Goal: Information Seeking & Learning: Learn about a topic

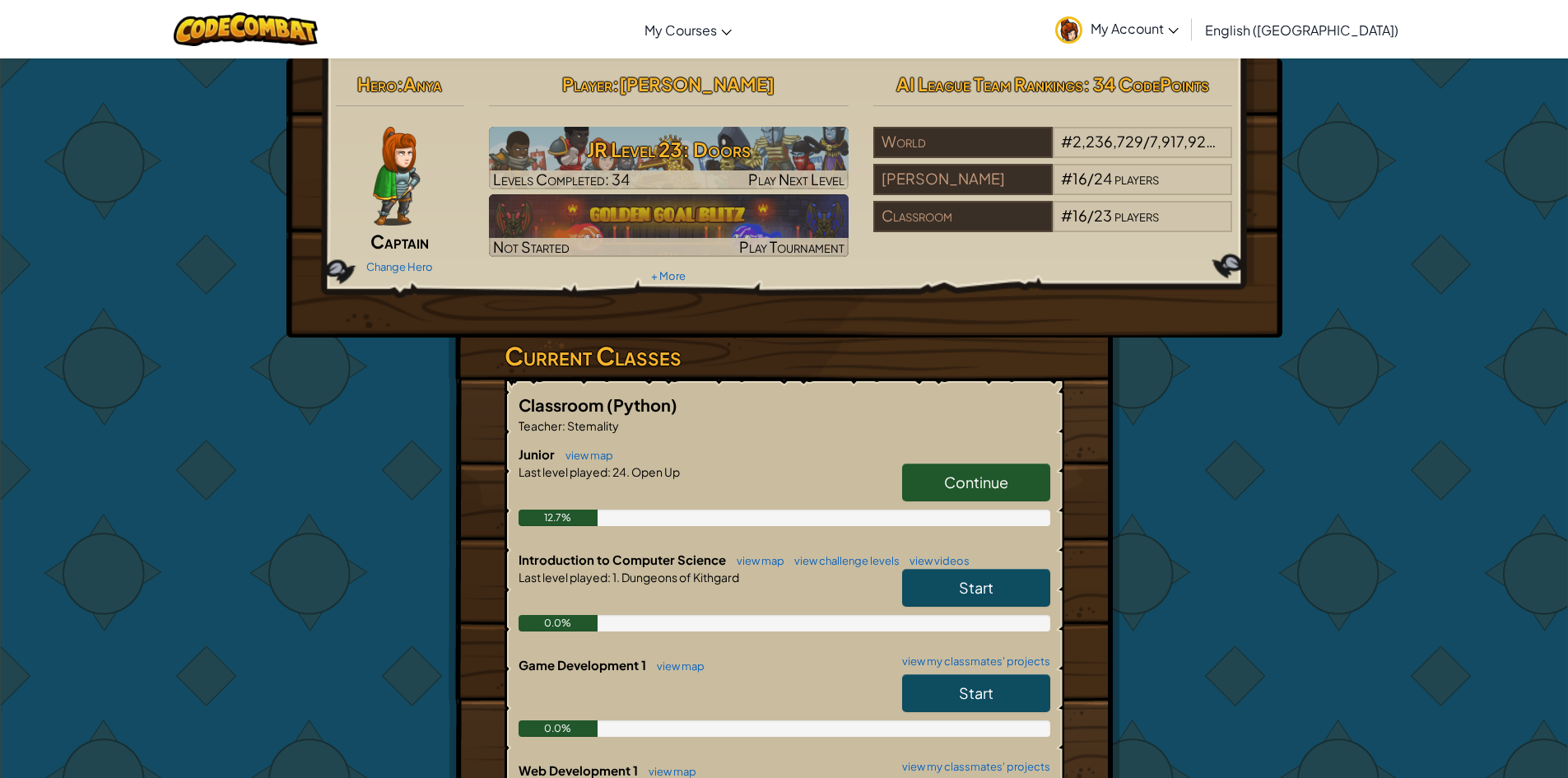
drag, startPoint x: 1041, startPoint y: 469, endPoint x: 1050, endPoint y: 468, distance: 9.1
click at [1050, 468] on link "Continue" at bounding box center [976, 483] width 149 height 38
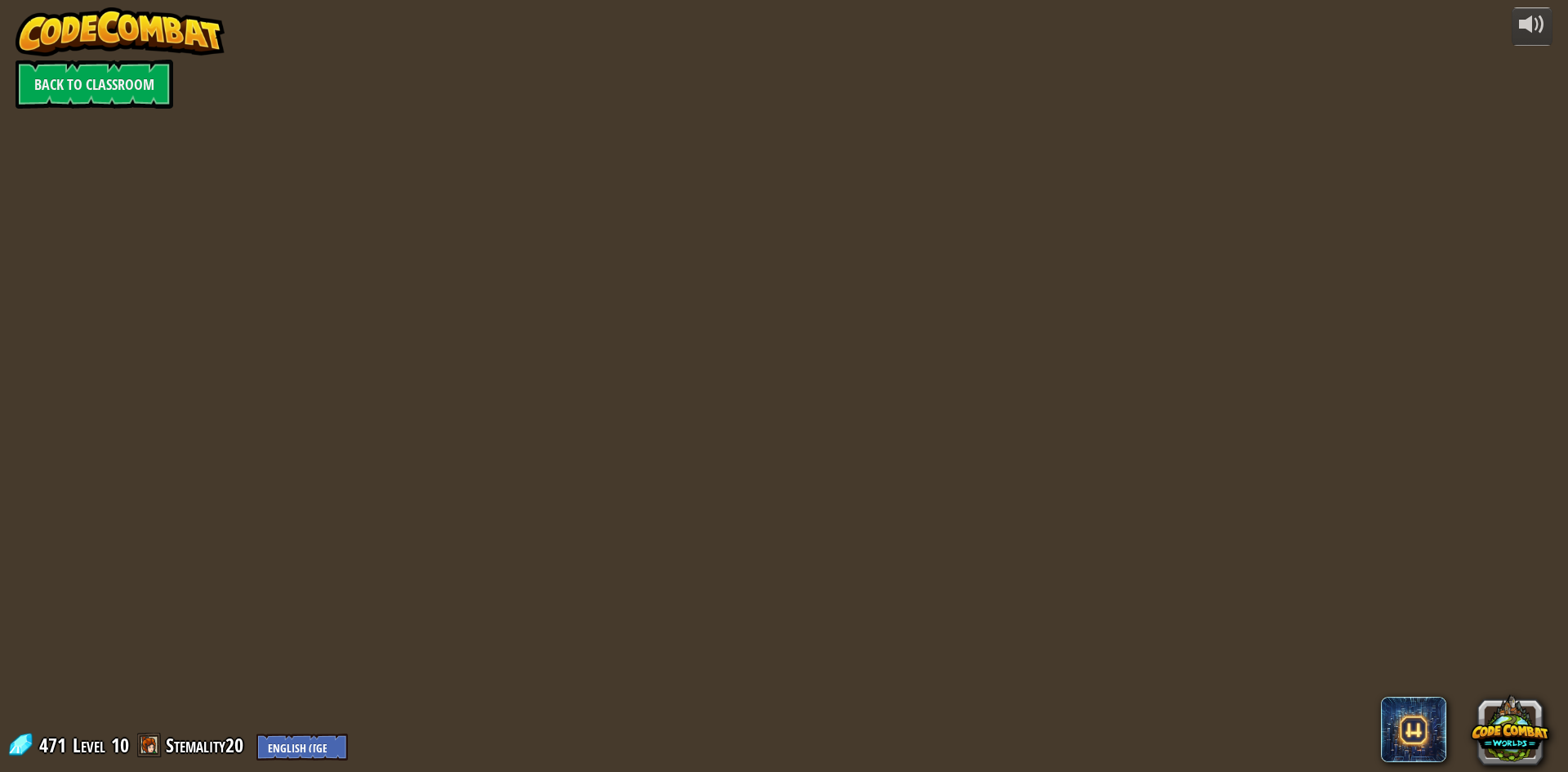
click at [959, 509] on div at bounding box center [784, 386] width 1113 height 772
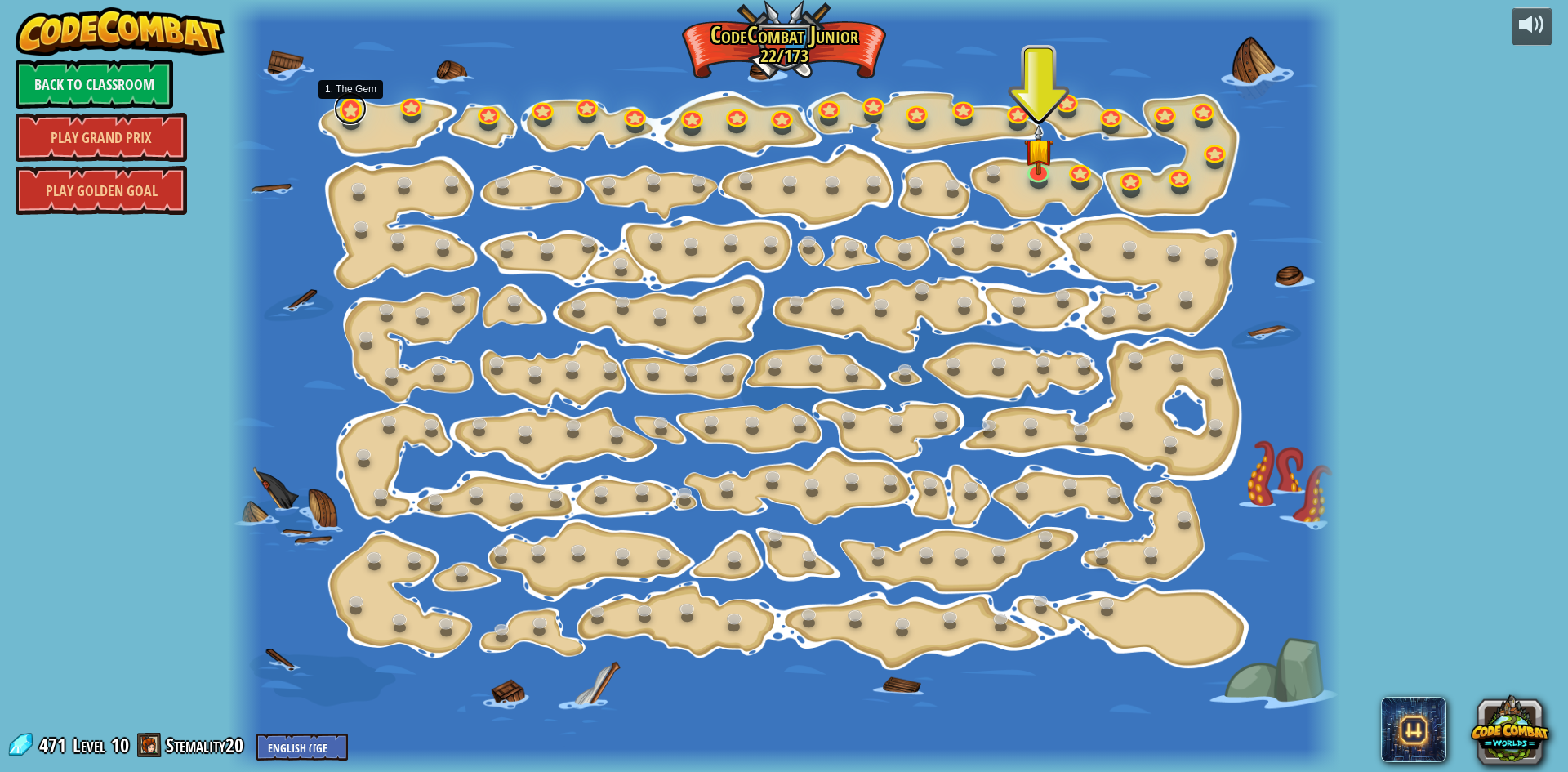
click at [350, 114] on link at bounding box center [350, 108] width 33 height 33
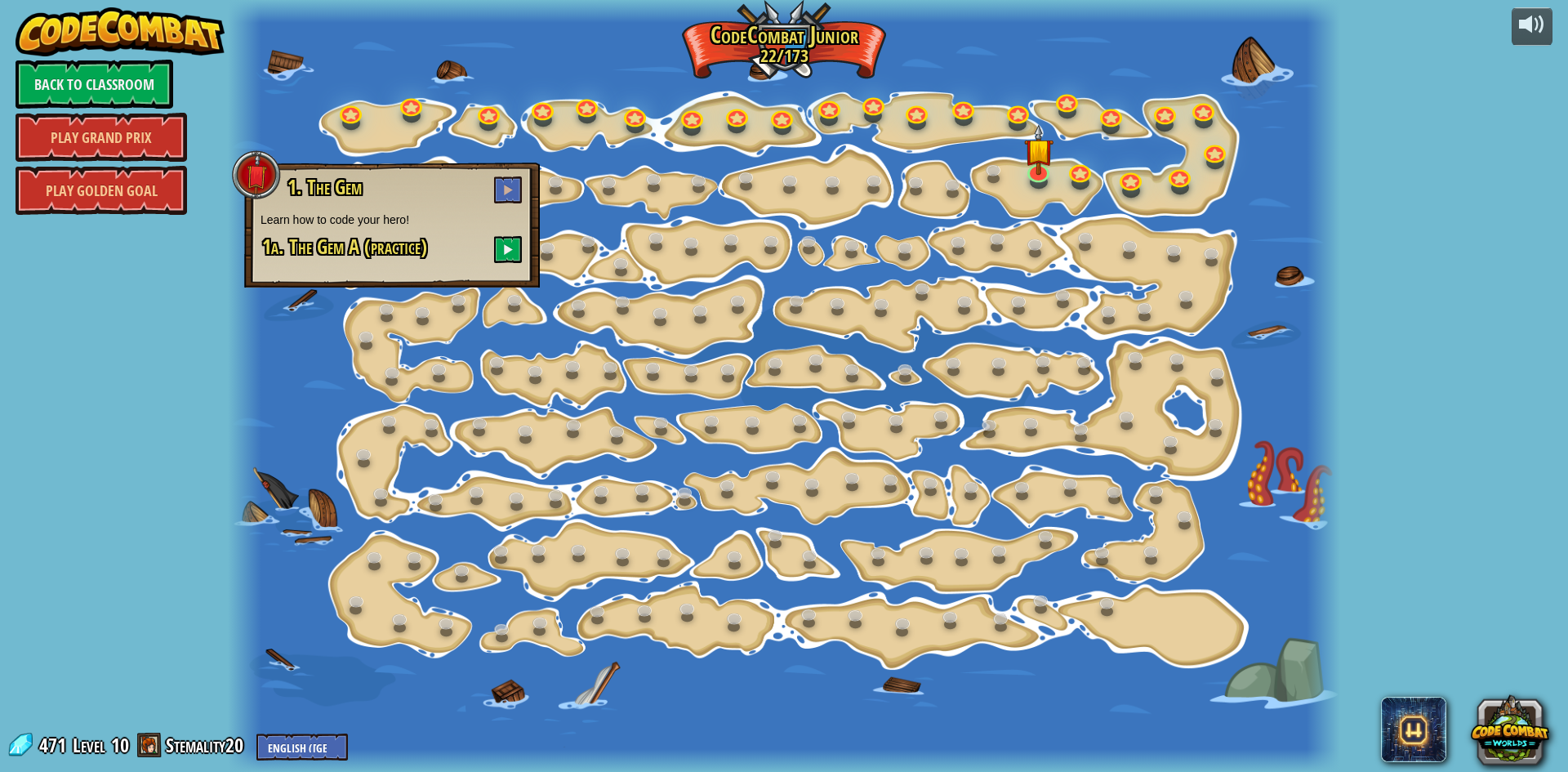
click at [525, 246] on div "1. The Gem Learn how to code your hero! 1a. The Gem A (practice)" at bounding box center [392, 225] width 296 height 125
click at [487, 250] on h3 "1a. The Gem A (practice)" at bounding box center [392, 249] width 263 height 27
click at [487, 249] on h3 "1a. The Gem A (practice)" at bounding box center [392, 249] width 263 height 27
click at [504, 250] on span at bounding box center [508, 249] width 11 height 11
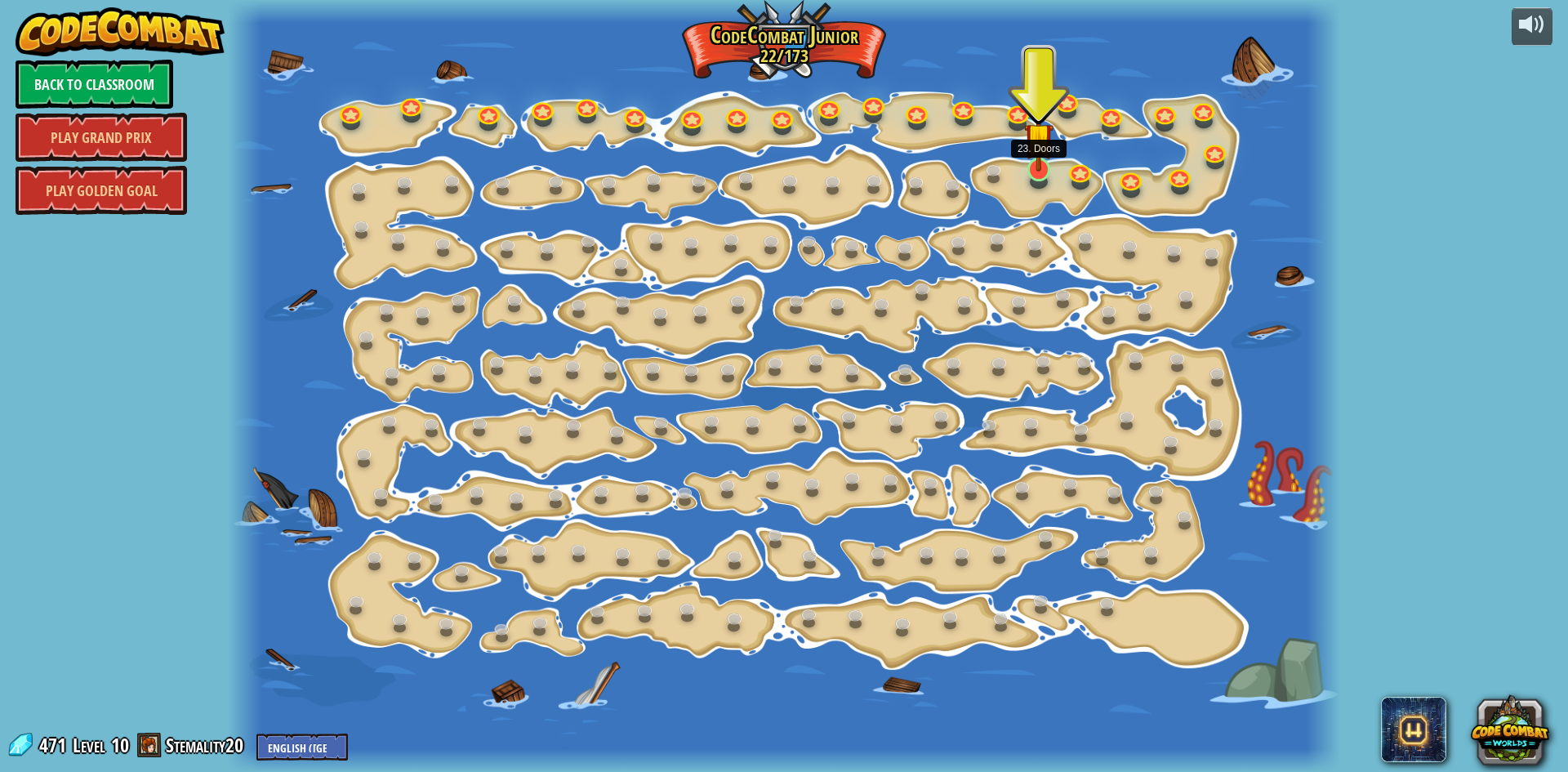
click at [1038, 171] on img at bounding box center [1040, 137] width 30 height 68
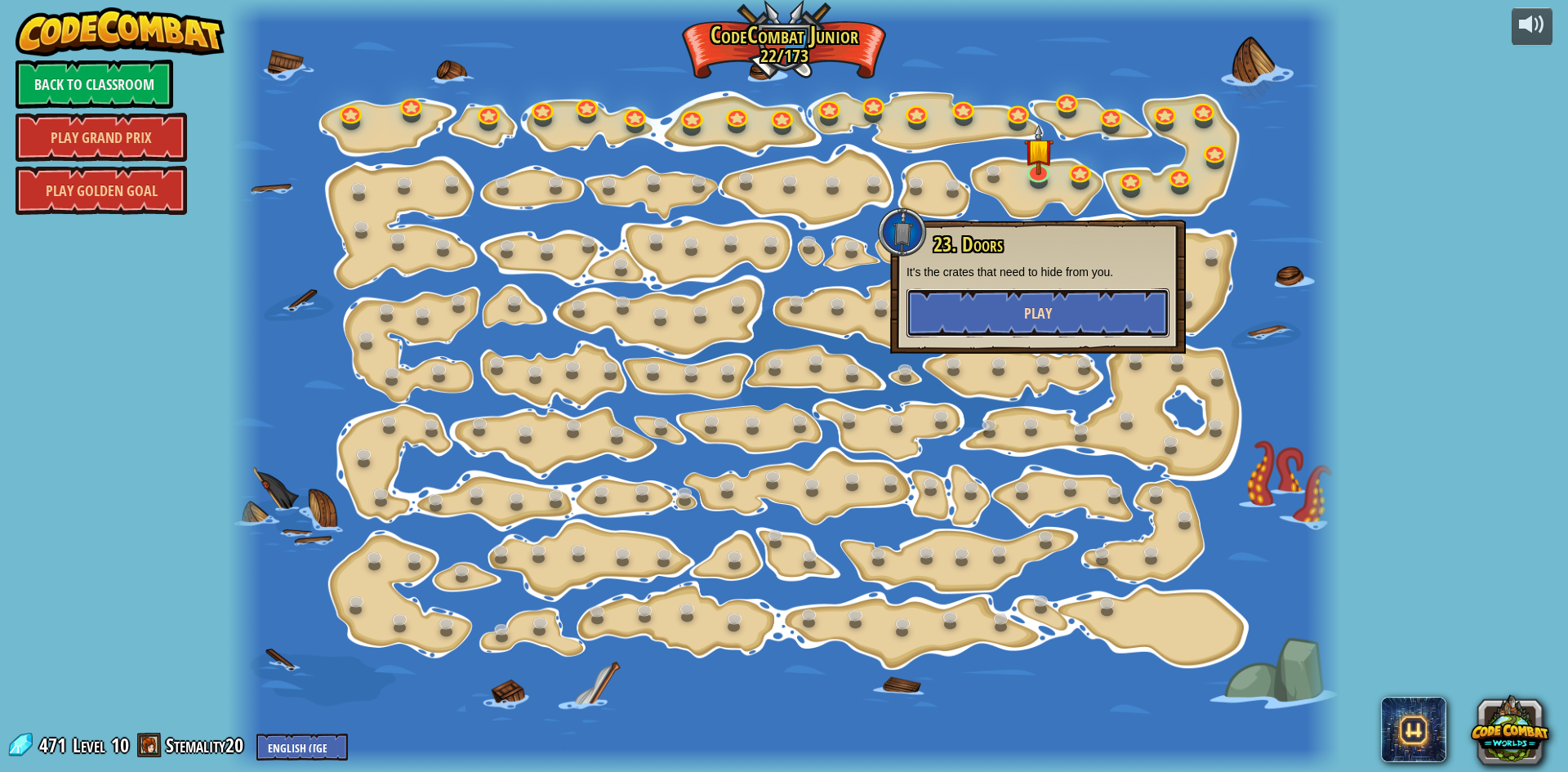
click at [1071, 307] on button "Play" at bounding box center [1039, 313] width 263 height 49
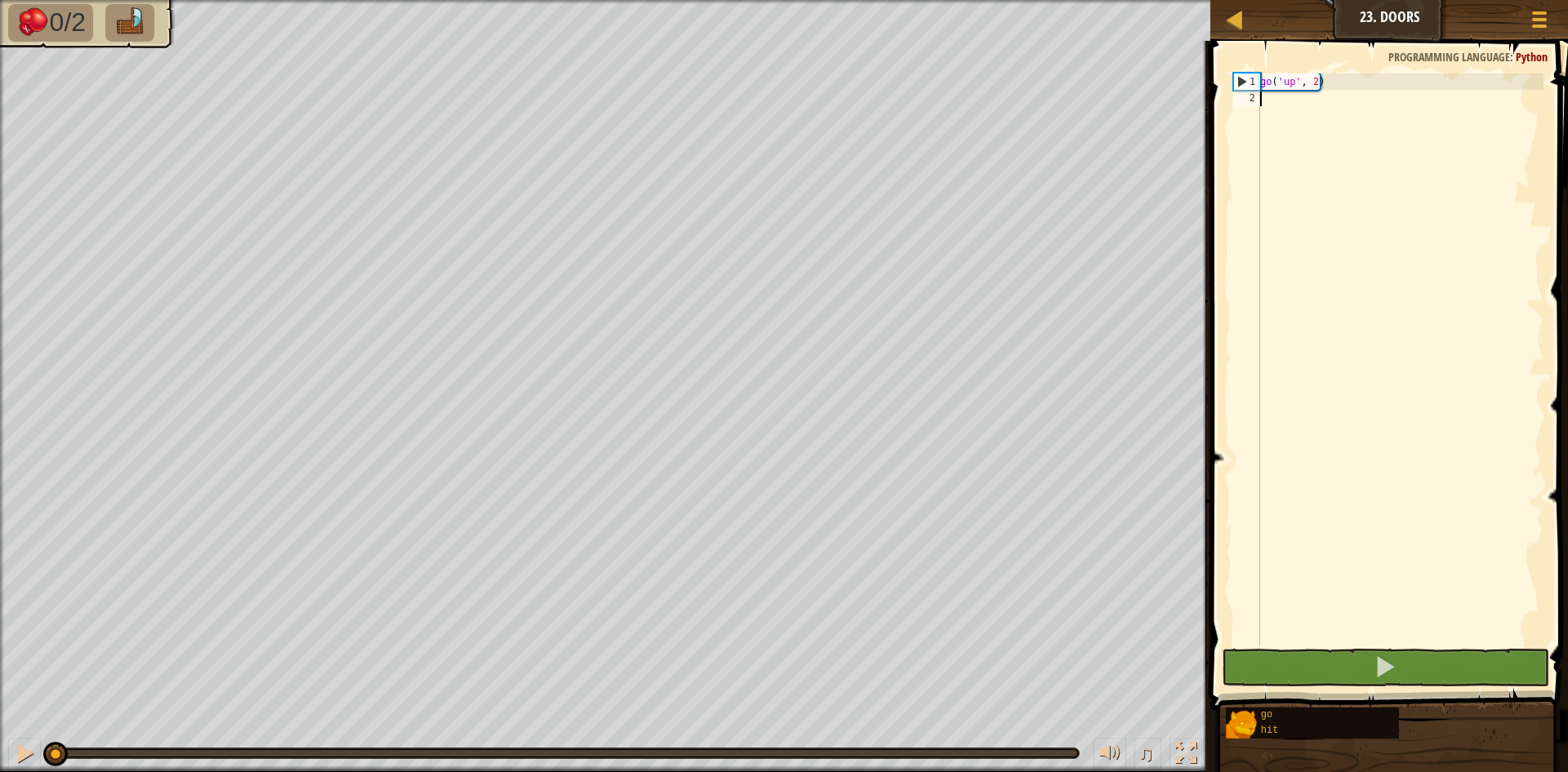
click at [1258, 201] on div "go ( 'up' , 2 )" at bounding box center [1400, 376] width 287 height 605
drag, startPoint x: 1286, startPoint y: 82, endPoint x: 1320, endPoint y: 95, distance: 36.4
click at [1258, 121] on div "go ( 'up' , 2 )" at bounding box center [1400, 376] width 287 height 605
type textarea "go('up', 2)"
click at [1258, 665] on button at bounding box center [1385, 667] width 328 height 37
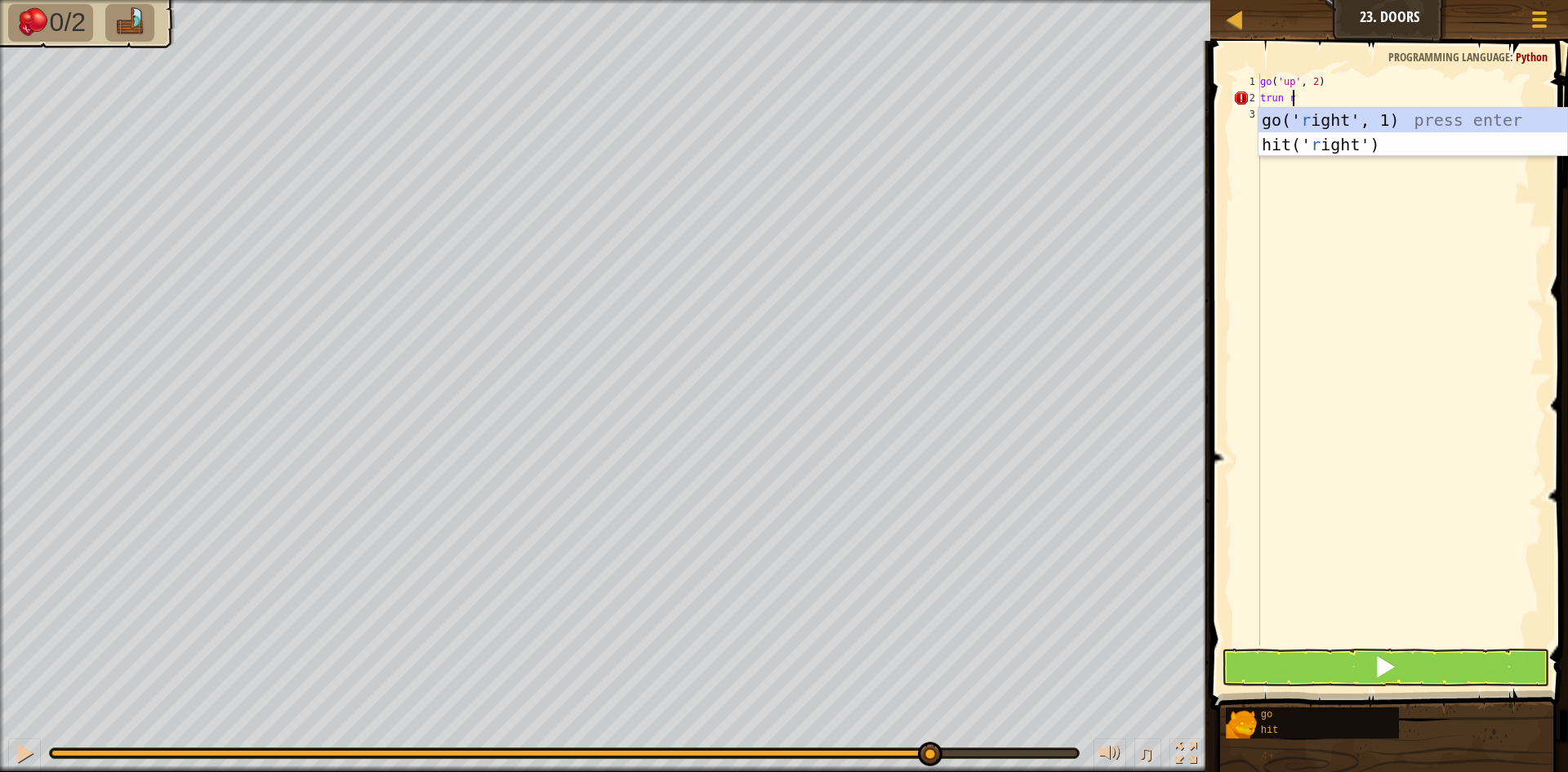
scroll to position [7, 3]
type textarea "trun right"
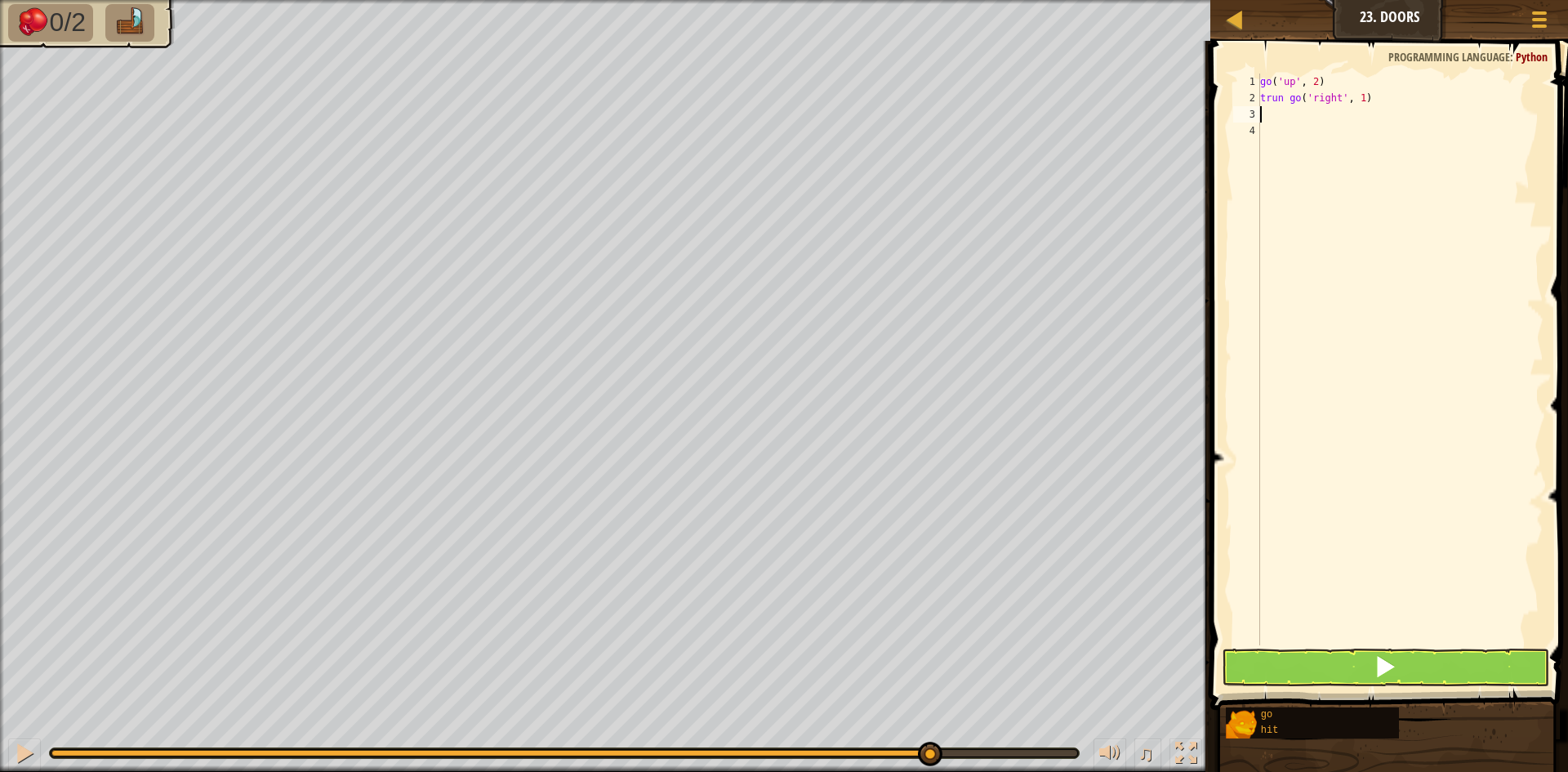
scroll to position [7, 0]
click at [1258, 656] on span at bounding box center [1385, 667] width 23 height 23
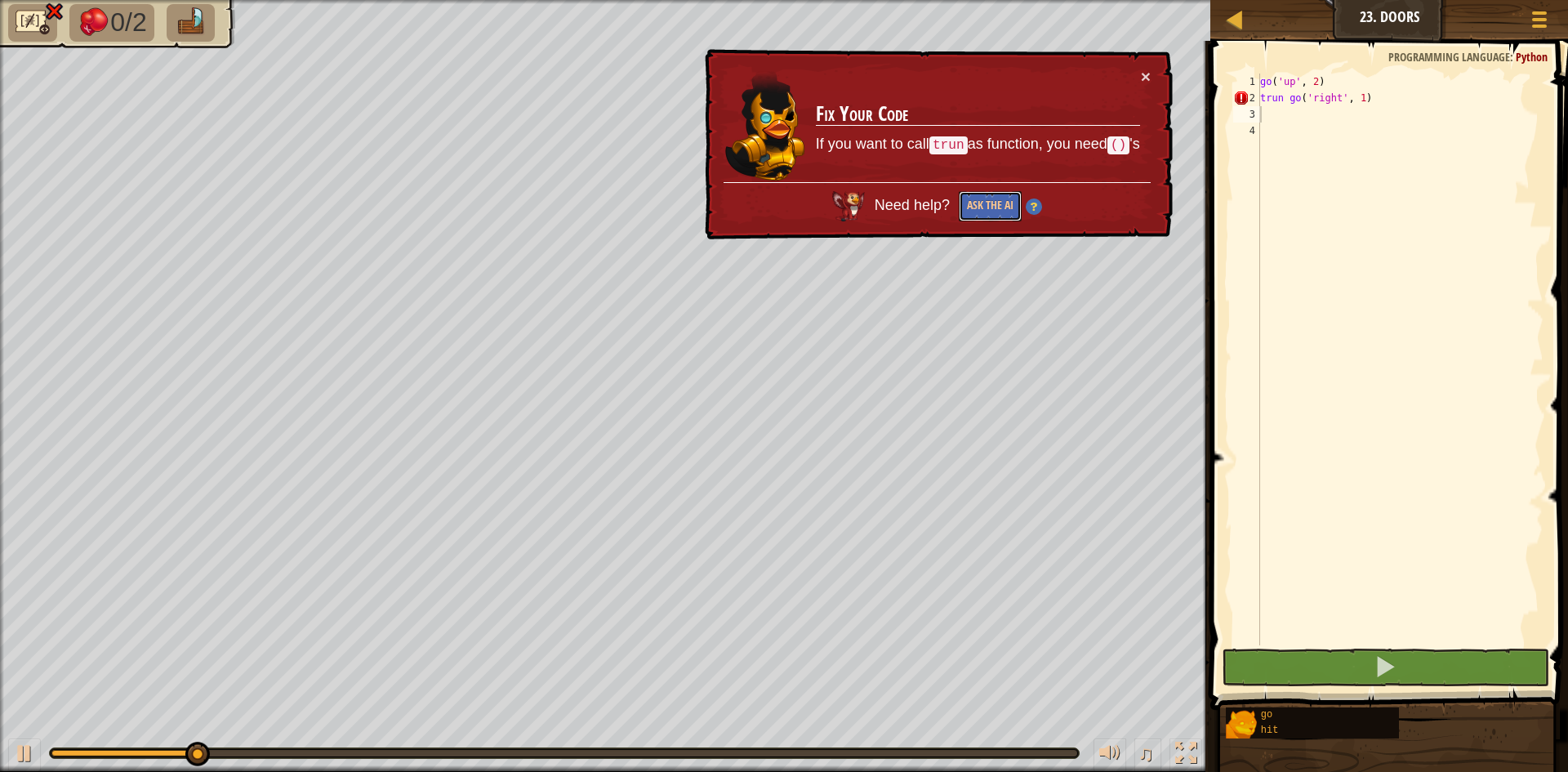
drag, startPoint x: 993, startPoint y: 204, endPoint x: 1034, endPoint y: 185, distance: 45.2
click at [1034, 185] on div "Need help? Ask the AI" at bounding box center [937, 202] width 427 height 39
drag, startPoint x: 1005, startPoint y: 187, endPoint x: 992, endPoint y: 198, distance: 17.0
click at [997, 193] on div "Need help? Ask the AI" at bounding box center [937, 202] width 427 height 39
click at [989, 203] on button "Ask the AI" at bounding box center [990, 206] width 63 height 30
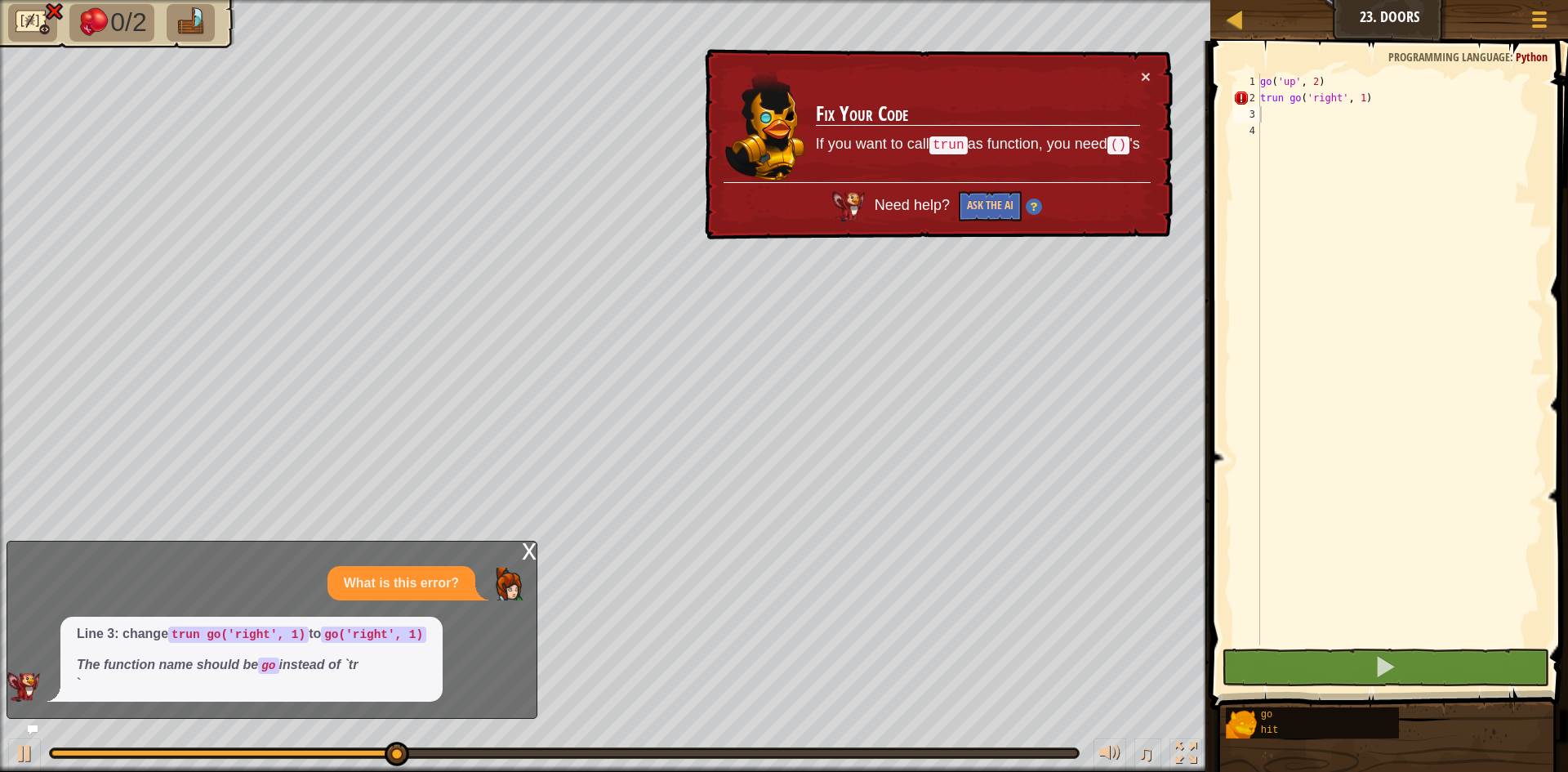
click at [948, 161] on td "Fix Your Code If you want to call trun as function, you need () 's" at bounding box center [977, 125] width 326 height 115
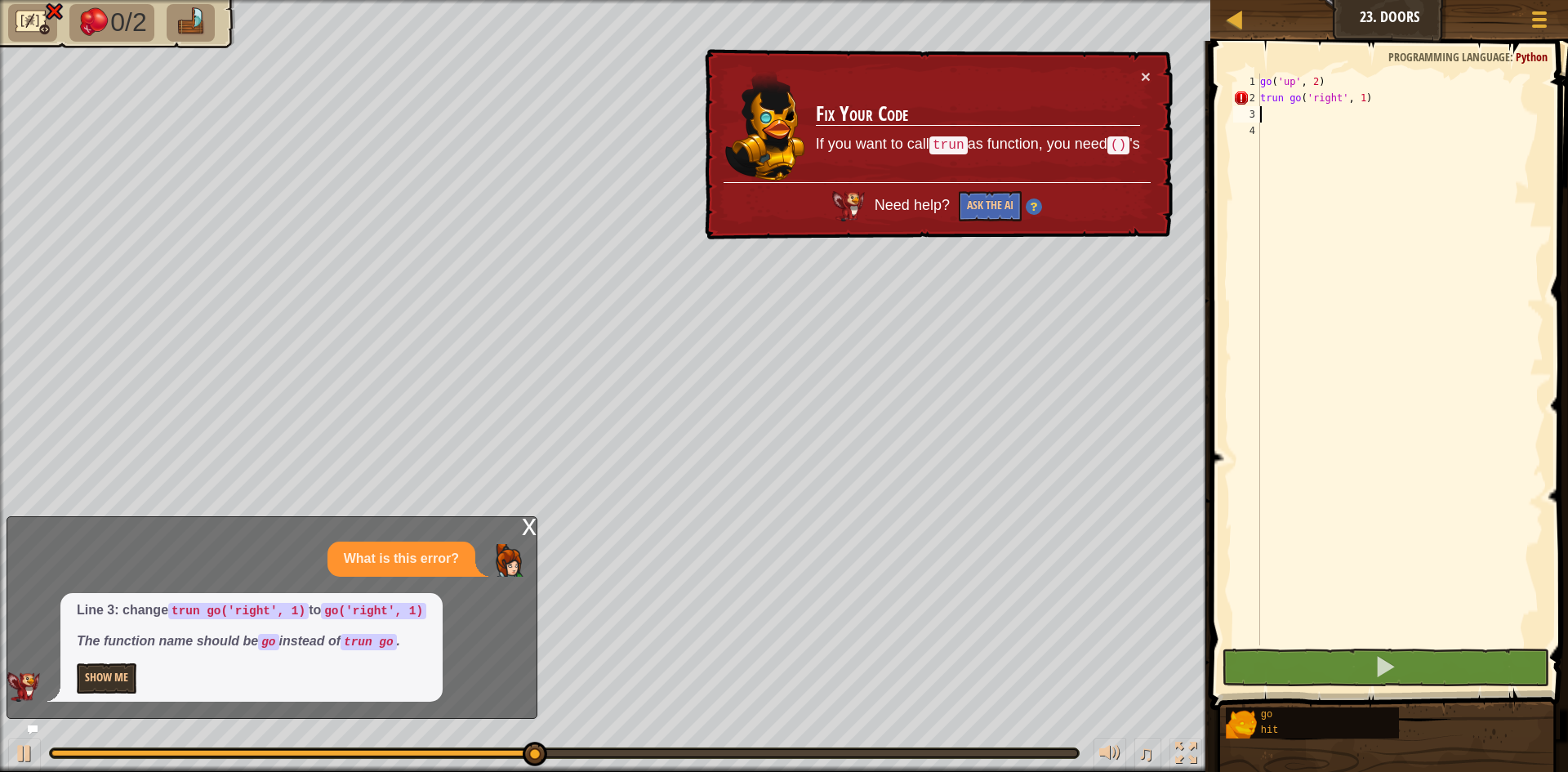
click at [532, 515] on div "Map Junior 23. Doors Game Menu 1 2 3 go ( 'up' , 2 ) go ( 'right' , 1 ) ההההההה…" at bounding box center [784, 386] width 1568 height 772
click at [1168, 7] on div "0/2" at bounding box center [605, 386] width 1211 height 772
click at [1142, 77] on button "×" at bounding box center [1146, 77] width 10 height 17
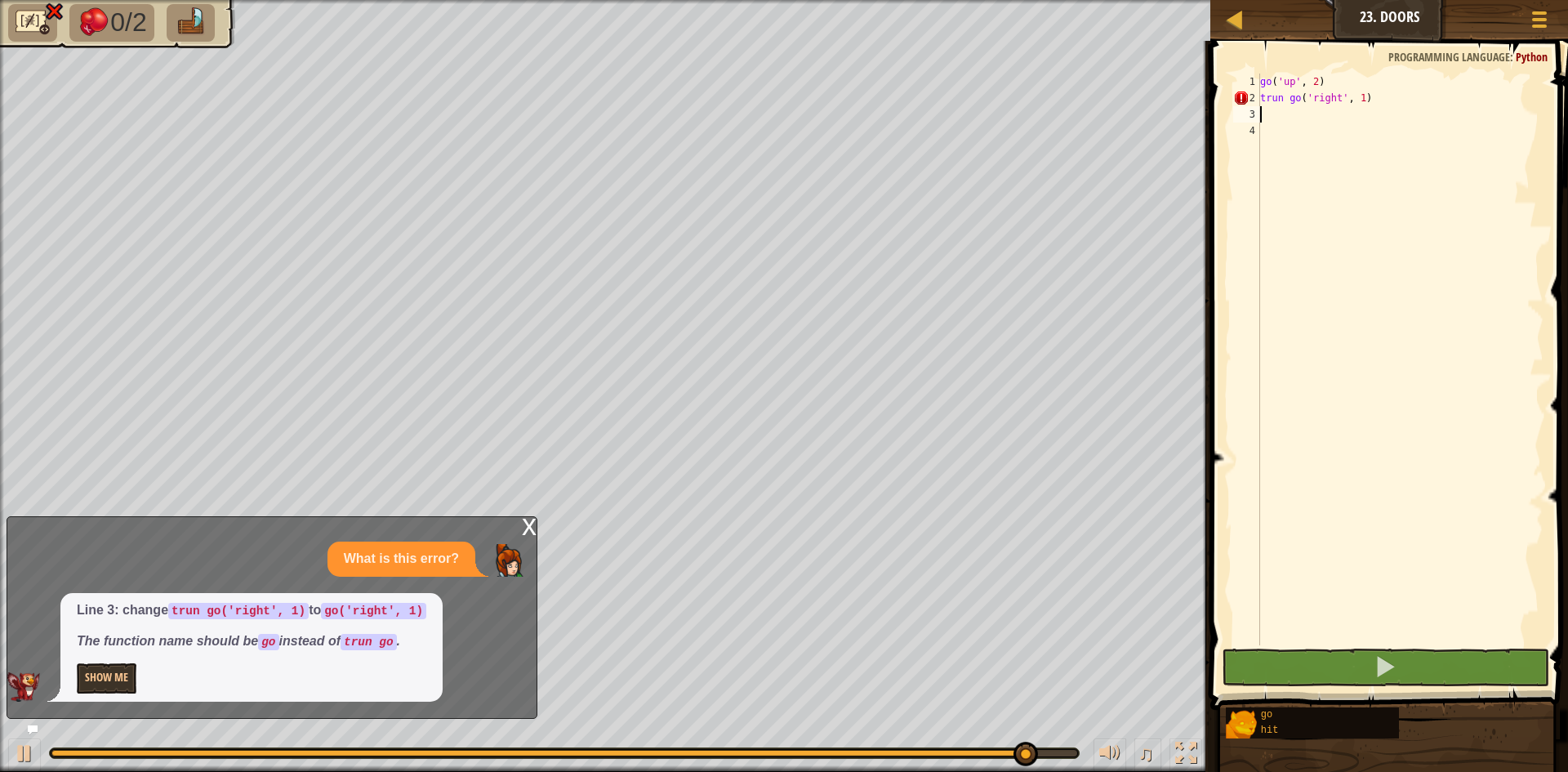
click at [536, 516] on div "x What is this error? Line 3: change trun go('right', 1) to go('right', 1) The …" at bounding box center [272, 617] width 531 height 203
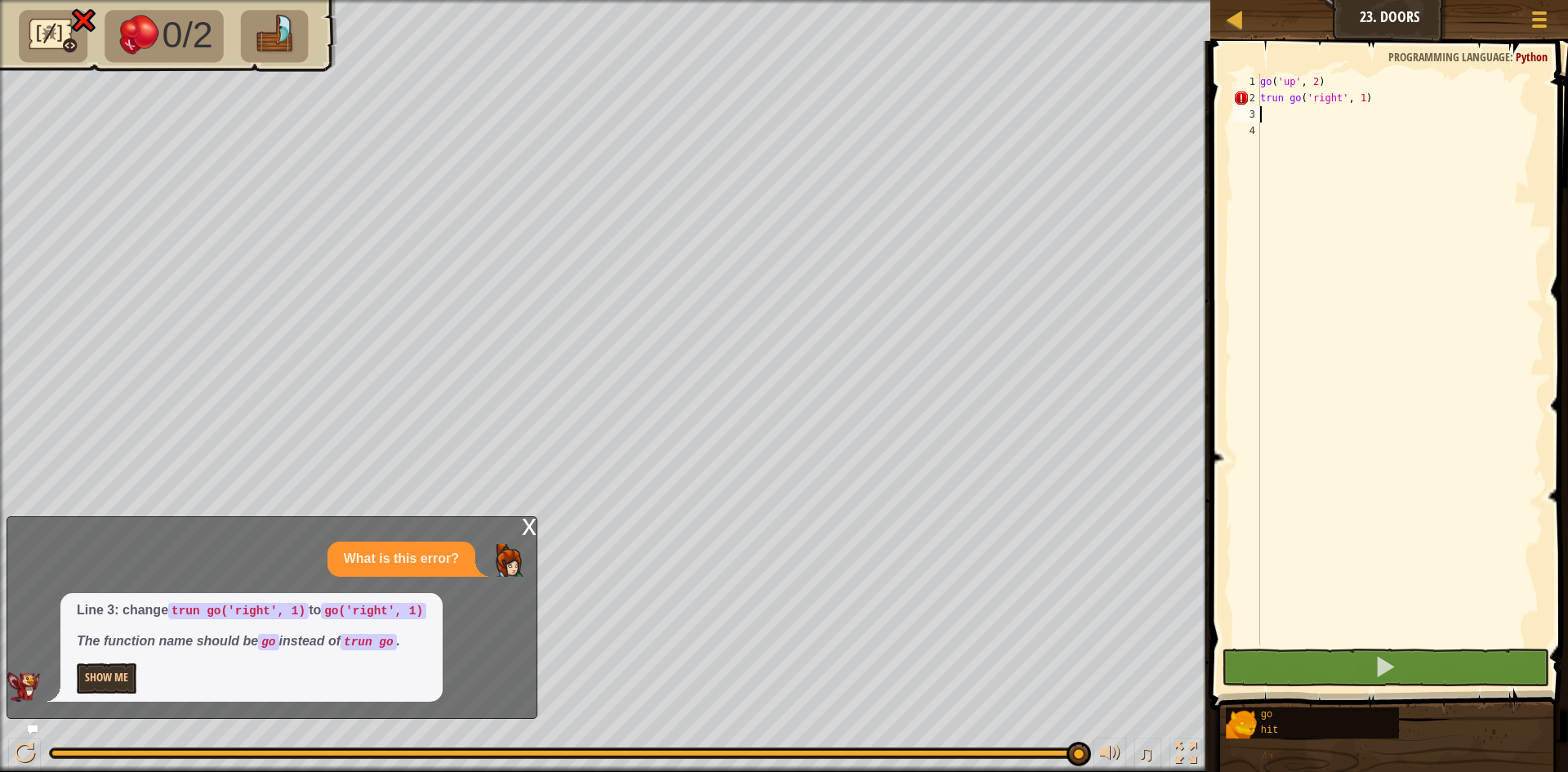
click at [508, 530] on div "Map Junior 23. Doors Game Menu 1 2 3 go ( 'up' , 2 ) go ( 'right' , 1 ) ההההההה…" at bounding box center [784, 386] width 1568 height 772
click at [529, 531] on div "x" at bounding box center [529, 526] width 15 height 17
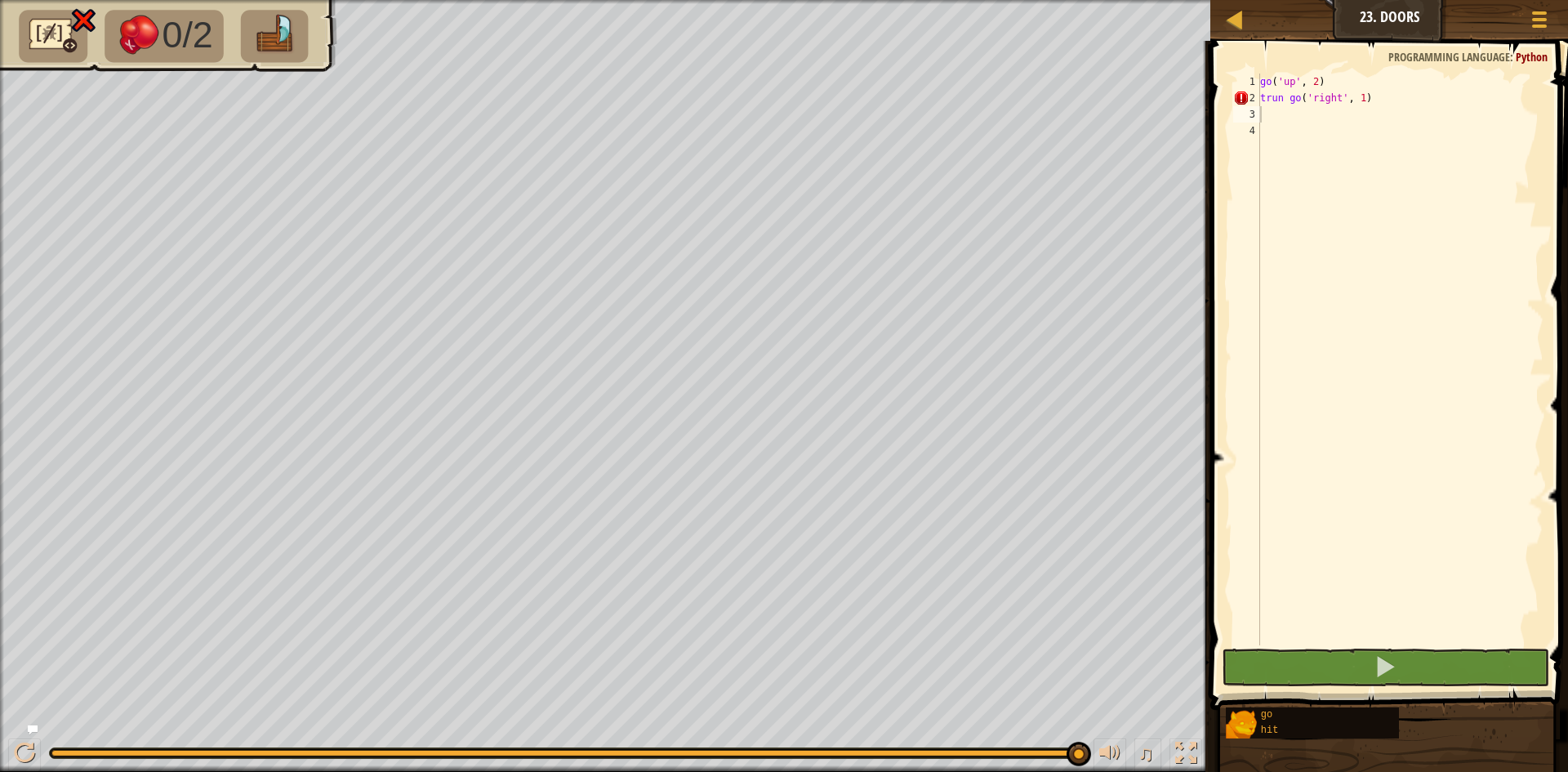
type textarea "go('up', 2)"
click at [1258, 85] on div "go ( 'up' , 2 ) trun go ( 'right' , 1 )" at bounding box center [1400, 376] width 287 height 605
click at [1258, 652] on button at bounding box center [1385, 667] width 328 height 37
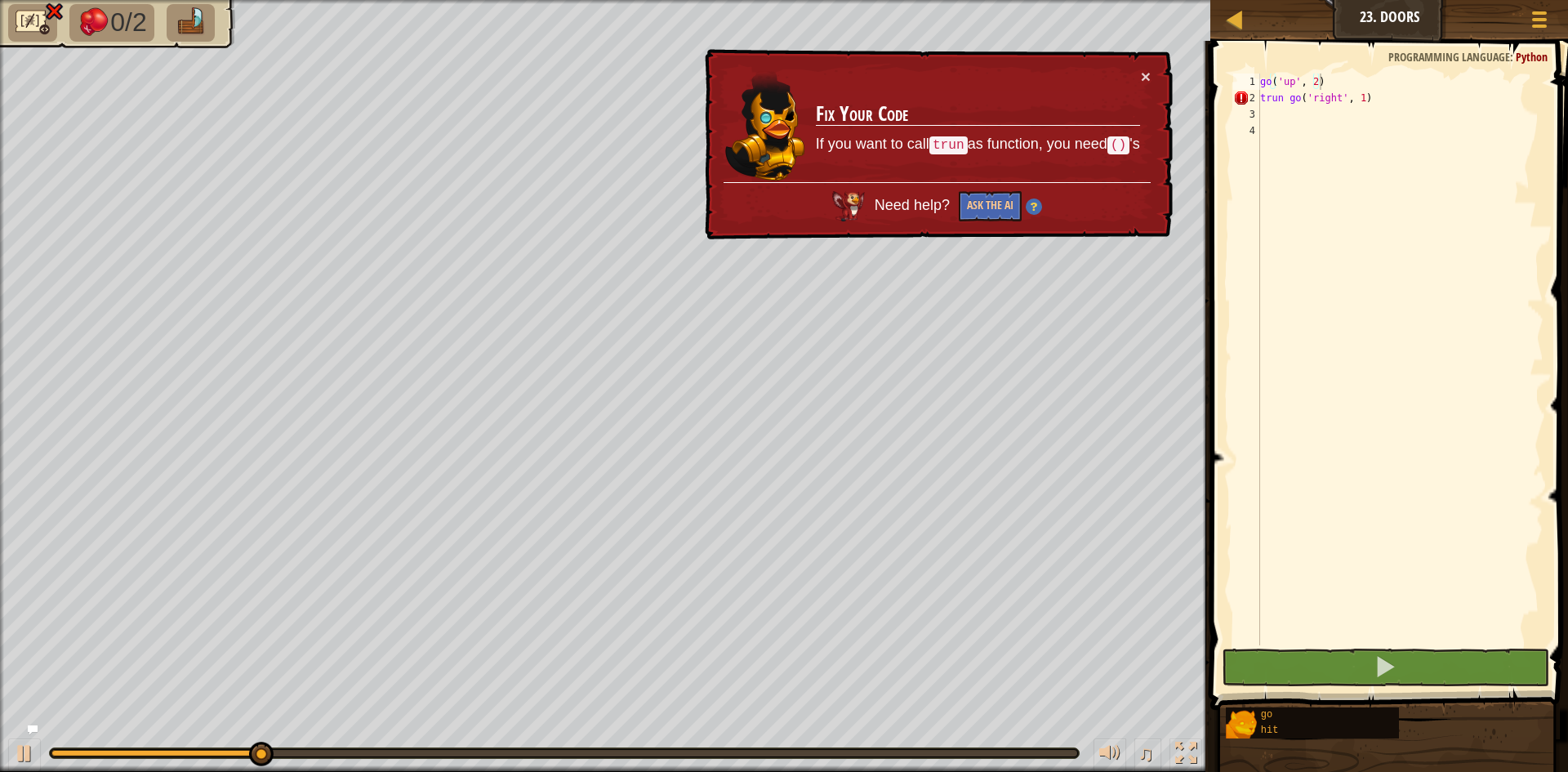
click at [1152, 76] on div "× Fix Your Code If you want to call trun as function, you need () 's Need help?…" at bounding box center [937, 145] width 471 height 191
drag, startPoint x: 1152, startPoint y: 76, endPoint x: 1141, endPoint y: 69, distance: 13.0
click at [1141, 69] on div "× Fix Your Code If you want to call trun as function, you need () 's Need help?…" at bounding box center [937, 145] width 471 height 191
click at [1142, 69] on button "×" at bounding box center [1146, 77] width 10 height 17
drag, startPoint x: 1337, startPoint y: 128, endPoint x: 1369, endPoint y: 123, distance: 32.4
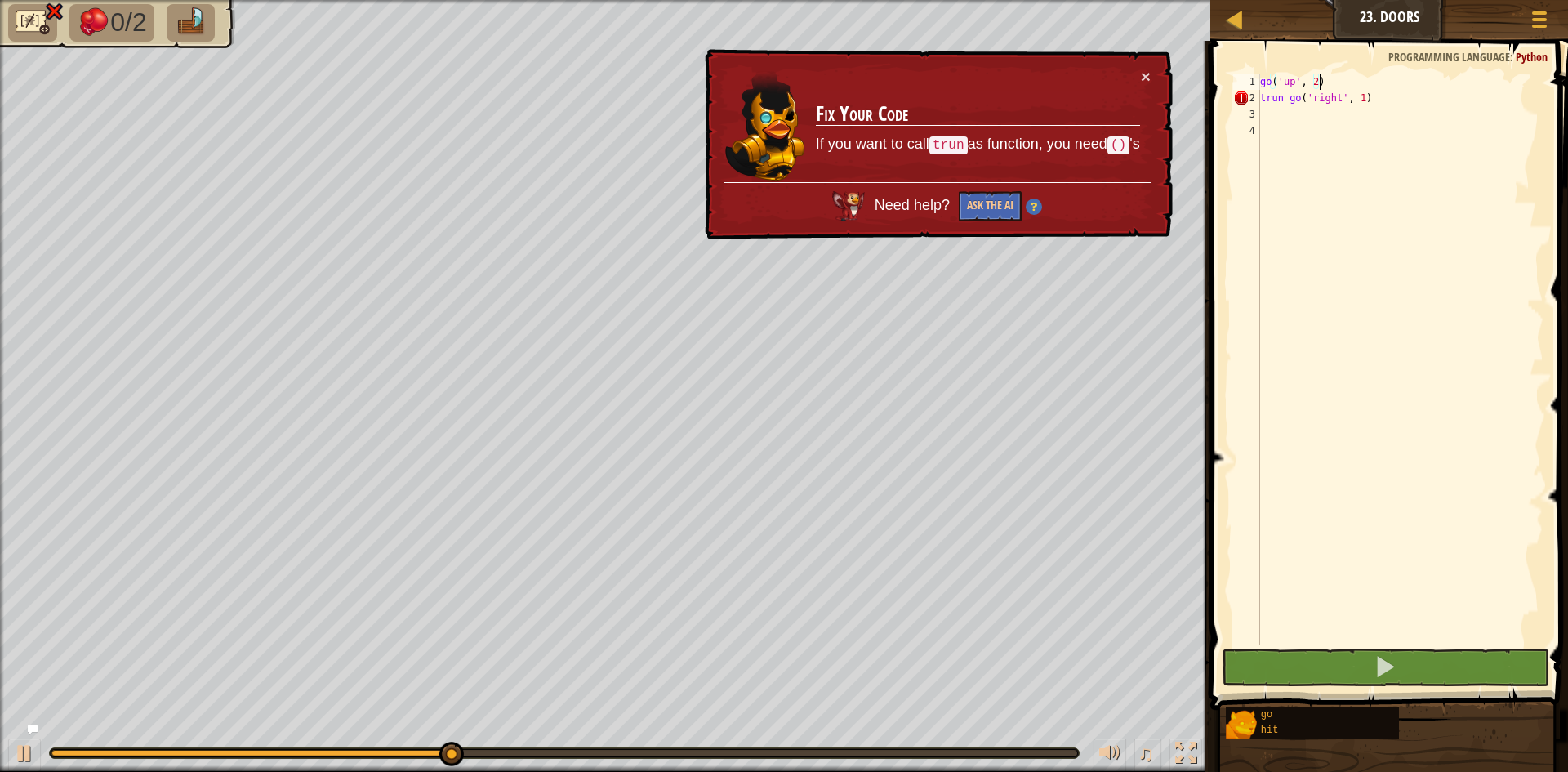
click at [1258, 126] on div "go ( 'up' , 2 ) trun go ( 'right' , 1 )" at bounding box center [1400, 376] width 287 height 605
click at [1258, 120] on div "go ( 'up' , 2 ) trun go ( 'right' , 1 )" at bounding box center [1400, 376] width 287 height 605
click at [1258, 109] on div "go ( 'up' , 2 ) trun go ( 'right' , 1 )" at bounding box center [1400, 376] width 287 height 605
click at [1258, 102] on div "go ( 'up' , 2 ) trun go ( 'right' , 1 )" at bounding box center [1400, 376] width 287 height 605
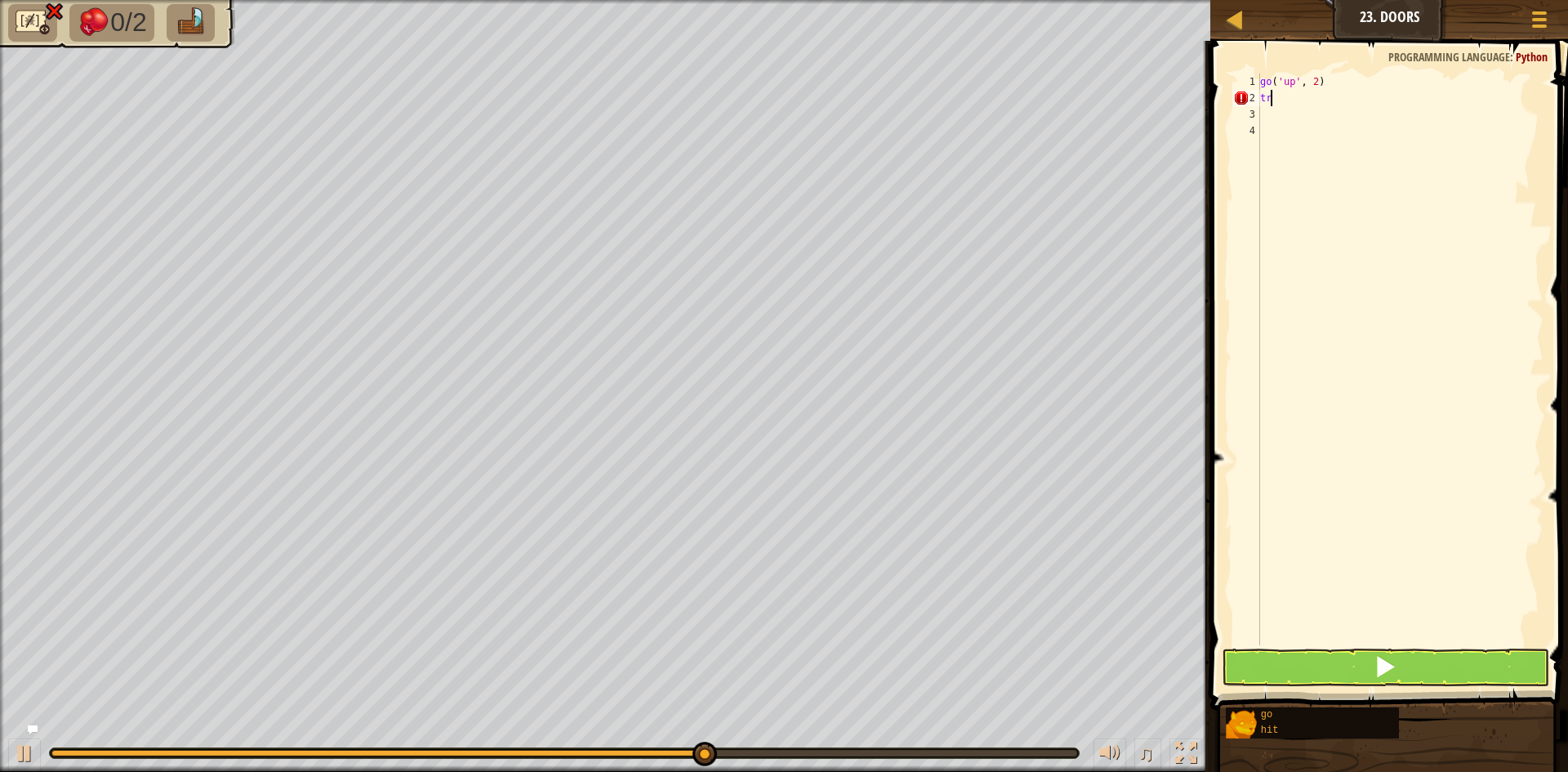
type textarea "t"
drag, startPoint x: 1388, startPoint y: 175, endPoint x: 1389, endPoint y: 189, distance: 14.0
drag, startPoint x: 1389, startPoint y: 189, endPoint x: 1339, endPoint y: 654, distance: 467.7
click at [1258, 654] on button at bounding box center [1385, 667] width 328 height 37
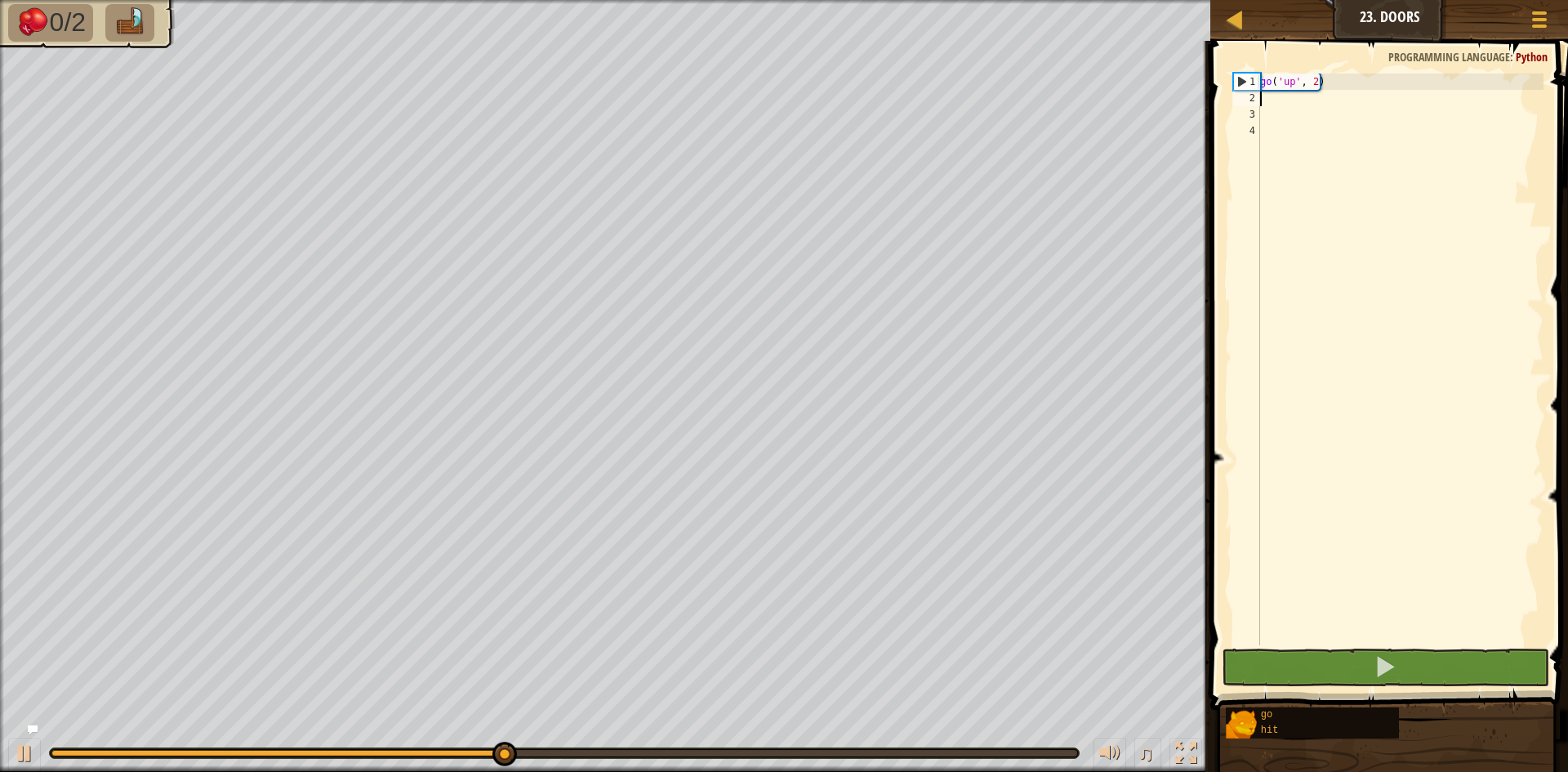
click at [1258, 105] on div "go ( 'up' , 2 )" at bounding box center [1400, 376] width 287 height 605
click at [1255, 95] on div "2" at bounding box center [1247, 98] width 27 height 17
click at [1258, 102] on div "go ( 'up' , 2 )" at bounding box center [1400, 376] width 287 height 605
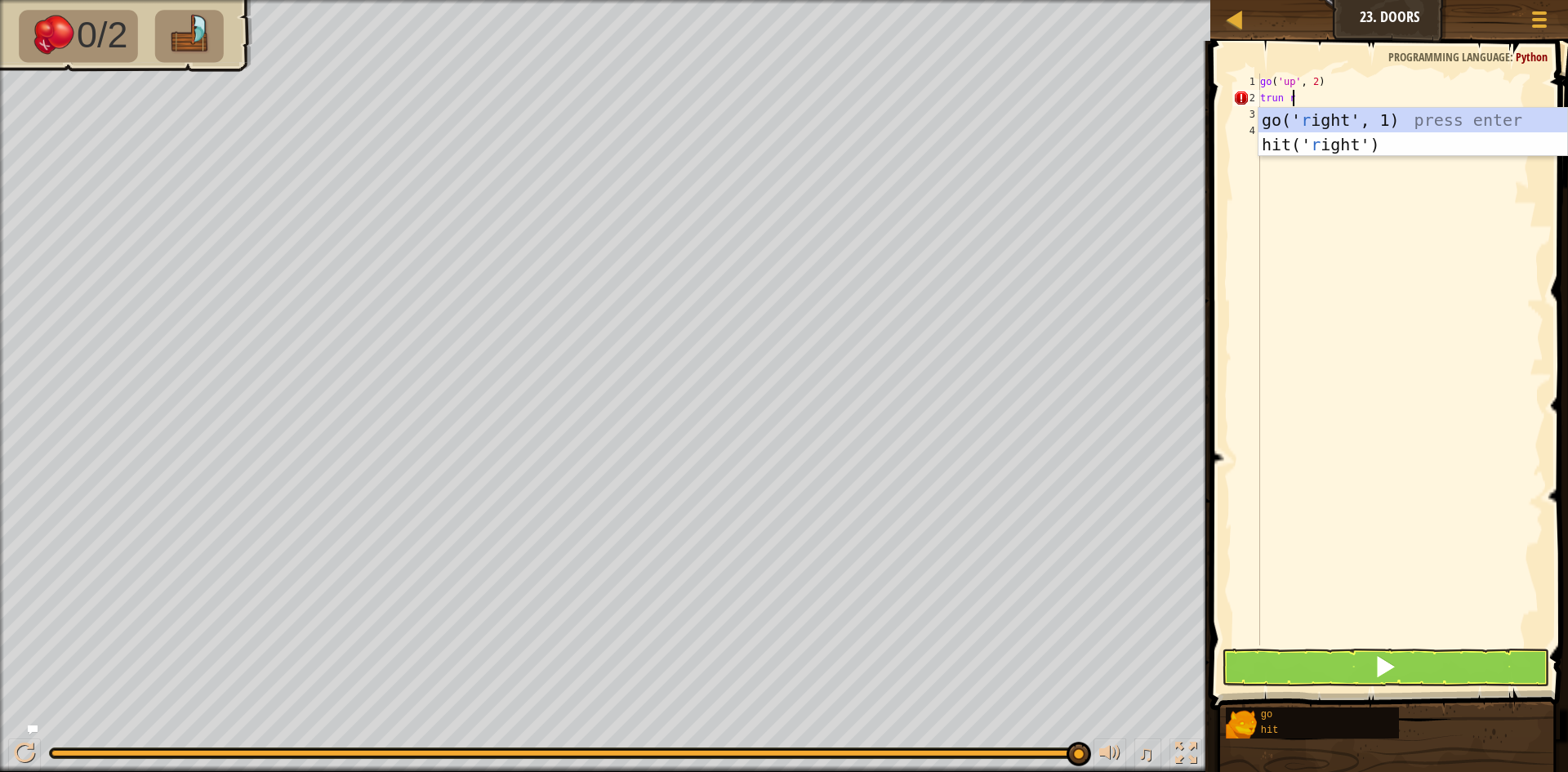
scroll to position [7, 3]
type textarea "trun right"
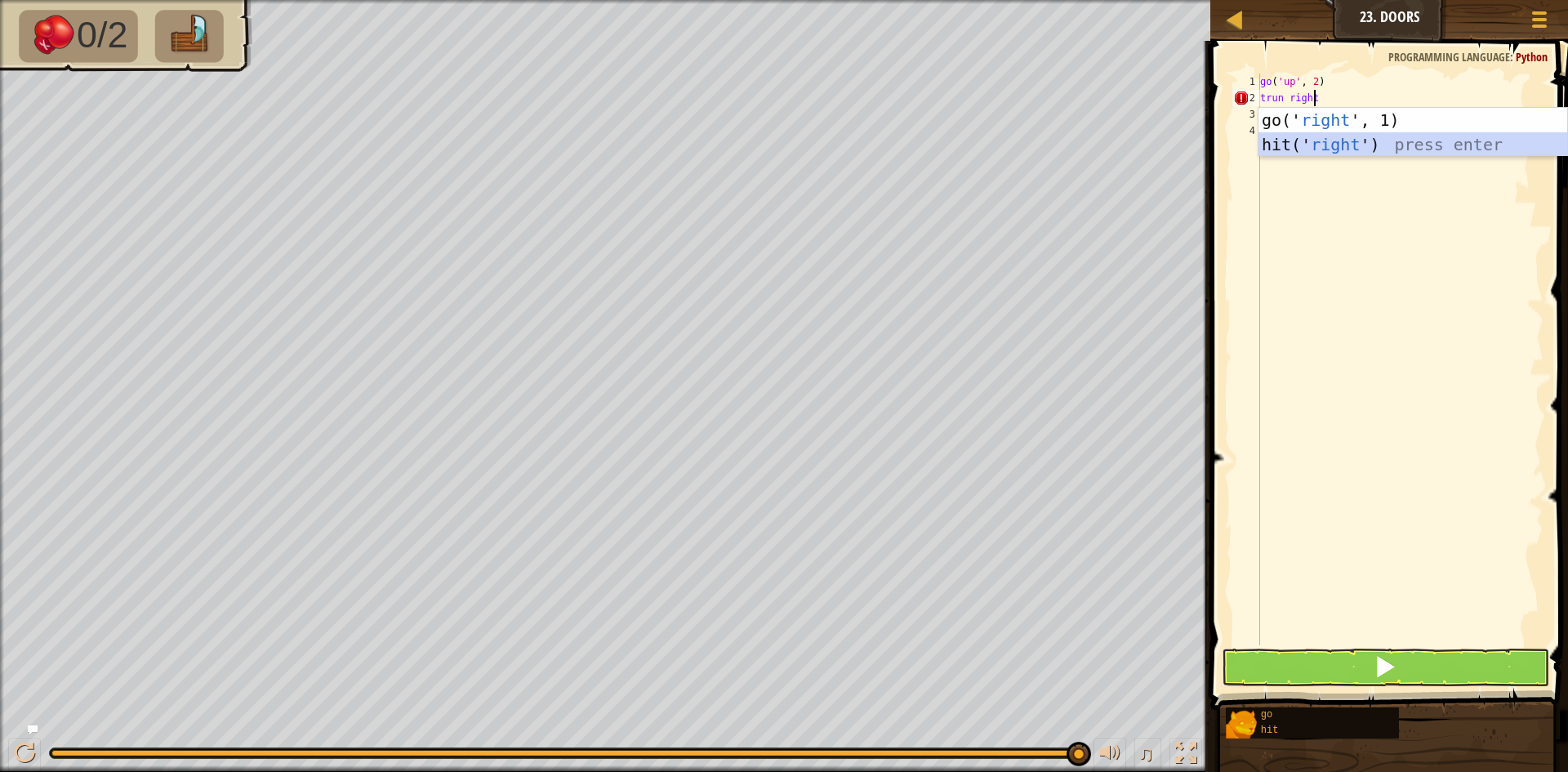
click at [1258, 0] on body "Map Junior 23. Doors Game Menu 1 2 3 go ( 'up' , 2 ) go ( 'right' , 1 ) ההההההה…" at bounding box center [784, 0] width 1568 height 0
click at [1258, 134] on div "go(' right ', 1) press enter hit(' right ') press enter" at bounding box center [1413, 157] width 309 height 98
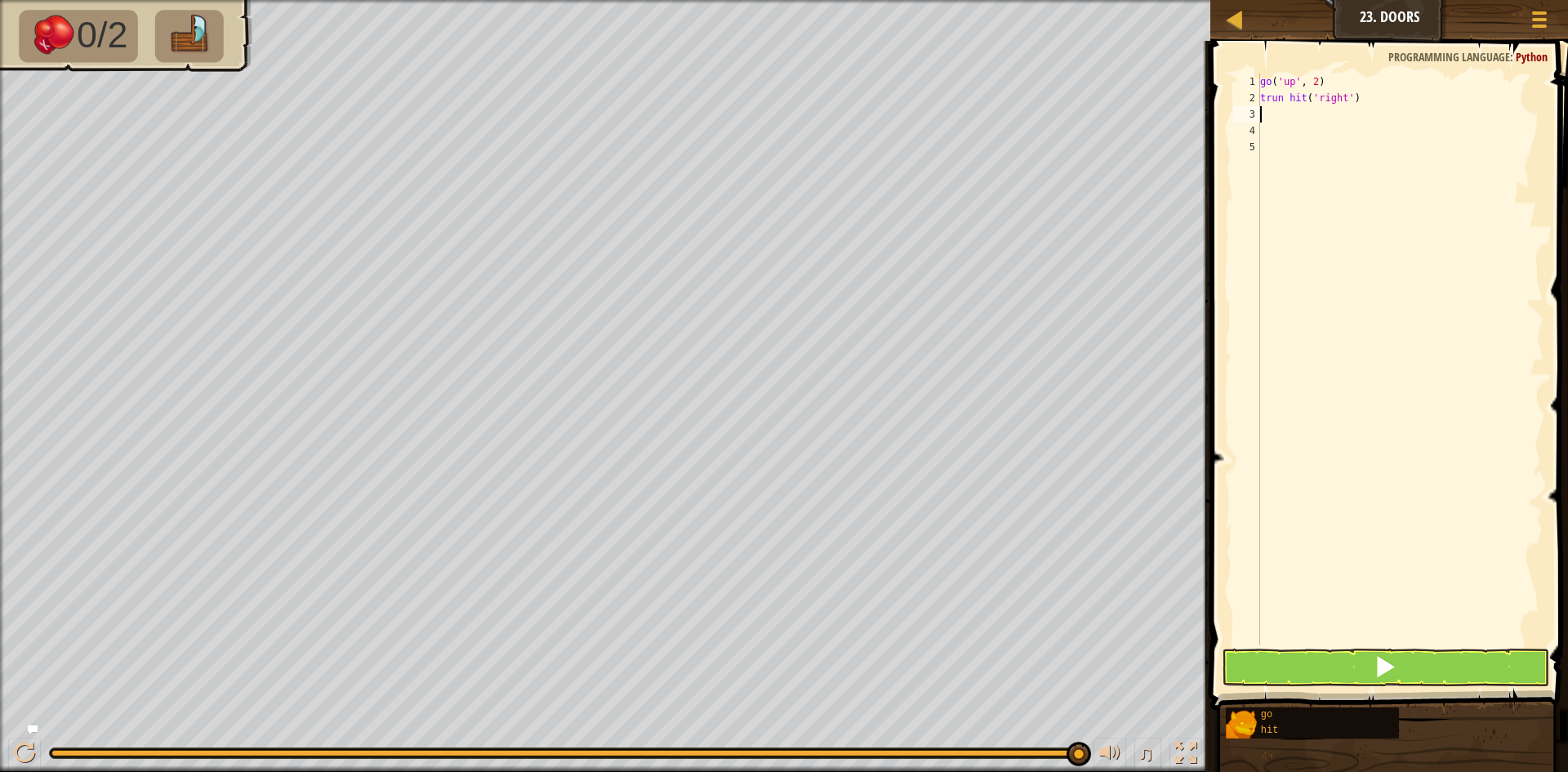
scroll to position [7, 0]
click at [1258, 105] on div "go ( 'up' , 2 ) trun hit ( 'right' )" at bounding box center [1400, 376] width 287 height 605
type textarea "trun hit('right')"
click at [1258, 179] on div "go ( 'up' , 2 ) trun hit ( 'right' )" at bounding box center [1400, 376] width 287 height 605
click at [1258, 123] on div "go ( 'up' , 2 ) trun hit ( 'right' )" at bounding box center [1400, 376] width 287 height 605
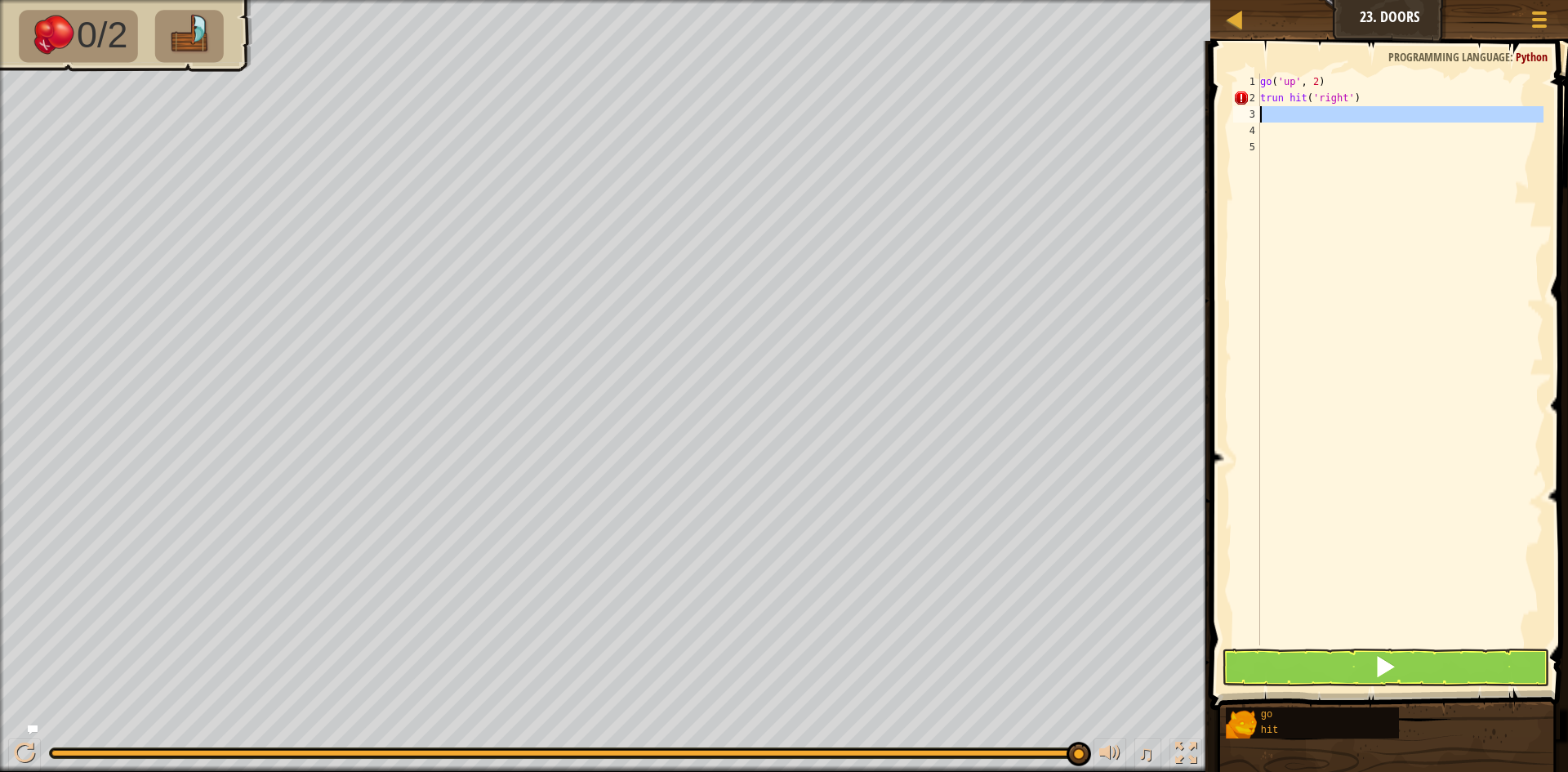
click at [1256, 114] on div "3" at bounding box center [1247, 115] width 27 height 17
click at [1258, 667] on button at bounding box center [1385, 667] width 328 height 37
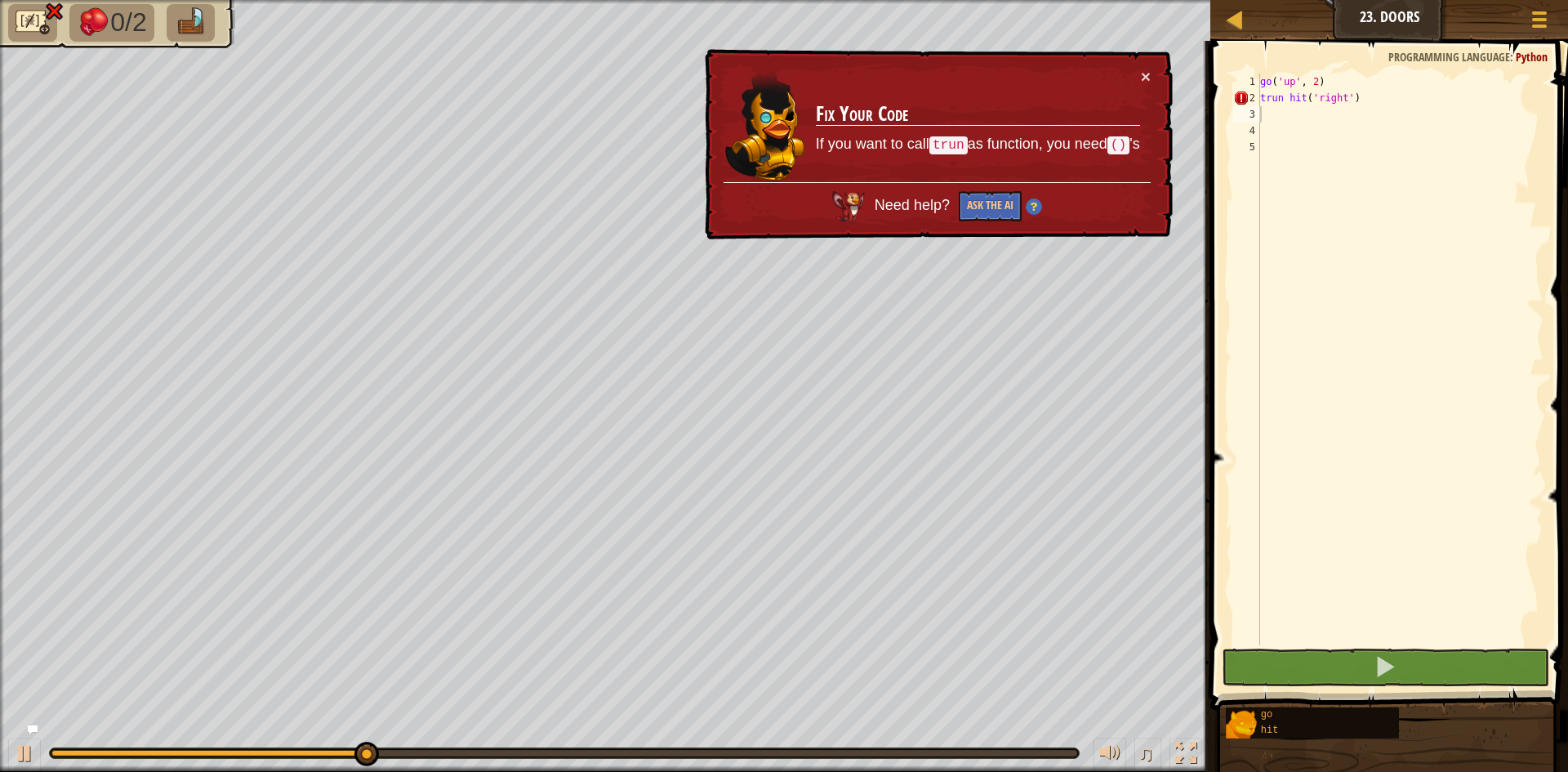
click at [1151, 70] on div "× Fix Your Code If you want to call trun as function, you need () 's Need help?…" at bounding box center [937, 145] width 473 height 194
click at [1138, 76] on td "Fix Your Code If you want to call trun as function, you need () 's" at bounding box center [978, 125] width 328 height 119
click at [1142, 65] on div "× Fix Your Code If you want to call trun as function, you need () 's Need help?…" at bounding box center [937, 145] width 473 height 194
click at [1145, 71] on button "×" at bounding box center [1147, 79] width 10 height 17
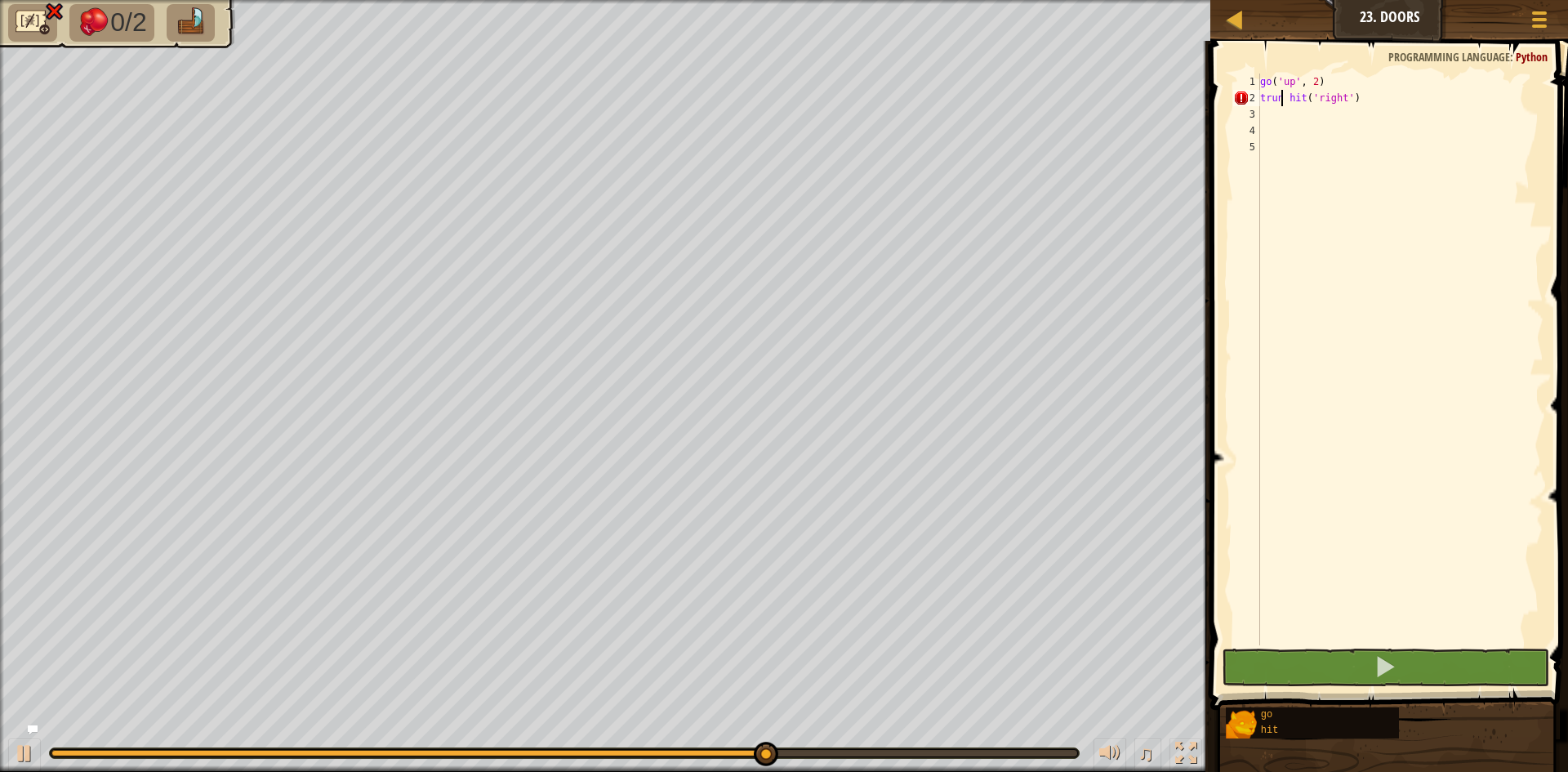
click at [1258, 91] on div "go ( 'up' , 2 ) trun hit ( 'right' )" at bounding box center [1400, 376] width 287 height 605
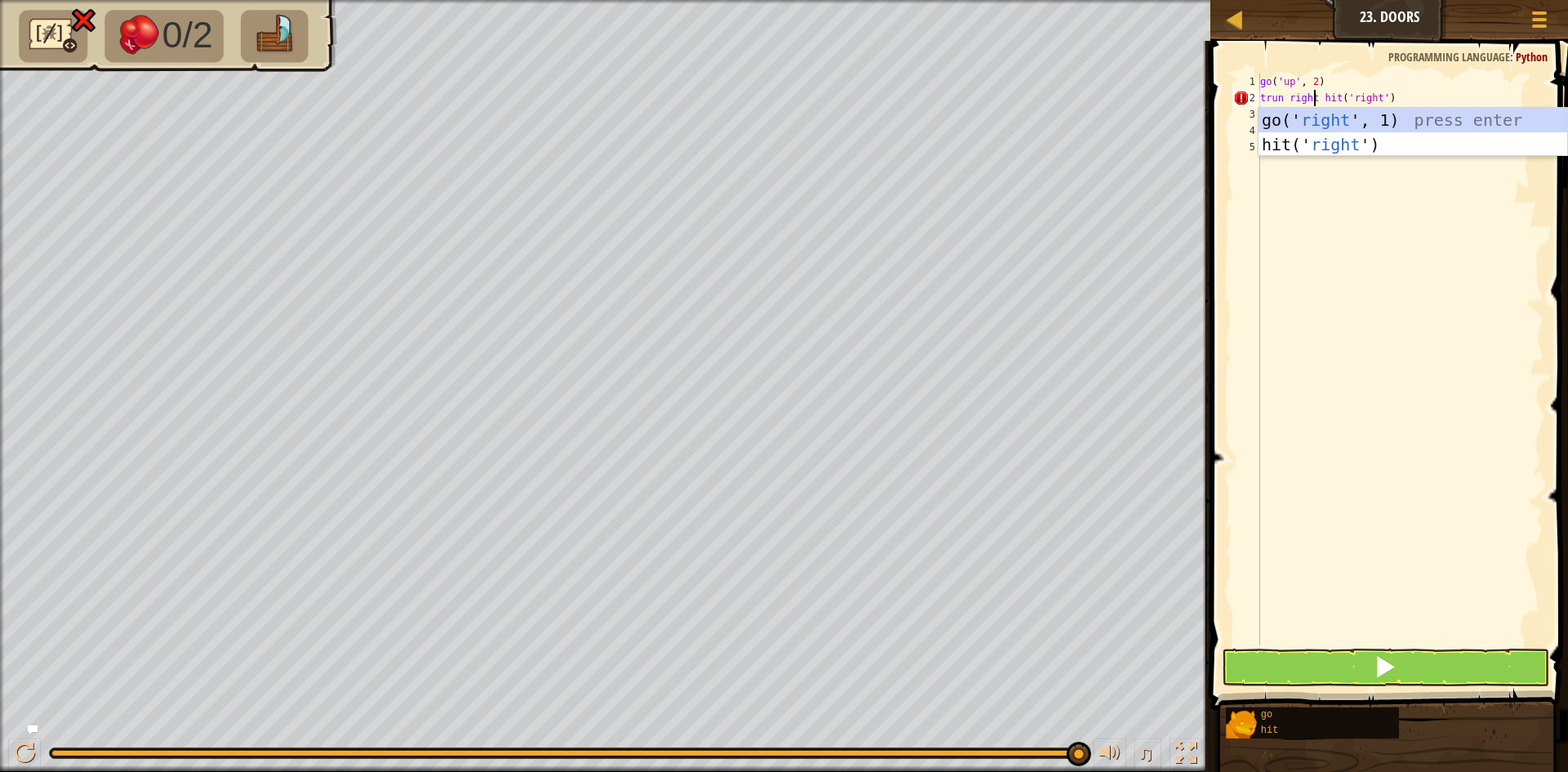
scroll to position [7, 5]
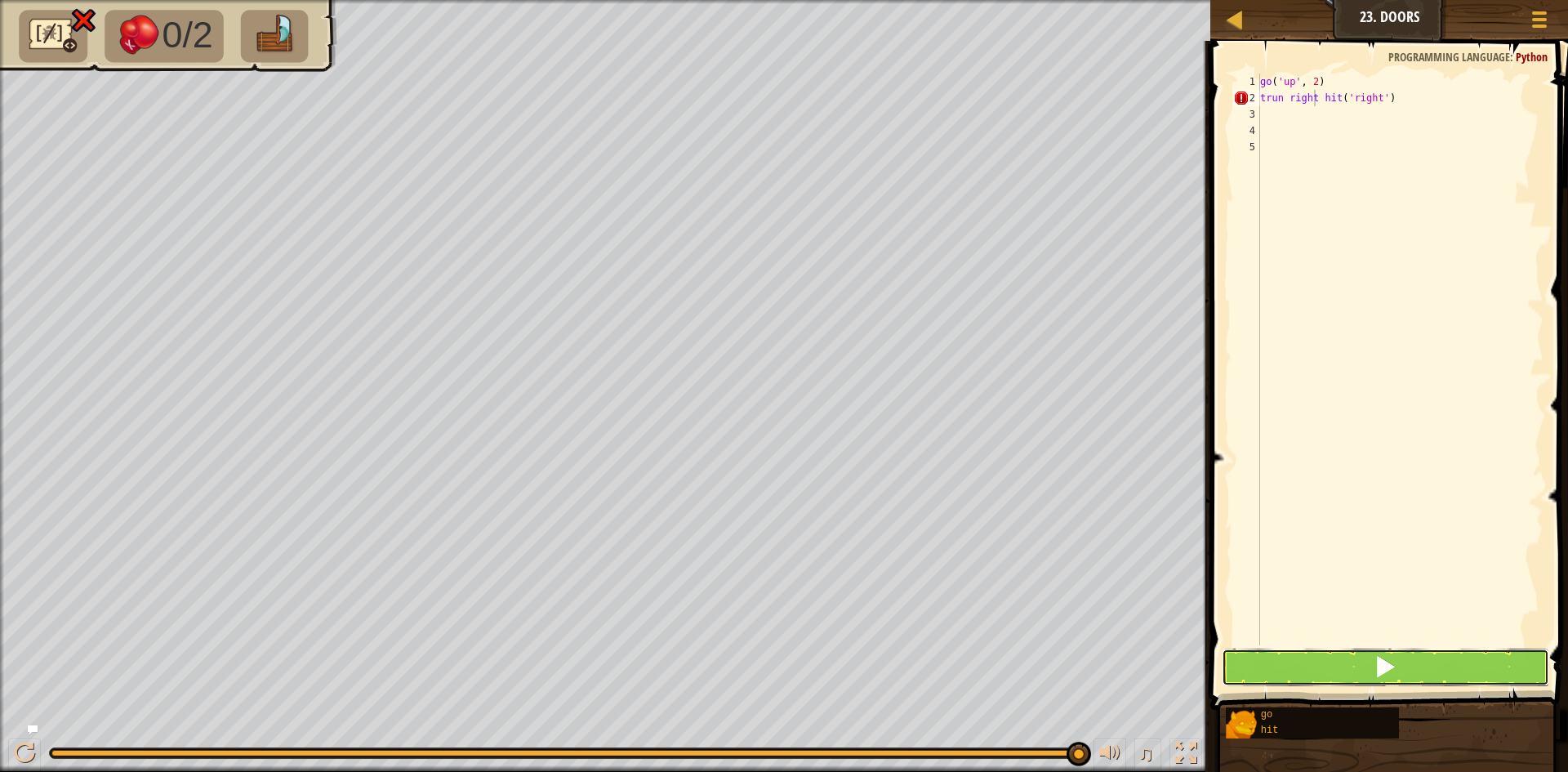
click at [1258, 683] on button at bounding box center [1385, 667] width 328 height 37
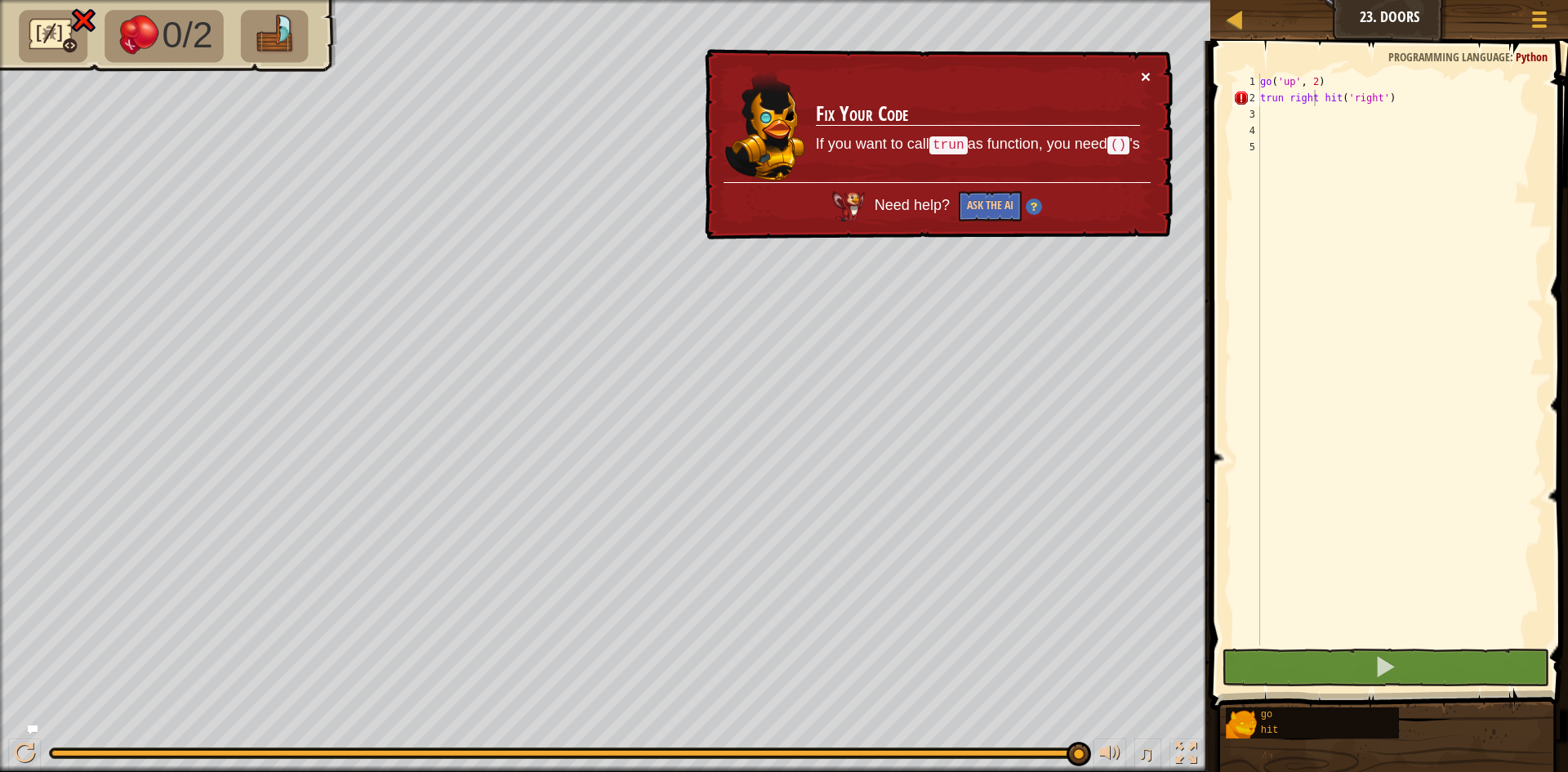
click at [1145, 79] on button "×" at bounding box center [1146, 77] width 10 height 17
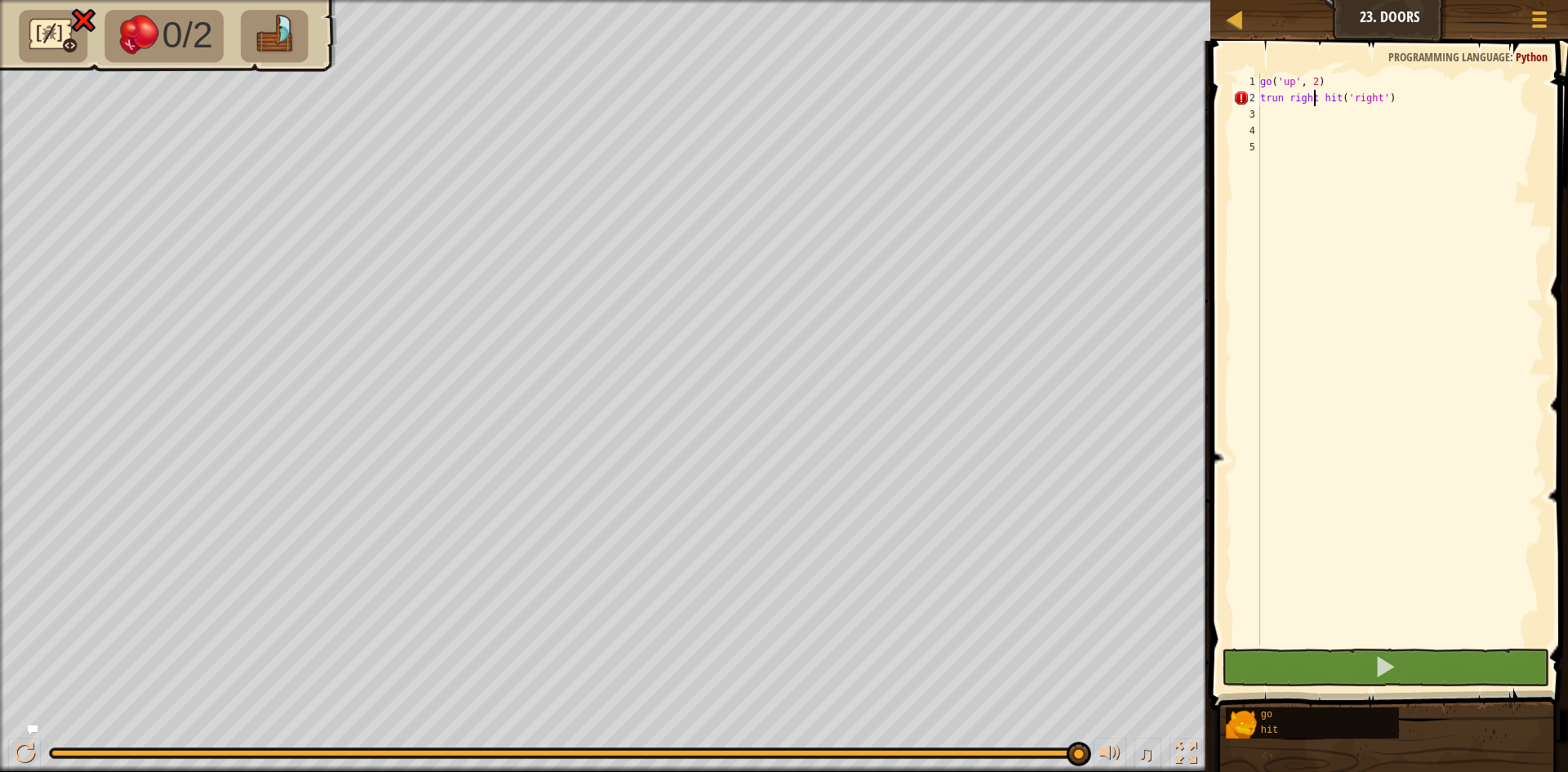
click at [1258, 102] on div "go ( 'up' , 2 ) trun right hit ( 'right' )" at bounding box center [1400, 376] width 287 height 605
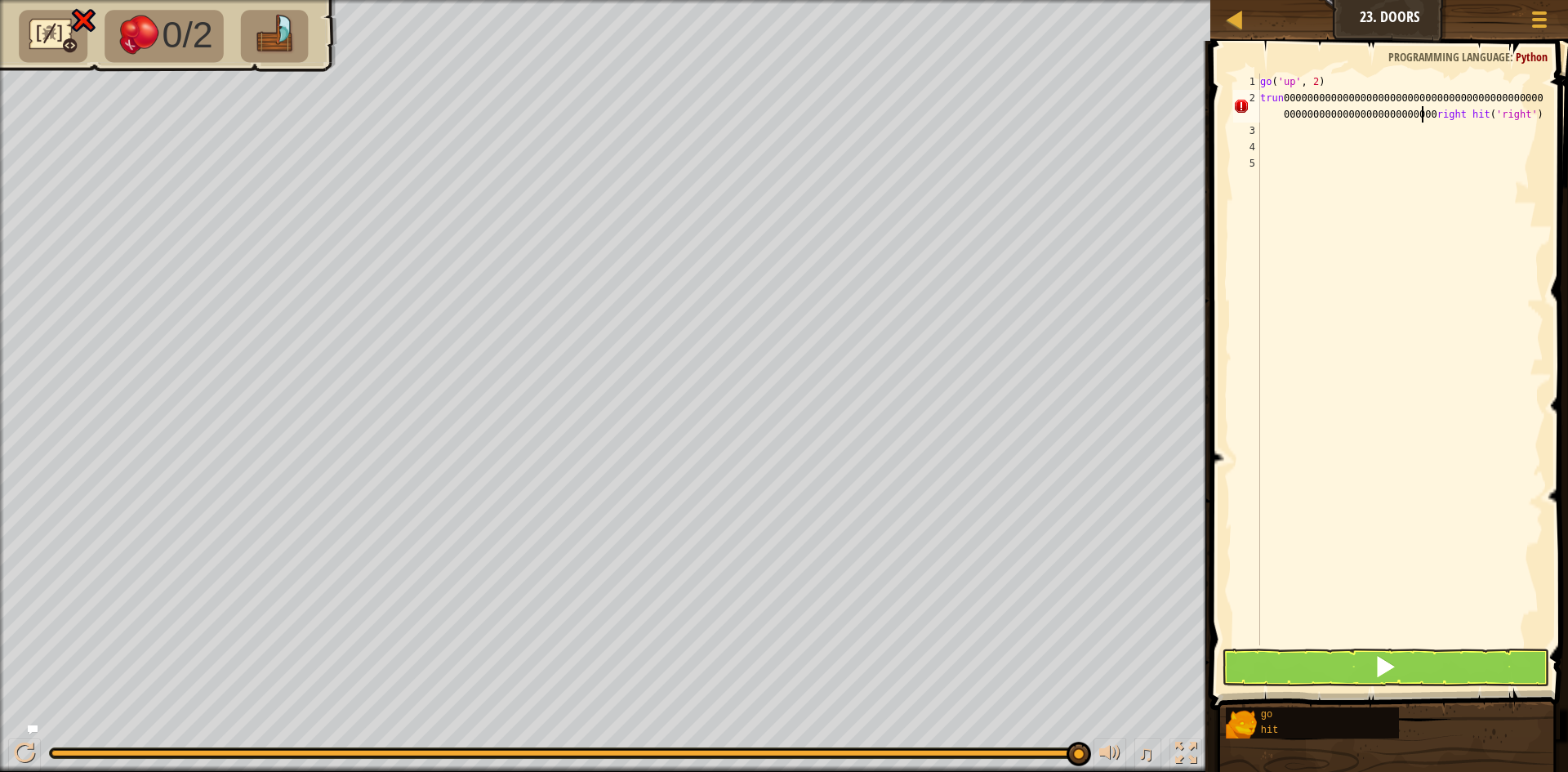
scroll to position [7, 37]
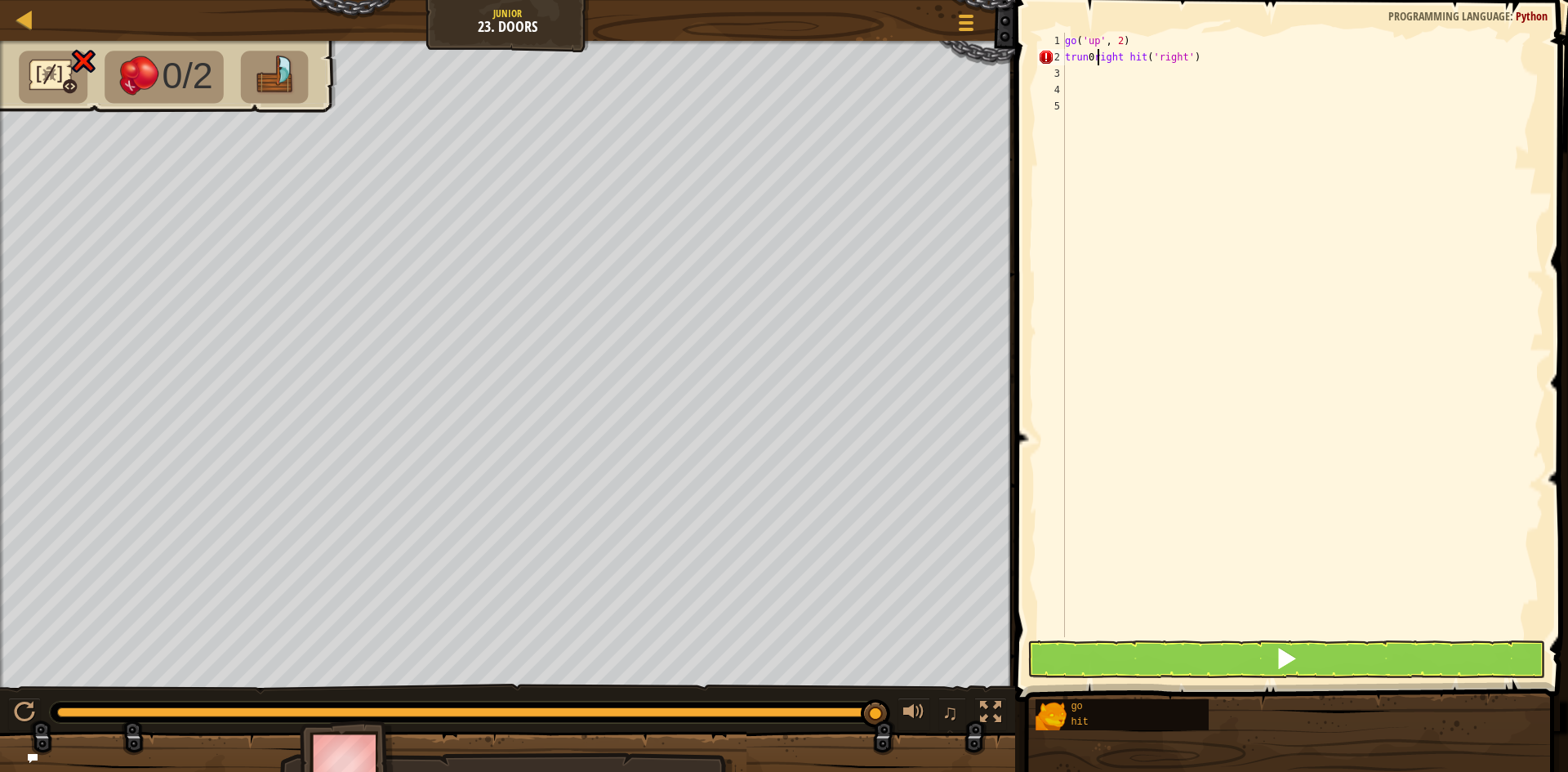
type textarea "trright hit('right')"
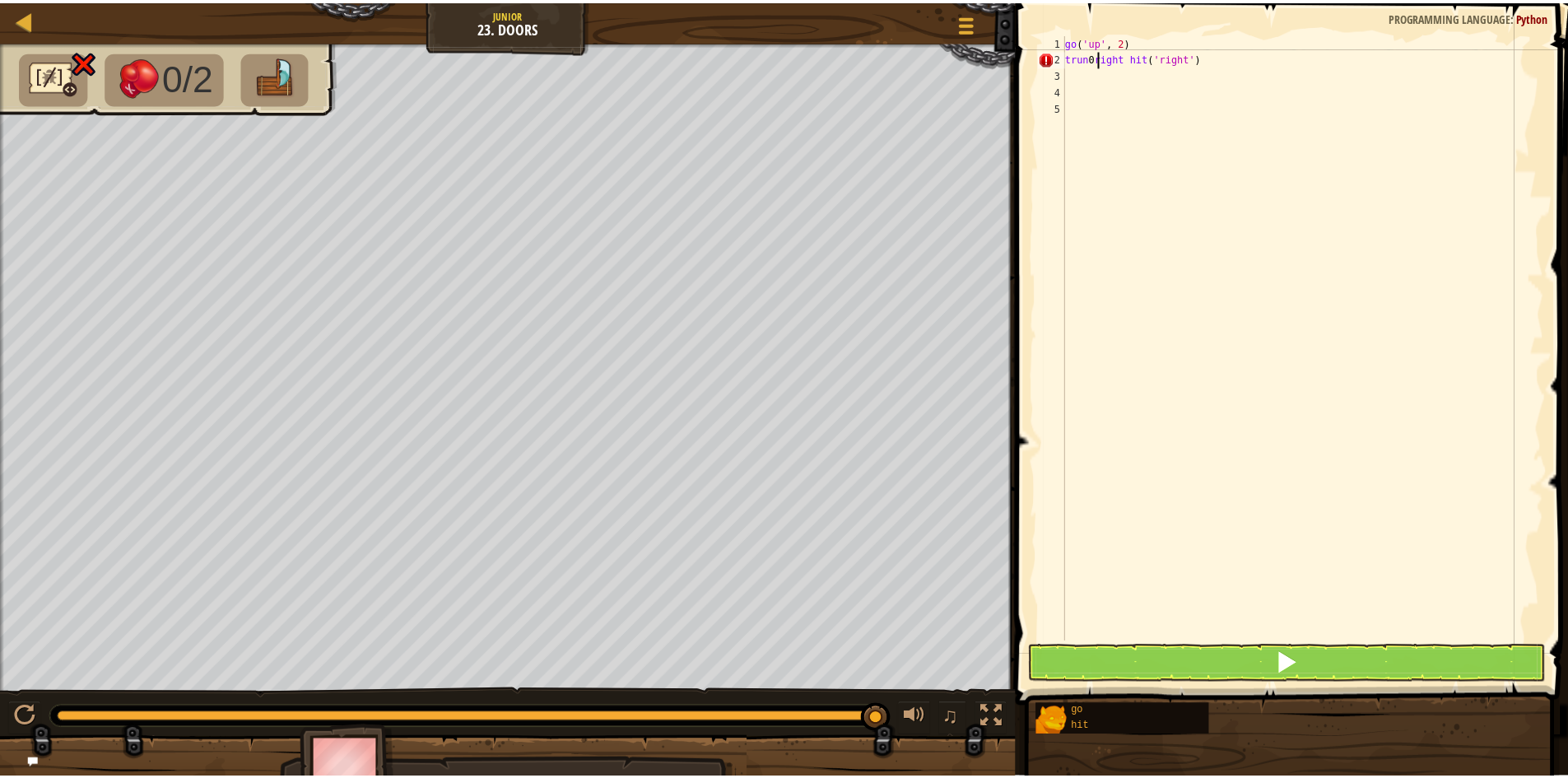
scroll to position [8, 8]
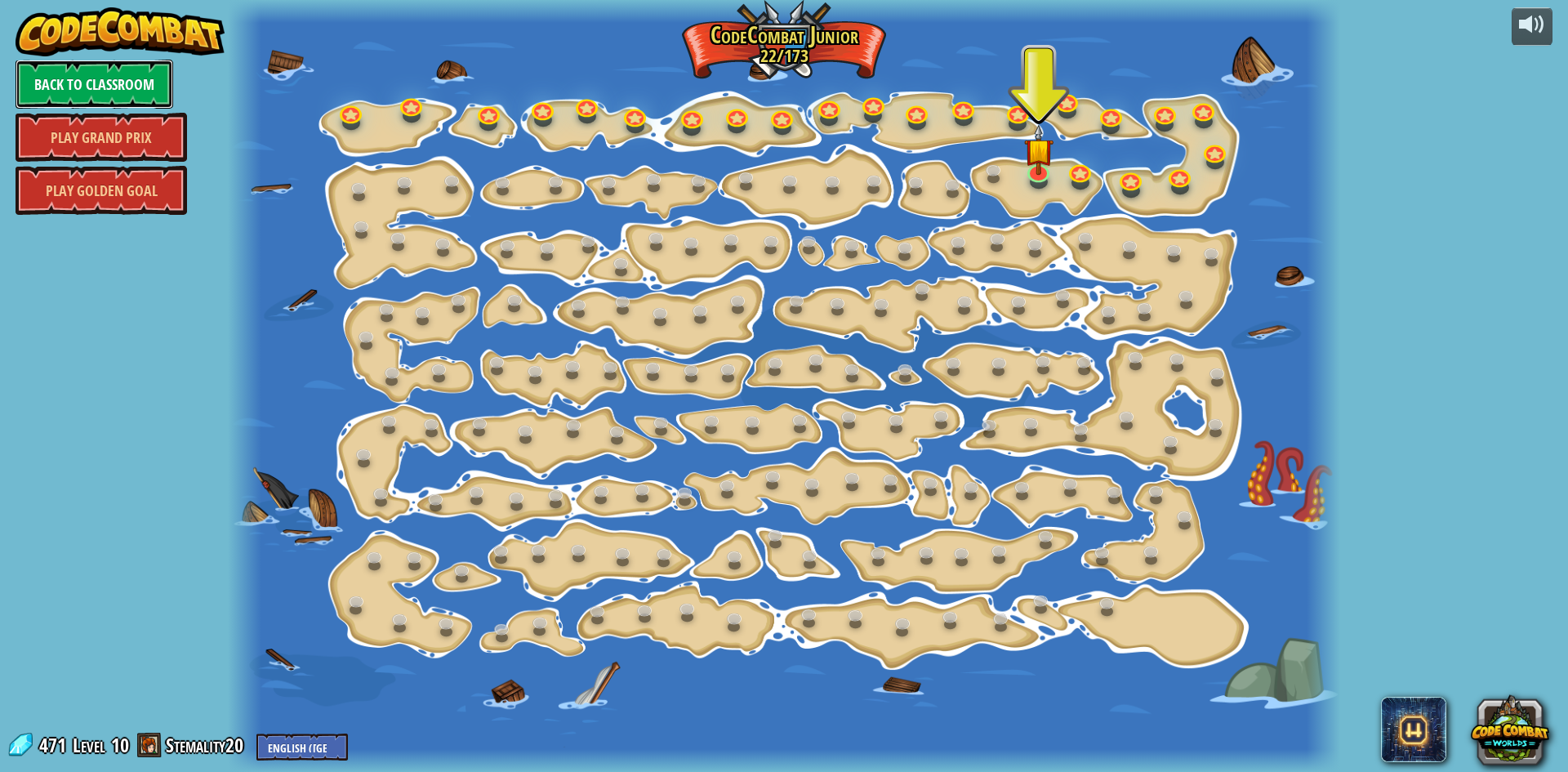
click at [141, 89] on link "Back to Classroom" at bounding box center [94, 84] width 158 height 49
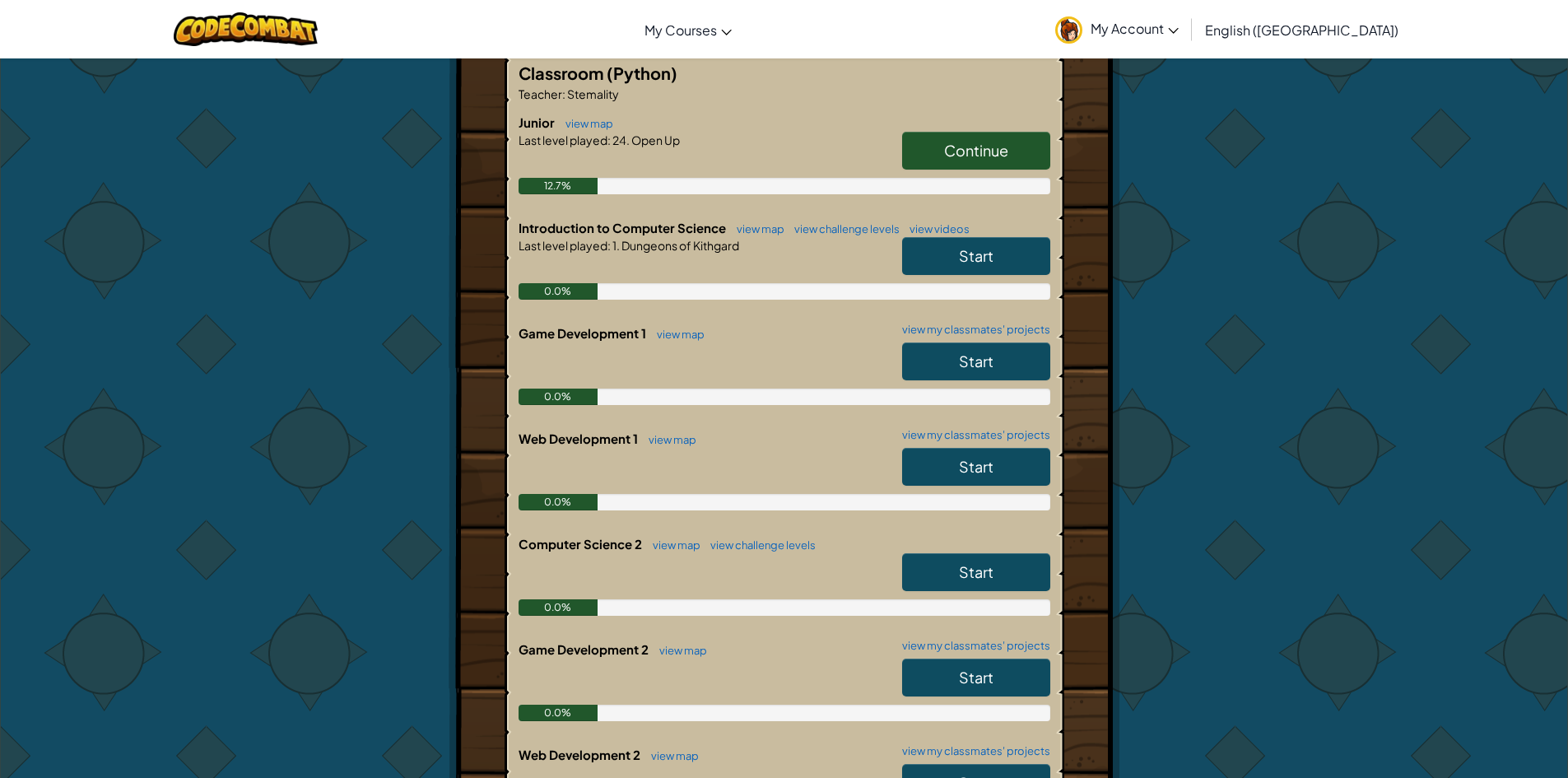
scroll to position [165, 0]
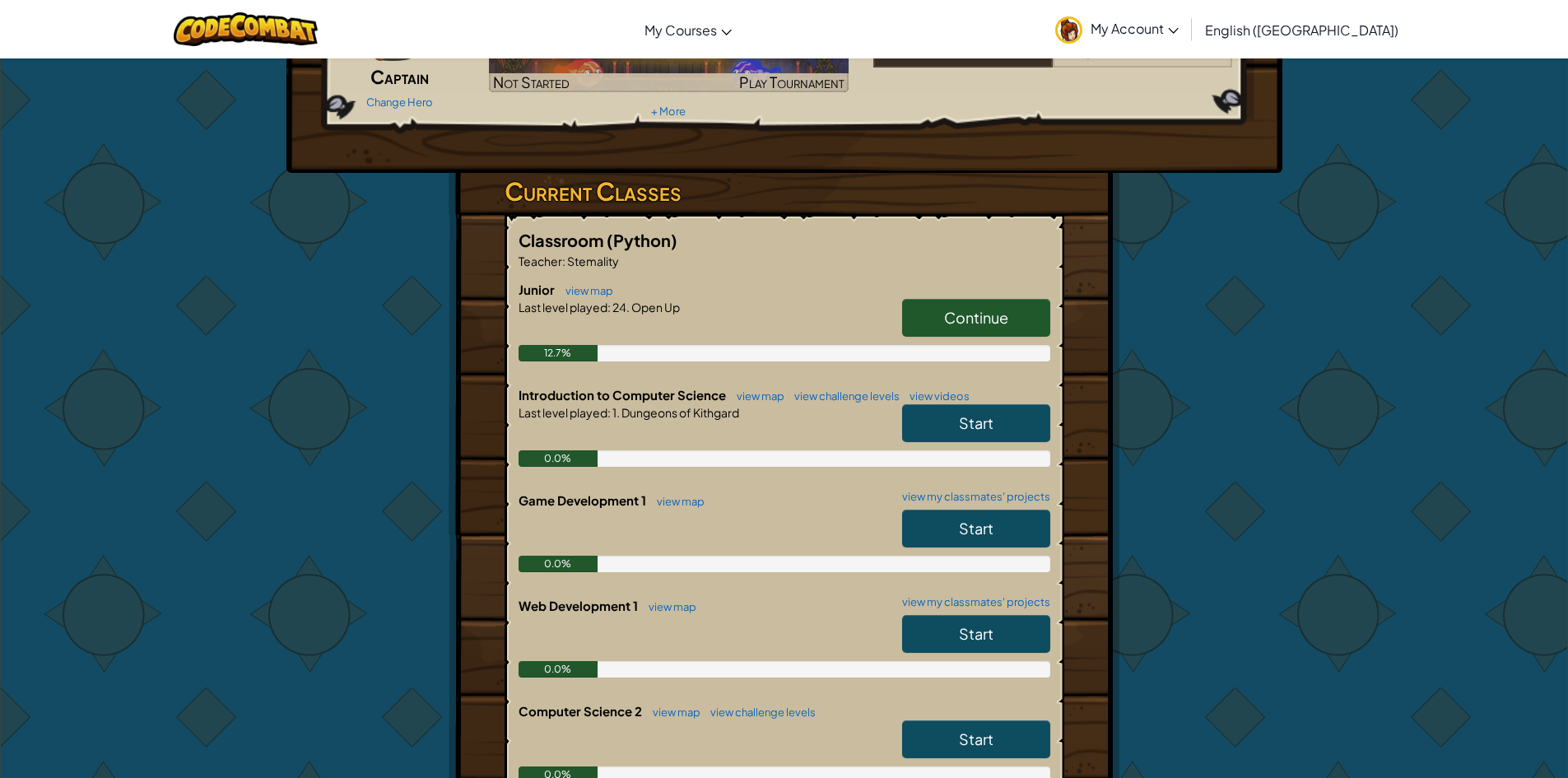
click at [969, 433] on link "Start" at bounding box center [976, 423] width 149 height 38
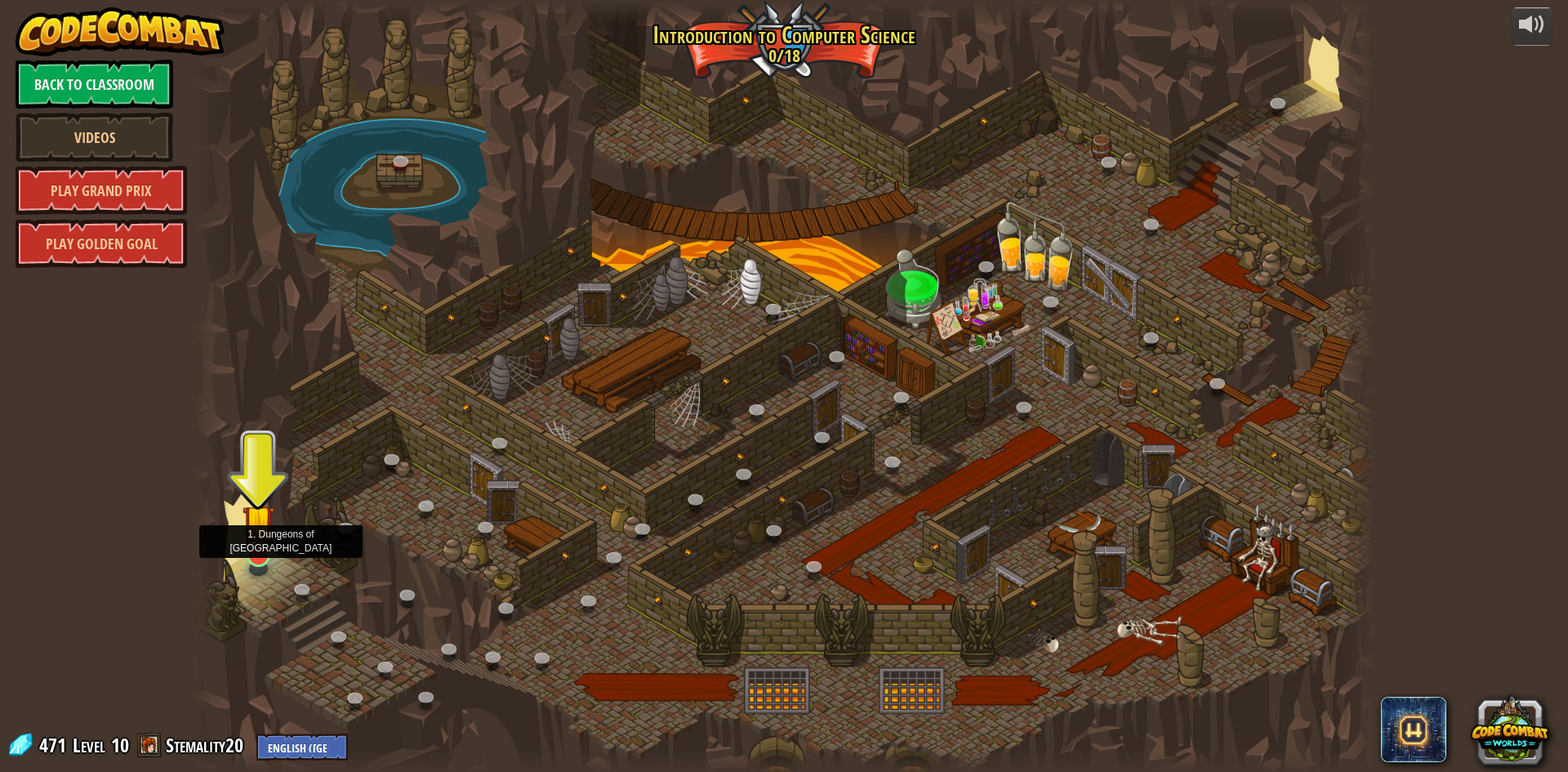
click at [259, 552] on img at bounding box center [259, 521] width 32 height 73
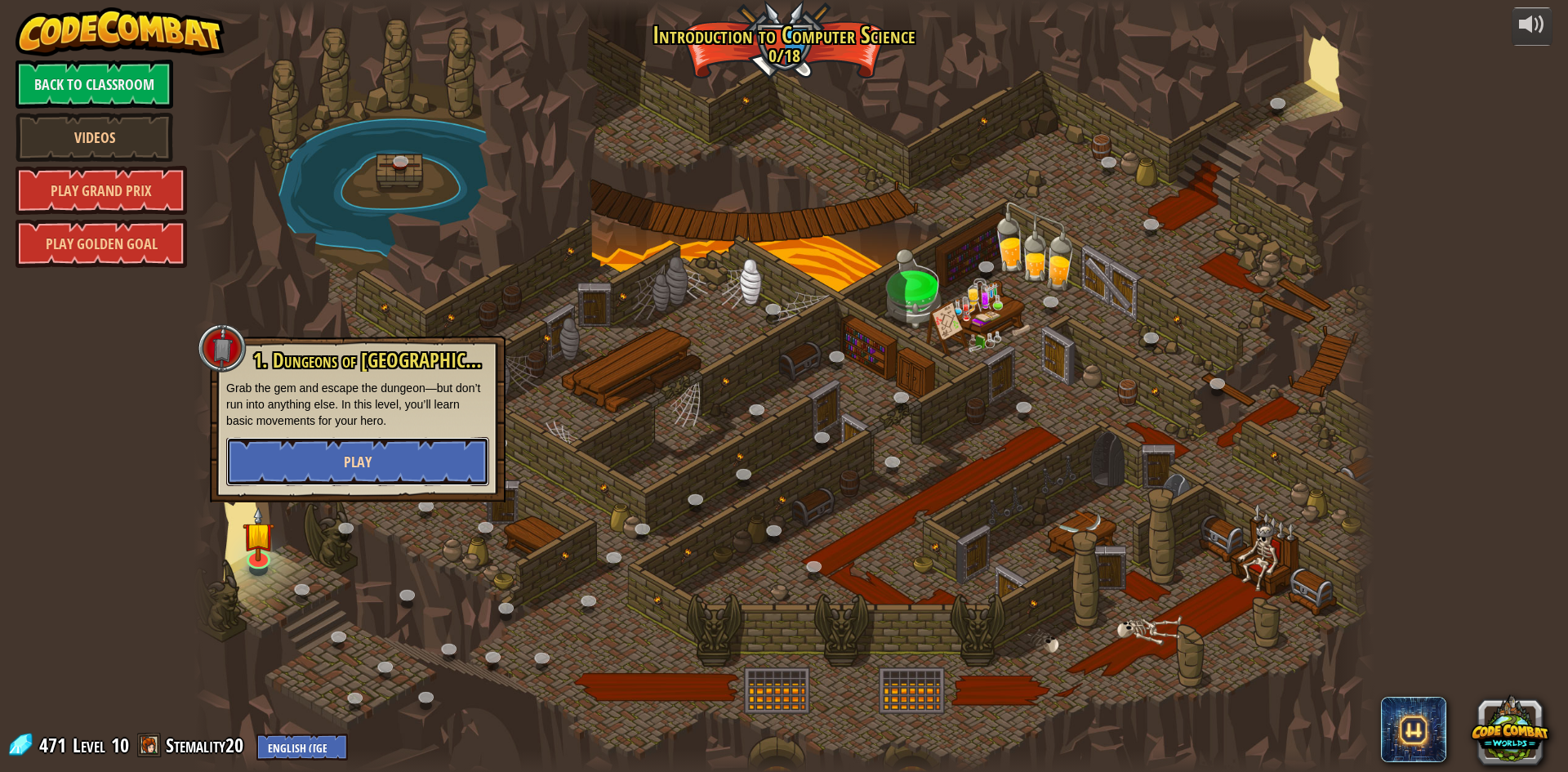
click at [357, 439] on button "Play" at bounding box center [357, 461] width 263 height 49
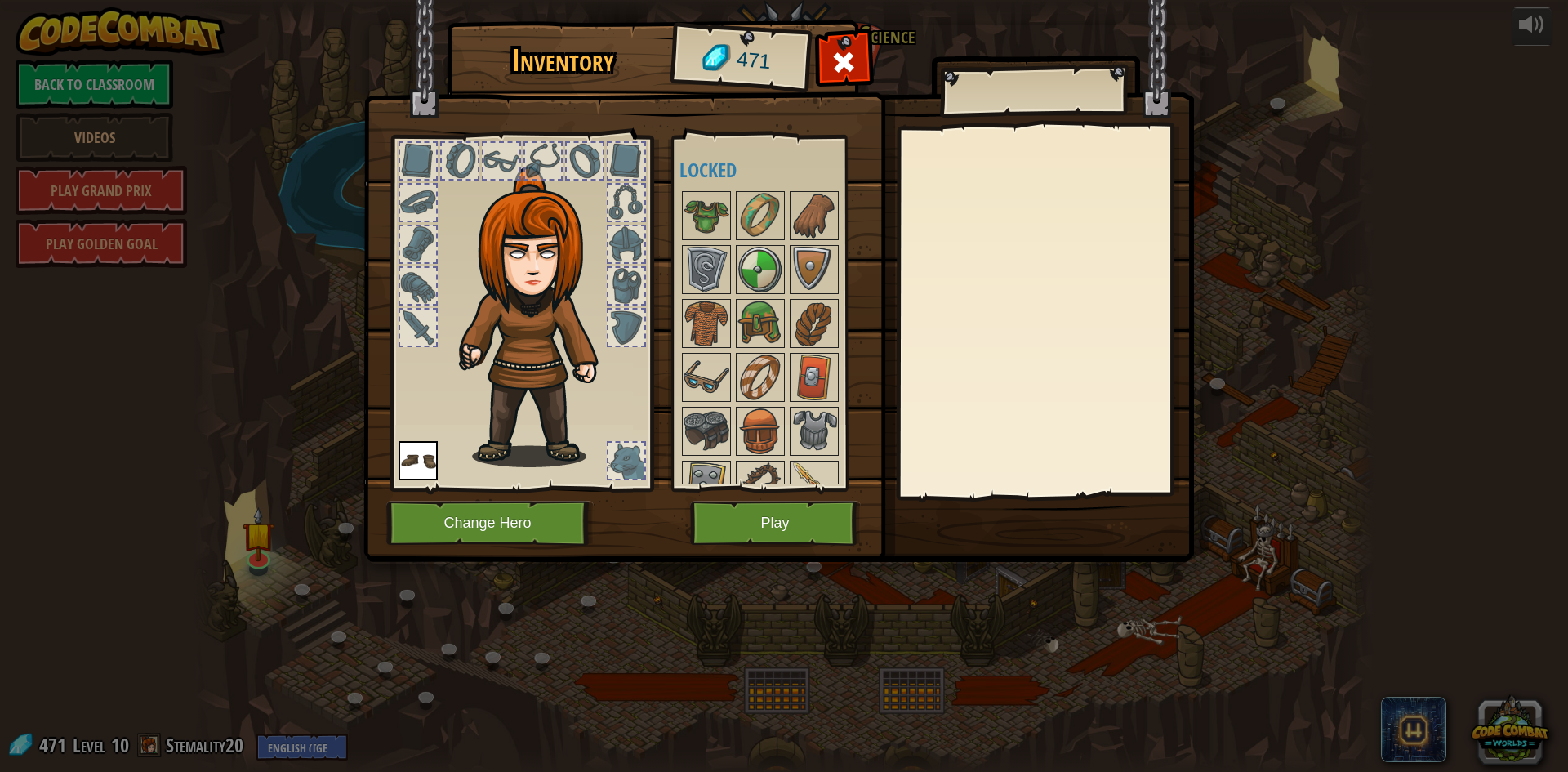
drag, startPoint x: 508, startPoint y: 329, endPoint x: 451, endPoint y: 370, distance: 70.2
click at [450, 370] on div at bounding box center [521, 309] width 270 height 368
click at [690, 304] on img at bounding box center [707, 323] width 46 height 46
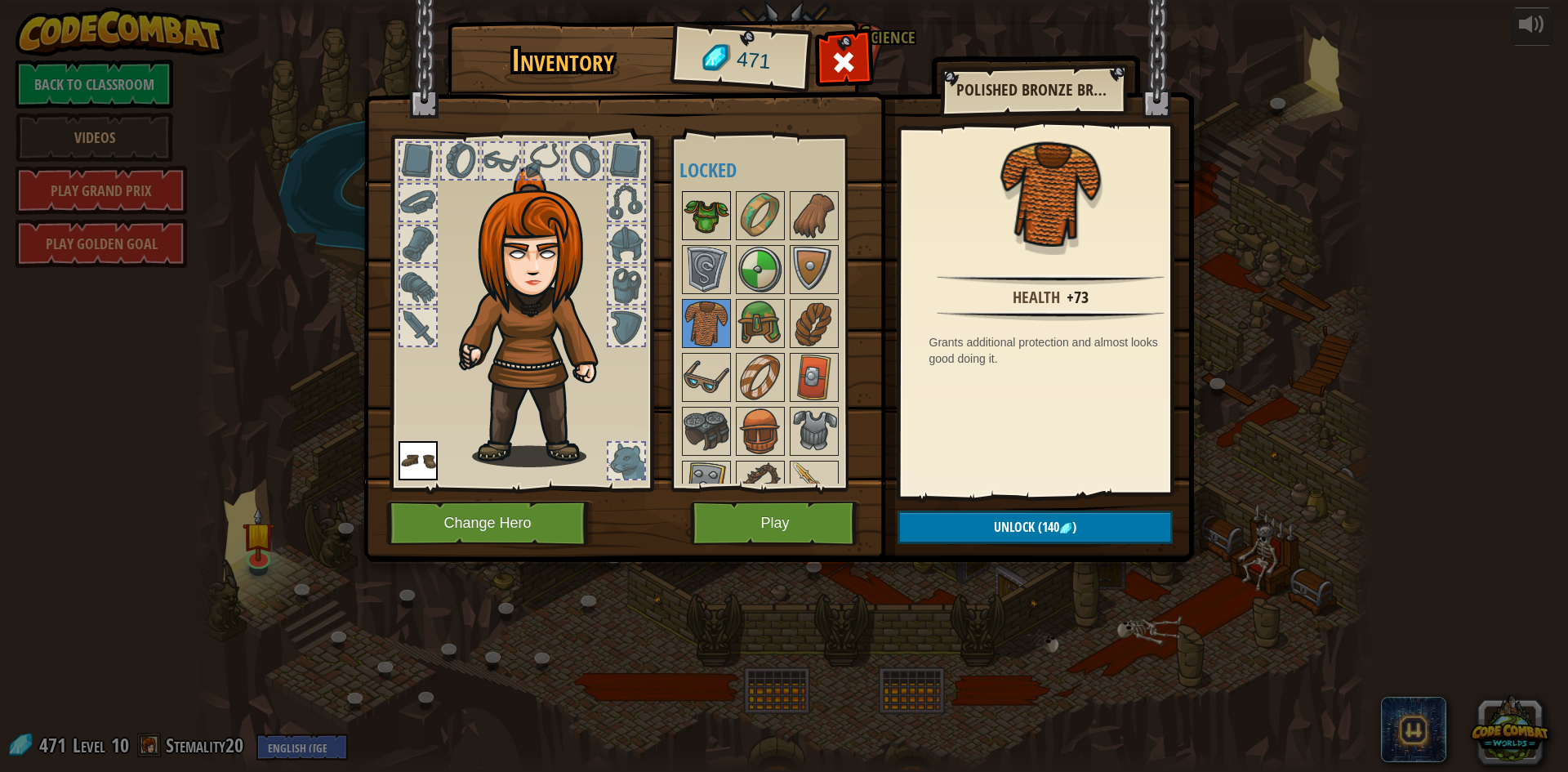
click at [720, 209] on img at bounding box center [707, 216] width 46 height 46
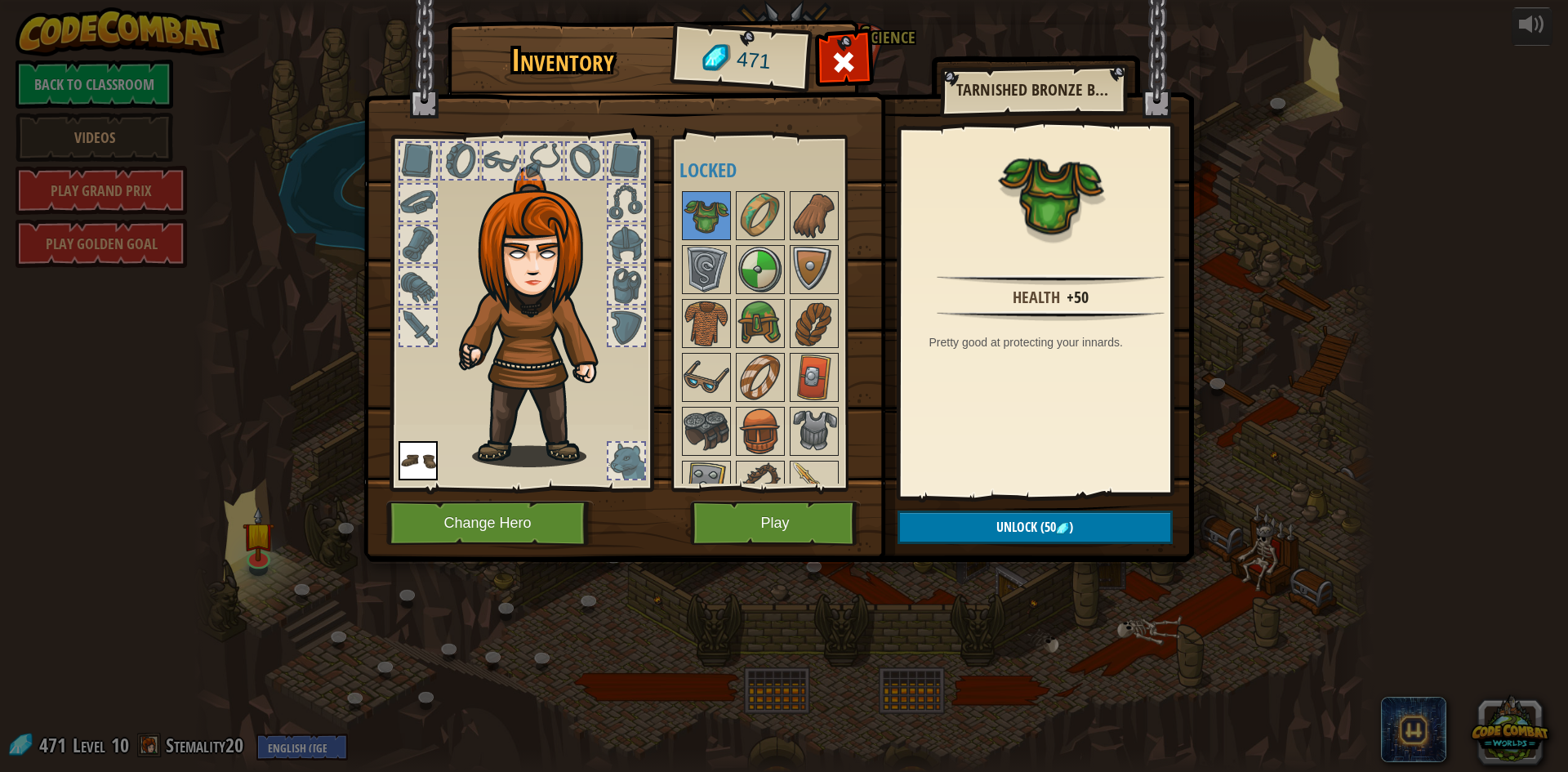
click at [438, 319] on div at bounding box center [521, 309] width 270 height 368
click at [402, 325] on div at bounding box center [418, 328] width 36 height 36
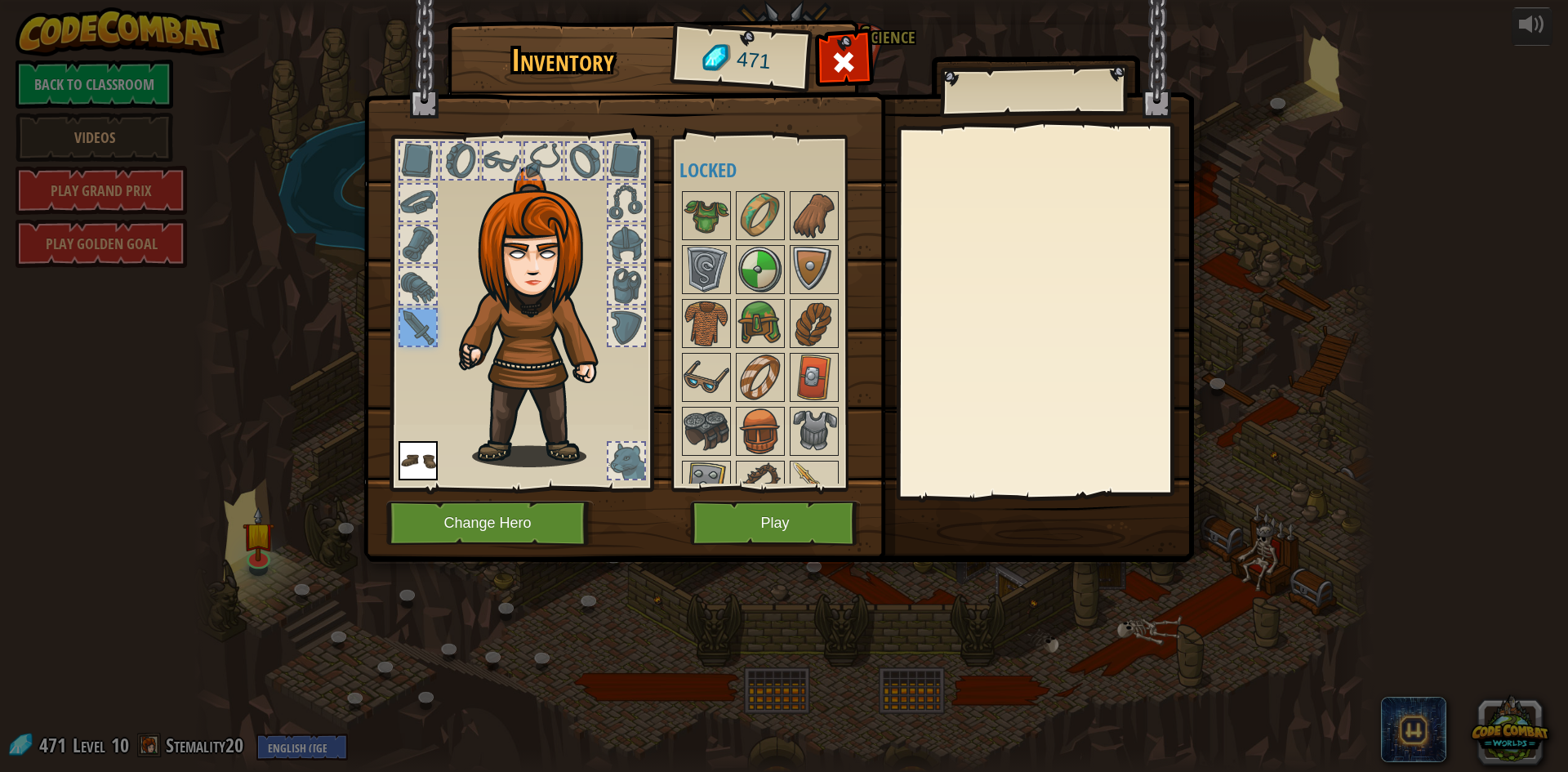
click at [418, 285] on div at bounding box center [418, 286] width 36 height 36
drag, startPoint x: 419, startPoint y: 240, endPoint x: 431, endPoint y: 204, distance: 37.9
click at [422, 236] on div at bounding box center [418, 244] width 36 height 36
click at [424, 200] on div at bounding box center [418, 203] width 36 height 36
click at [421, 175] on div at bounding box center [418, 161] width 39 height 39
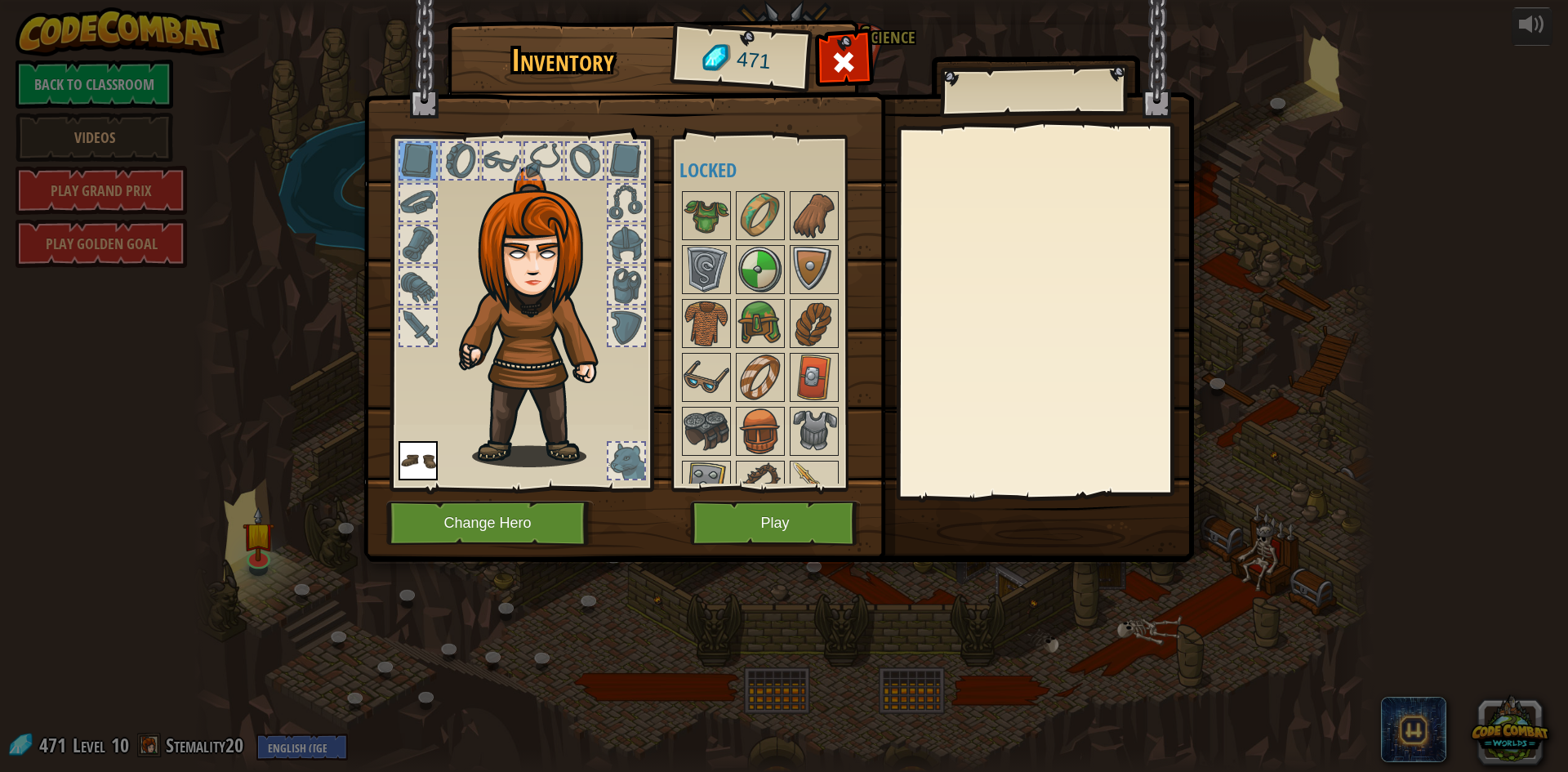
drag, startPoint x: 420, startPoint y: 171, endPoint x: 434, endPoint y: 162, distance: 16.6
click at [426, 167] on div at bounding box center [418, 161] width 36 height 36
drag, startPoint x: 496, startPoint y: 130, endPoint x: 474, endPoint y: 150, distance: 29.7
click at [496, 132] on div at bounding box center [521, 309] width 270 height 368
drag, startPoint x: 474, startPoint y: 150, endPoint x: 484, endPoint y: 147, distance: 10.4
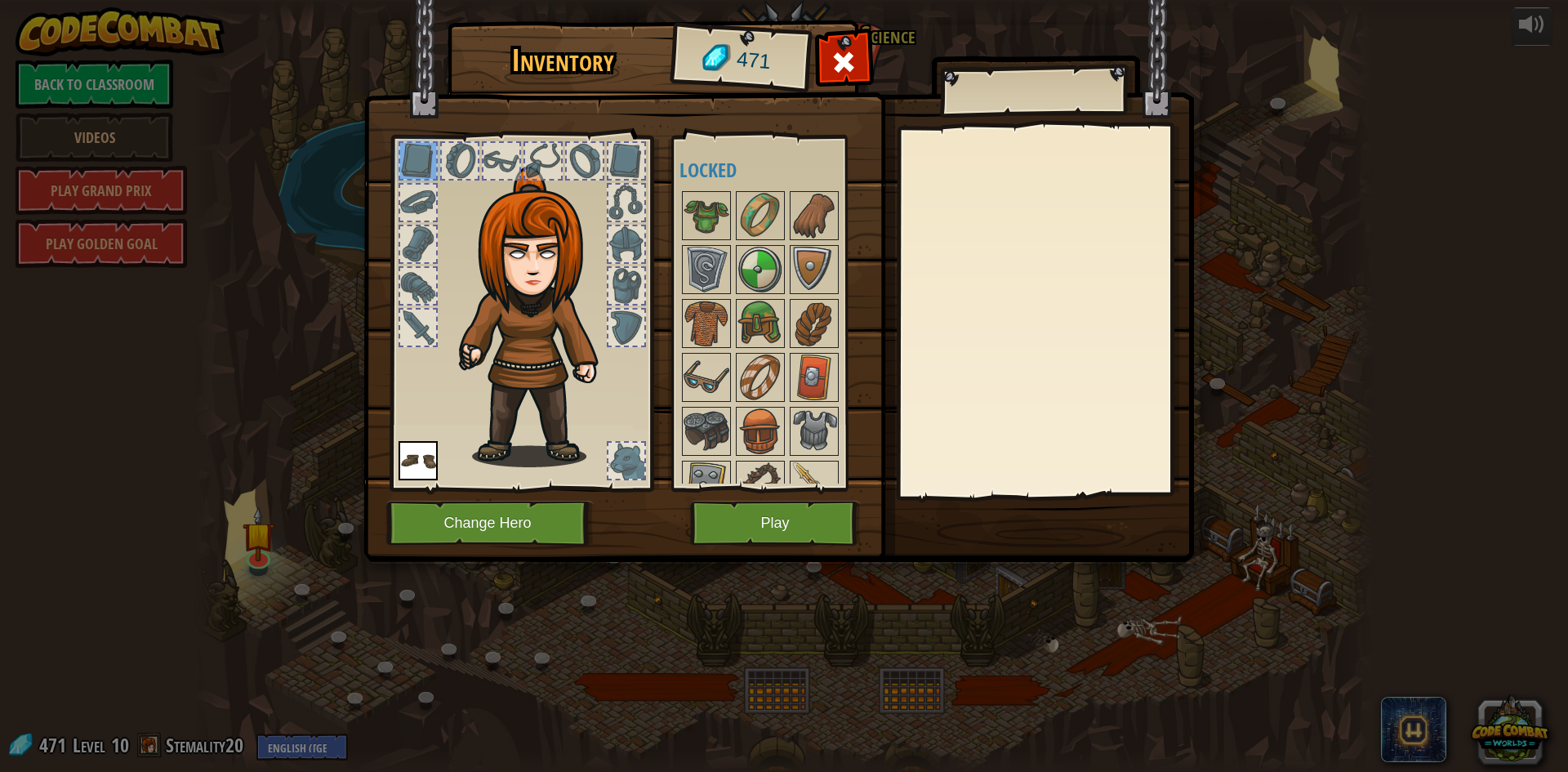
click at [476, 148] on div at bounding box center [459, 161] width 36 height 36
drag, startPoint x: 486, startPoint y: 146, endPoint x: 518, endPoint y: 147, distance: 32.0
click at [492, 150] on div at bounding box center [501, 161] width 36 height 36
drag, startPoint x: 518, startPoint y: 147, endPoint x: 547, endPoint y: 155, distance: 30.1
click at [519, 147] on div at bounding box center [501, 161] width 36 height 36
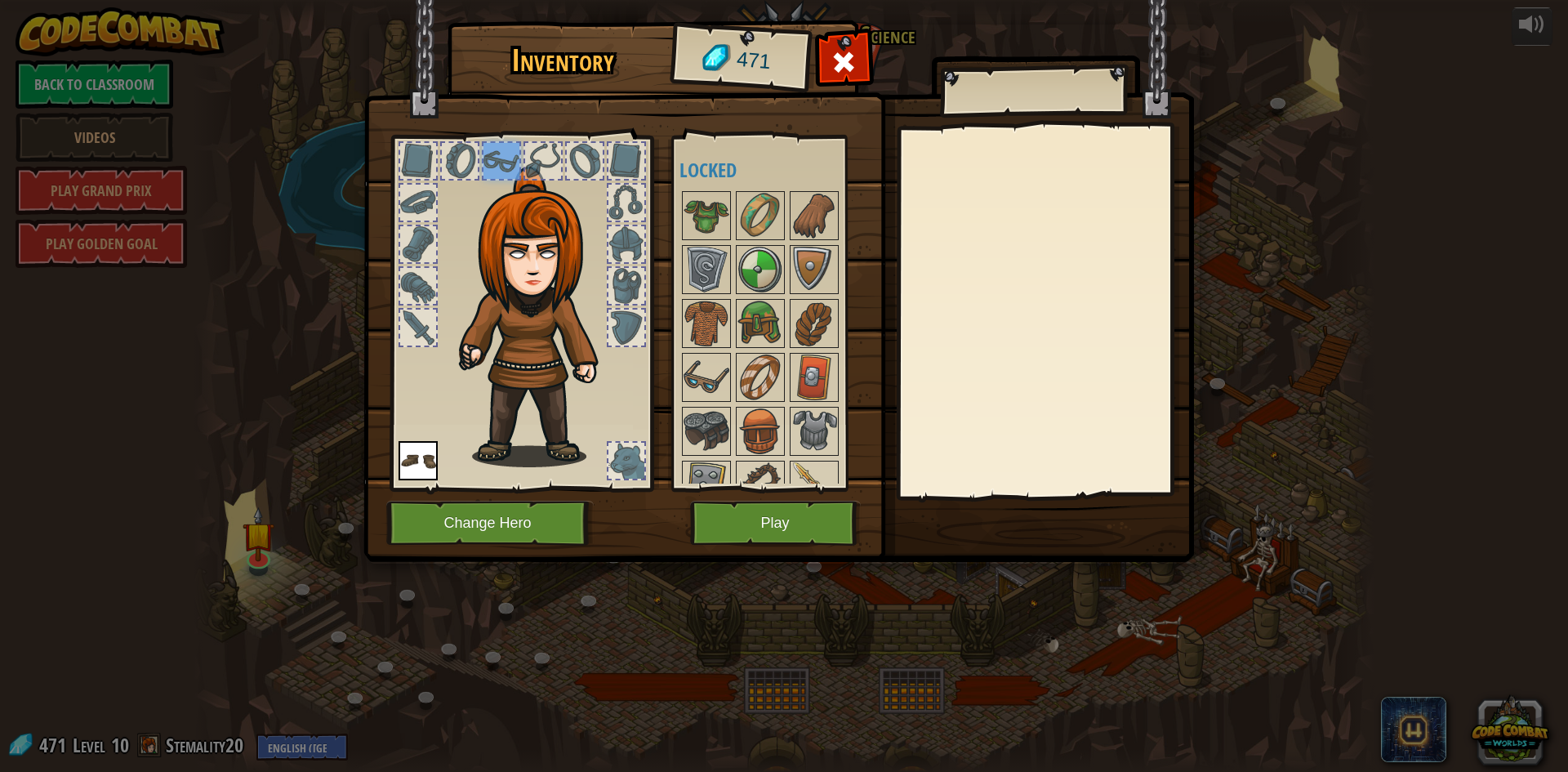
drag, startPoint x: 547, startPoint y: 155, endPoint x: 599, endPoint y: 161, distance: 52.3
click at [583, 160] on div at bounding box center [521, 309] width 270 height 368
click at [599, 161] on div at bounding box center [584, 161] width 36 height 36
drag, startPoint x: 615, startPoint y: 154, endPoint x: 637, endPoint y: 157, distance: 22.2
click at [627, 157] on div at bounding box center [626, 161] width 36 height 36
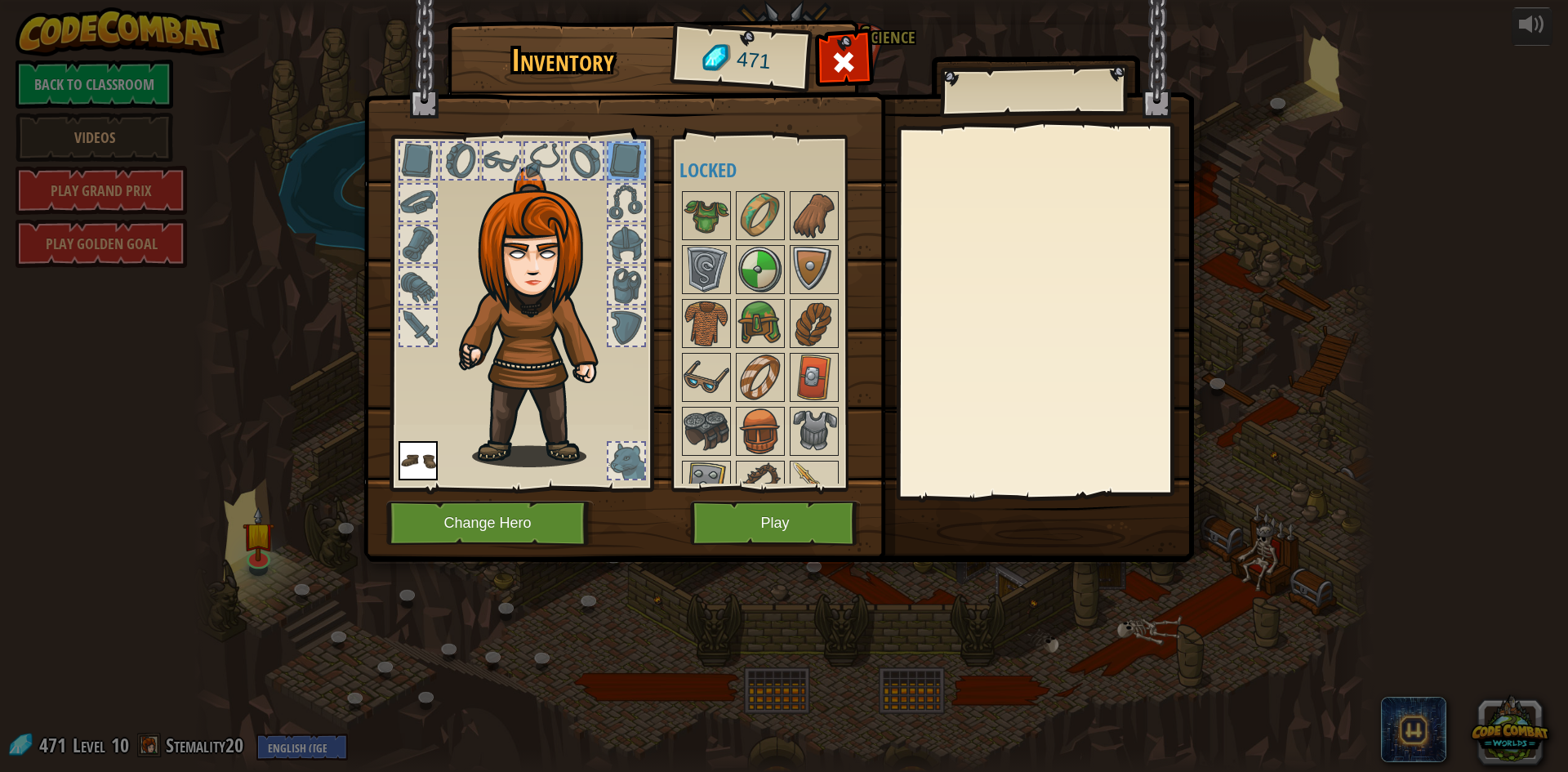
drag, startPoint x: 639, startPoint y: 157, endPoint x: 657, endPoint y: 181, distance: 30.0
click at [657, 181] on div "Inventory 471 Available Equip (double-click to equip) Locked Equip Unequip Subs…" at bounding box center [785, 294] width 831 height 540
click at [736, 200] on div at bounding box center [761, 216] width 49 height 49
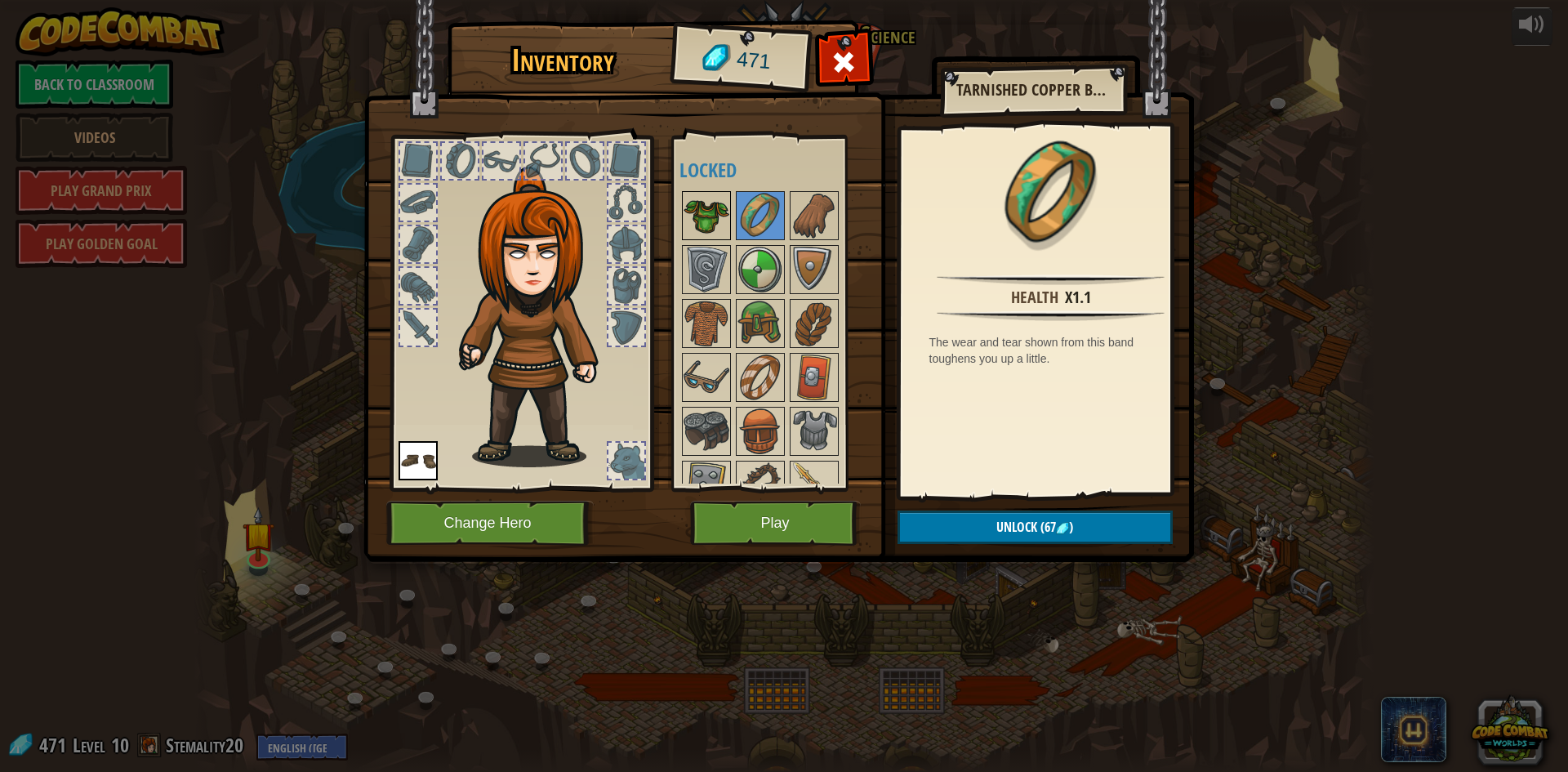
click at [723, 213] on img at bounding box center [707, 216] width 46 height 46
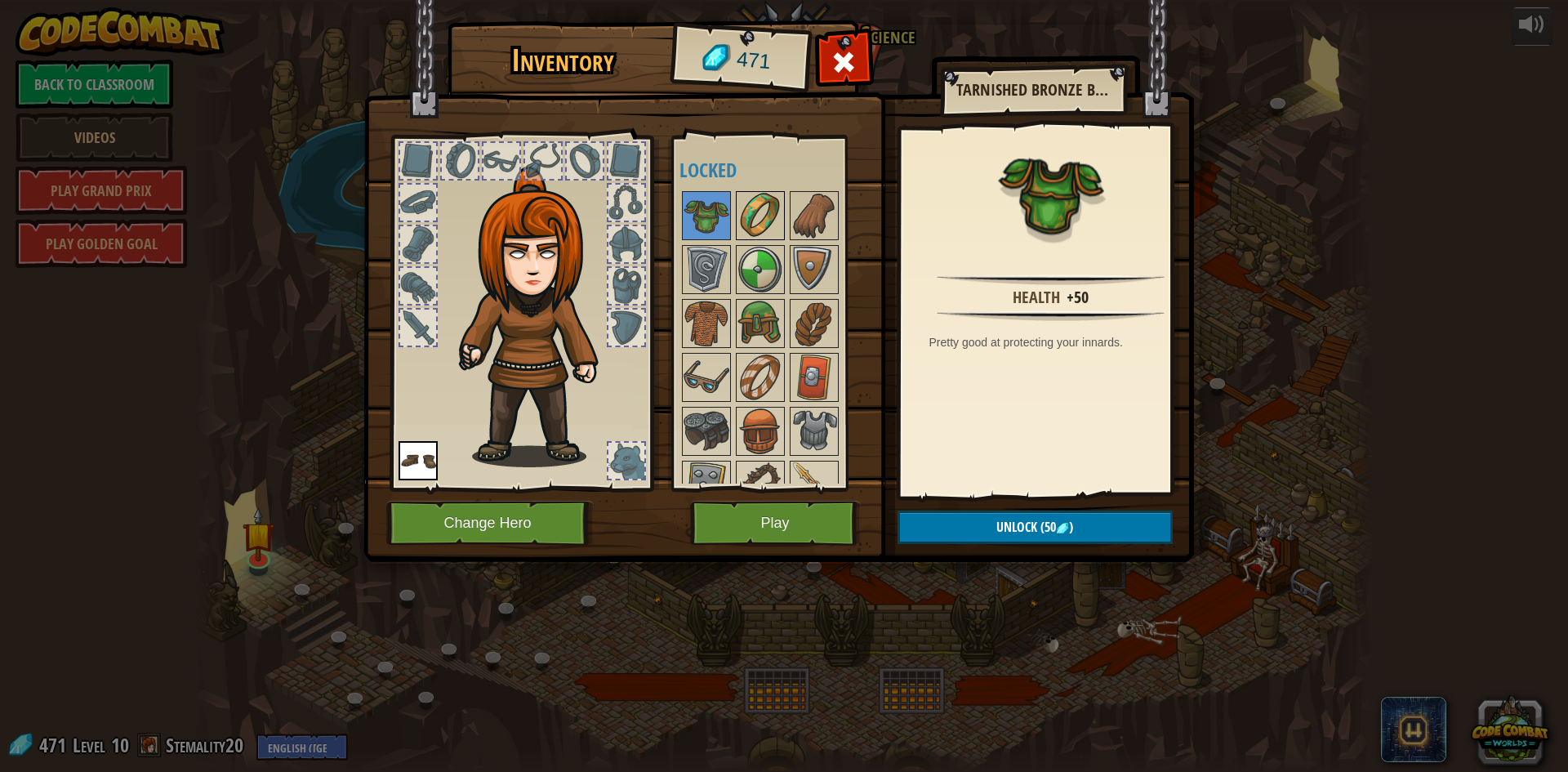
click at [781, 206] on img at bounding box center [760, 216] width 46 height 46
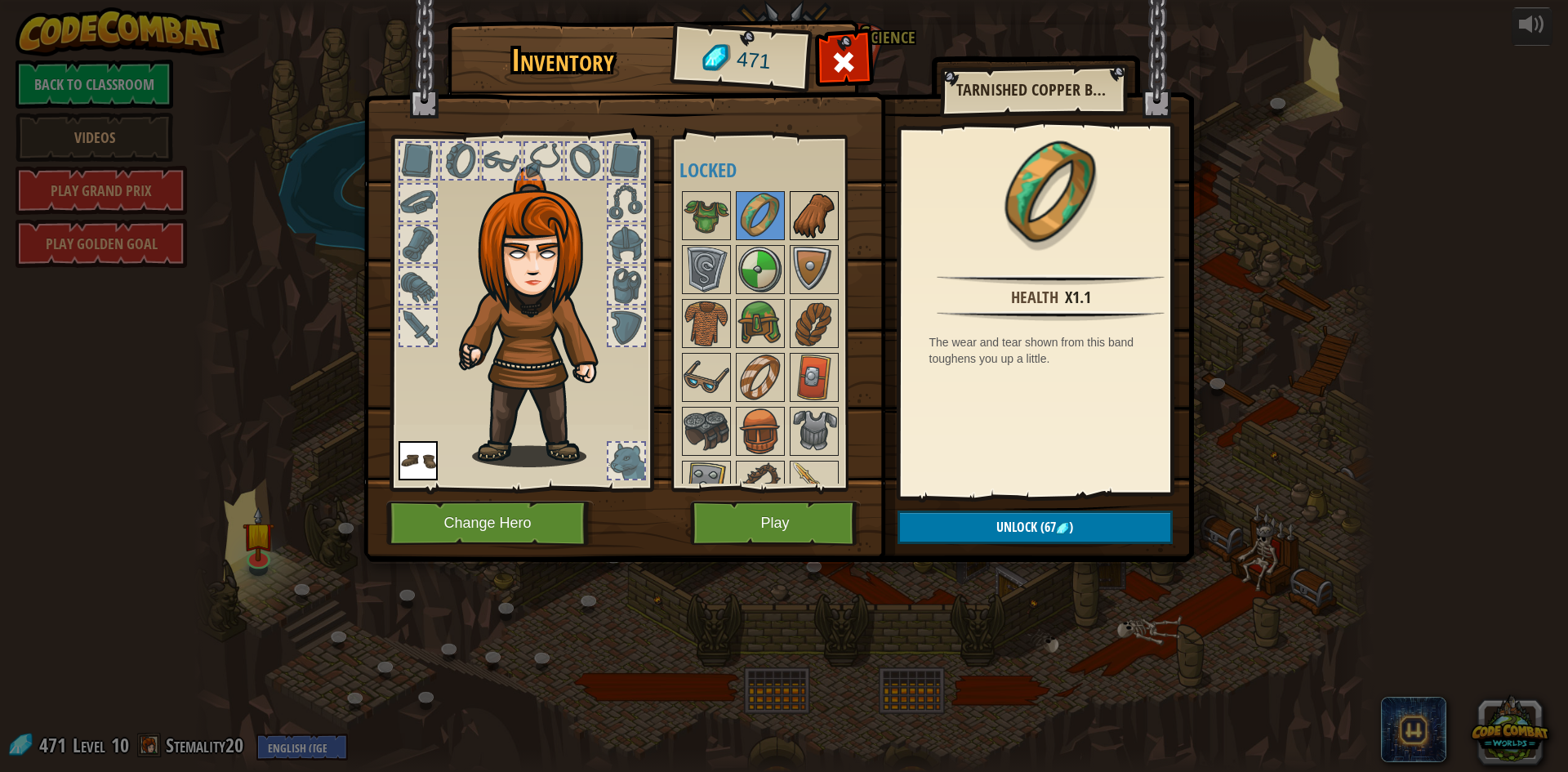
click at [806, 213] on img at bounding box center [814, 216] width 46 height 46
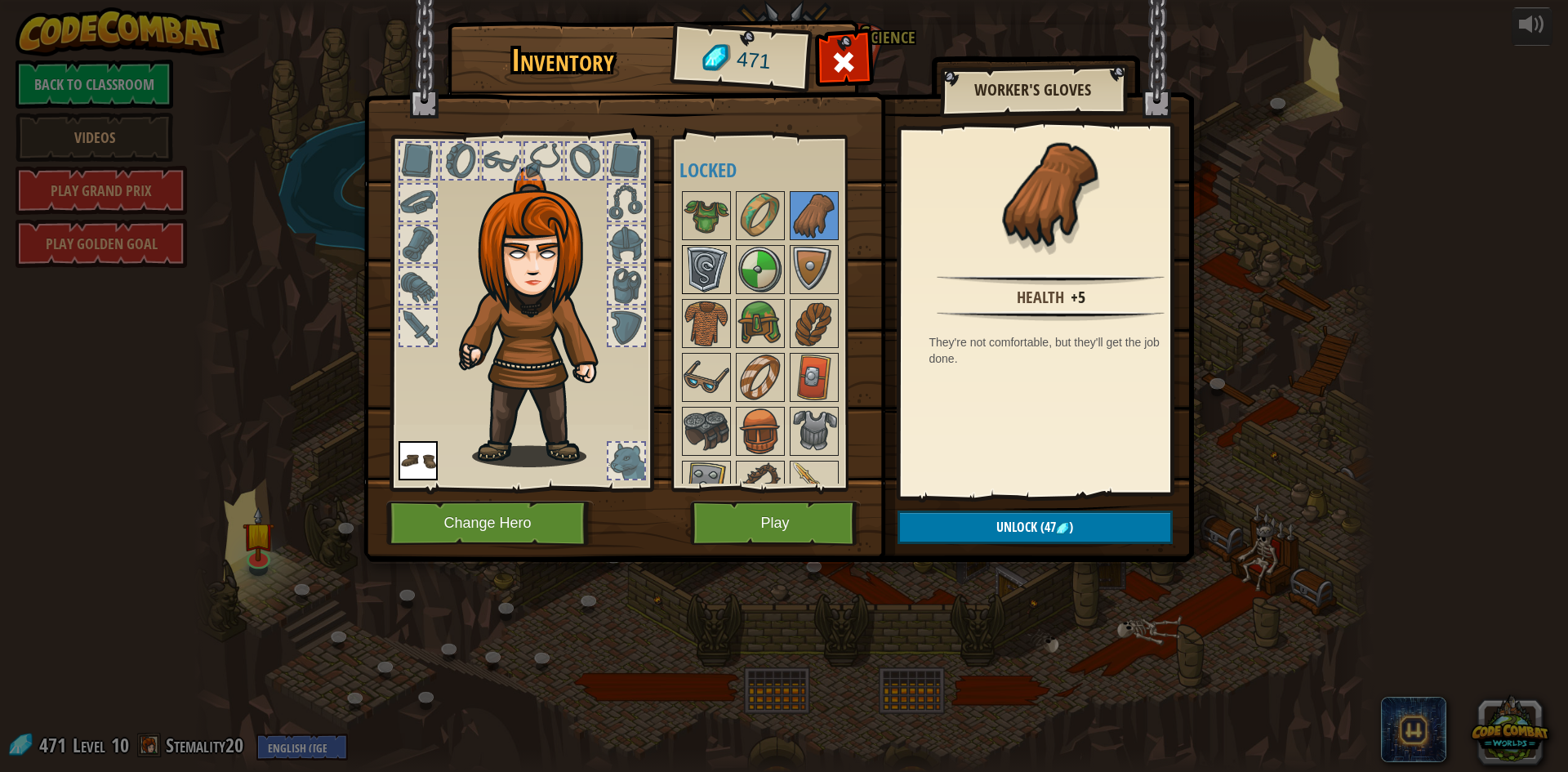
click at [701, 267] on img at bounding box center [707, 269] width 46 height 46
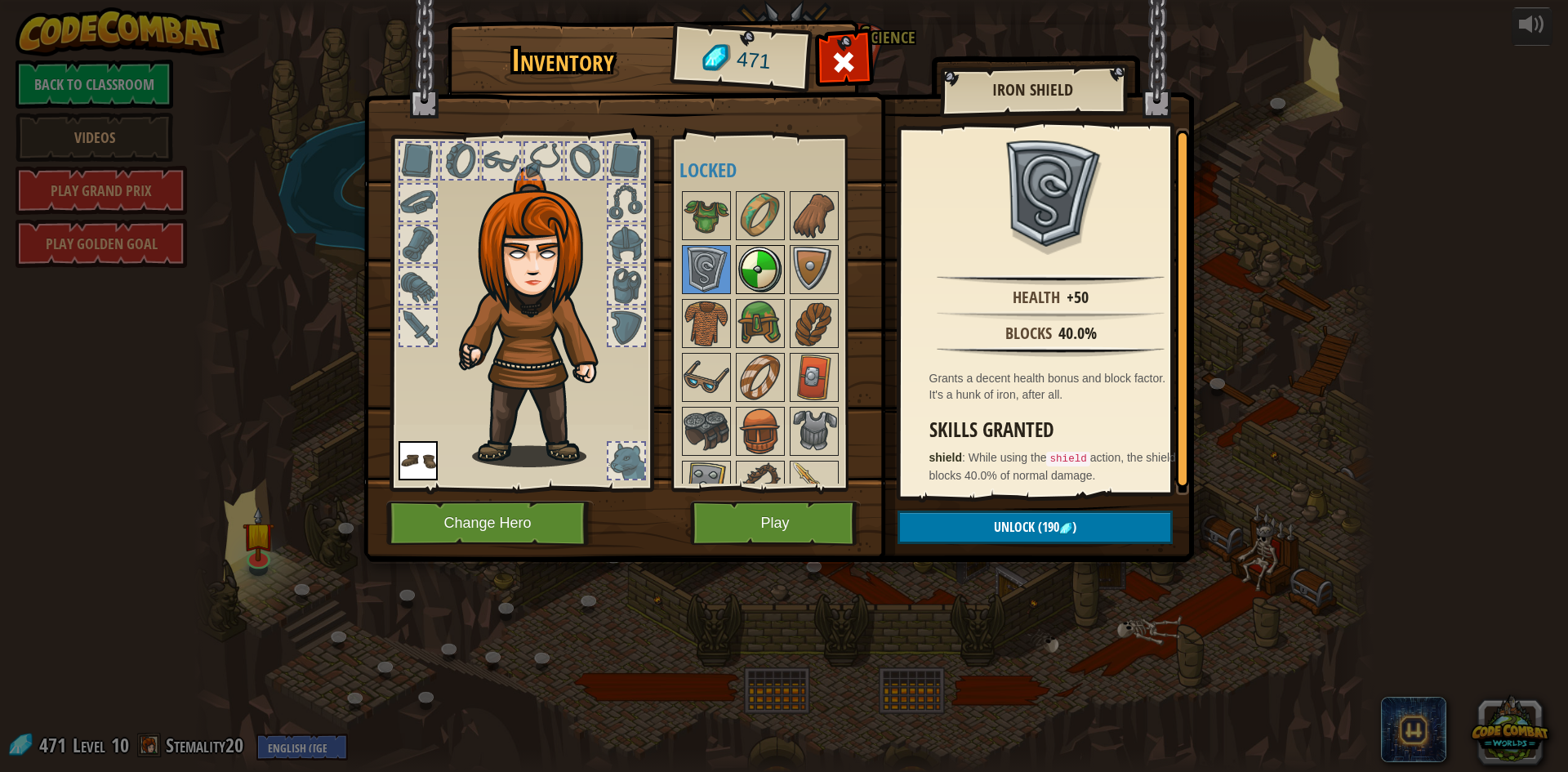
click at [780, 257] on img at bounding box center [760, 269] width 46 height 46
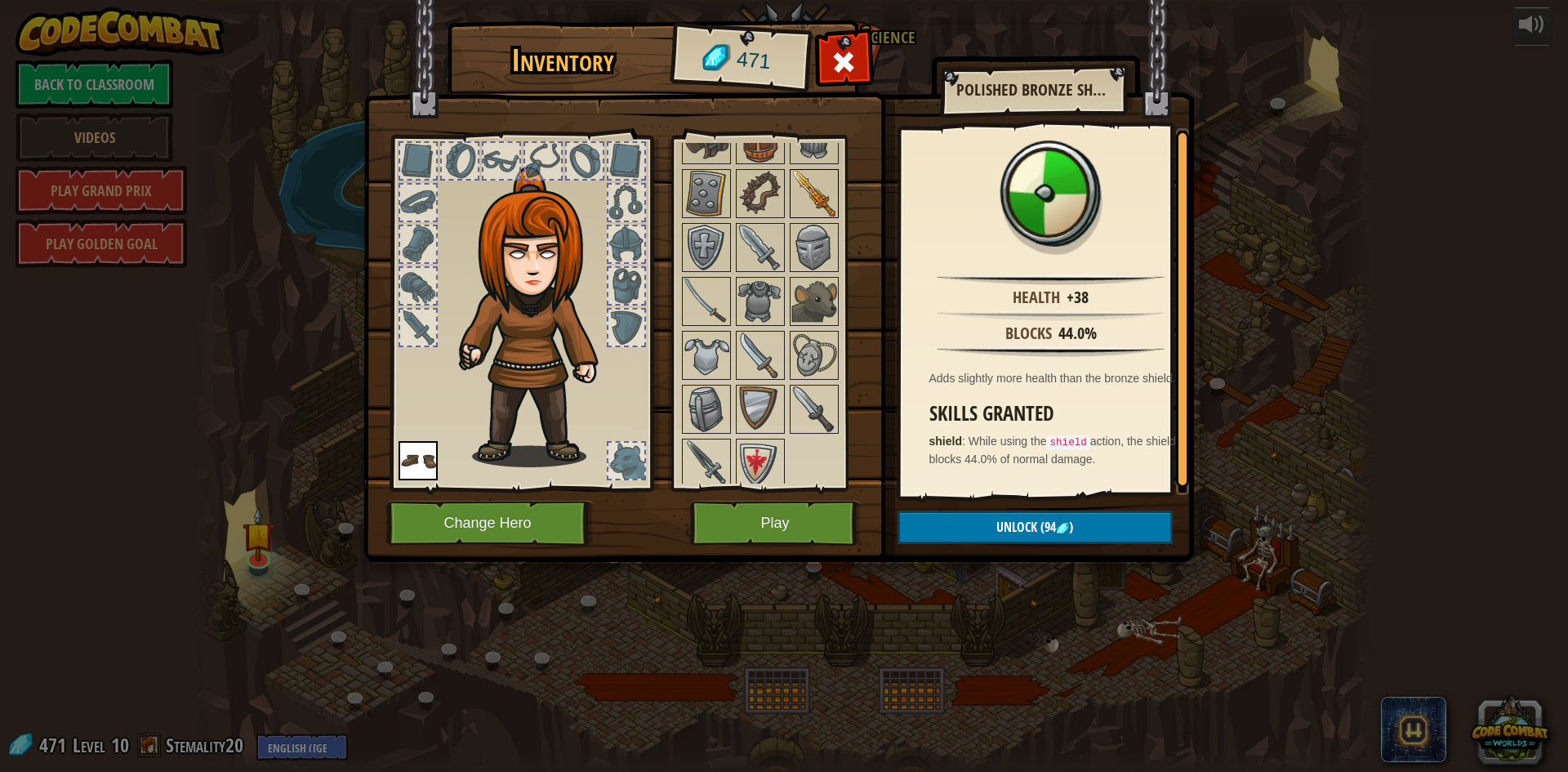
scroll to position [298, 0]
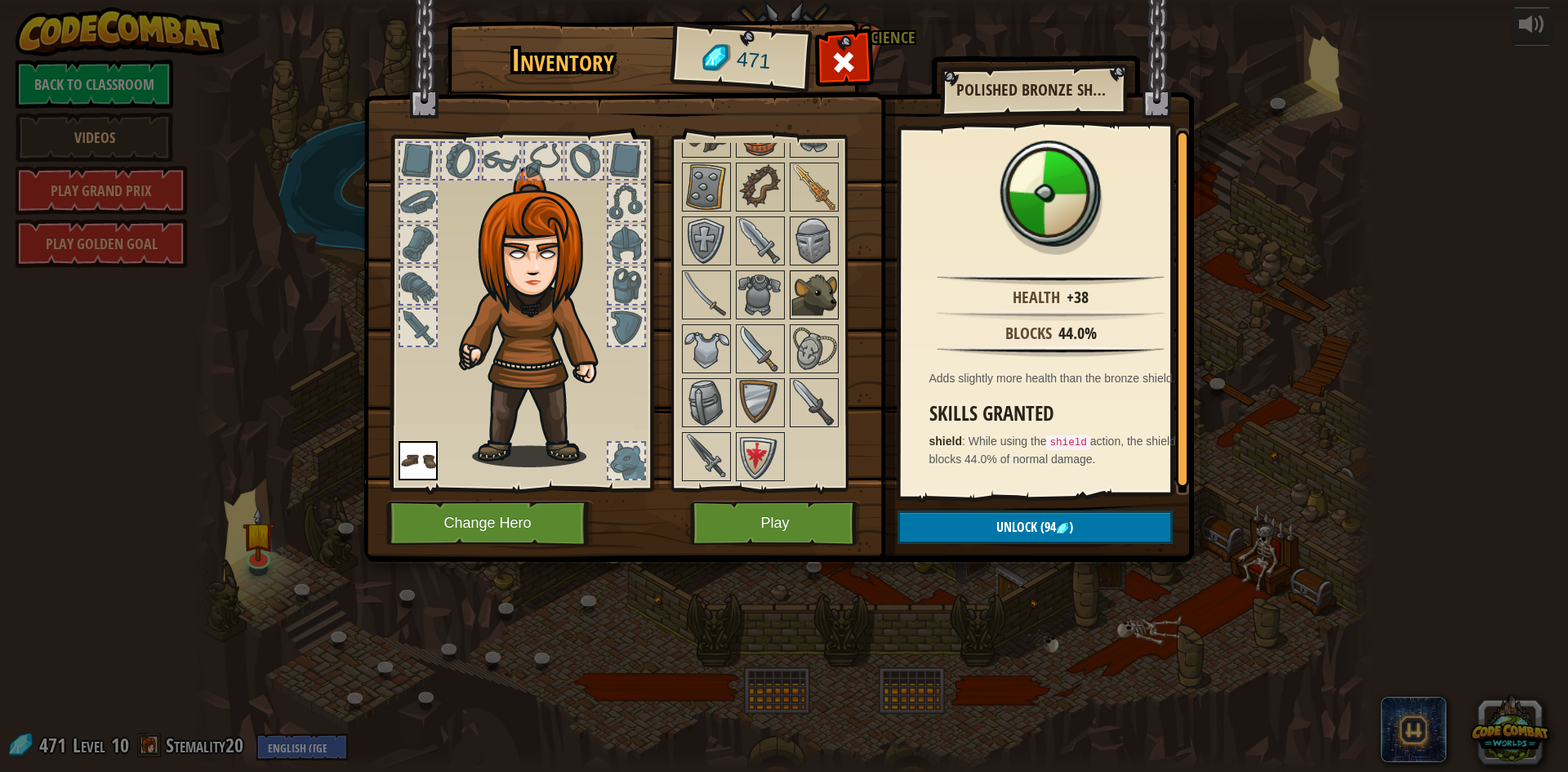
click at [806, 287] on img at bounding box center [814, 294] width 46 height 46
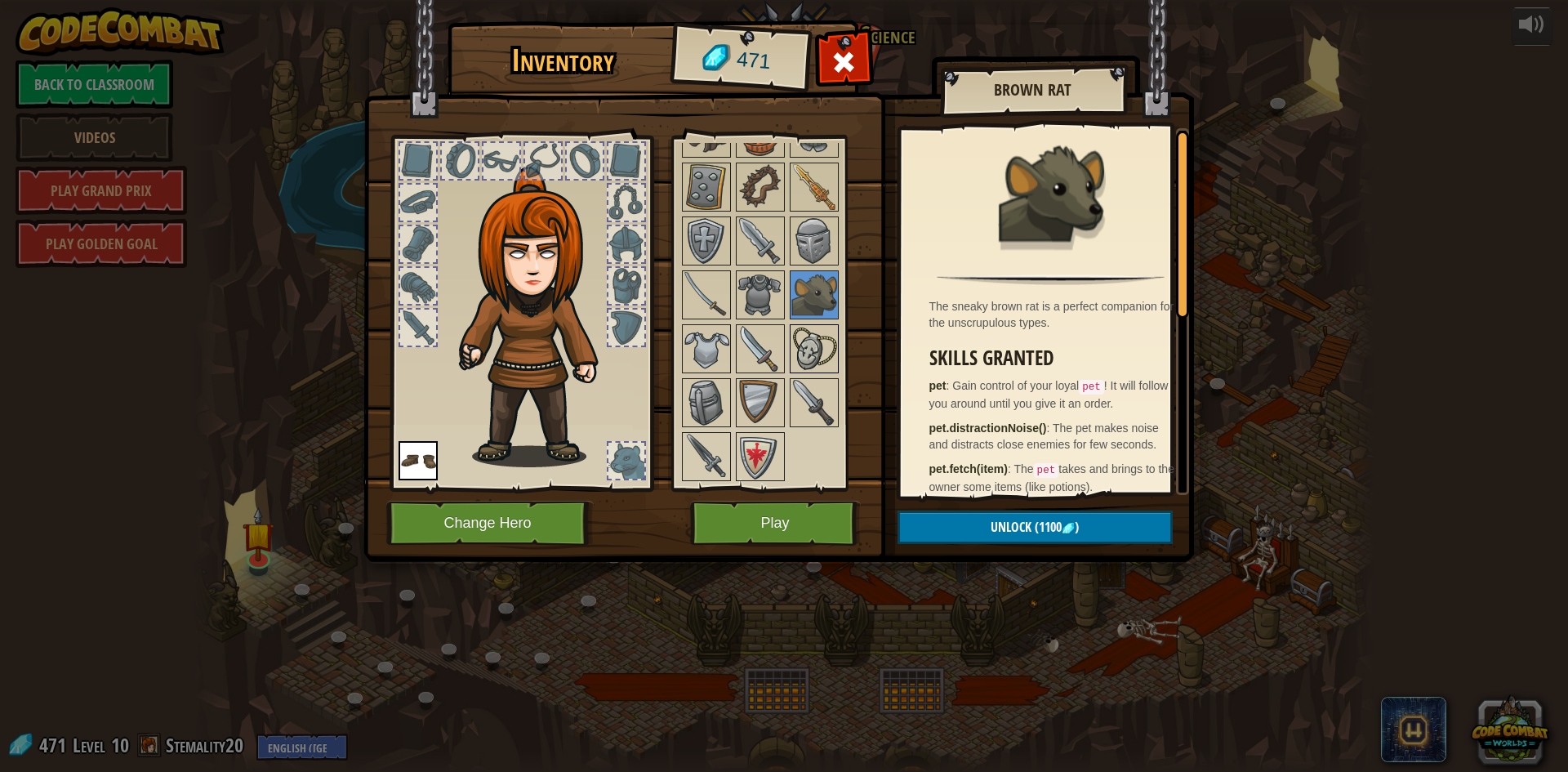
click at [805, 372] on div at bounding box center [814, 348] width 49 height 49
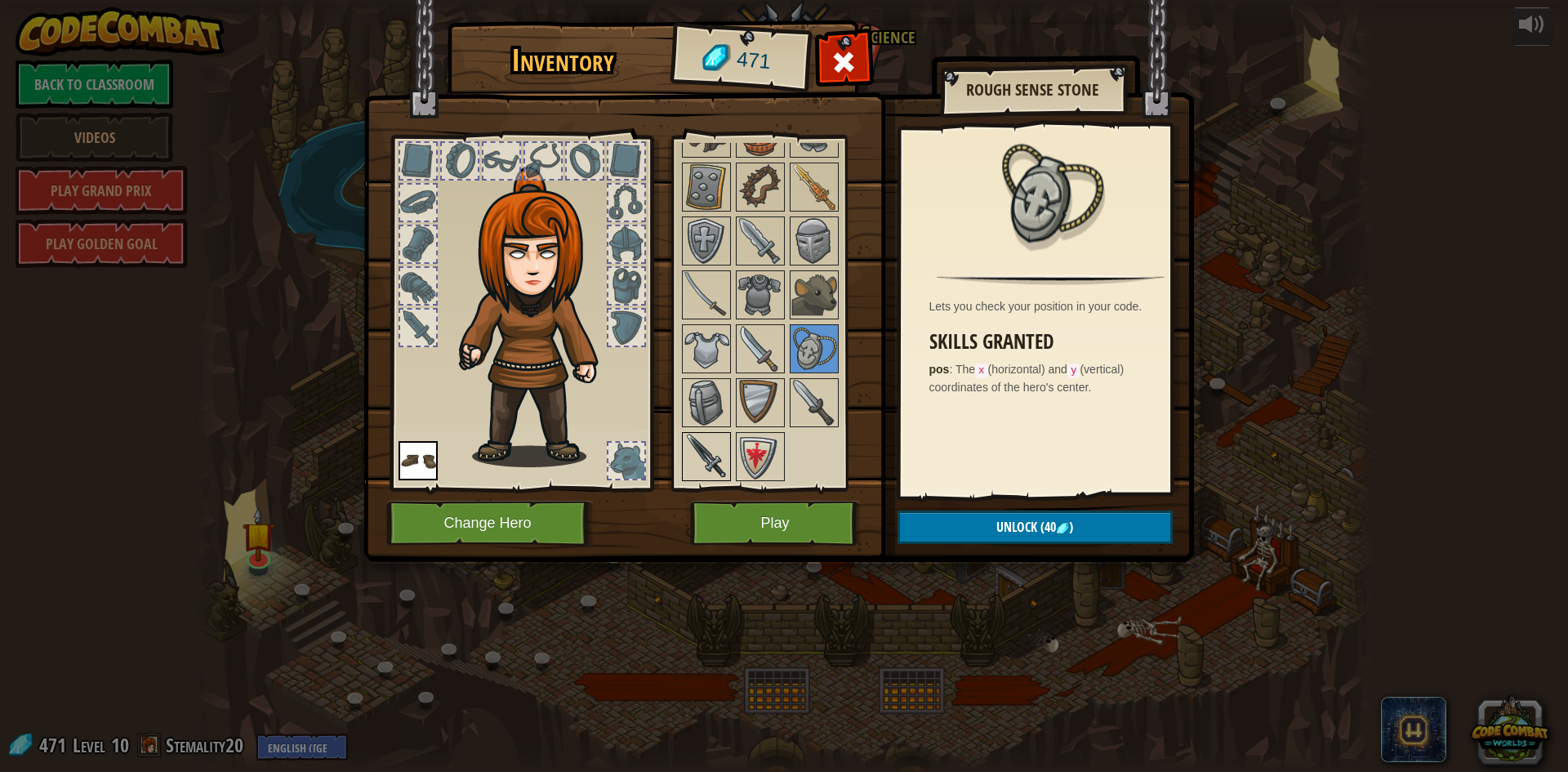
click at [717, 443] on img at bounding box center [707, 456] width 46 height 46
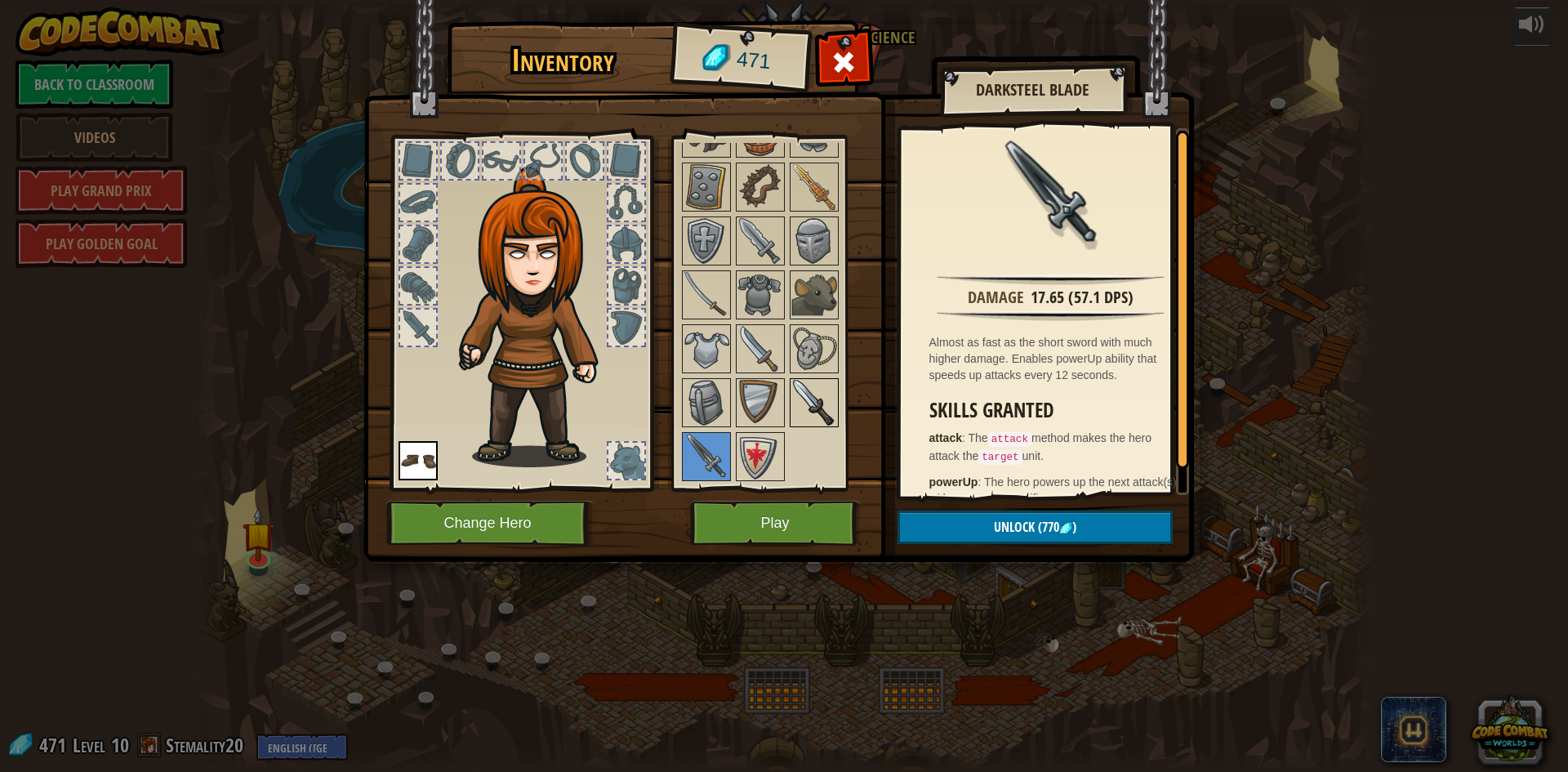
click at [807, 402] on img at bounding box center [814, 402] width 46 height 46
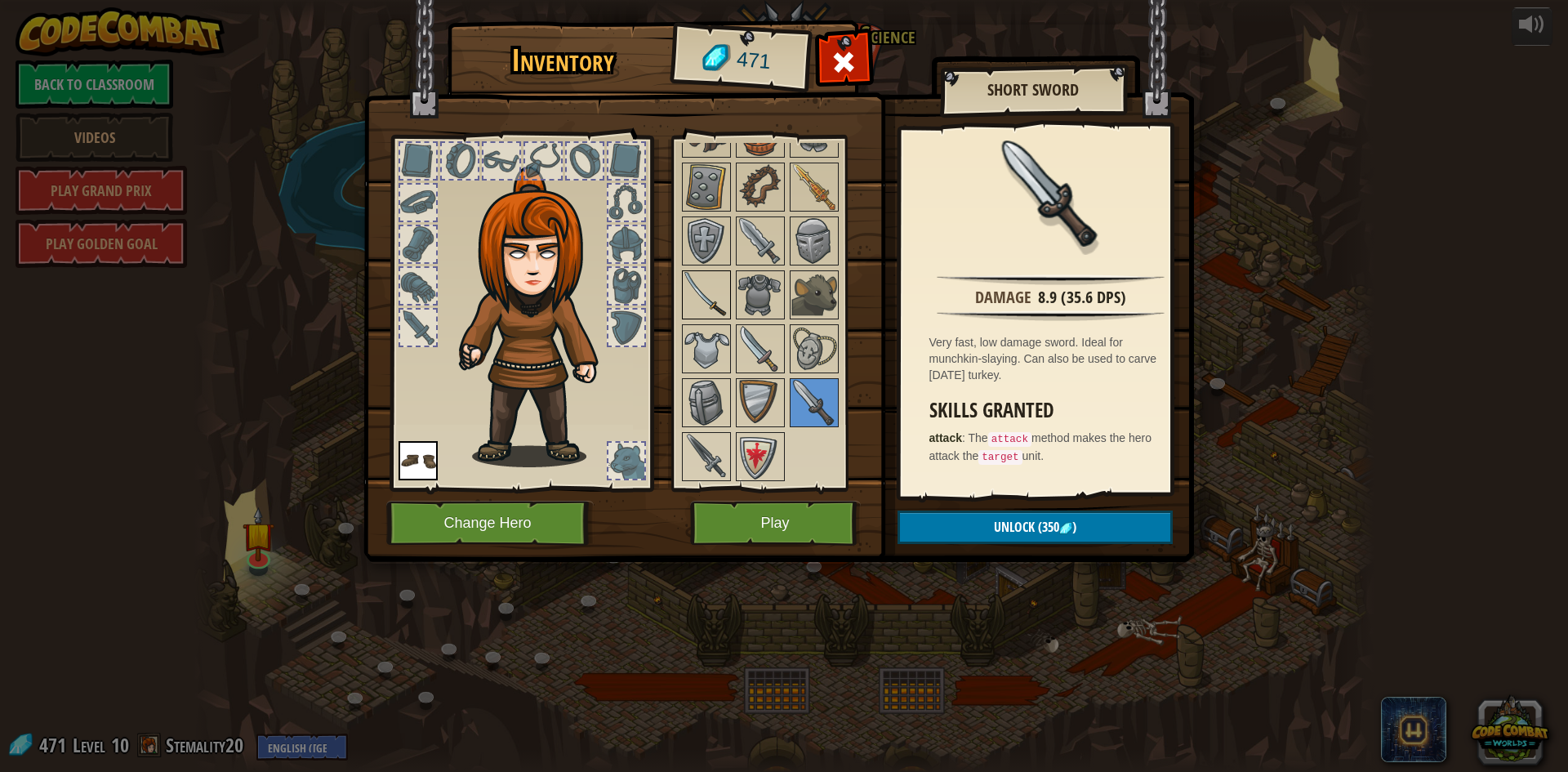
click at [715, 290] on img at bounding box center [707, 294] width 46 height 46
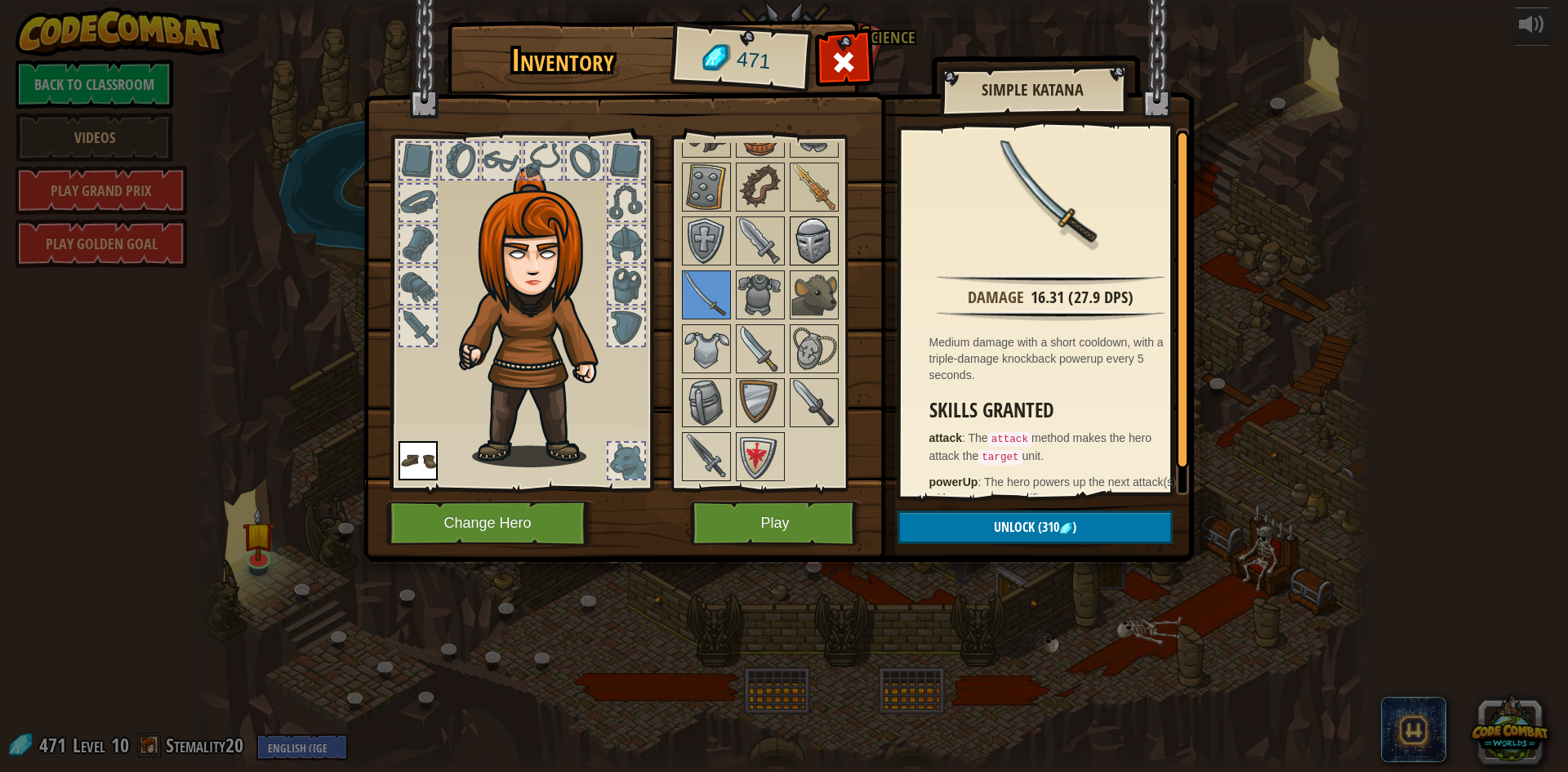
drag, startPoint x: 777, startPoint y: 232, endPoint x: 792, endPoint y: 217, distance: 21.2
click at [792, 217] on div "Available Equip (double-click to equip) Locked" at bounding box center [782, 313] width 205 height 341
click at [774, 239] on img at bounding box center [760, 241] width 46 height 46
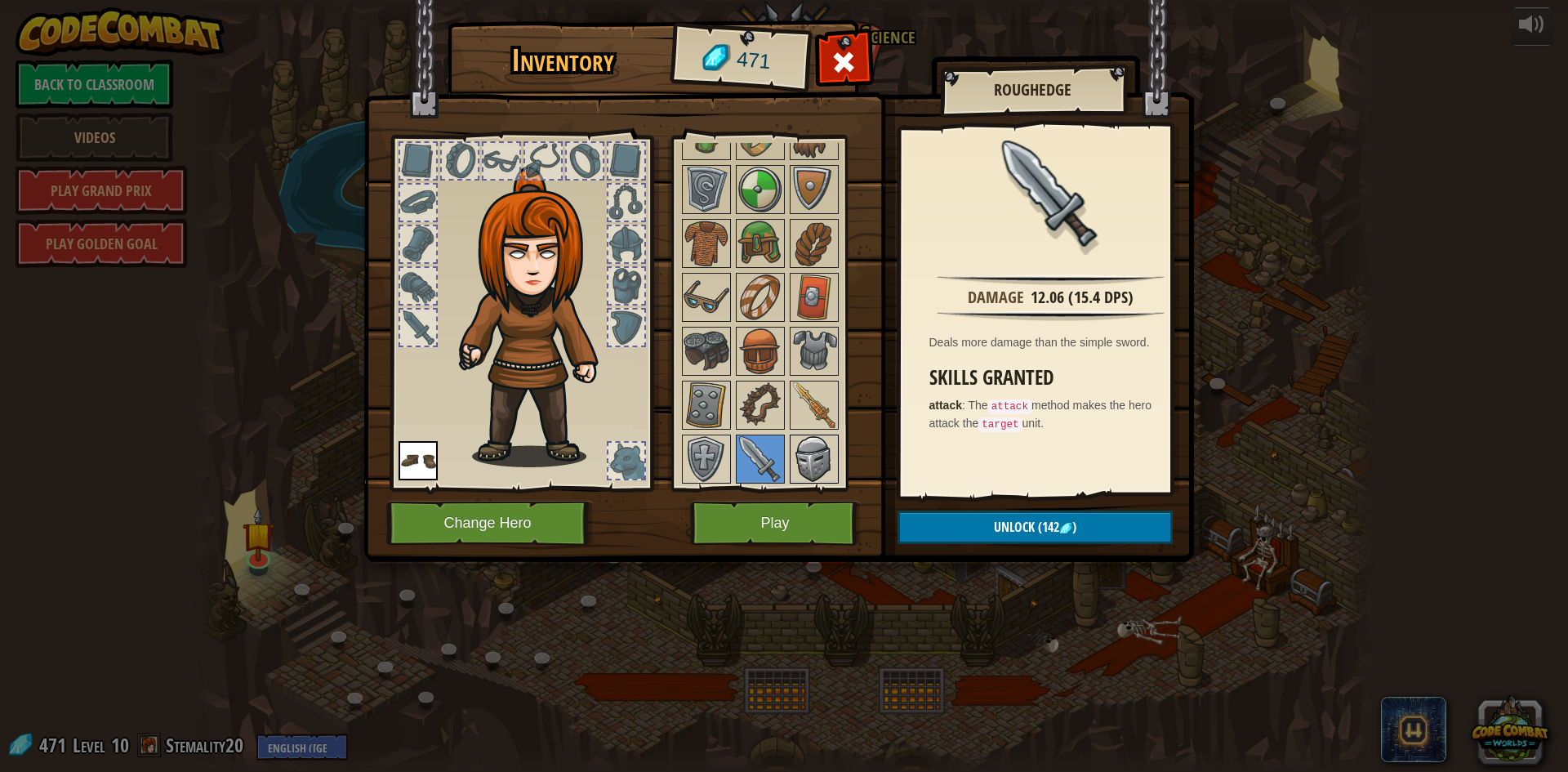
scroll to position [163, 0]
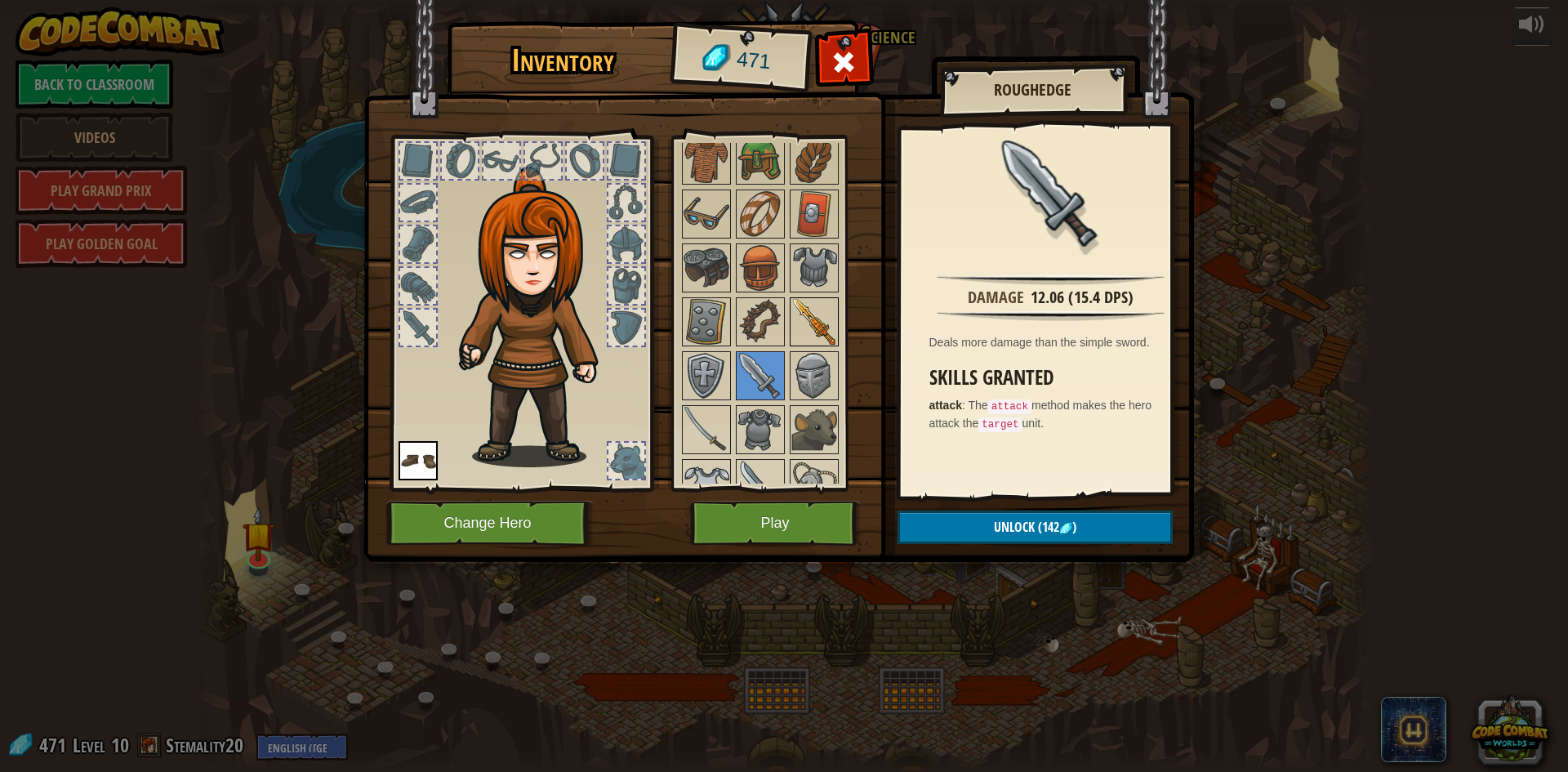
click at [801, 318] on img at bounding box center [814, 321] width 46 height 46
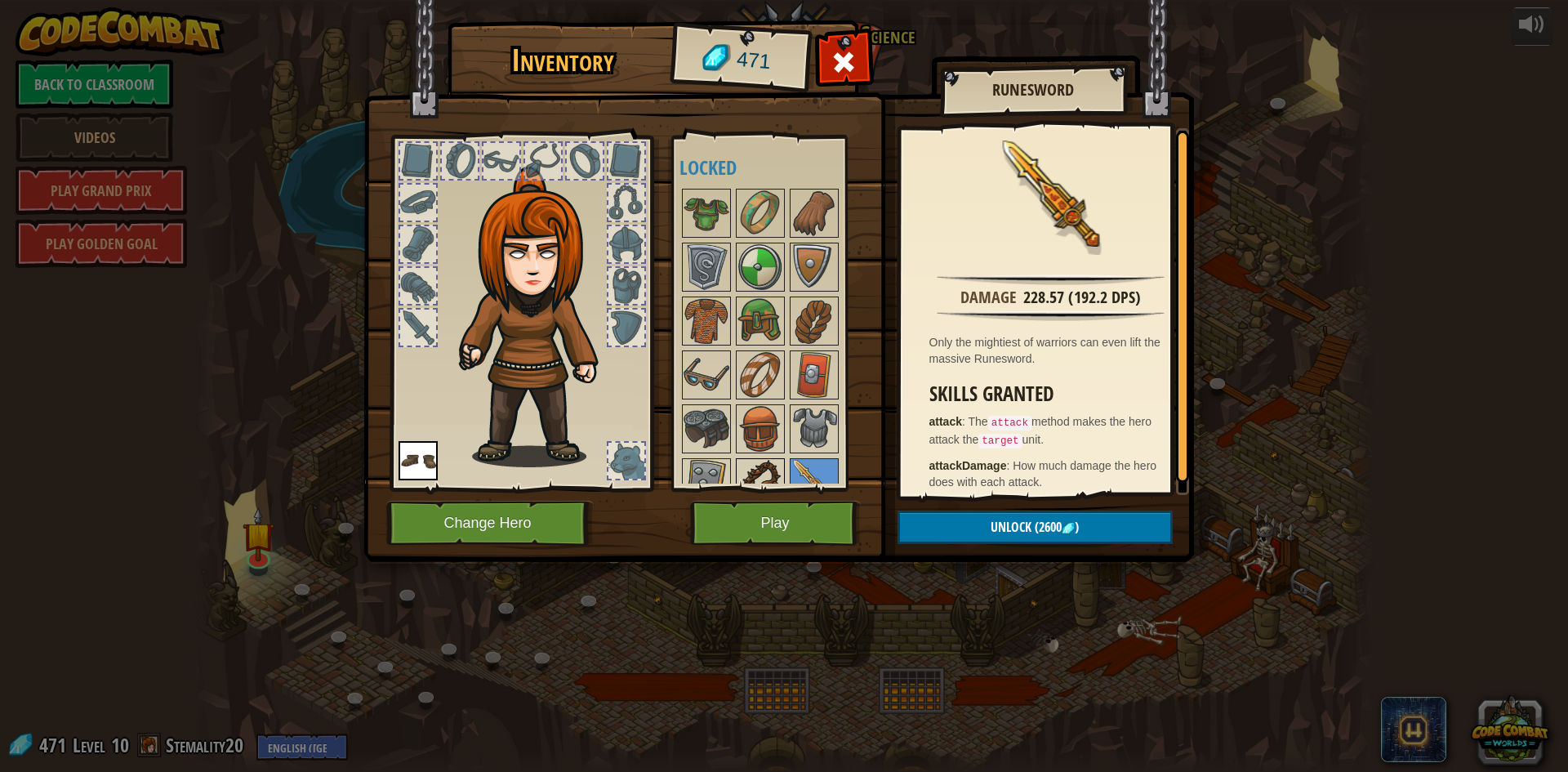
scroll to position [0, 0]
click at [701, 214] on img at bounding box center [707, 216] width 46 height 46
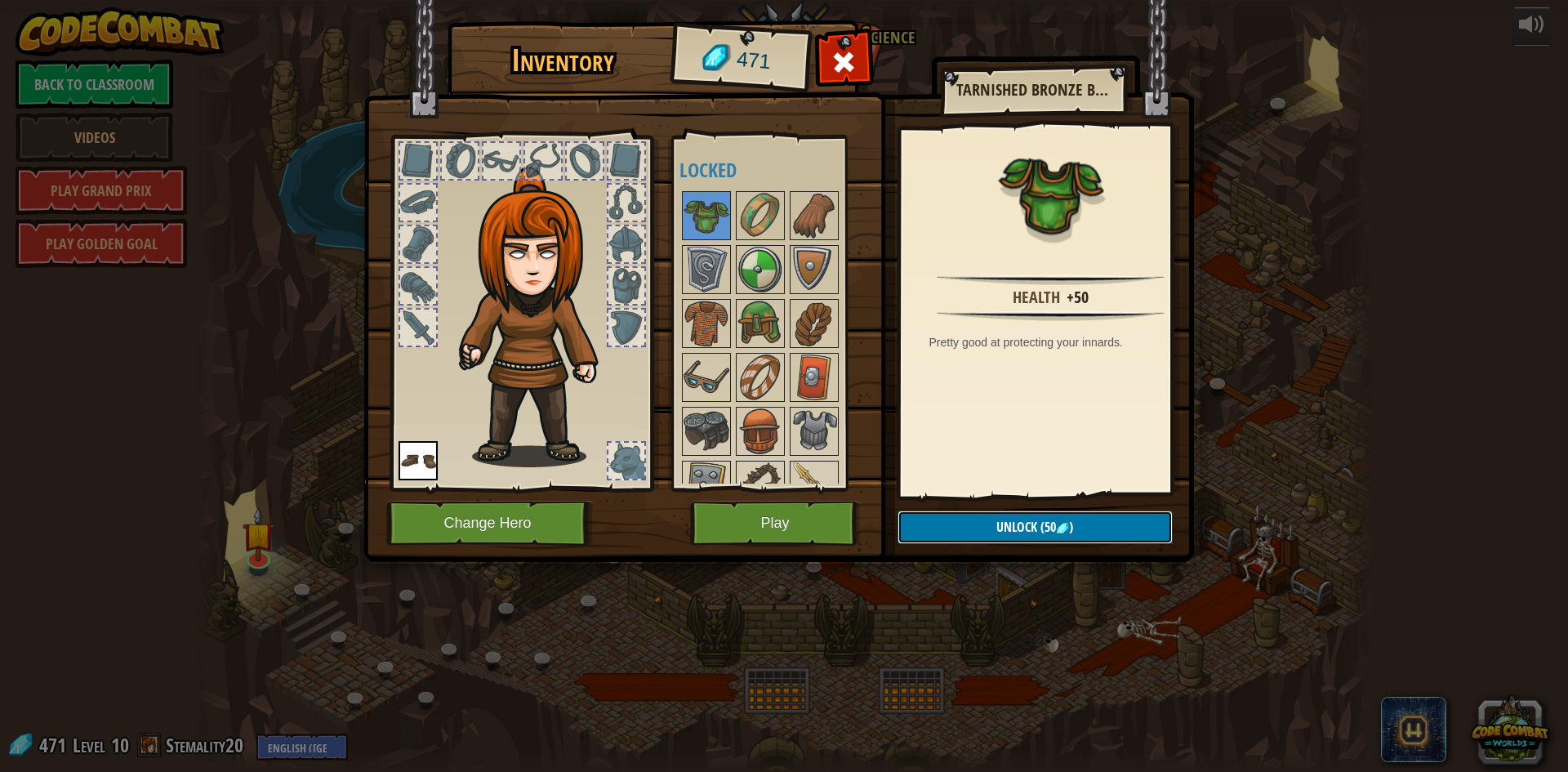
click at [1012, 516] on button "Unlock (50 )" at bounding box center [1035, 527] width 275 height 34
click at [1012, 531] on button "Confirm" at bounding box center [1035, 527] width 275 height 34
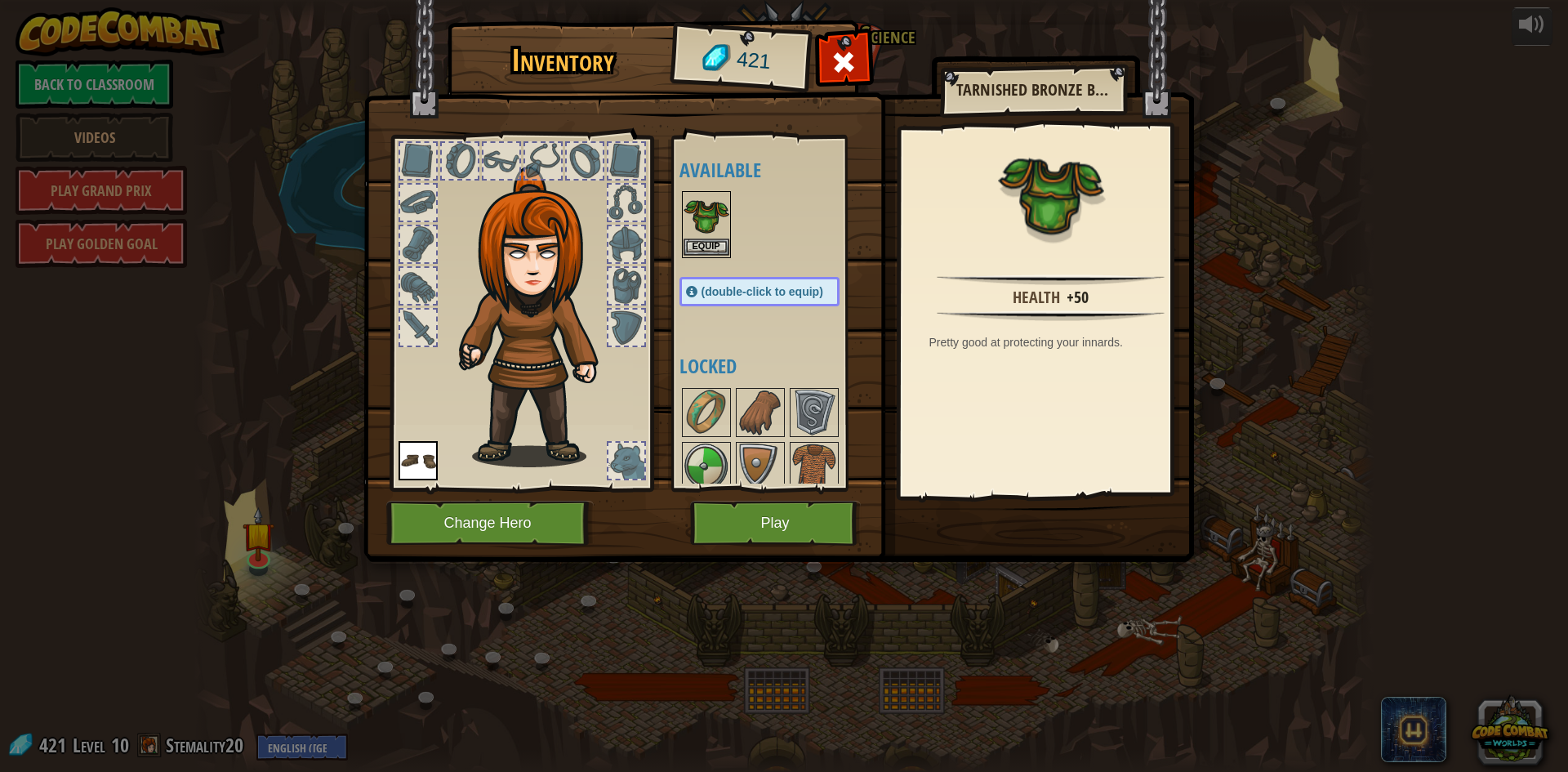
click at [713, 218] on img at bounding box center [707, 216] width 46 height 46
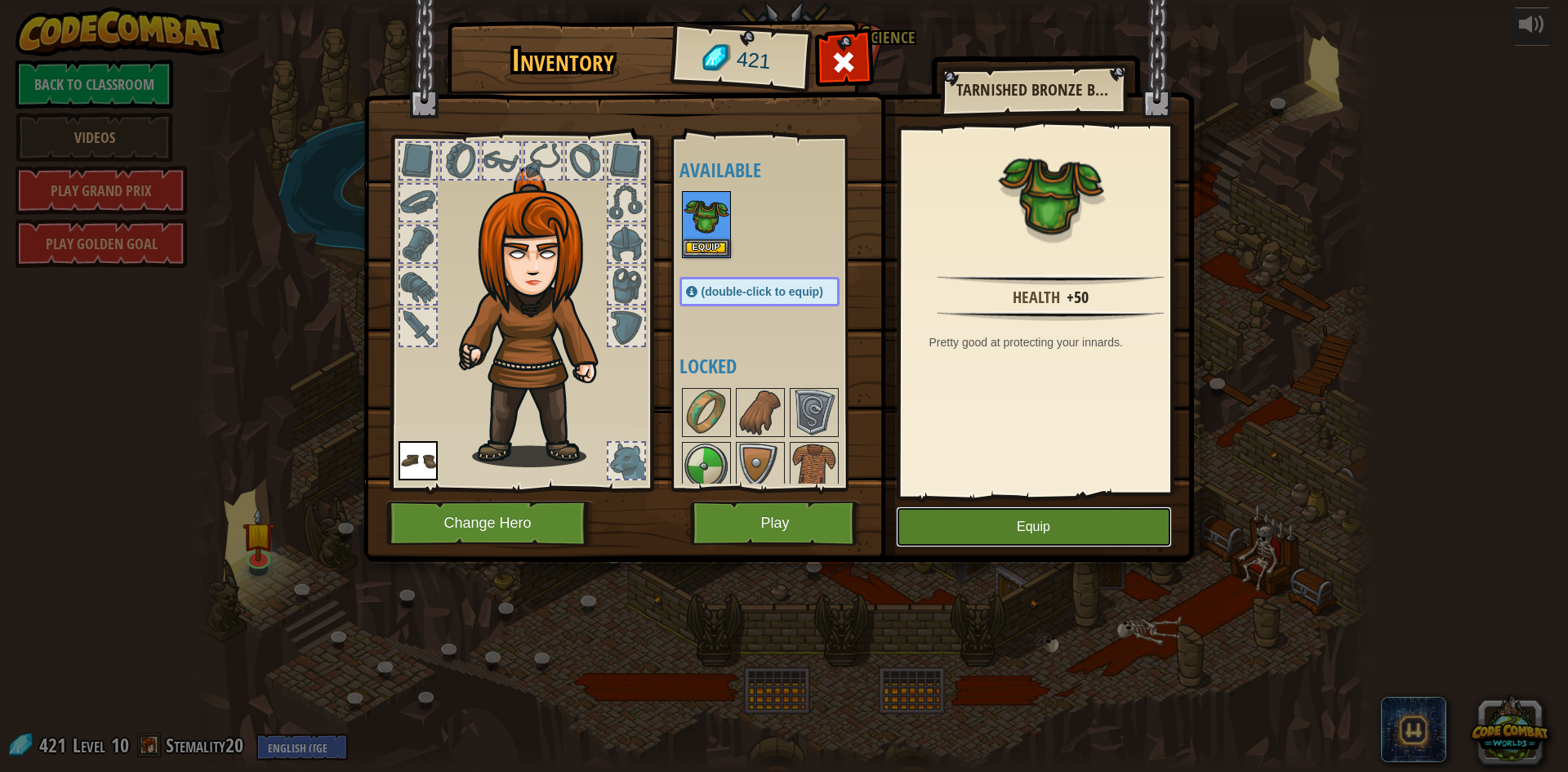
click at [1005, 517] on button "Equip" at bounding box center [1034, 527] width 276 height 41
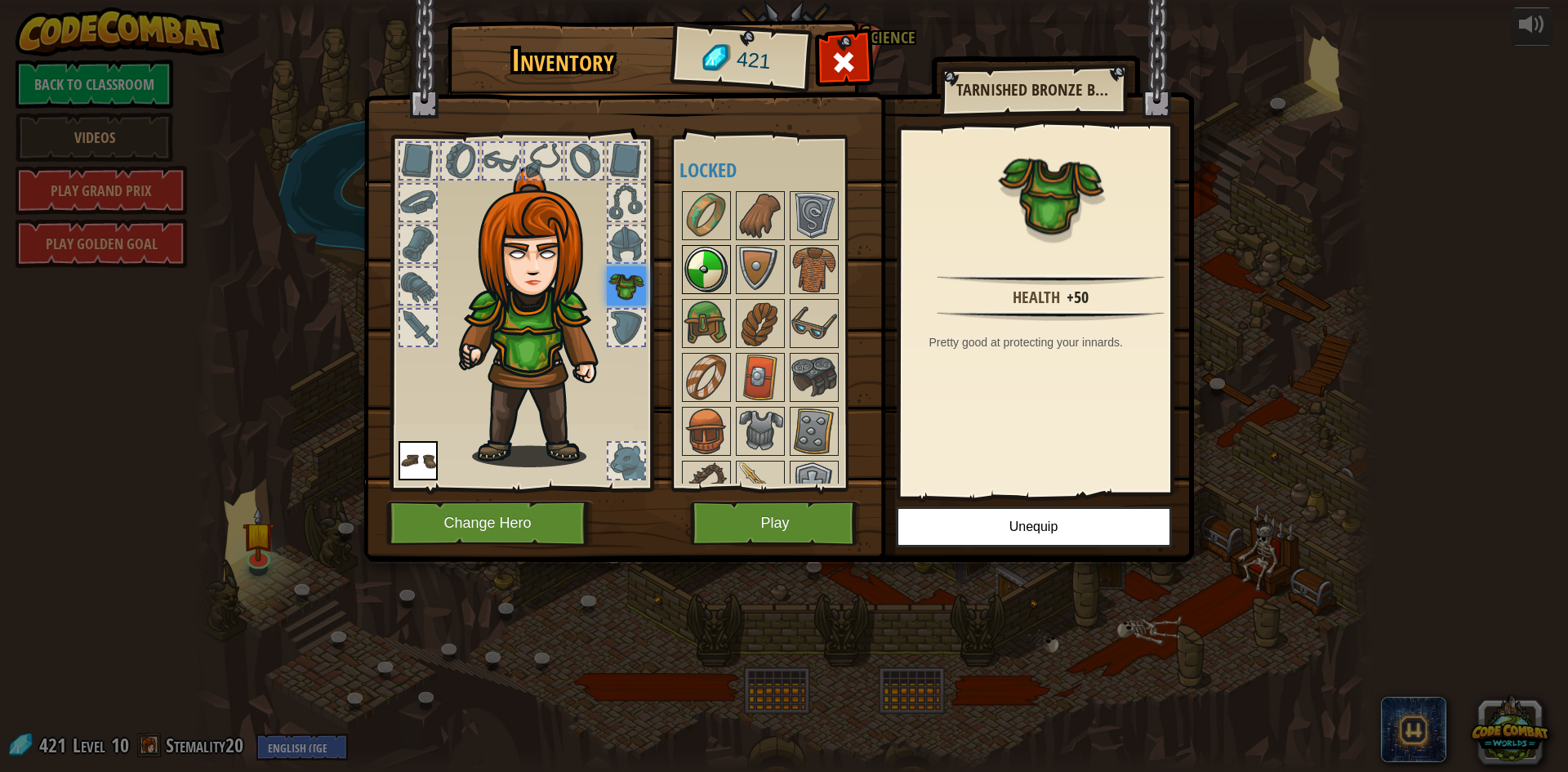
click at [707, 266] on img at bounding box center [707, 269] width 46 height 46
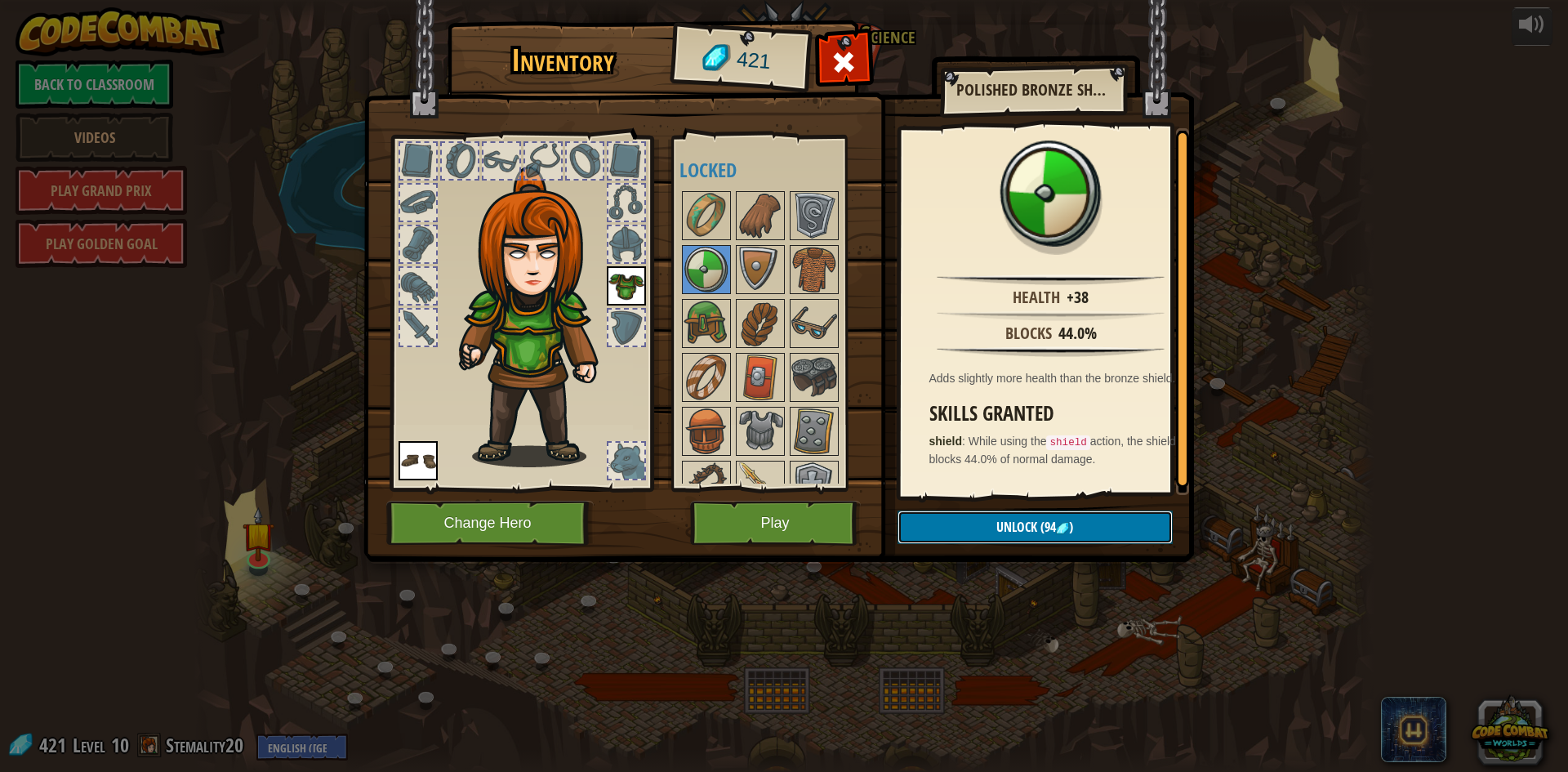
click at [1033, 521] on span "Unlock" at bounding box center [1017, 526] width 41 height 18
click at [1023, 526] on button "Confirm" at bounding box center [1035, 527] width 275 height 34
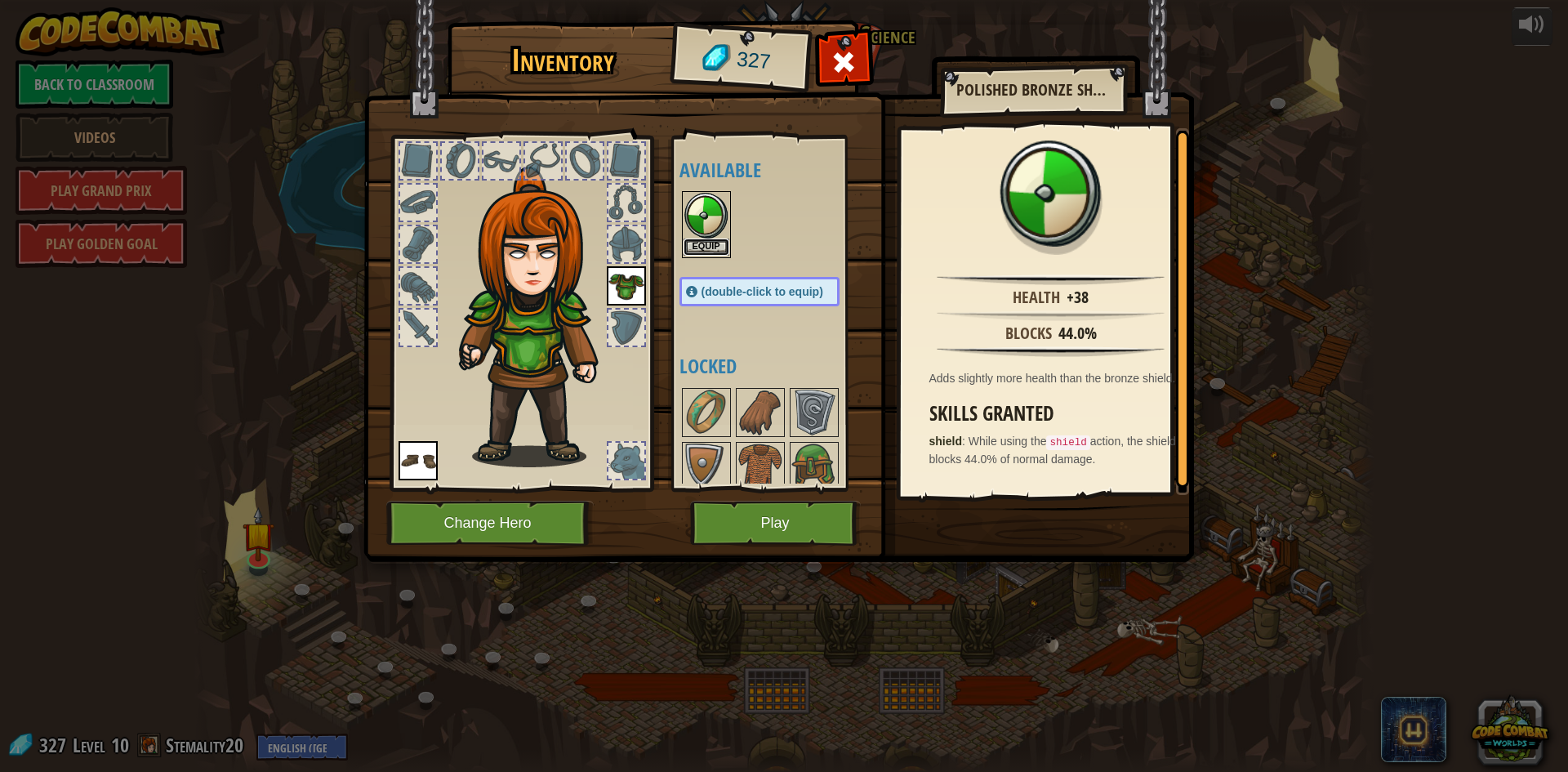
click at [701, 250] on button "Equip" at bounding box center [707, 247] width 46 height 17
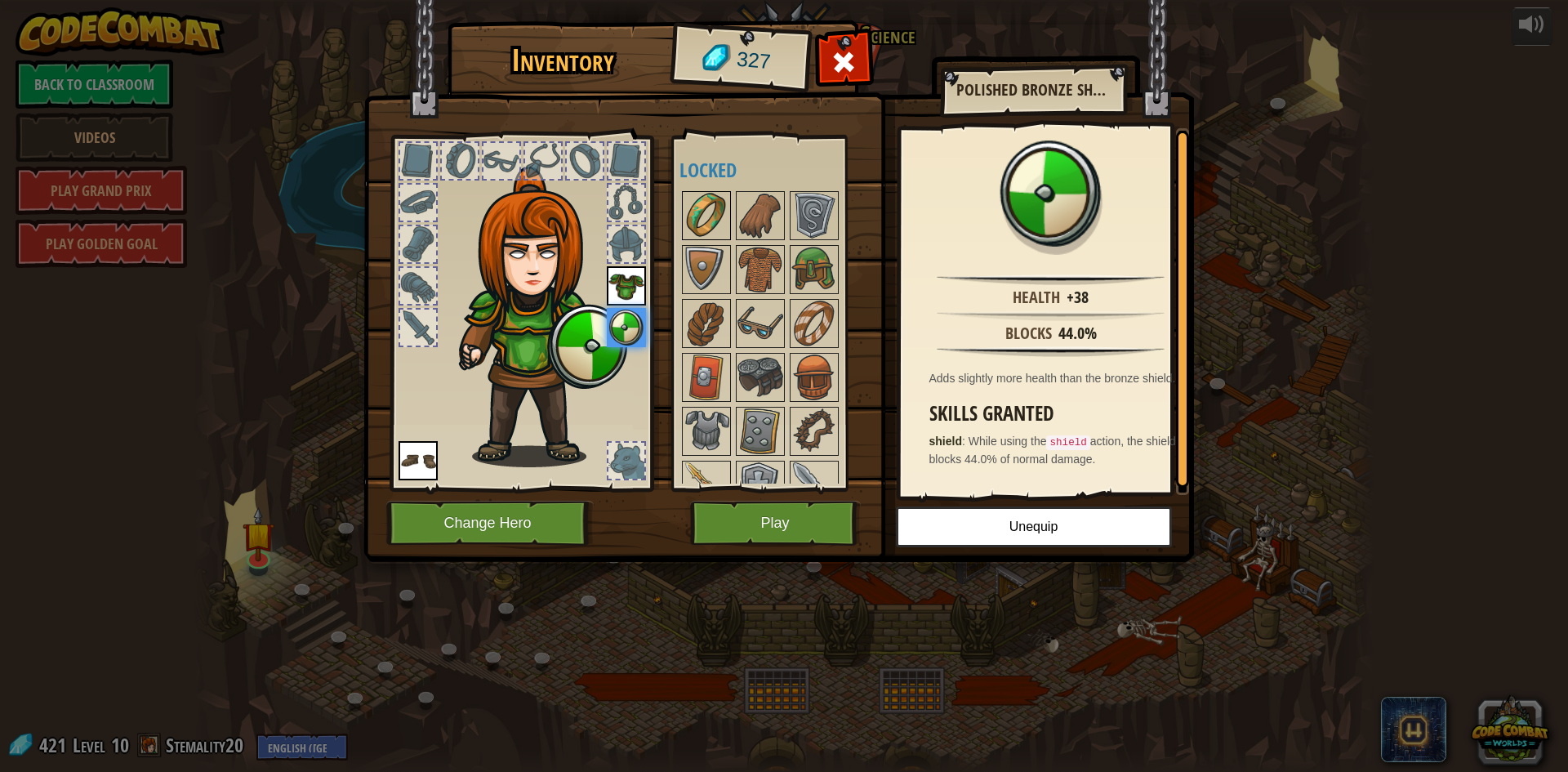
click at [712, 212] on img at bounding box center [707, 216] width 46 height 46
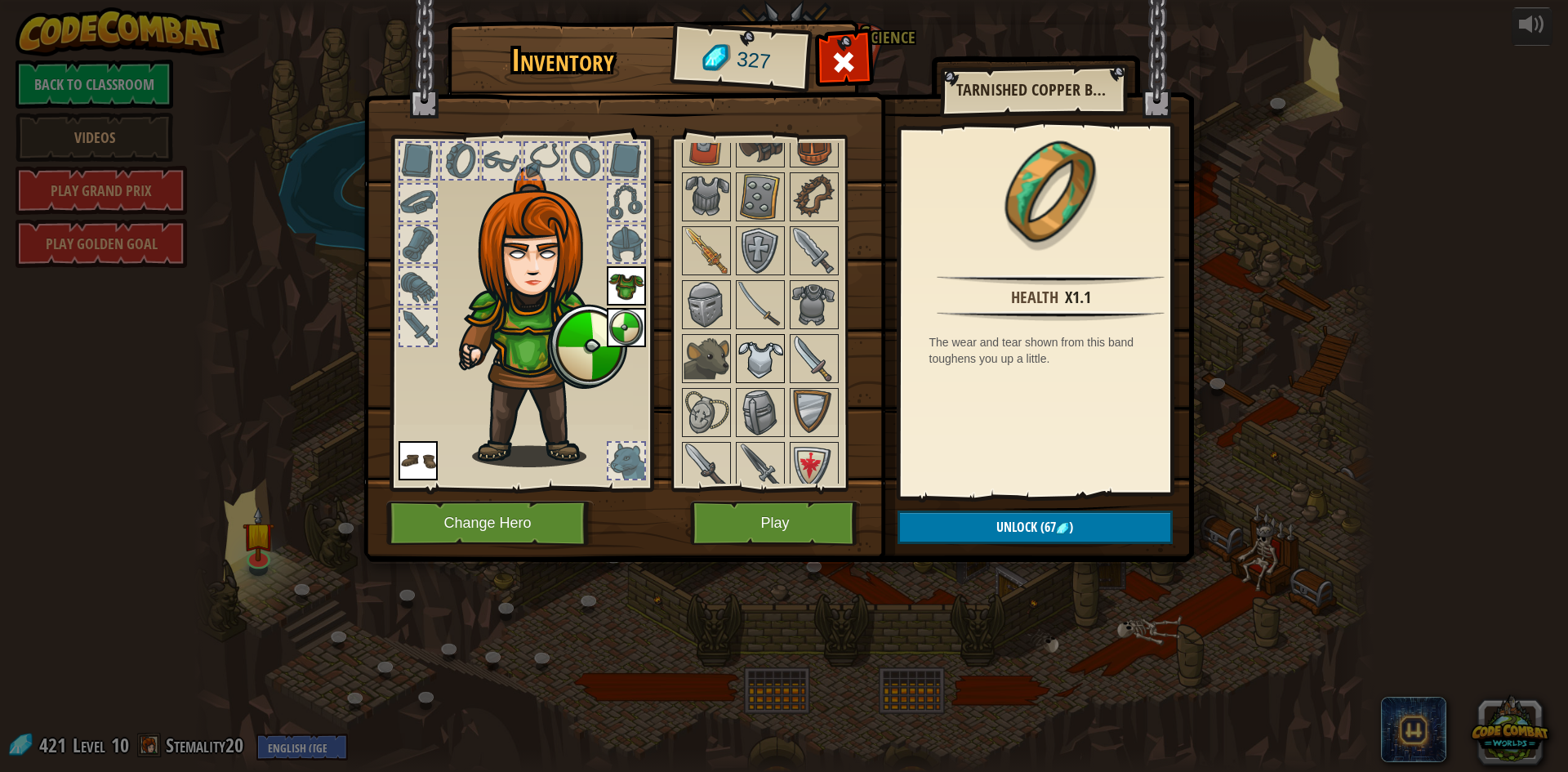
scroll to position [245, 0]
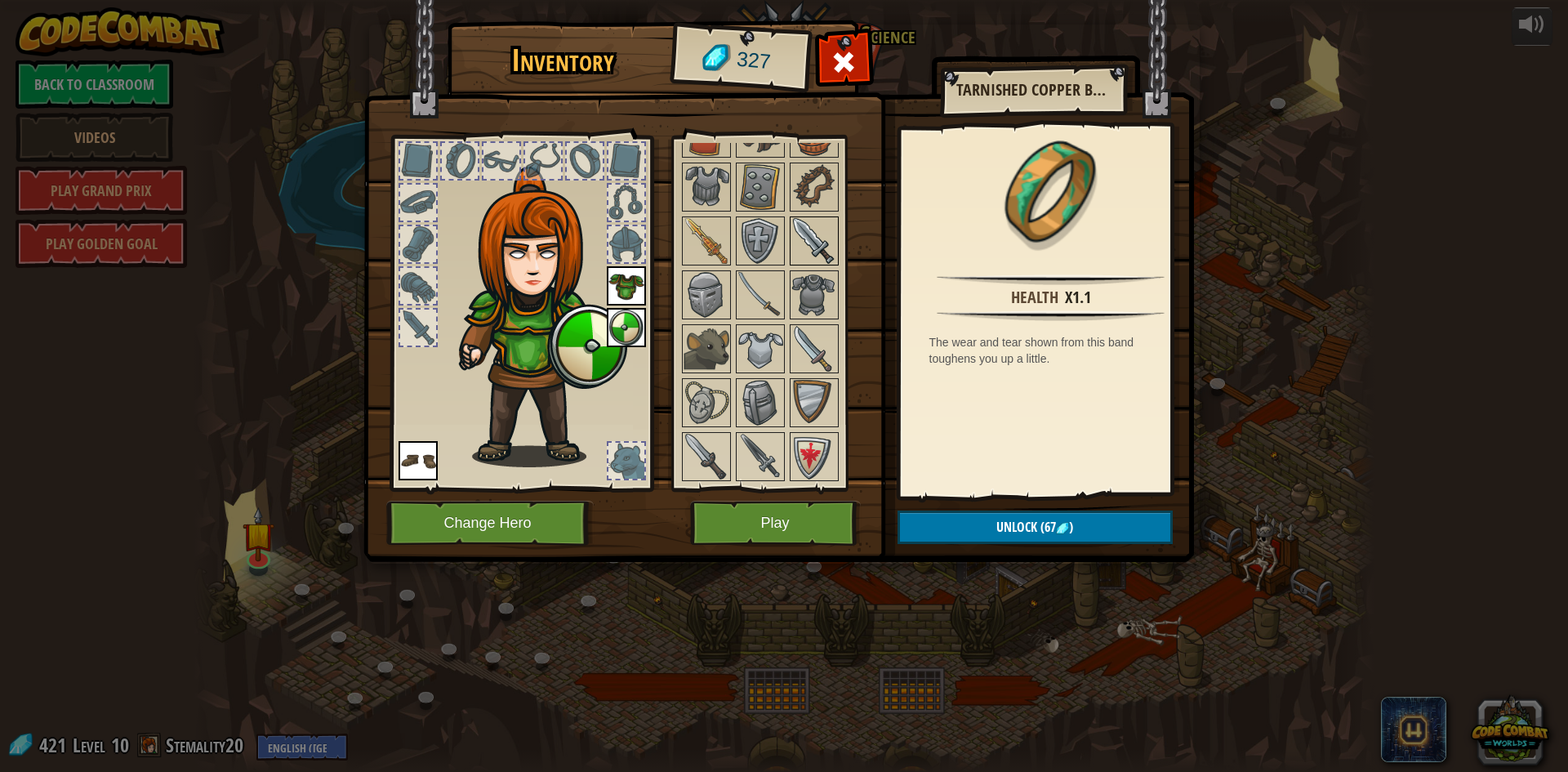
click at [821, 220] on img at bounding box center [814, 241] width 46 height 46
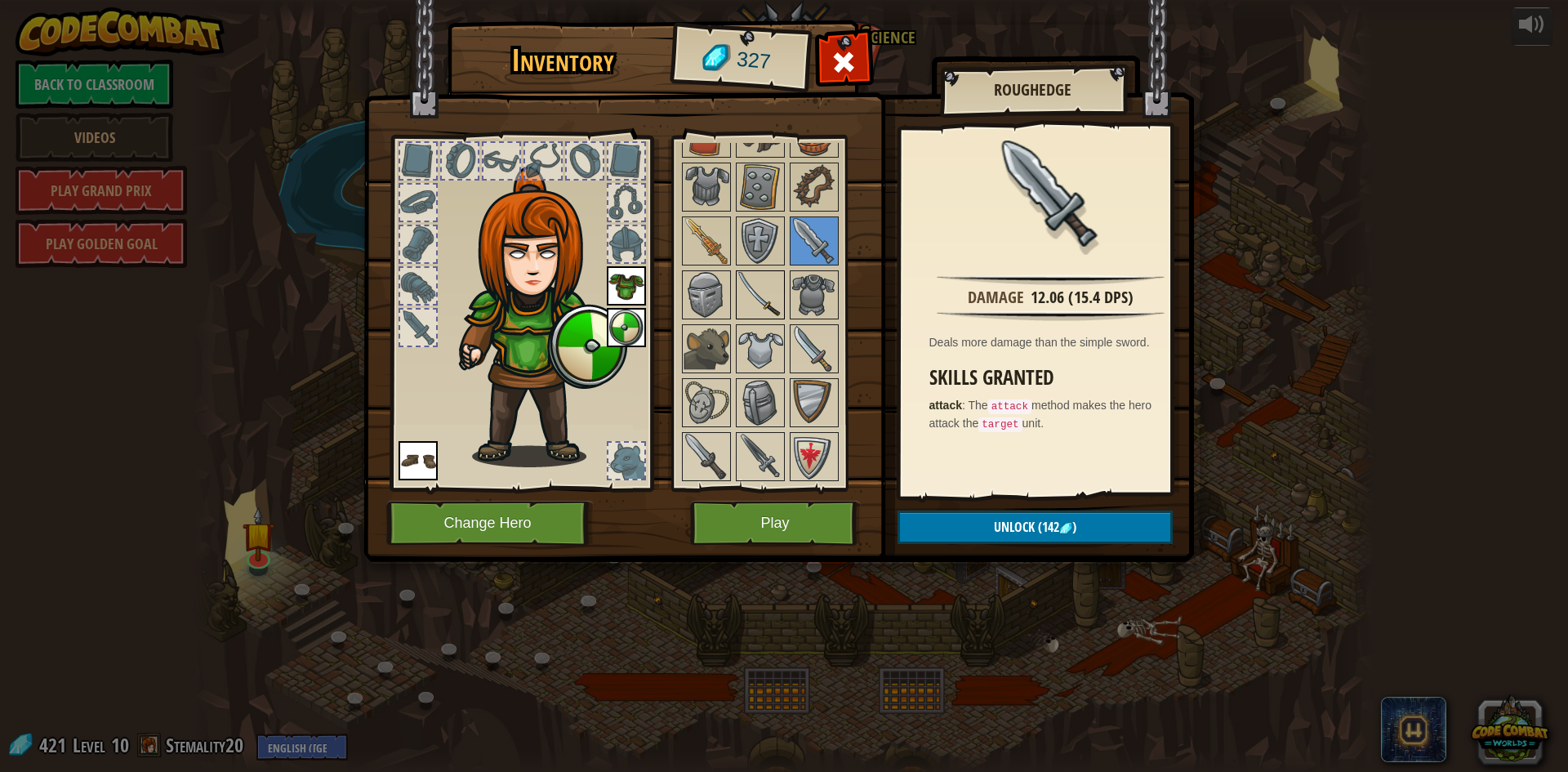
click at [761, 281] on img at bounding box center [760, 294] width 46 height 46
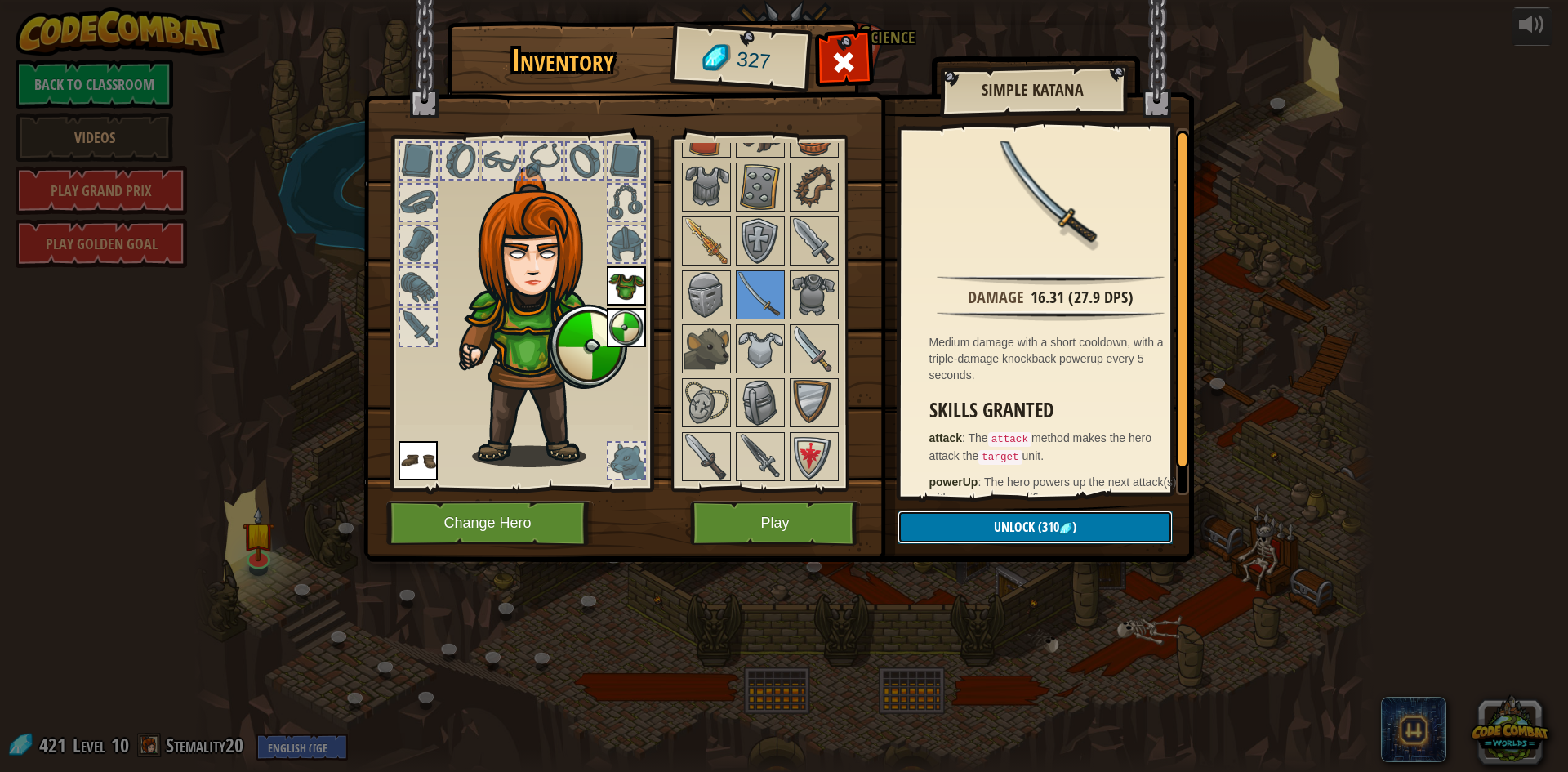
click at [1029, 526] on span "Unlock" at bounding box center [1015, 526] width 41 height 18
click at [1021, 514] on button "Confirm" at bounding box center [1035, 527] width 275 height 34
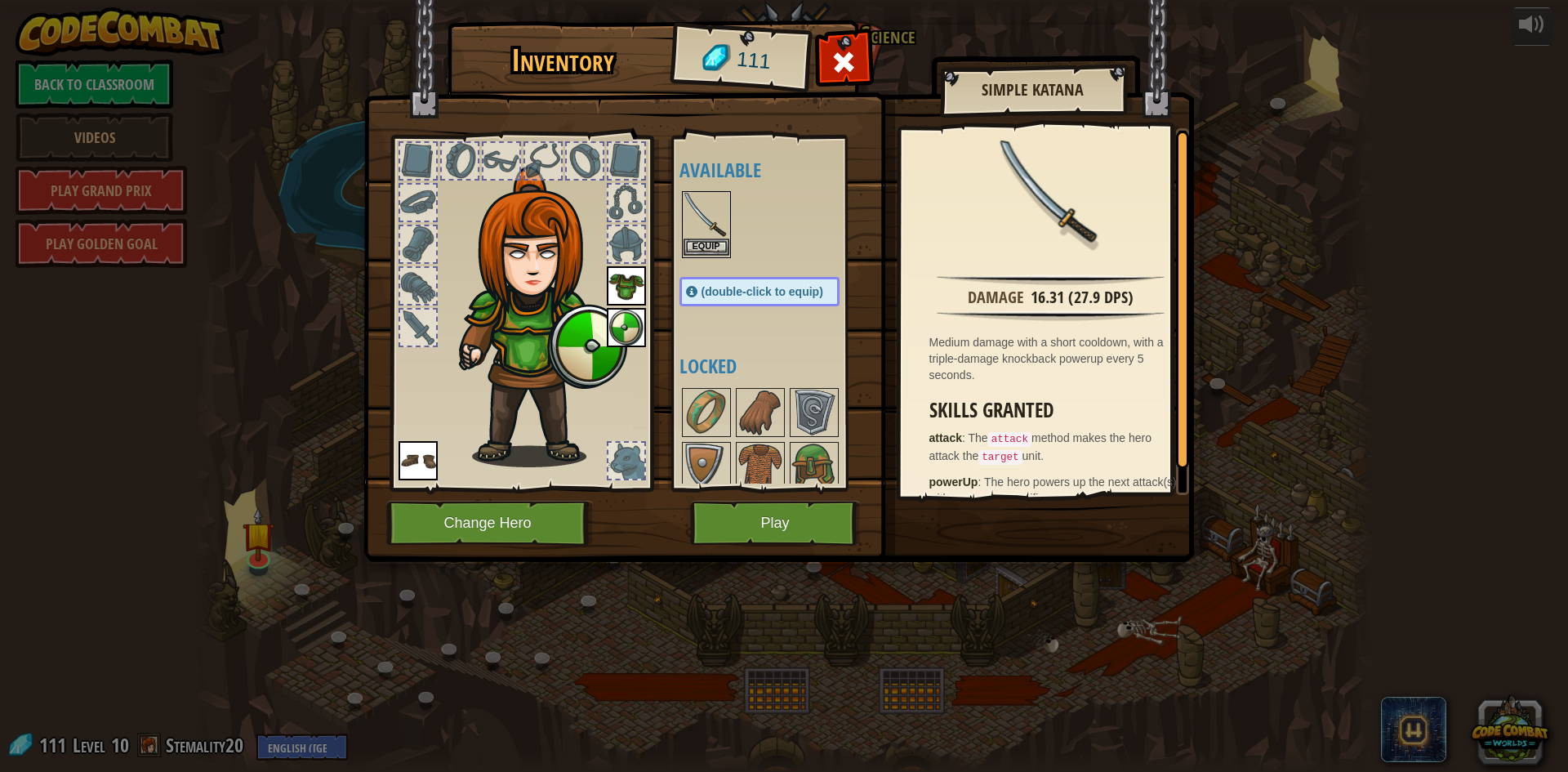
click at [701, 237] on img at bounding box center [707, 216] width 46 height 46
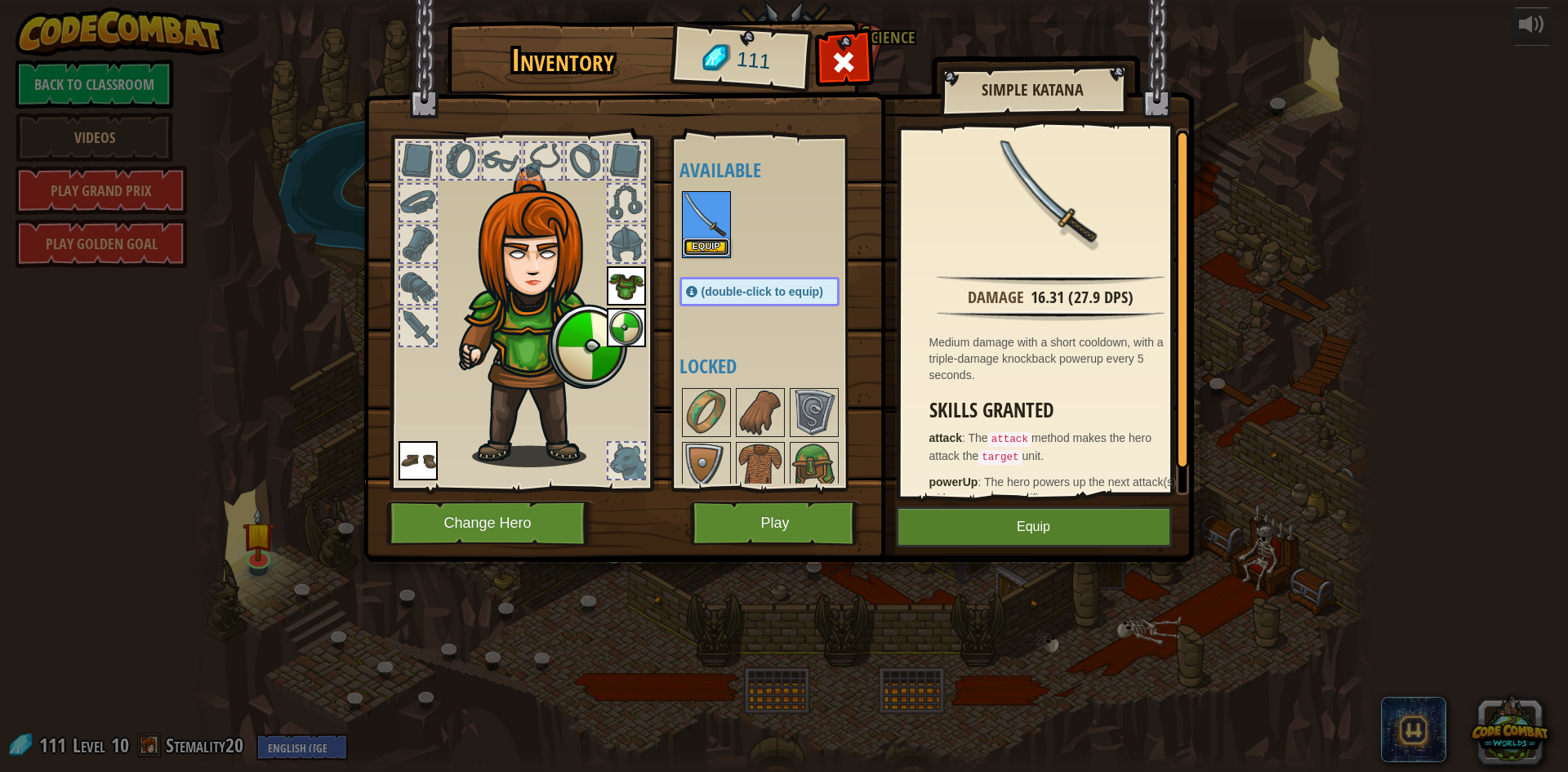
click at [691, 242] on button "Equip" at bounding box center [707, 247] width 46 height 17
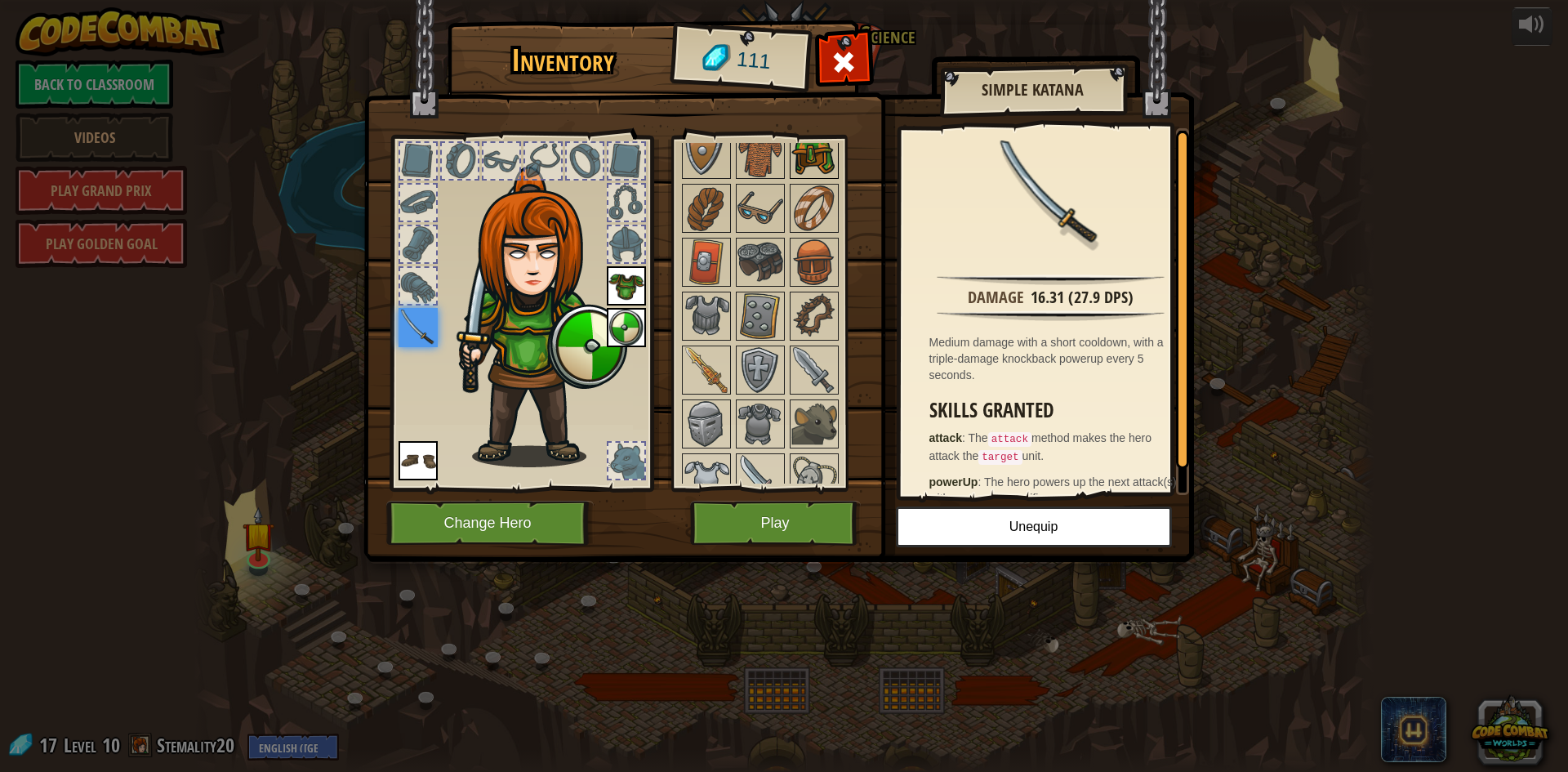
scroll to position [0, 0]
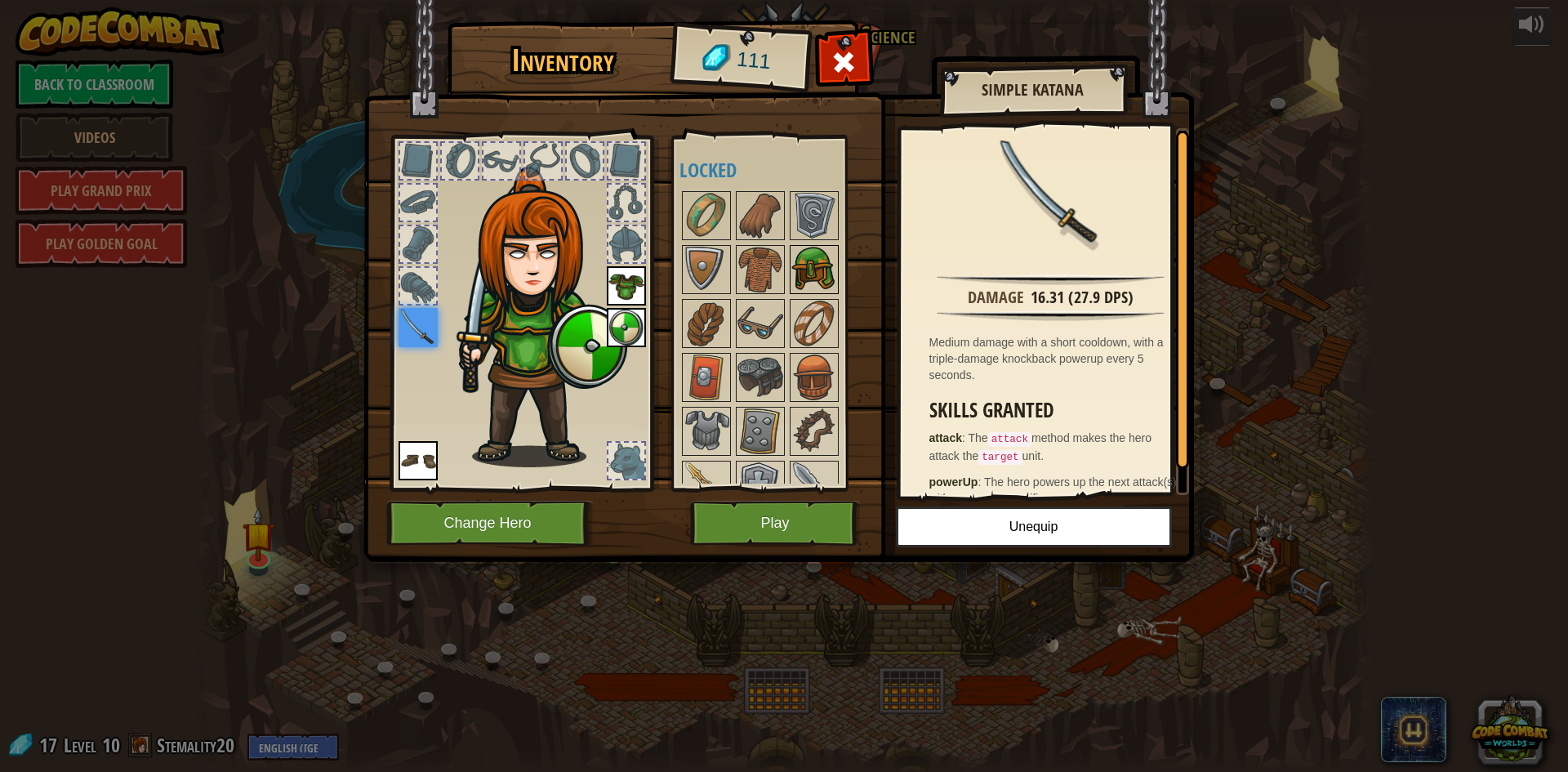
click at [814, 270] on img at bounding box center [814, 269] width 46 height 46
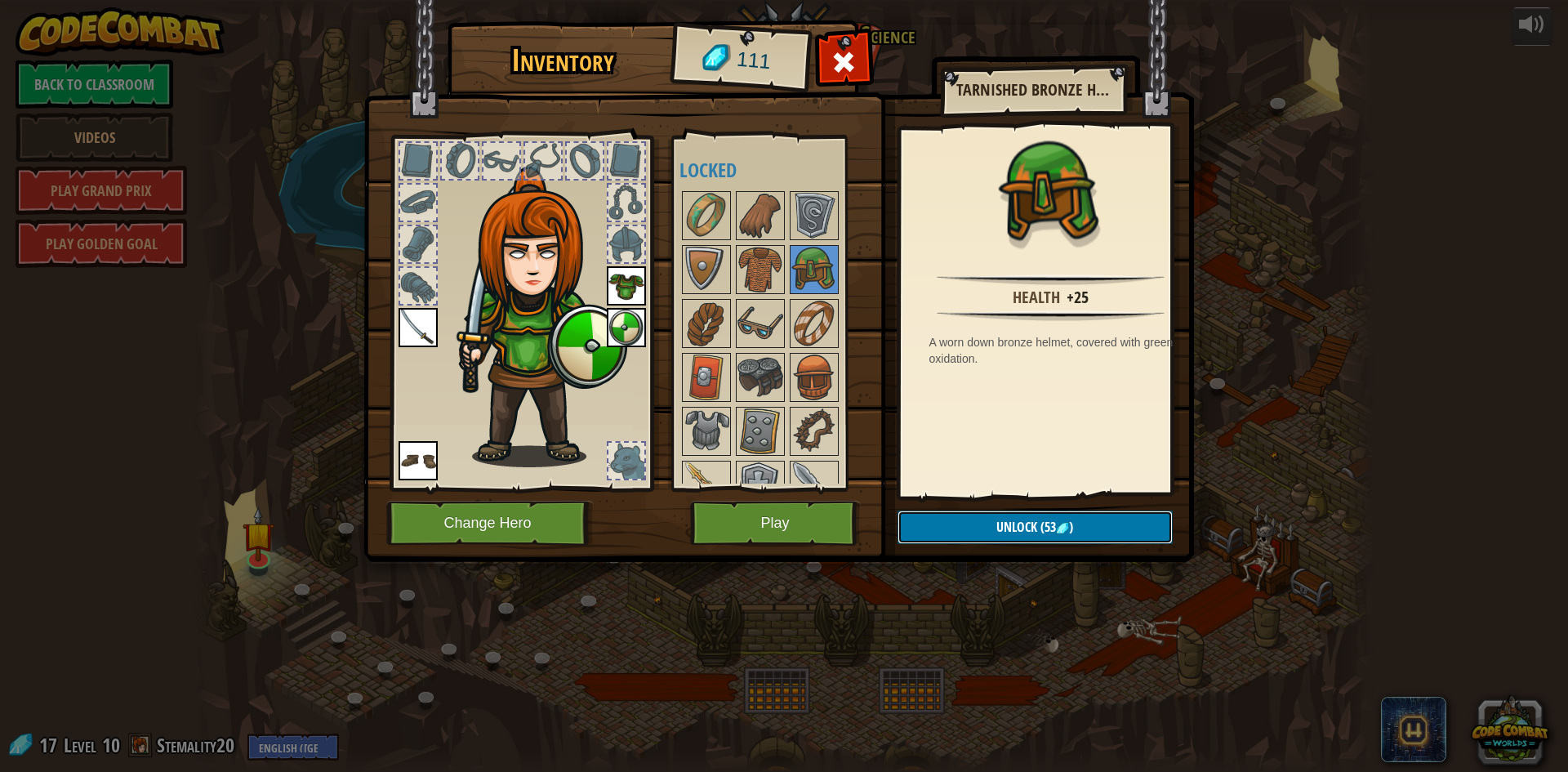
click at [1015, 514] on button "Unlock (53 )" at bounding box center [1035, 527] width 275 height 34
click at [1022, 526] on span "Unlock" at bounding box center [1017, 526] width 41 height 18
click at [1021, 527] on span "Unlock" at bounding box center [1017, 526] width 41 height 18
click at [1021, 525] on span "Unlock" at bounding box center [1017, 526] width 41 height 18
click at [1021, 524] on span "Unlock" at bounding box center [1017, 526] width 41 height 18
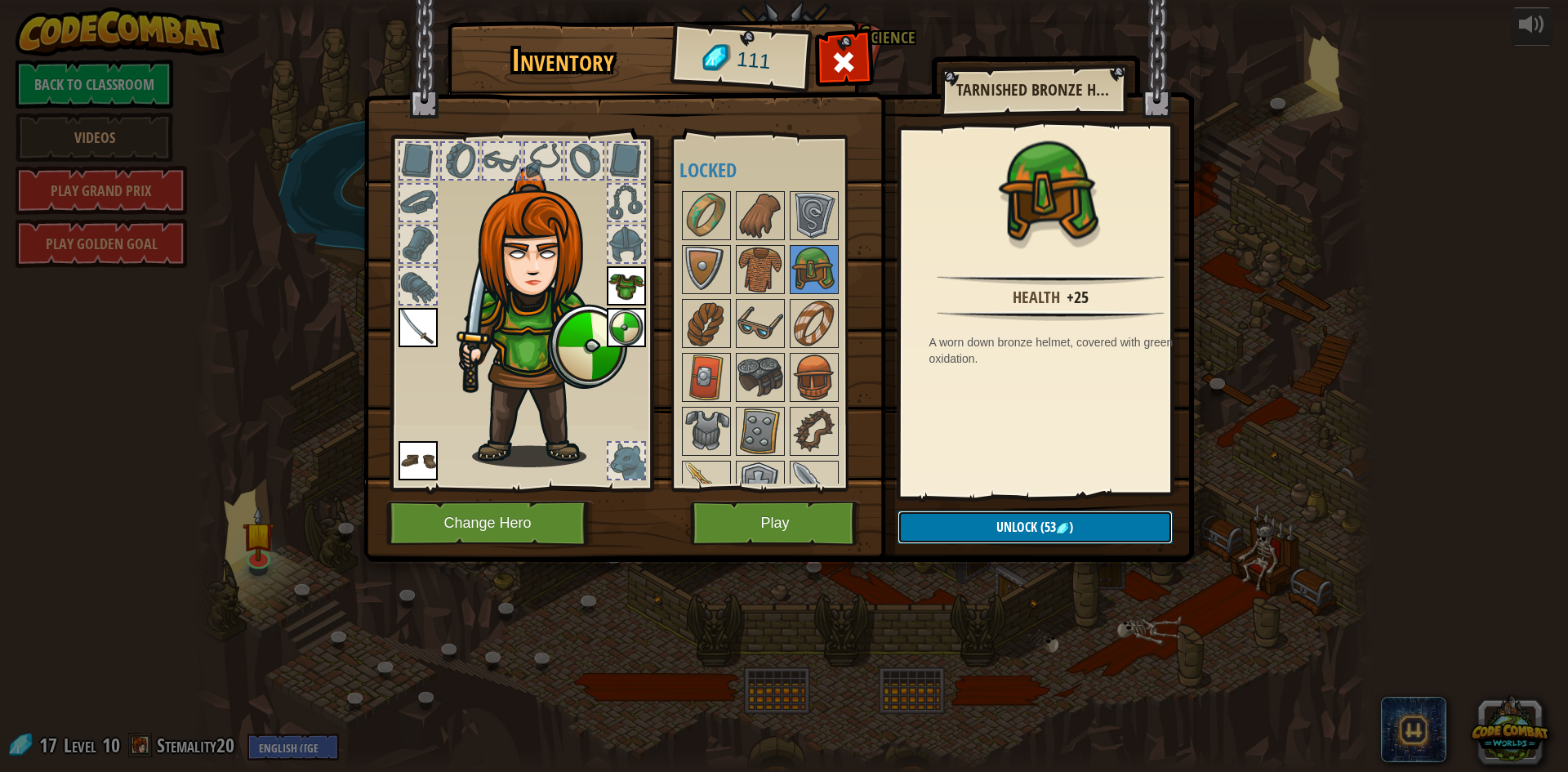
click at [1015, 521] on span "Unlock" at bounding box center [1017, 526] width 41 height 18
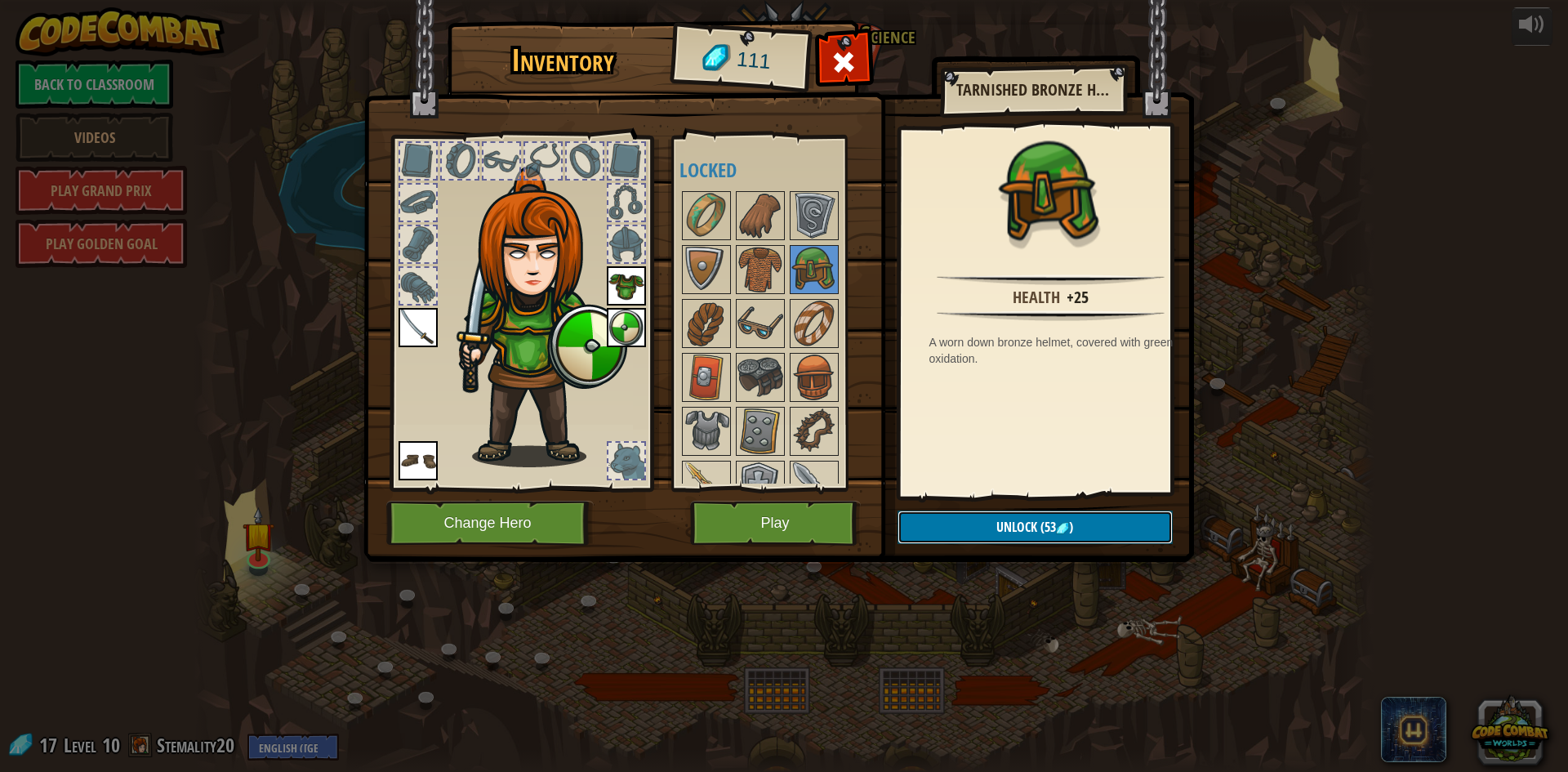
click at [1015, 521] on span "Unlock" at bounding box center [1017, 526] width 41 height 18
click at [1015, 519] on span "Unlock" at bounding box center [1017, 526] width 41 height 18
click at [1015, 521] on span "Unlock" at bounding box center [1017, 526] width 41 height 18
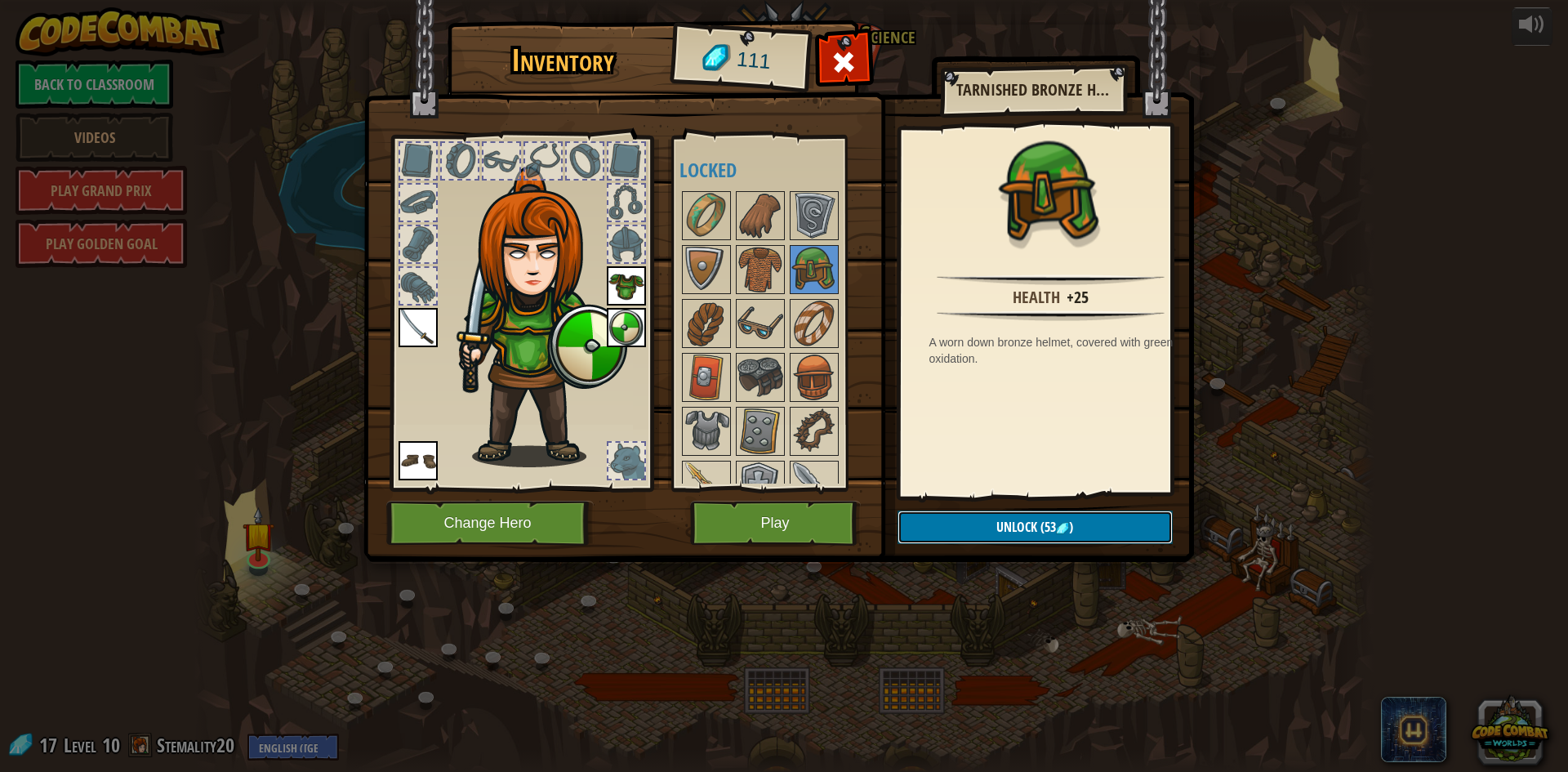
click at [1018, 521] on span "Unlock" at bounding box center [1017, 526] width 41 height 18
click at [1020, 521] on span "Unlock" at bounding box center [1017, 526] width 41 height 18
click at [1043, 511] on button "Unlock (53 )" at bounding box center [1035, 527] width 275 height 34
click at [1053, 513] on div "Inventory 111 Available Equip Equip Equip Equip (double-click to equip) Locked …" at bounding box center [785, 294] width 831 height 540
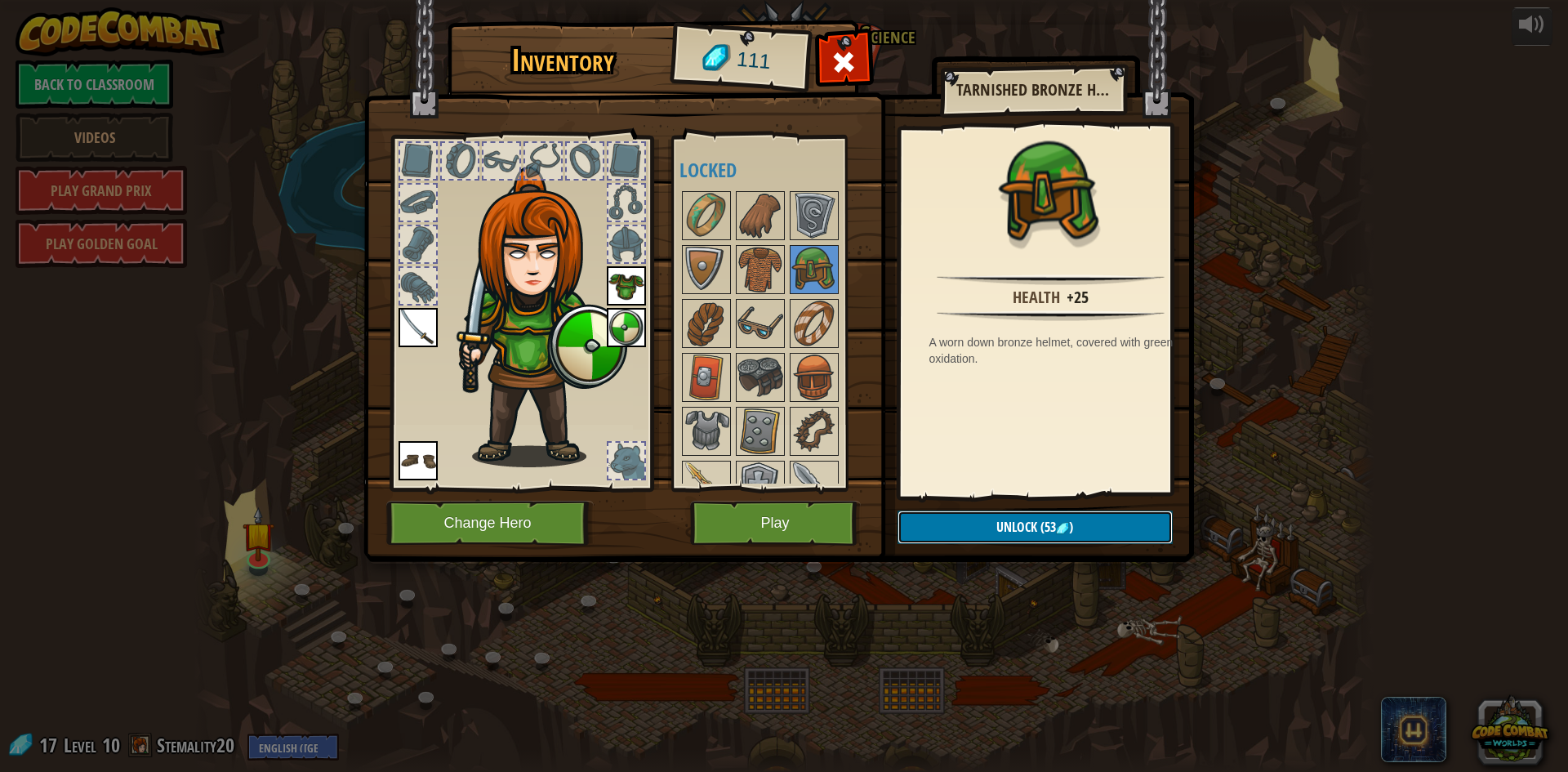
click at [1053, 513] on button "Unlock (53 )" at bounding box center [1035, 527] width 275 height 34
click at [1055, 502] on img at bounding box center [778, 265] width 831 height 593
click at [1055, 501] on img at bounding box center [778, 265] width 831 height 593
click at [1081, 514] on button "Unlock (53 )" at bounding box center [1035, 527] width 275 height 34
click at [1067, 527] on img at bounding box center [1063, 528] width 13 height 13
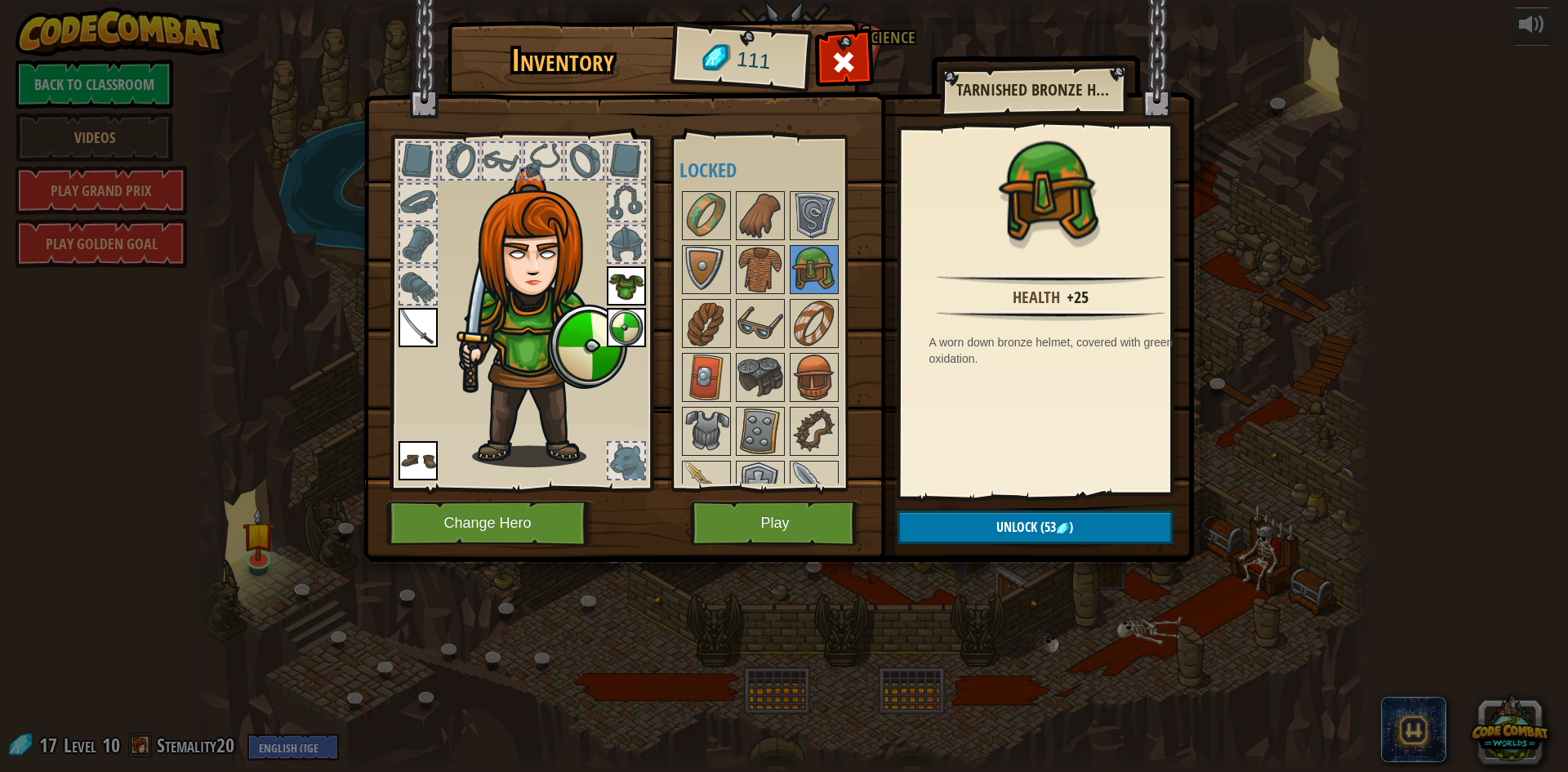
click at [1065, 507] on img at bounding box center [778, 265] width 831 height 593
click at [1081, 513] on button "Unlock (53 )" at bounding box center [1035, 527] width 275 height 34
click at [829, 372] on img at bounding box center [814, 377] width 46 height 46
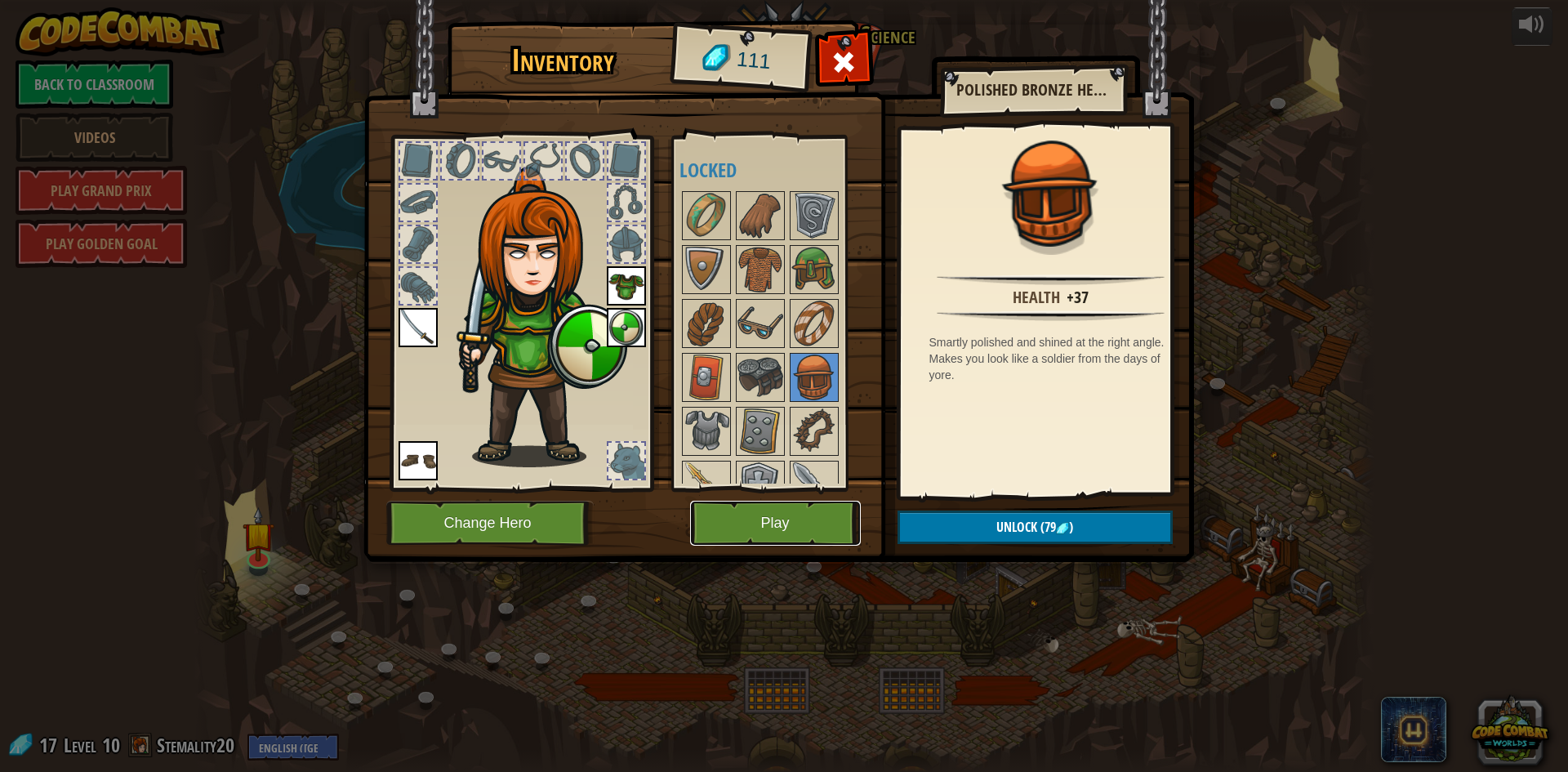
click at [823, 514] on button "Play" at bounding box center [776, 524] width 171 height 45
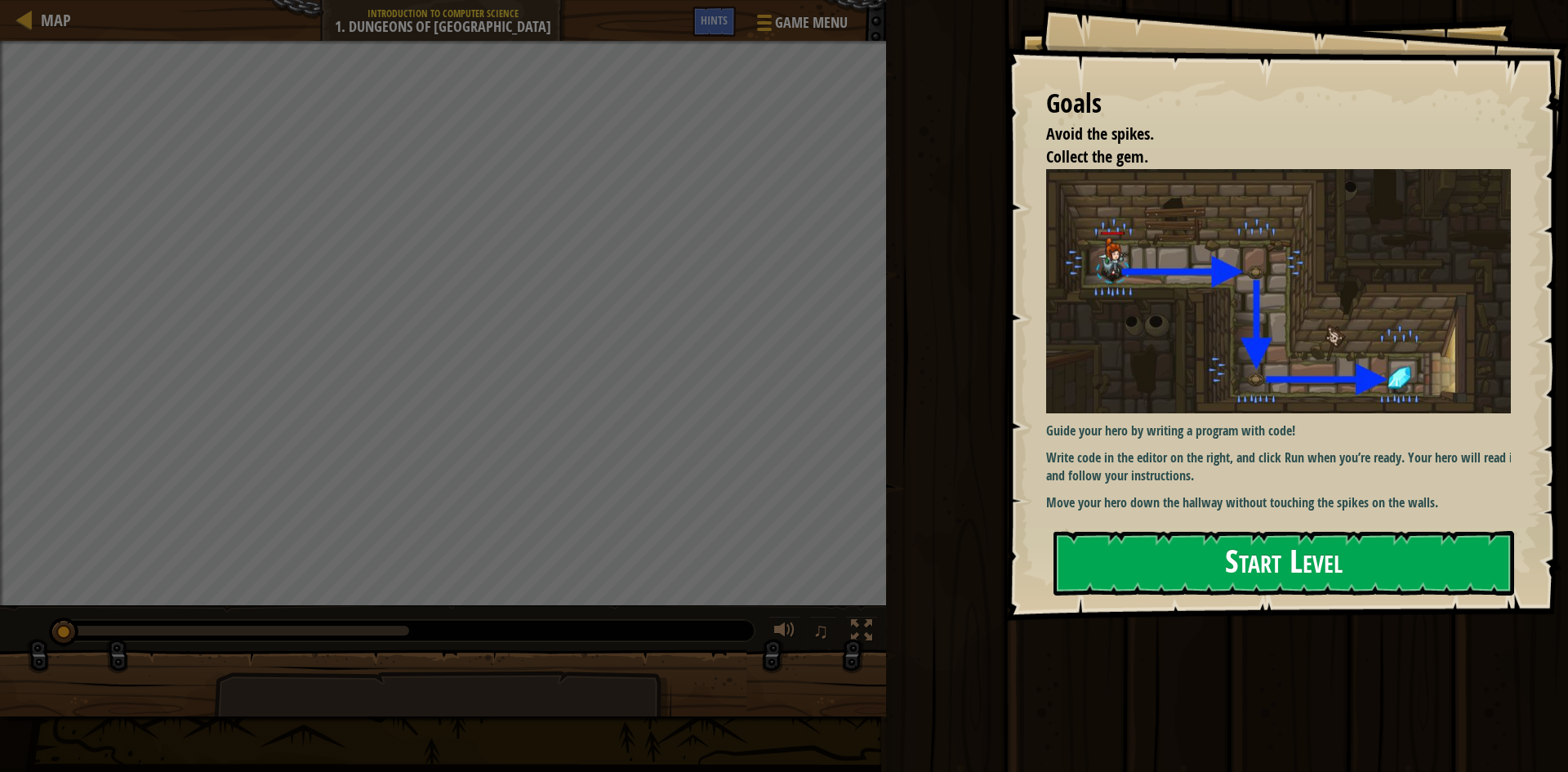
drag, startPoint x: 1180, startPoint y: 562, endPoint x: 1180, endPoint y: 543, distance: 19.0
click at [1180, 557] on button "Start Level" at bounding box center [1284, 563] width 461 height 64
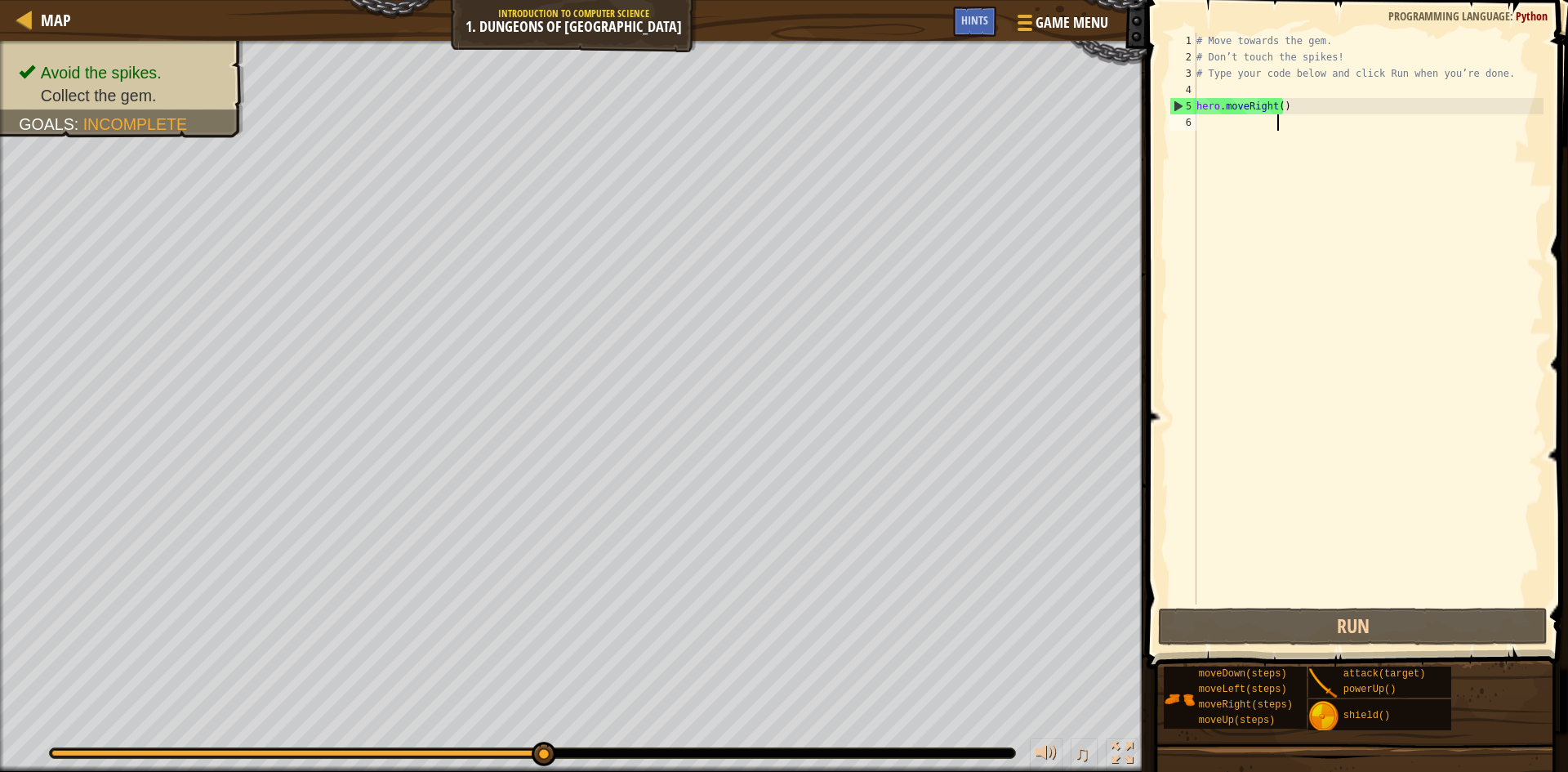
click at [1198, 134] on div "# Move towards the gem. # Don’t touch the spikes! # Type your code below and cl…" at bounding box center [1368, 335] width 350 height 605
click at [1201, 130] on div "# Move towards the gem. # Don’t touch the spikes! # Type your code below and cl…" at bounding box center [1368, 335] width 350 height 605
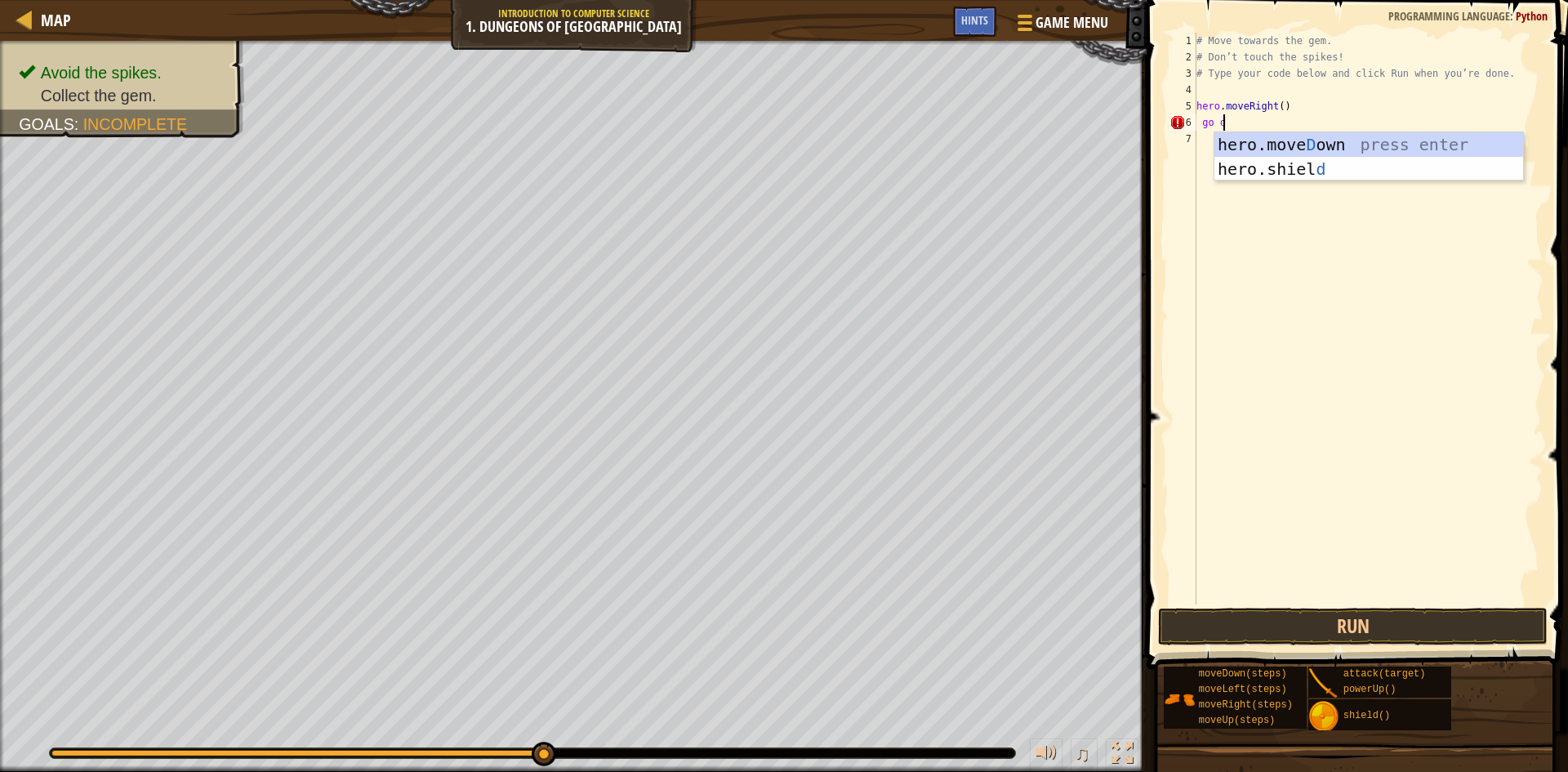
scroll to position [7, 4]
type textarea "go down"
click at [1231, 337] on div "# Move towards the gem. # Don’t touch the spikes! # Type your code below and cl…" at bounding box center [1368, 335] width 350 height 605
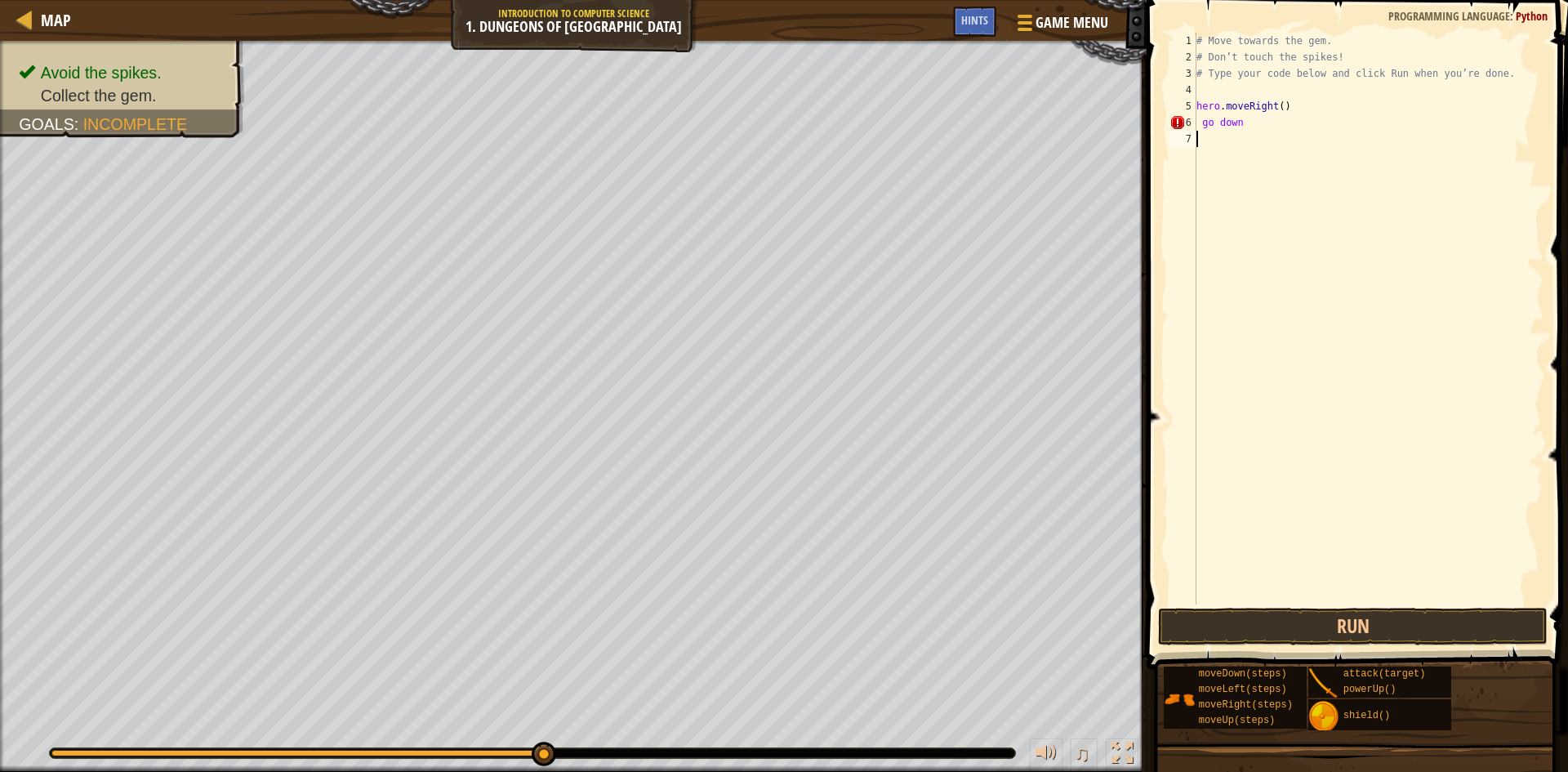
scroll to position [7, 0]
click at [1258, 616] on button "Run" at bounding box center [1352, 626] width 389 height 37
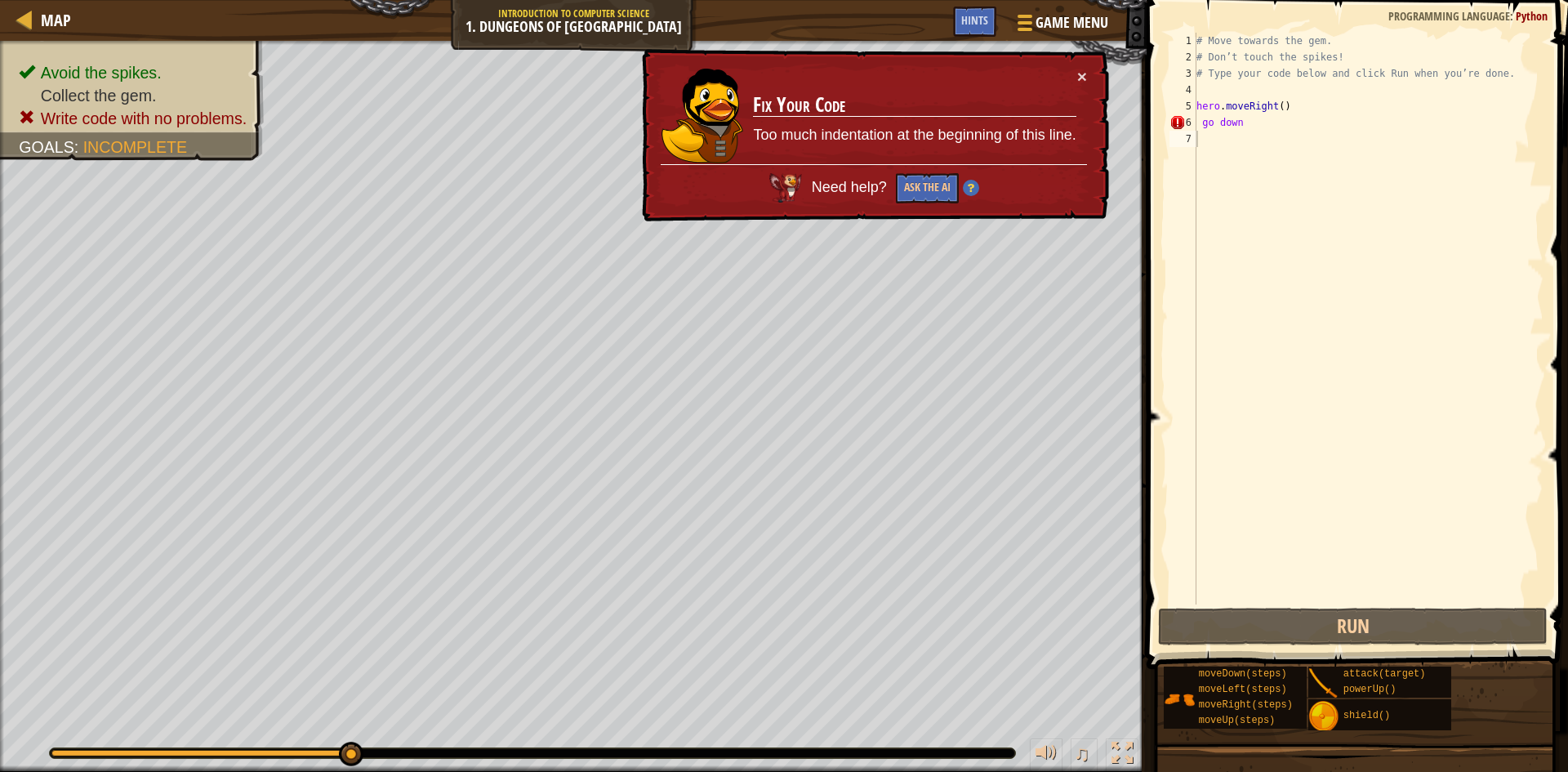
click at [1081, 63] on div "× Fix Your Code Too much indentation at the beginning of this line. Need help? …" at bounding box center [874, 136] width 470 height 174
click at [1070, 71] on td "Fix Your Code Too much indentation at the beginning of this line." at bounding box center [914, 116] width 324 height 96
click at [1082, 73] on button "×" at bounding box center [1082, 77] width 10 height 17
click at [1089, 68] on div "× Fix Your Code Too much indentation at the beginning of this line. Need help? …" at bounding box center [874, 136] width 470 height 174
click at [1087, 69] on div "× Fix Your Code Too much indentation at the beginning of this line. Need help? …" at bounding box center [874, 136] width 470 height 174
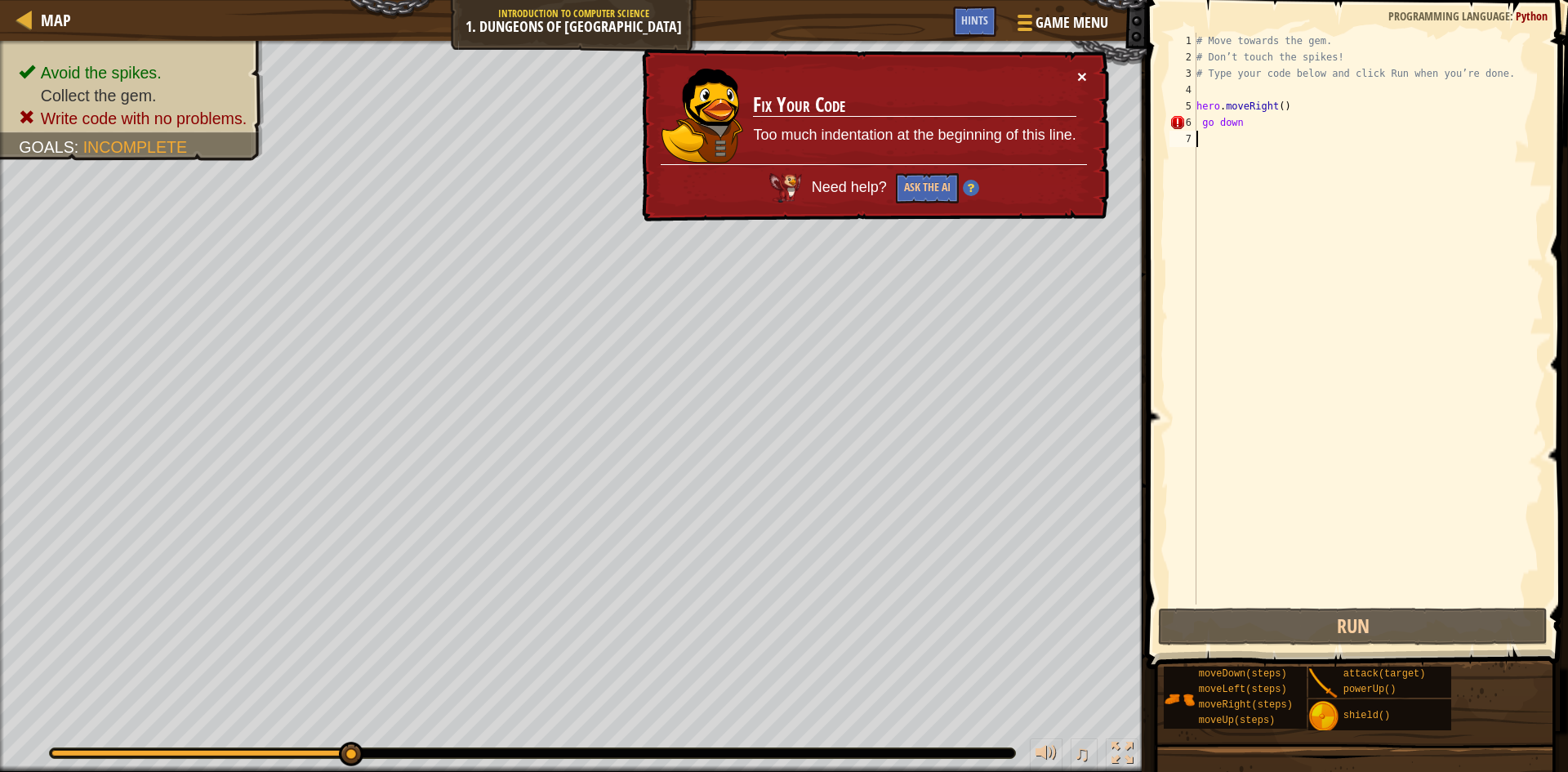
click at [1083, 71] on button "×" at bounding box center [1082, 77] width 10 height 17
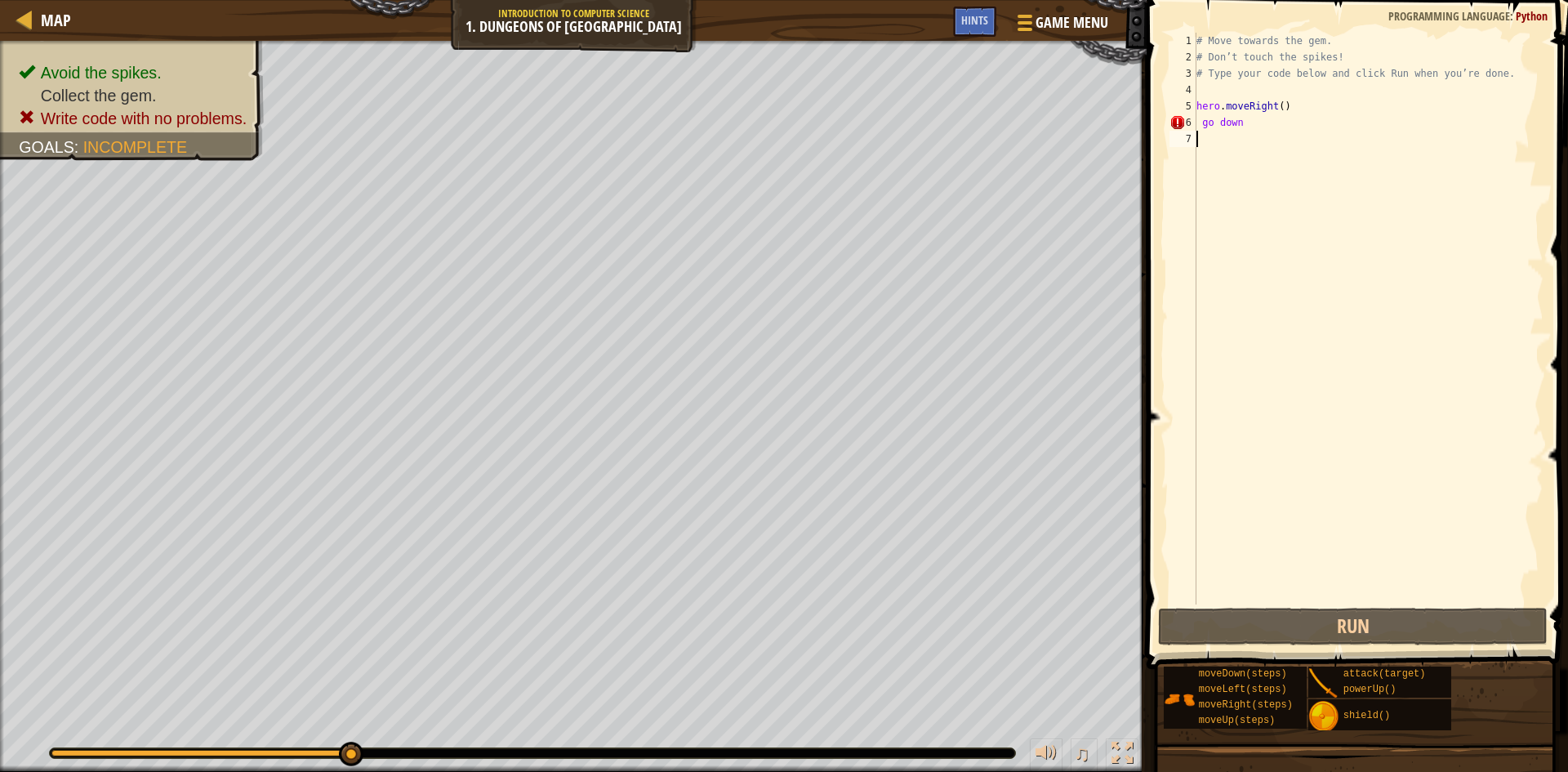
click at [1217, 119] on div "# Move towards the gem. # Don’t touch the spikes! # Type your code below and cl…" at bounding box center [1368, 335] width 350 height 605
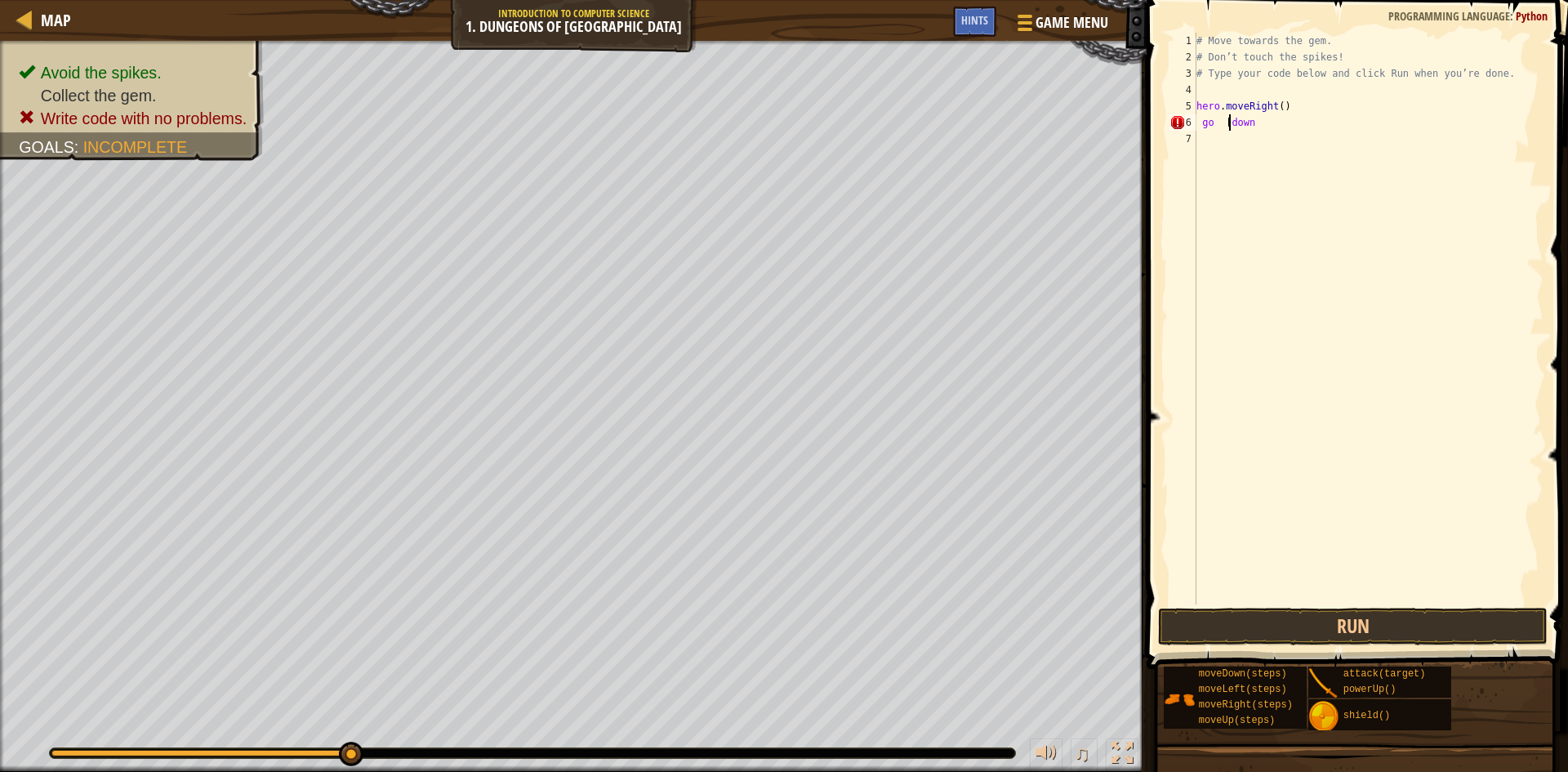
scroll to position [7, 4]
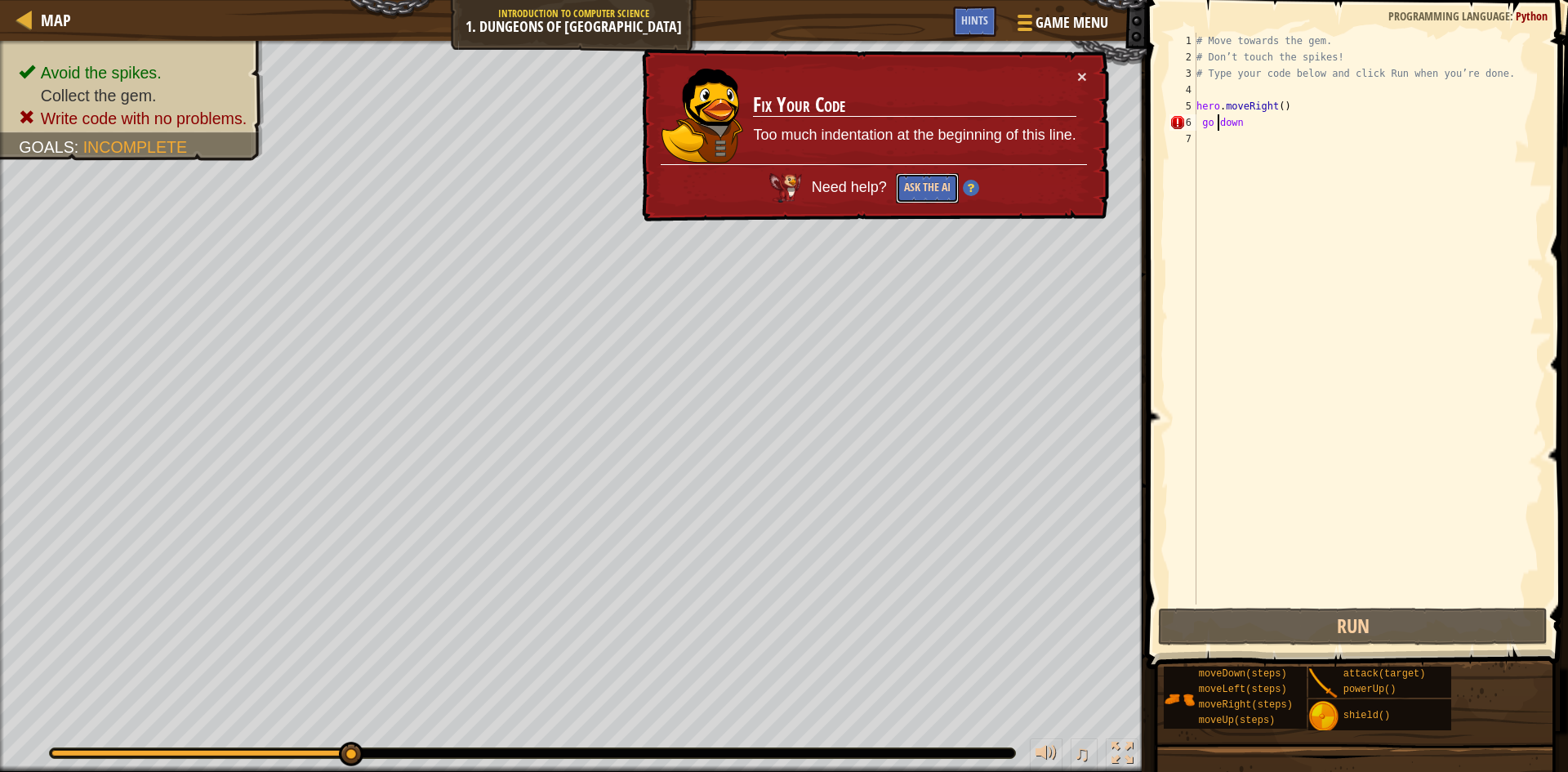
click at [944, 184] on button "Ask the AI" at bounding box center [927, 189] width 63 height 30
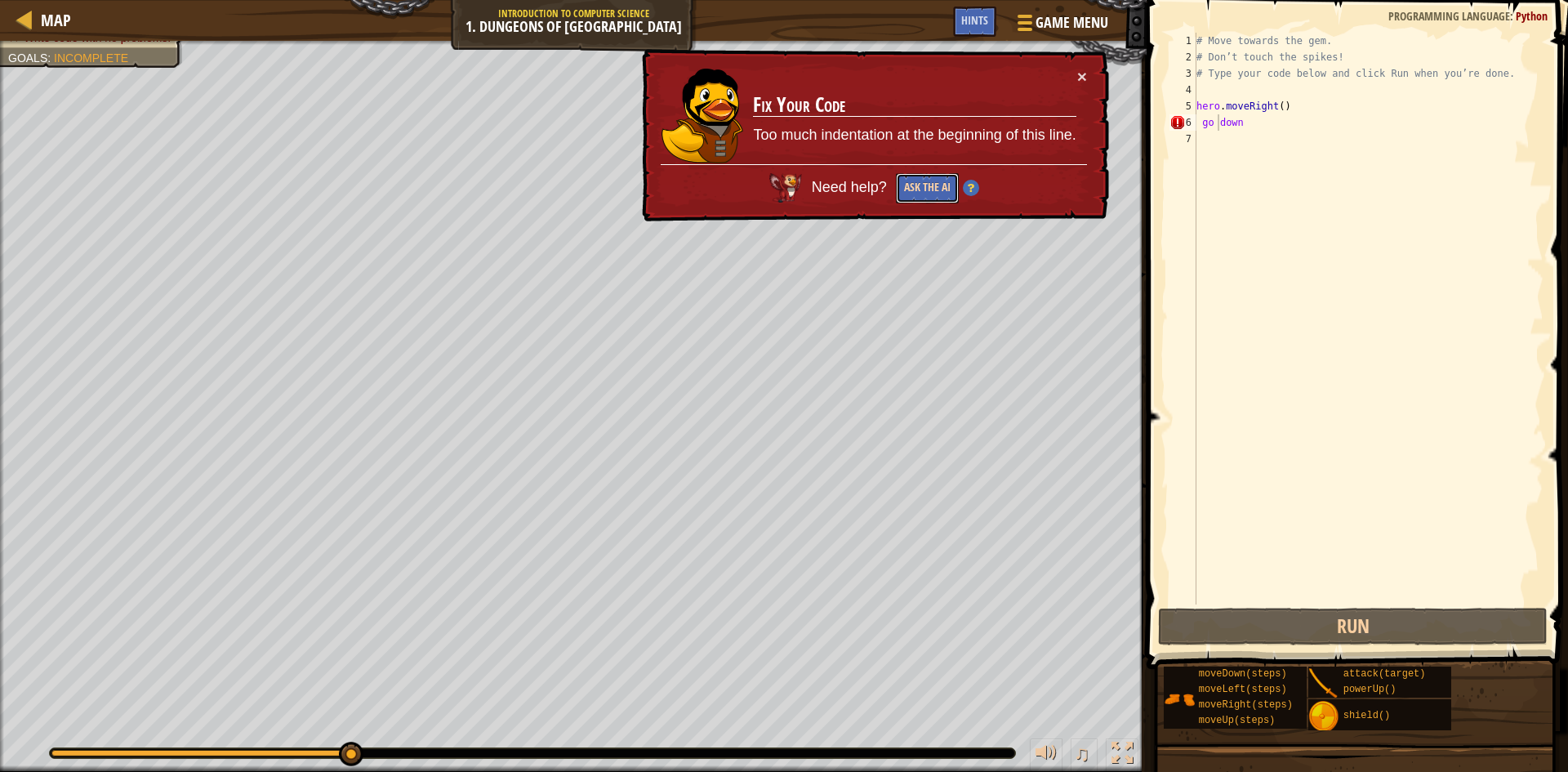
click at [930, 177] on button "Ask the AI" at bounding box center [927, 189] width 63 height 30
type textarea "godown"
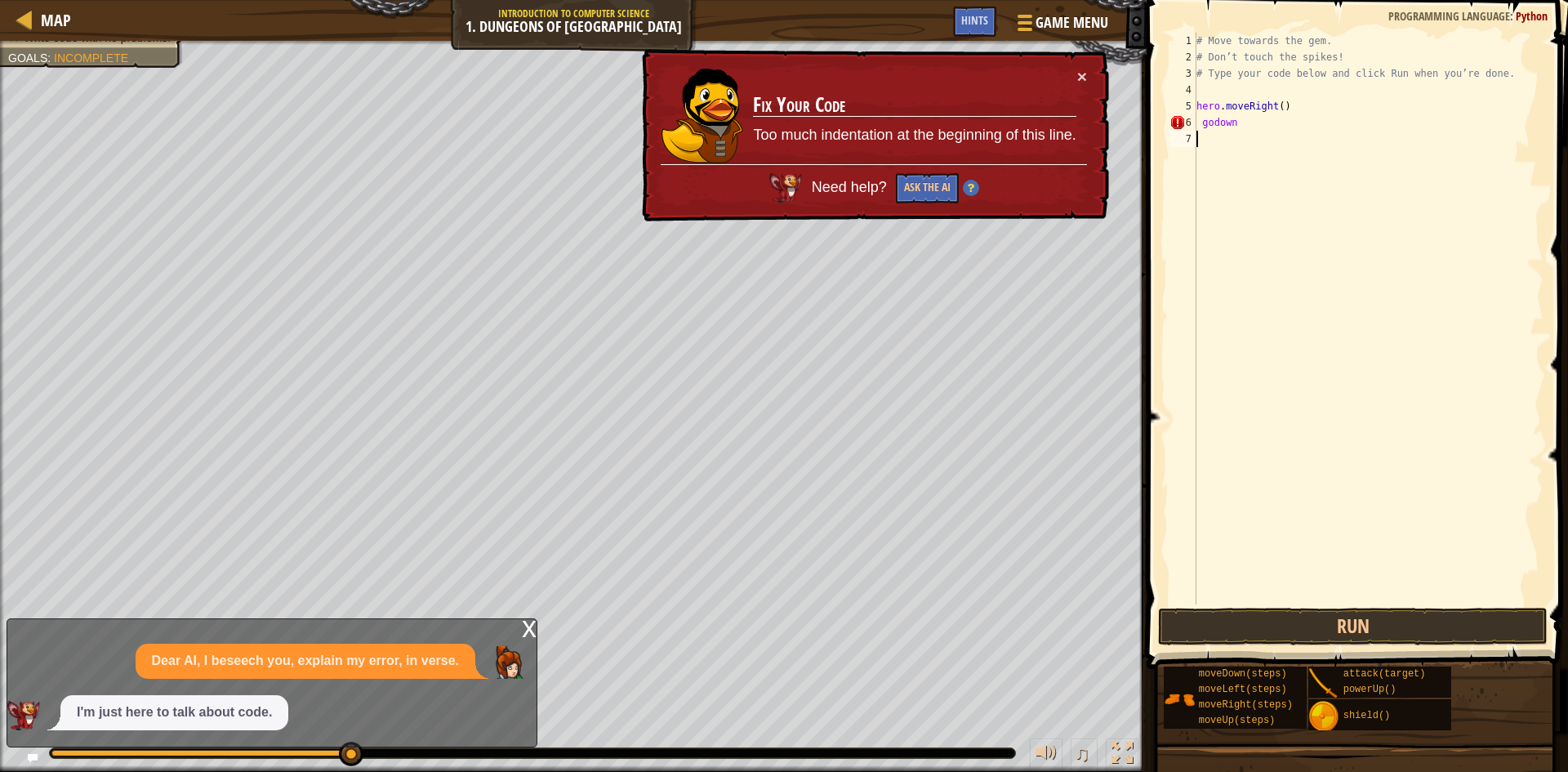
click at [1239, 133] on div "# Move towards the gem. # Don’t touch the spikes! # Type your code below and cl…" at bounding box center [1368, 335] width 350 height 605
click at [1245, 131] on div "# Move towards the gem. # Don’t touch the spikes! # Type your code below and cl…" at bounding box center [1368, 335] width 350 height 605
click at [1233, 121] on div "# Move towards the gem. # Don’t touch the spikes! # Type your code below and cl…" at bounding box center [1368, 335] width 350 height 605
click at [1240, 119] on div "# Move towards the gem. # Don’t touch the spikes! # Type your code below and cl…" at bounding box center [1368, 335] width 350 height 605
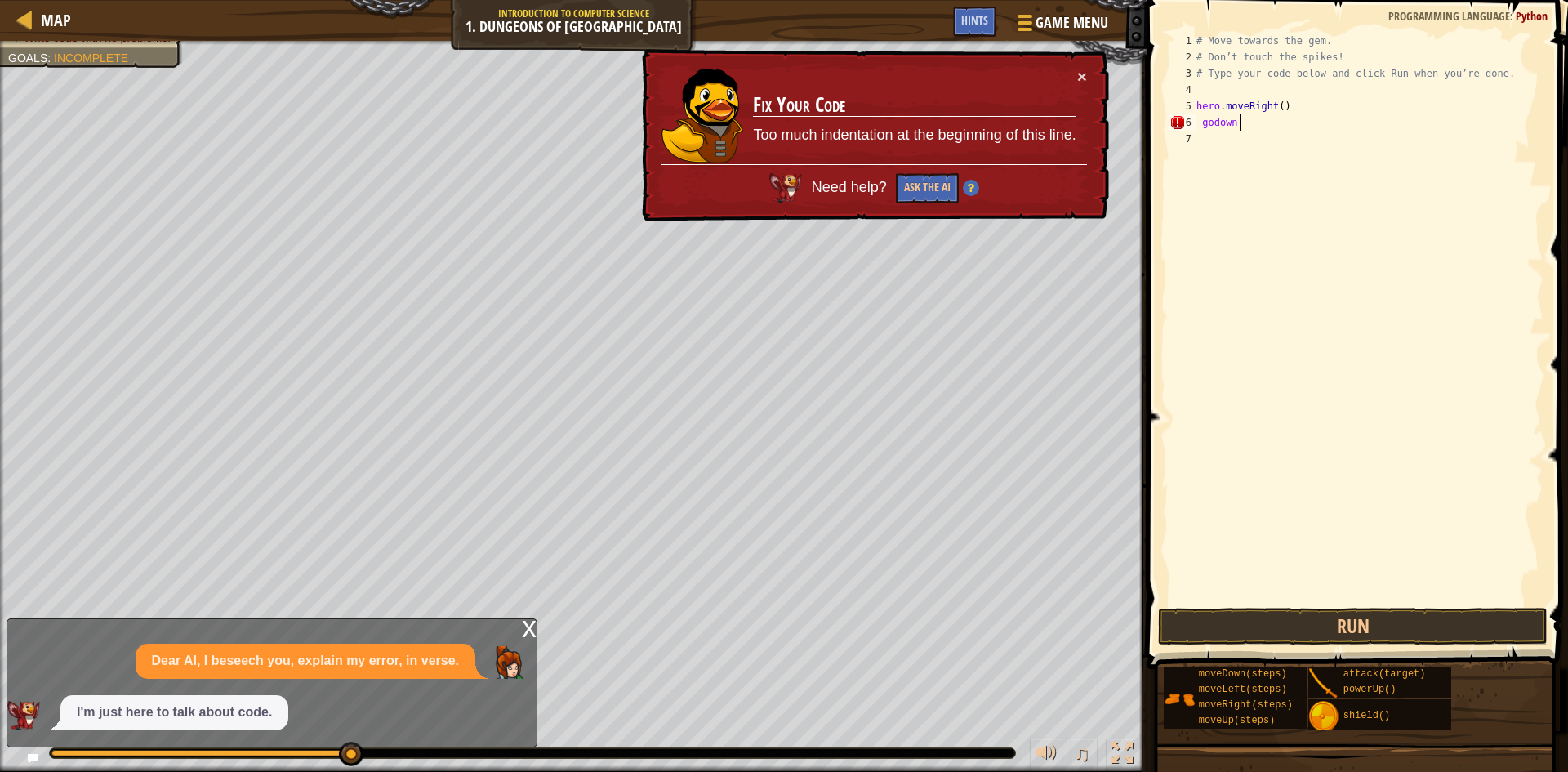
click at [1235, 128] on div "# Move towards the gem. # Don’t touch the spikes! # Type your code below and cl…" at bounding box center [1368, 335] width 350 height 605
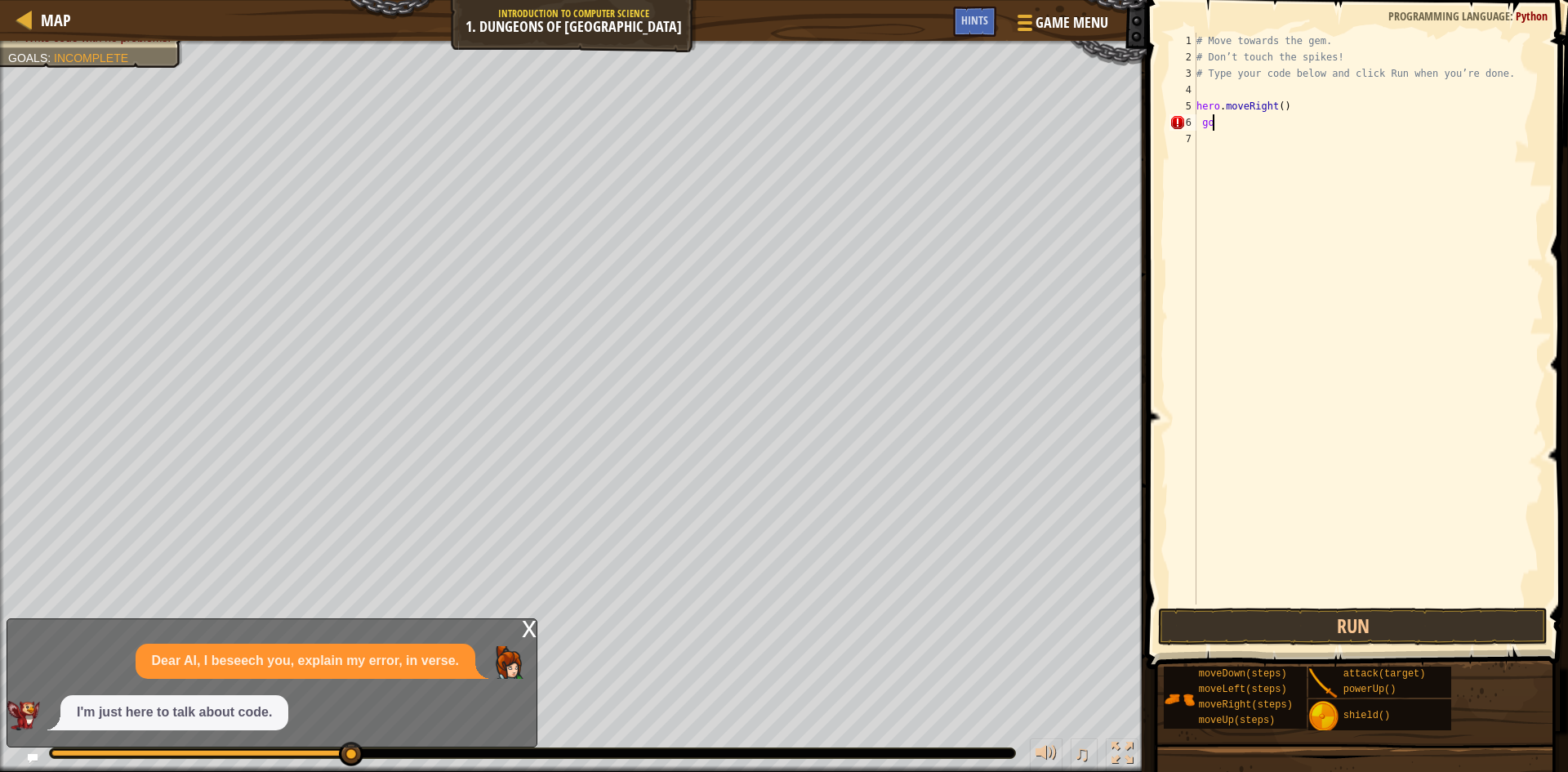
type textarea "g"
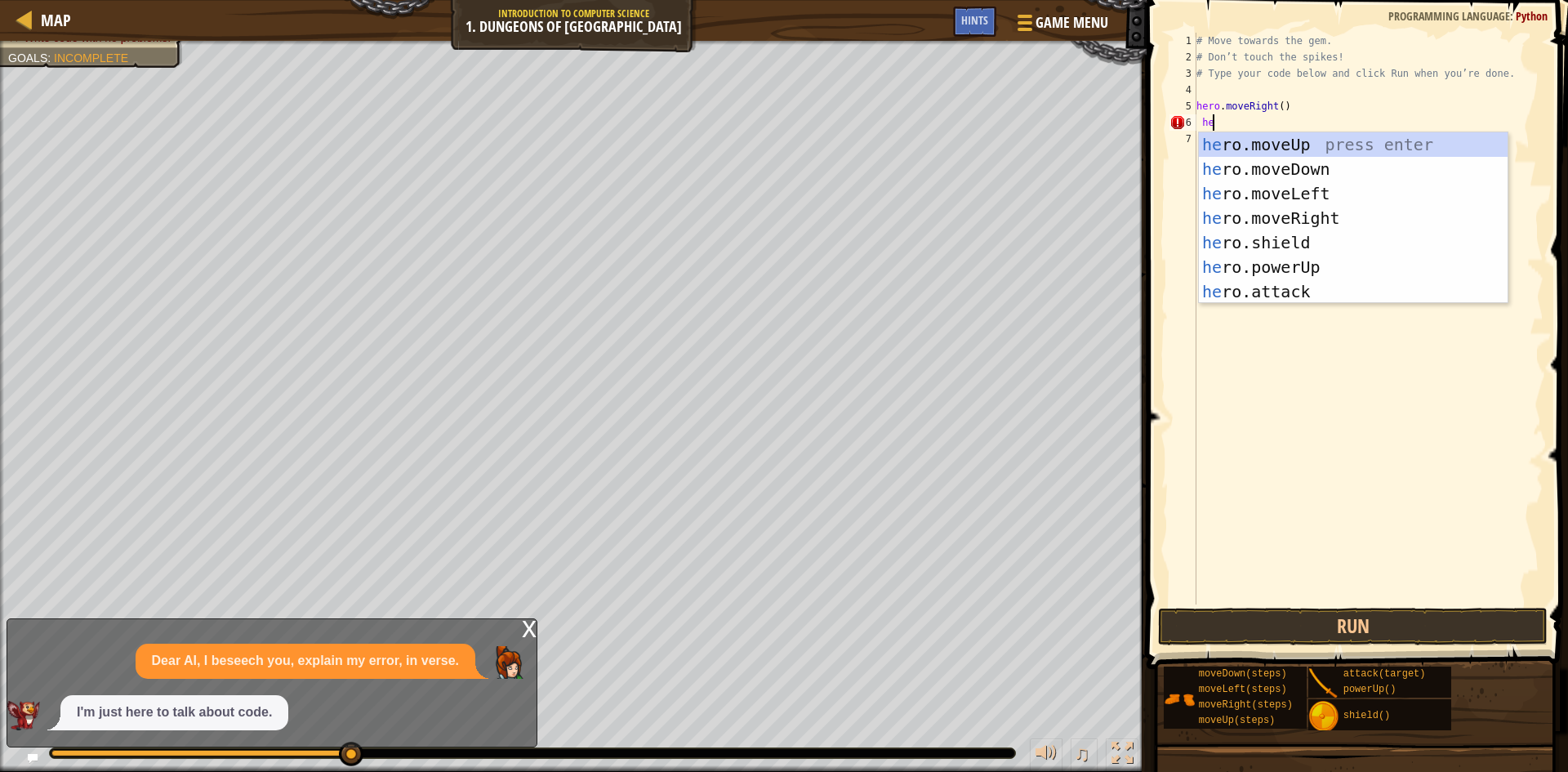
scroll to position [7, 3]
type textarea "hero."
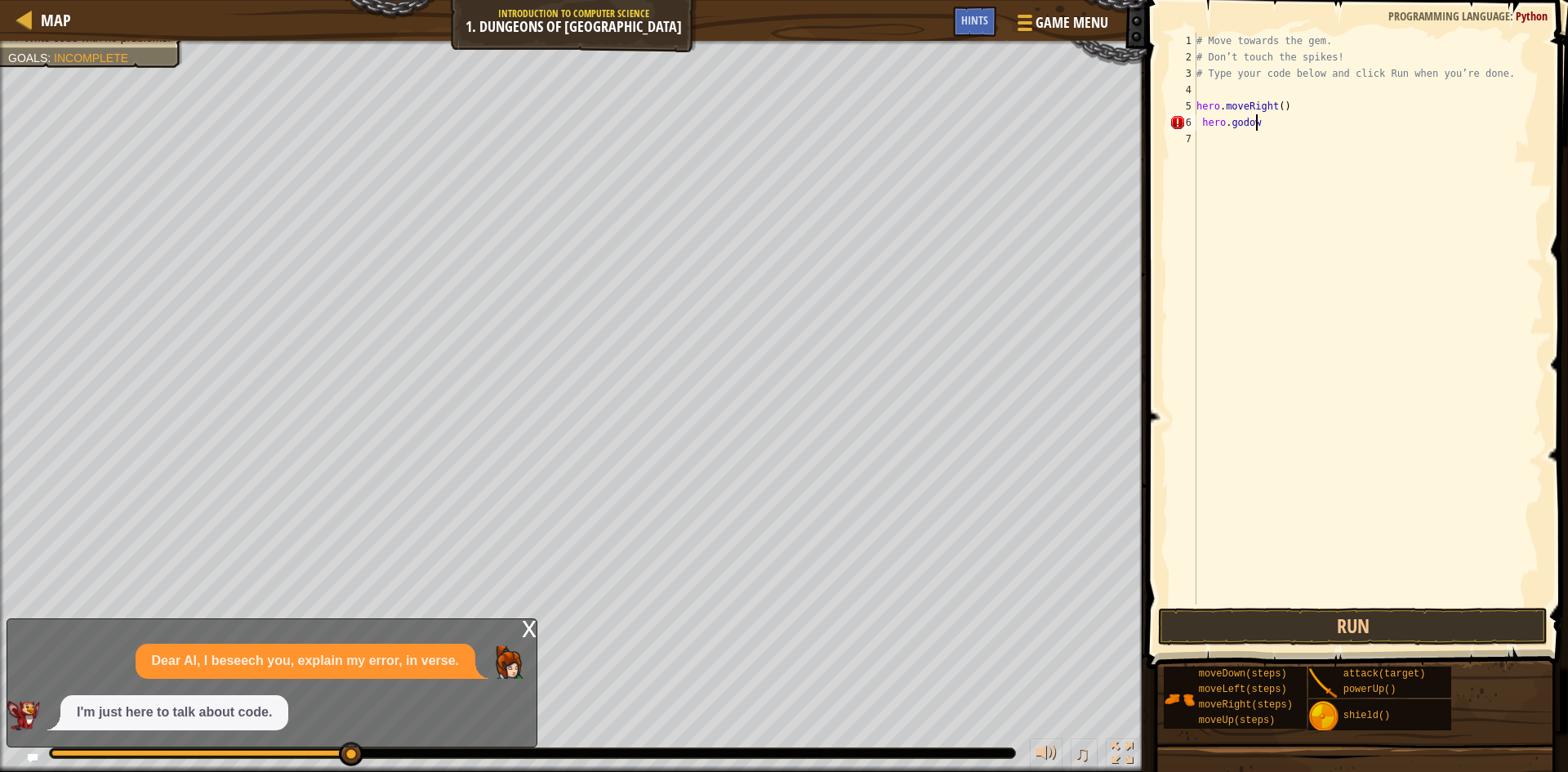
scroll to position [7, 6]
click at [1258, 633] on button "Run" at bounding box center [1352, 626] width 389 height 37
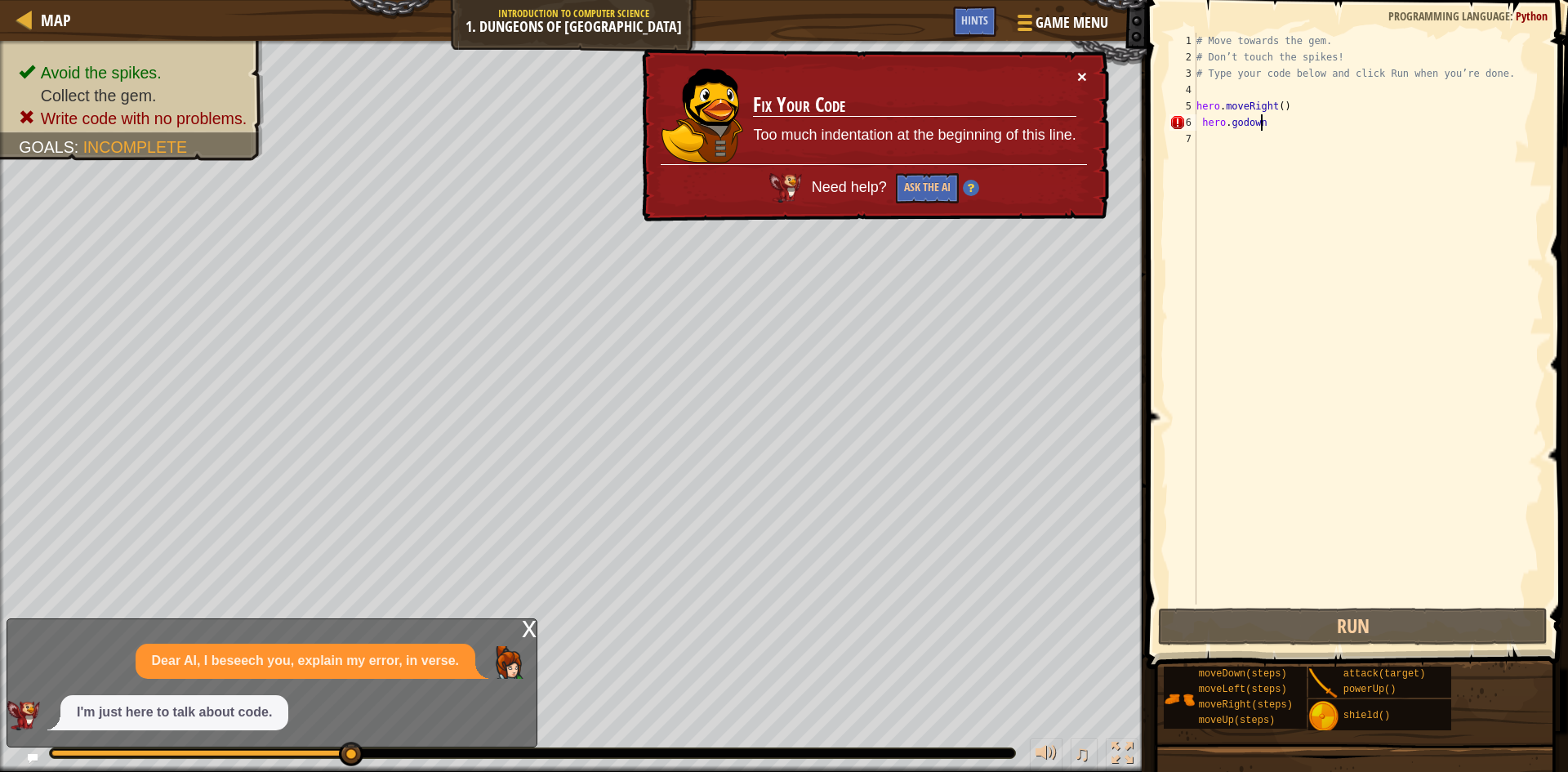
click at [1085, 68] on button "×" at bounding box center [1082, 77] width 10 height 17
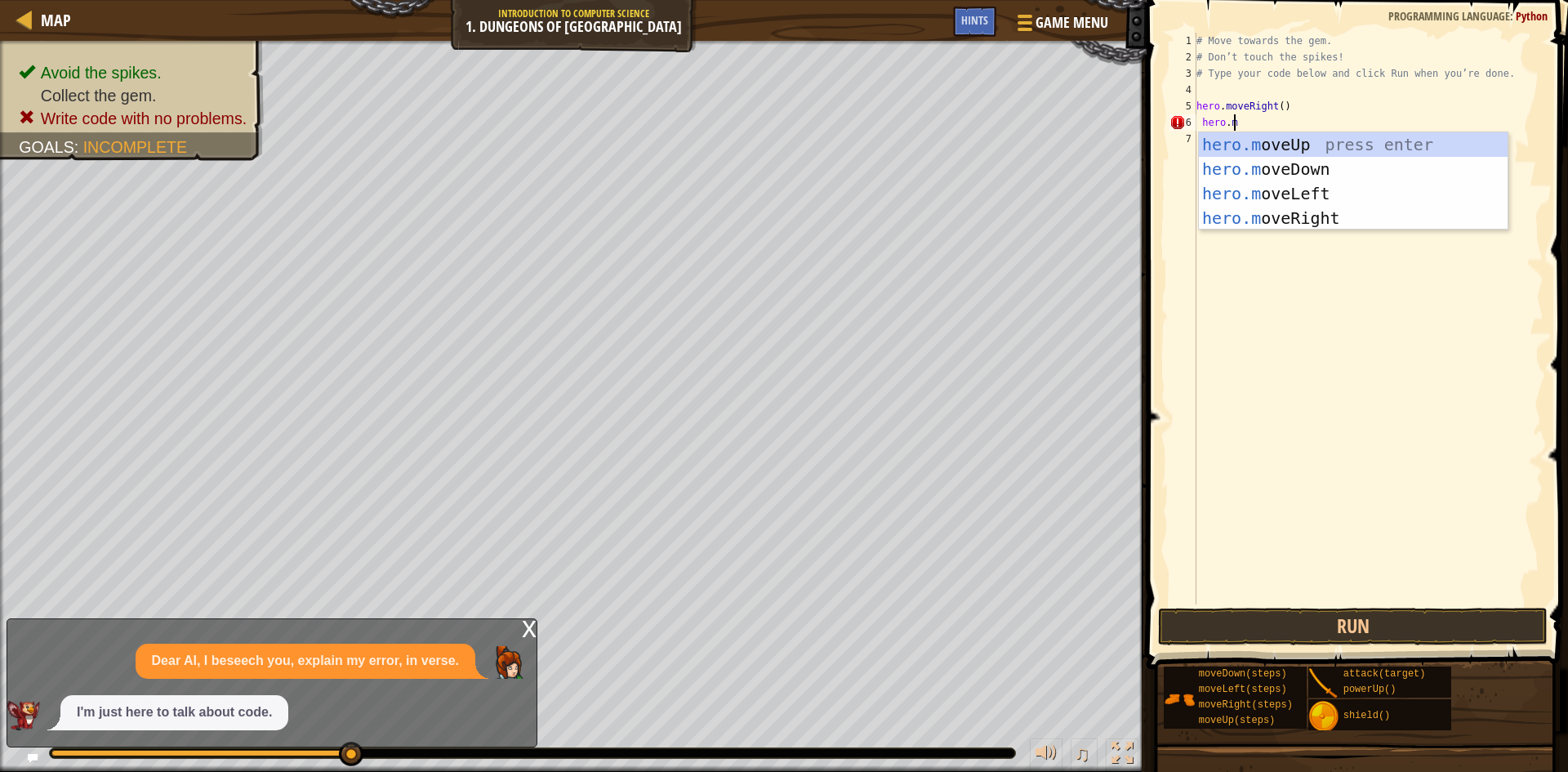
scroll to position [7, 4]
type textarea "hero.move"
click at [1258, 164] on div "hero.move Up press enter hero.move Down press enter hero.move Left press enter …" at bounding box center [1353, 206] width 309 height 147
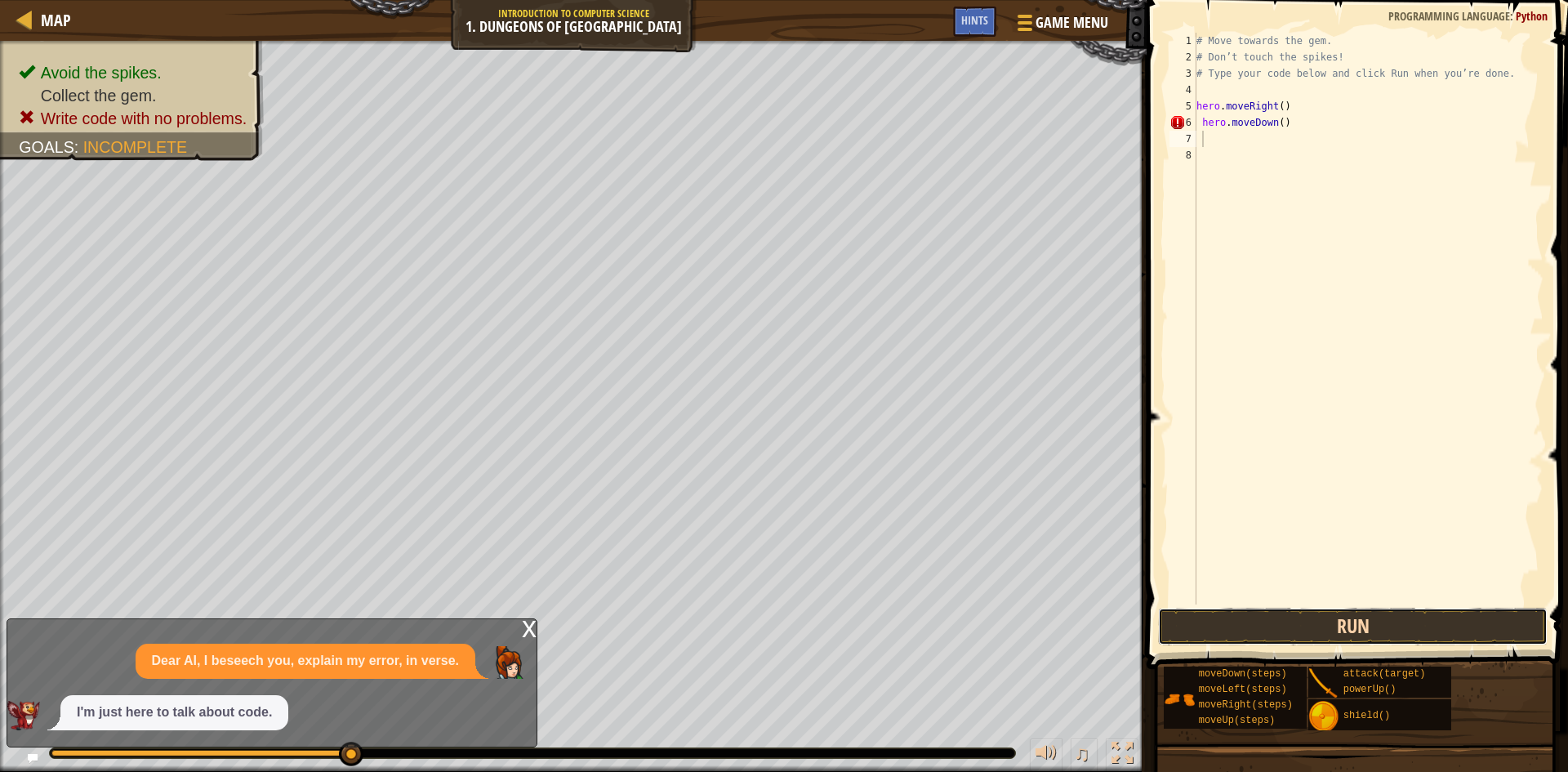
click at [1258, 616] on button "Run" at bounding box center [1352, 626] width 389 height 37
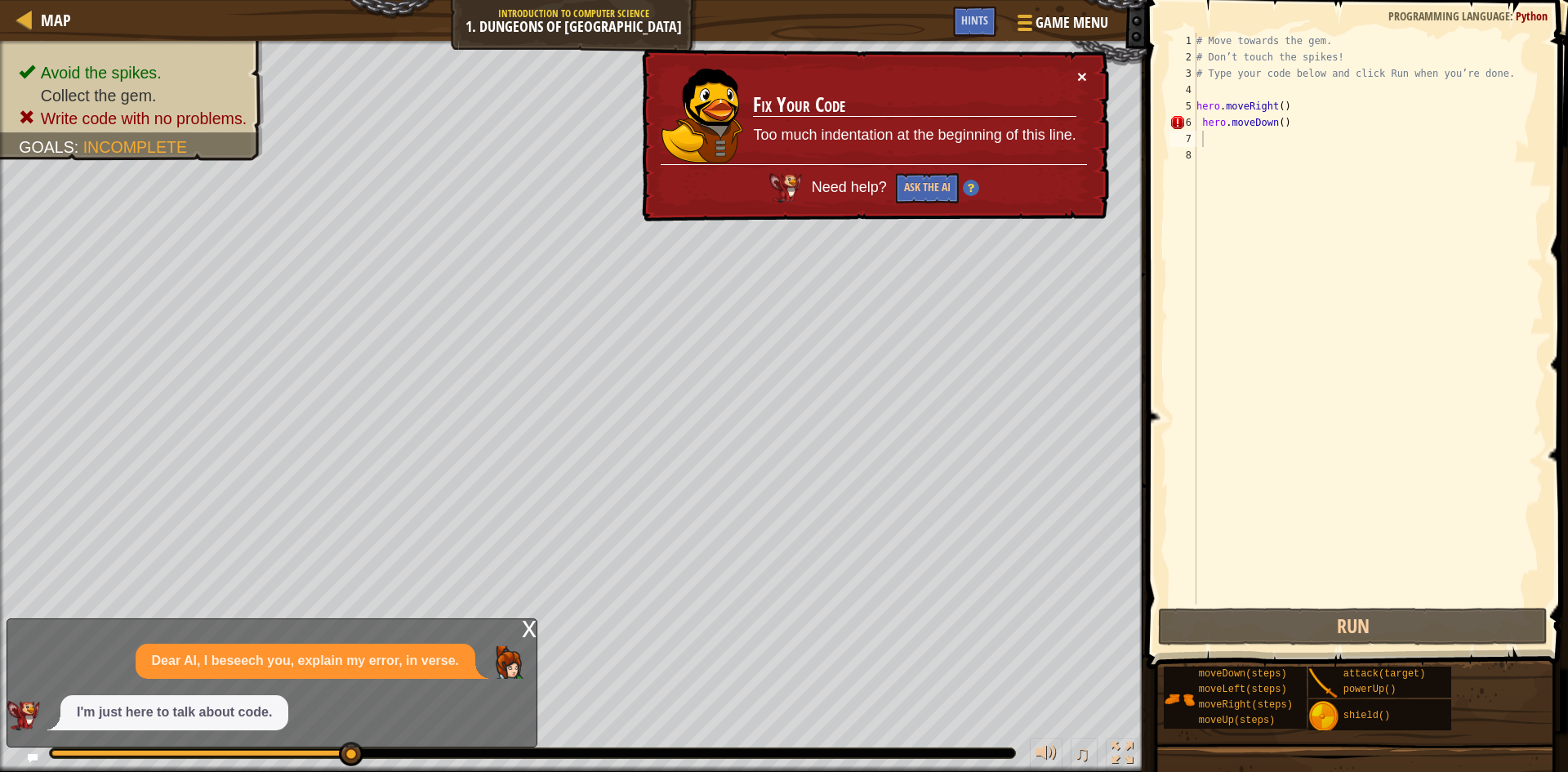
click at [1086, 73] on button "×" at bounding box center [1082, 77] width 10 height 17
click at [1077, 75] on button "×" at bounding box center [1082, 77] width 10 height 17
click at [1209, 120] on div "# Move towards the gem. # Don’t touch the spikes! # Type your code below and cl…" at bounding box center [1368, 335] width 350 height 605
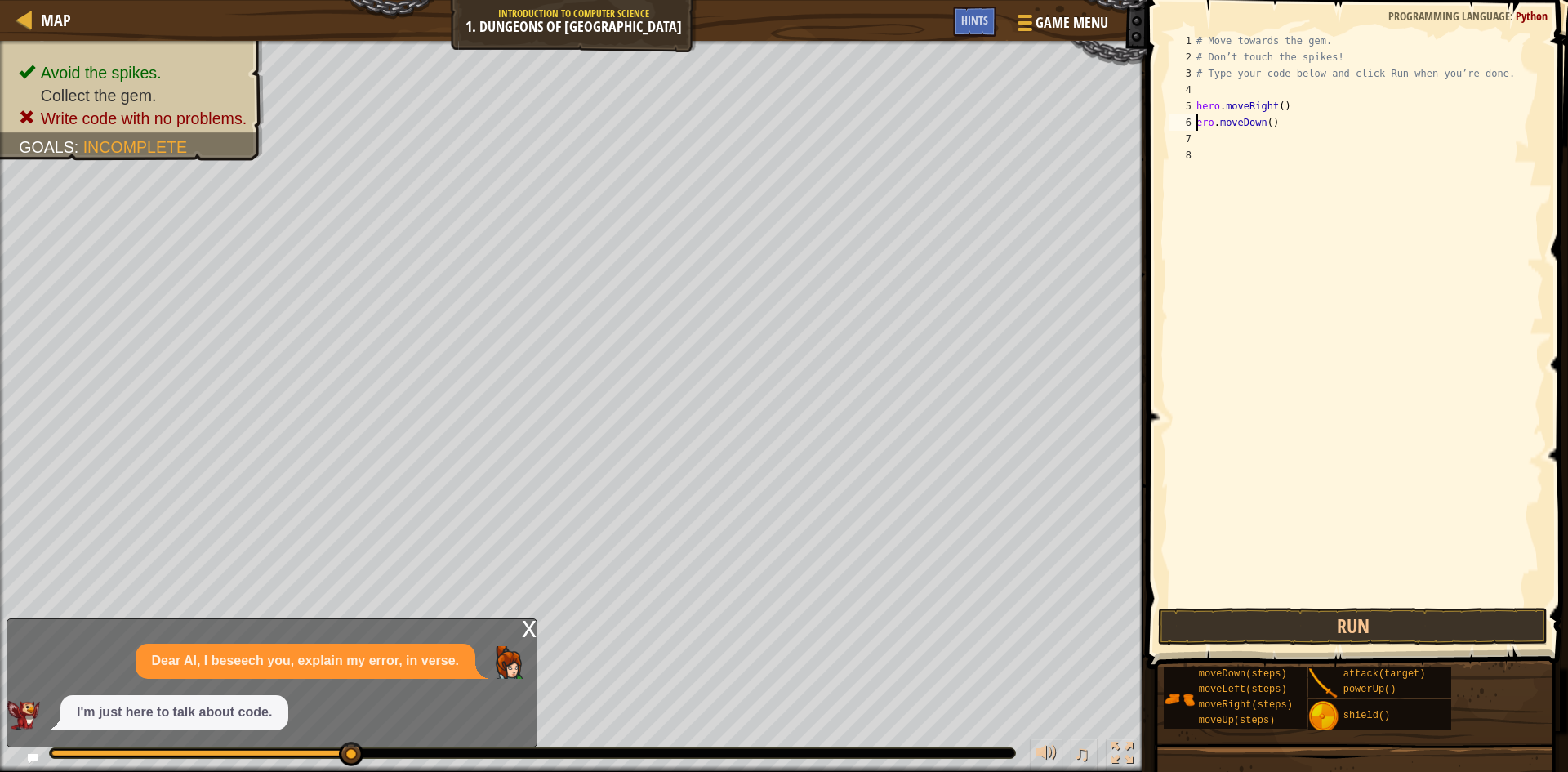
type textarea "hero.moveDown()"
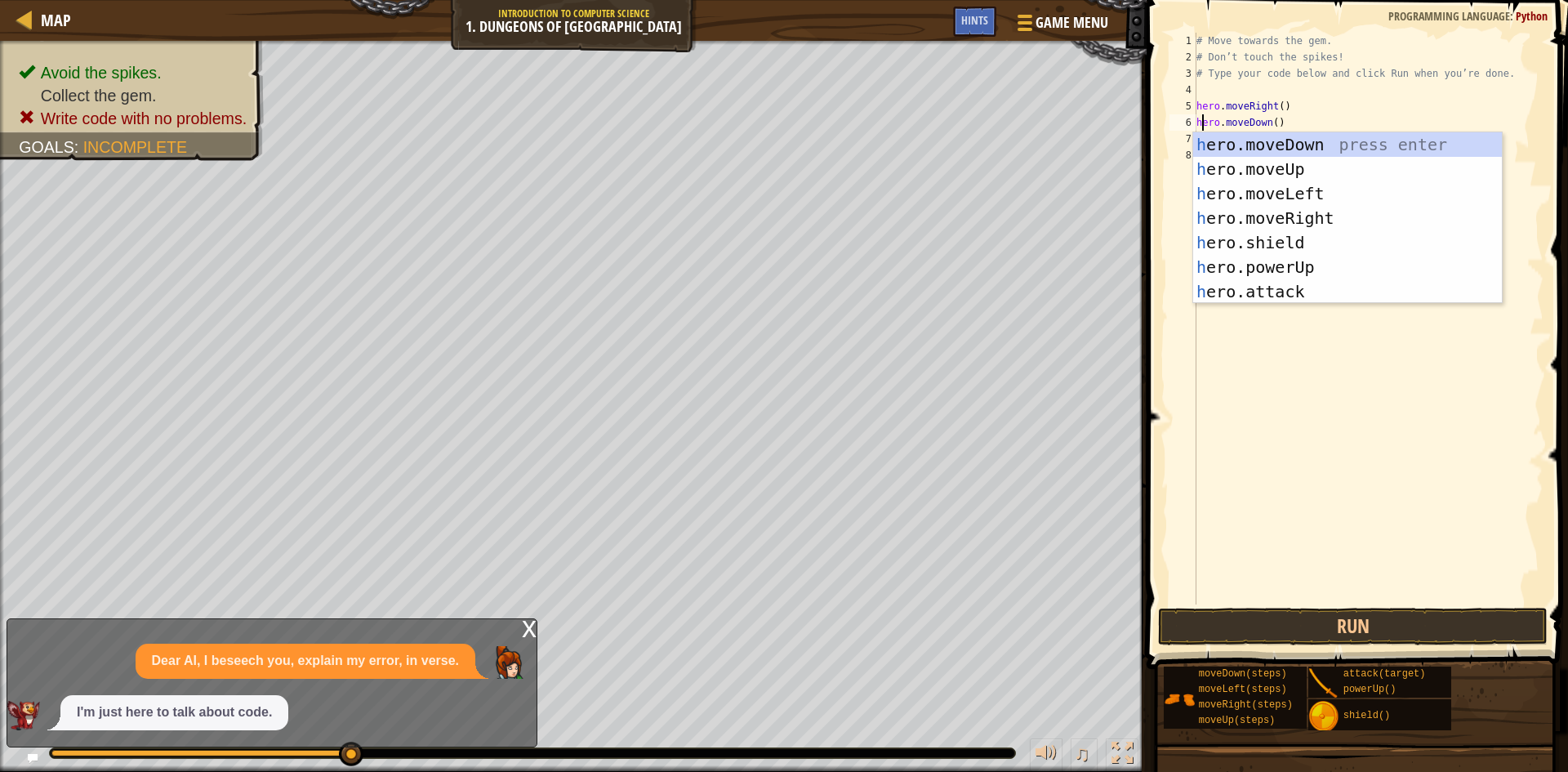
click at [1227, 377] on div "# Move towards the gem. # Don’t touch the spikes! # Type your code below and cl…" at bounding box center [1368, 335] width 350 height 605
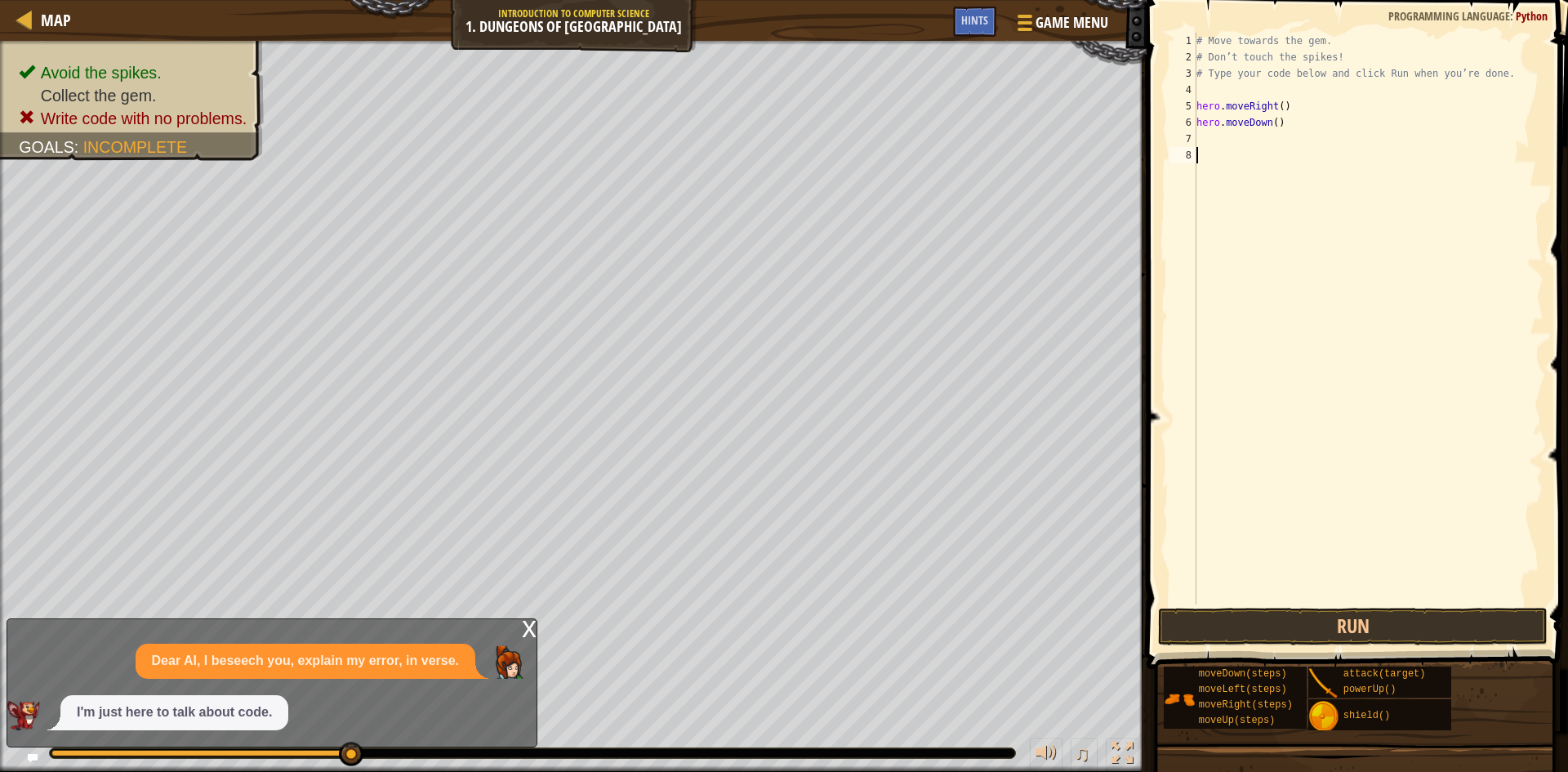
scroll to position [7, 0]
click at [1258, 625] on button "Run" at bounding box center [1352, 626] width 389 height 37
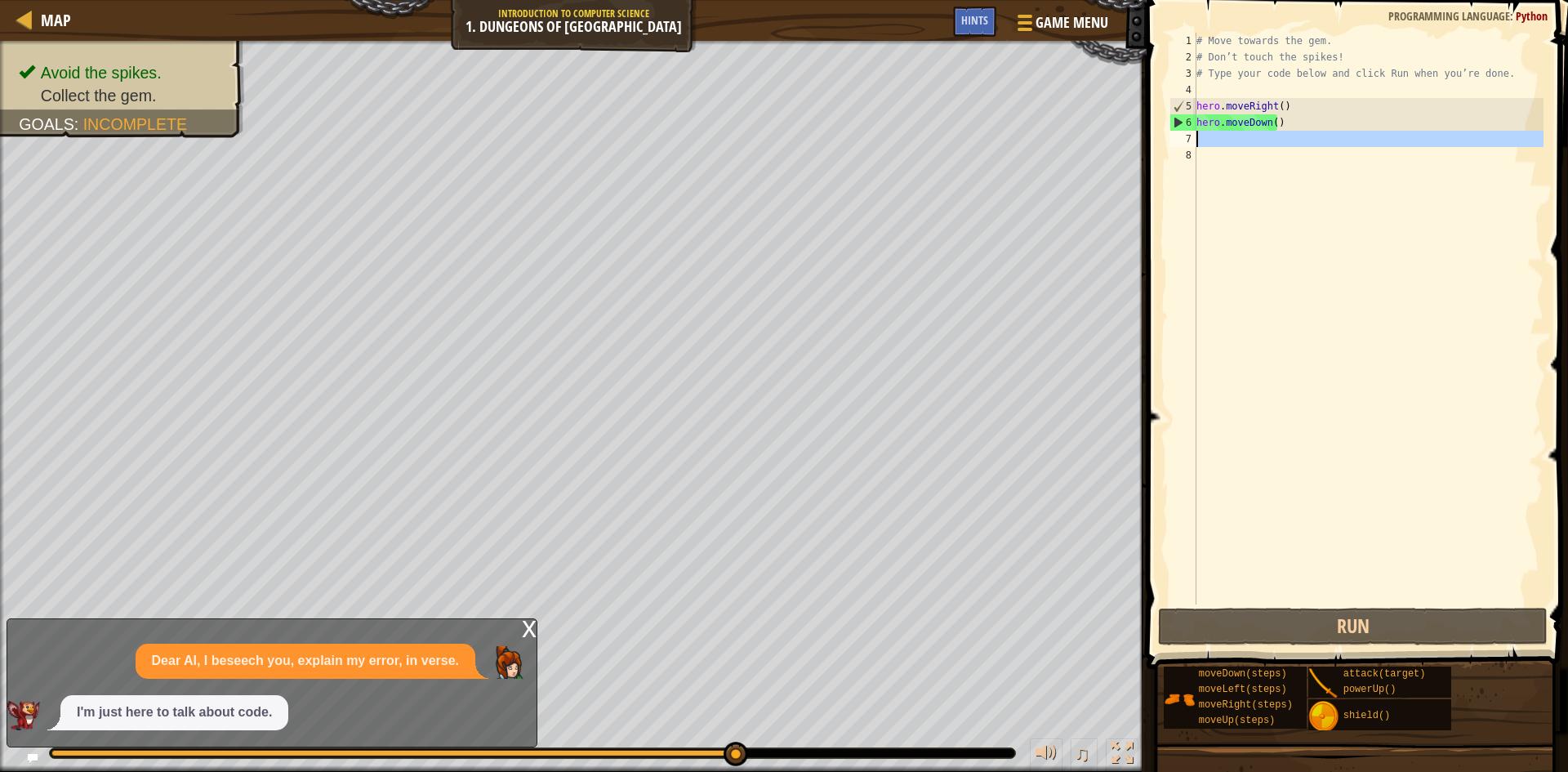
click at [1196, 139] on div "7" at bounding box center [1183, 139] width 27 height 17
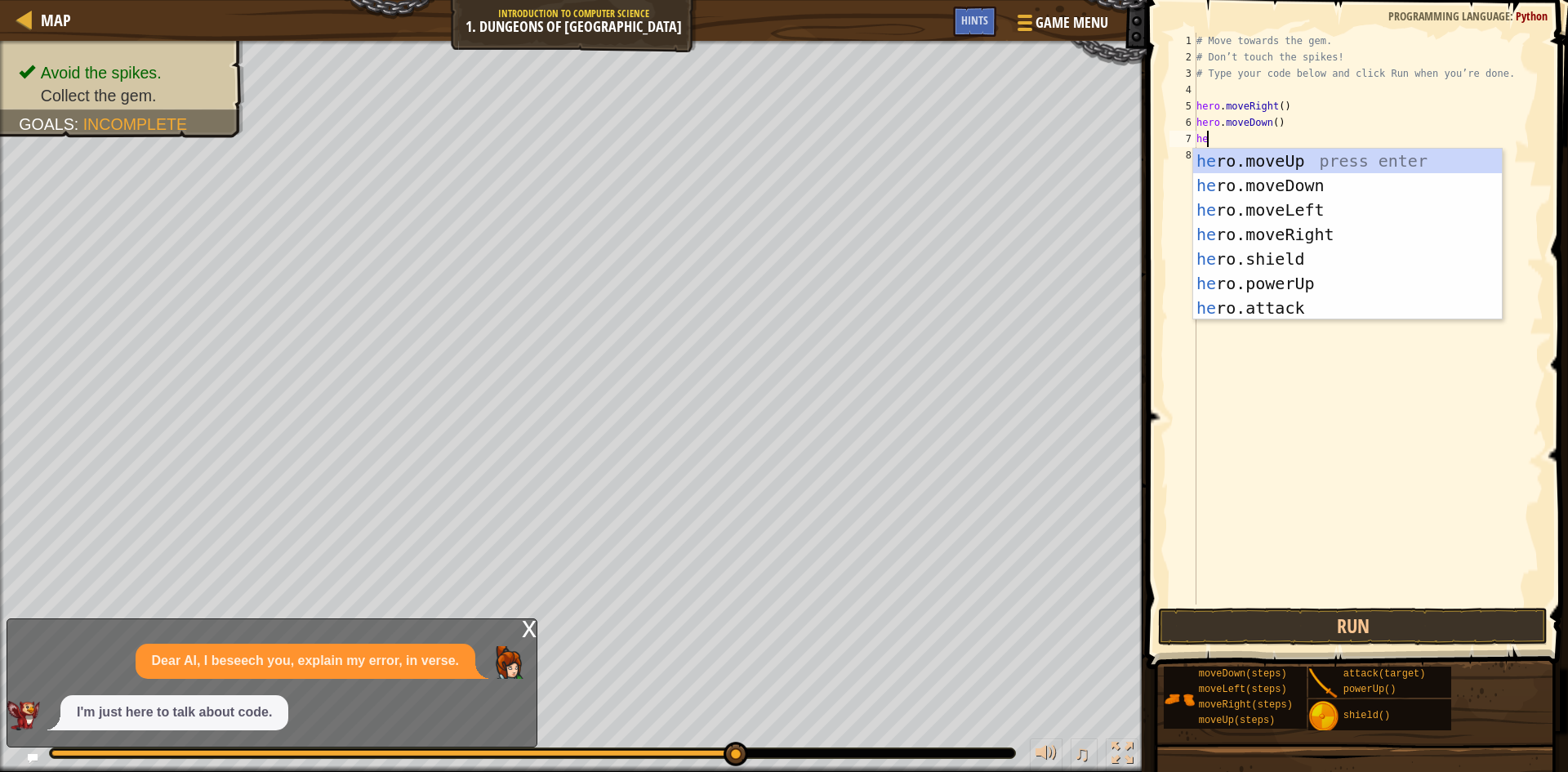
scroll to position [7, 2]
type textarea "hero"
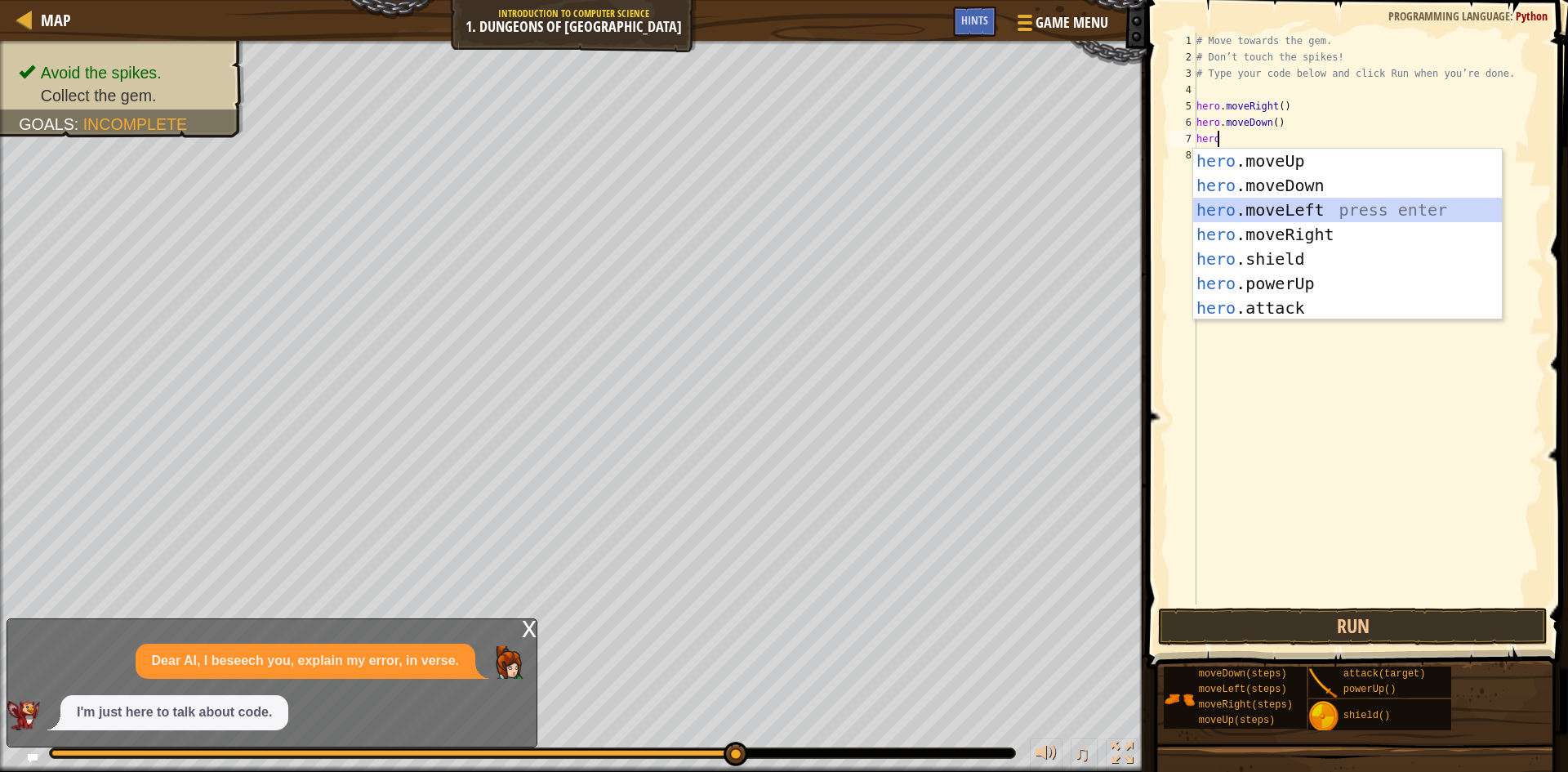
click at [1258, 206] on div "hero .moveUp press enter hero .moveDown press enter hero .moveLeft press enter …" at bounding box center [1348, 259] width 309 height 220
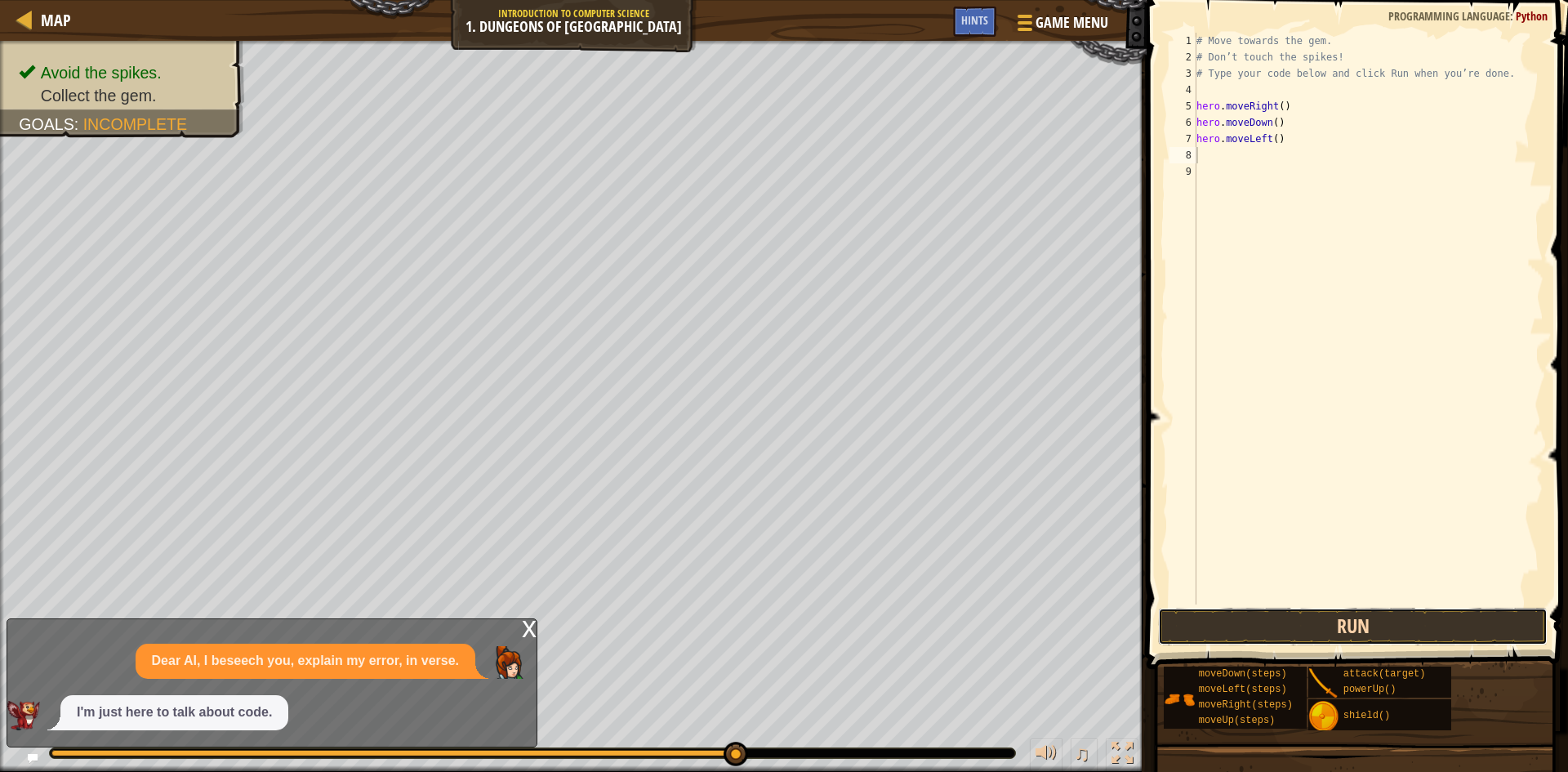
click at [1258, 611] on button "Run" at bounding box center [1352, 626] width 389 height 37
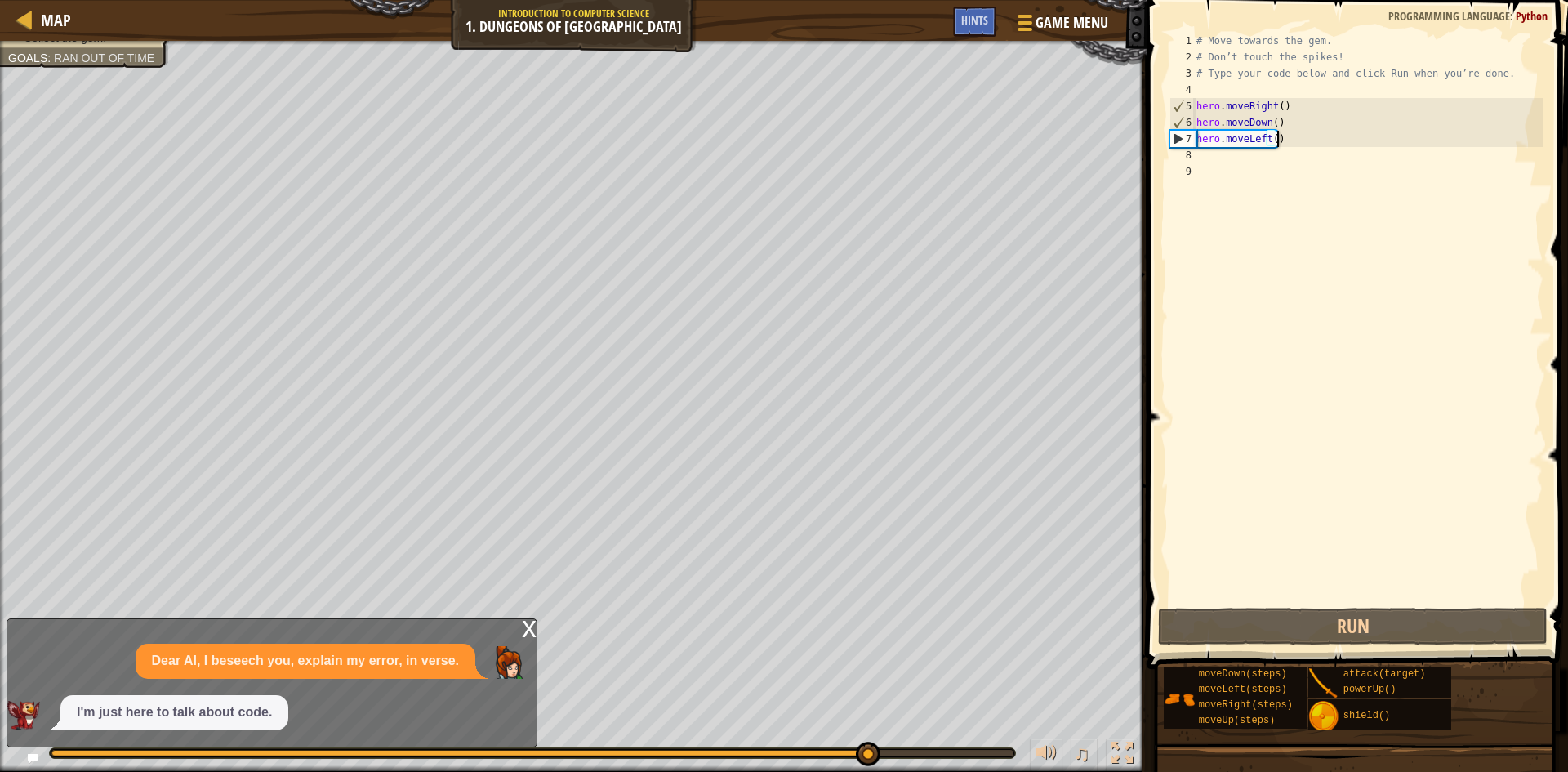
click at [1258, 145] on div "# Move towards the gem. # Don’t touch the spikes! # Type your code below and cl…" at bounding box center [1368, 335] width 350 height 605
click at [1258, 142] on div "# Move towards the gem. # Don’t touch the spikes! # Type your code below and cl…" at bounding box center [1368, 335] width 350 height 605
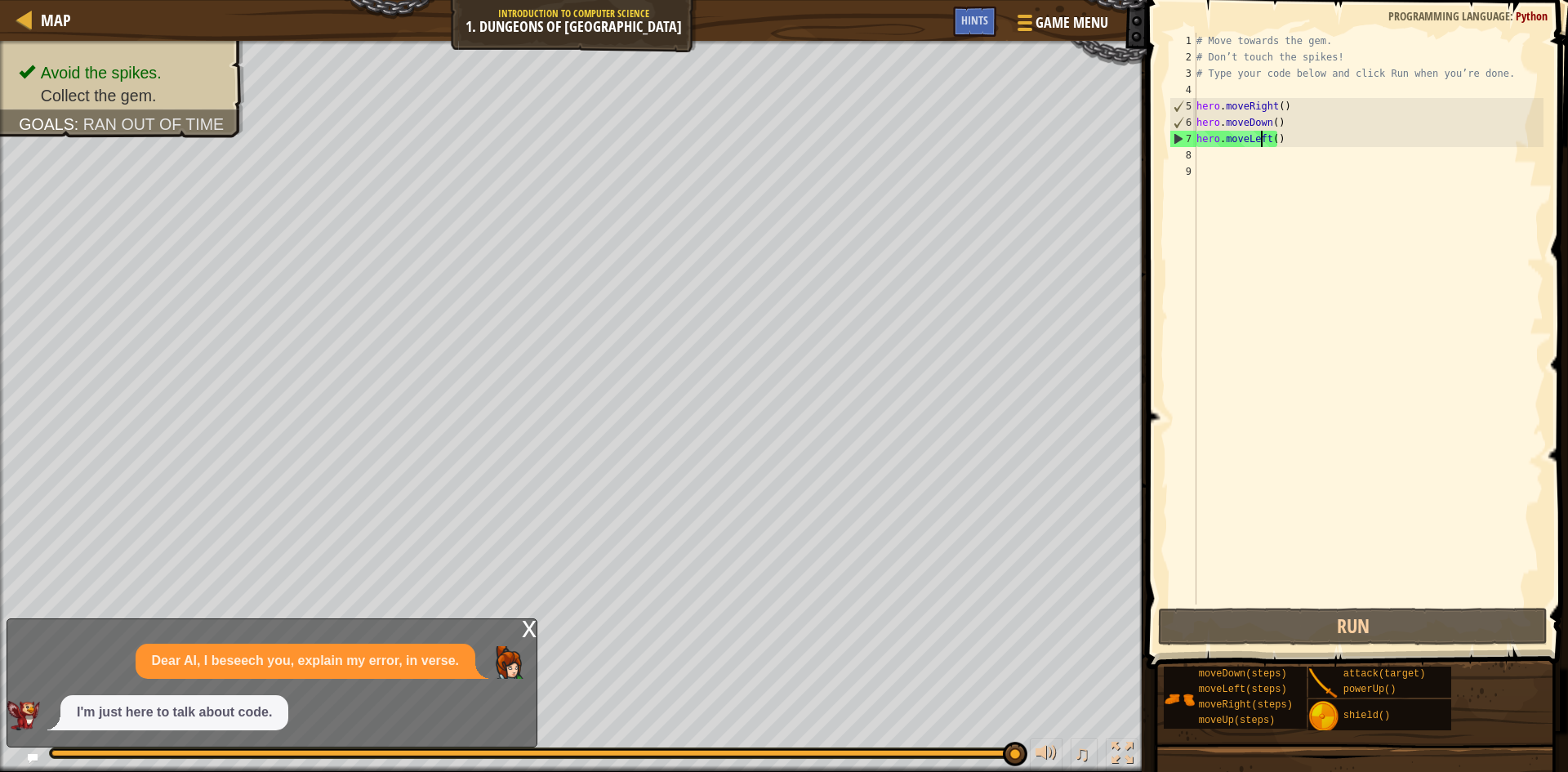
click at [1258, 140] on div "# Move towards the gem. # Don’t touch the spikes! # Type your code below and cl…" at bounding box center [1368, 335] width 350 height 605
click at [1258, 136] on div "# Move towards the gem. # Don’t touch the spikes! # Type your code below and cl…" at bounding box center [1368, 335] width 350 height 605
click at [1258, 138] on div "# Move towards the gem. # Don’t touch the spikes! # Type your code below and cl…" at bounding box center [1368, 335] width 350 height 605
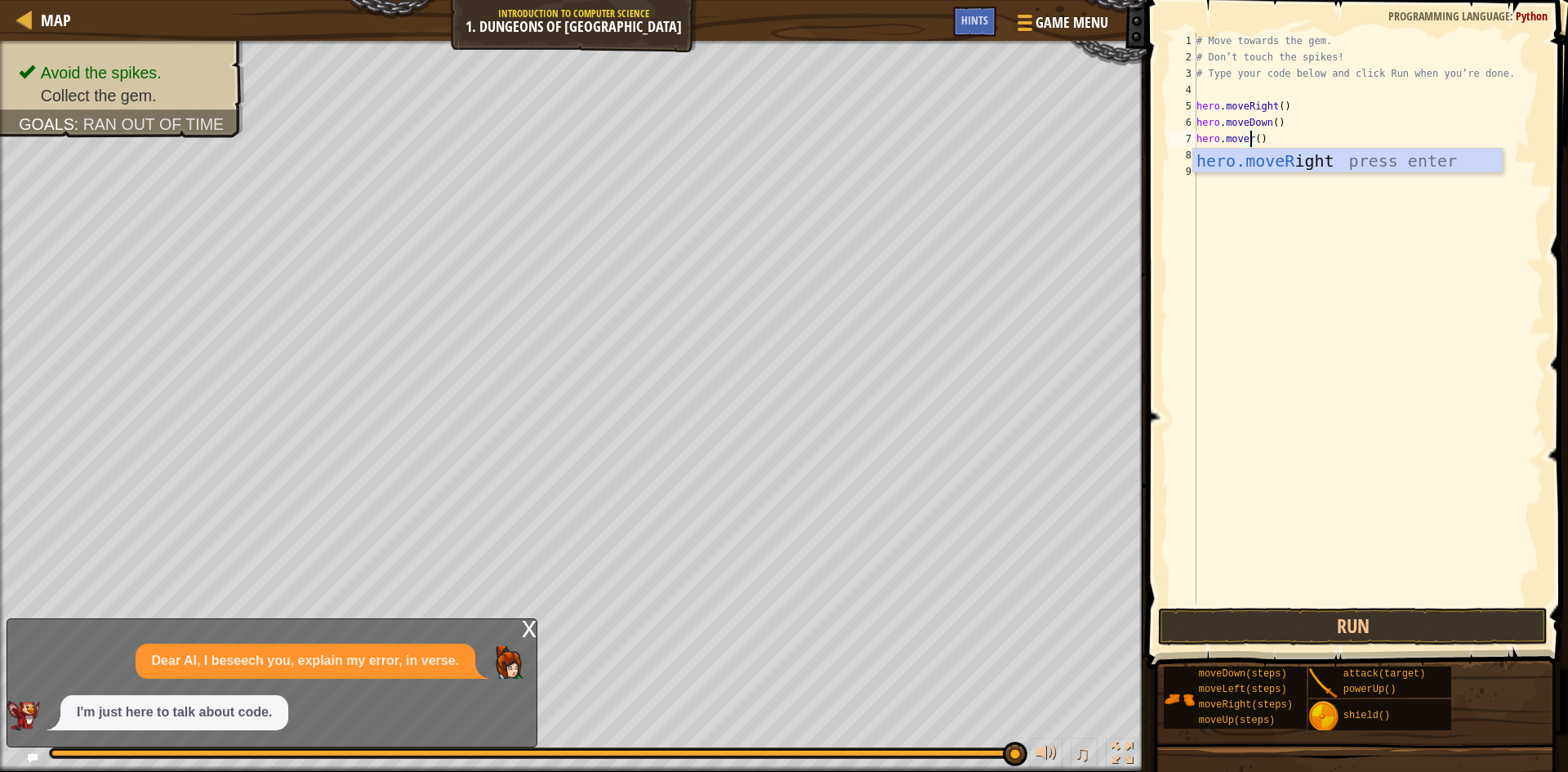
scroll to position [7, 5]
click at [1258, 161] on div "hero.moveR ight press enter" at bounding box center [1348, 185] width 309 height 74
click at [1258, 625] on button "Run" at bounding box center [1352, 626] width 389 height 37
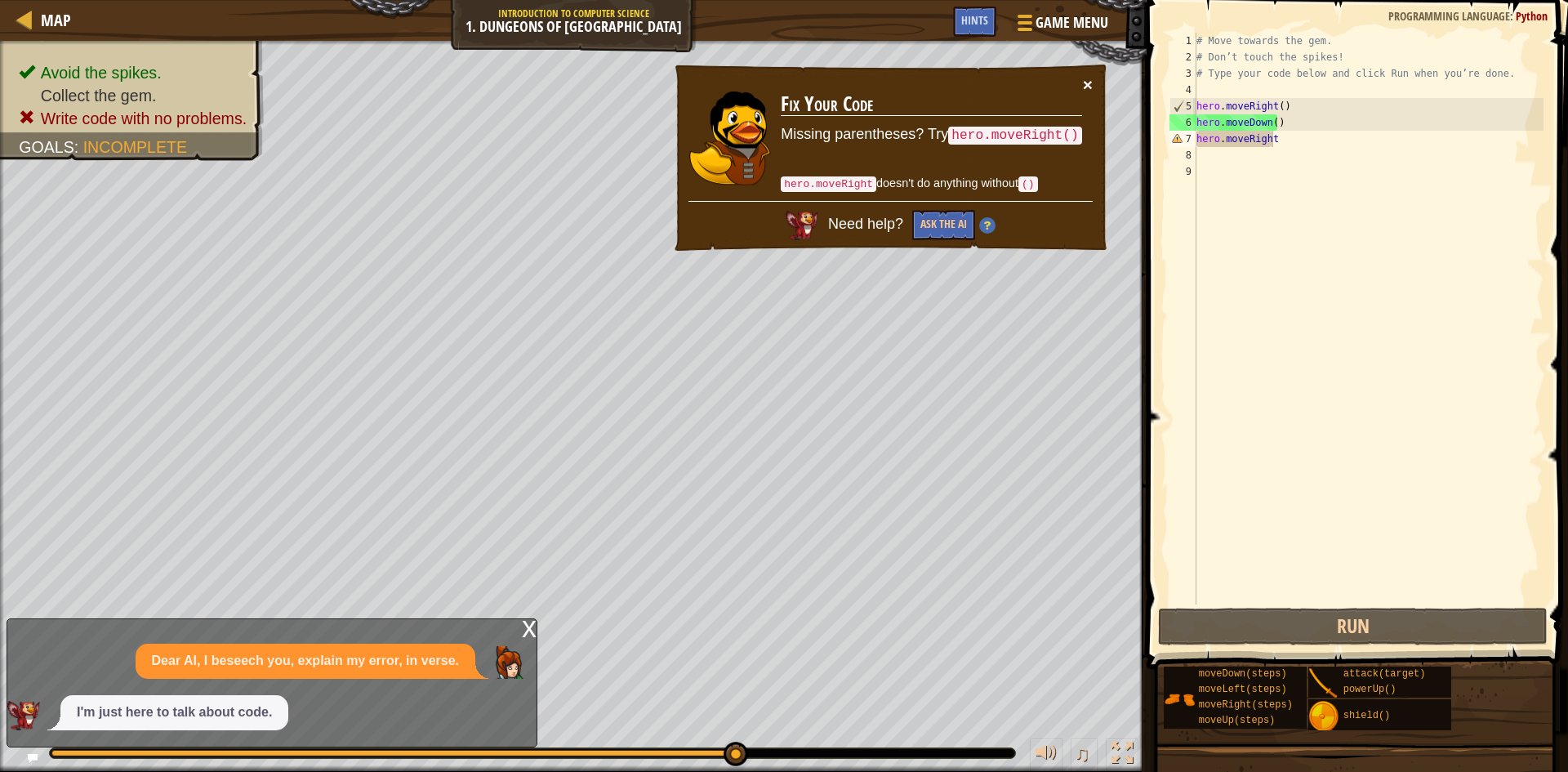
click at [1085, 78] on button "×" at bounding box center [1088, 84] width 10 height 17
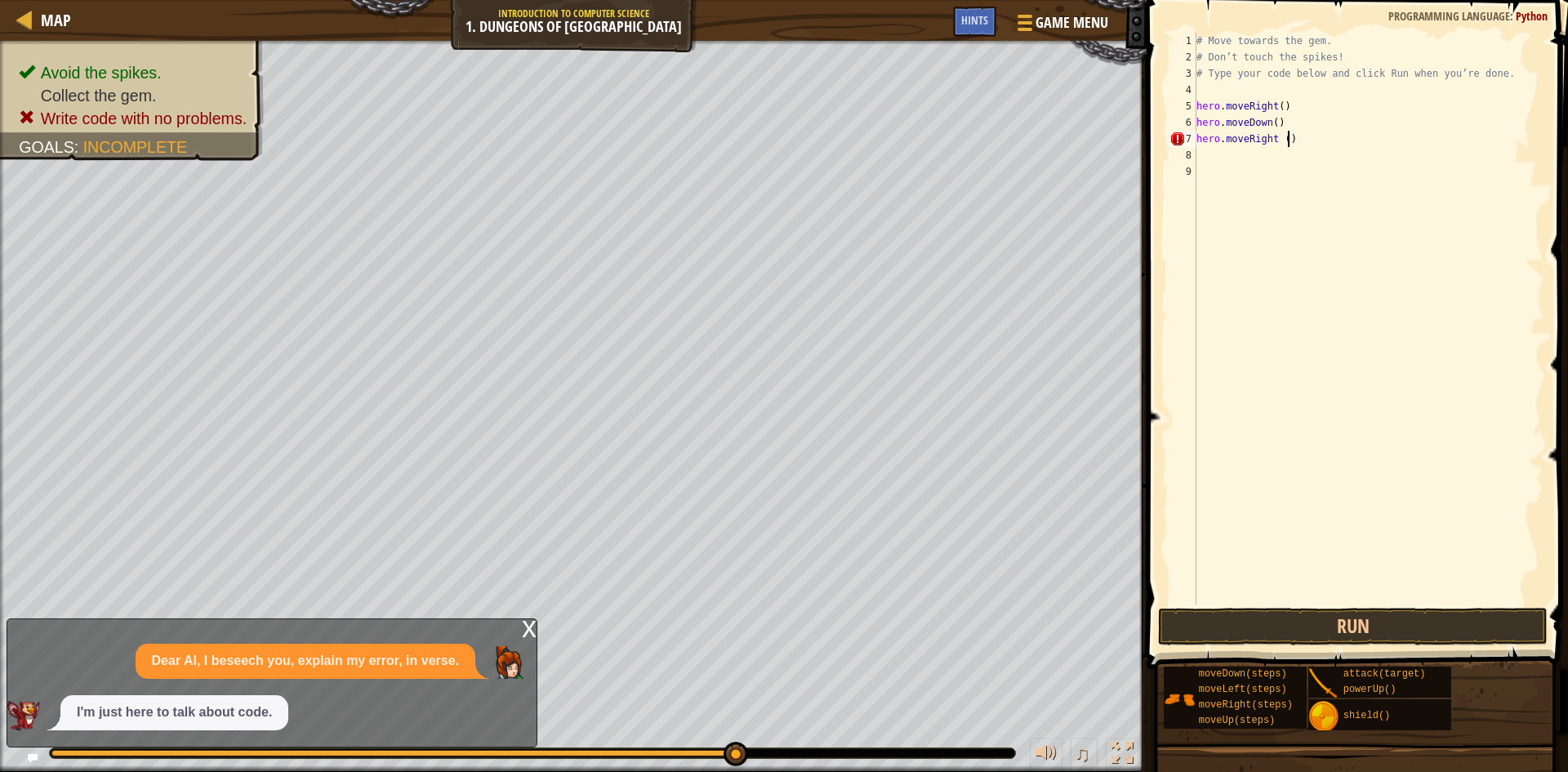
scroll to position [7, 7]
type textarea "hero.moveRight ()"
click at [1258, 616] on button "Run" at bounding box center [1352, 626] width 389 height 37
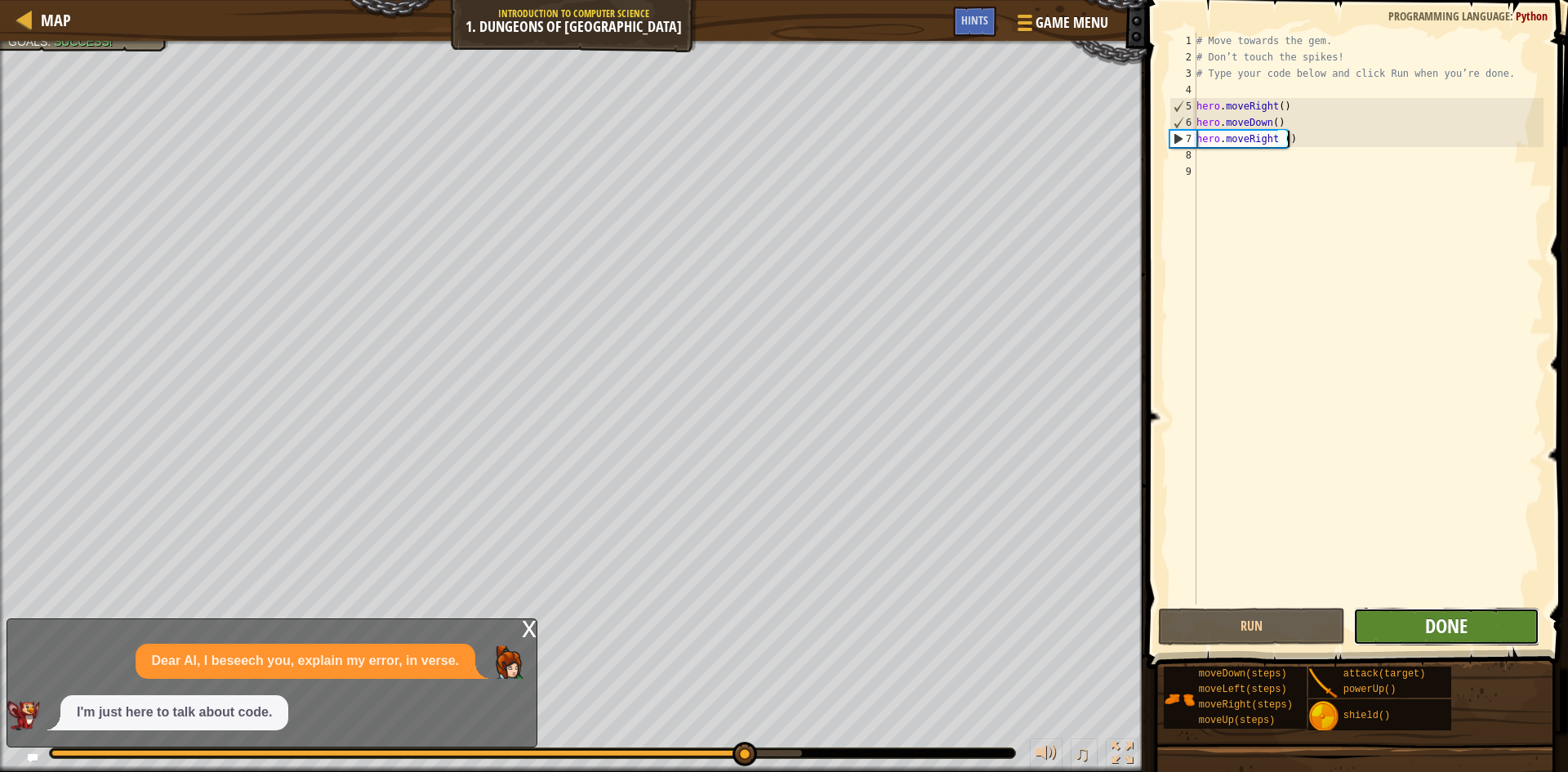
click at [1258, 621] on span "Done" at bounding box center [1447, 625] width 43 height 26
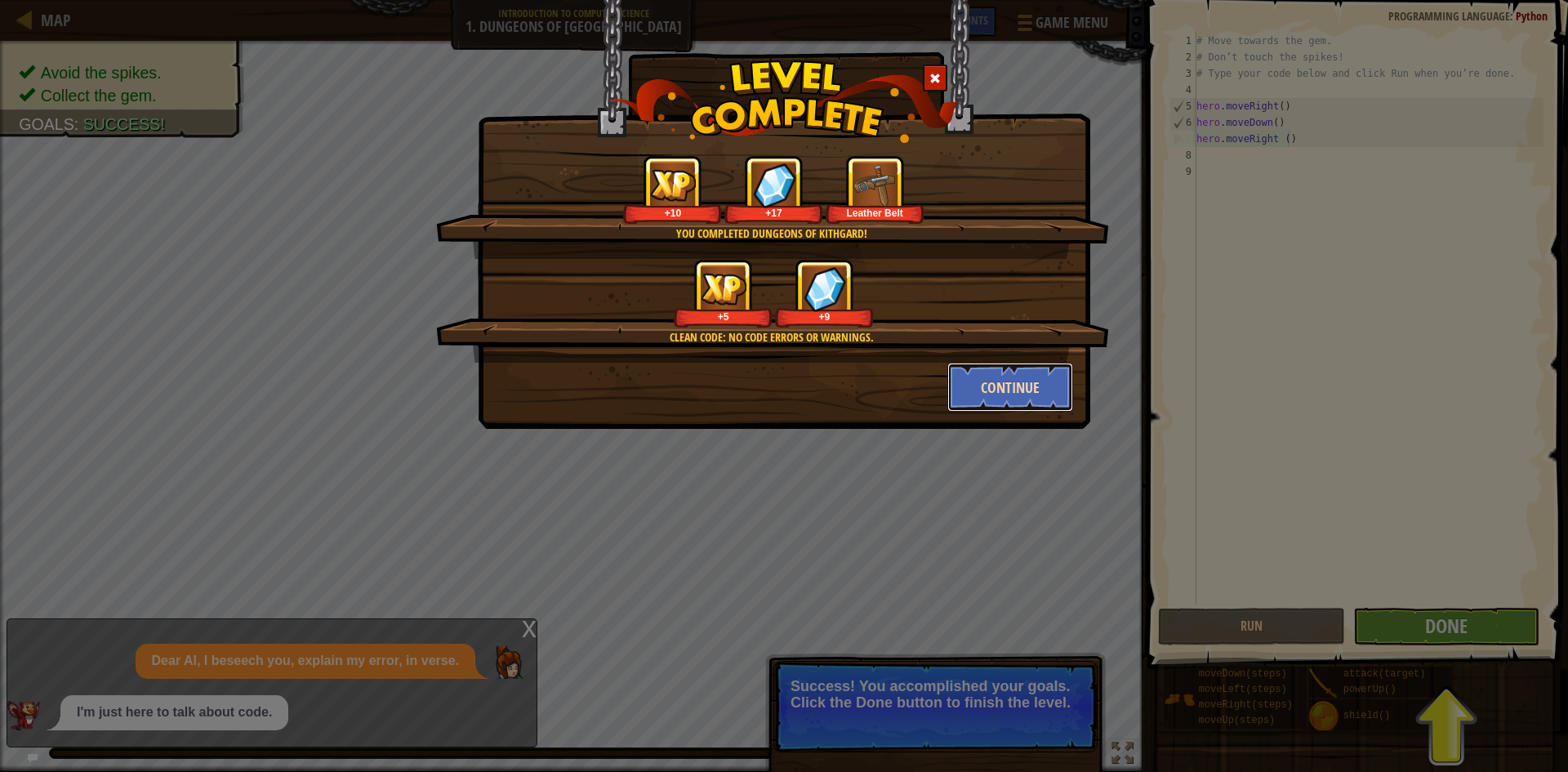
click at [987, 384] on button "Continue" at bounding box center [1011, 387] width 127 height 49
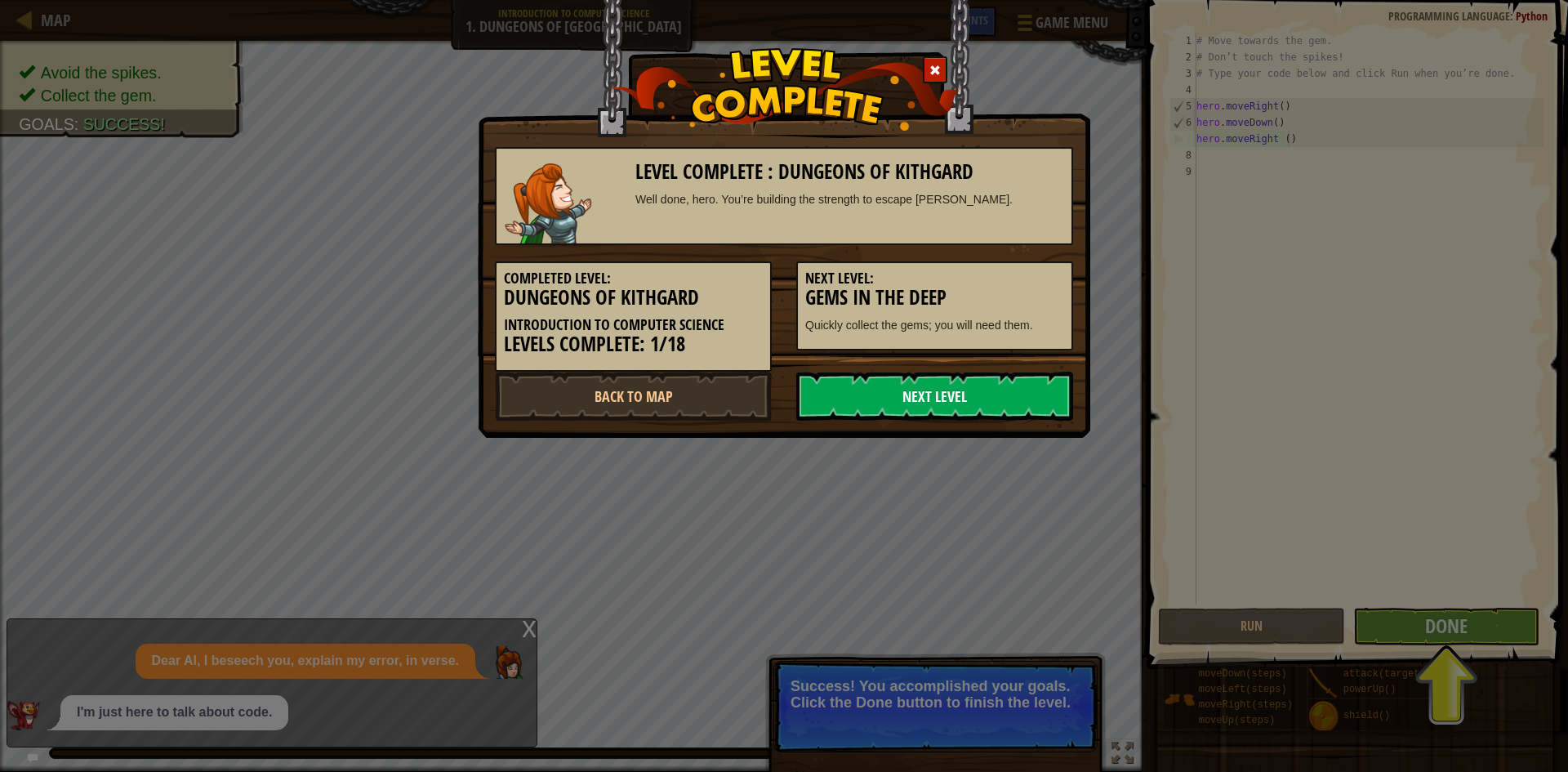
click at [998, 390] on link "Next Level" at bounding box center [934, 396] width 277 height 49
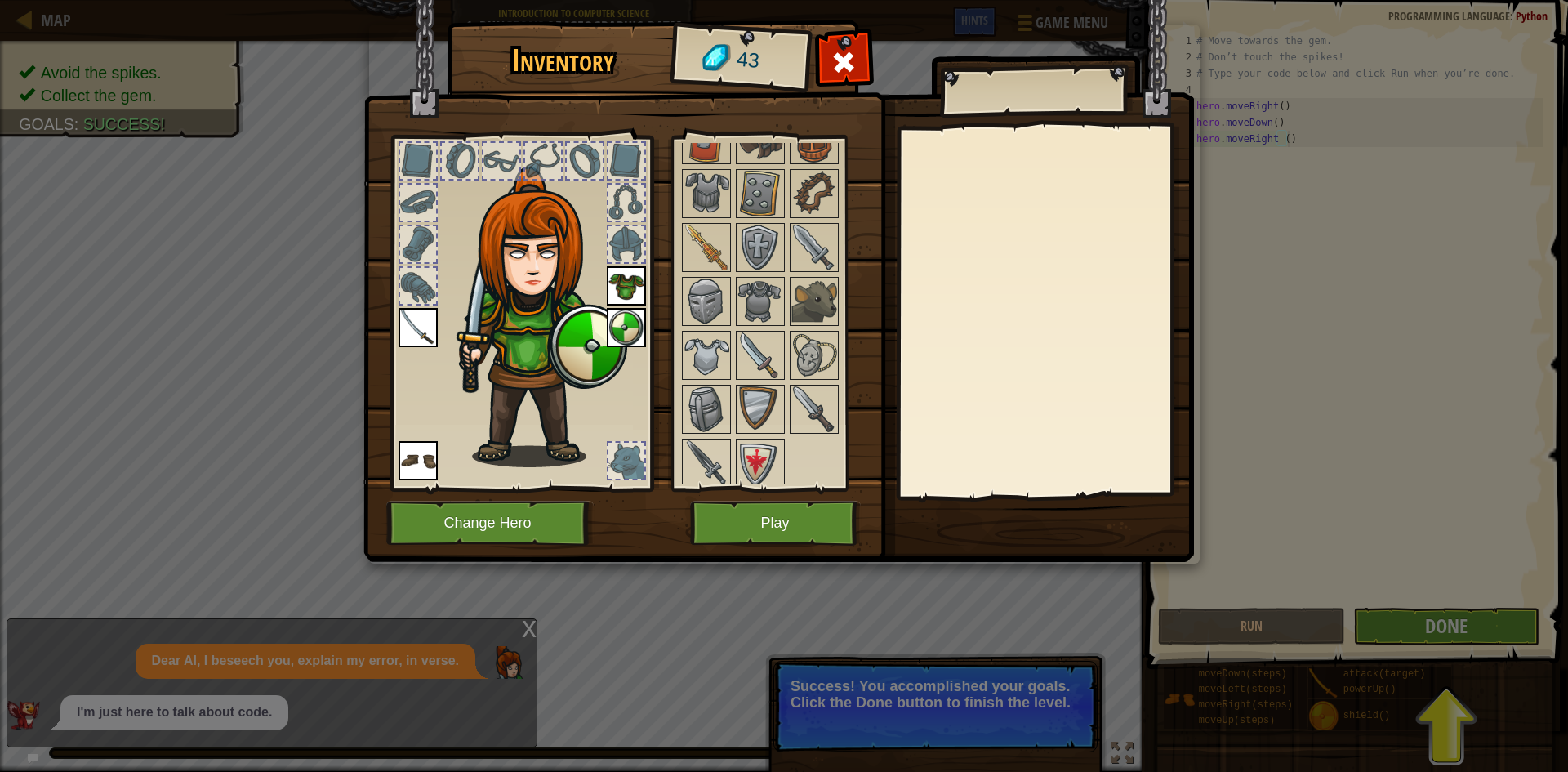
scroll to position [442, 0]
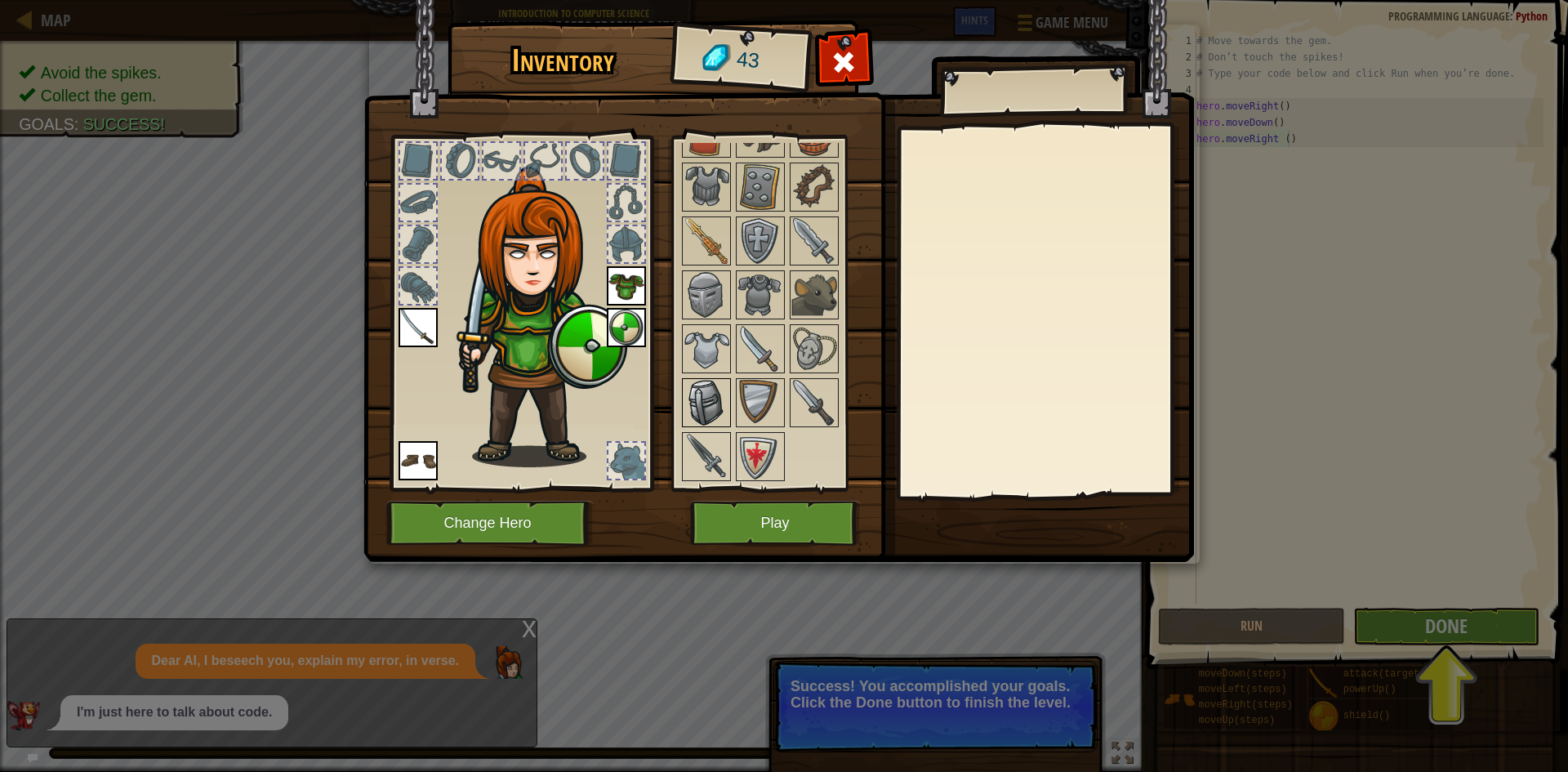
click at [703, 386] on img at bounding box center [707, 402] width 46 height 46
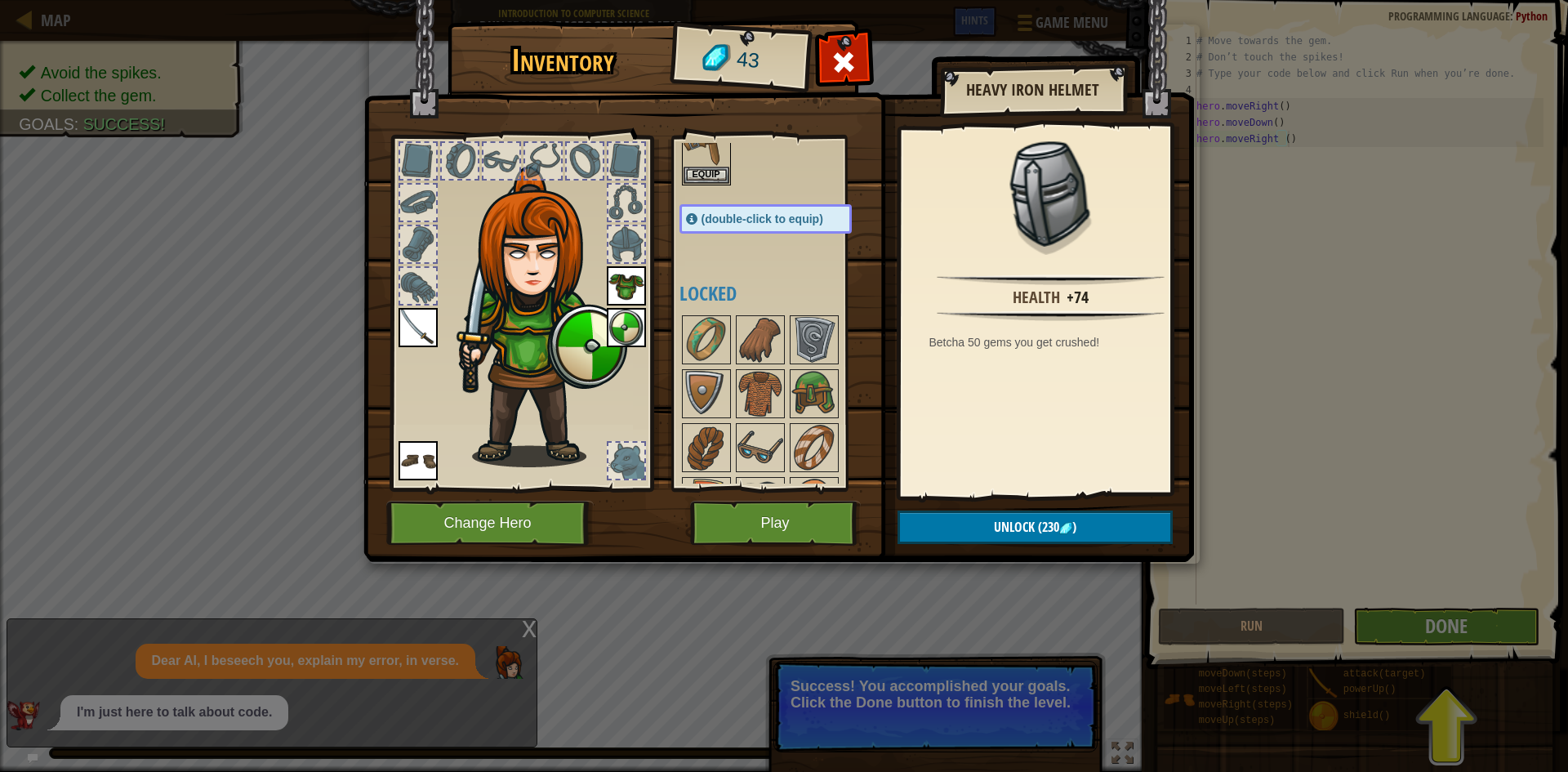
scroll to position [0, 0]
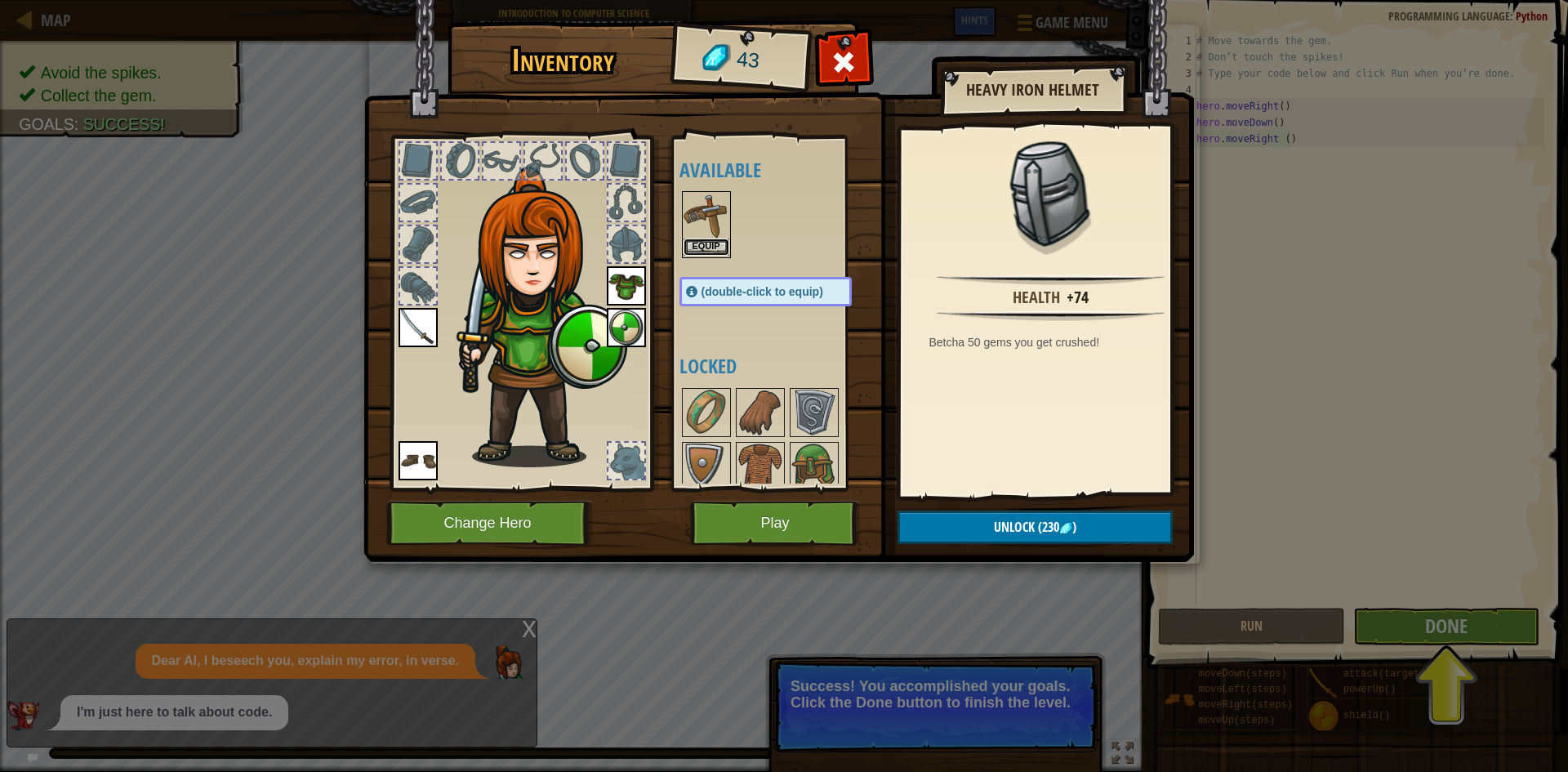
click at [708, 239] on button "Equip" at bounding box center [707, 247] width 46 height 17
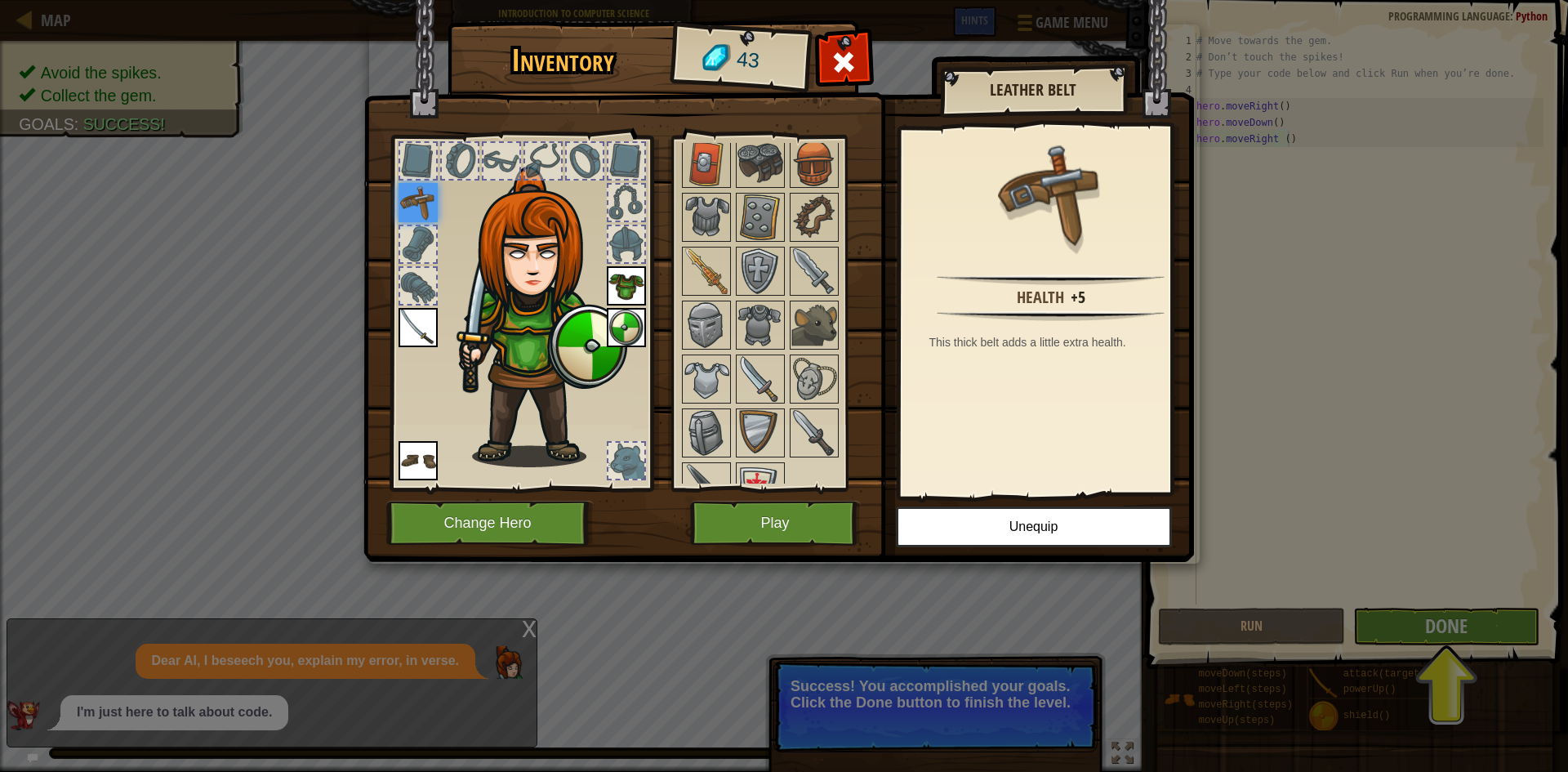
scroll to position [245, 0]
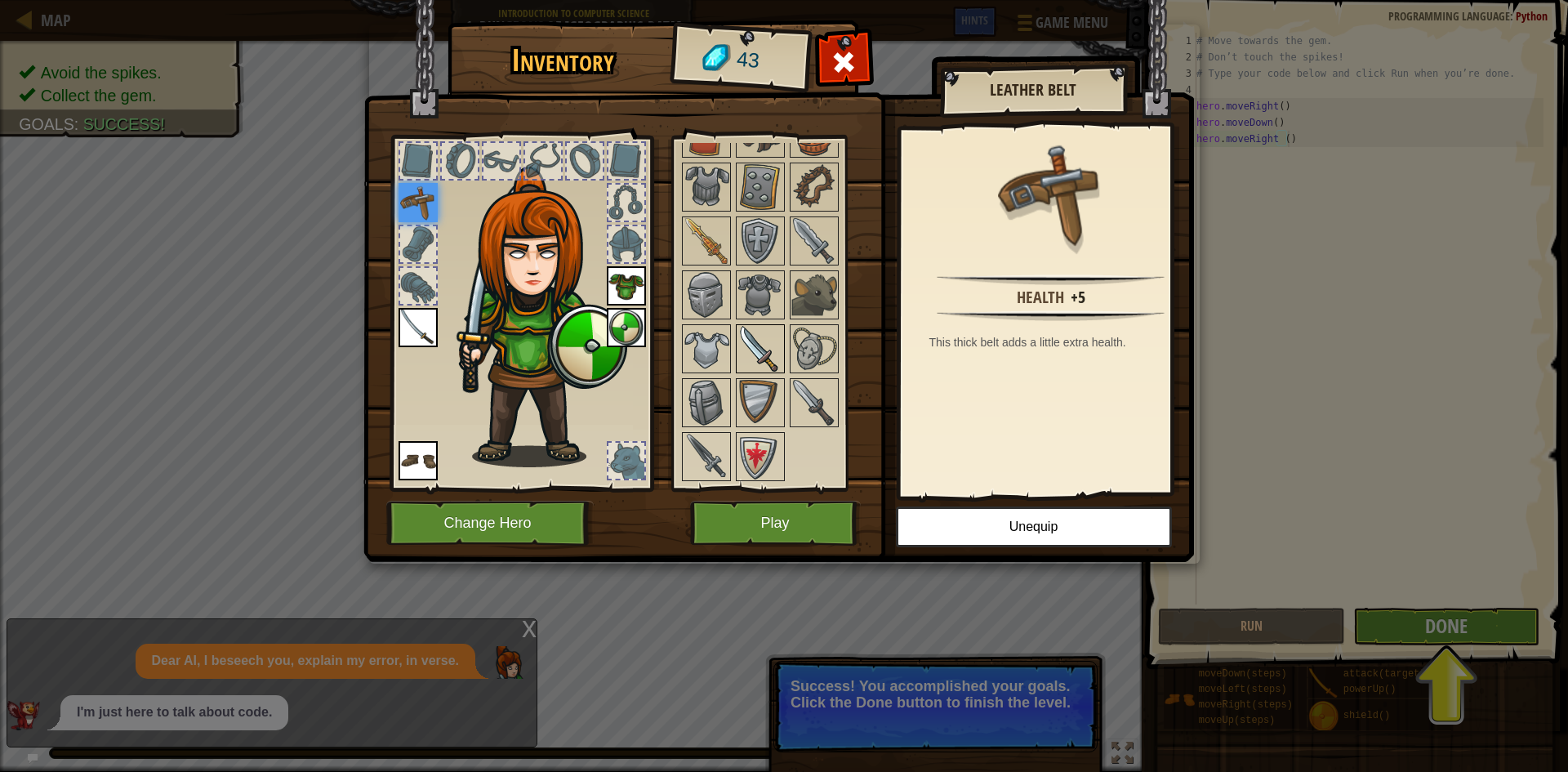
click at [757, 346] on img at bounding box center [760, 348] width 46 height 46
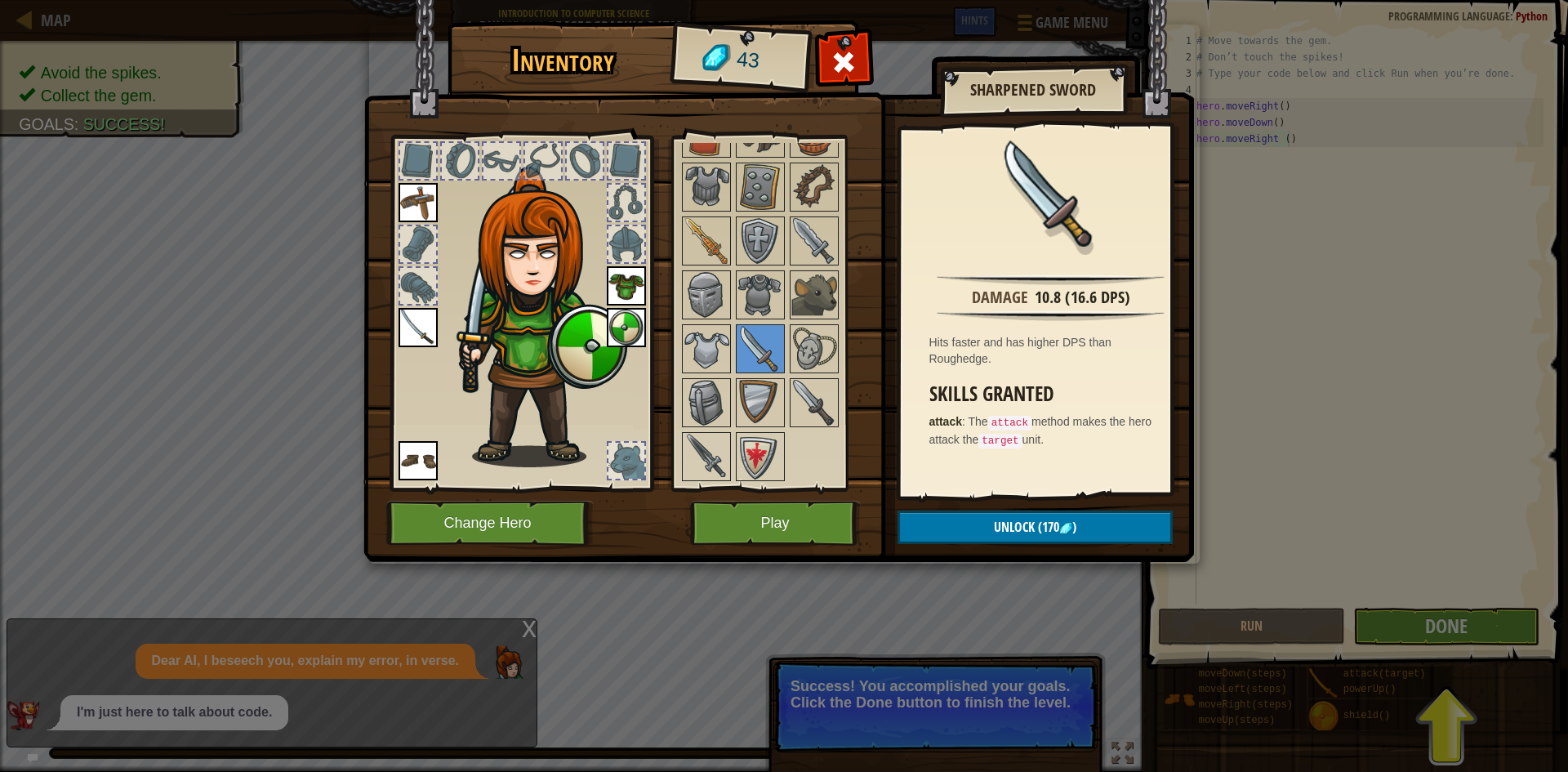
click at [429, 321] on img at bounding box center [418, 328] width 39 height 39
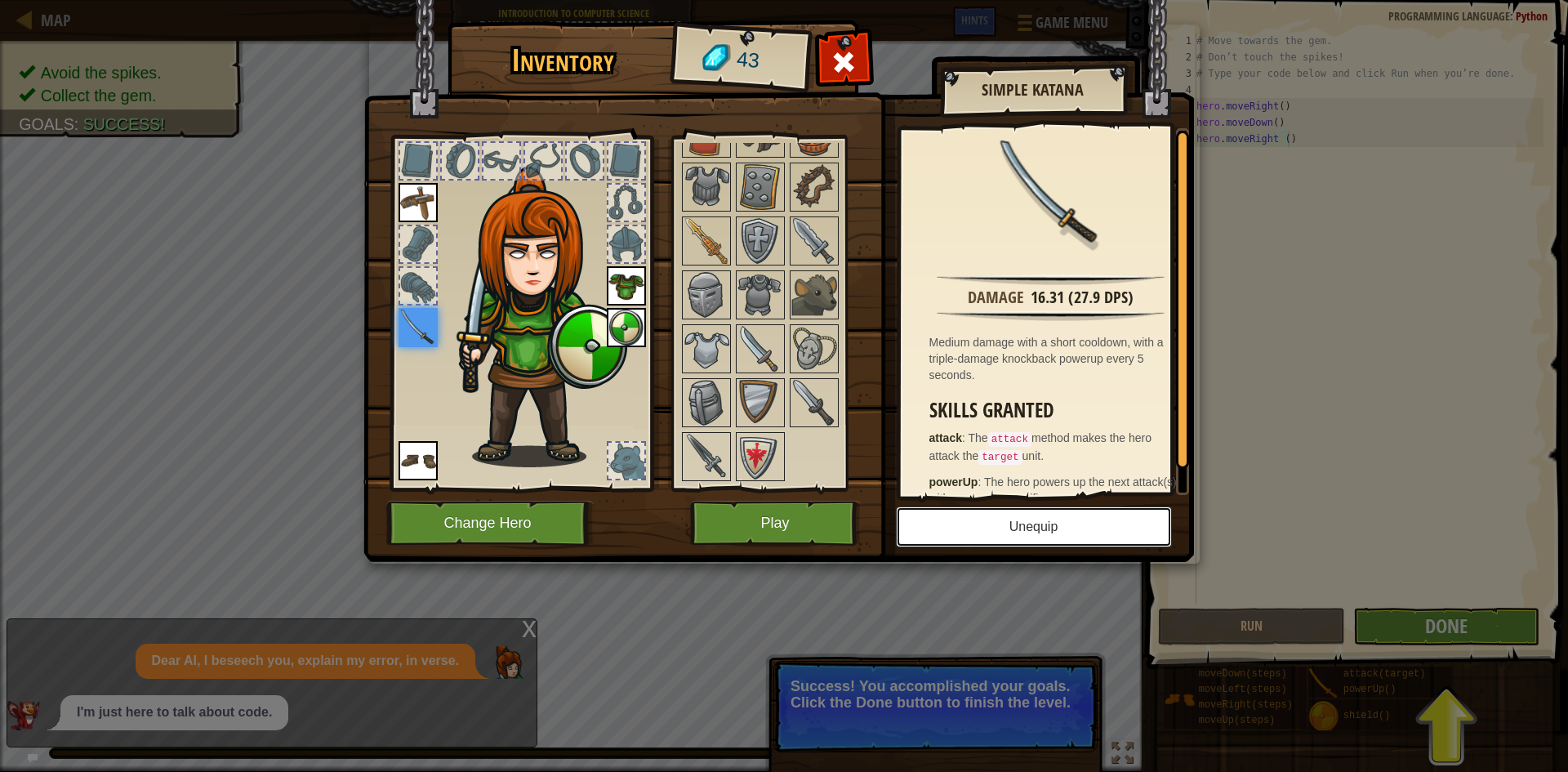
click at [1031, 531] on button "Unequip" at bounding box center [1034, 527] width 276 height 41
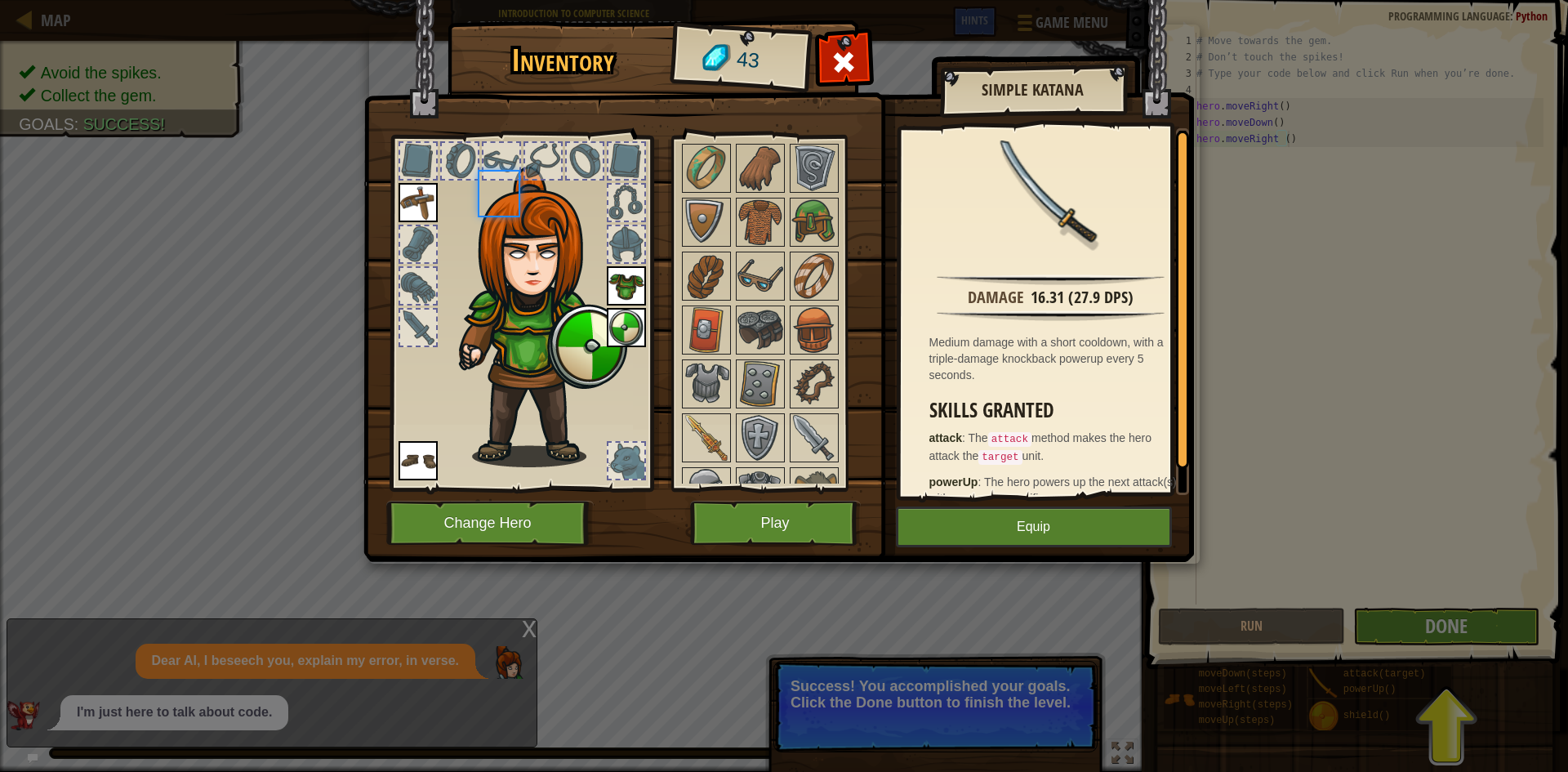
scroll to position [442, 0]
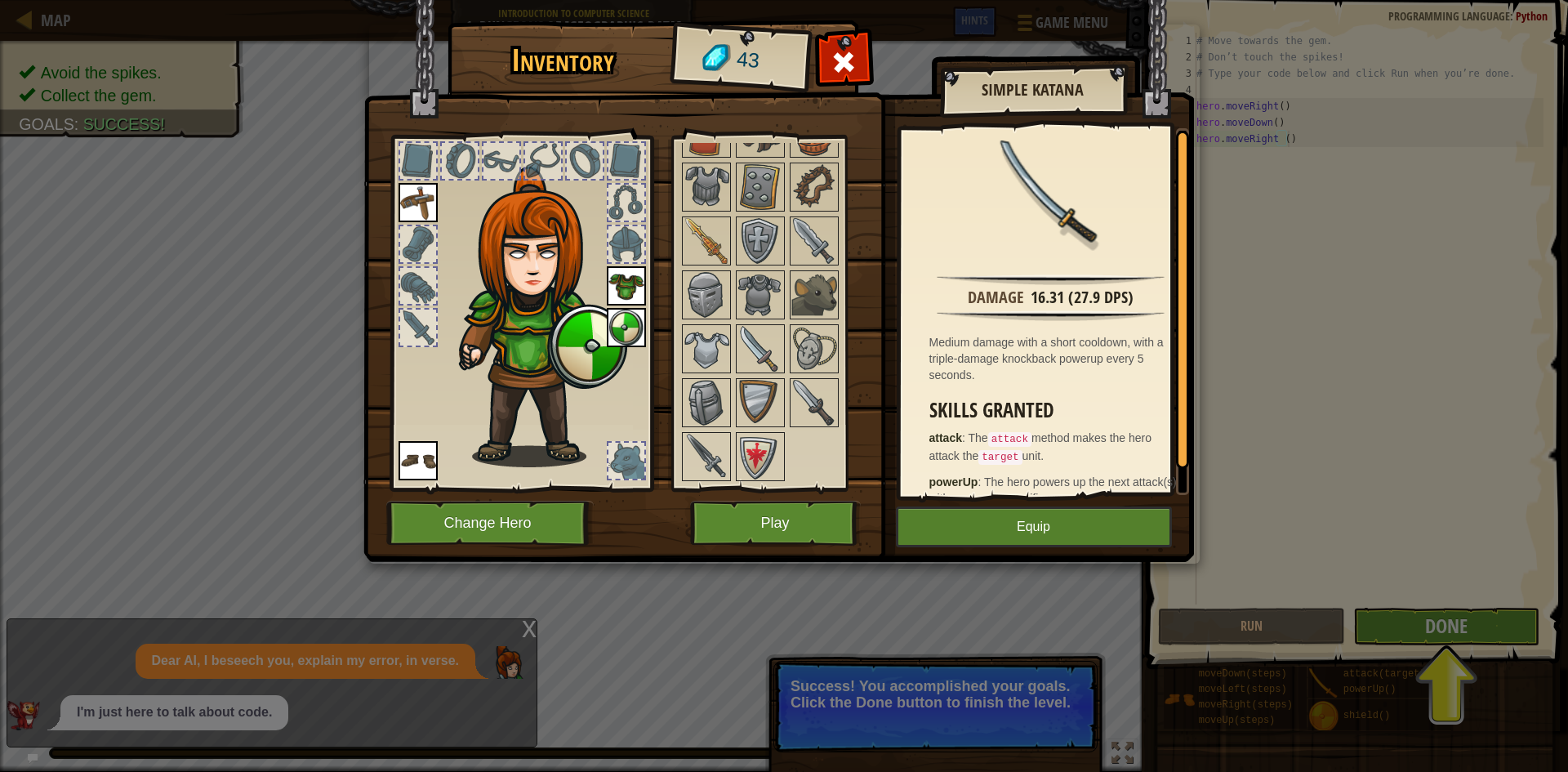
drag, startPoint x: 993, startPoint y: 506, endPoint x: 1001, endPoint y: 512, distance: 10.0
click at [1001, 512] on div "Inventory 43 Available Equip Equip Equip Equip Equip (double-click to equip) Lo…" at bounding box center [785, 294] width 831 height 540
drag, startPoint x: 1005, startPoint y: 515, endPoint x: 1015, endPoint y: 512, distance: 10.4
click at [1012, 513] on button "Equip" at bounding box center [1034, 527] width 276 height 41
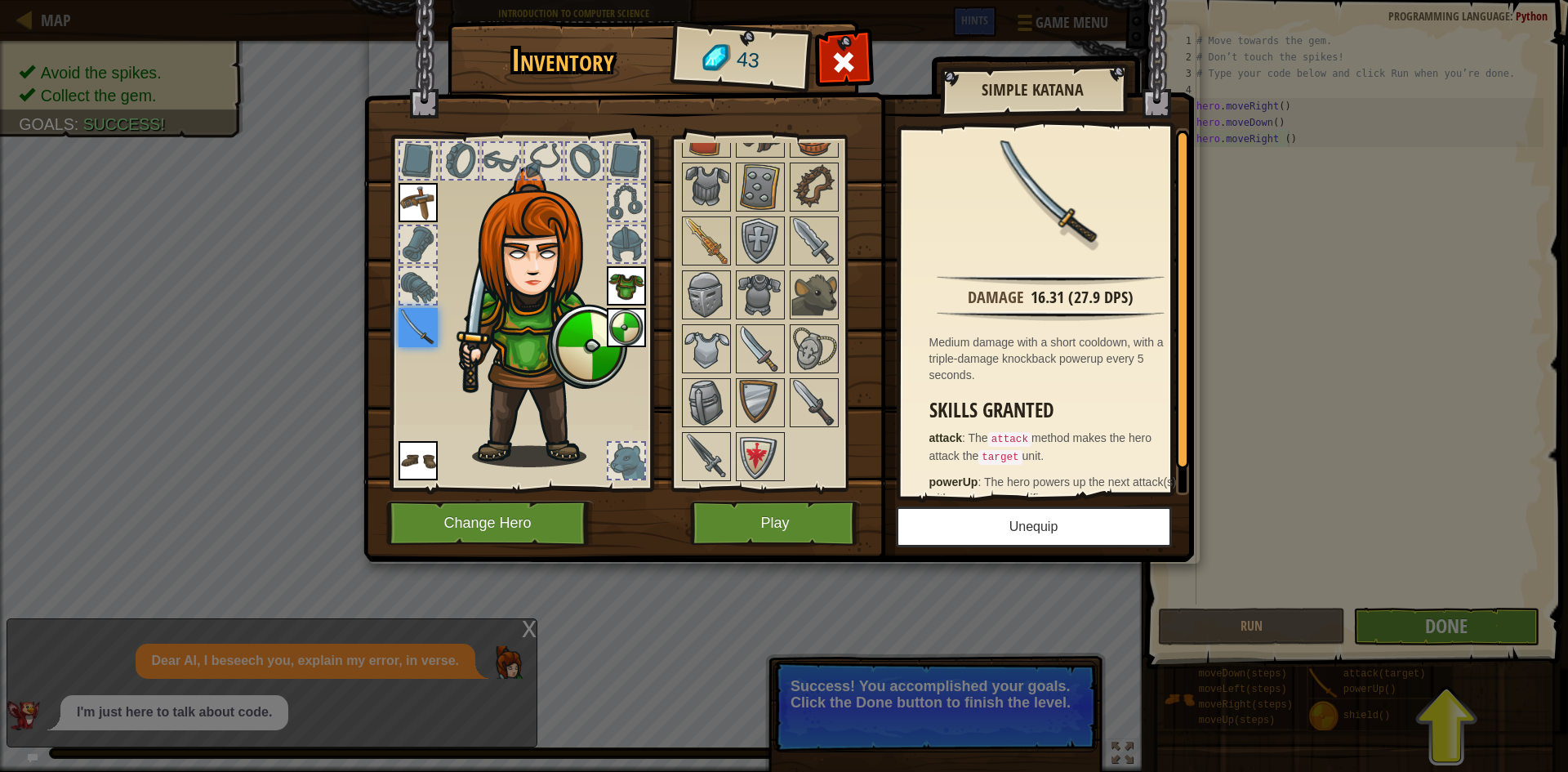
scroll to position [245, 0]
click at [770, 510] on button "Play" at bounding box center [776, 524] width 171 height 45
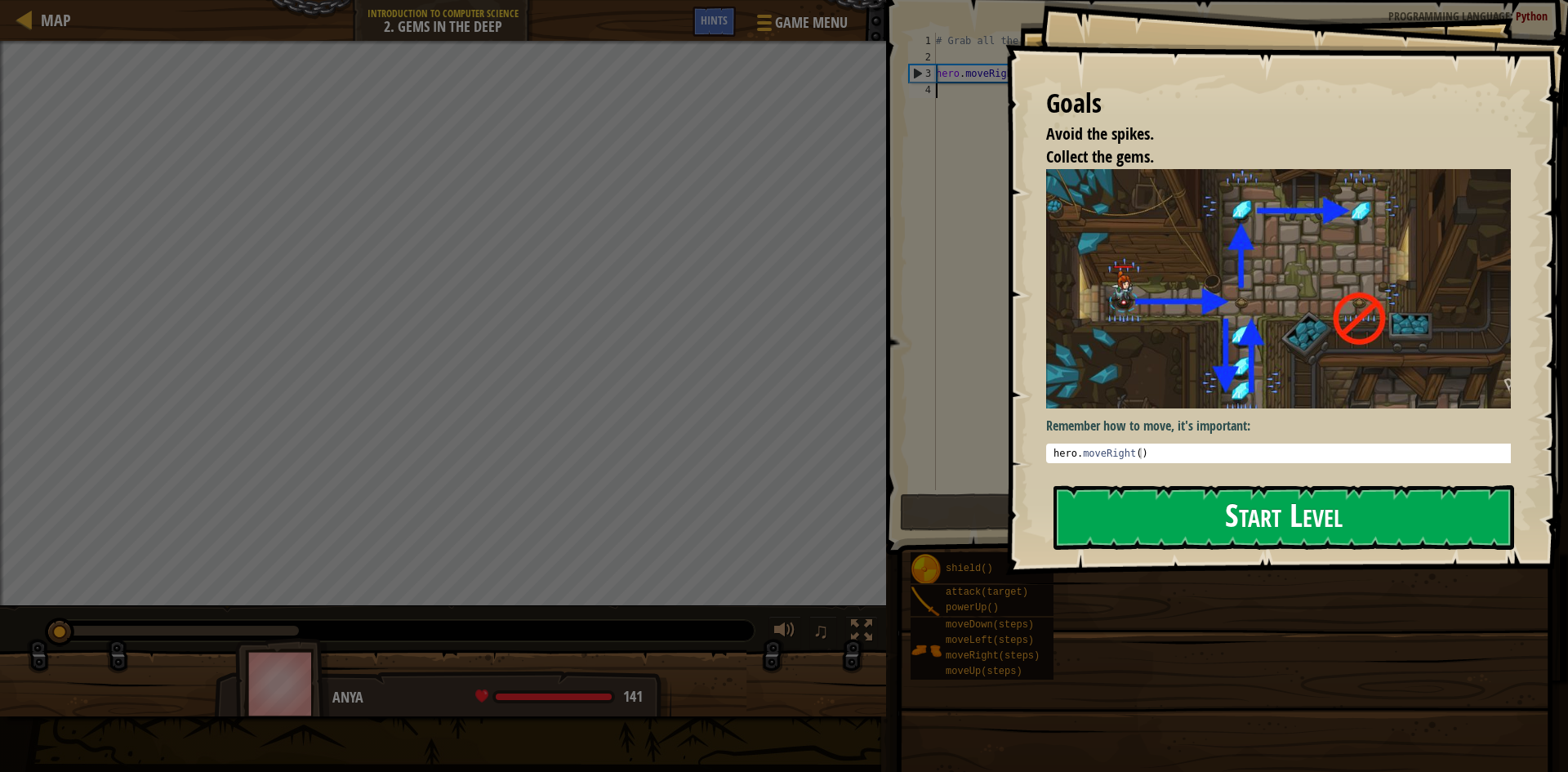
click at [1247, 486] on button "Start Level" at bounding box center [1284, 517] width 461 height 64
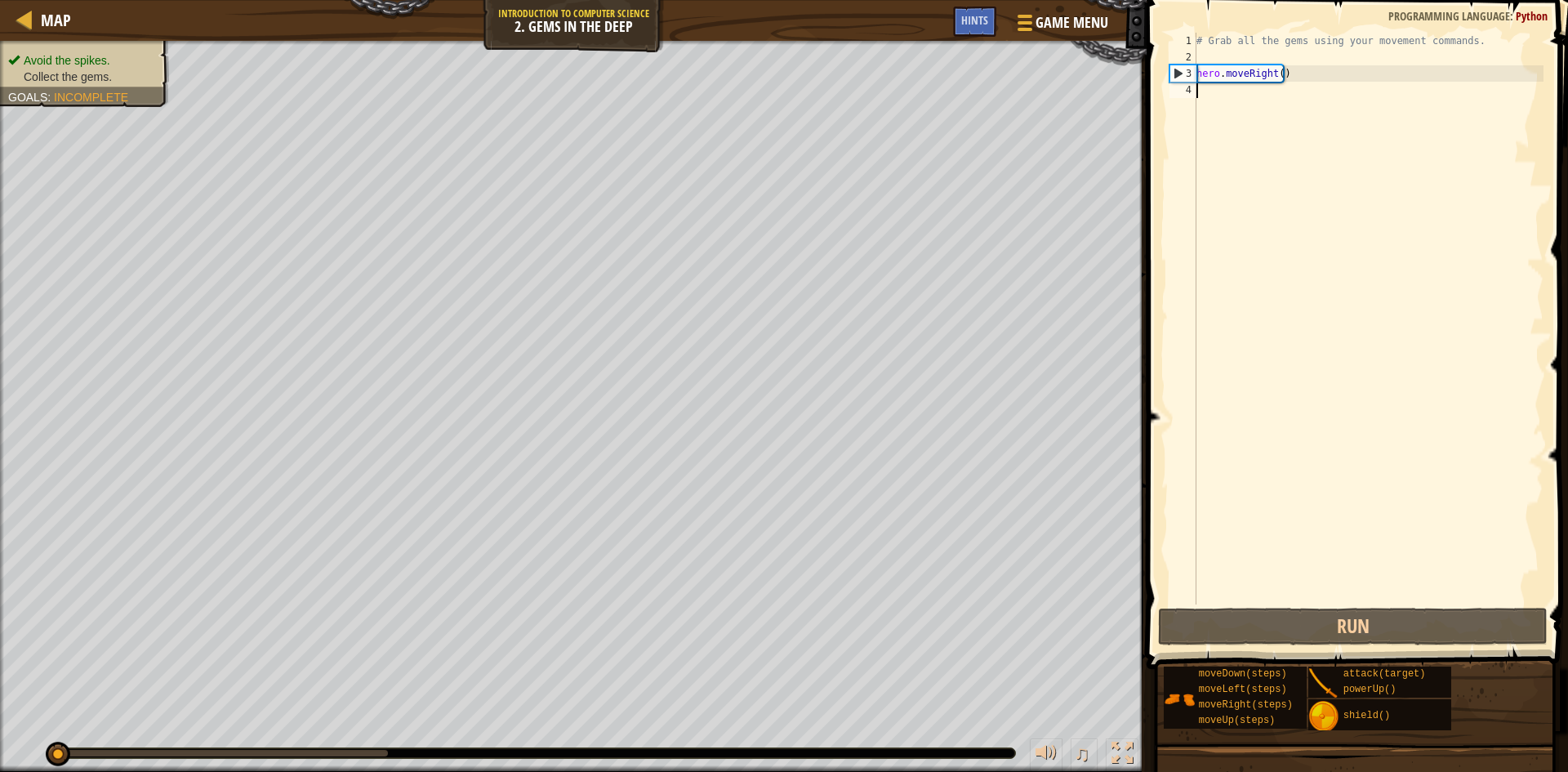
type textarea "h"
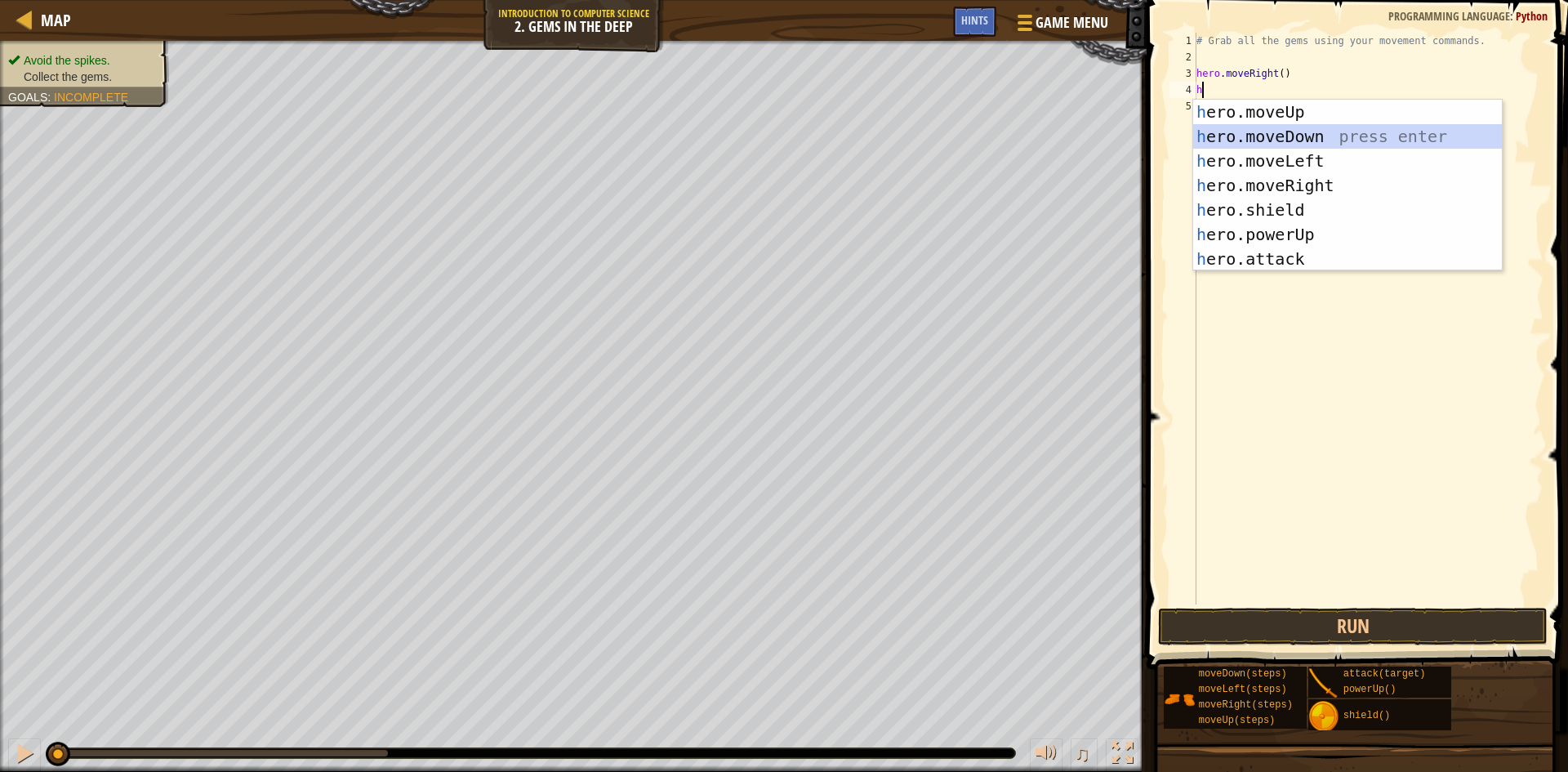
click at [1258, 137] on div "h ero.moveUp press enter h ero.moveDown press enter h ero.moveLeft press enter …" at bounding box center [1348, 210] width 309 height 220
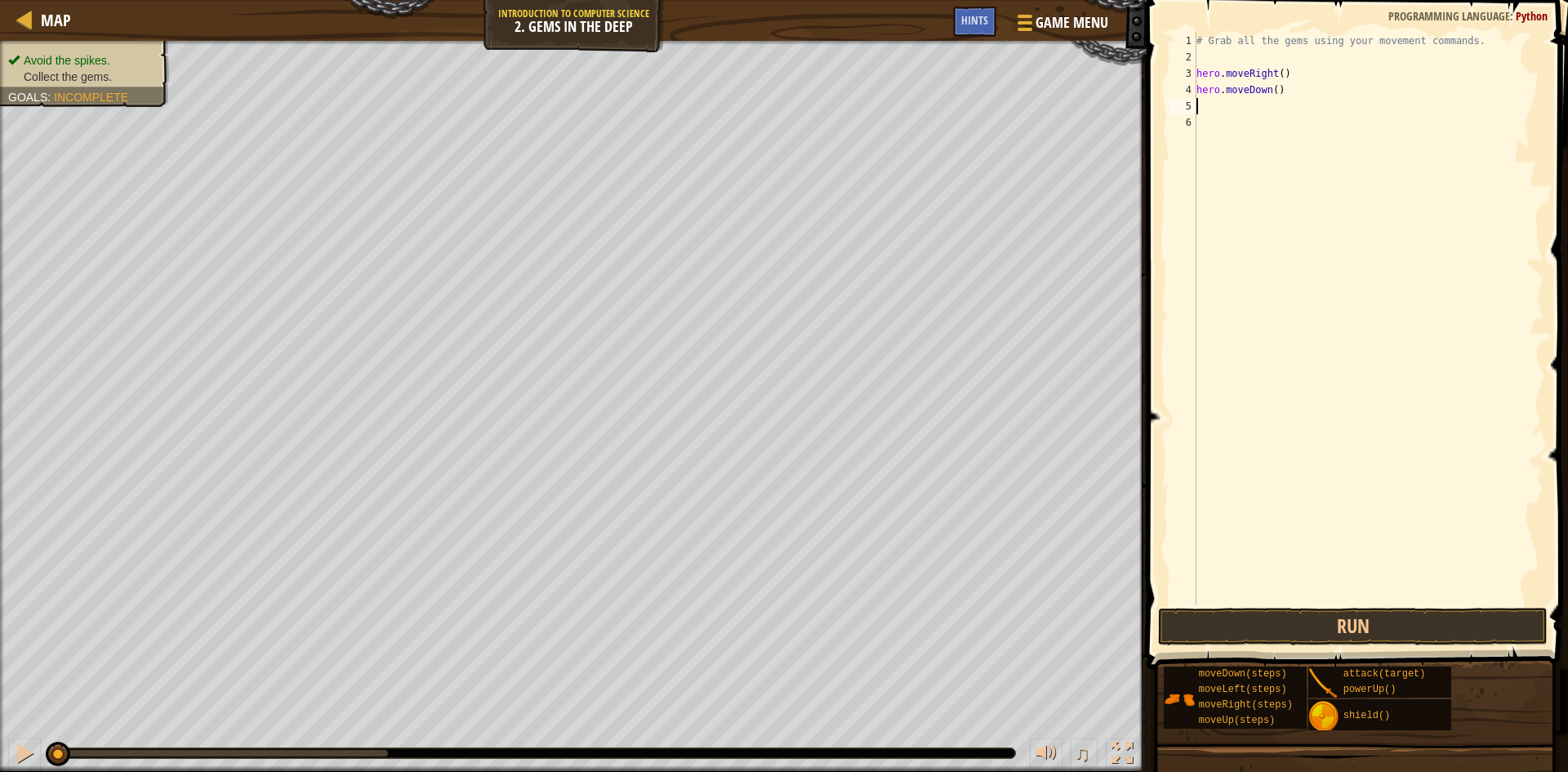
click at [1258, 90] on div "# Grab all the gems using your movement commands. hero . moveRight ( ) hero . m…" at bounding box center [1368, 335] width 350 height 605
type textarea "hero.moveDown3"
click at [1258, 97] on div "# Grab all the gems using your movement commands. hero . moveRight ( ) hero . m…" at bounding box center [1371, 335] width 345 height 605
click at [1258, 608] on button "Run" at bounding box center [1352, 626] width 389 height 37
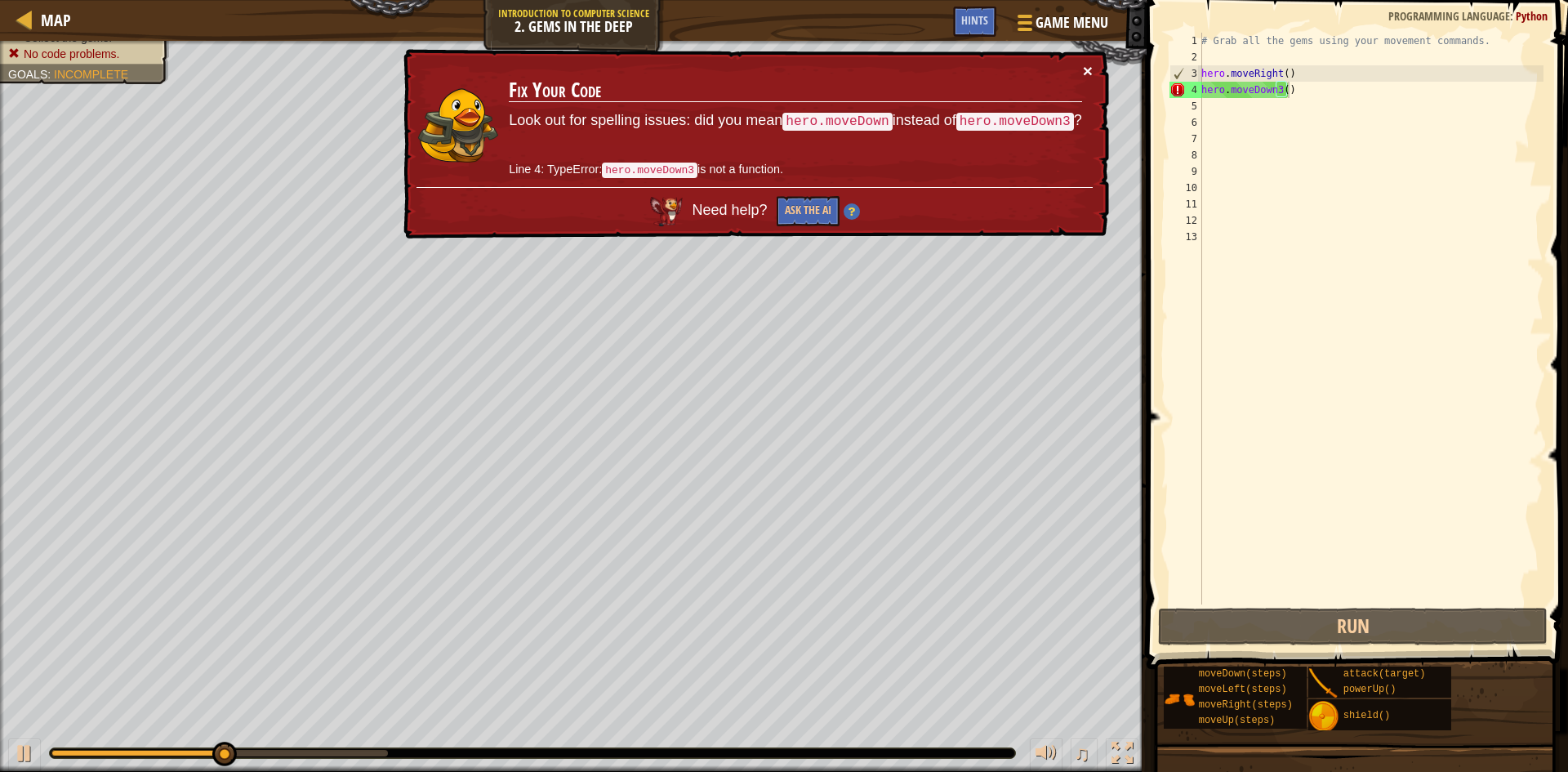
click at [1089, 66] on button "×" at bounding box center [1088, 71] width 10 height 17
click at [1258, 92] on div "# Grab all the gems using your movement commands. hero . moveRight ( ) hero . m…" at bounding box center [1371, 335] width 345 height 605
click at [1258, 89] on div "# Grab all the gems using your movement commands. hero . moveRight ( ) hero . m…" at bounding box center [1371, 335] width 345 height 605
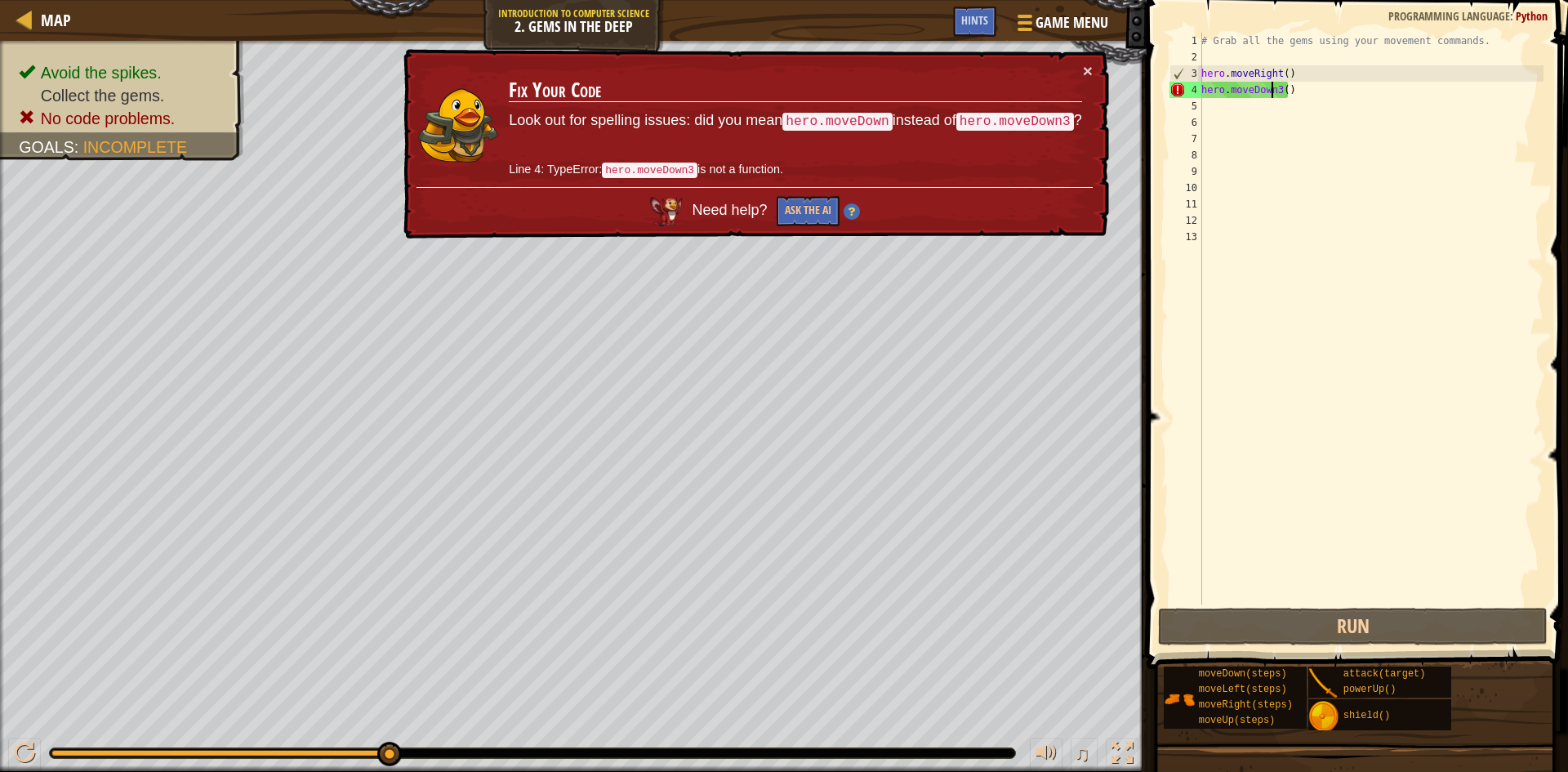
click at [1258, 91] on div "# Grab all the gems using your movement commands. hero . moveRight ( ) hero . m…" at bounding box center [1371, 335] width 345 height 605
type textarea "hero.moveDown()"
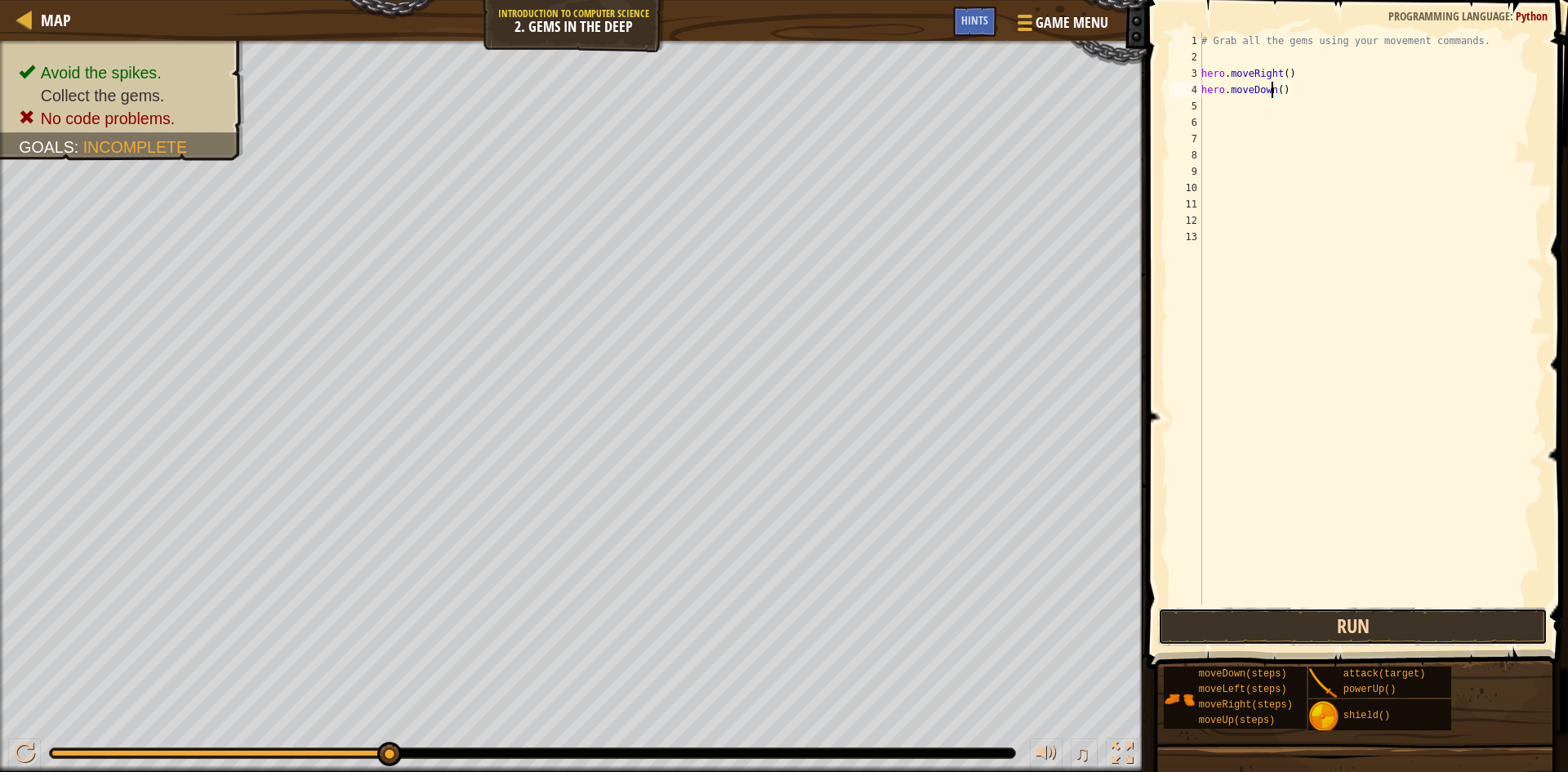
click at [1253, 627] on button "Run" at bounding box center [1352, 626] width 389 height 37
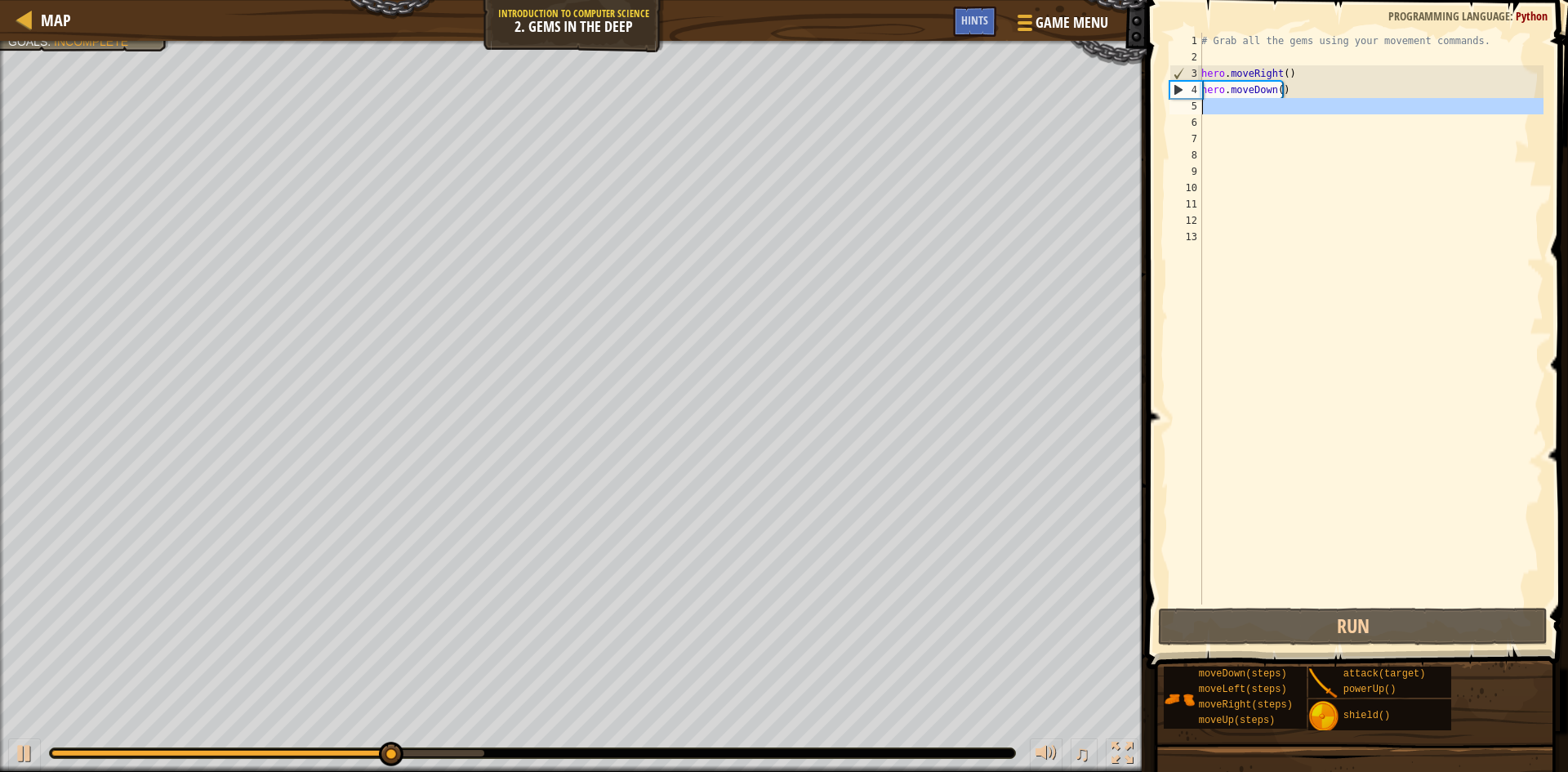
click at [1195, 106] on div "5" at bounding box center [1185, 106] width 33 height 17
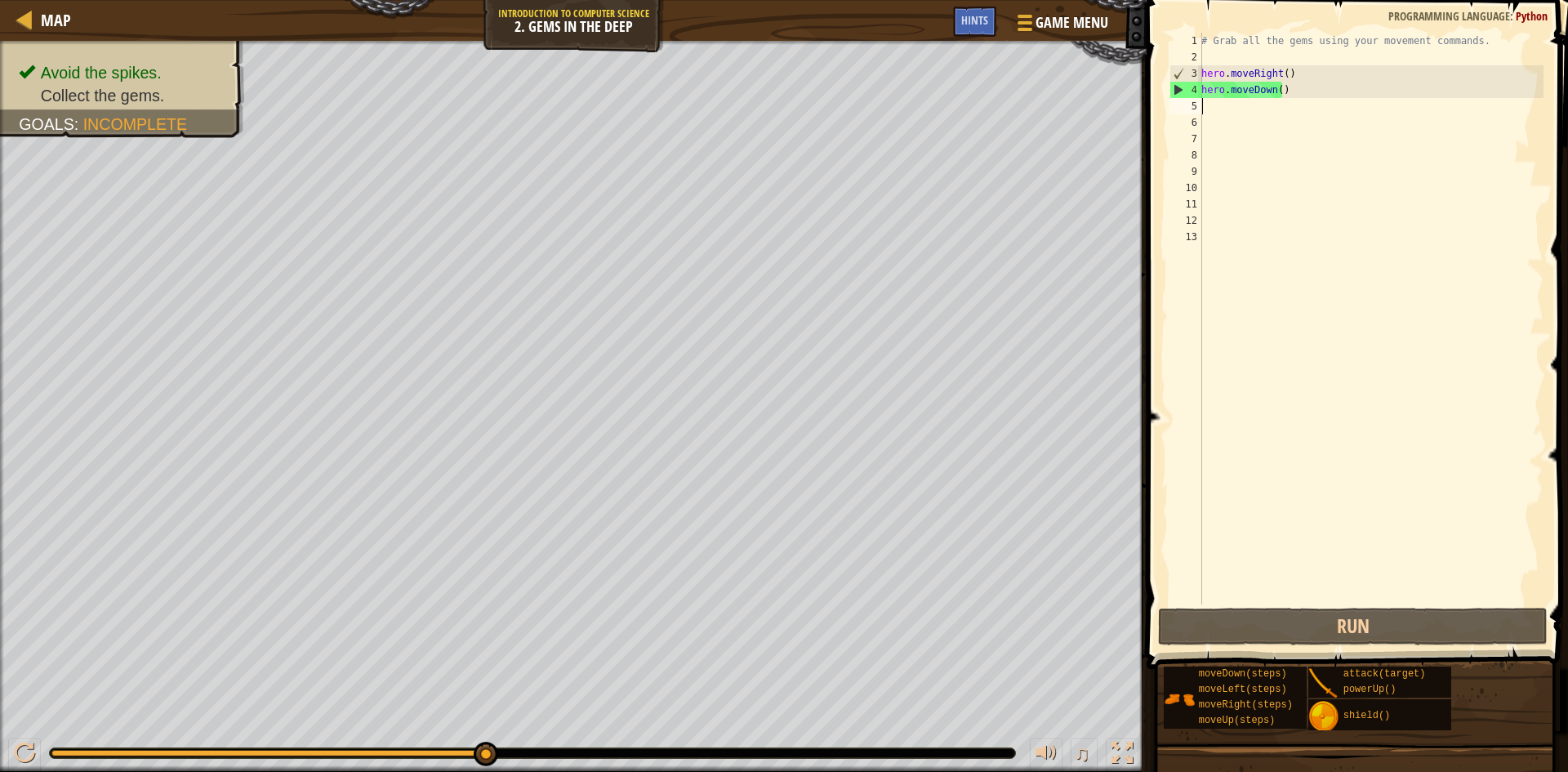
click at [911, 0] on html "Map Introduction to Computer Science 2. Gems in the Deep Game Menu Done Hints 1…" at bounding box center [784, 0] width 1568 height 0
type textarea "h"
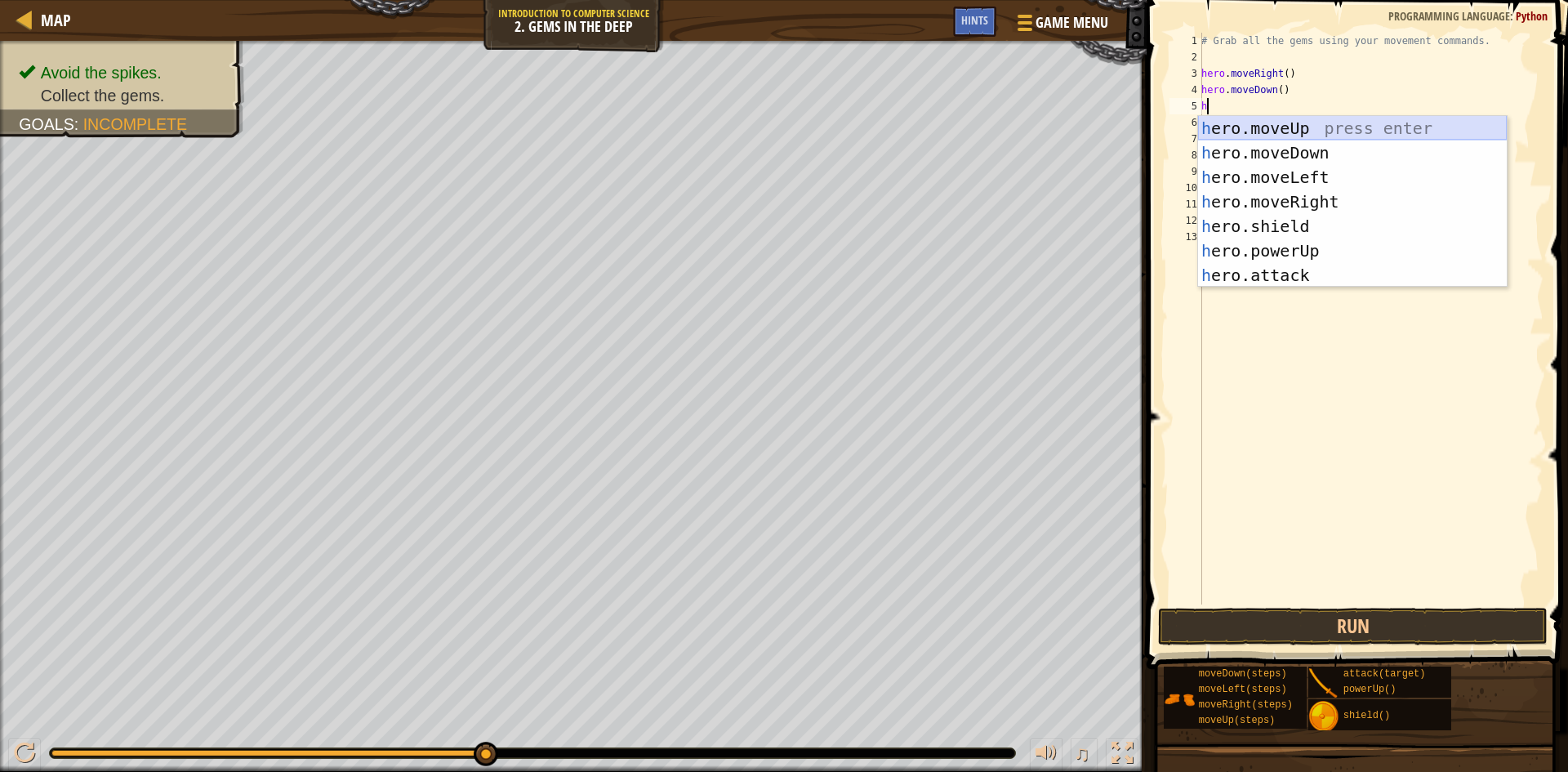
click at [1258, 128] on div "h ero.moveUp press enter h ero.moveDown press enter h ero.moveLeft press enter …" at bounding box center [1352, 226] width 309 height 220
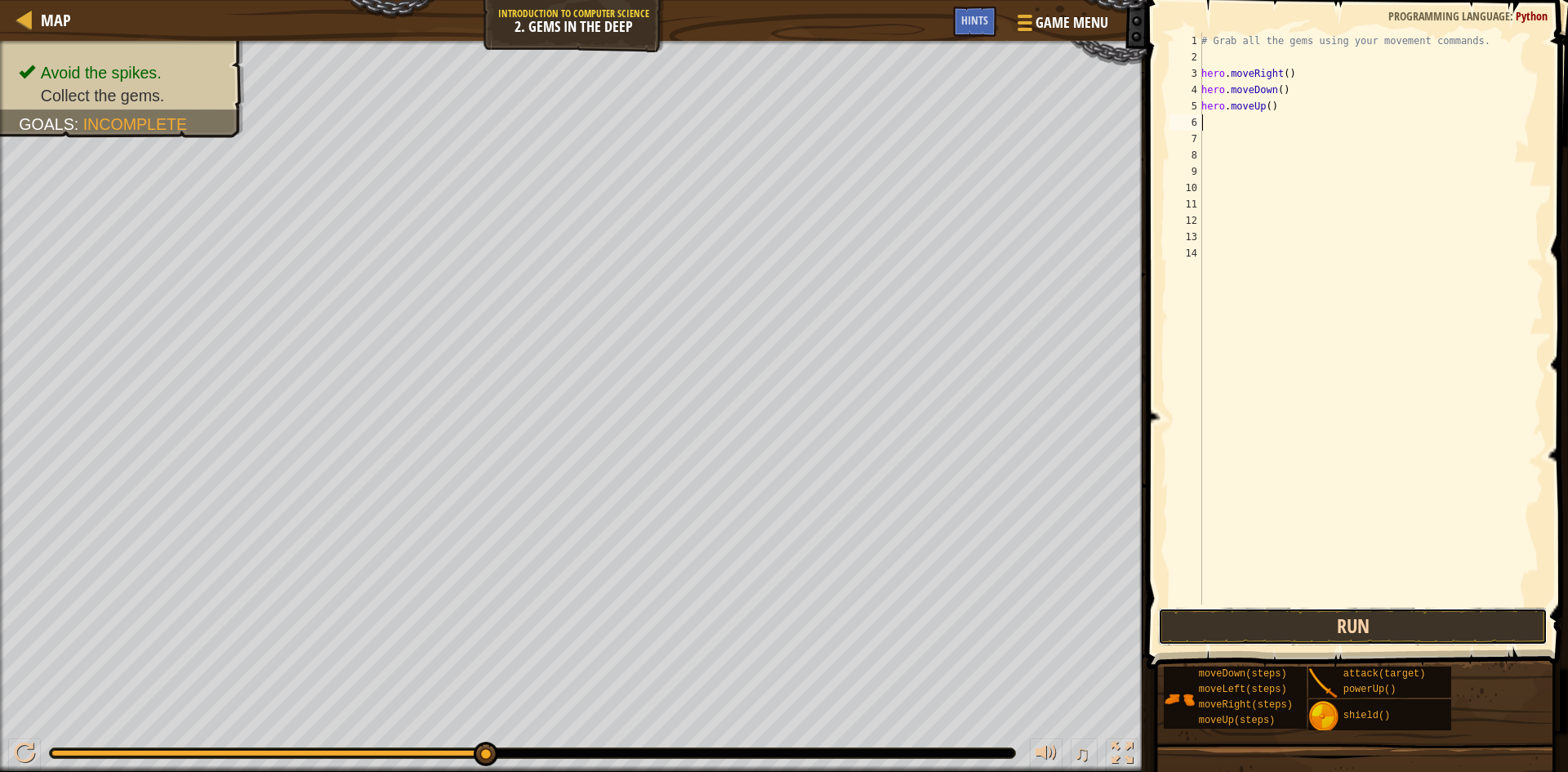
click at [1258, 613] on button "Run" at bounding box center [1352, 626] width 389 height 37
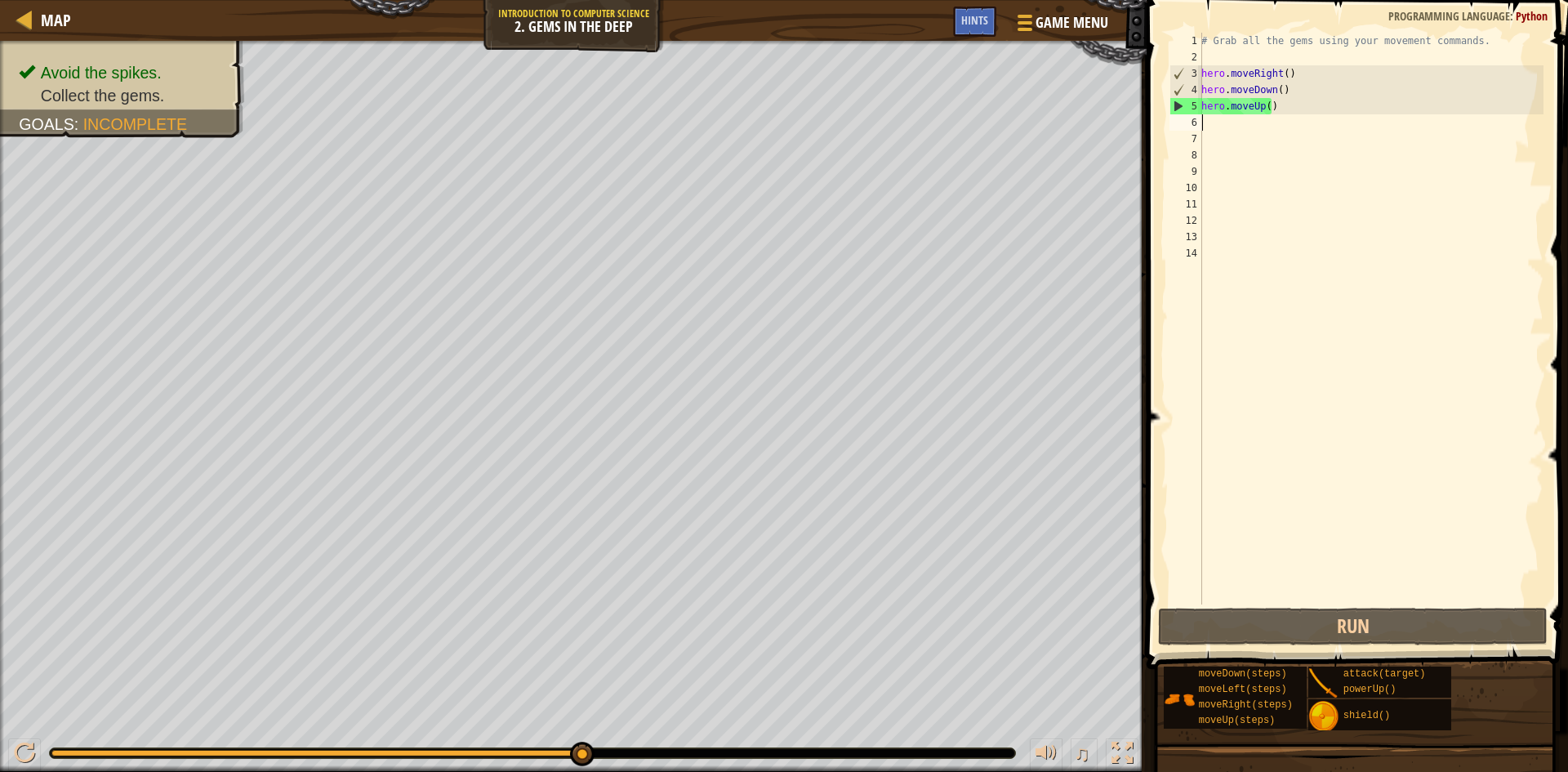
type textarea "h"
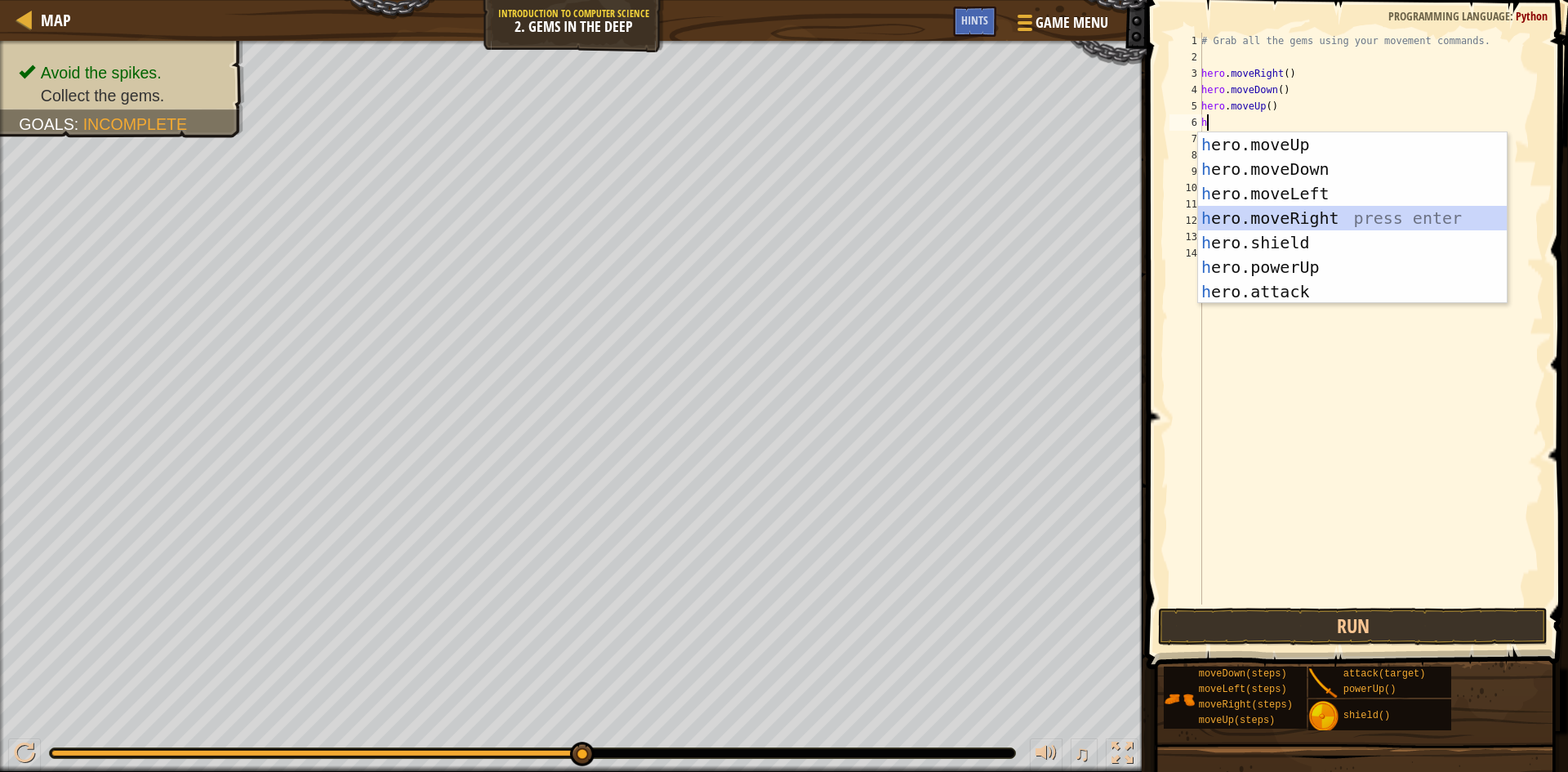
click at [1258, 218] on div "h ero.moveUp press enter h ero.moveDown press enter h ero.moveLeft press enter …" at bounding box center [1352, 243] width 309 height 220
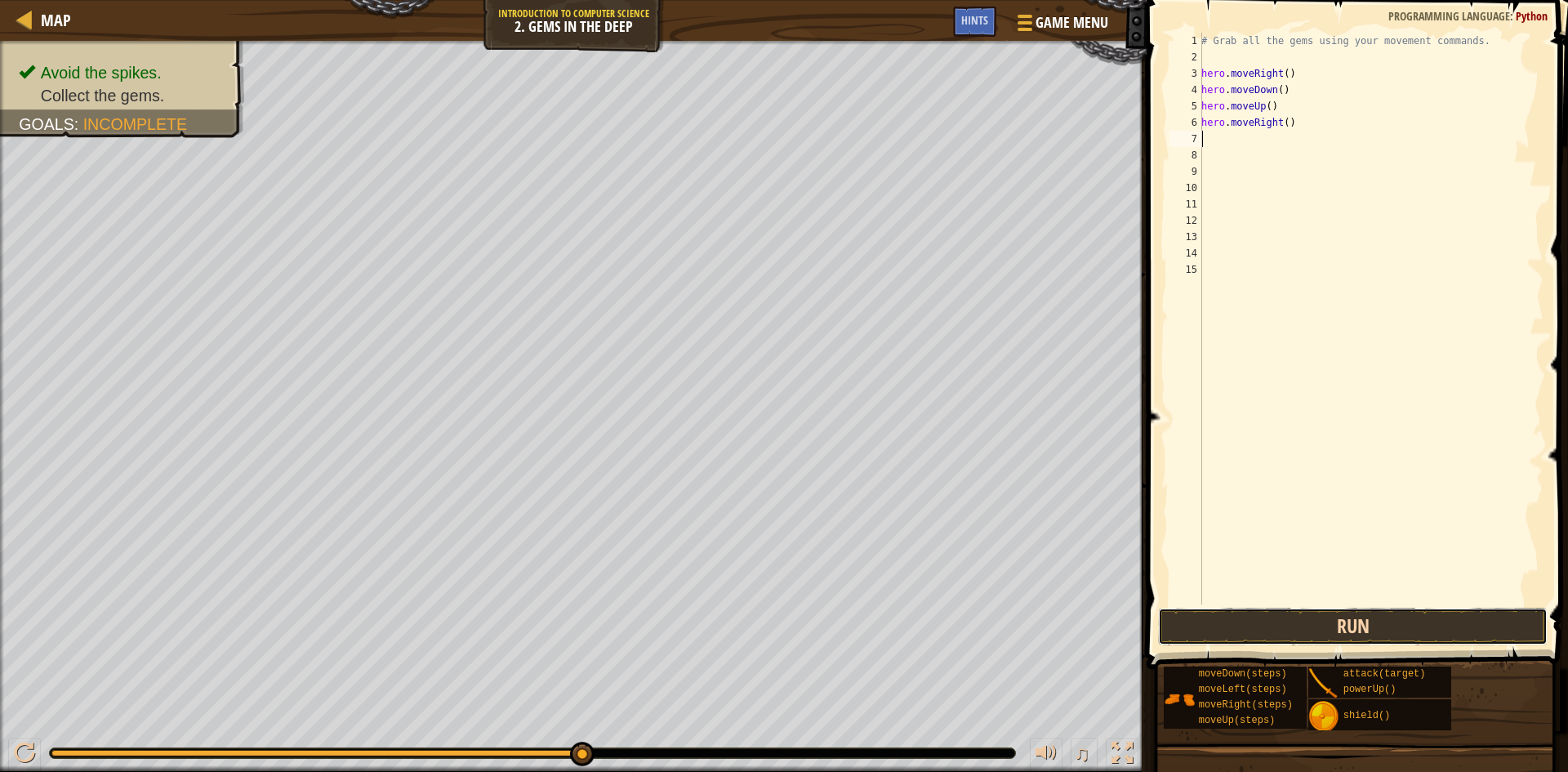
click at [1258, 623] on button "Run" at bounding box center [1352, 626] width 389 height 37
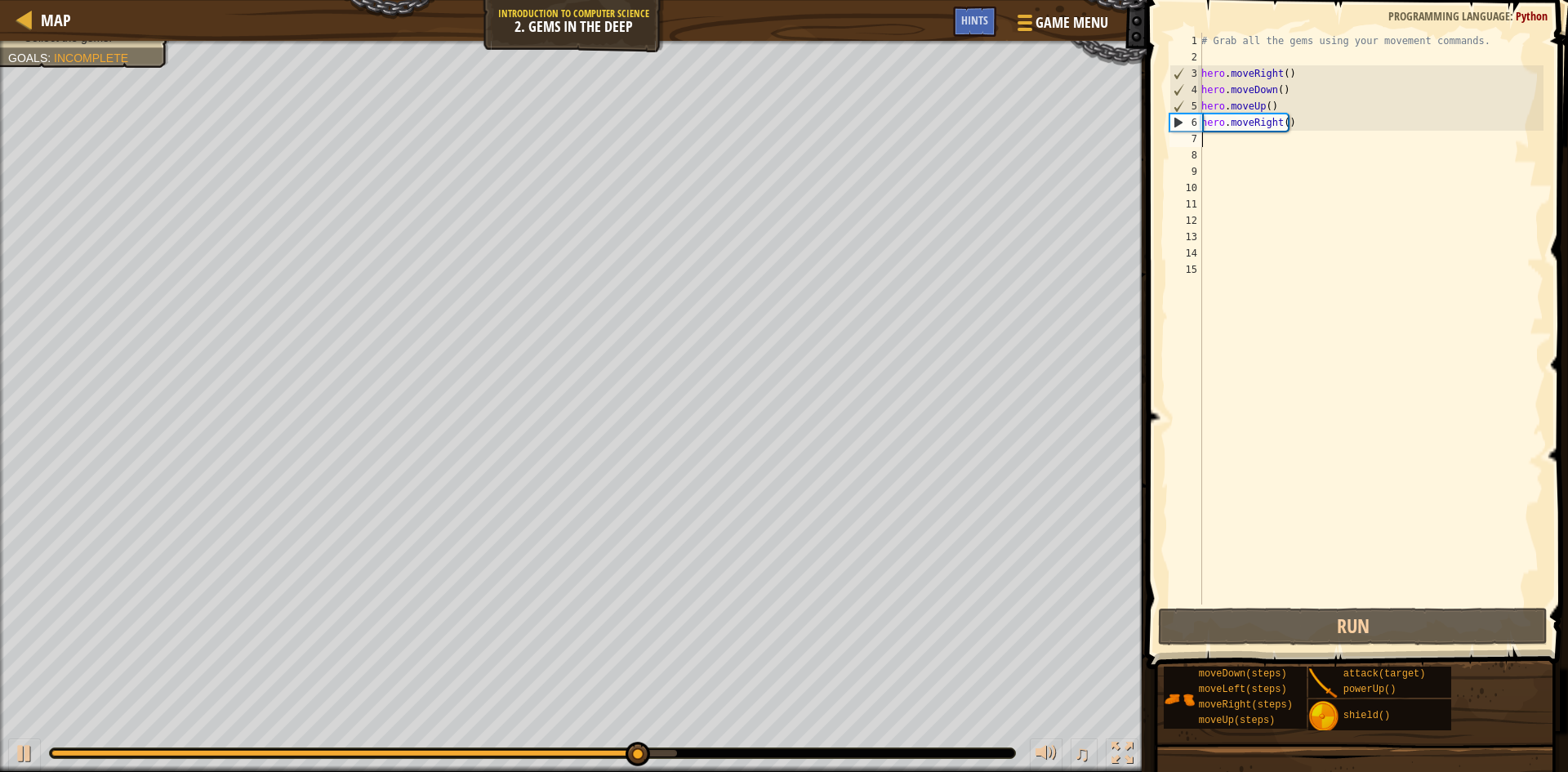
type textarea "h"
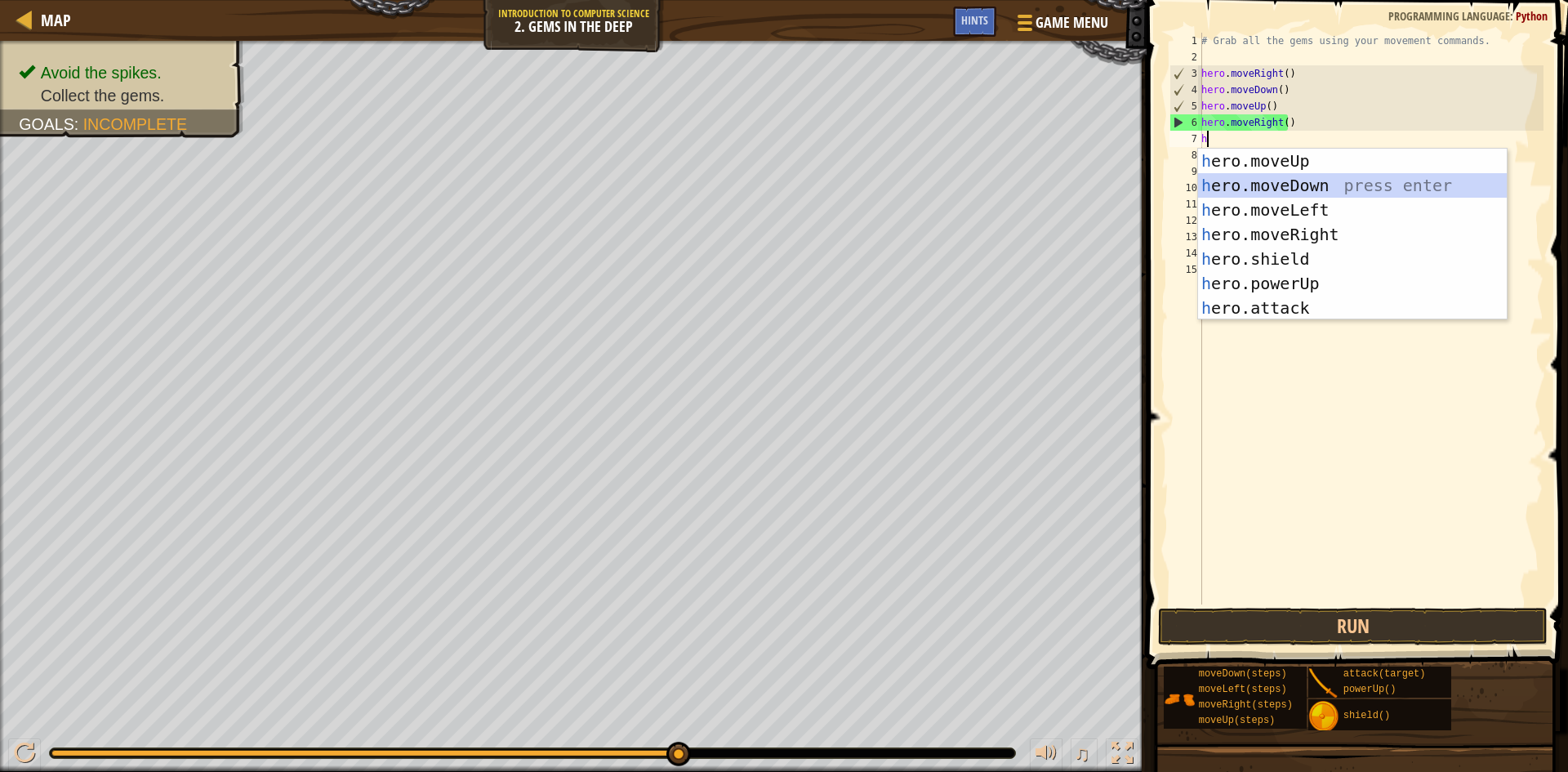
click at [1258, 181] on div "h ero.moveUp press enter h ero.moveDown press enter h ero.moveLeft press enter …" at bounding box center [1352, 259] width 309 height 220
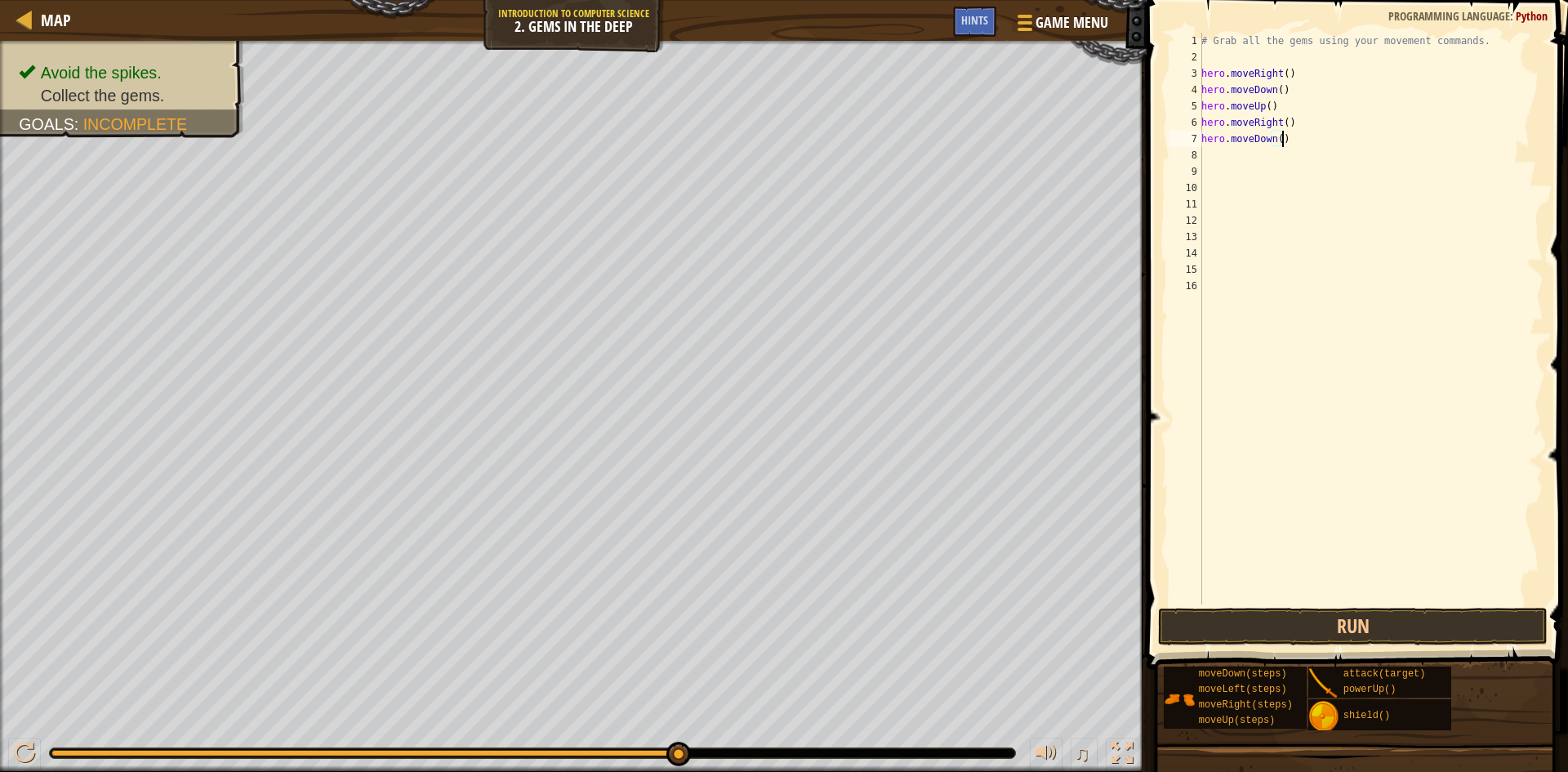
click at [1258, 139] on div "# Grab all the gems using your movement commands. hero . moveRight ( ) hero . m…" at bounding box center [1371, 335] width 345 height 605
click at [1258, 611] on button "Run" at bounding box center [1352, 626] width 389 height 37
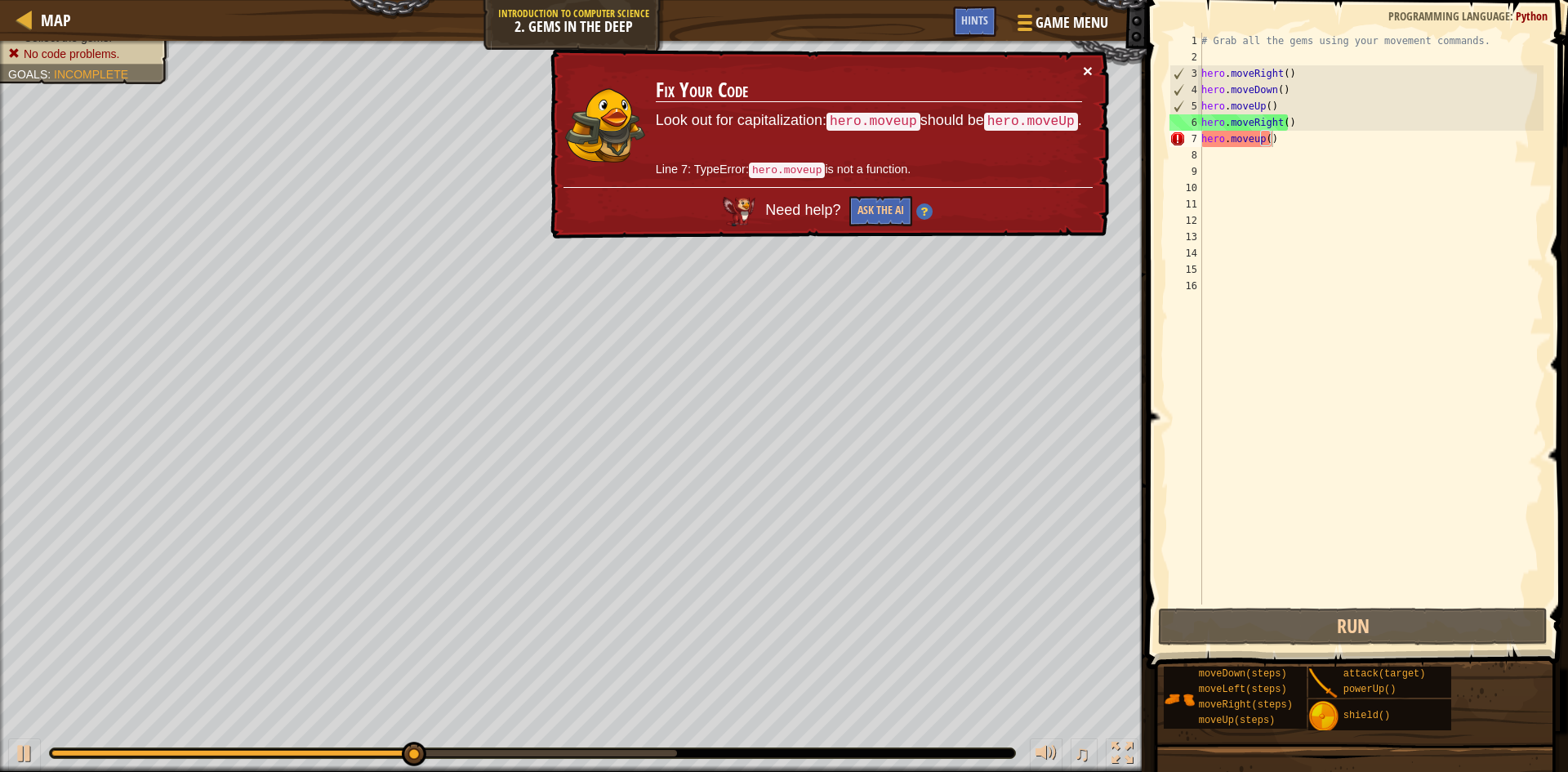
click at [1088, 66] on button "×" at bounding box center [1088, 75] width 10 height 17
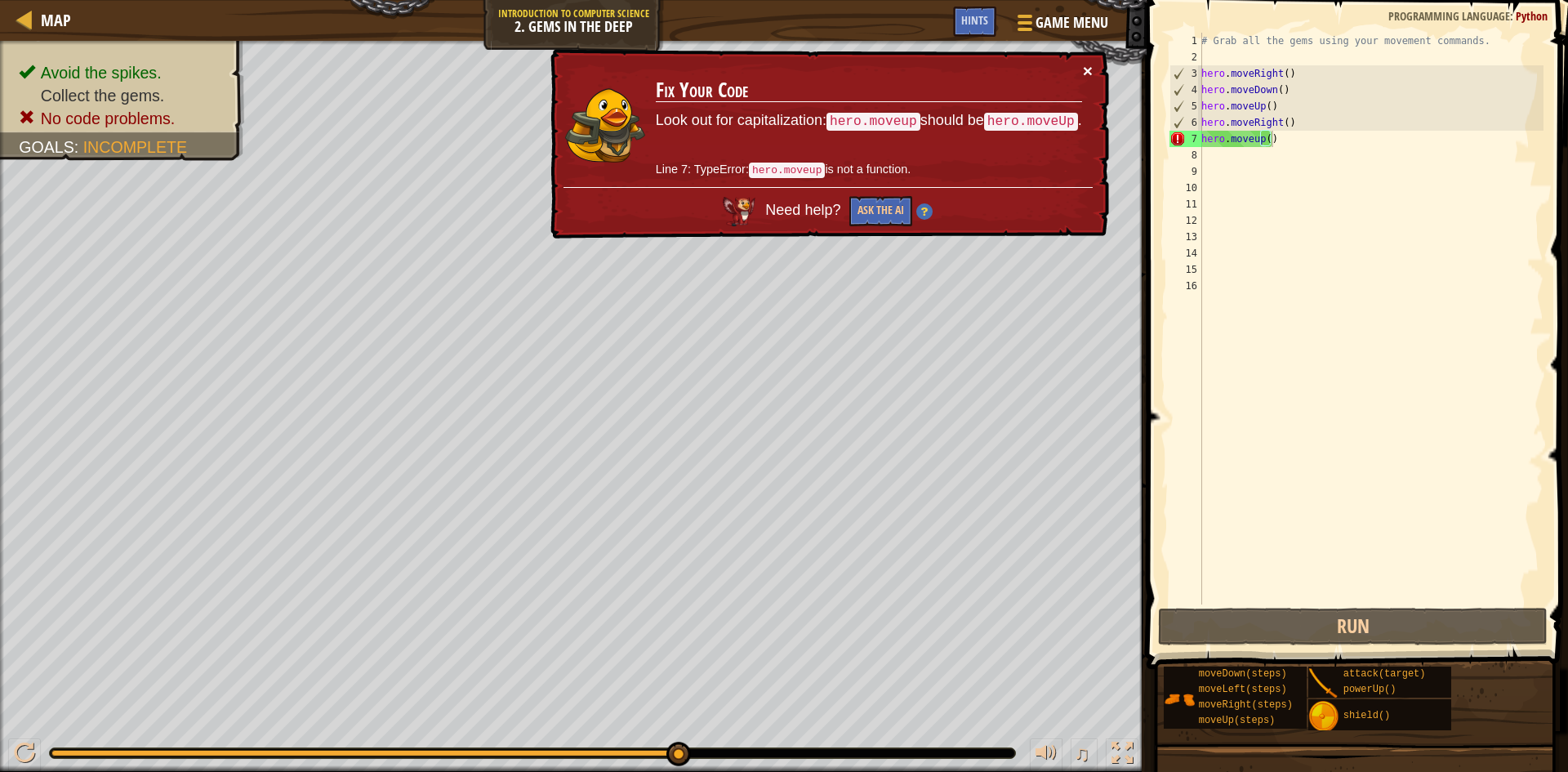
click at [1088, 66] on button "×" at bounding box center [1088, 75] width 10 height 17
click at [1086, 59] on div "× Fix Your Code Look out for capitalization: hero.moveup should be hero.moveUp …" at bounding box center [828, 145] width 565 height 198
click at [1084, 68] on button "×" at bounding box center [1088, 74] width 10 height 17
click at [1088, 66] on button "×" at bounding box center [1088, 75] width 10 height 17
click at [1084, 54] on div "× Fix Your Code Look out for capitalization: hero.moveup should be hero.moveUp …" at bounding box center [829, 144] width 566 height 200
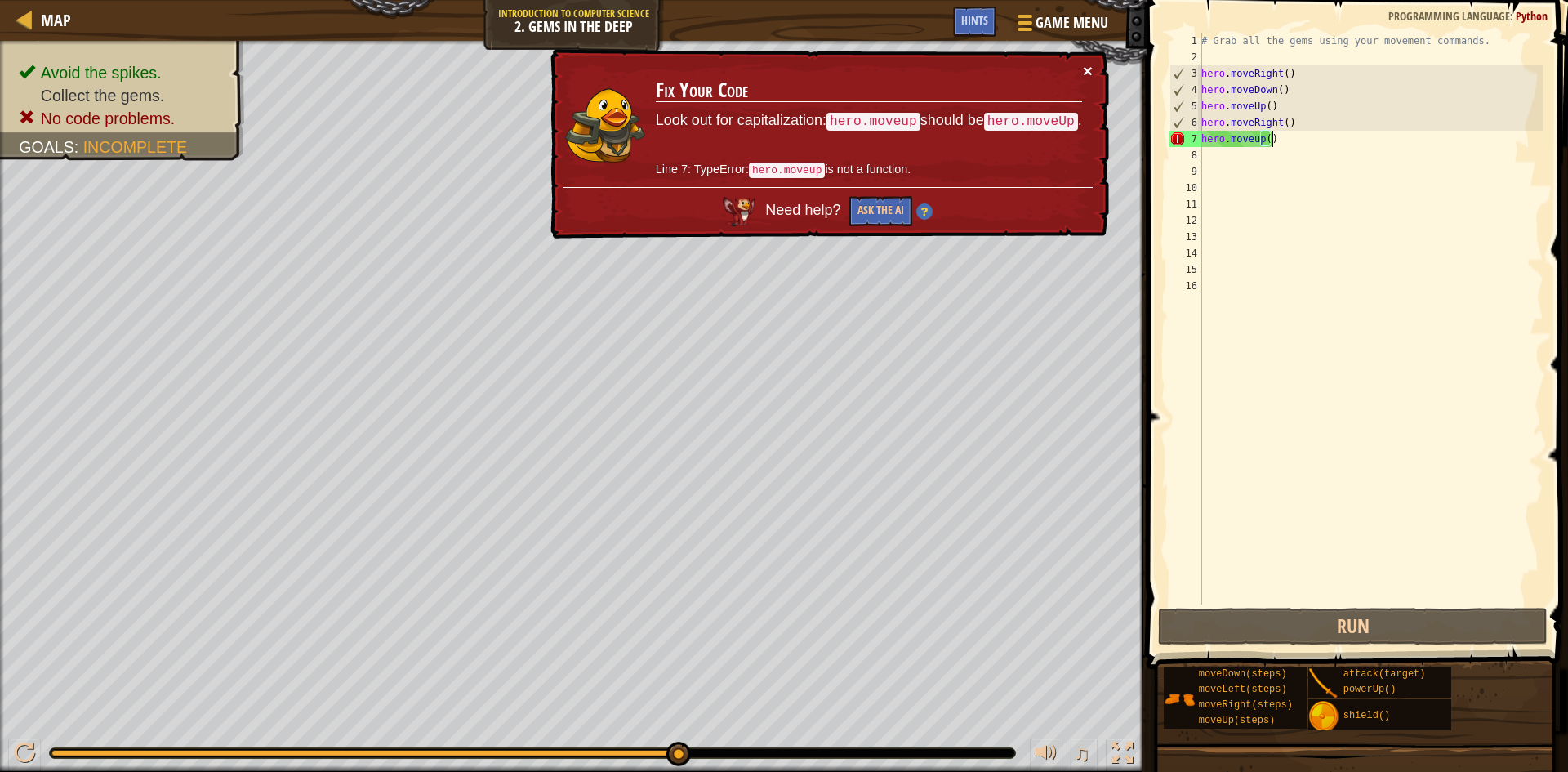
click at [1084, 66] on button "×" at bounding box center [1088, 75] width 10 height 17
click at [1087, 56] on div "× Fix Your Code Look out for capitalization: hero.moveup should be hero.moveUp …" at bounding box center [828, 145] width 563 height 192
click at [1084, 67] on button "×" at bounding box center [1088, 74] width 10 height 17
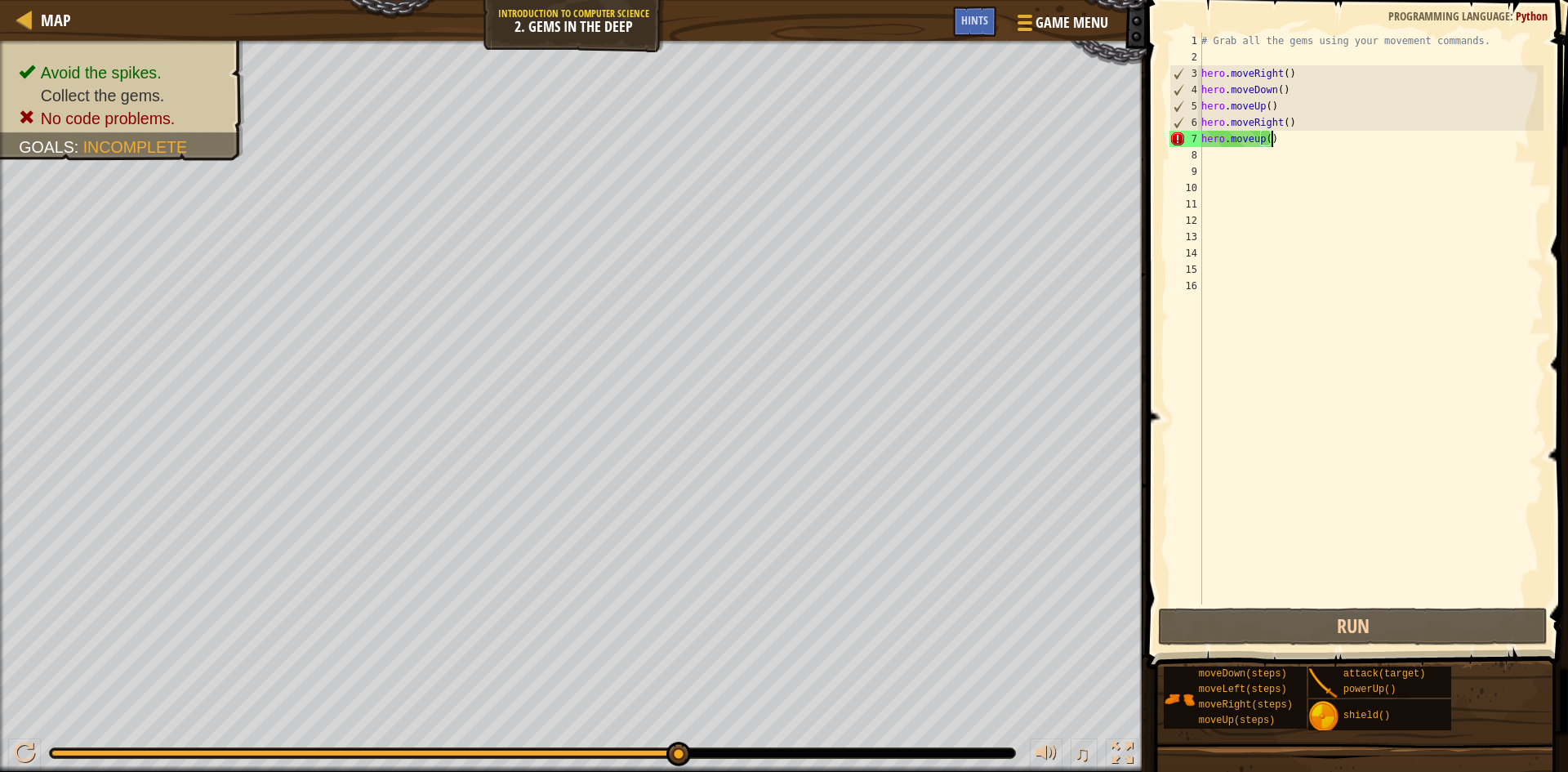
click at [1254, 135] on div "# Grab all the gems using your movement commands. hero . moveRight ( ) hero . m…" at bounding box center [1371, 335] width 345 height 605
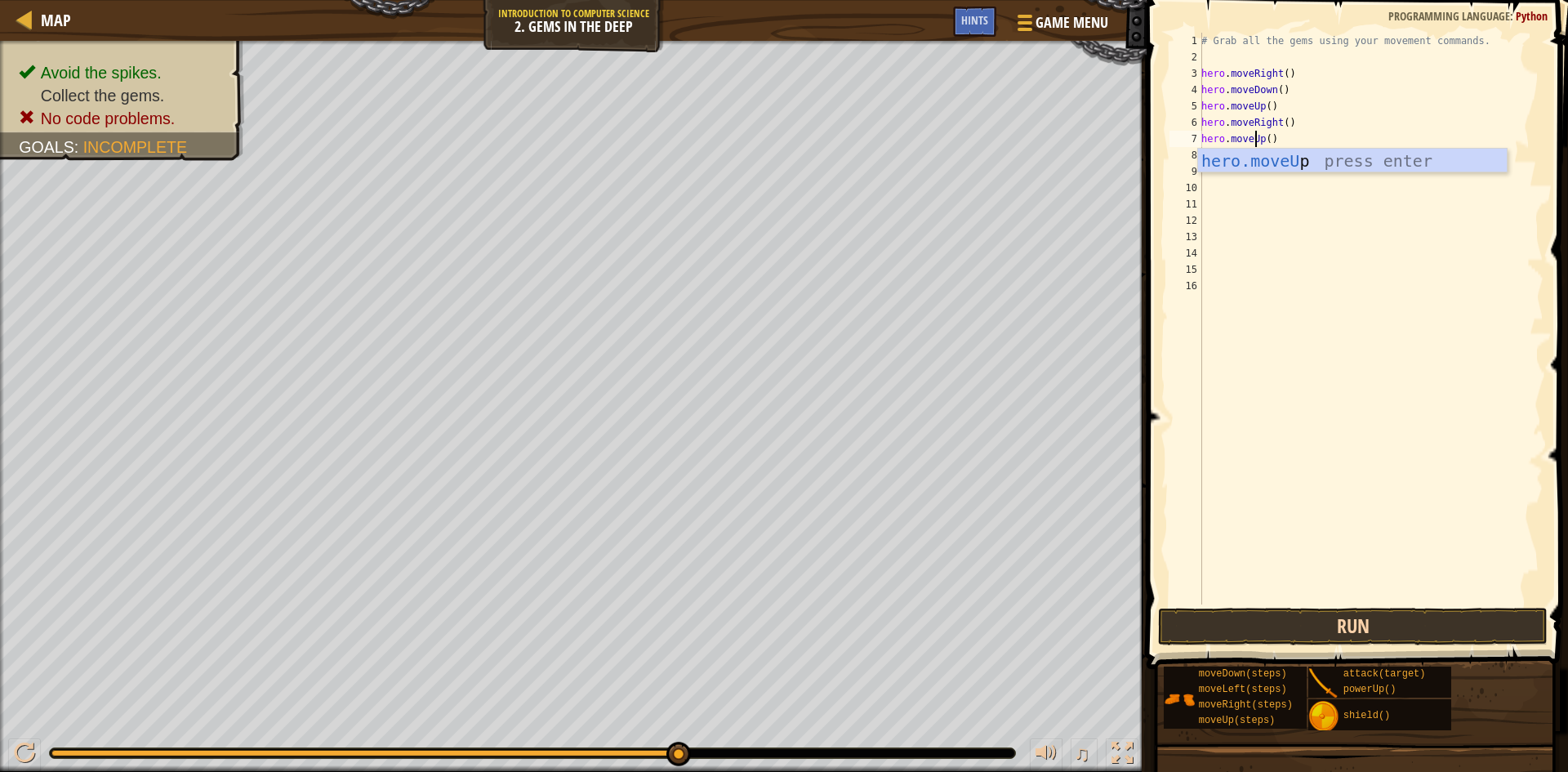
type textarea "hero.moveUp()"
drag, startPoint x: 1300, startPoint y: 617, endPoint x: 1280, endPoint y: 607, distance: 22.4
click at [1258, 617] on button "Run" at bounding box center [1352, 626] width 389 height 37
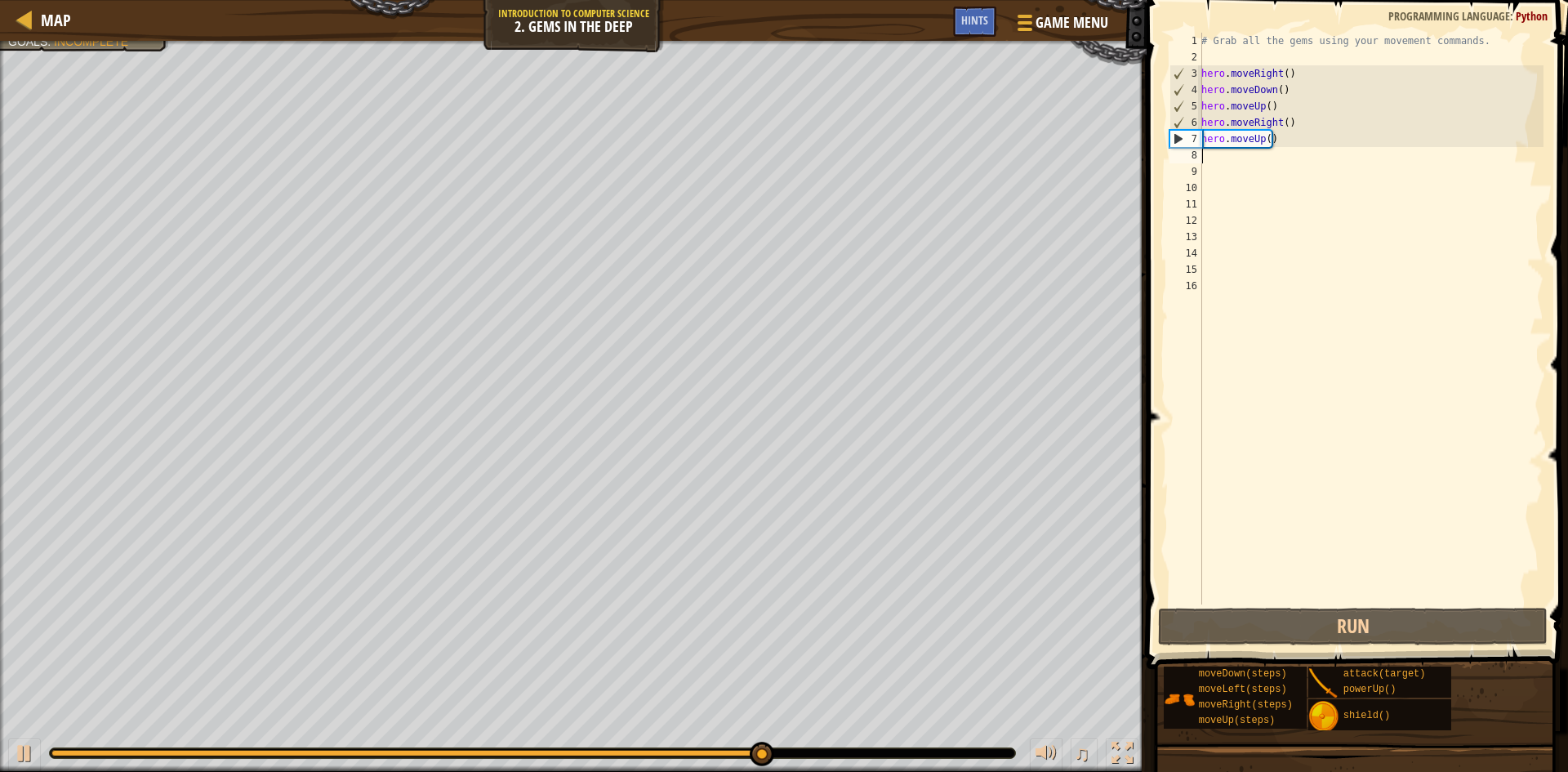
click at [1204, 161] on div "# Grab all the gems using your movement commands. hero . moveRight ( ) hero . m…" at bounding box center [1371, 335] width 345 height 605
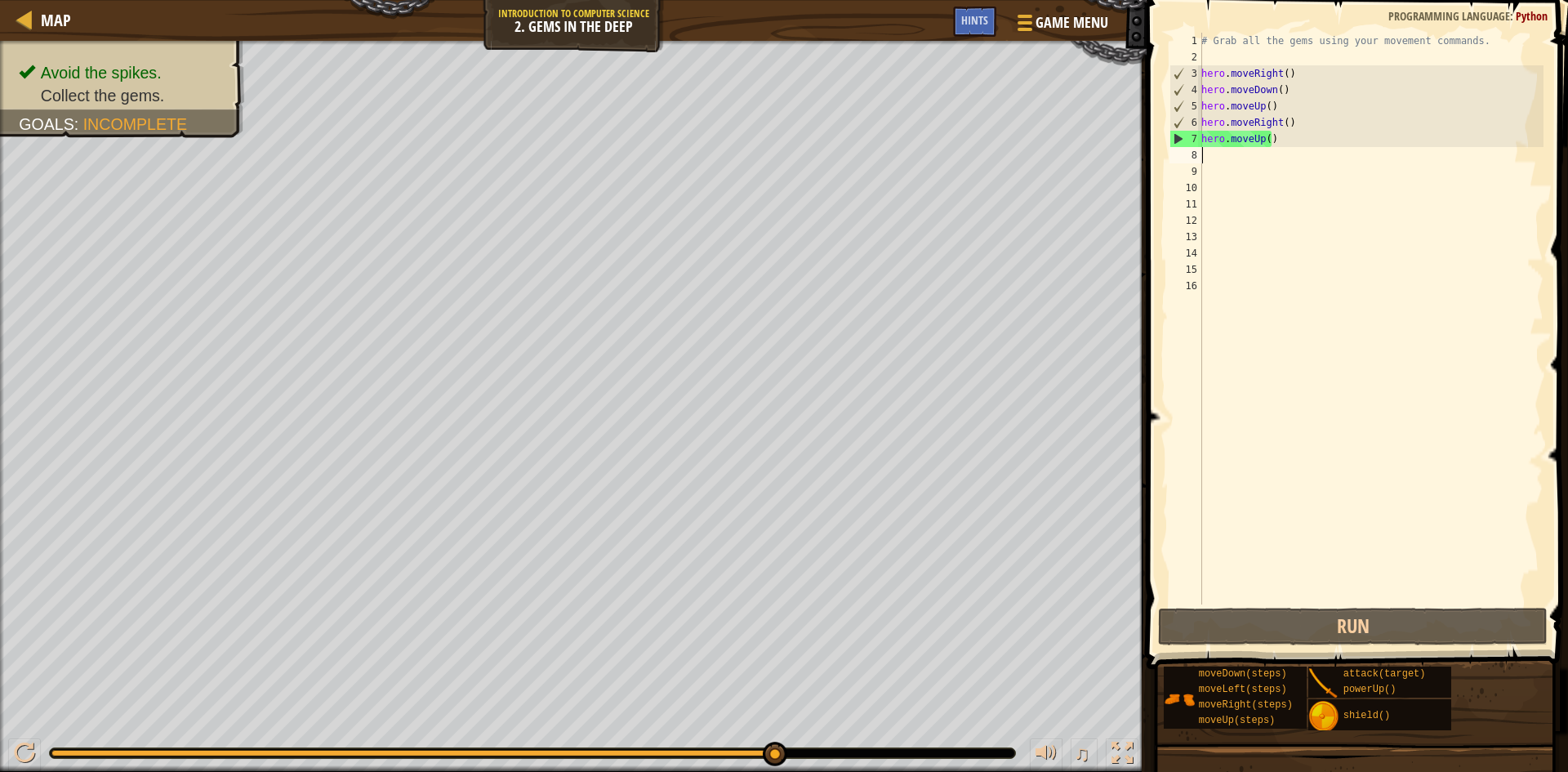
type textarea "H"
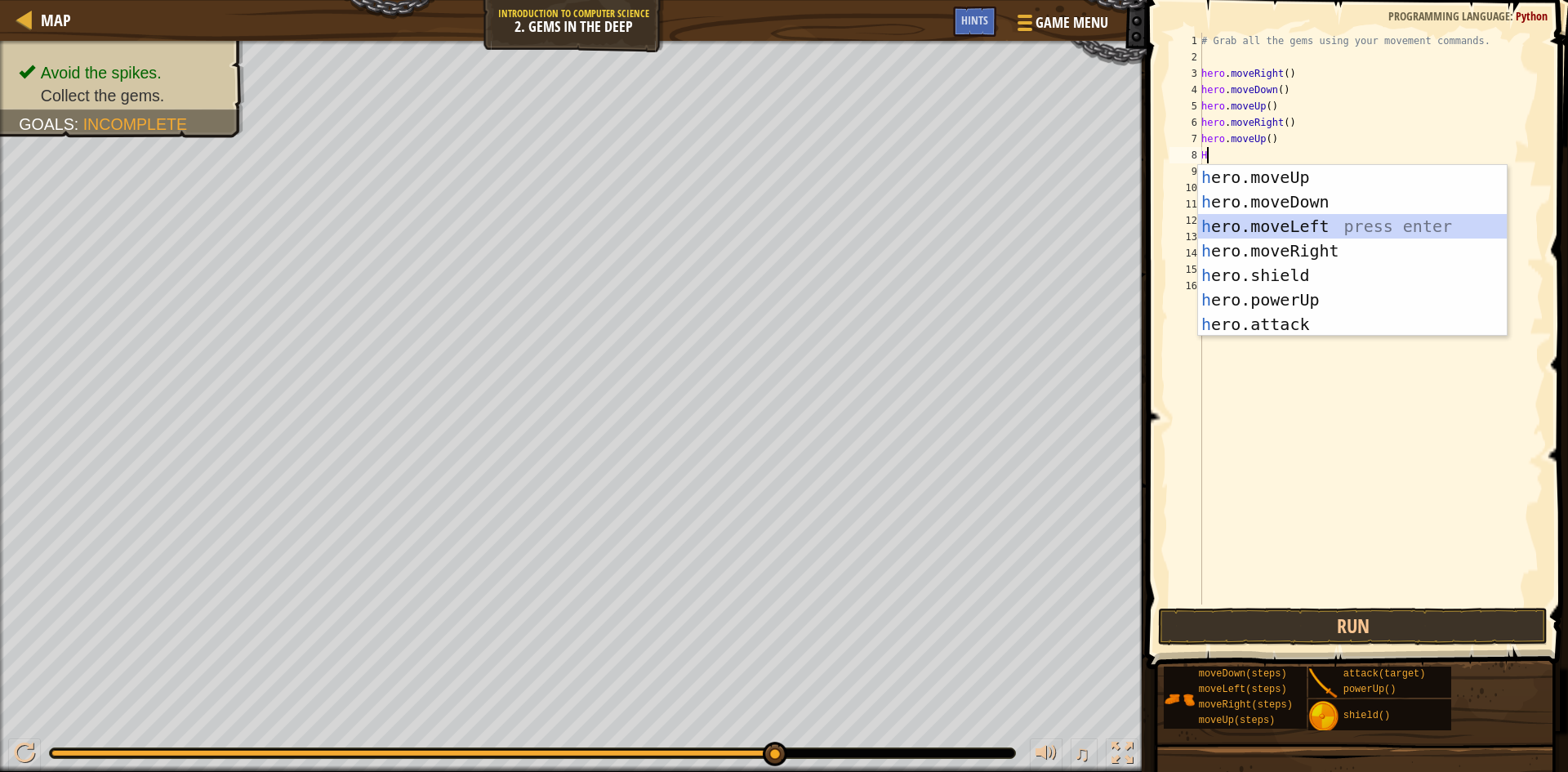
click at [1258, 224] on div "h ero.moveUp press enter h ero.moveDown press enter h ero.moveLeft press enter …" at bounding box center [1352, 275] width 309 height 220
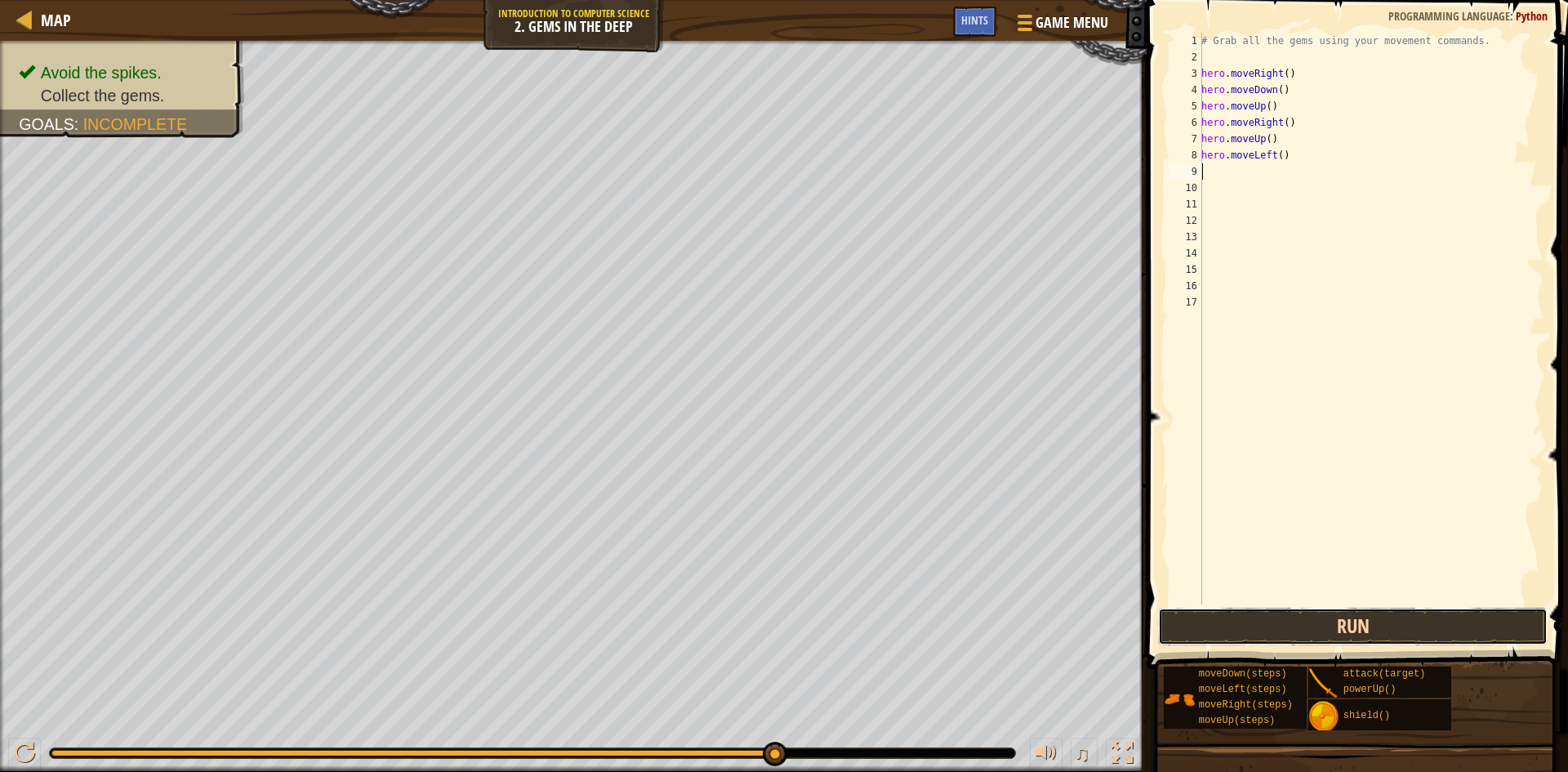
click at [1258, 632] on button "Run" at bounding box center [1352, 626] width 389 height 37
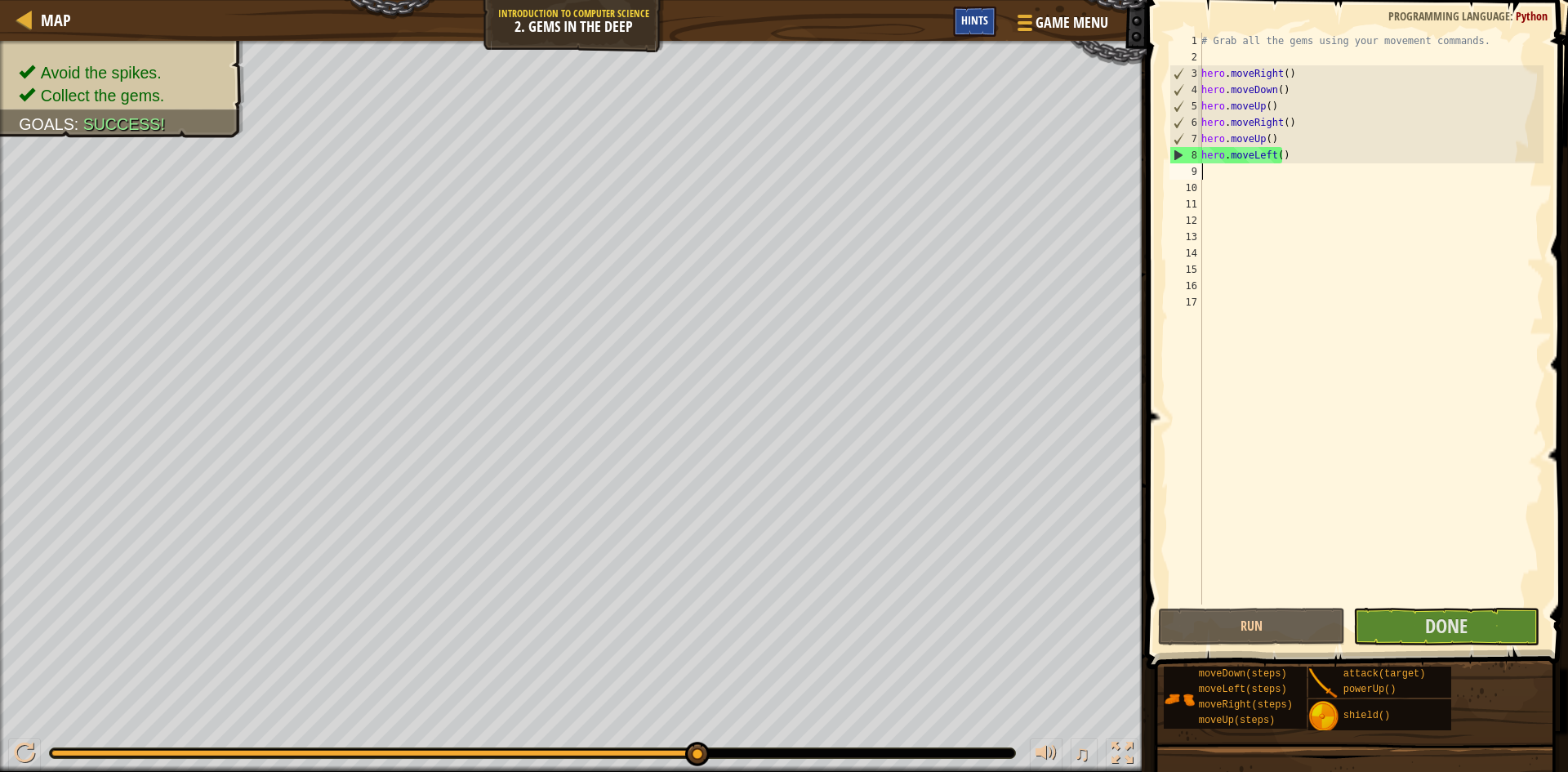
click at [979, 28] on div "Hints" at bounding box center [974, 21] width 43 height 30
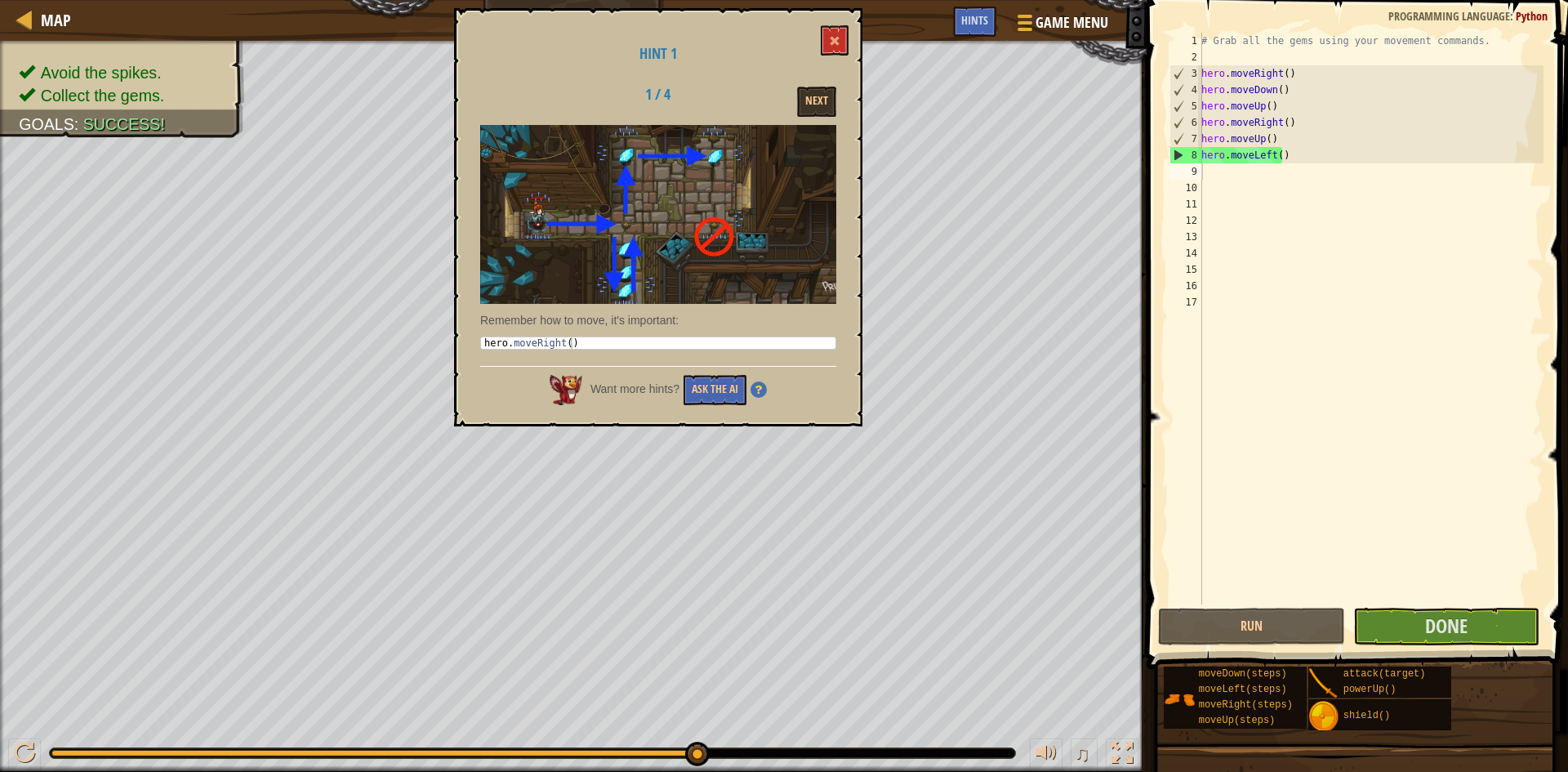
click at [833, 21] on div "Hint 1 1 / 4 Next Remember how to move, it's important: 1 hero . moveRight ( ) …" at bounding box center [659, 218] width 409 height 418
click at [828, 34] on button at bounding box center [835, 40] width 28 height 30
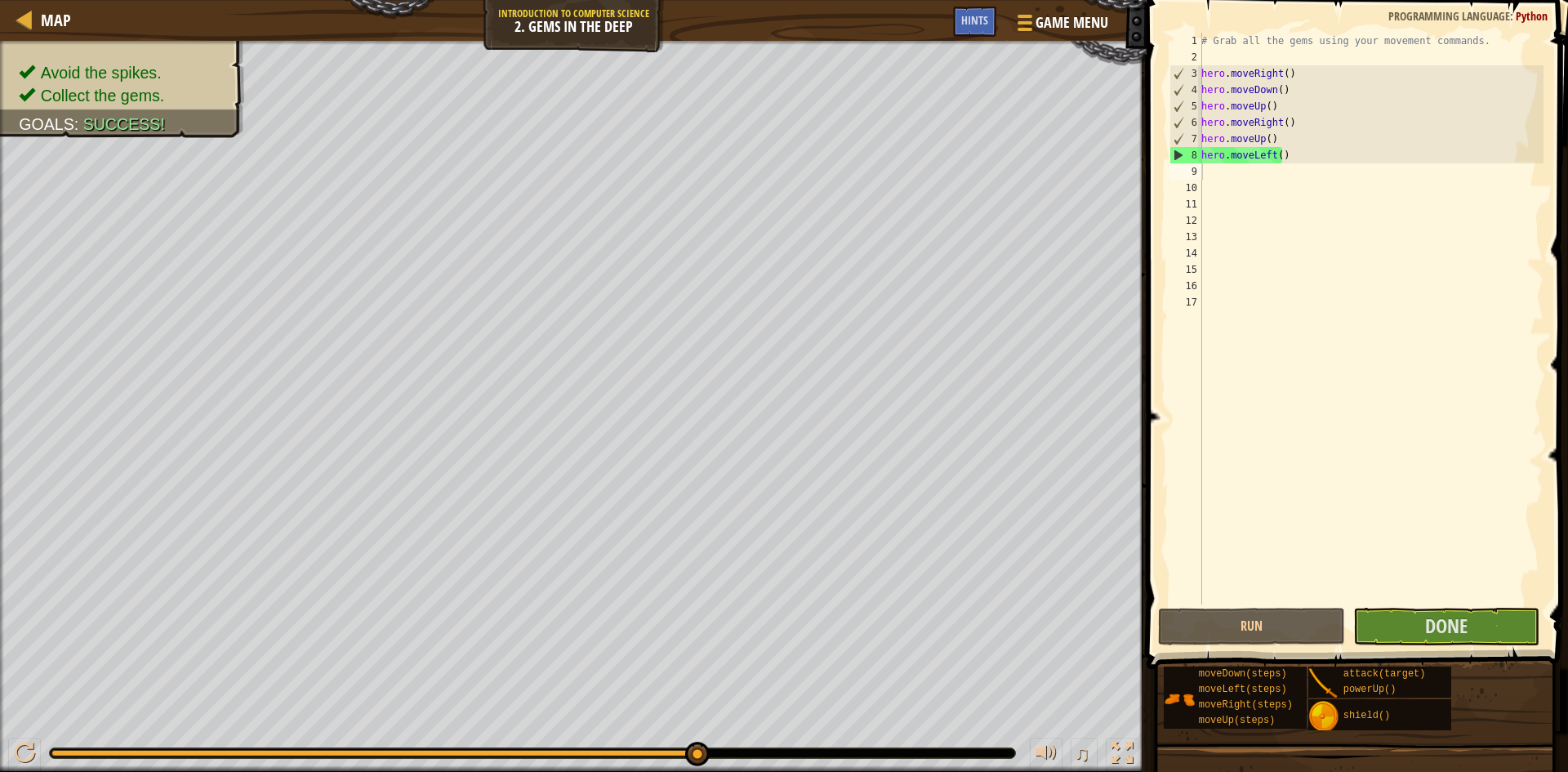
click at [1258, 158] on div "# Grab all the gems using your movement commands. hero . moveRight ( ) hero . m…" at bounding box center [1371, 335] width 345 height 605
type textarea "h"
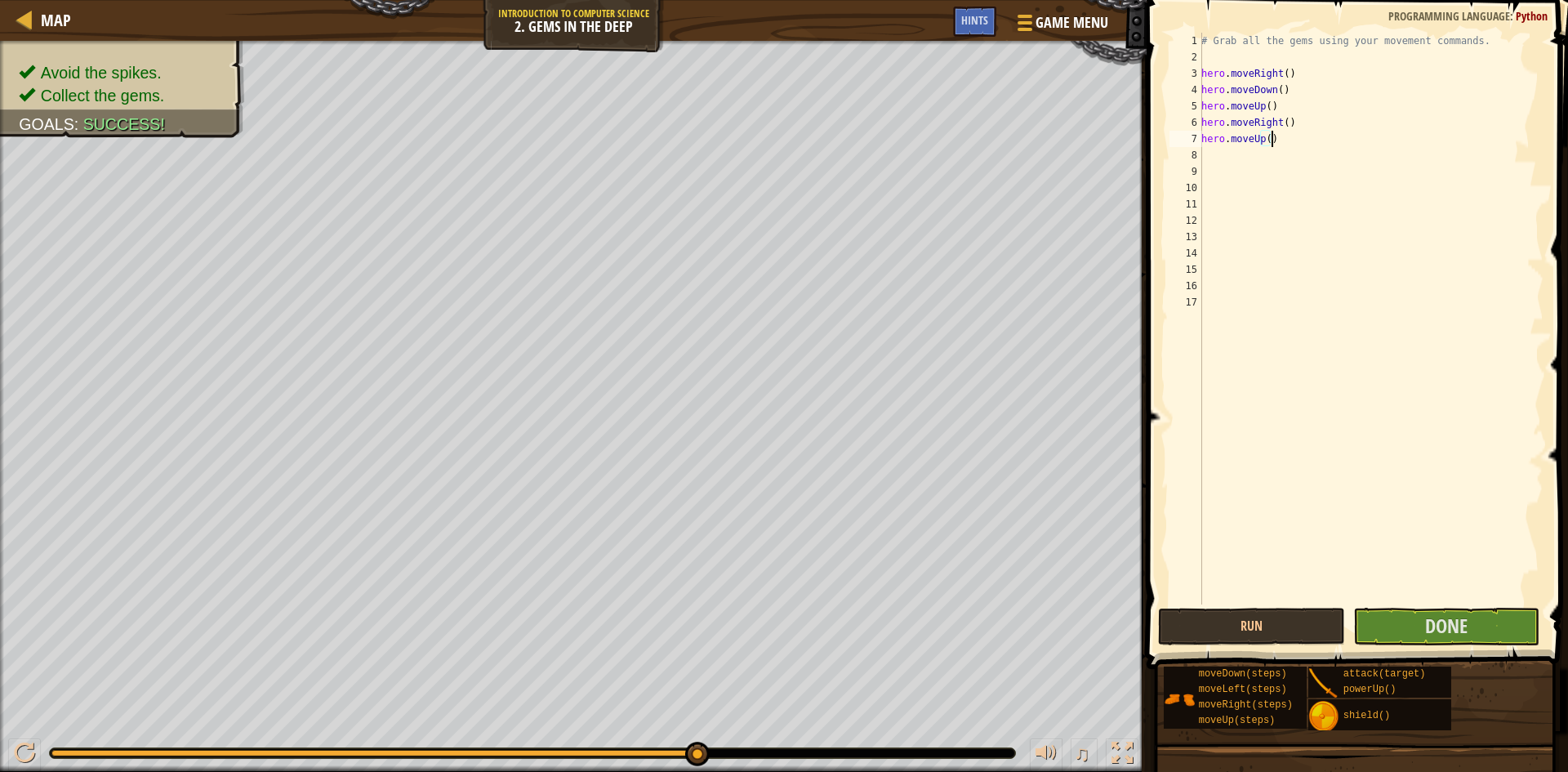
click at [1258, 144] on div "# Grab all the gems using your movement commands. hero . moveRight ( ) hero . m…" at bounding box center [1371, 335] width 345 height 605
type textarea "h"
click at [1258, 609] on button "Done" at bounding box center [1447, 626] width 187 height 37
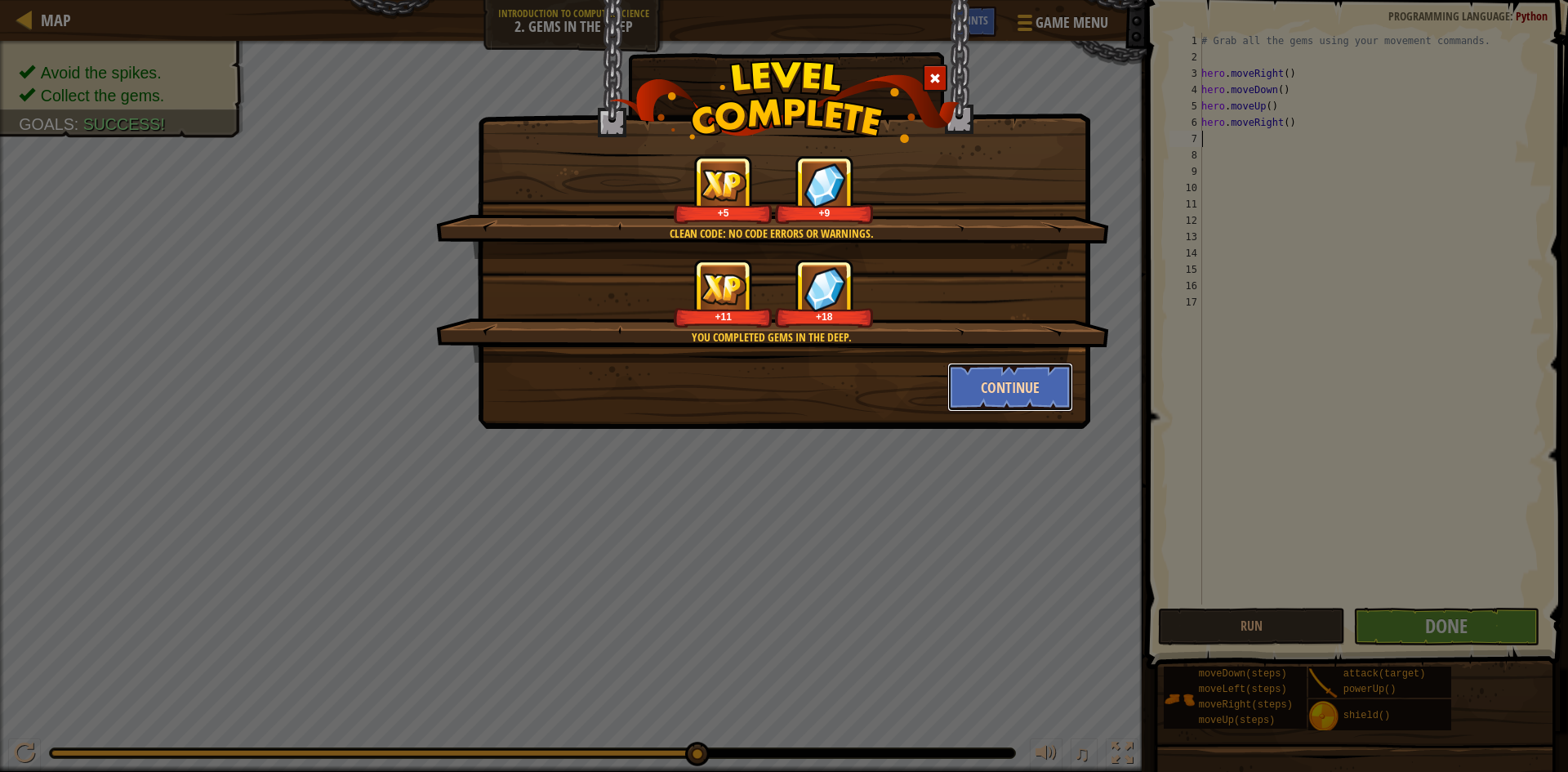
click at [992, 376] on button "Continue" at bounding box center [1011, 387] width 127 height 49
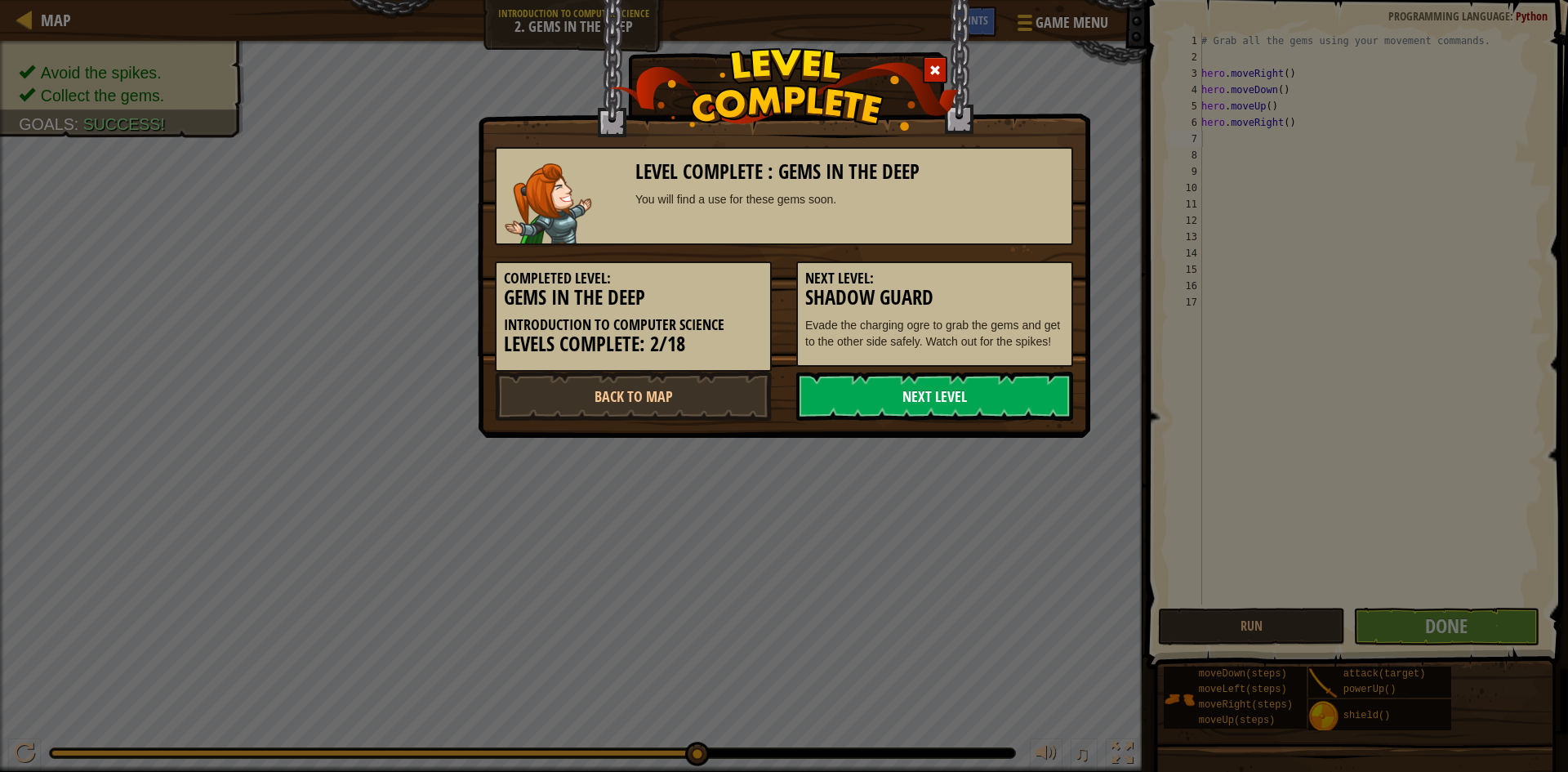
click at [984, 390] on link "Next Level" at bounding box center [934, 396] width 277 height 49
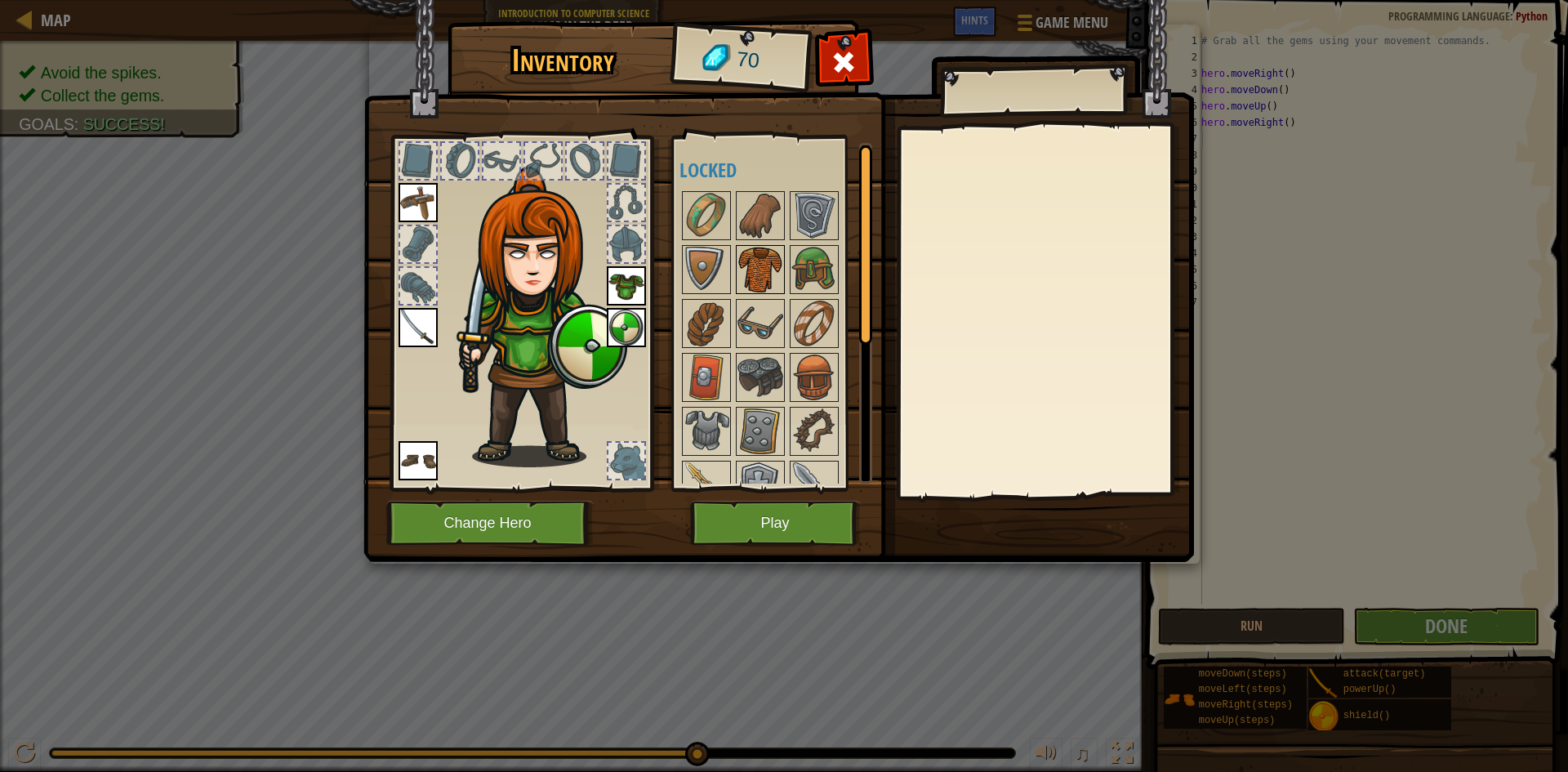
drag, startPoint x: 805, startPoint y: 260, endPoint x: 773, endPoint y: 260, distance: 32.0
click at [799, 260] on img at bounding box center [814, 269] width 46 height 46
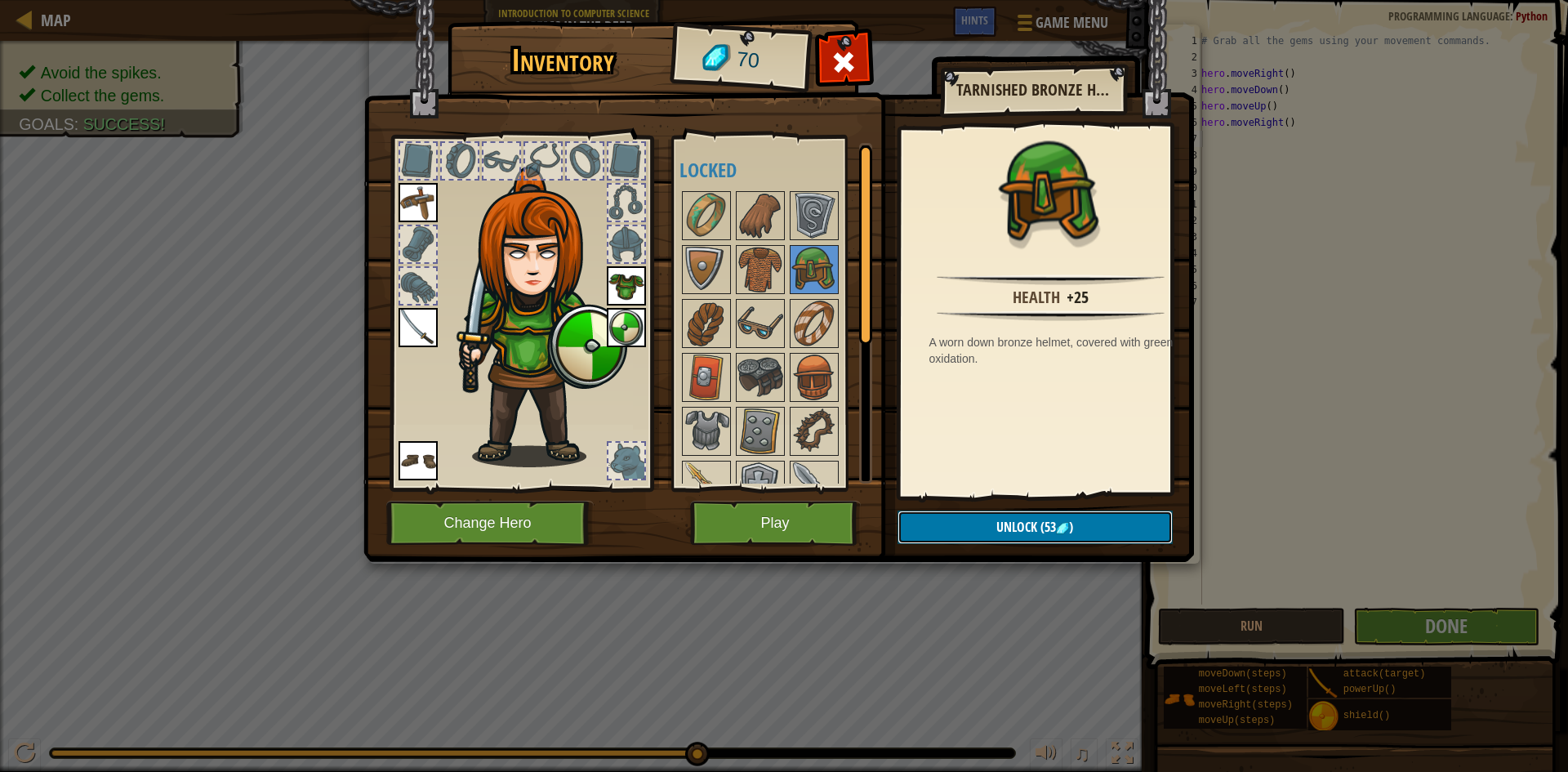
click at [989, 518] on button "Unlock (53 )" at bounding box center [1035, 527] width 275 height 34
click at [989, 518] on button "Confirm" at bounding box center [1035, 527] width 275 height 34
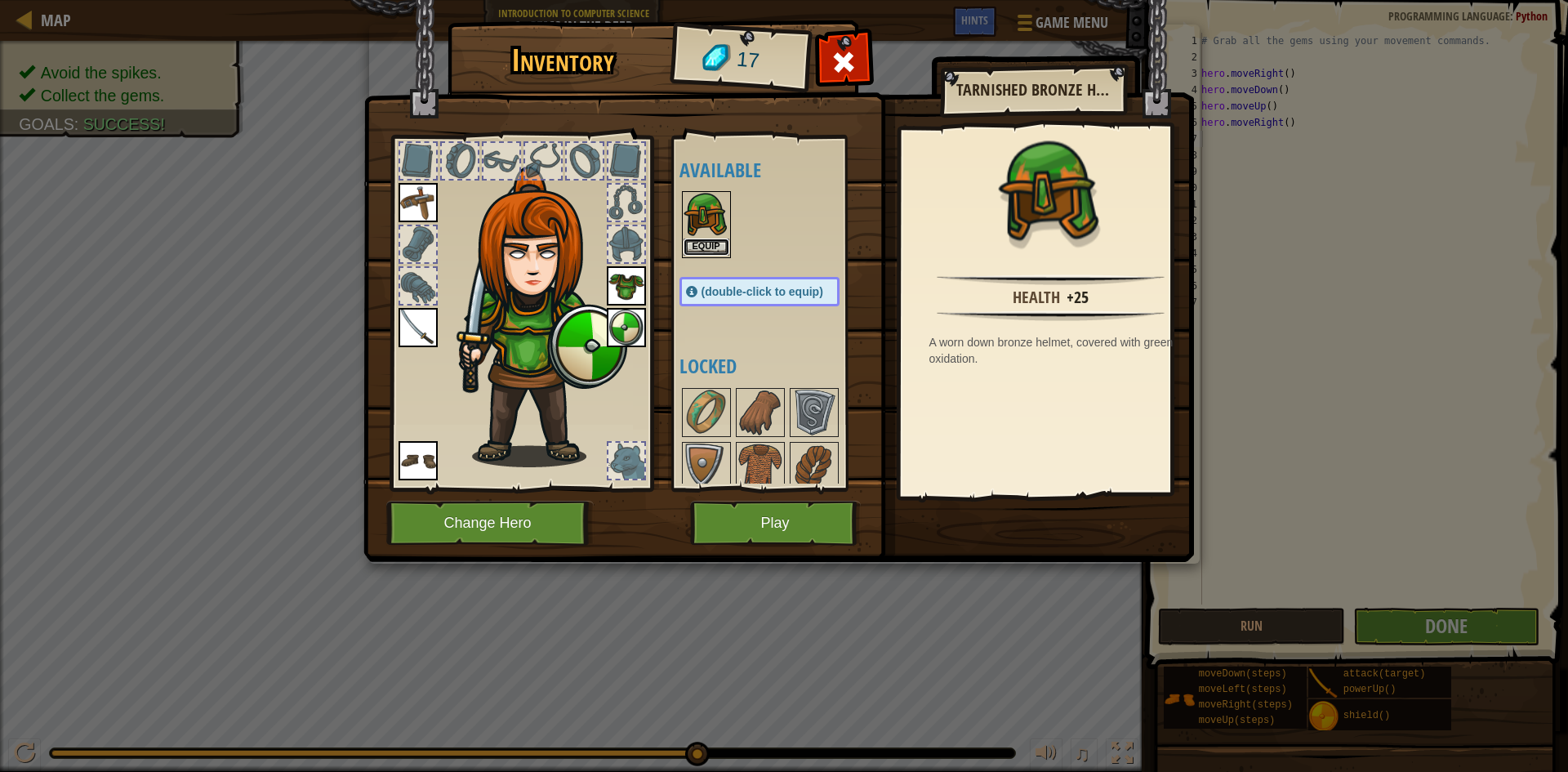
click at [701, 248] on button "Equip" at bounding box center [707, 247] width 46 height 17
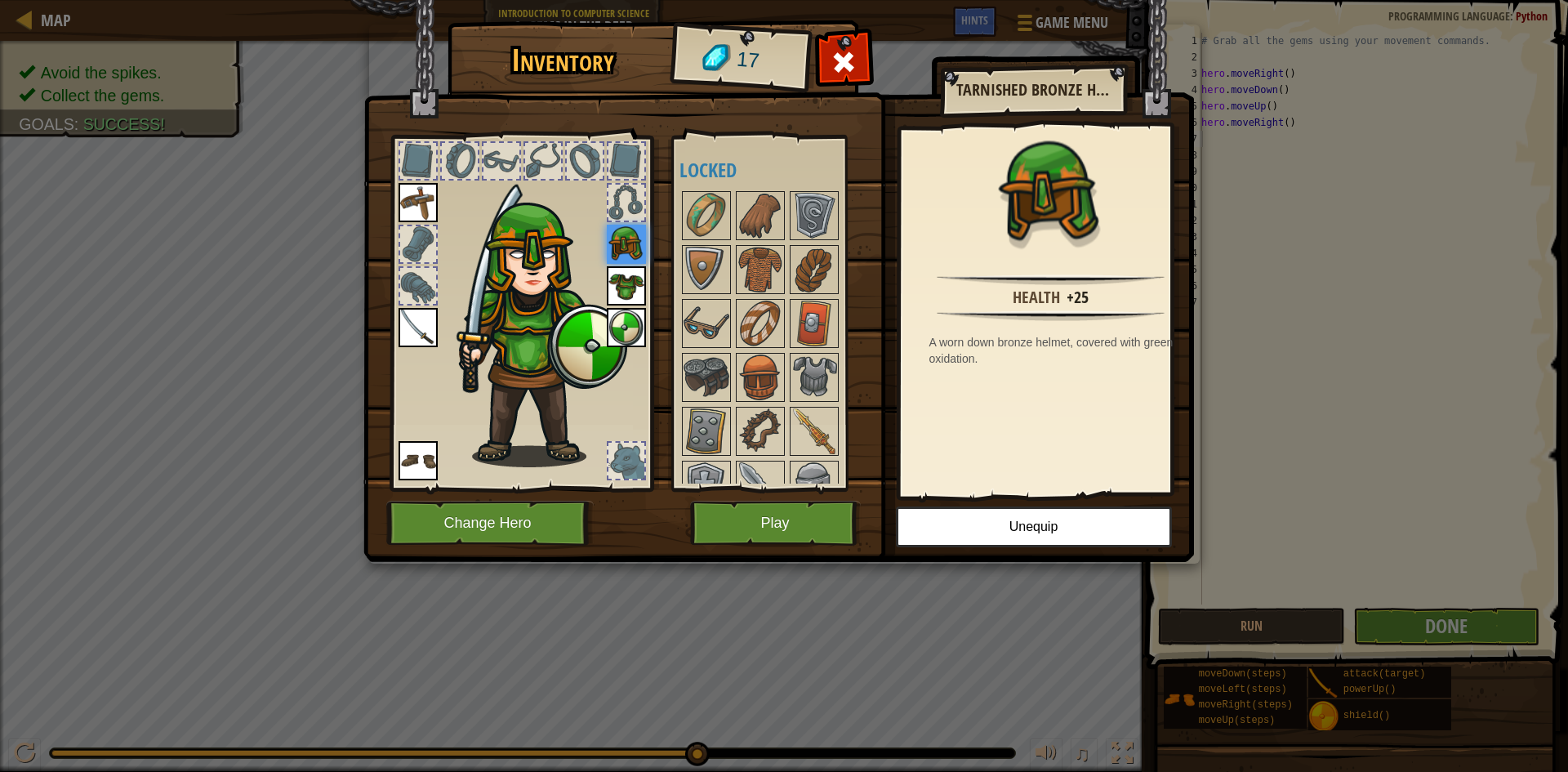
click at [636, 468] on div at bounding box center [626, 460] width 36 height 36
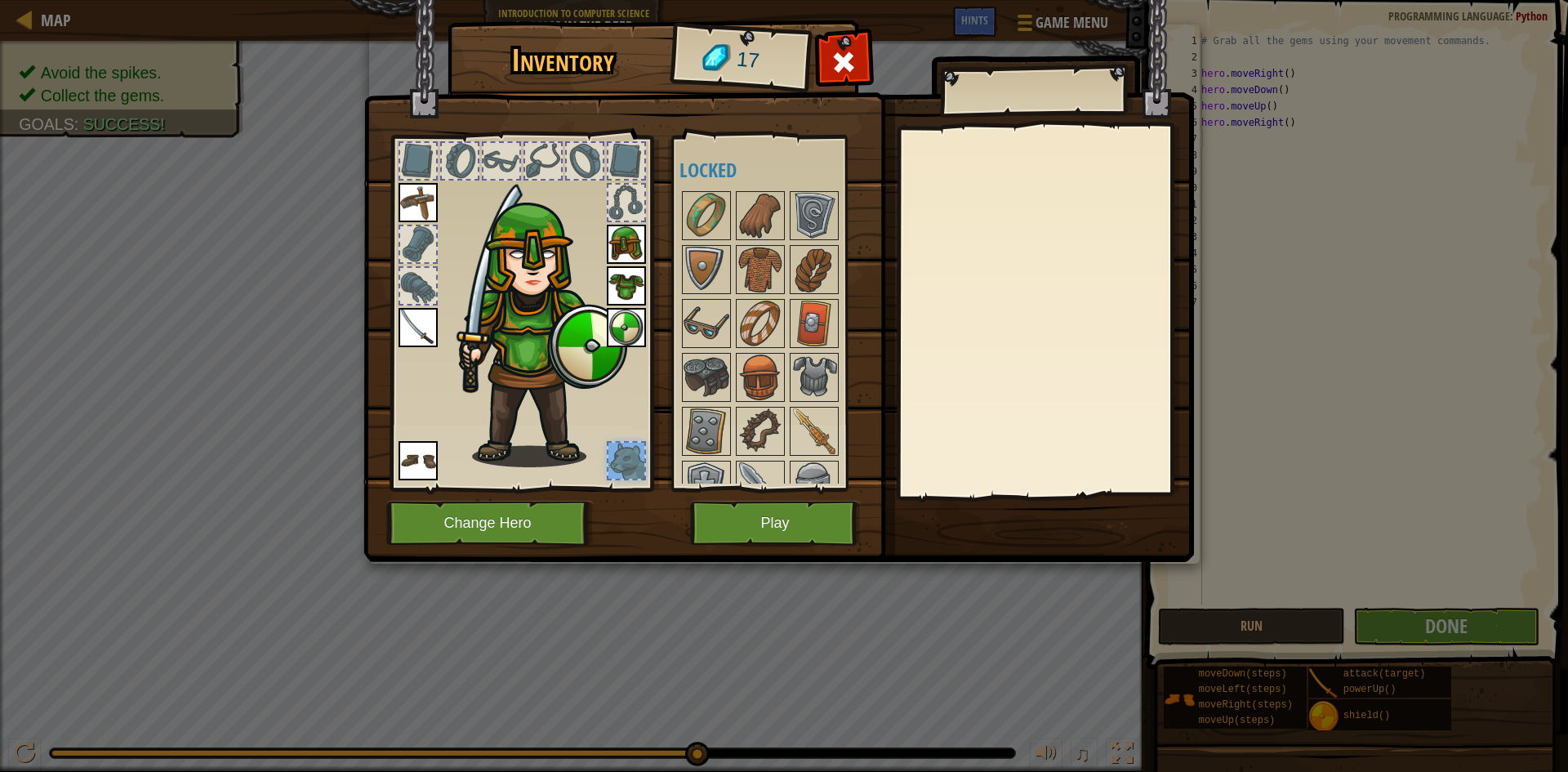
click at [633, 454] on div at bounding box center [626, 460] width 36 height 36
click at [632, 454] on div at bounding box center [626, 460] width 36 height 36
click at [632, 452] on div at bounding box center [626, 460] width 36 height 36
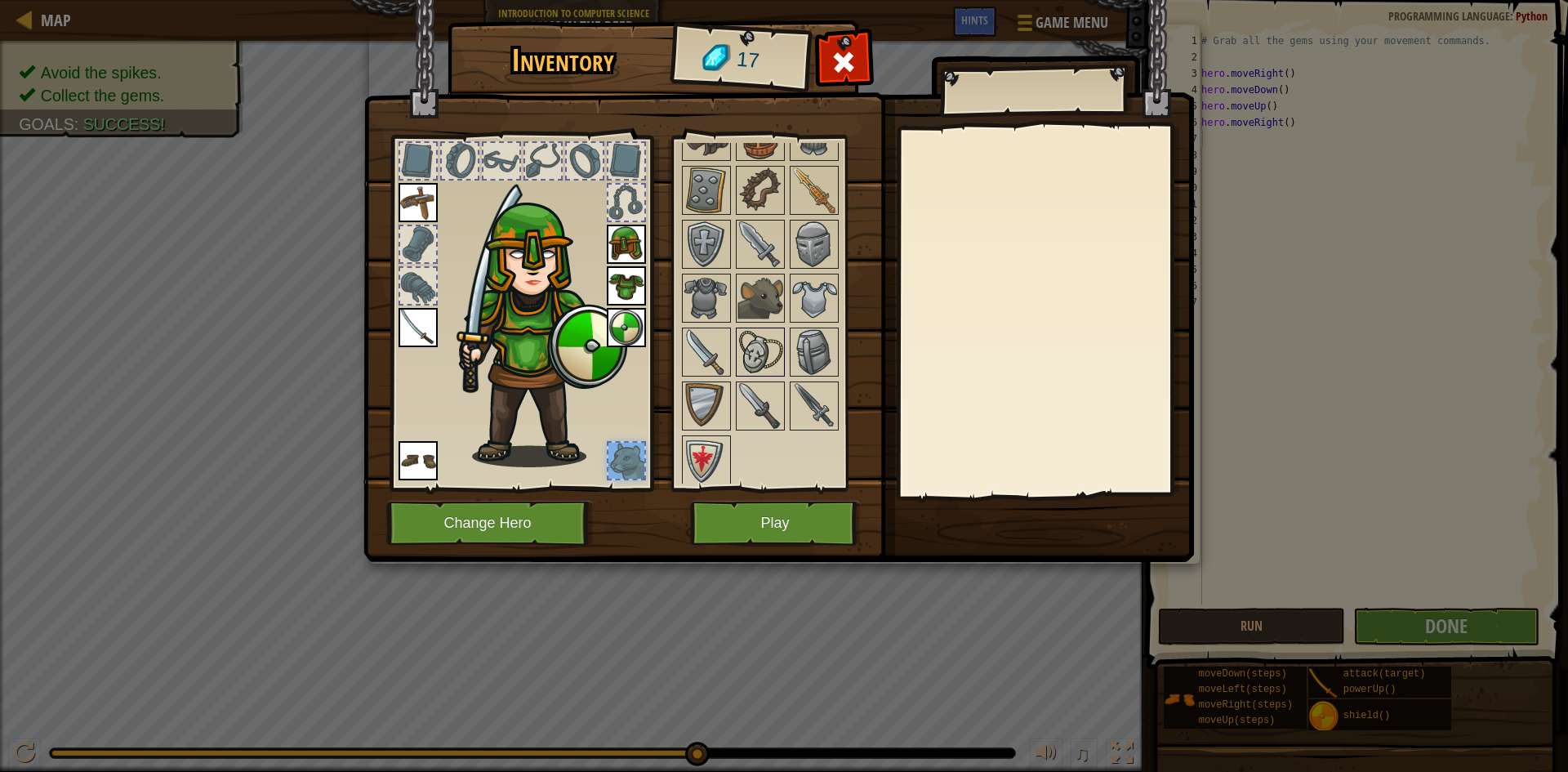
scroll to position [245, 0]
click at [749, 282] on img at bounding box center [760, 294] width 46 height 46
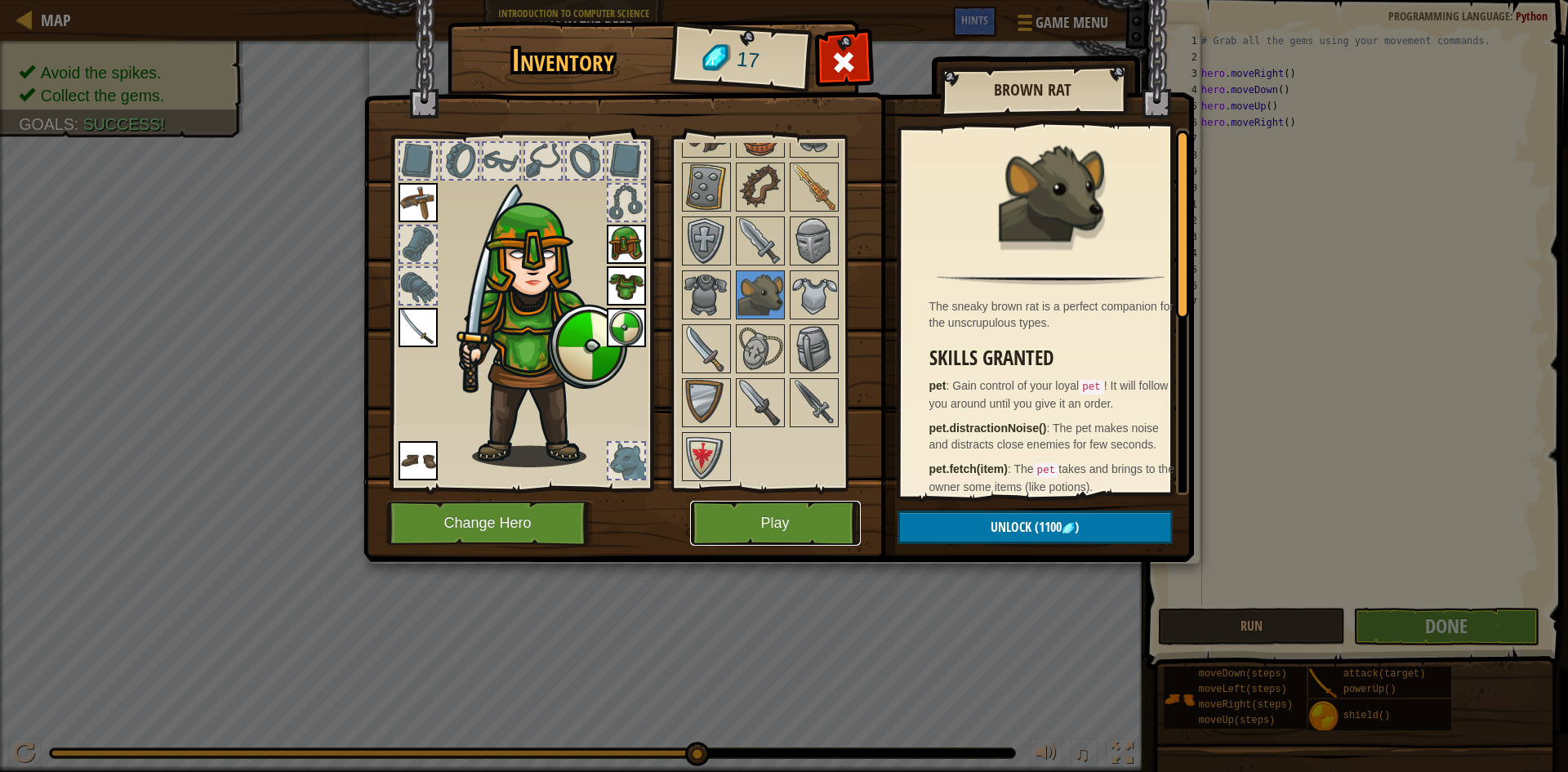
click at [787, 512] on button "Play" at bounding box center [776, 524] width 171 height 45
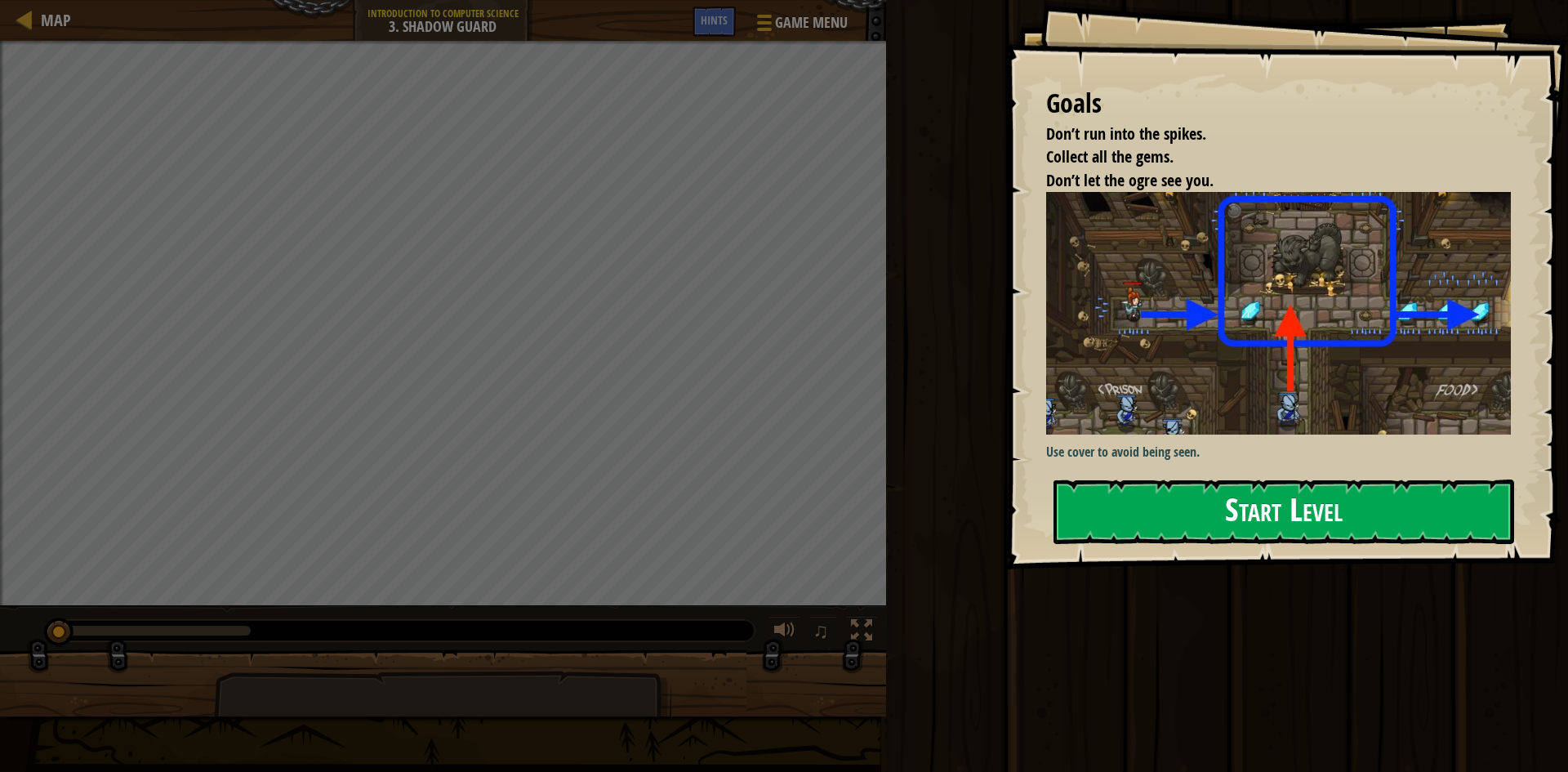
click at [1258, 516] on button "Start Level" at bounding box center [1284, 512] width 461 height 64
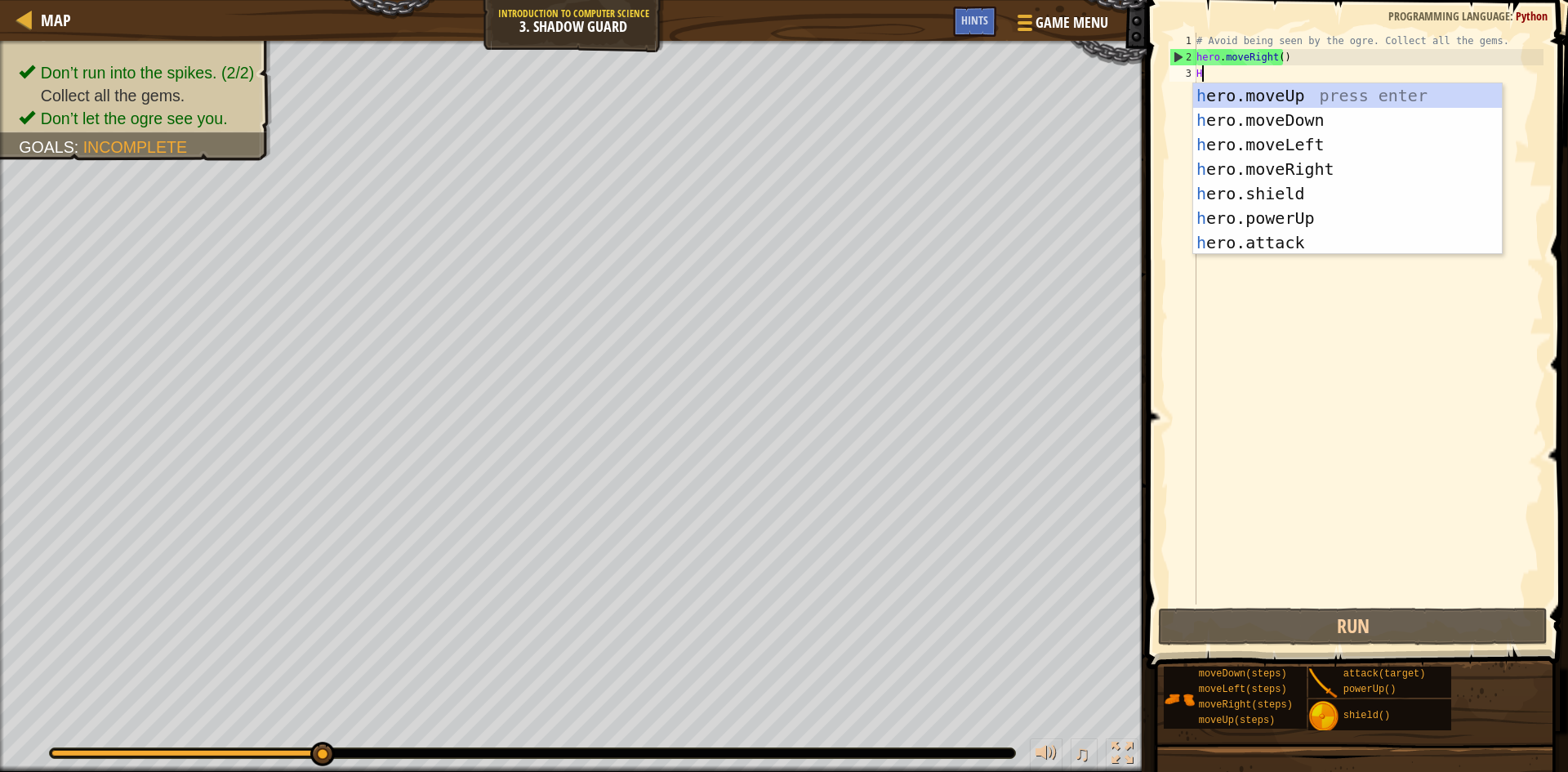
type textarea "H"
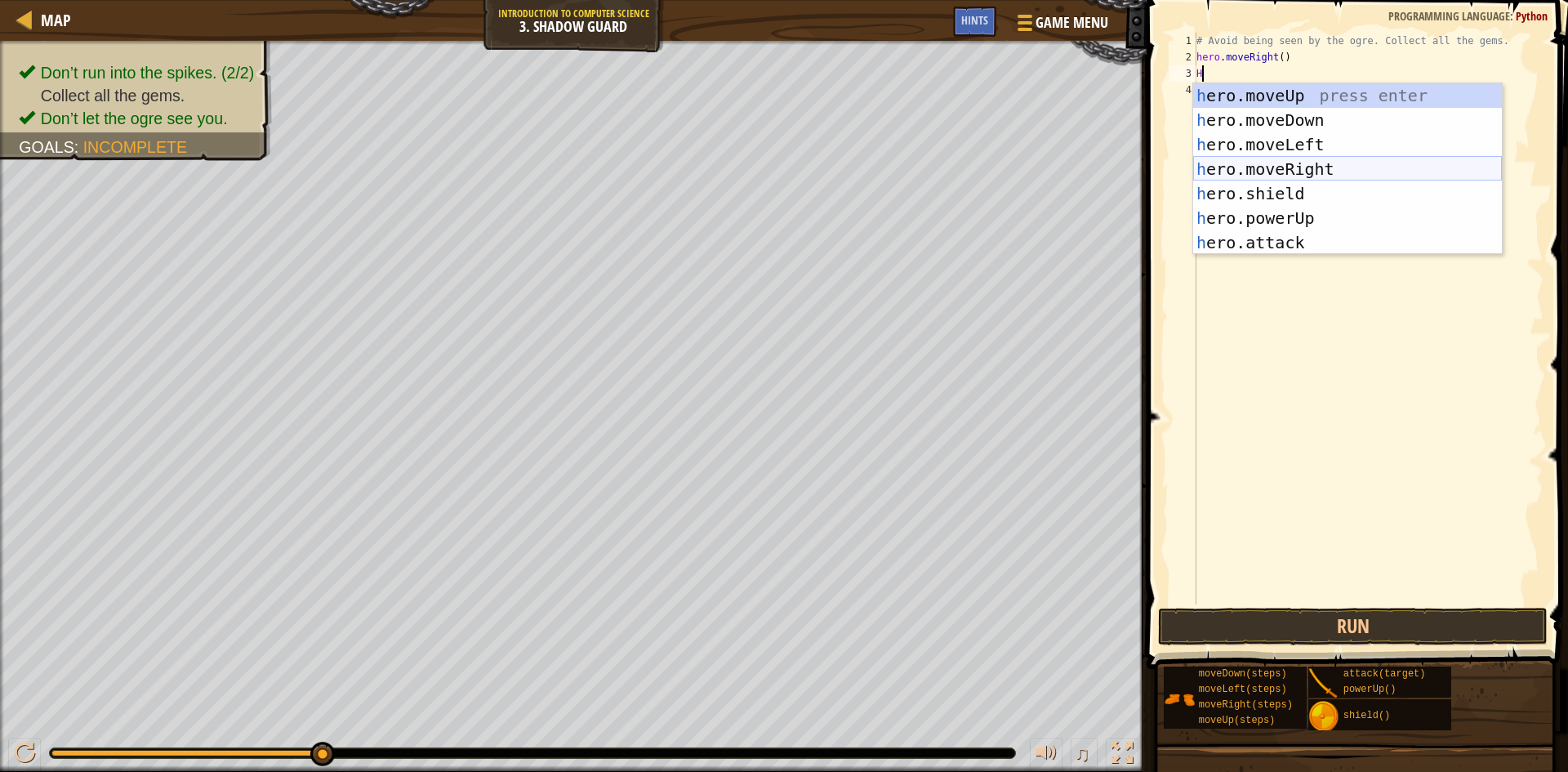
click at [1250, 167] on div "h ero.moveUp press enter h ero.moveDown press enter h ero.moveLeft press enter …" at bounding box center [1348, 193] width 309 height 220
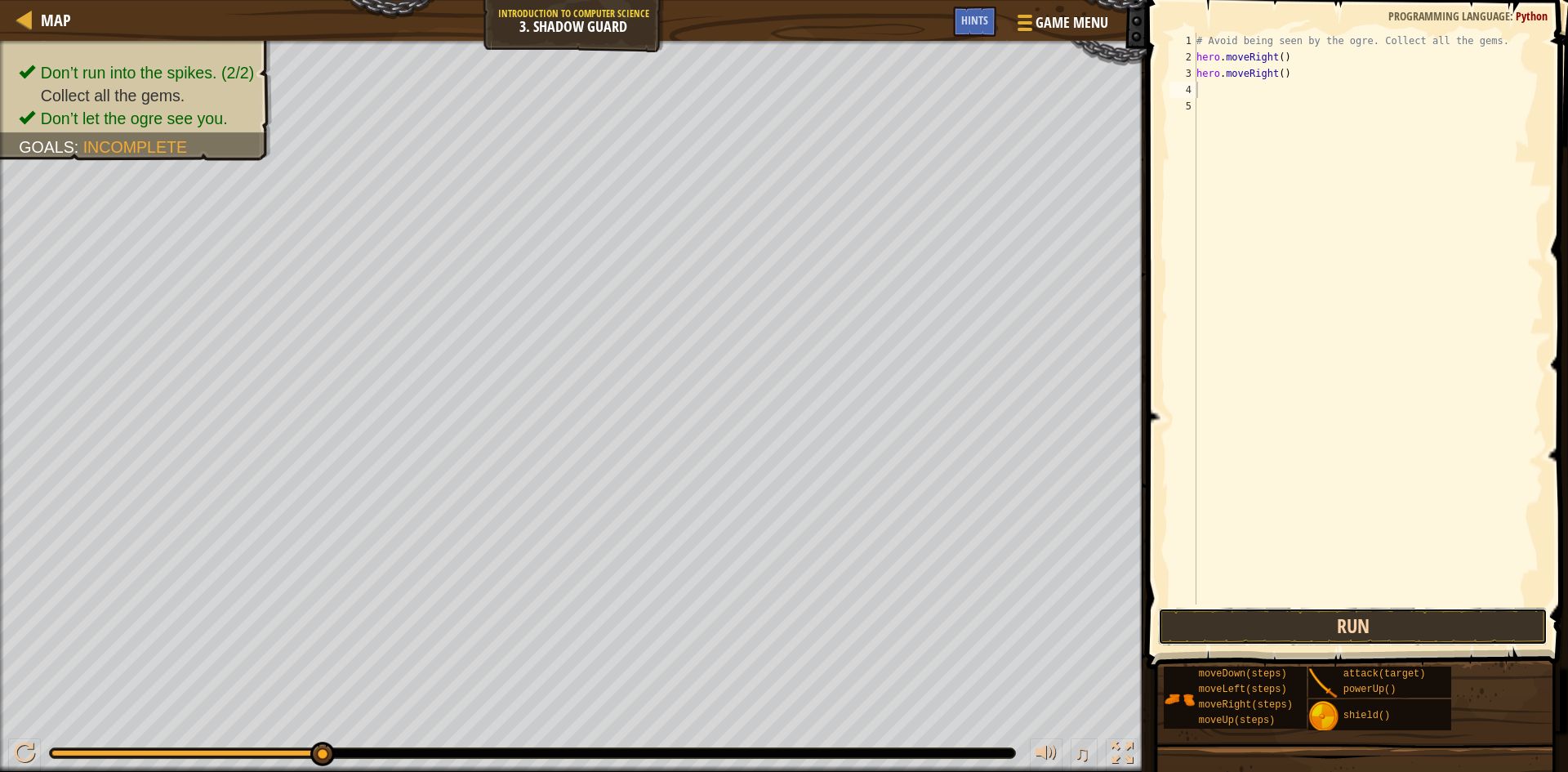
click at [1258, 615] on button "Run" at bounding box center [1352, 626] width 389 height 37
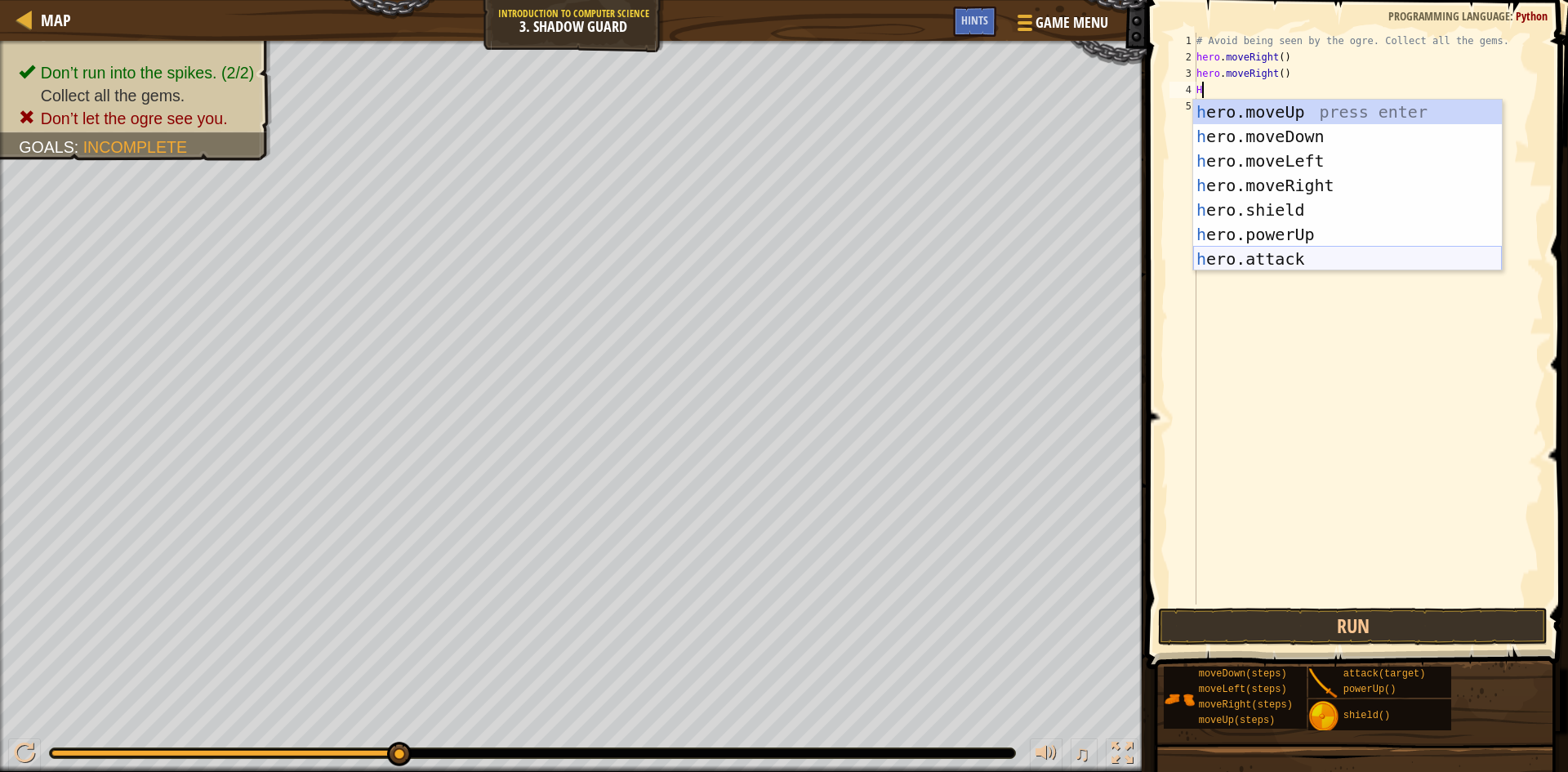
click at [1246, 265] on div "h ero.moveUp press enter h ero.moveDown press enter h ero.moveLeft press enter …" at bounding box center [1348, 210] width 309 height 220
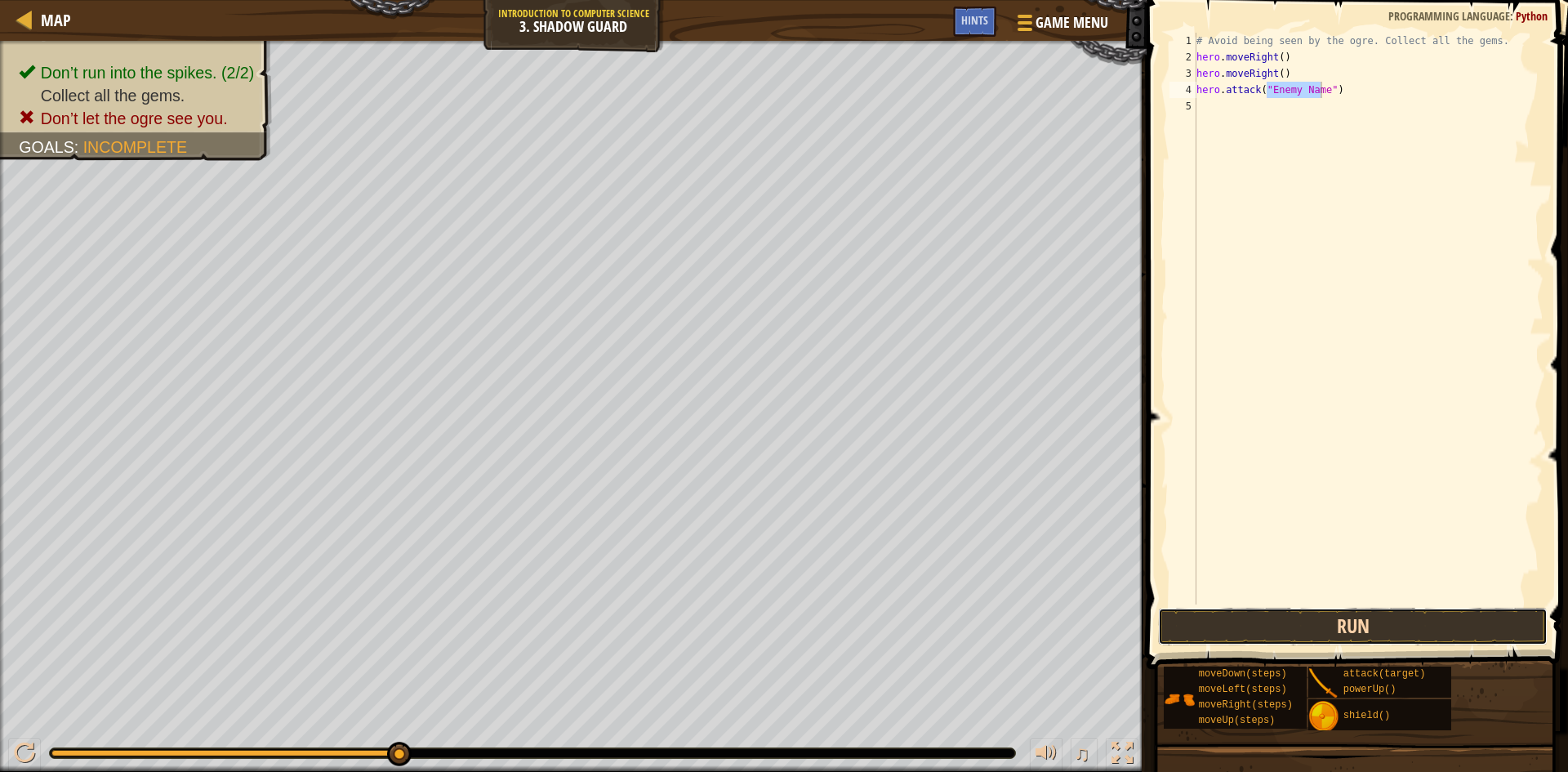
click at [1258, 625] on button "Run" at bounding box center [1352, 626] width 389 height 37
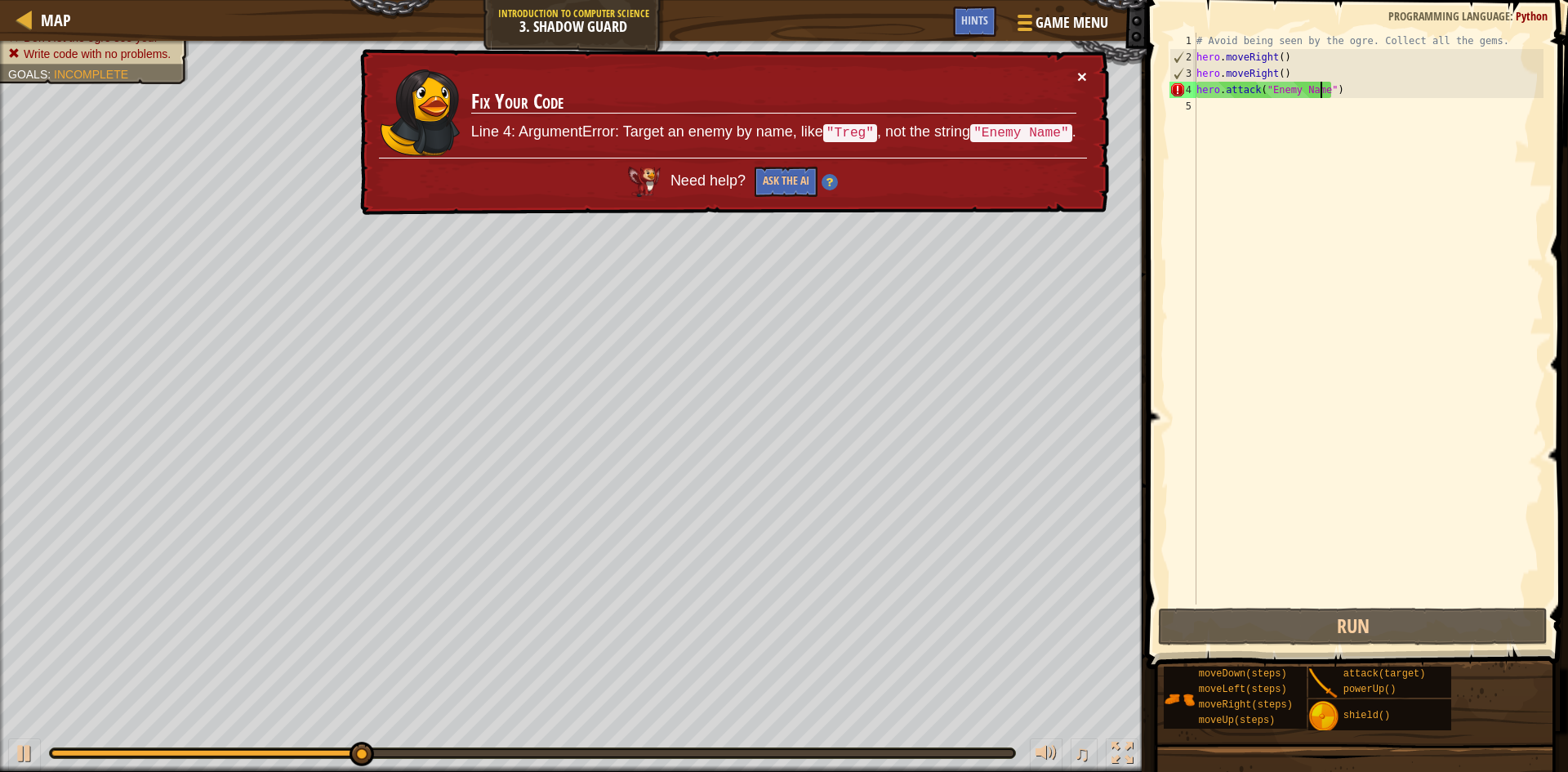
click at [1087, 77] on div "× Fix Your Code Line 4: ArgumentError: Target an enemy by name, like "Treg" , n…" at bounding box center [733, 133] width 755 height 179
click at [1080, 76] on button "×" at bounding box center [1081, 71] width 10 height 17
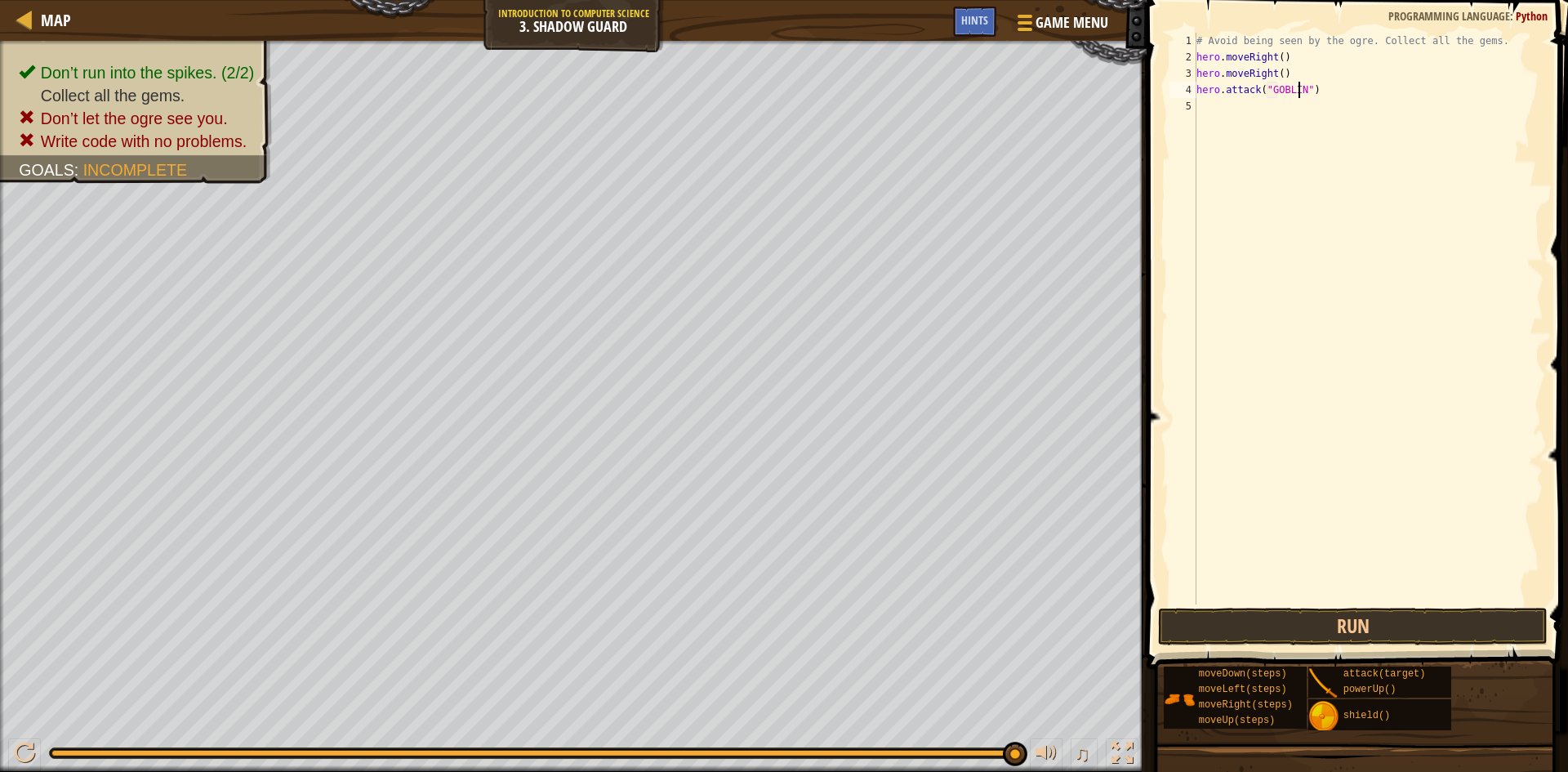
scroll to position [7, 9]
click at [1258, 619] on button "Run" at bounding box center [1352, 626] width 389 height 37
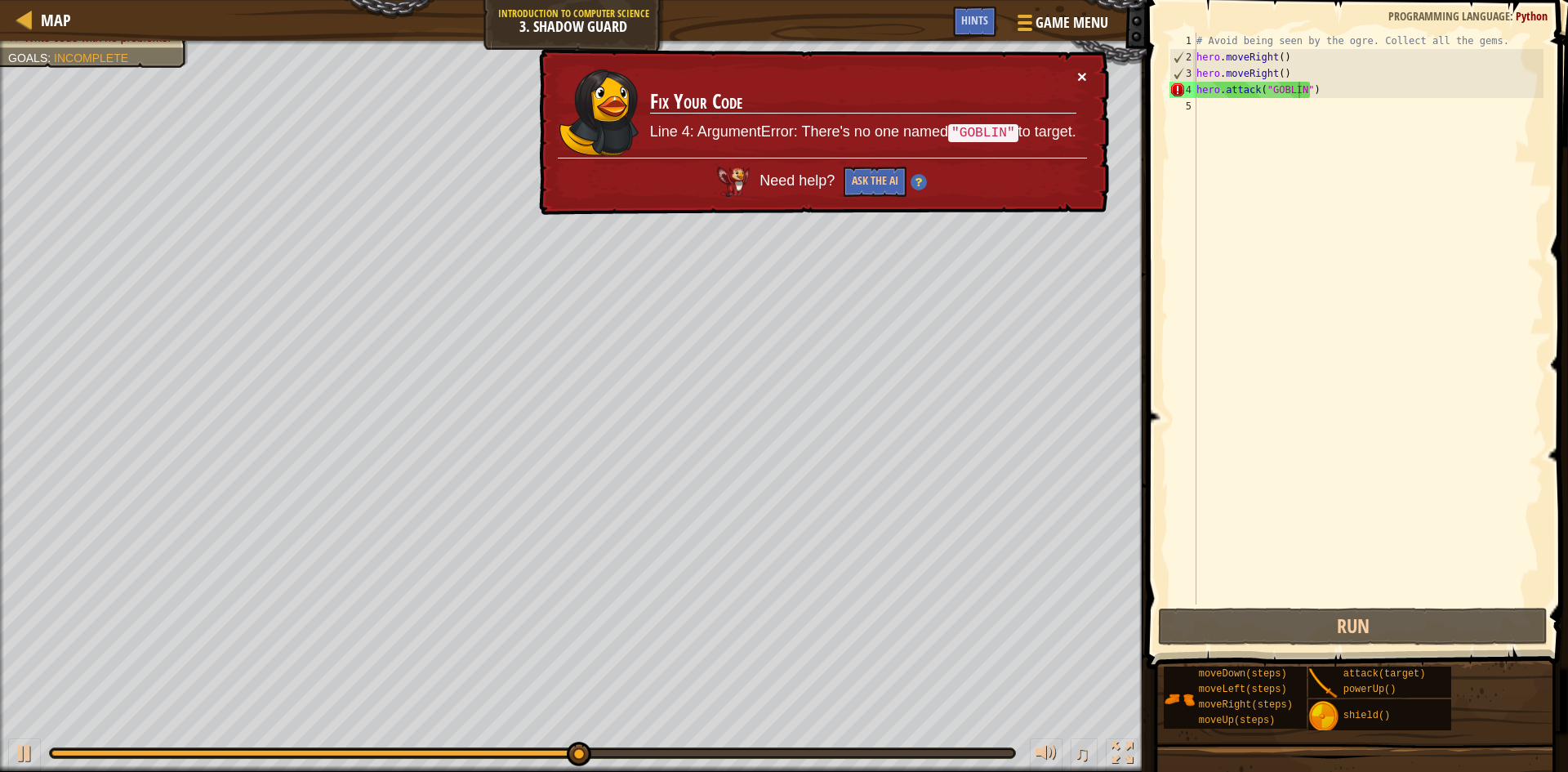
click at [1085, 76] on button "×" at bounding box center [1082, 77] width 10 height 17
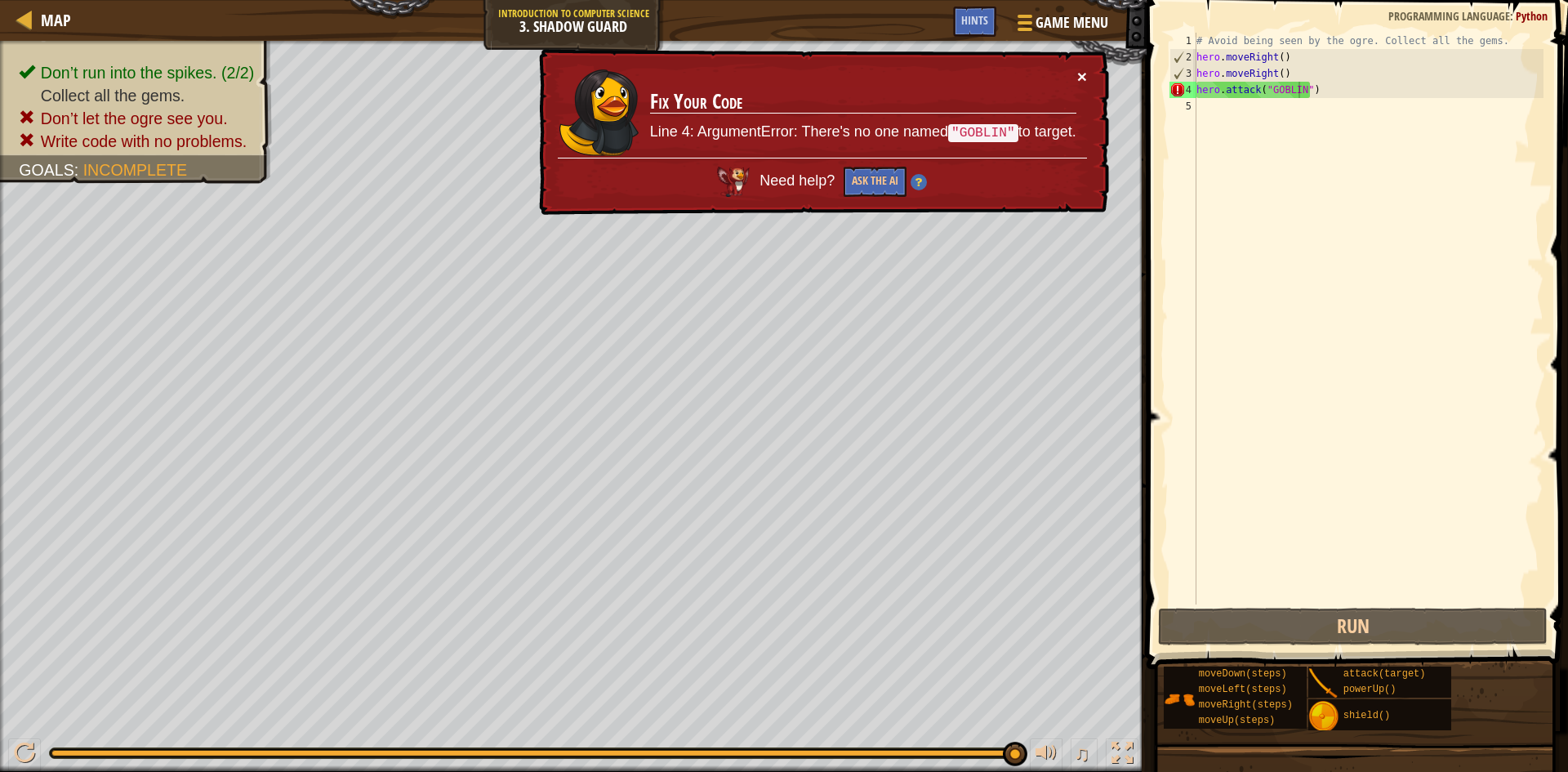
click at [1082, 79] on button "×" at bounding box center [1083, 80] width 10 height 17
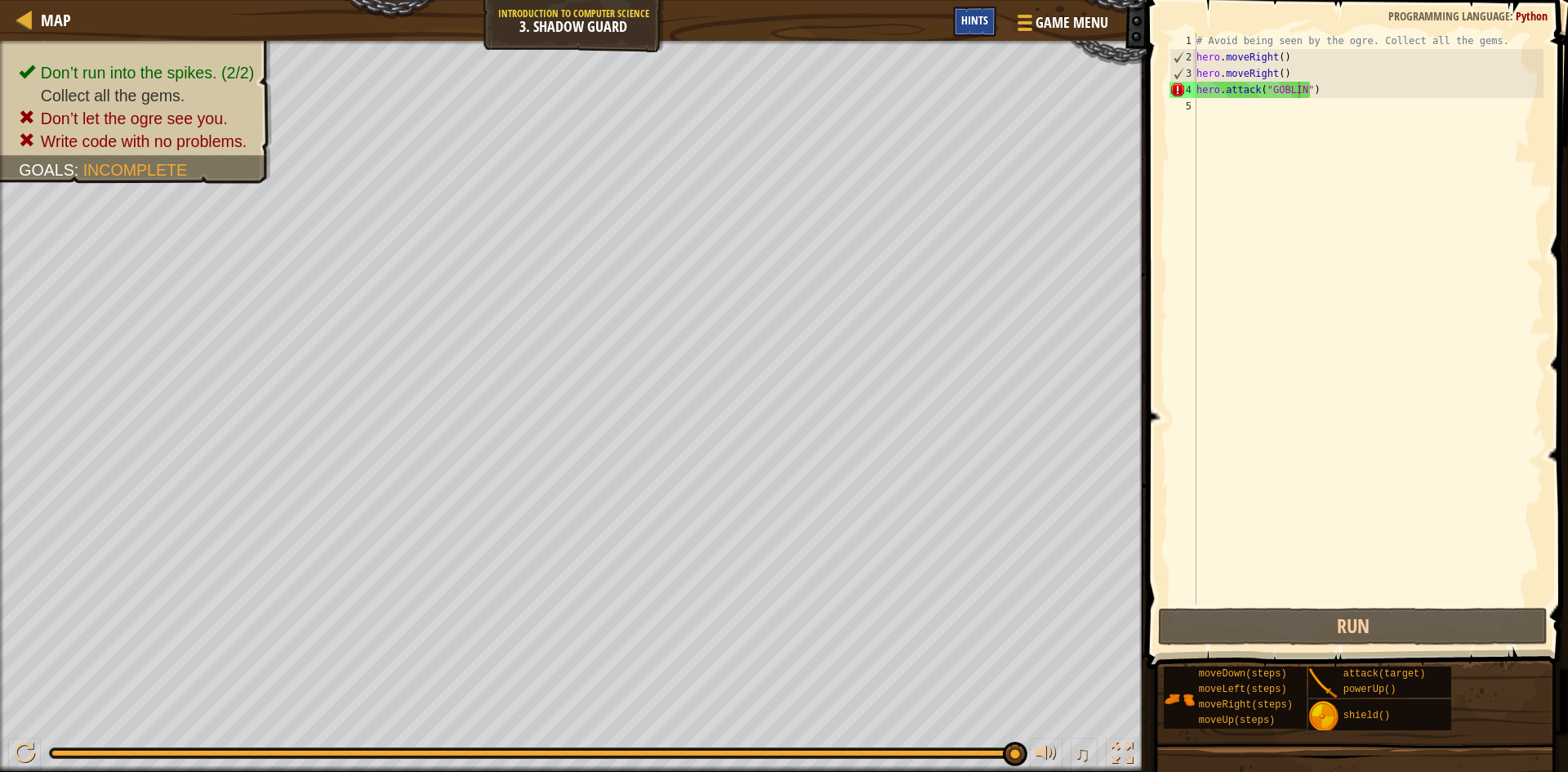
click at [980, 18] on span "Hints" at bounding box center [974, 20] width 27 height 16
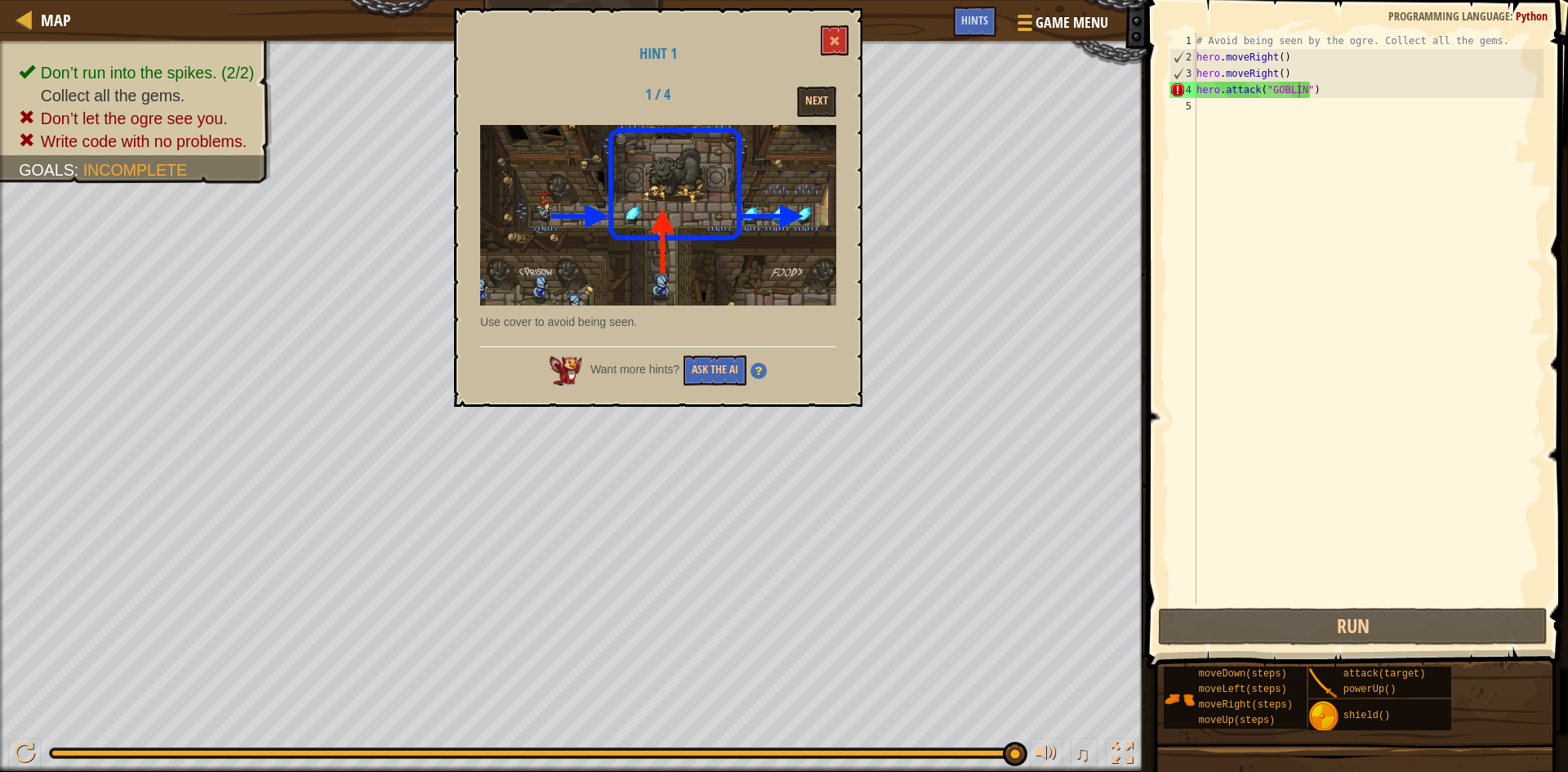
click at [730, 351] on div "Want more hints? Ask the AI" at bounding box center [659, 366] width 357 height 39
drag, startPoint x: 725, startPoint y: 373, endPoint x: 732, endPoint y: 359, distance: 15.7
click at [730, 366] on button "Ask the AI" at bounding box center [715, 371] width 63 height 30
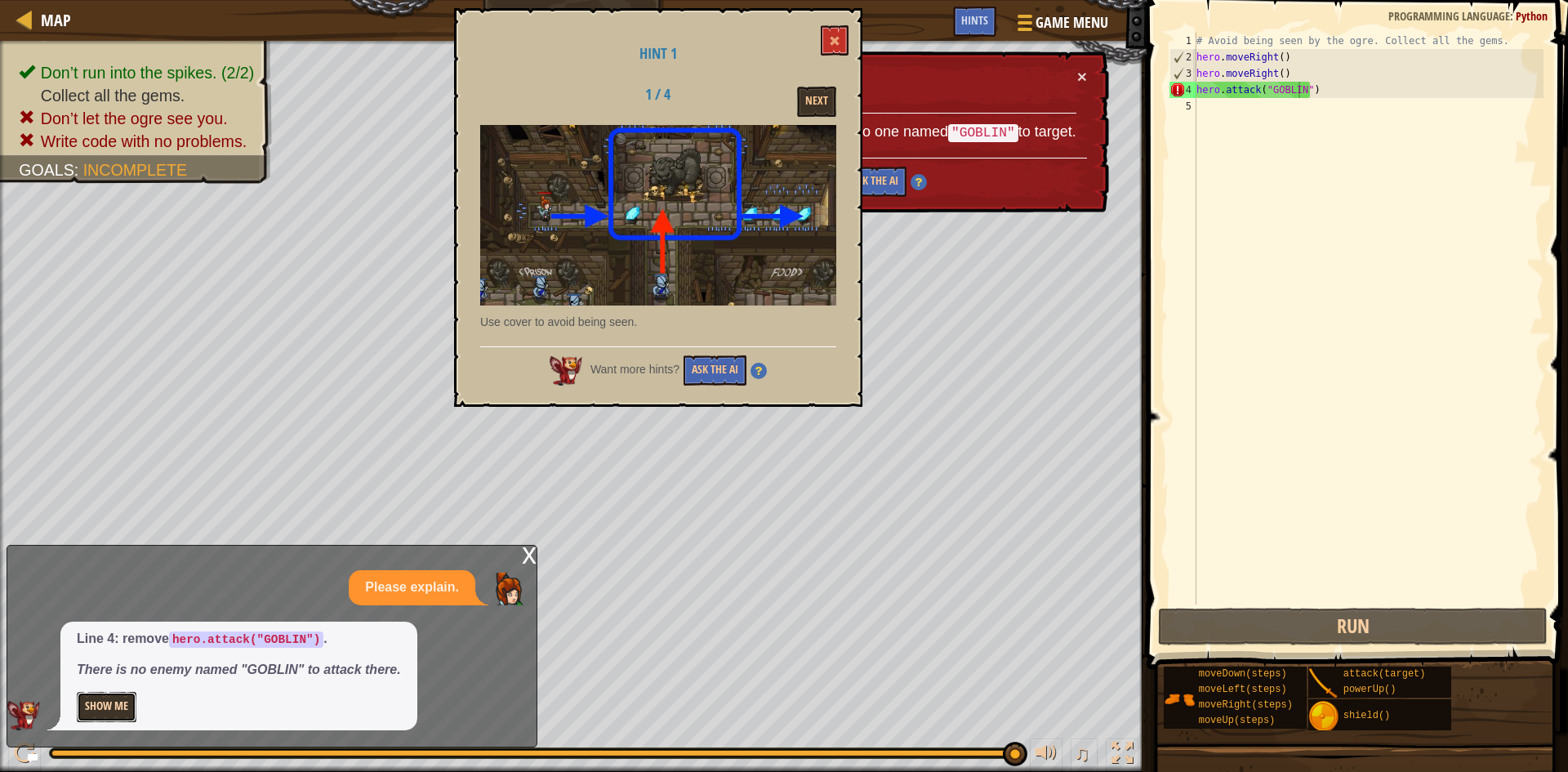
click at [92, 693] on button "Show Me" at bounding box center [106, 707] width 60 height 30
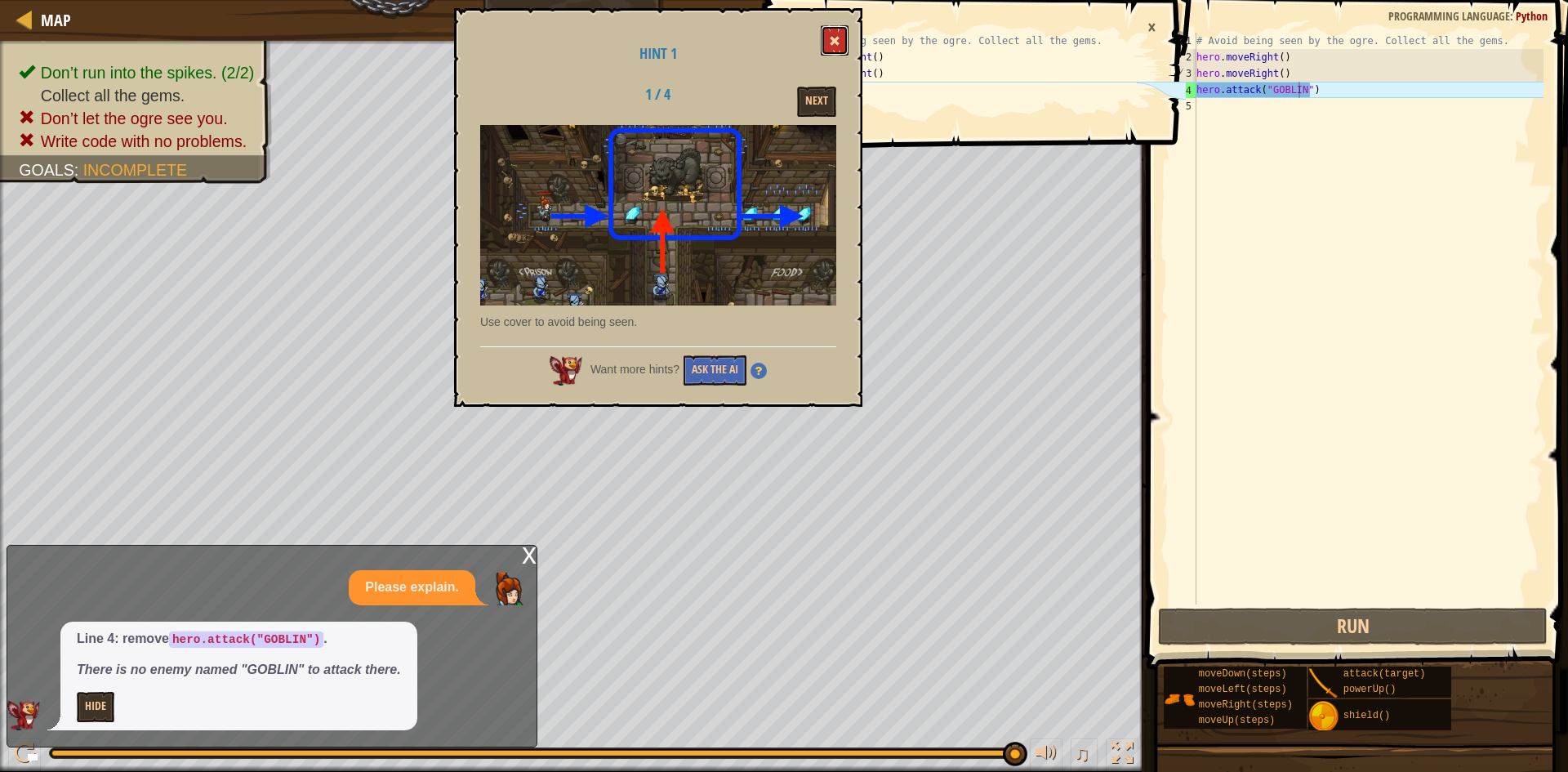
click at [844, 35] on button at bounding box center [835, 40] width 28 height 30
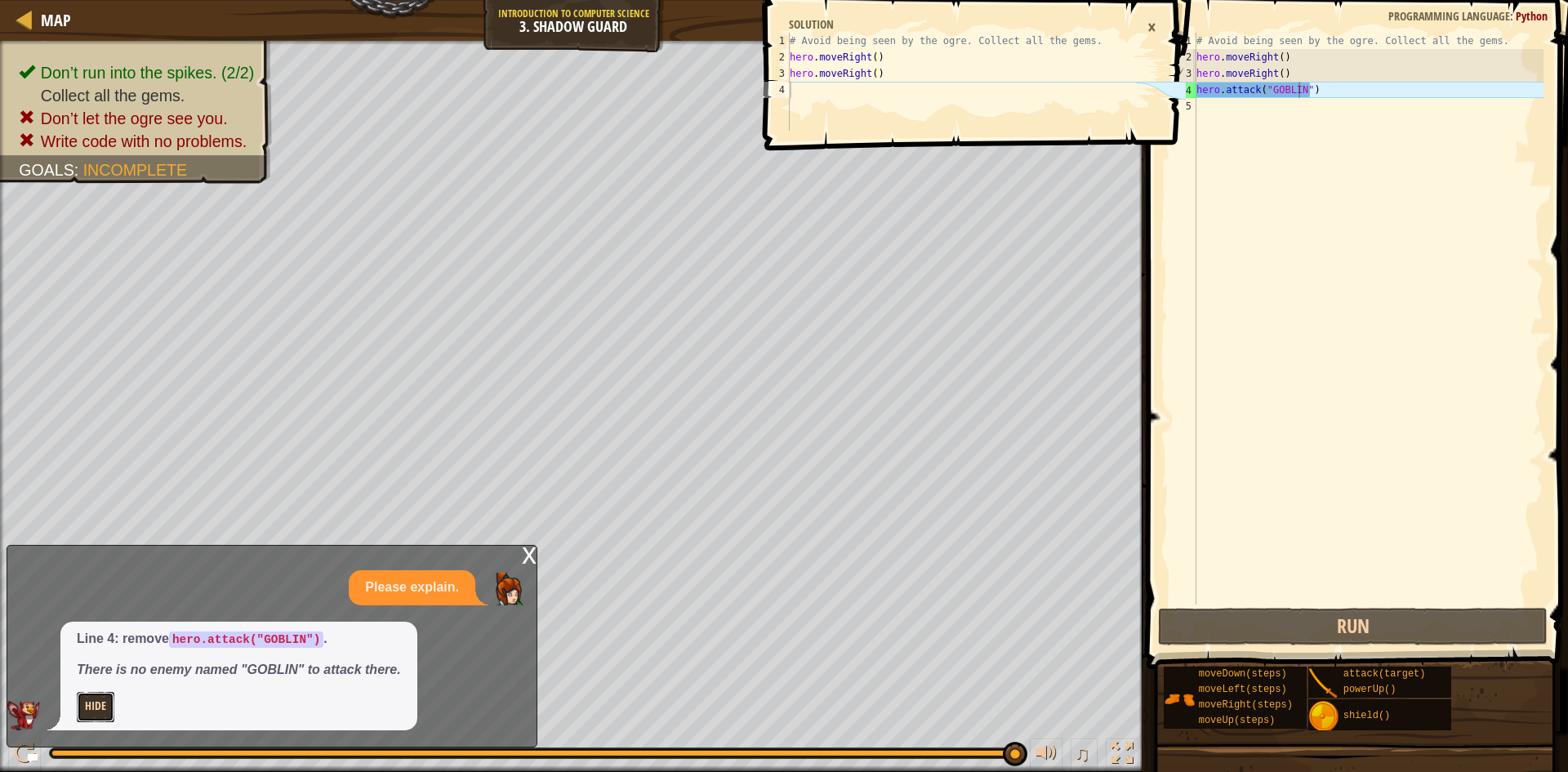
click at [105, 700] on button "Hide" at bounding box center [95, 707] width 37 height 30
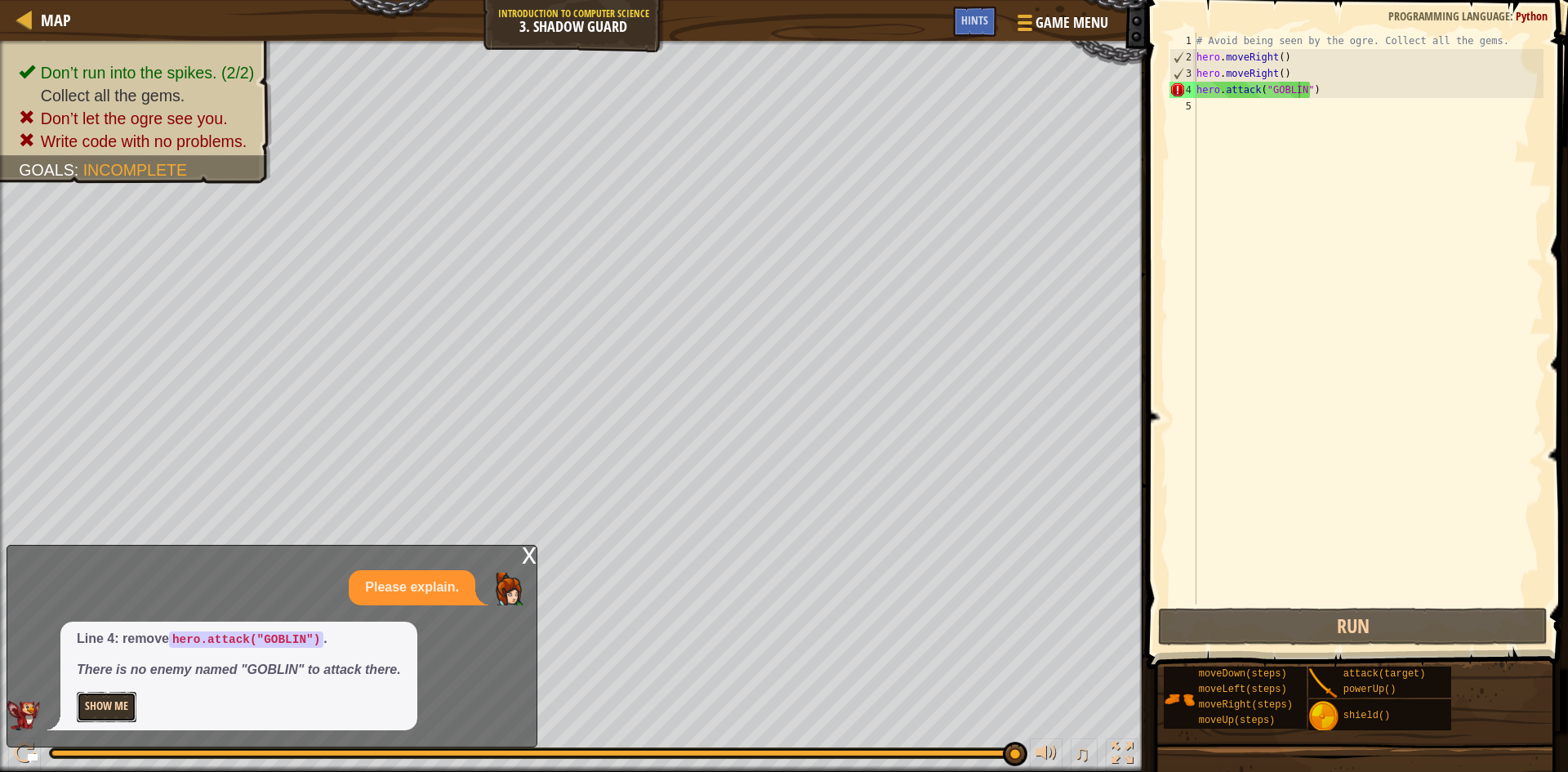
click at [113, 702] on button "Show Me" at bounding box center [106, 707] width 60 height 30
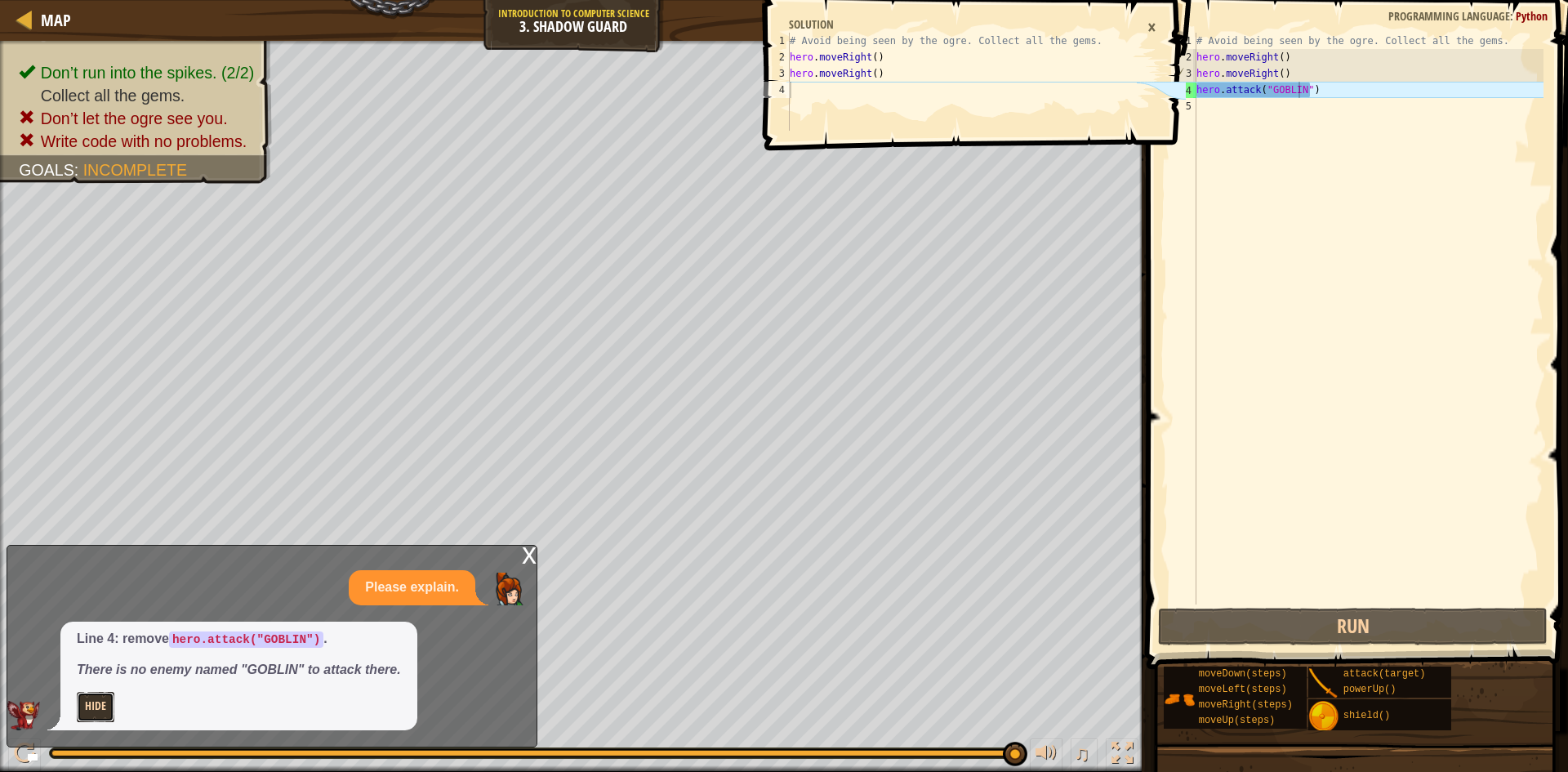
click at [100, 701] on button "Hide" at bounding box center [95, 707] width 37 height 30
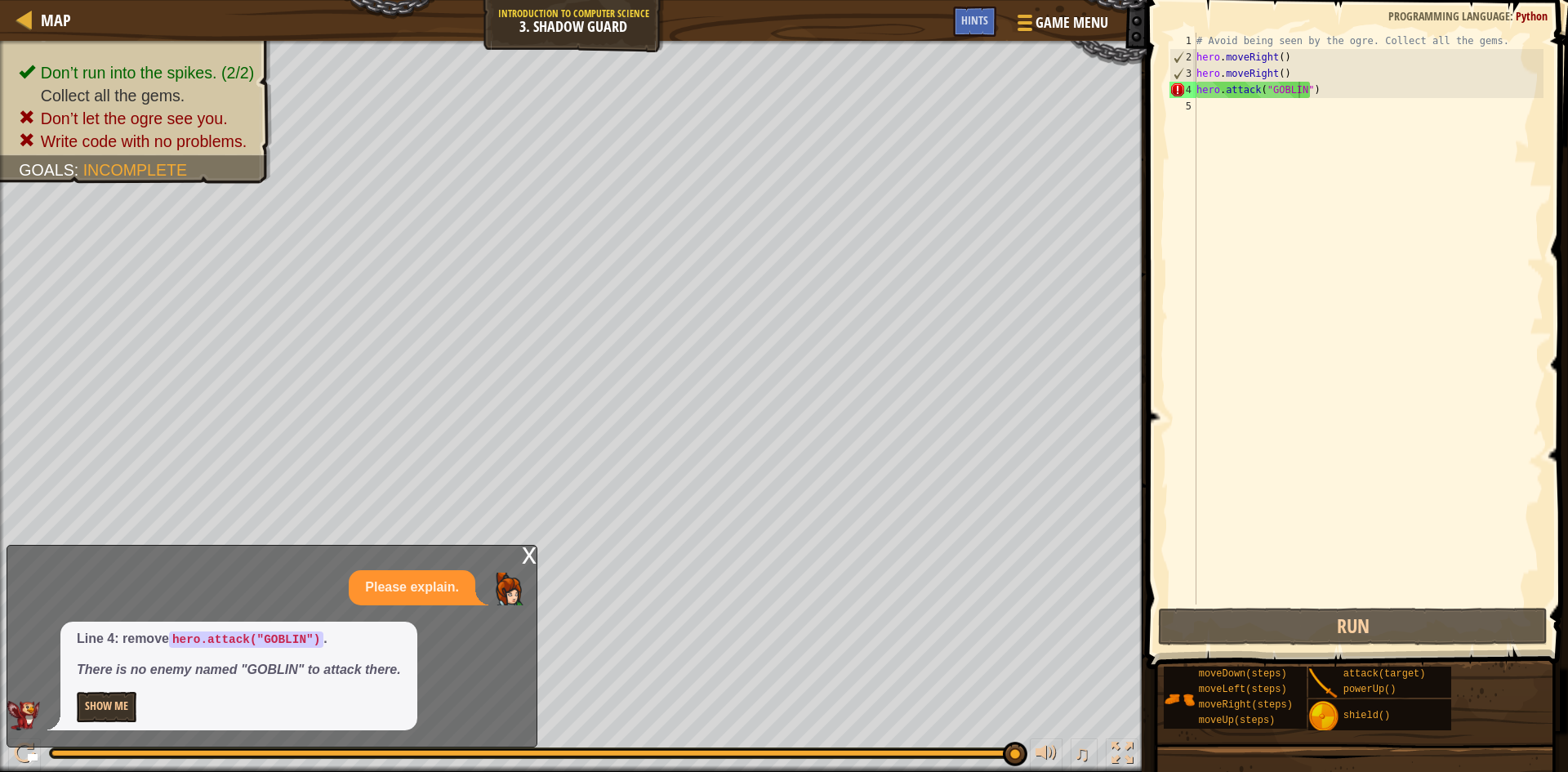
drag, startPoint x: 330, startPoint y: 691, endPoint x: 341, endPoint y: 636, distance: 56.1
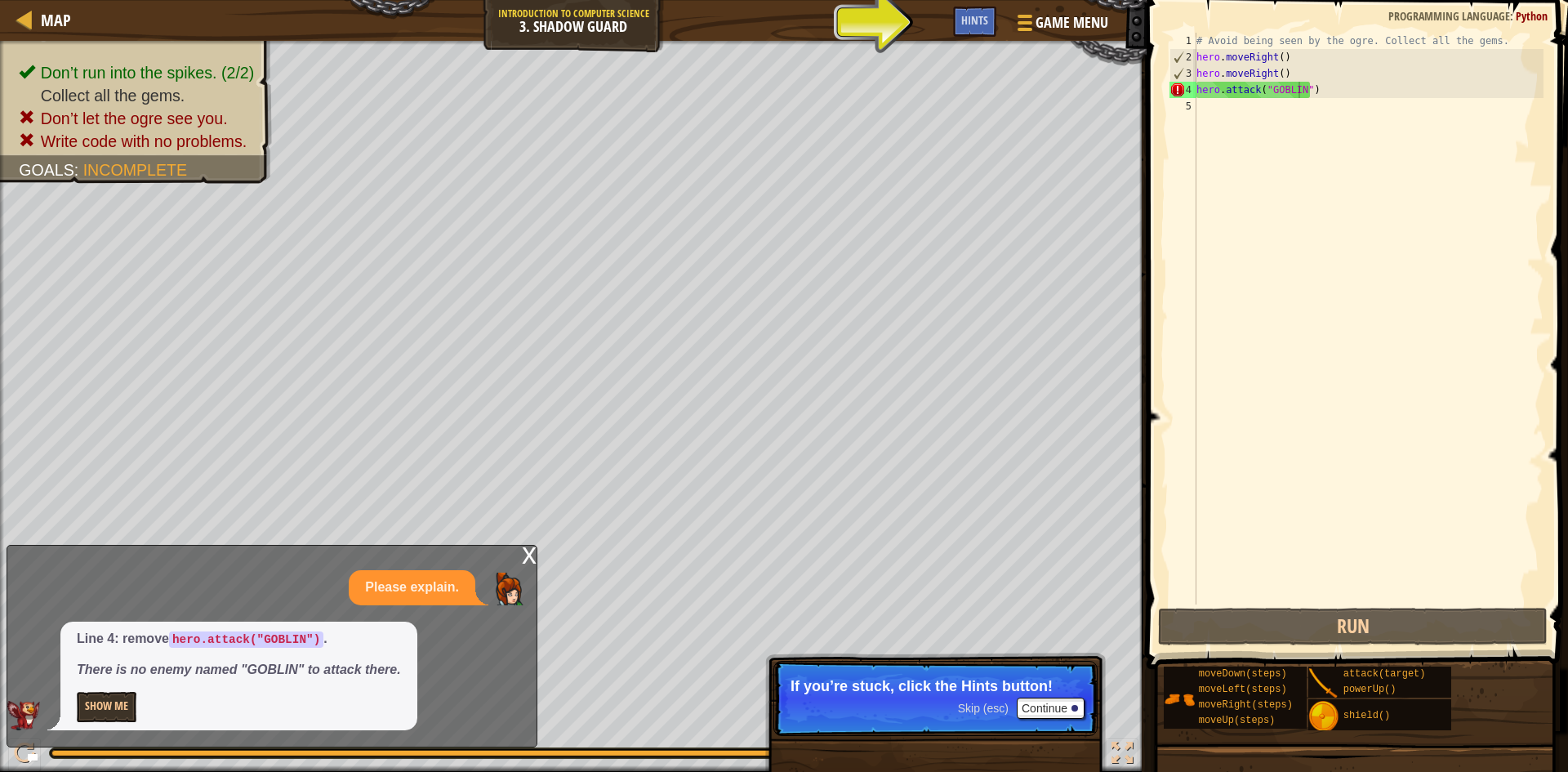
click at [958, 22] on div "Hints" at bounding box center [974, 21] width 43 height 30
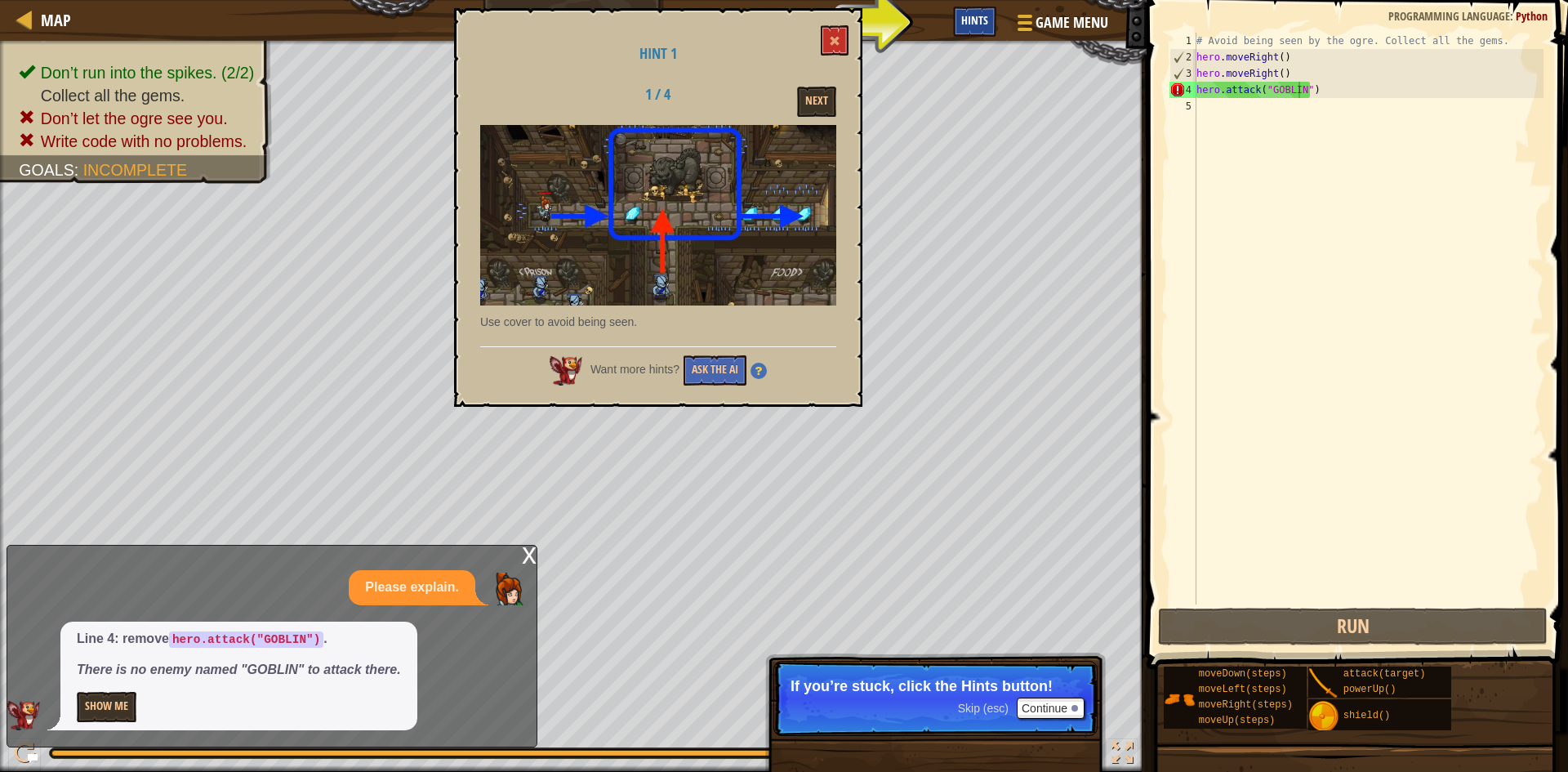
click at [976, 21] on span "Hints" at bounding box center [974, 20] width 27 height 16
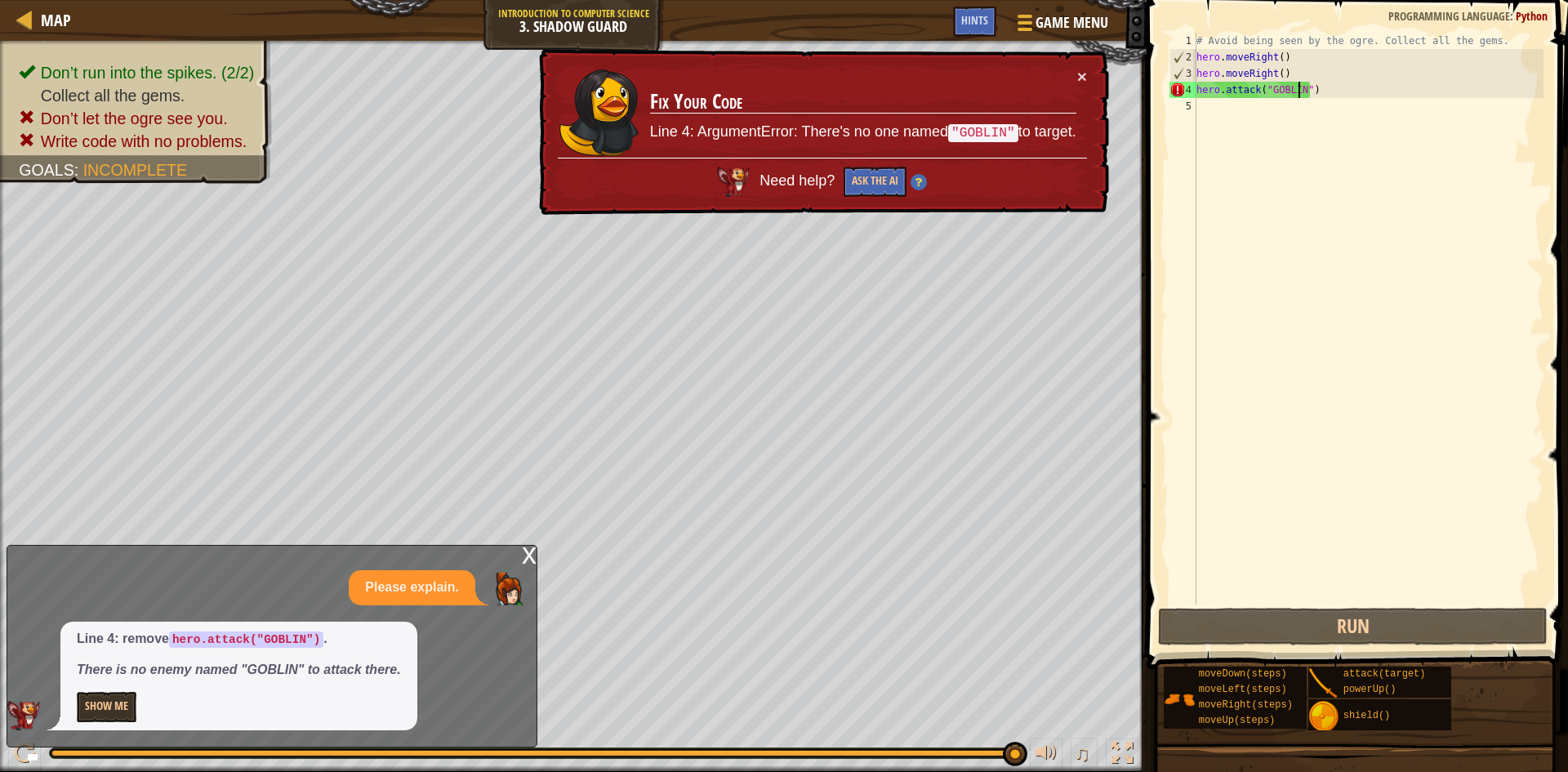
click at [1258, 93] on div "# Avoid being seen by the ogre. Collect all the gems. hero . moveRight ( ) hero…" at bounding box center [1368, 335] width 350 height 605
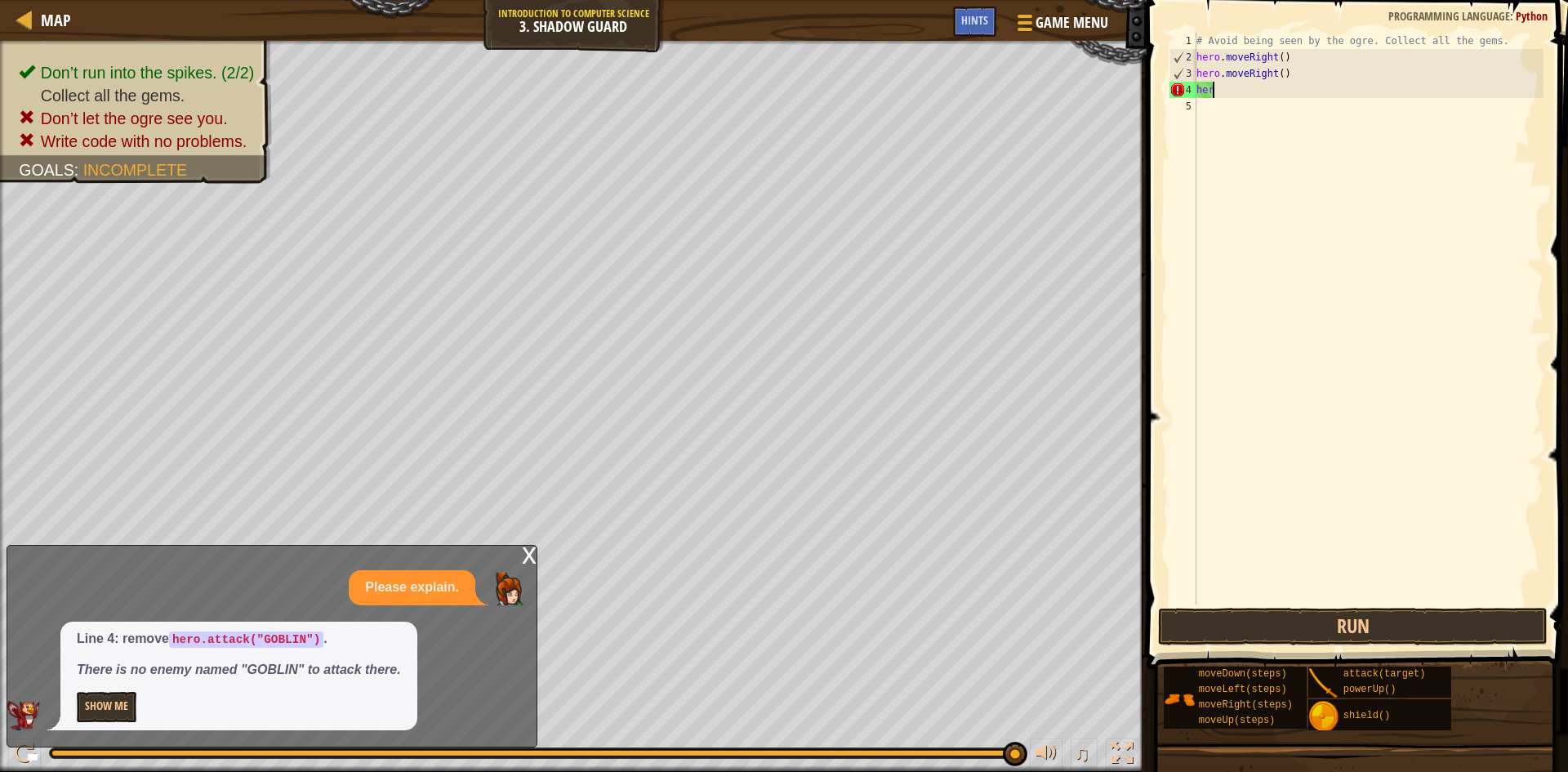
scroll to position [7, 0]
type textarea "h"
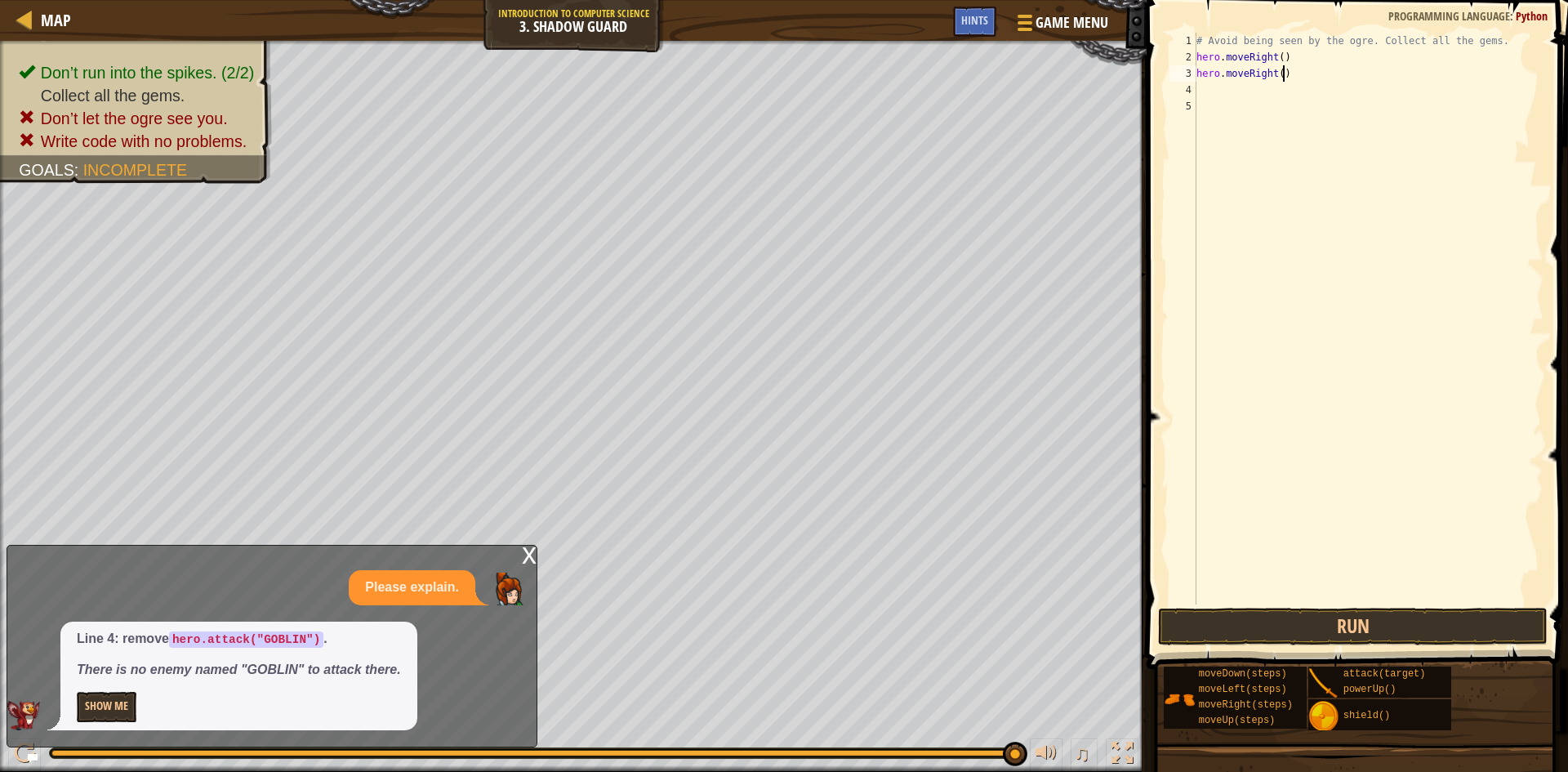
click at [1258, 74] on div "# Avoid being seen by the ogre. Collect all the gems. hero . moveRight ( ) hero…" at bounding box center [1368, 335] width 350 height 605
type textarea "h"
type textarea "H"
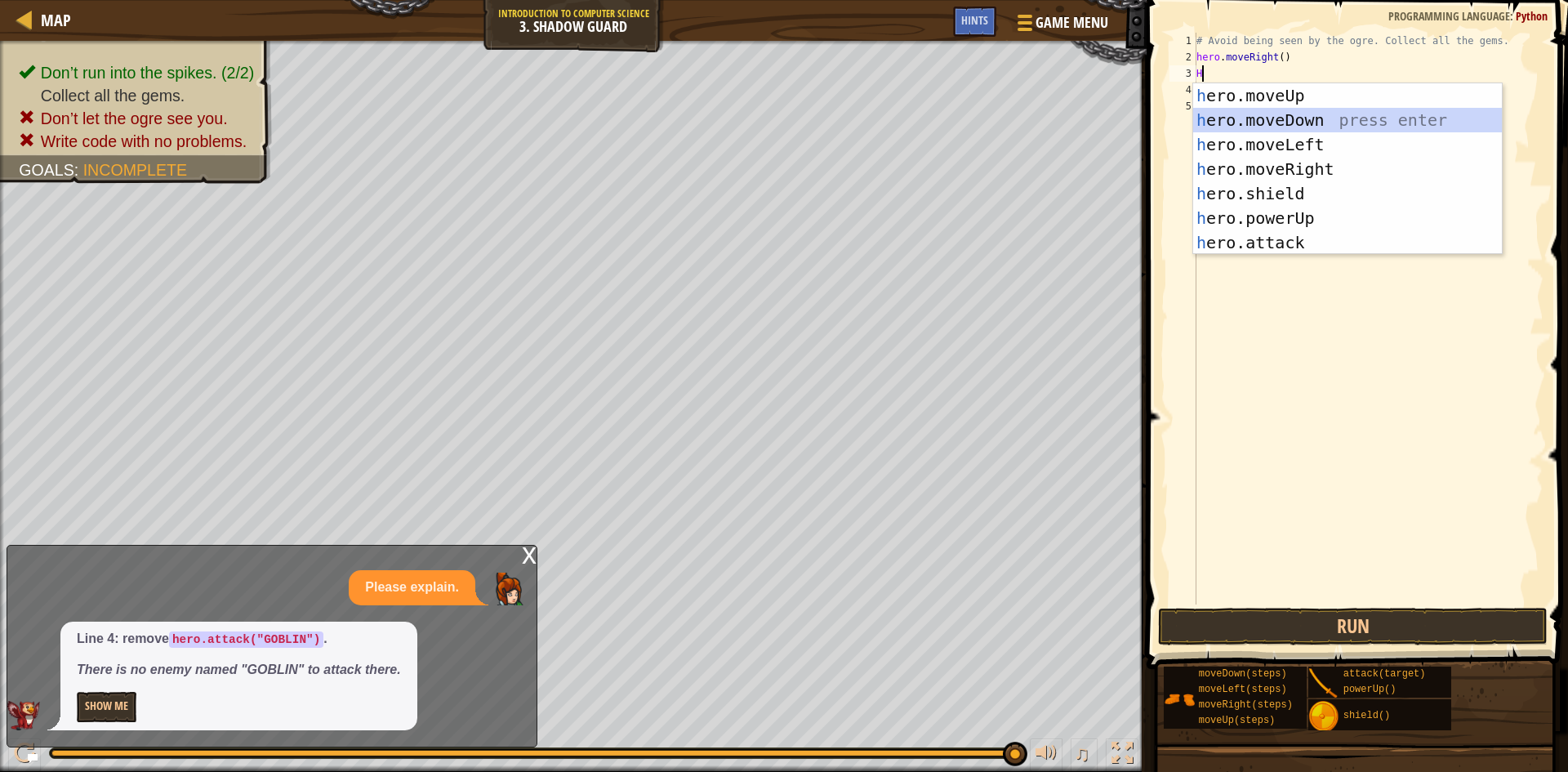
click at [1258, 115] on div "h ero.moveUp press enter h ero.moveDown press enter h ero.moveLeft press enter …" at bounding box center [1348, 193] width 309 height 220
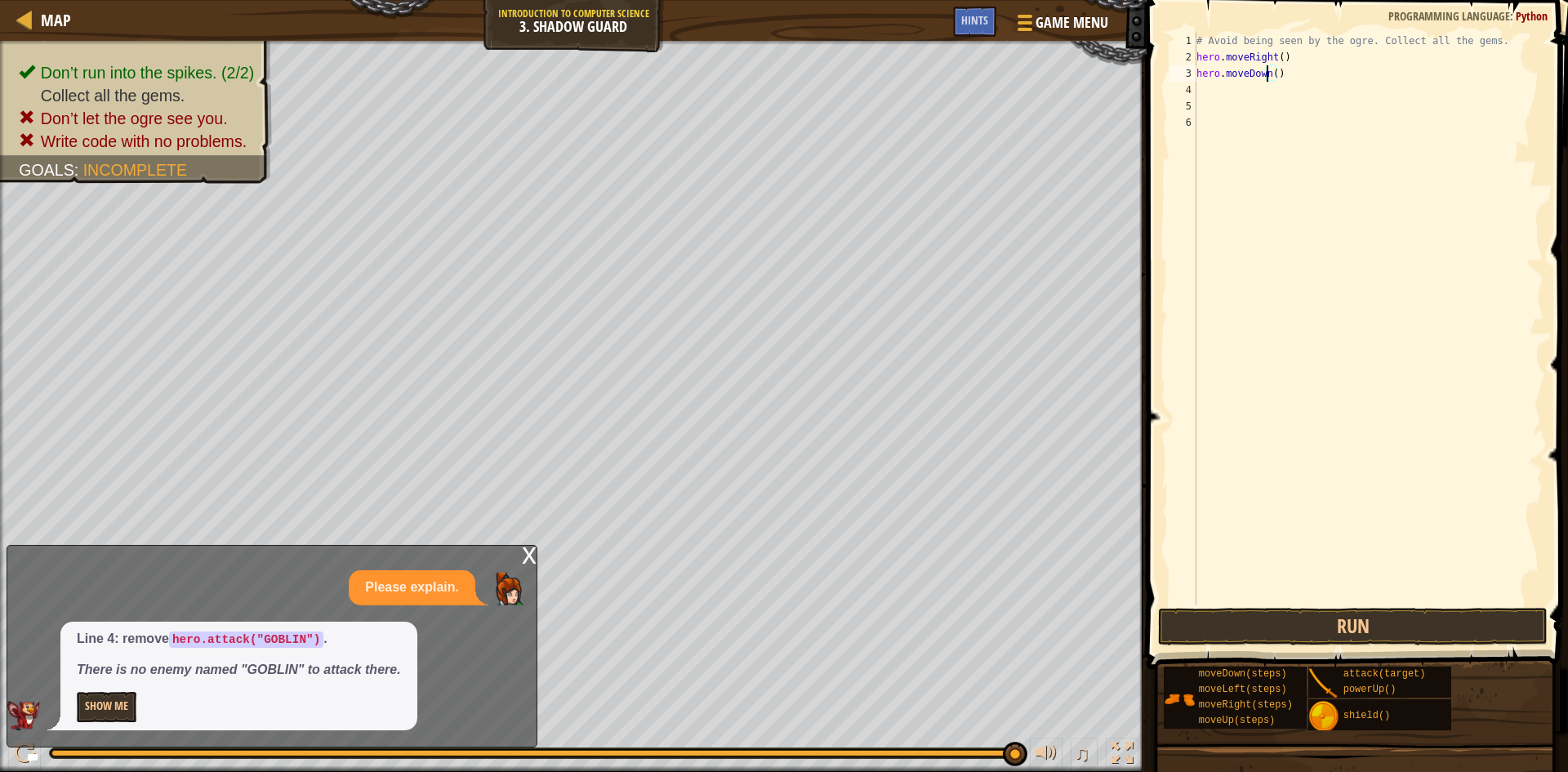
click at [1258, 71] on div "# Avoid being seen by the ogre. Collect all the gems. hero . moveRight ( ) hero…" at bounding box center [1368, 335] width 350 height 605
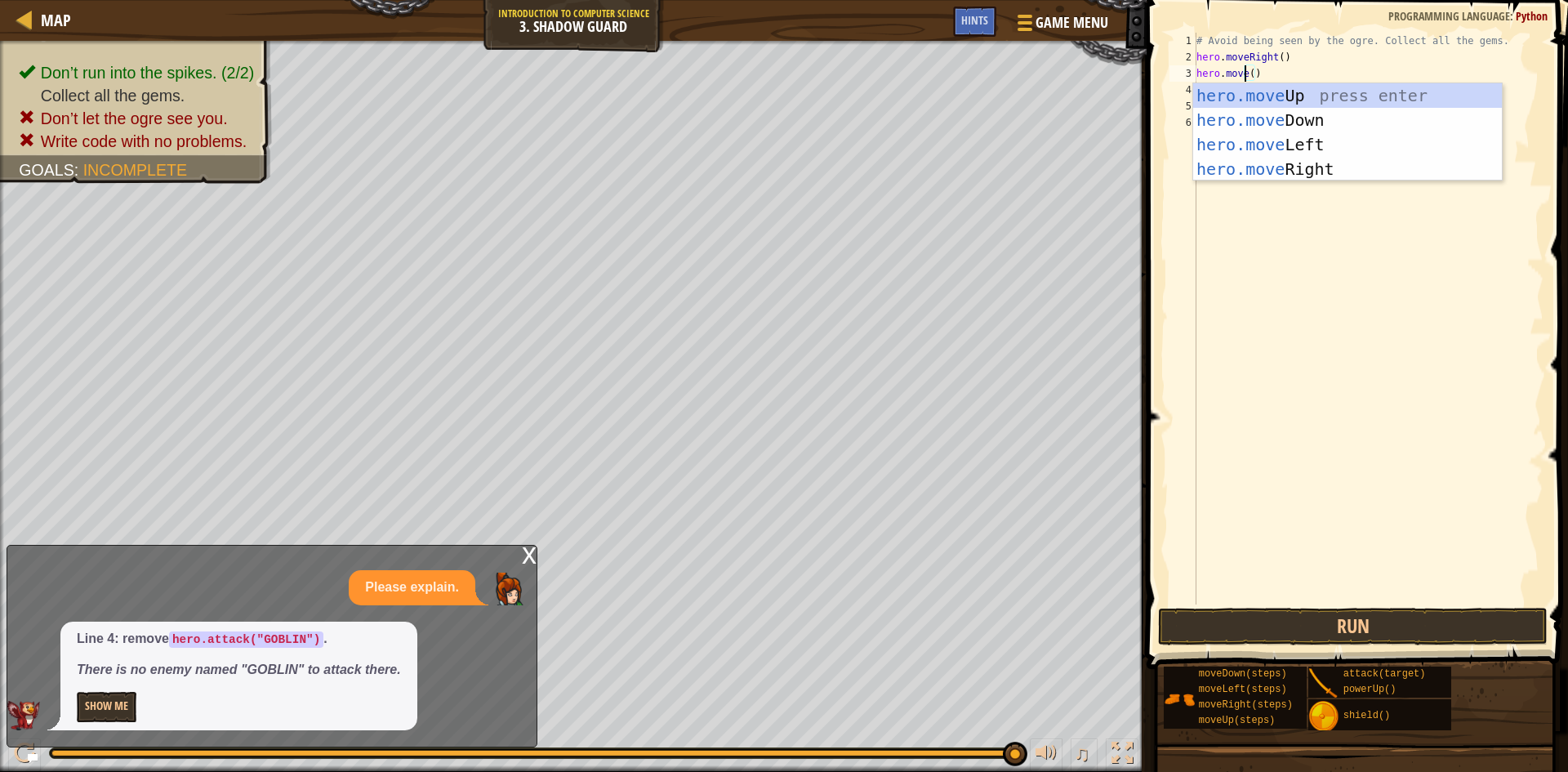
scroll to position [7, 5]
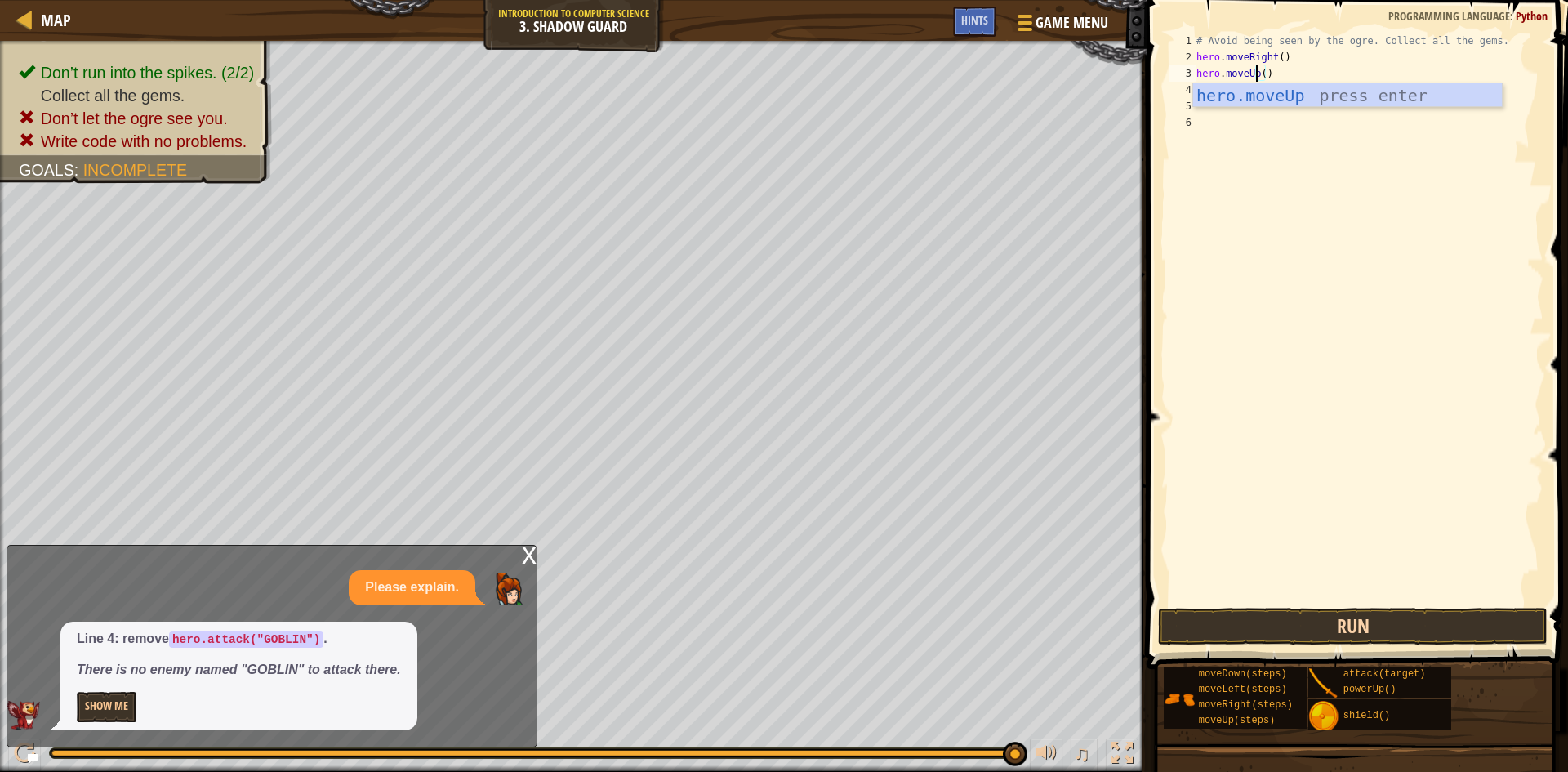
type textarea "hero.moveUp()"
click at [1258, 628] on button "Run" at bounding box center [1352, 626] width 389 height 37
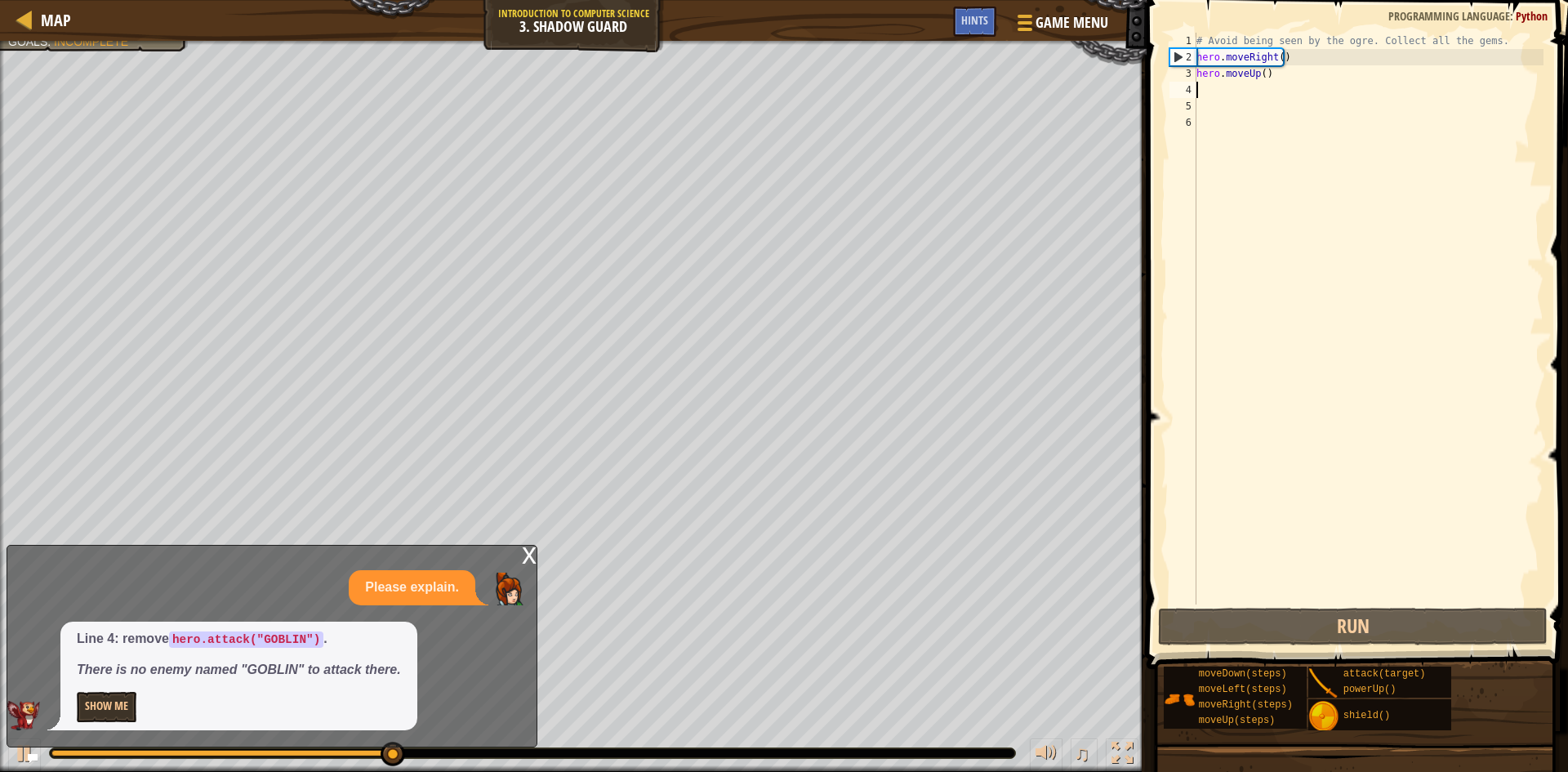
click at [1197, 95] on div "# Avoid being seen by the ogre. Collect all the gems. hero . moveRight ( ) hero…" at bounding box center [1368, 335] width 350 height 605
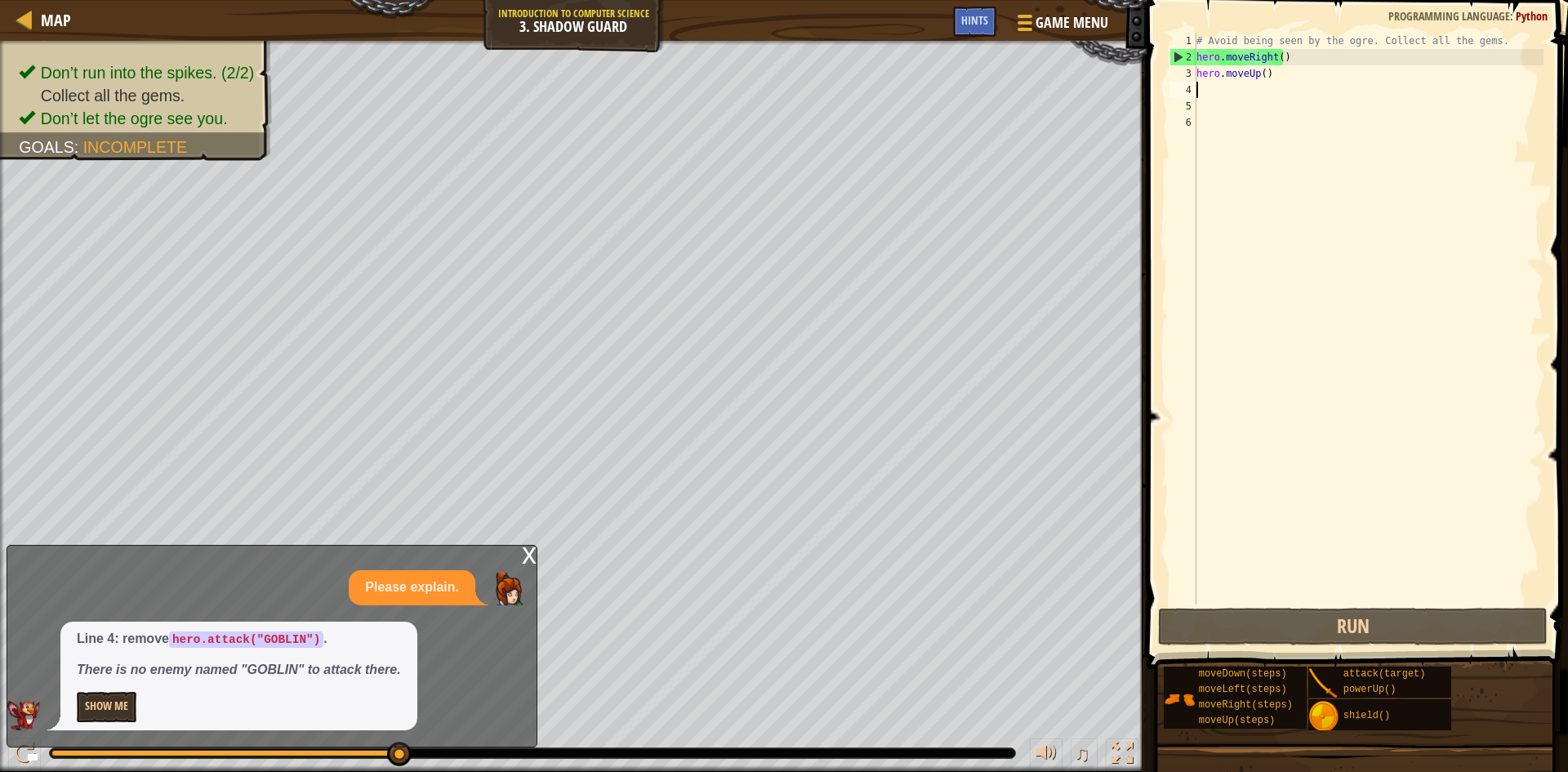
type textarea "h"
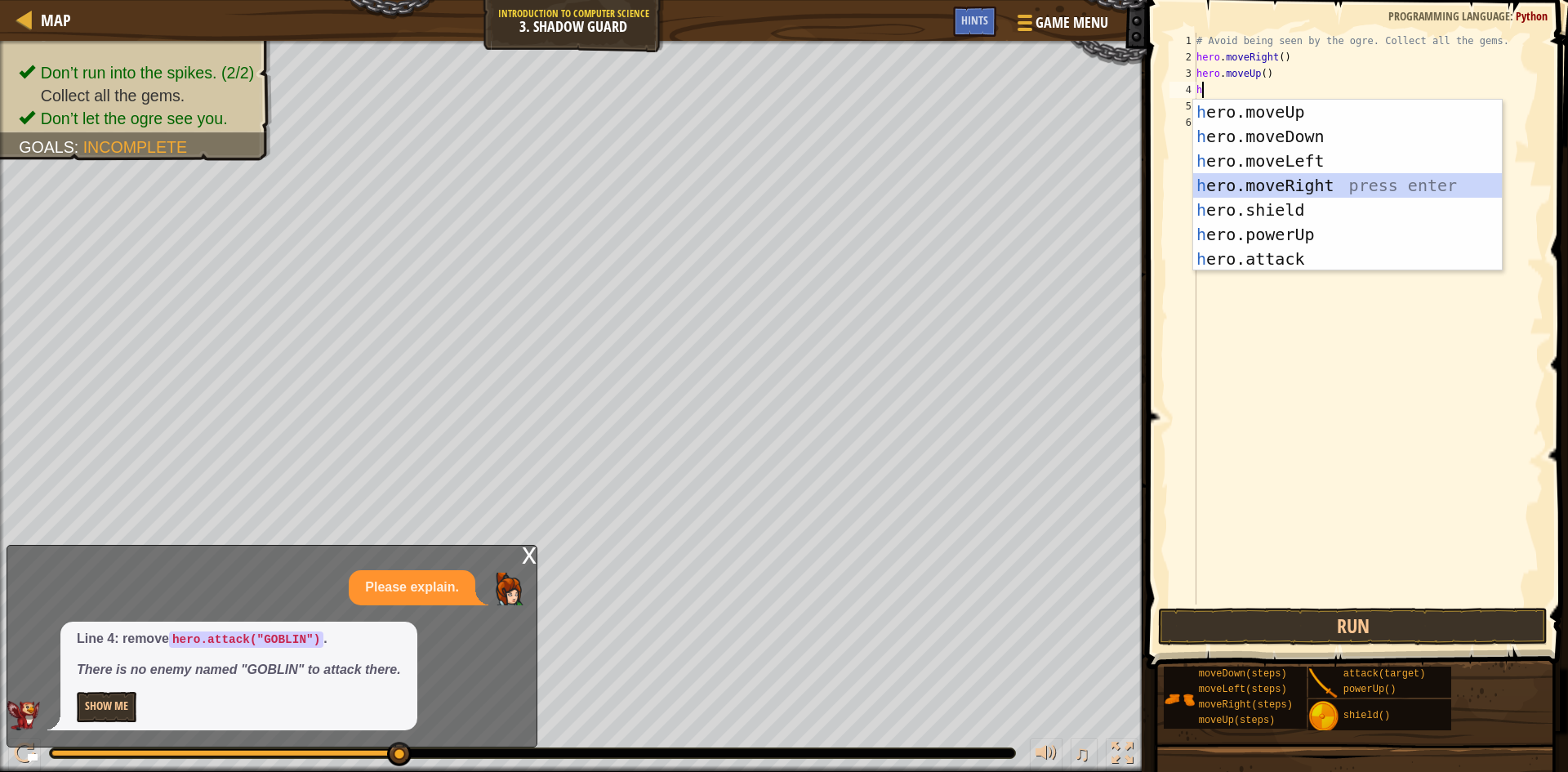
click at [1258, 186] on div "h ero.moveUp press enter h ero.moveDown press enter h ero.moveLeft press enter …" at bounding box center [1348, 210] width 309 height 220
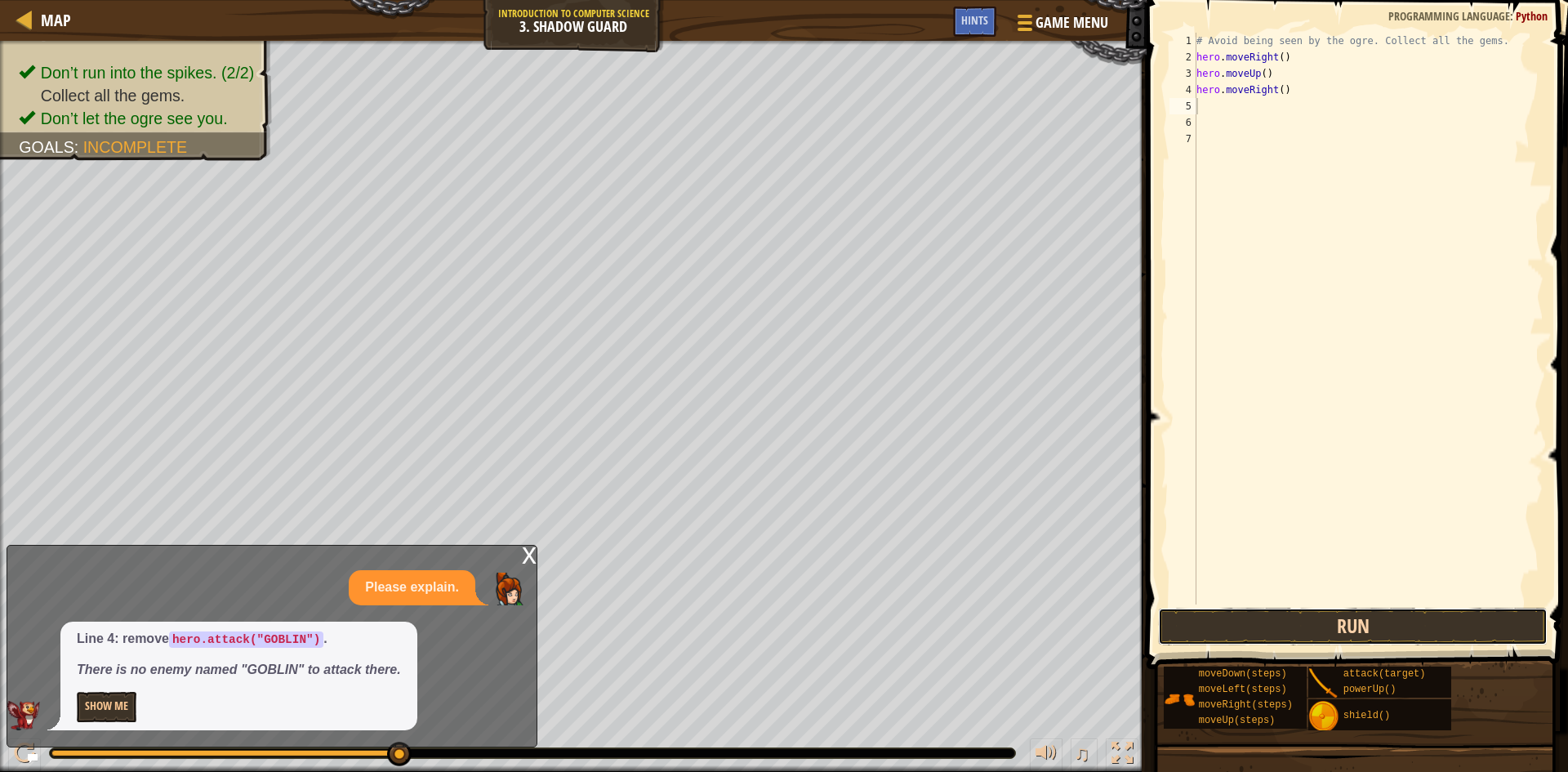
click at [1258, 621] on button "Run" at bounding box center [1352, 626] width 389 height 37
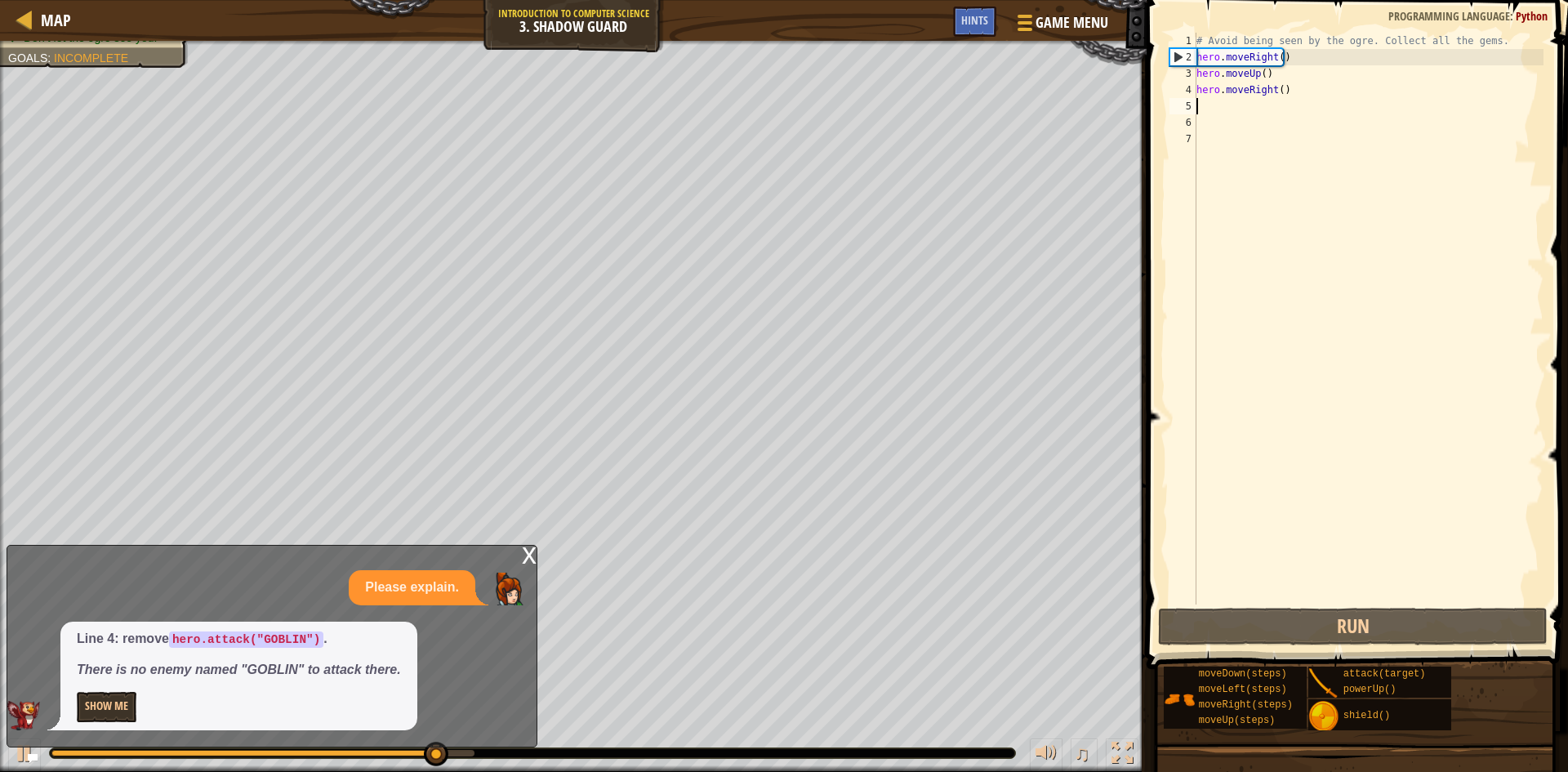
type textarea "h"
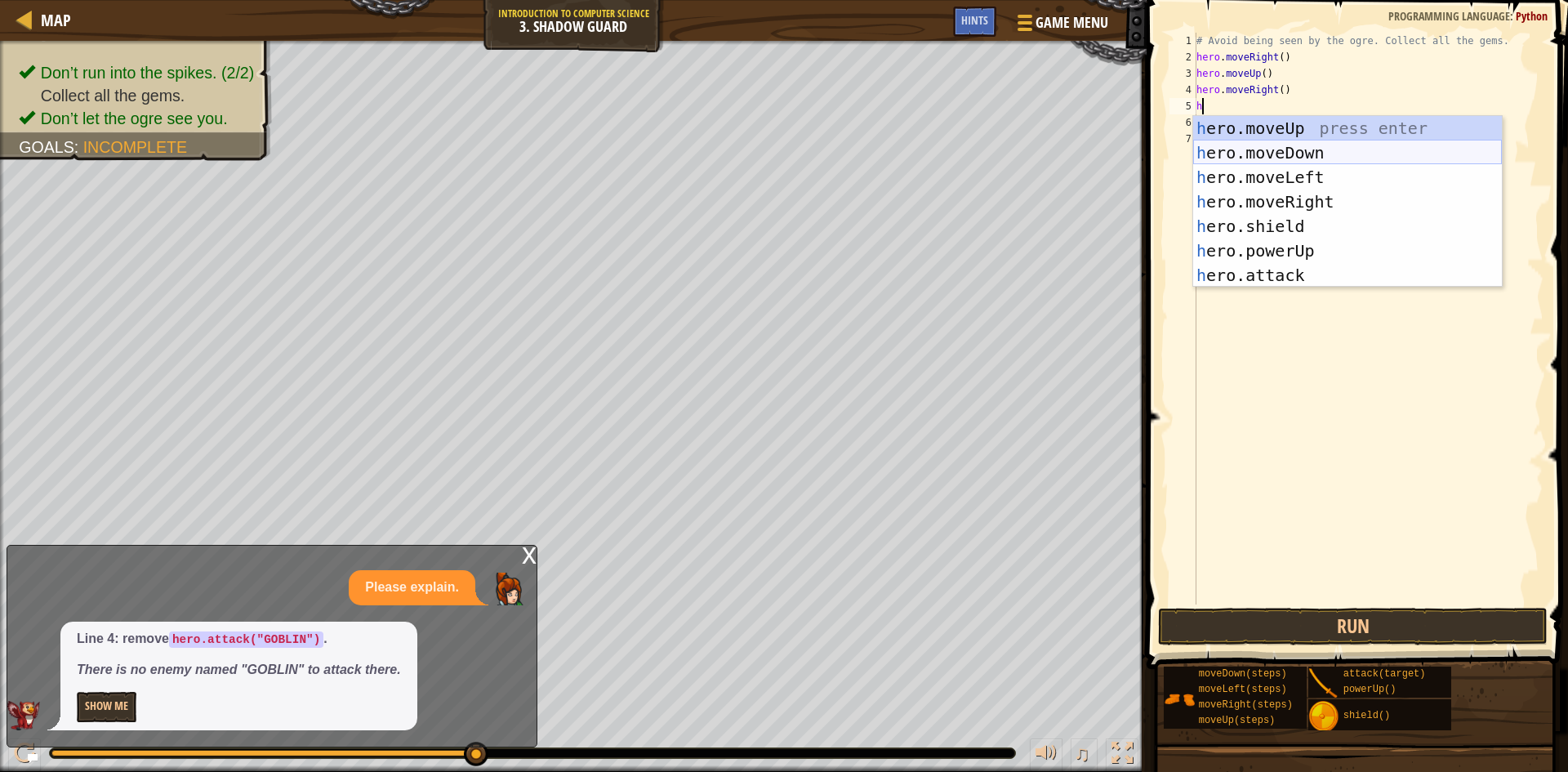
click at [1258, 146] on div "h ero.moveUp press enter h ero.moveDown press enter h ero.moveLeft press enter …" at bounding box center [1348, 226] width 309 height 220
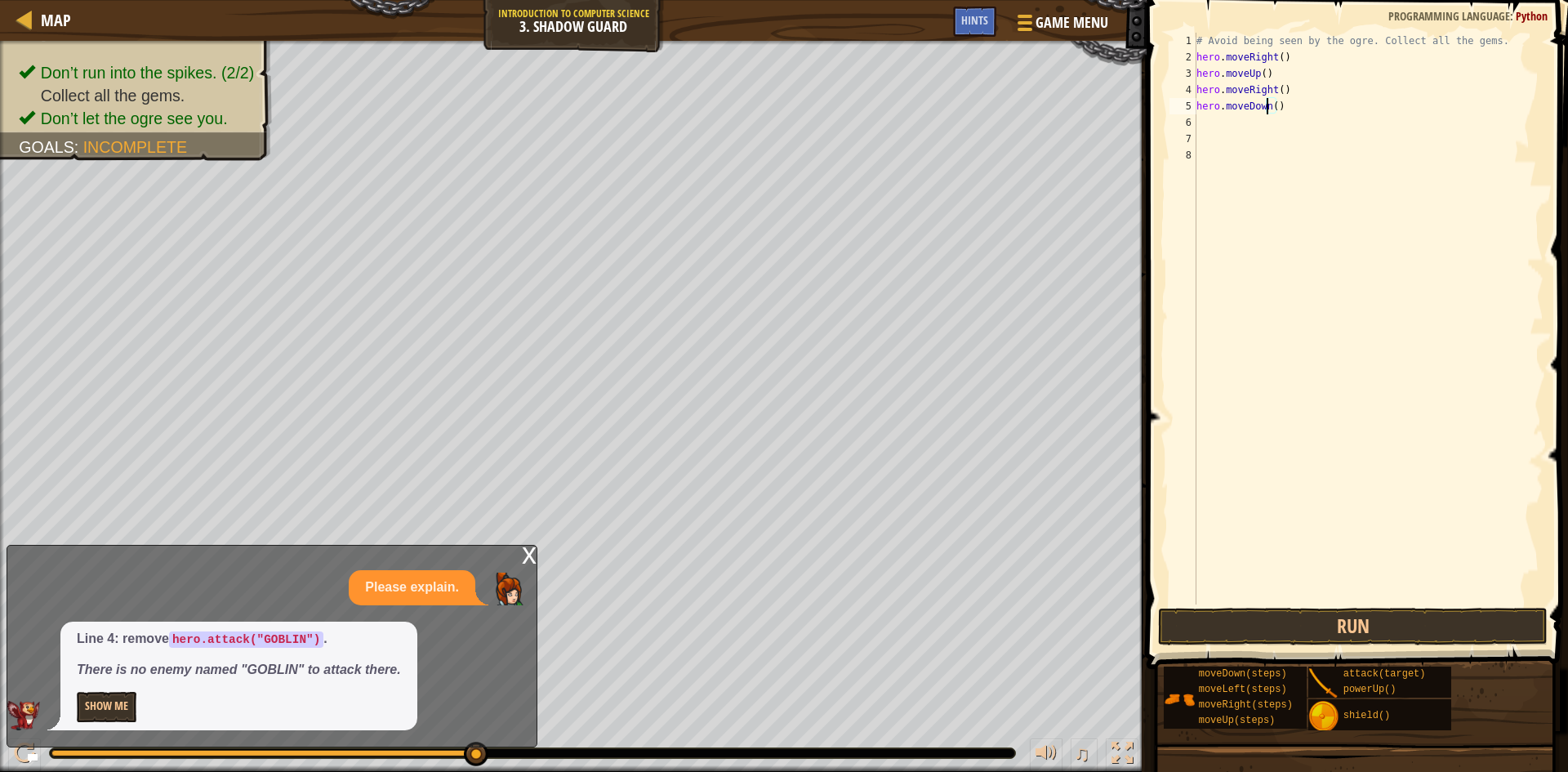
click at [1258, 102] on div "# Avoid being seen by the ogre. Collect all the gems. hero . moveRight ( ) hero…" at bounding box center [1368, 335] width 350 height 605
click at [1258, 108] on div "# Avoid being seen by the ogre. Collect all the gems. hero . moveRight ( ) hero…" at bounding box center [1368, 335] width 350 height 605
click at [1258, 106] on div "# Avoid being seen by the ogre. Collect all the gems. hero . moveRight ( ) hero…" at bounding box center [1368, 335] width 350 height 605
click at [1258, 614] on button "Run" at bounding box center [1352, 626] width 389 height 37
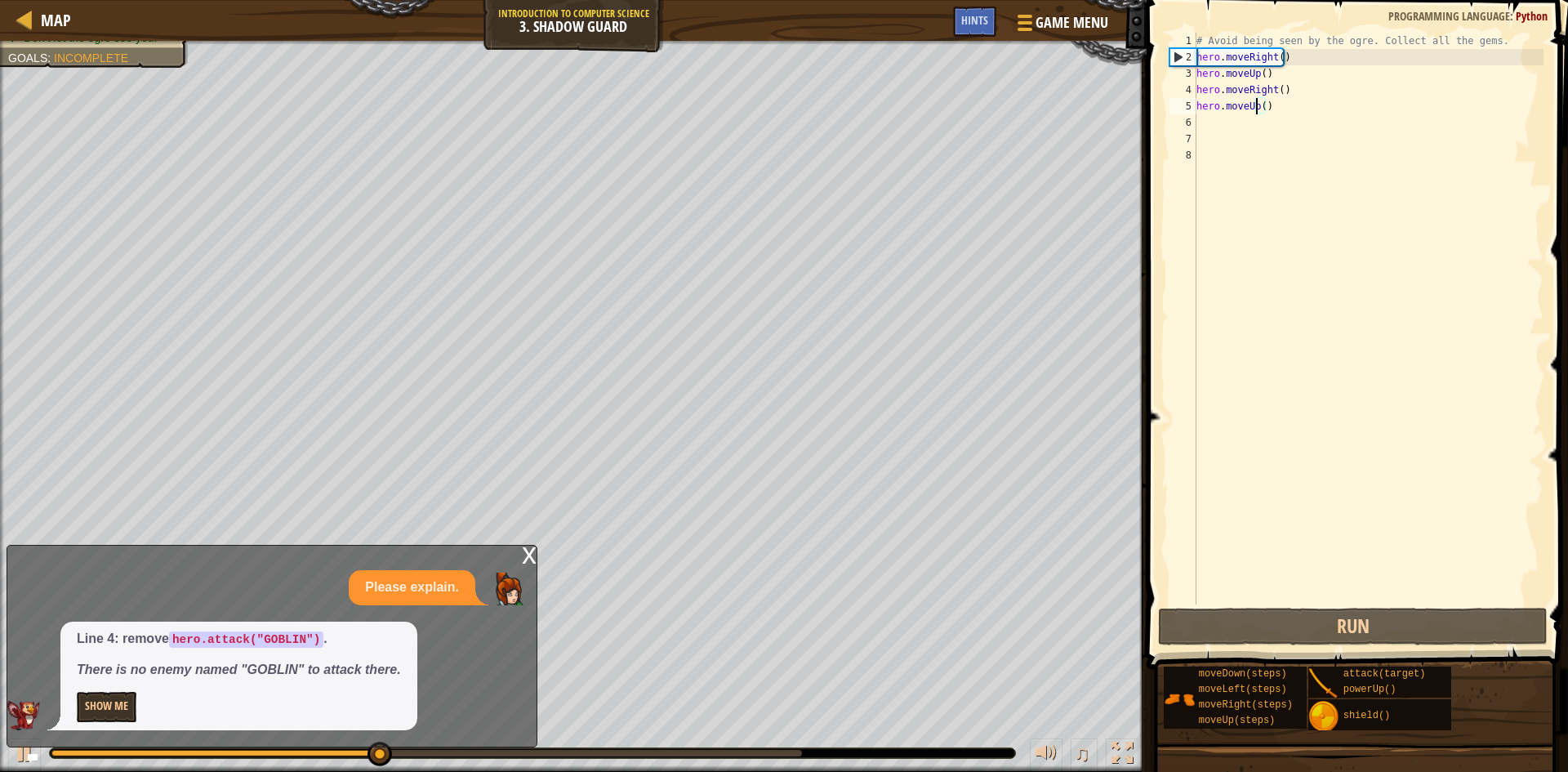
click at [1254, 105] on div "# Avoid being seen by the ogre. Collect all the gems. hero . moveRight ( ) hero…" at bounding box center [1368, 335] width 350 height 605
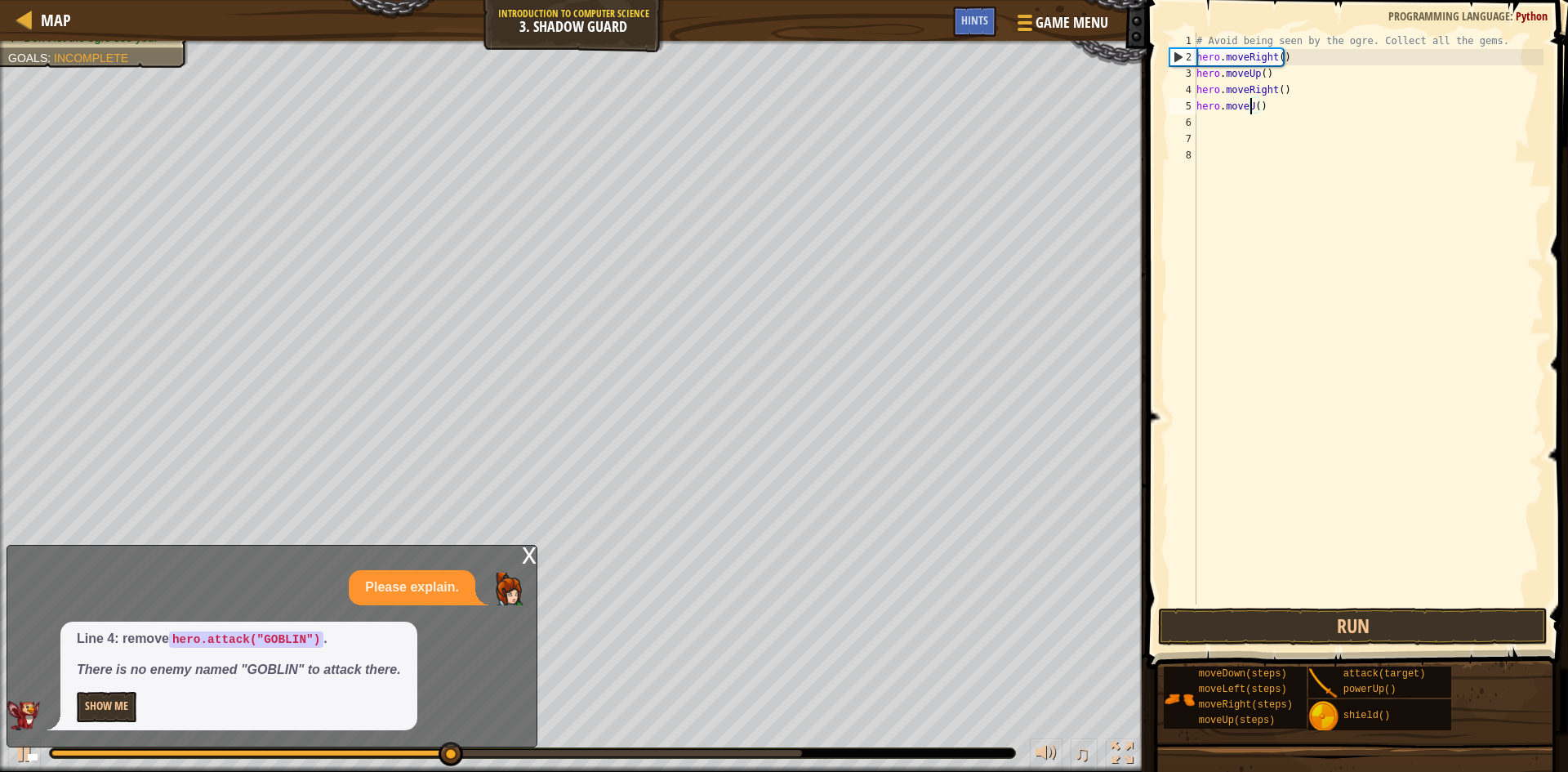
scroll to position [7, 4]
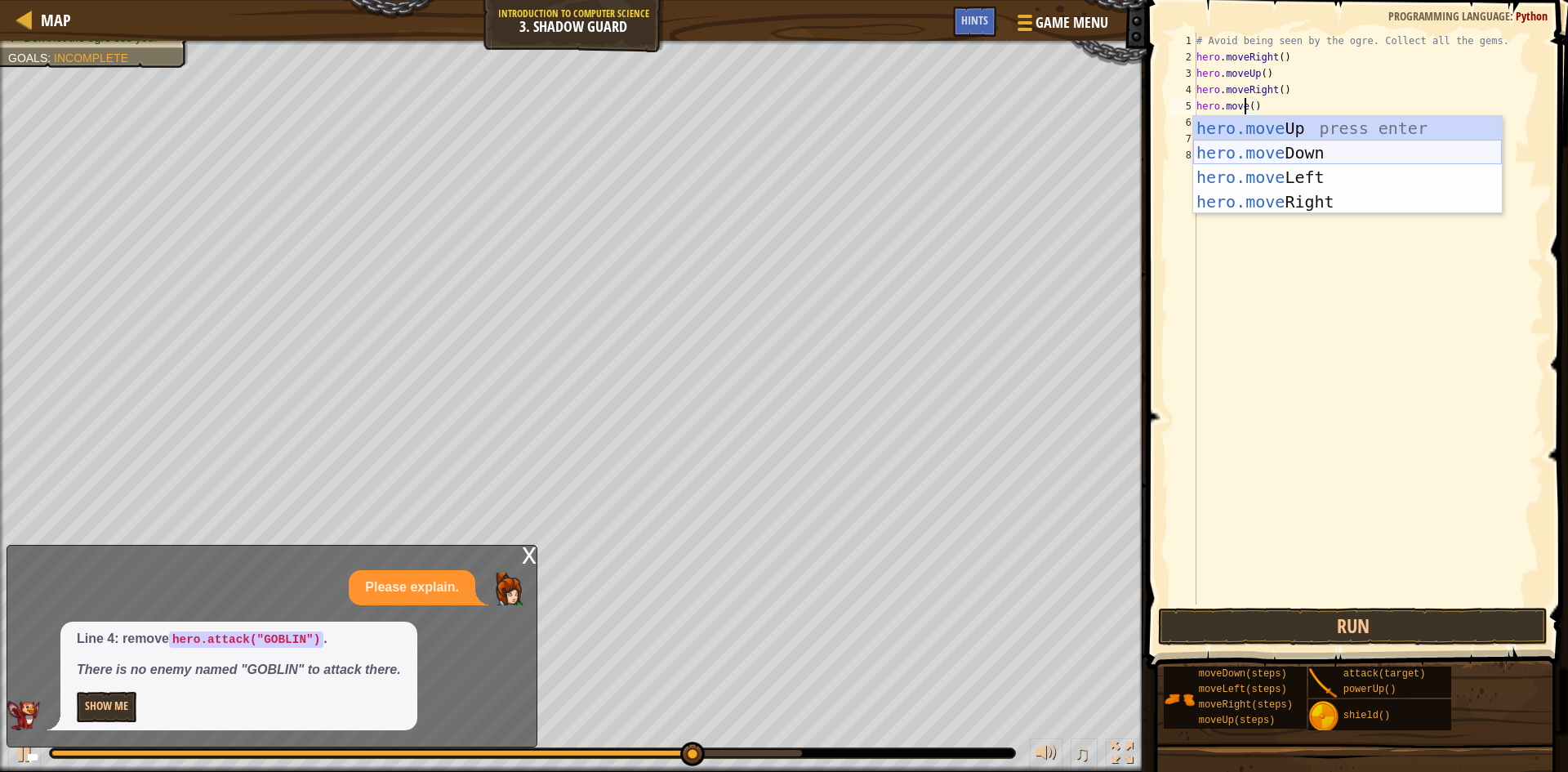
click at [1258, 152] on div "hero.move Up press enter hero.move Down press enter hero.move Left press enter …" at bounding box center [1348, 189] width 309 height 147
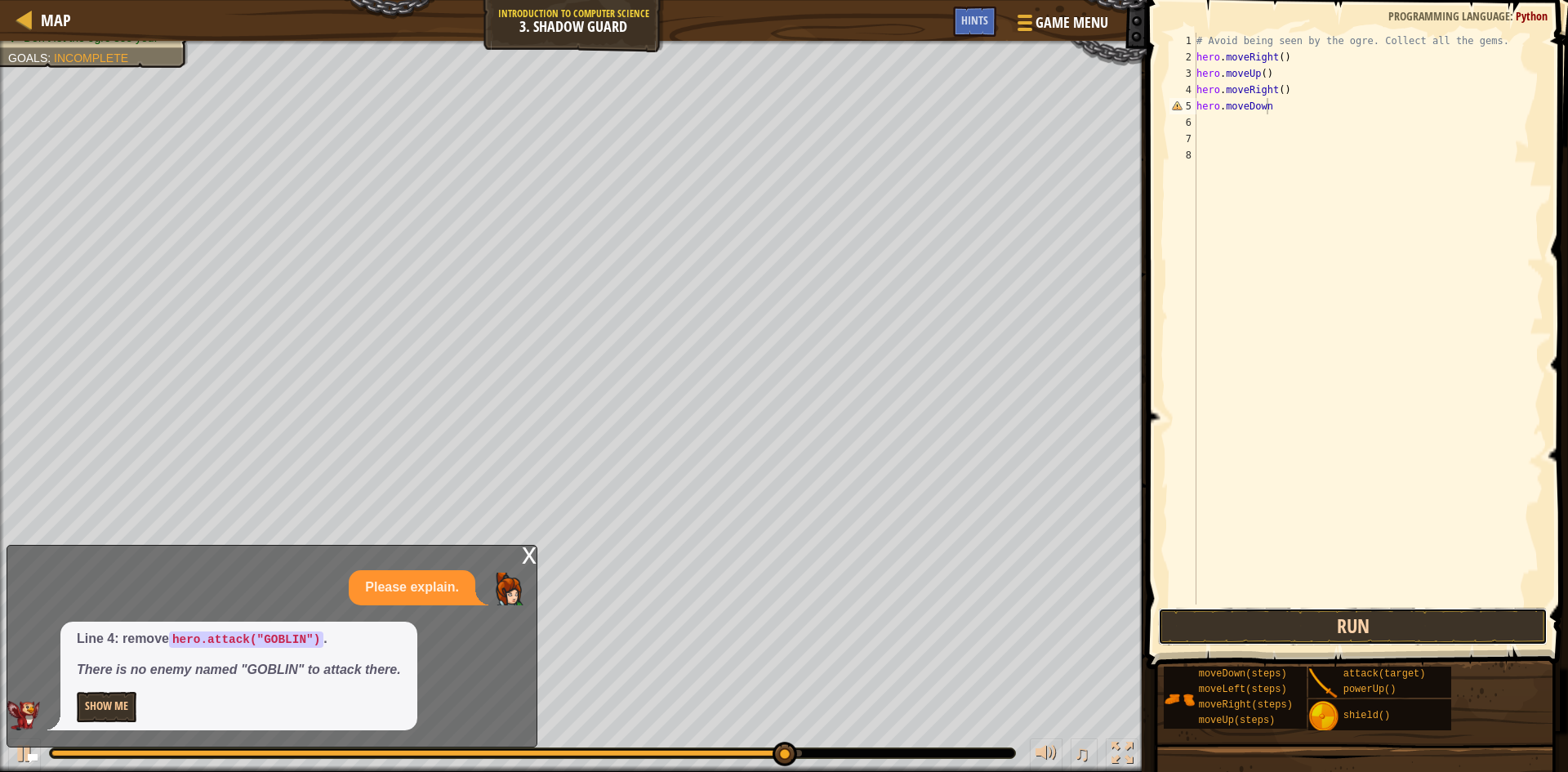
click at [1258, 625] on button "Run" at bounding box center [1352, 626] width 389 height 37
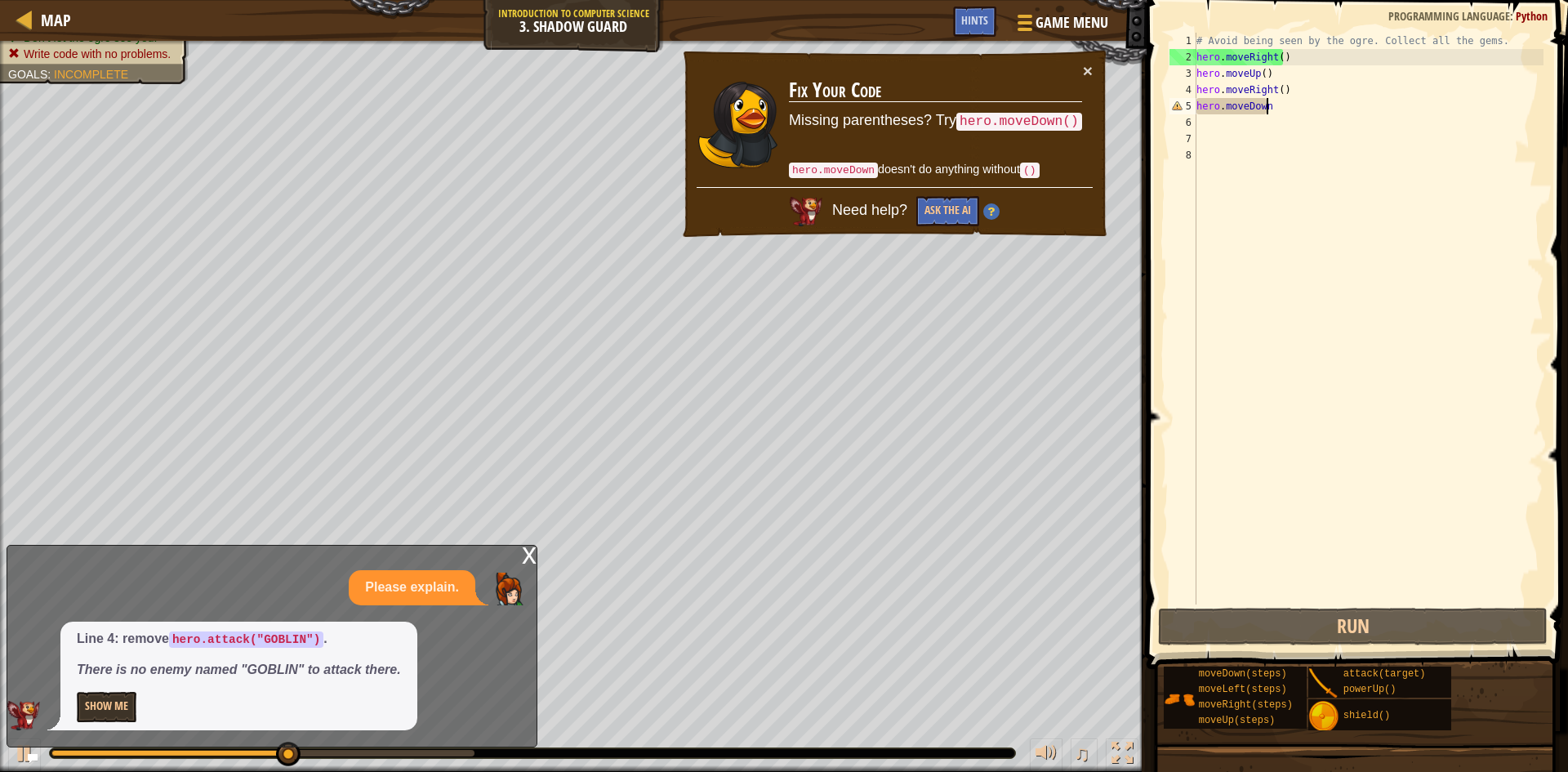
click at [1091, 61] on div "× Fix Your Code Missing parentheses? Try hero.moveDown() hero.moveDown doesn't …" at bounding box center [894, 145] width 431 height 196
click at [1089, 61] on div "× Fix Your Code Missing parentheses? Try hero.moveDown() hero.moveDown doesn't …" at bounding box center [894, 144] width 432 height 198
click at [1084, 65] on button "×" at bounding box center [1088, 74] width 10 height 17
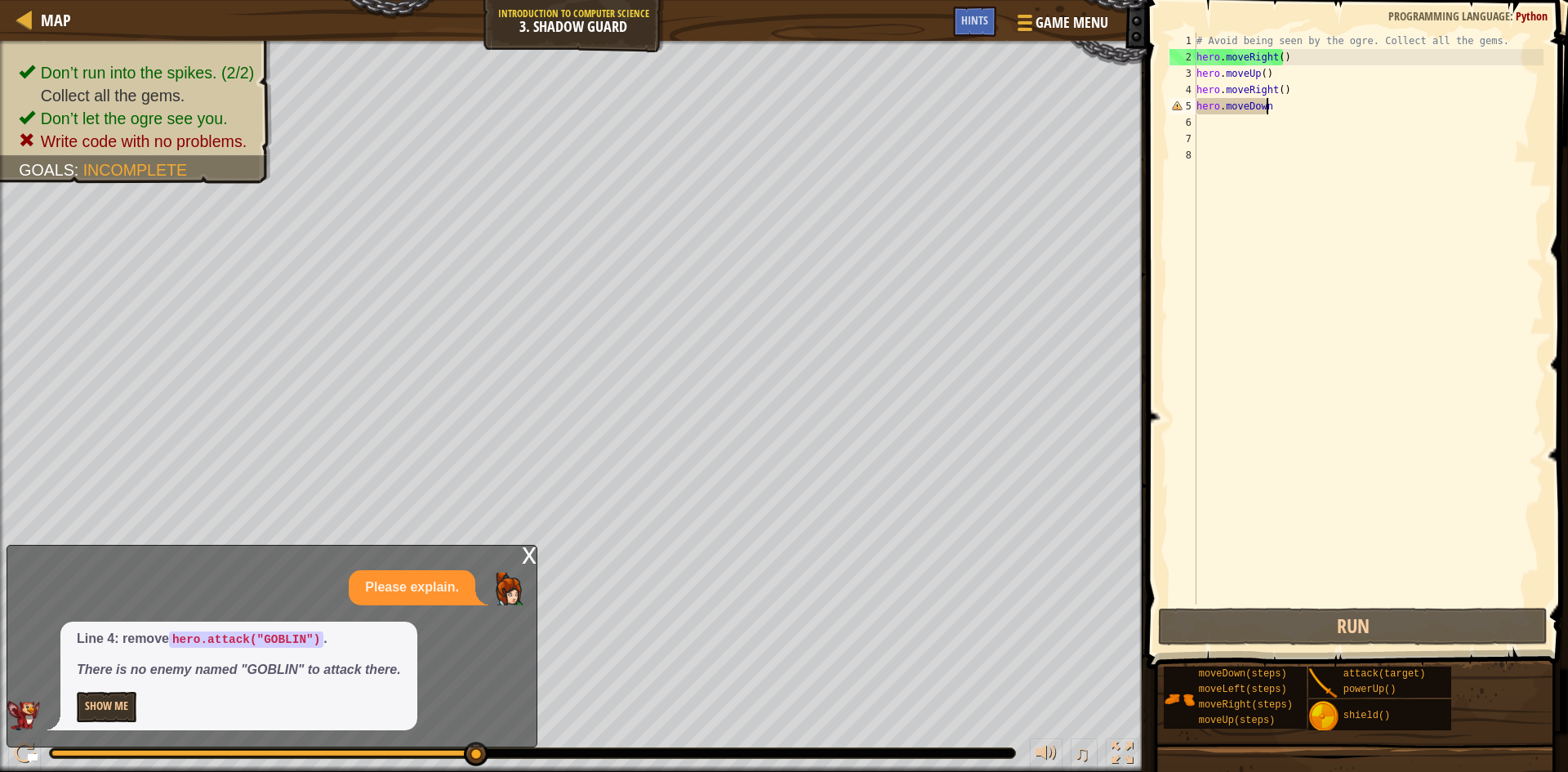
scroll to position [7, 6]
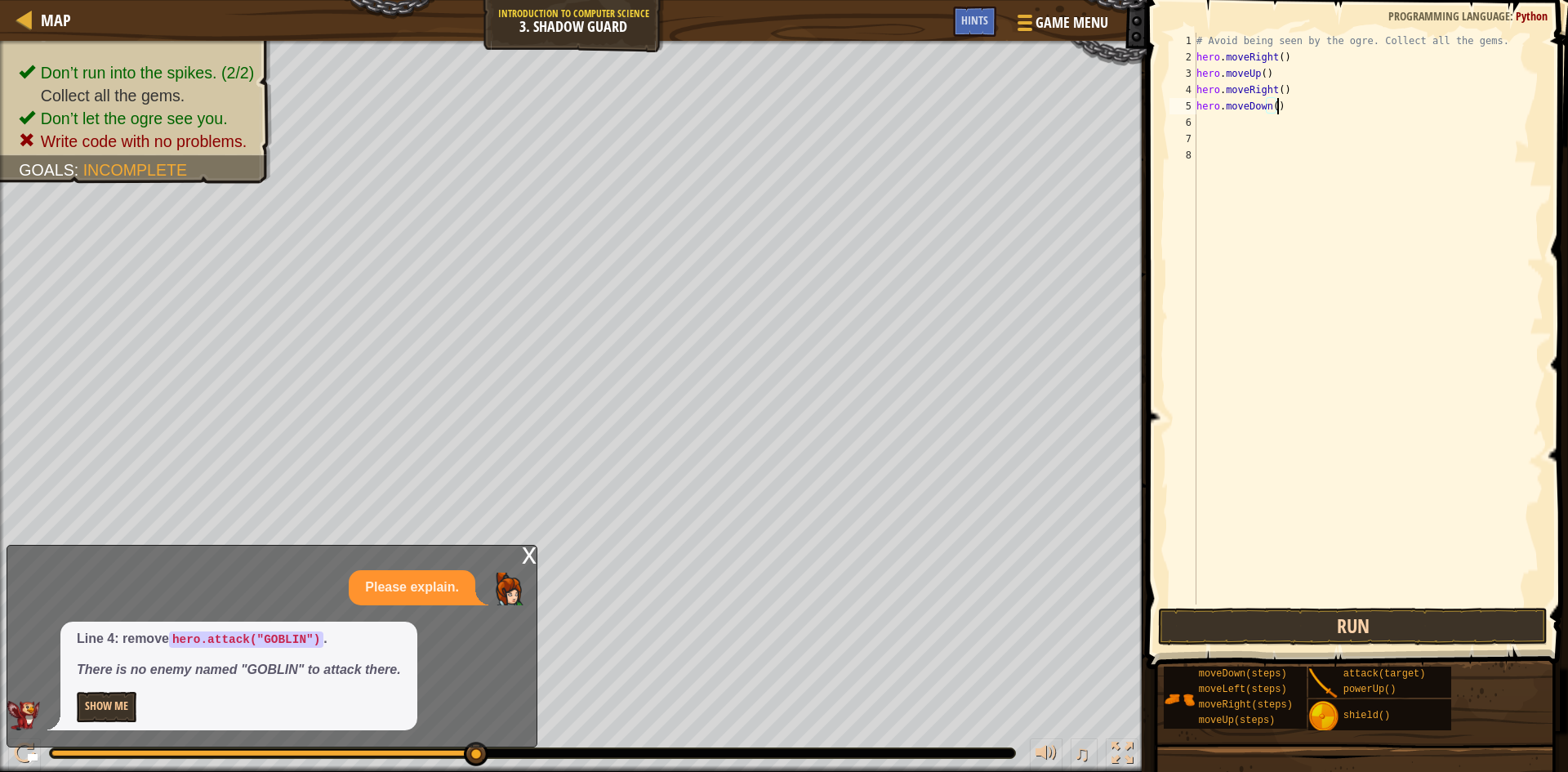
type textarea "hero.moveDown()"
drag, startPoint x: 1364, startPoint y: 617, endPoint x: 1355, endPoint y: 611, distance: 10.8
click at [1258, 617] on button "Run" at bounding box center [1352, 626] width 389 height 37
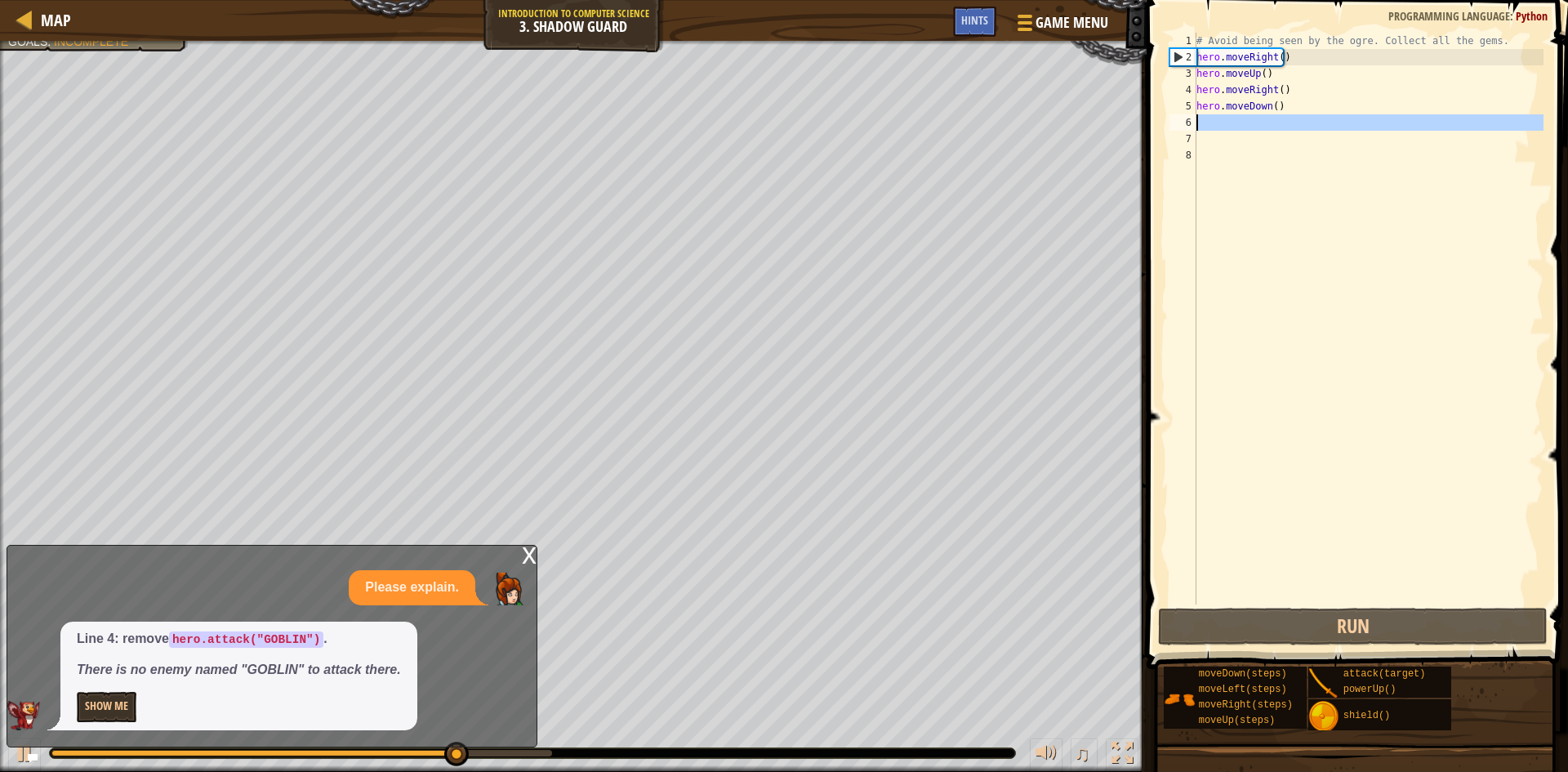
click at [1195, 122] on div "6" at bounding box center [1183, 123] width 27 height 17
type textarea "h"
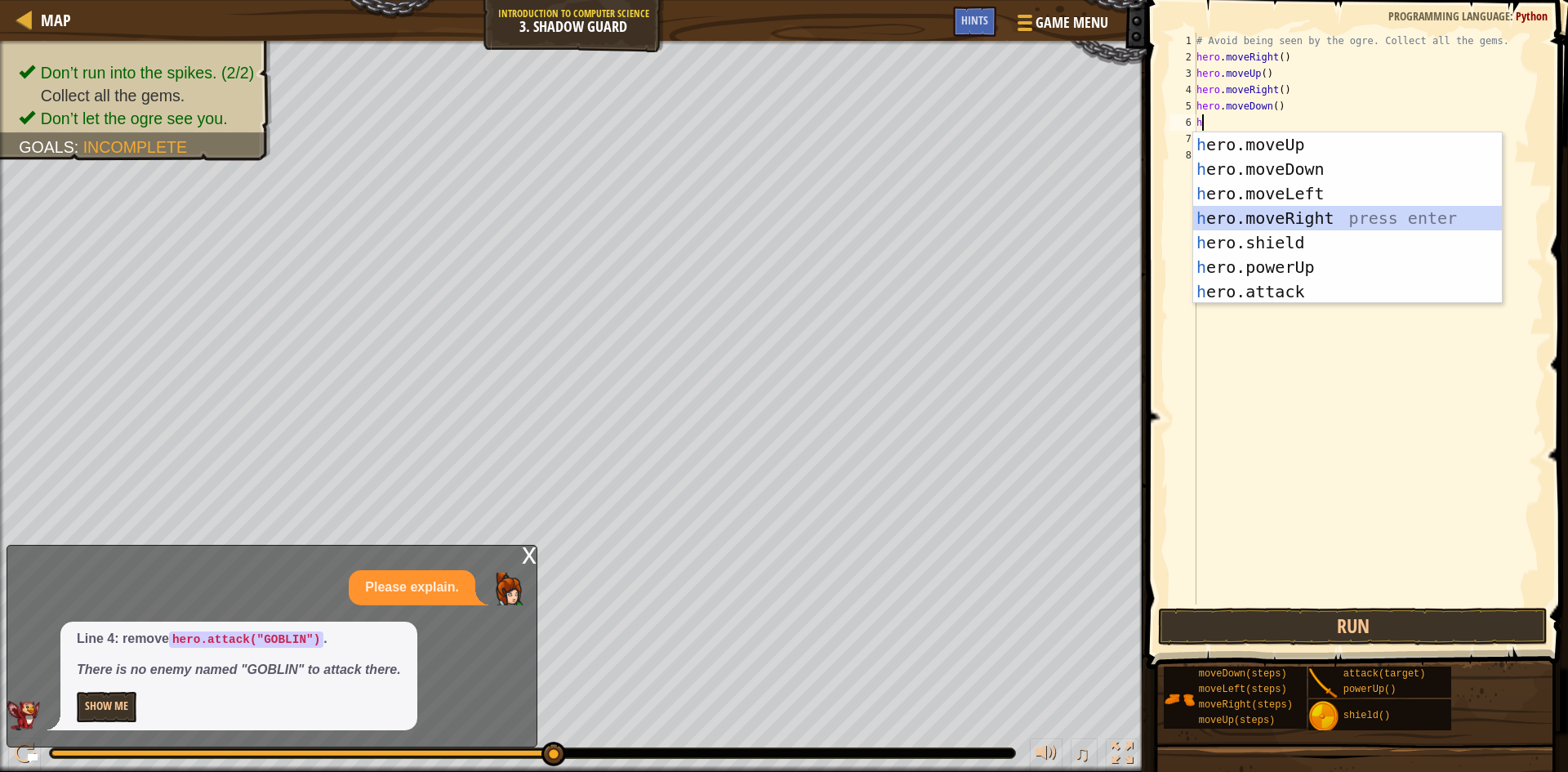
click at [1258, 212] on div "h ero.moveUp press enter h ero.moveDown press enter h ero.moveLeft press enter …" at bounding box center [1348, 243] width 309 height 220
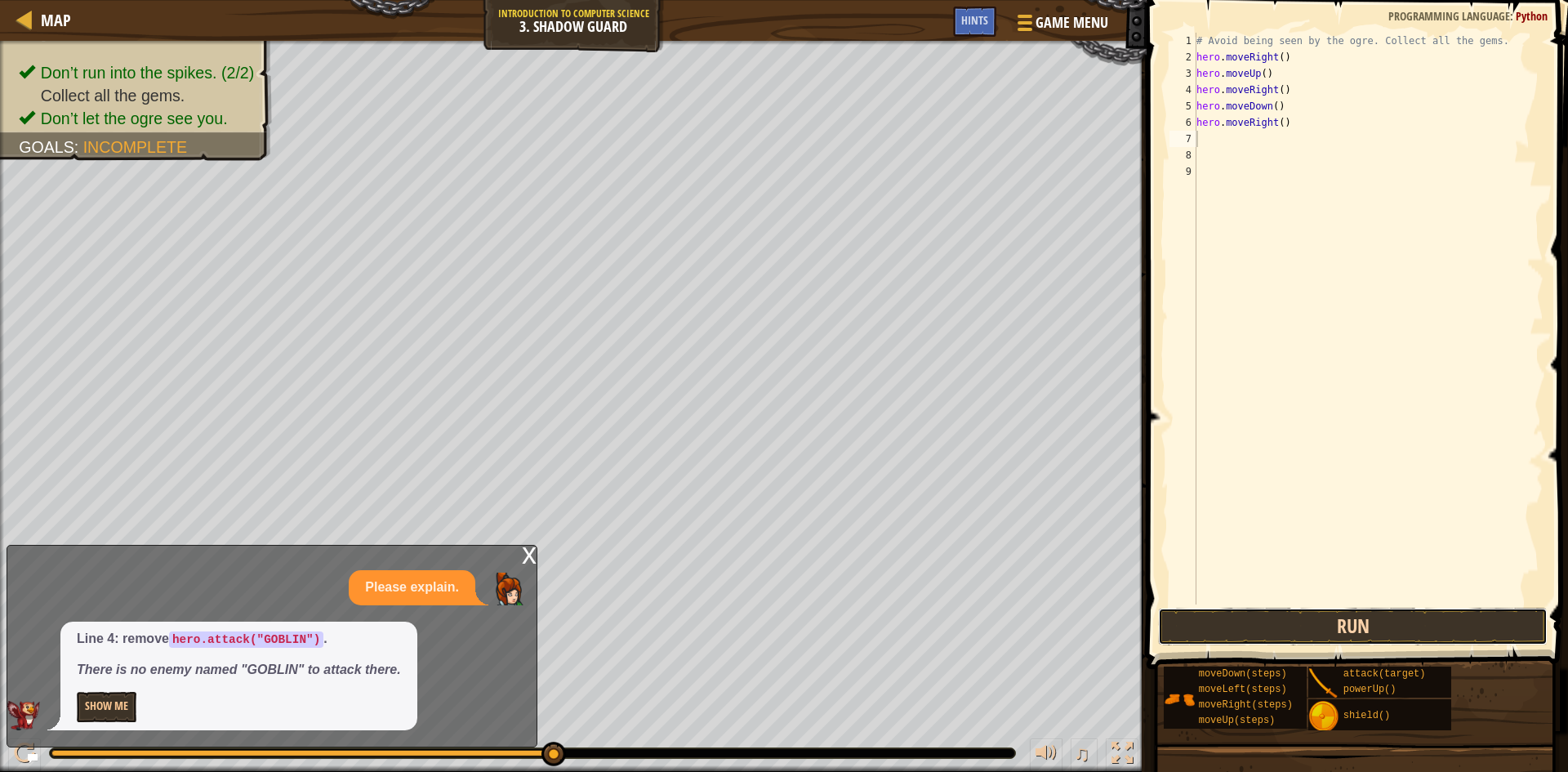
click at [1258, 632] on button "Run" at bounding box center [1352, 626] width 389 height 37
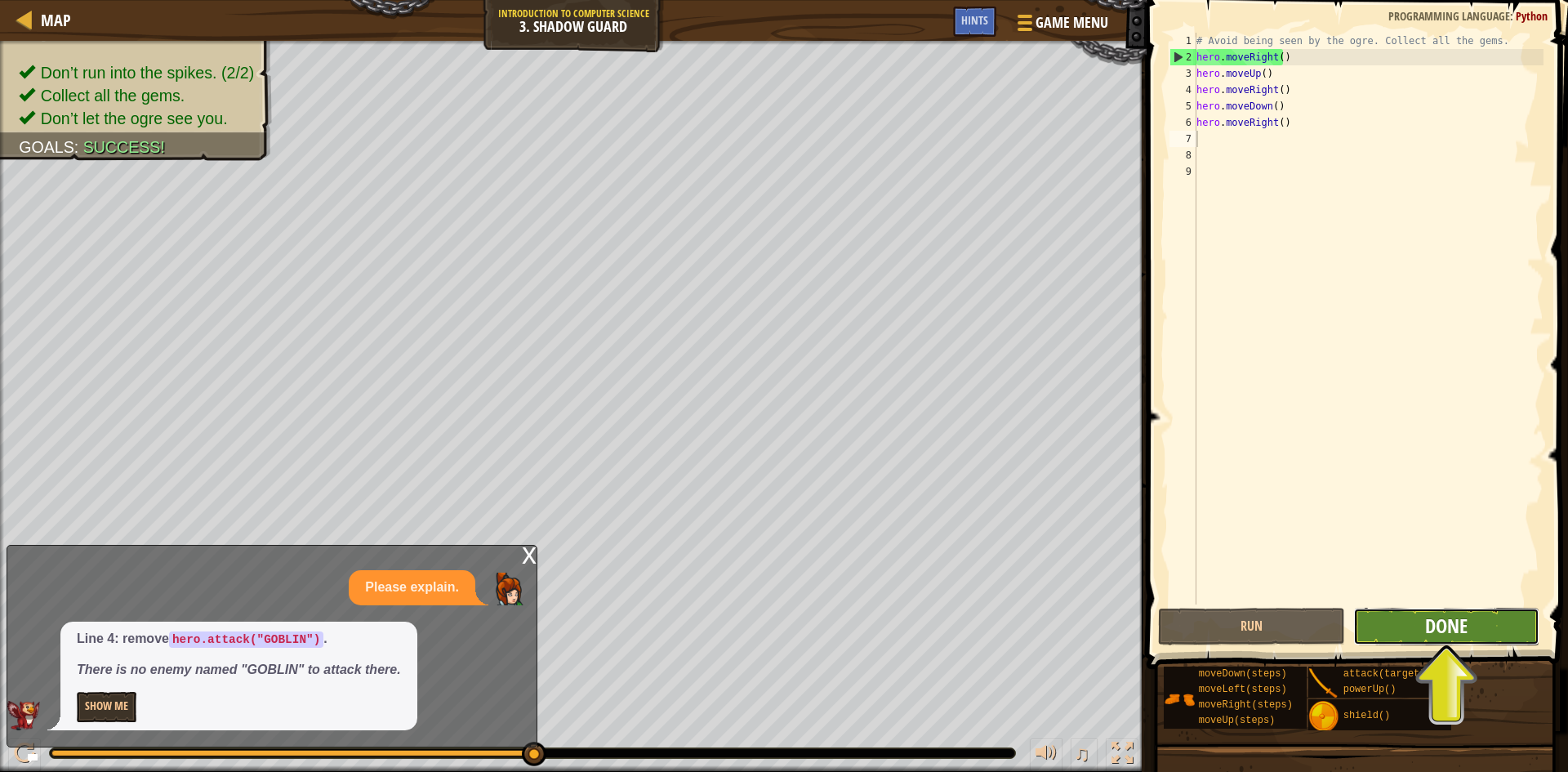
click at [1258, 629] on span "Done" at bounding box center [1447, 625] width 43 height 26
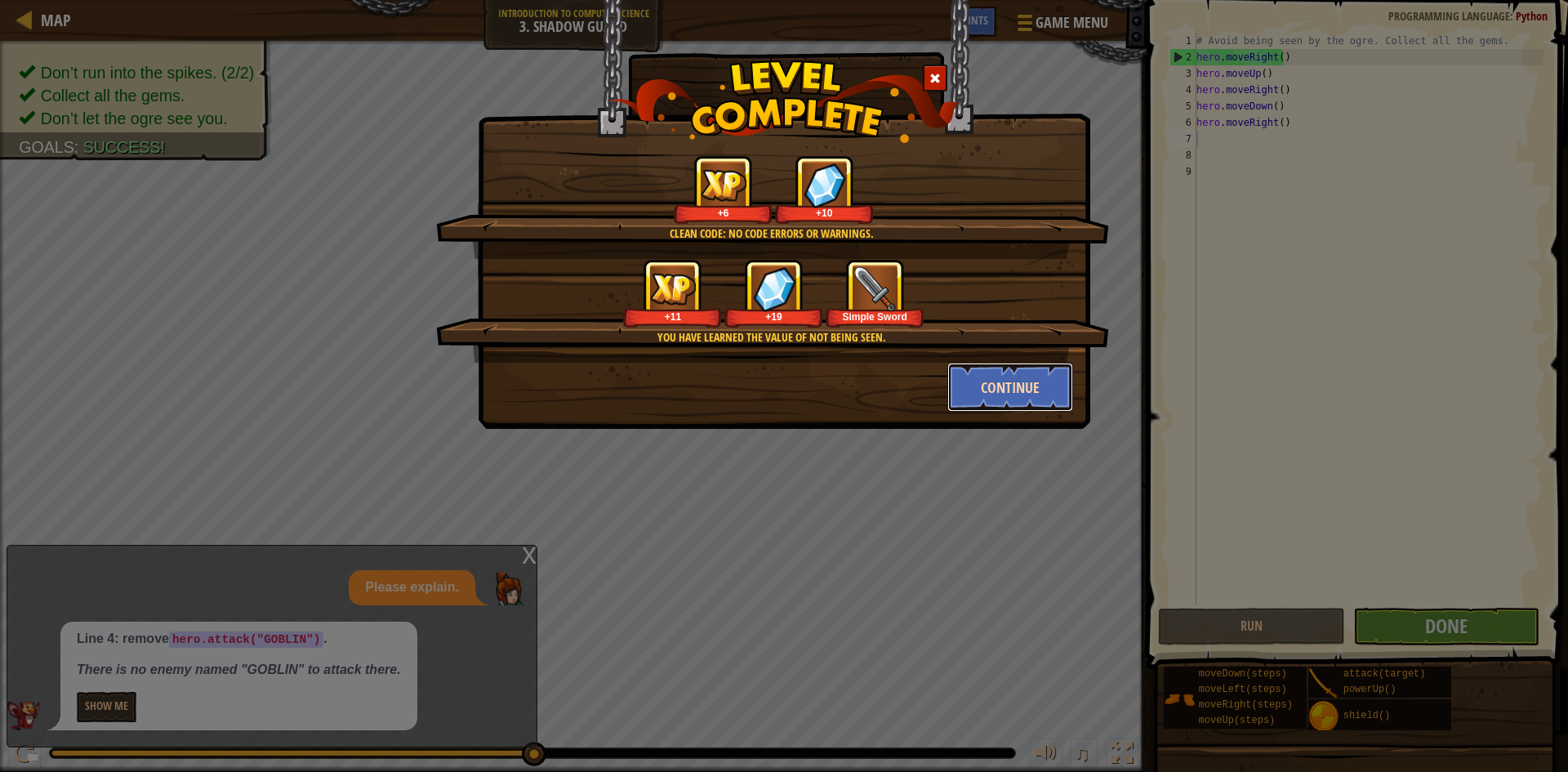
click at [989, 375] on button "Continue" at bounding box center [1011, 387] width 127 height 49
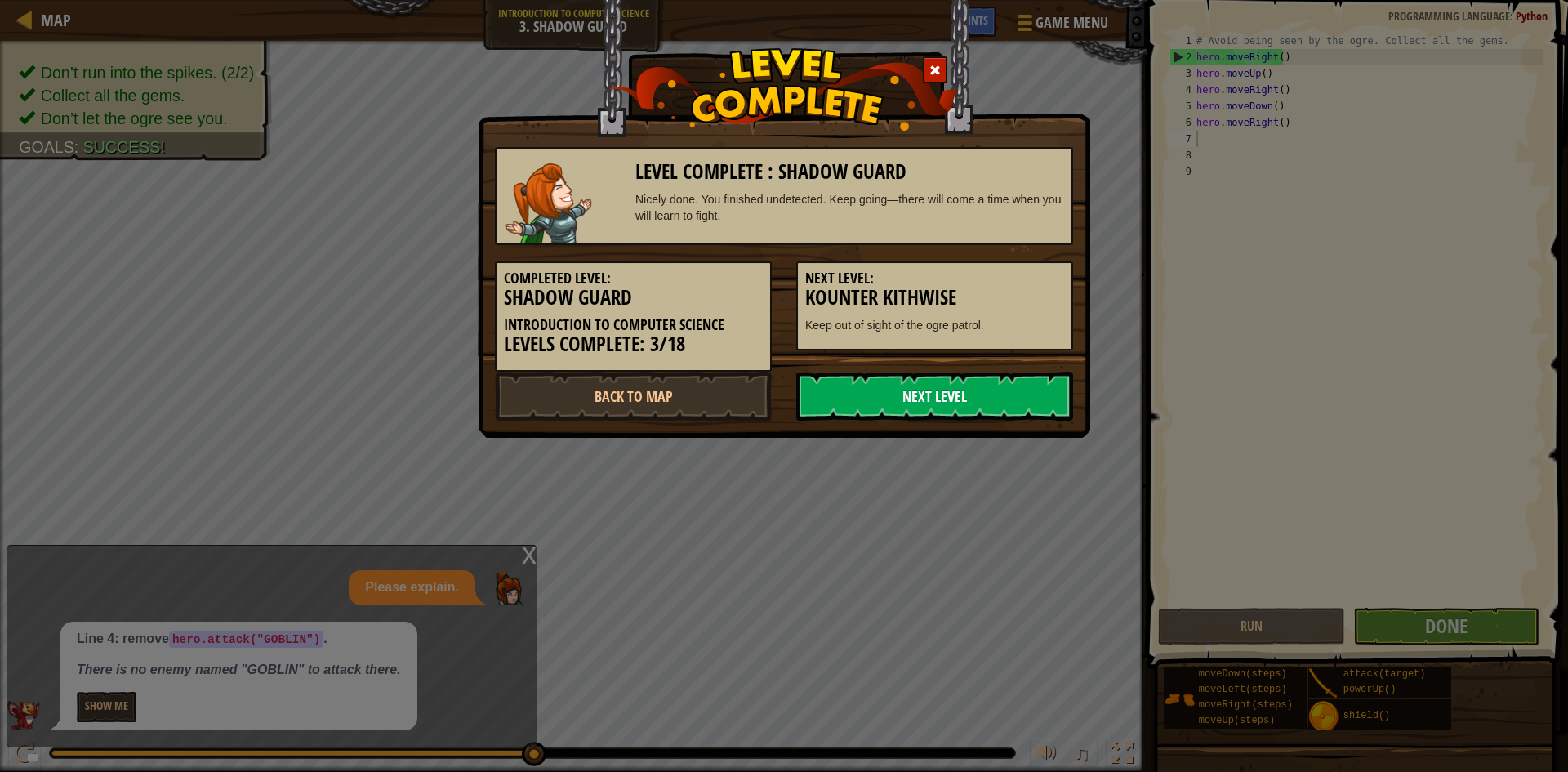
click at [976, 384] on link "Next Level" at bounding box center [934, 396] width 277 height 49
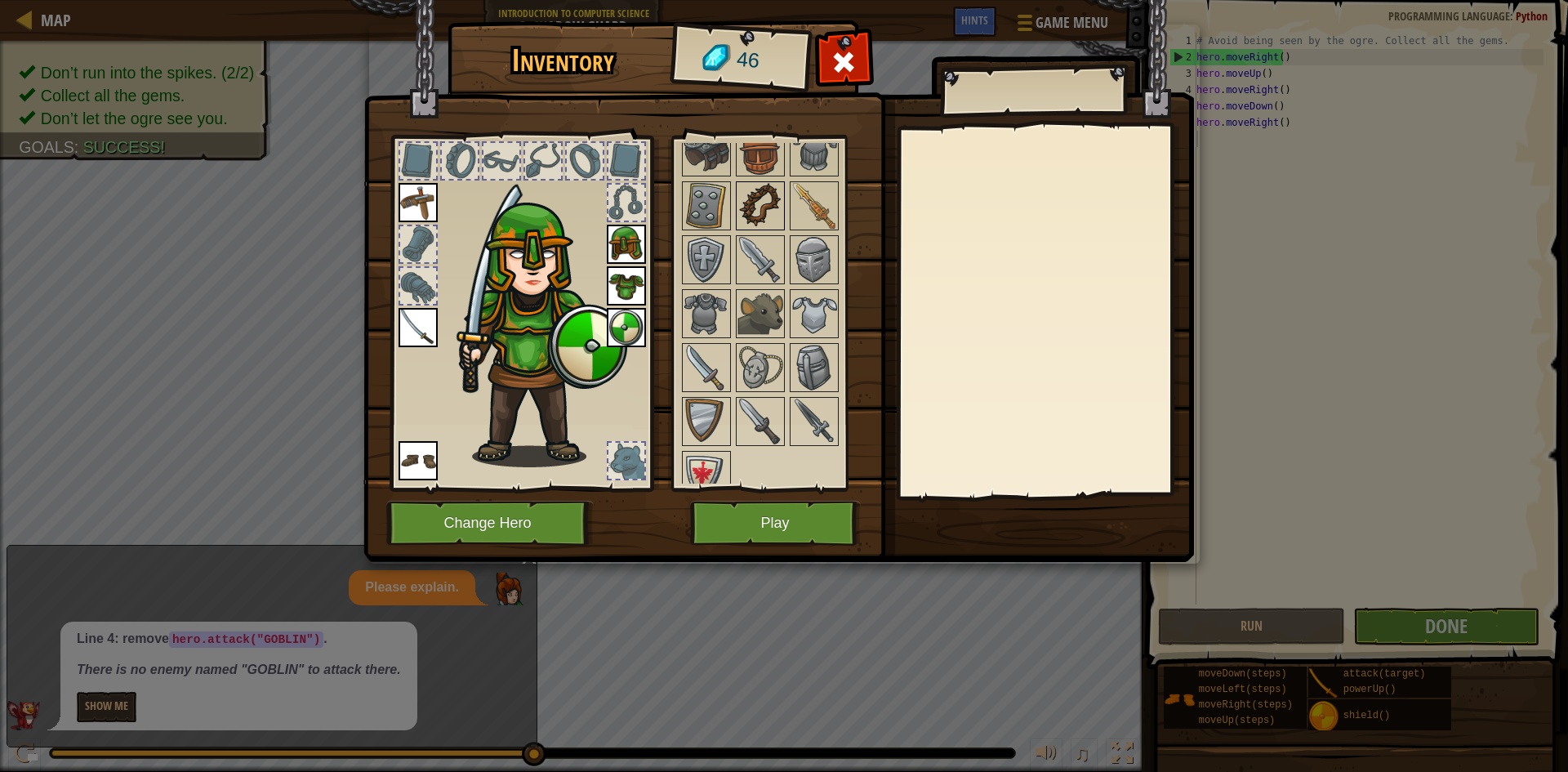
scroll to position [327, 0]
click at [765, 321] on img at bounding box center [760, 313] width 46 height 46
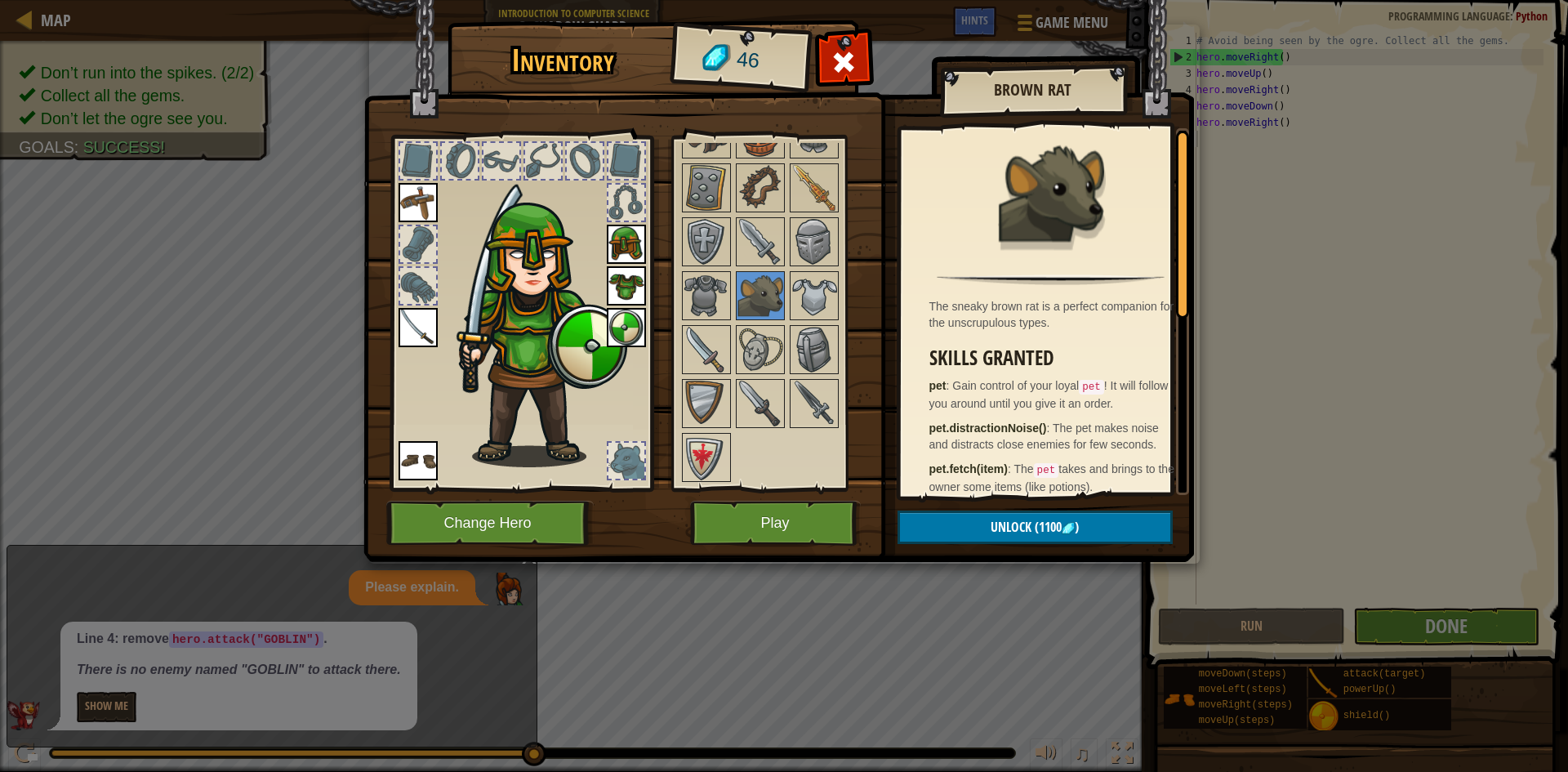
scroll to position [344, 0]
click at [749, 396] on img at bounding box center [760, 402] width 46 height 46
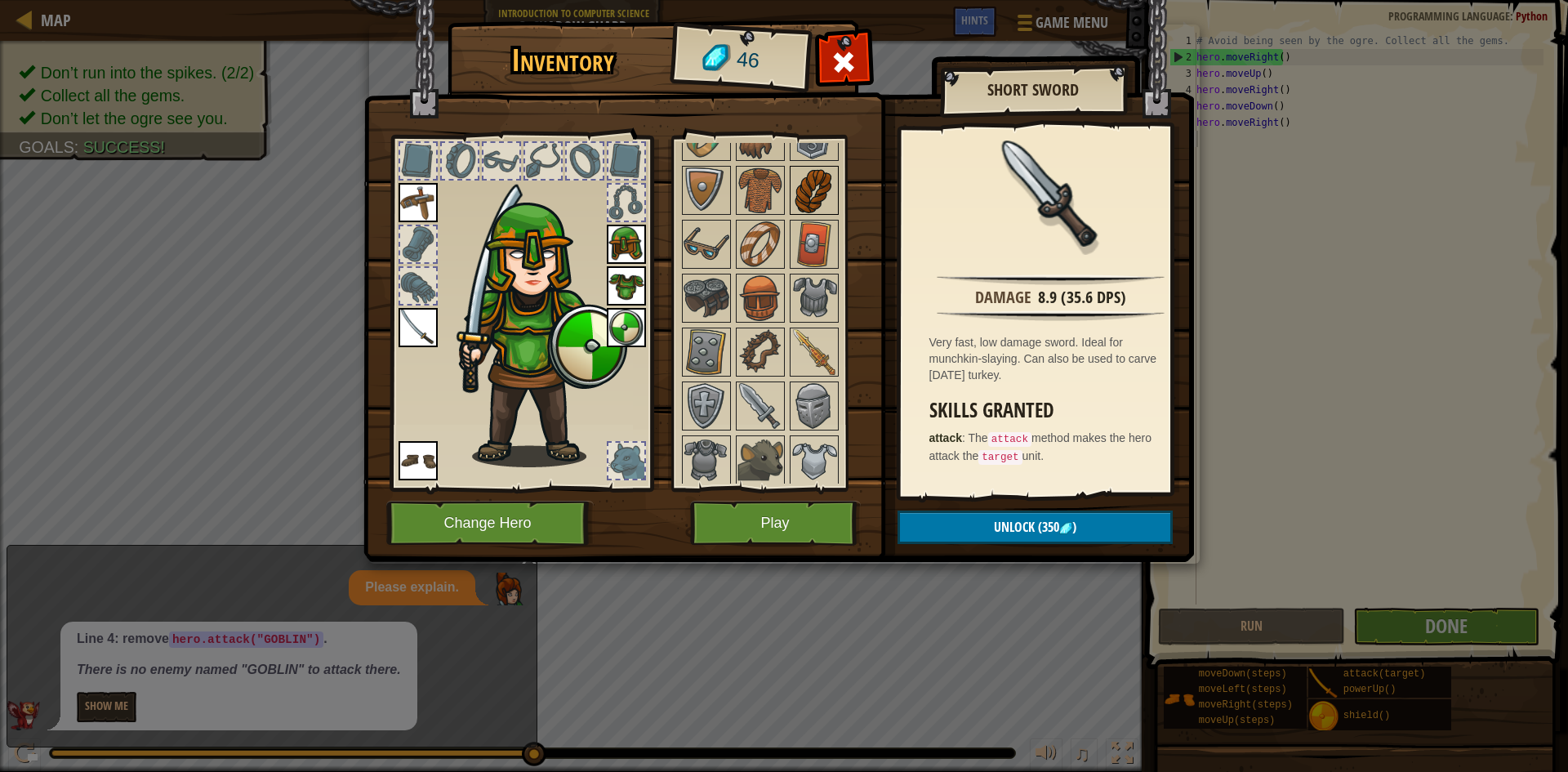
scroll to position [181, 0]
click at [768, 414] on img at bounding box center [760, 404] width 46 height 46
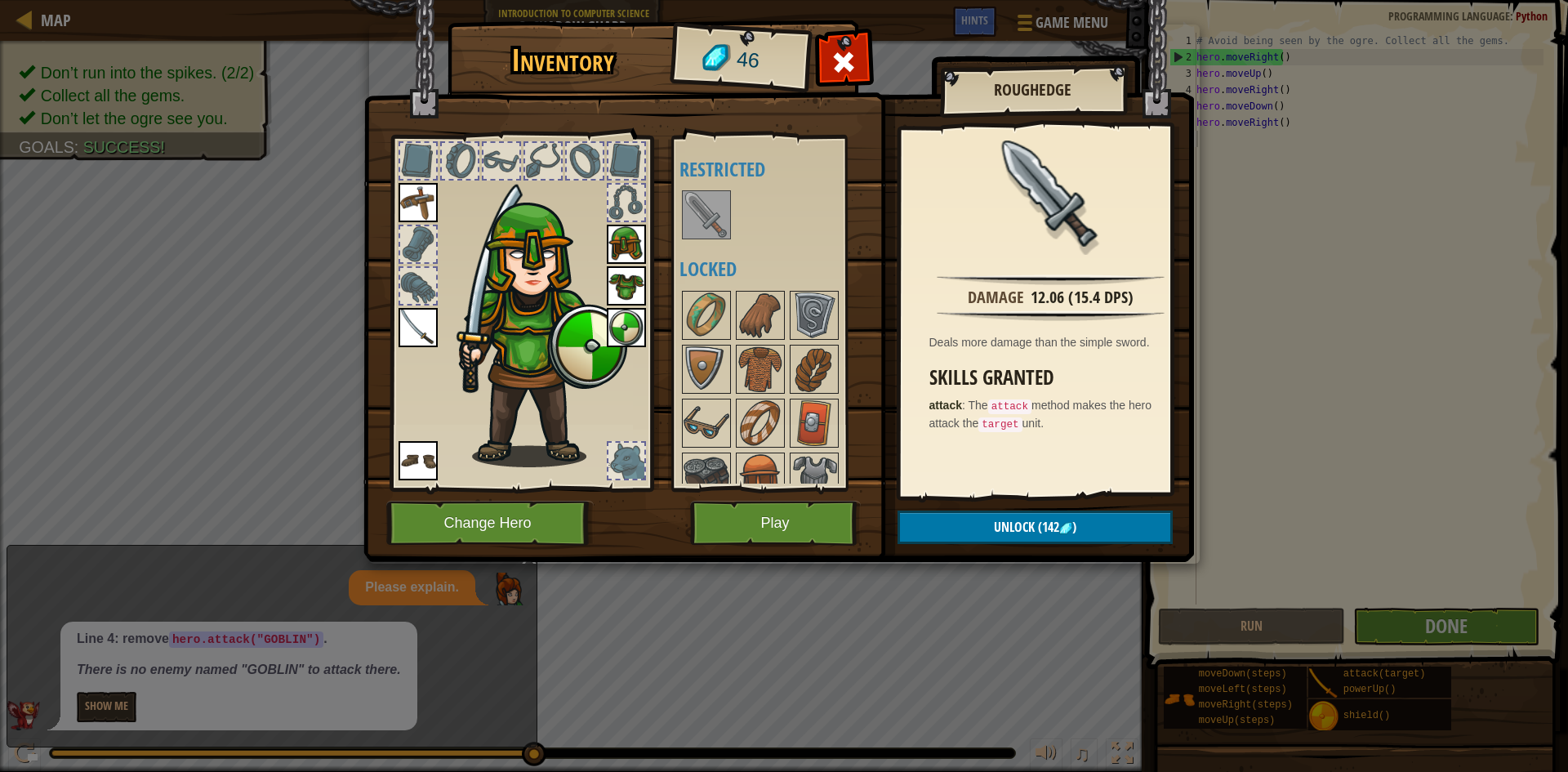
scroll to position [0, 0]
click at [699, 221] on img at bounding box center [707, 216] width 46 height 46
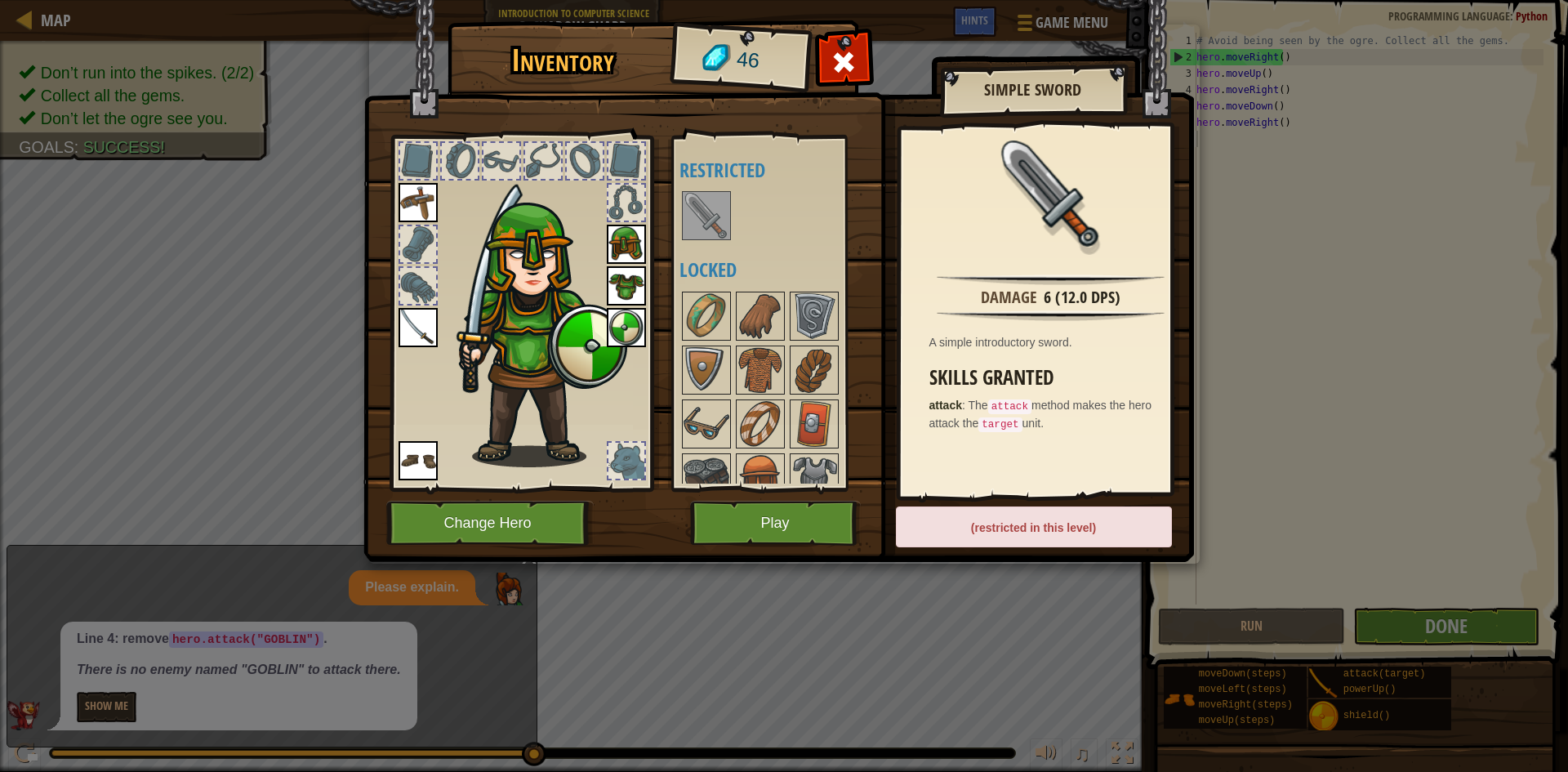
drag, startPoint x: 560, startPoint y: 337, endPoint x: 567, endPoint y: 330, distance: 9.9
click at [566, 330] on img at bounding box center [539, 317] width 175 height 301
click at [760, 540] on button "Play" at bounding box center [776, 524] width 171 height 45
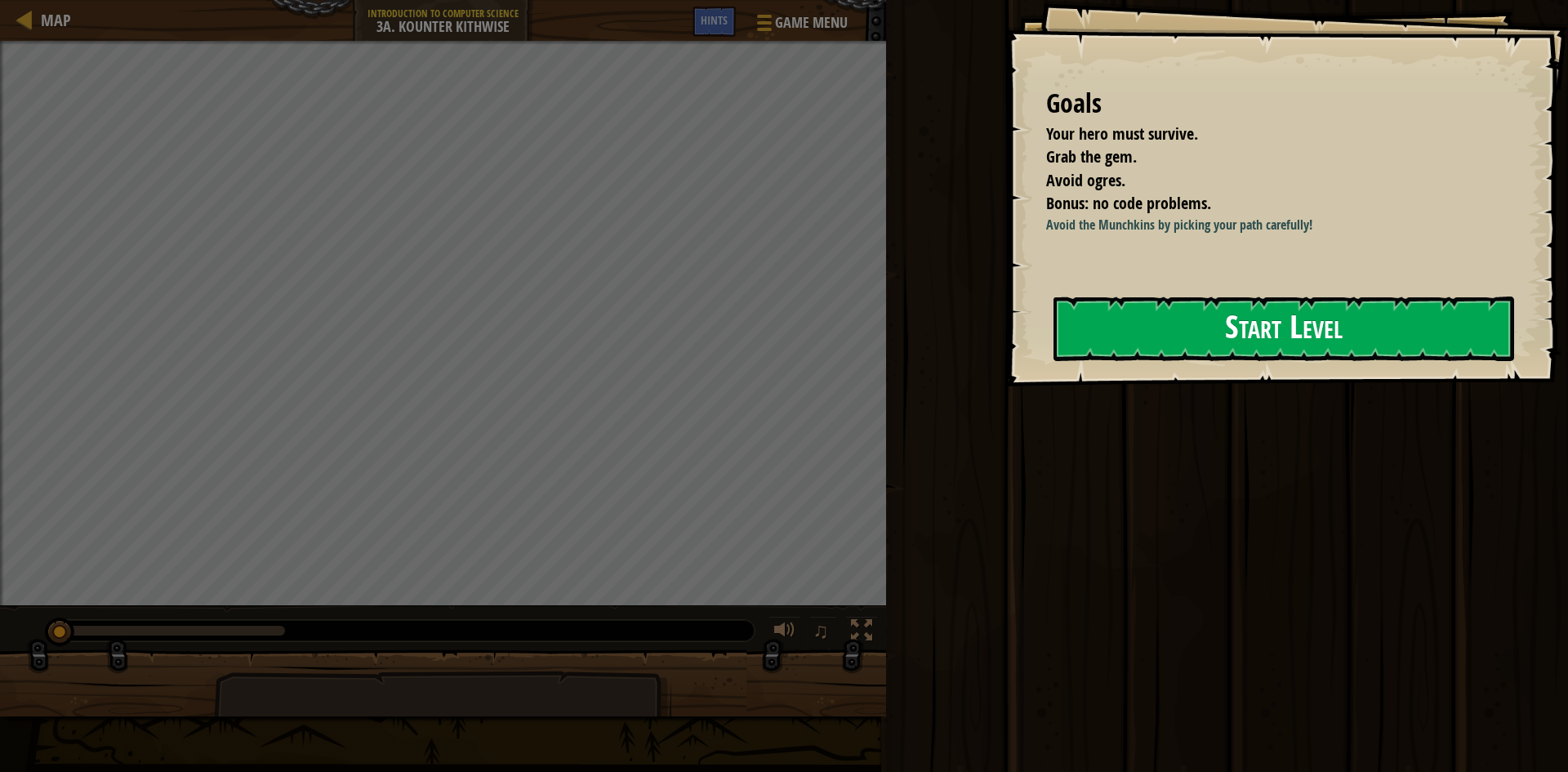
click at [1258, 318] on button "Start Level" at bounding box center [1284, 329] width 461 height 64
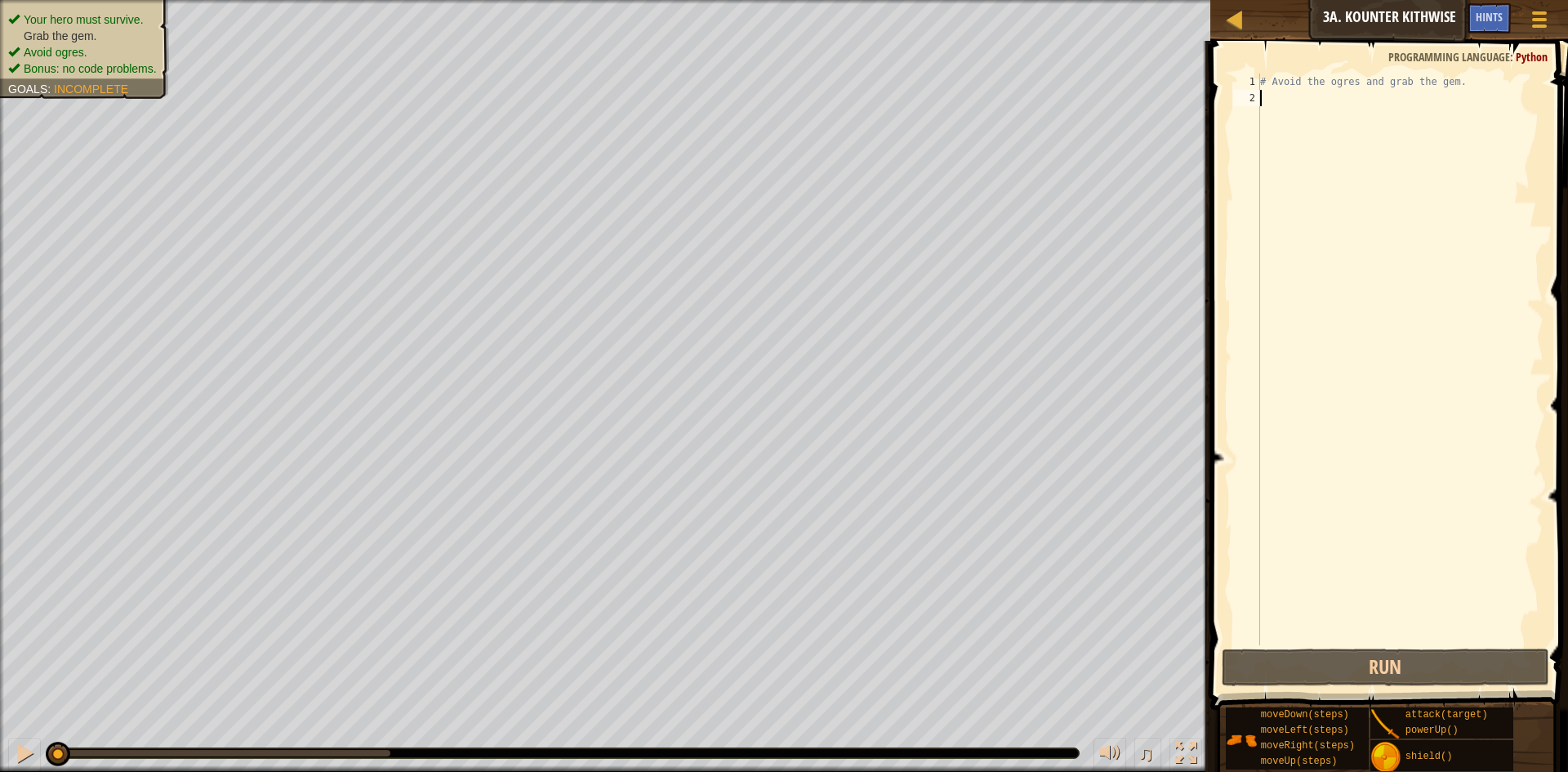
type textarea "h"
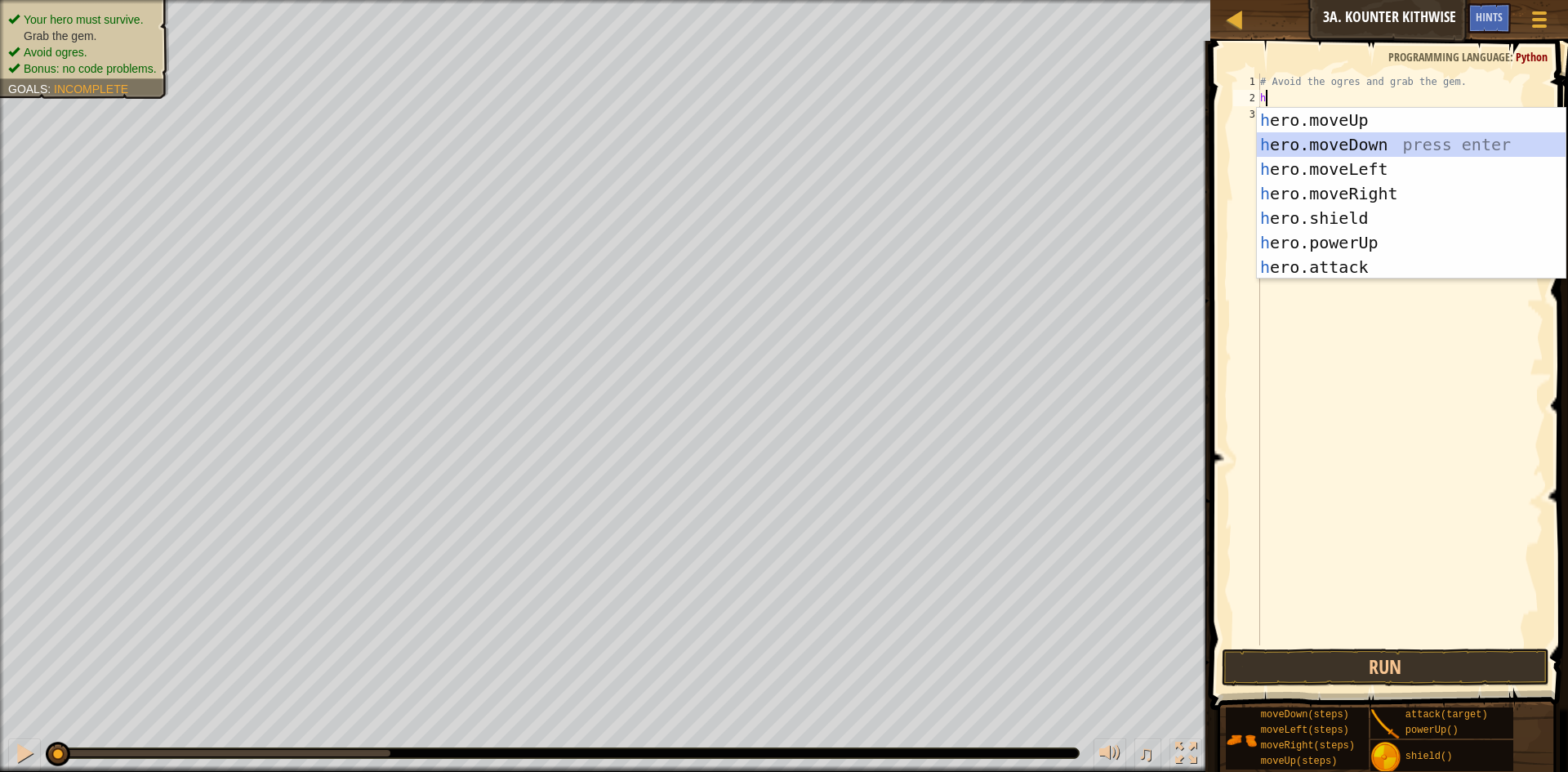
click at [1258, 140] on div "h ero.moveUp press enter h ero.moveDown press enter h ero.moveLeft press enter …" at bounding box center [1411, 218] width 309 height 220
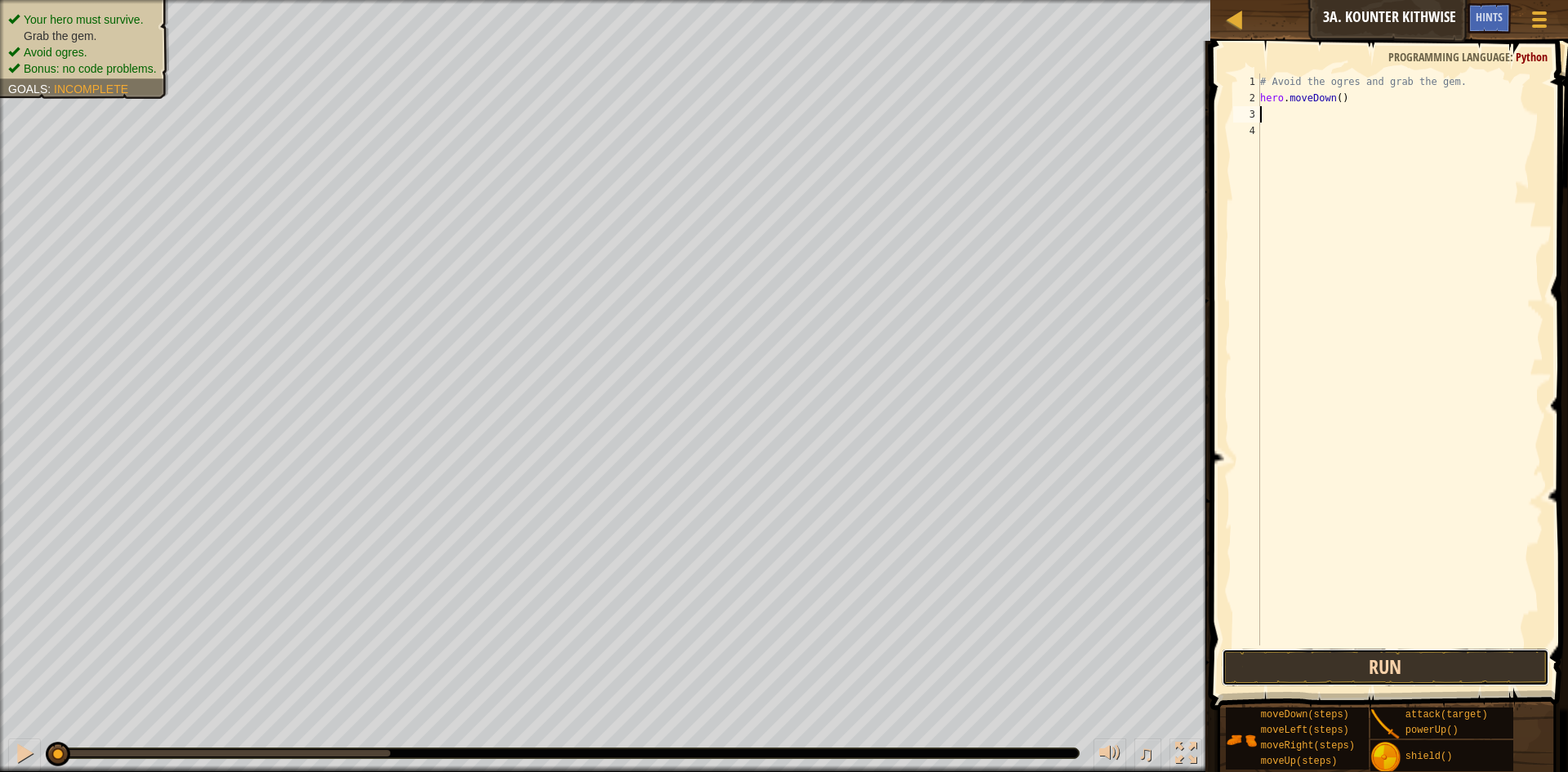
click at [1258, 664] on button "Run" at bounding box center [1385, 667] width 328 height 37
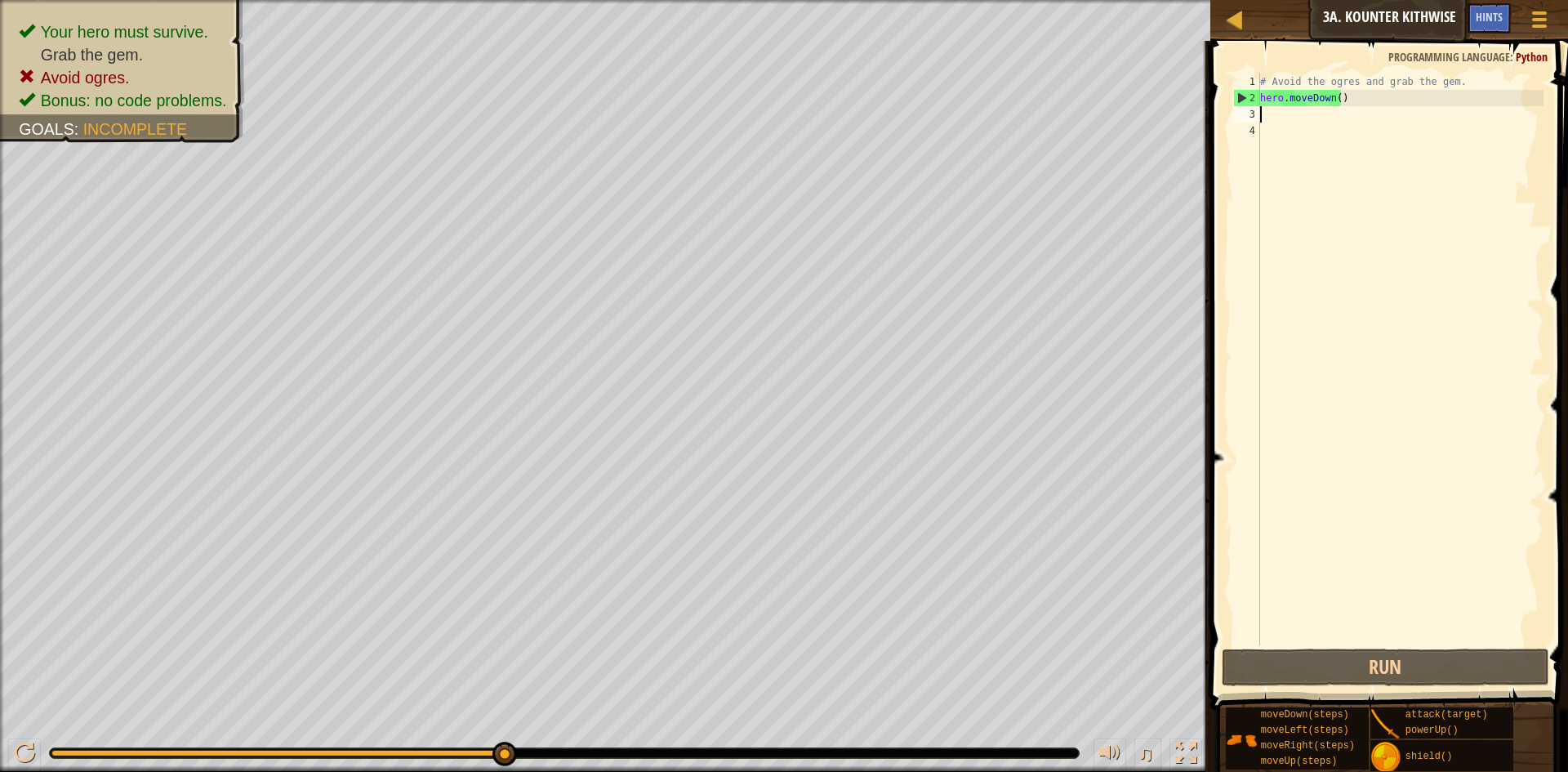
type textarea "h"
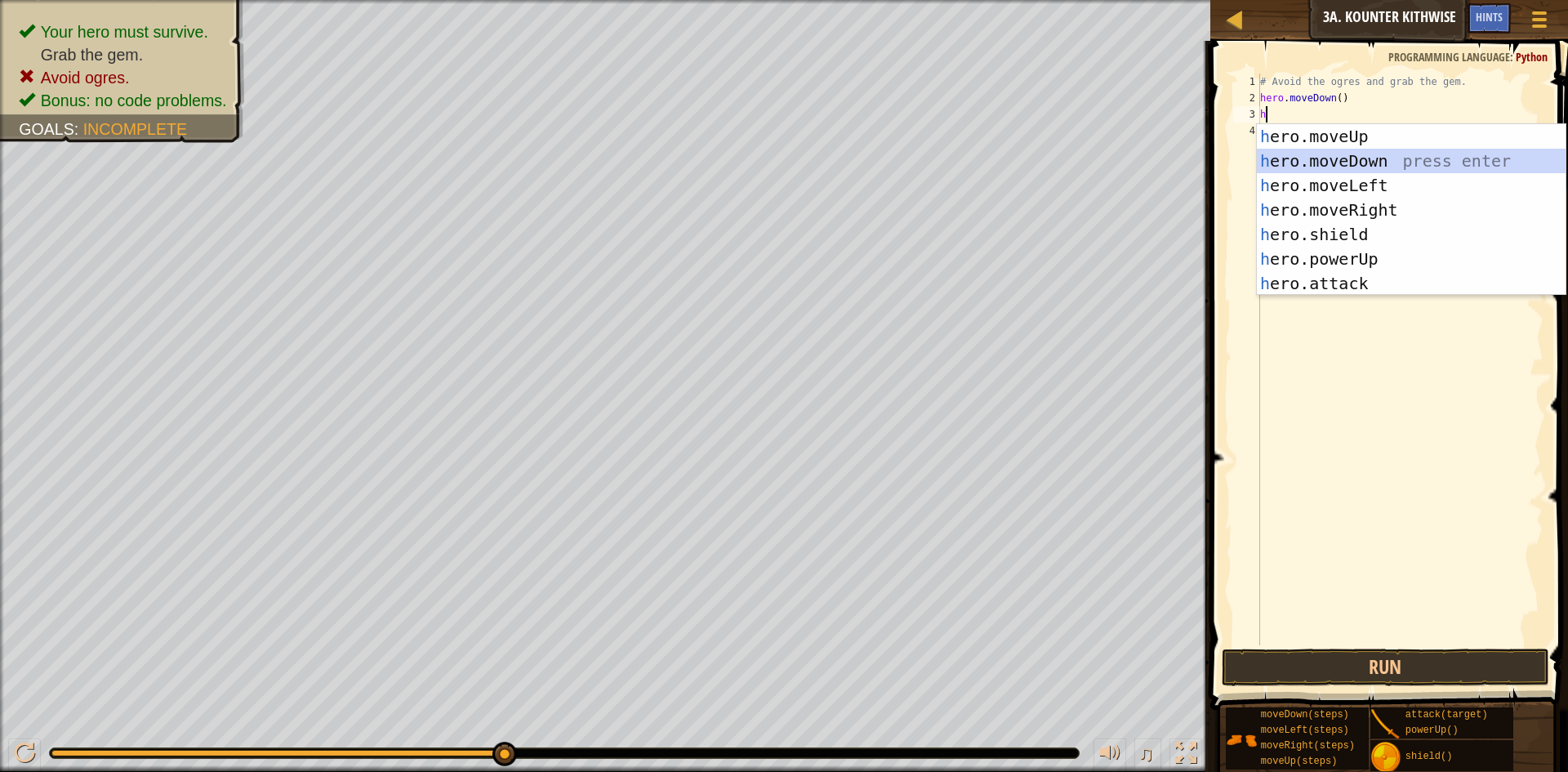
click at [1258, 158] on div "h ero.moveUp press enter h ero.moveDown press enter h ero.moveLeft press enter …" at bounding box center [1411, 234] width 309 height 220
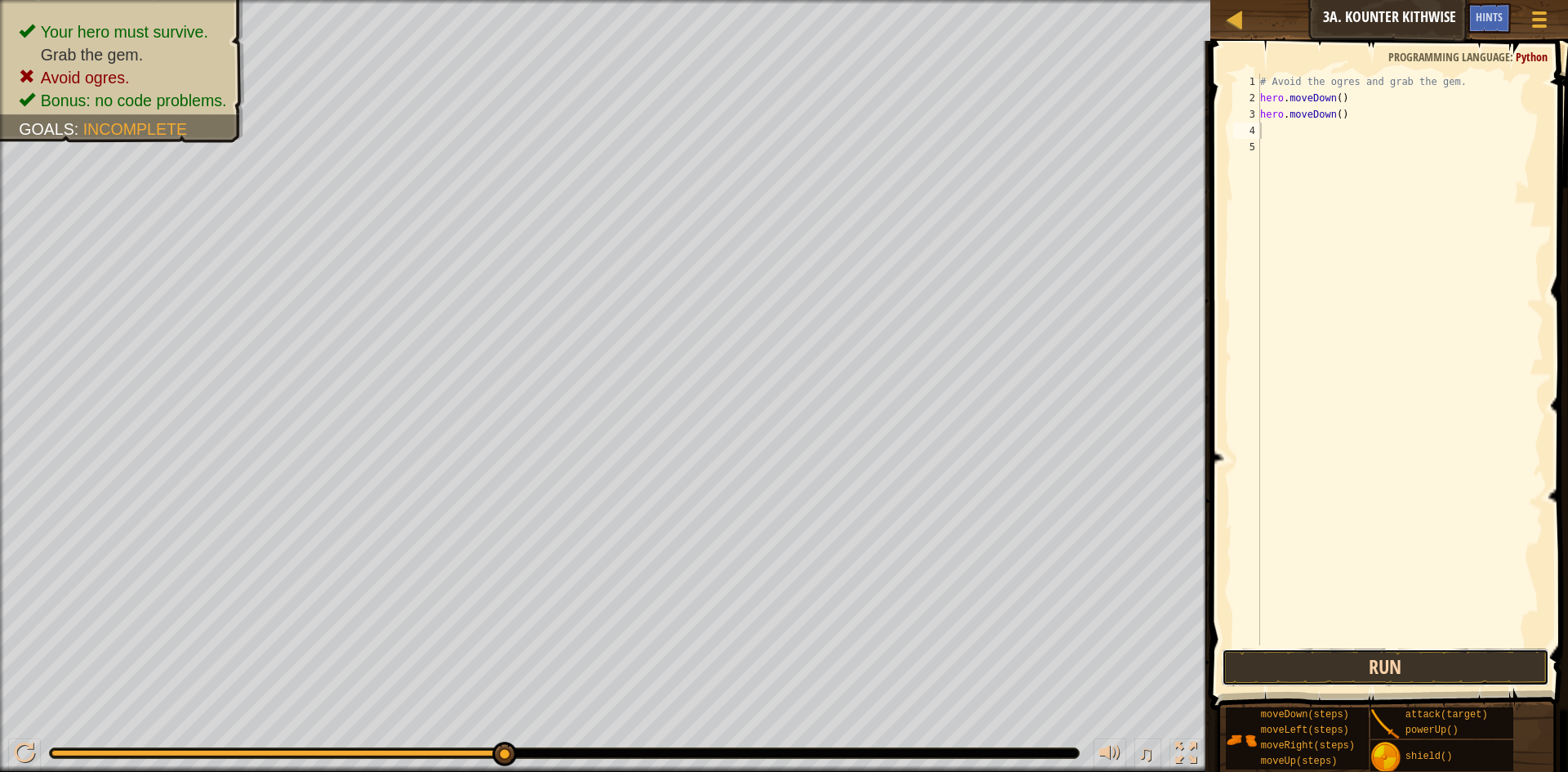
click at [1258, 651] on button "Run" at bounding box center [1385, 667] width 328 height 37
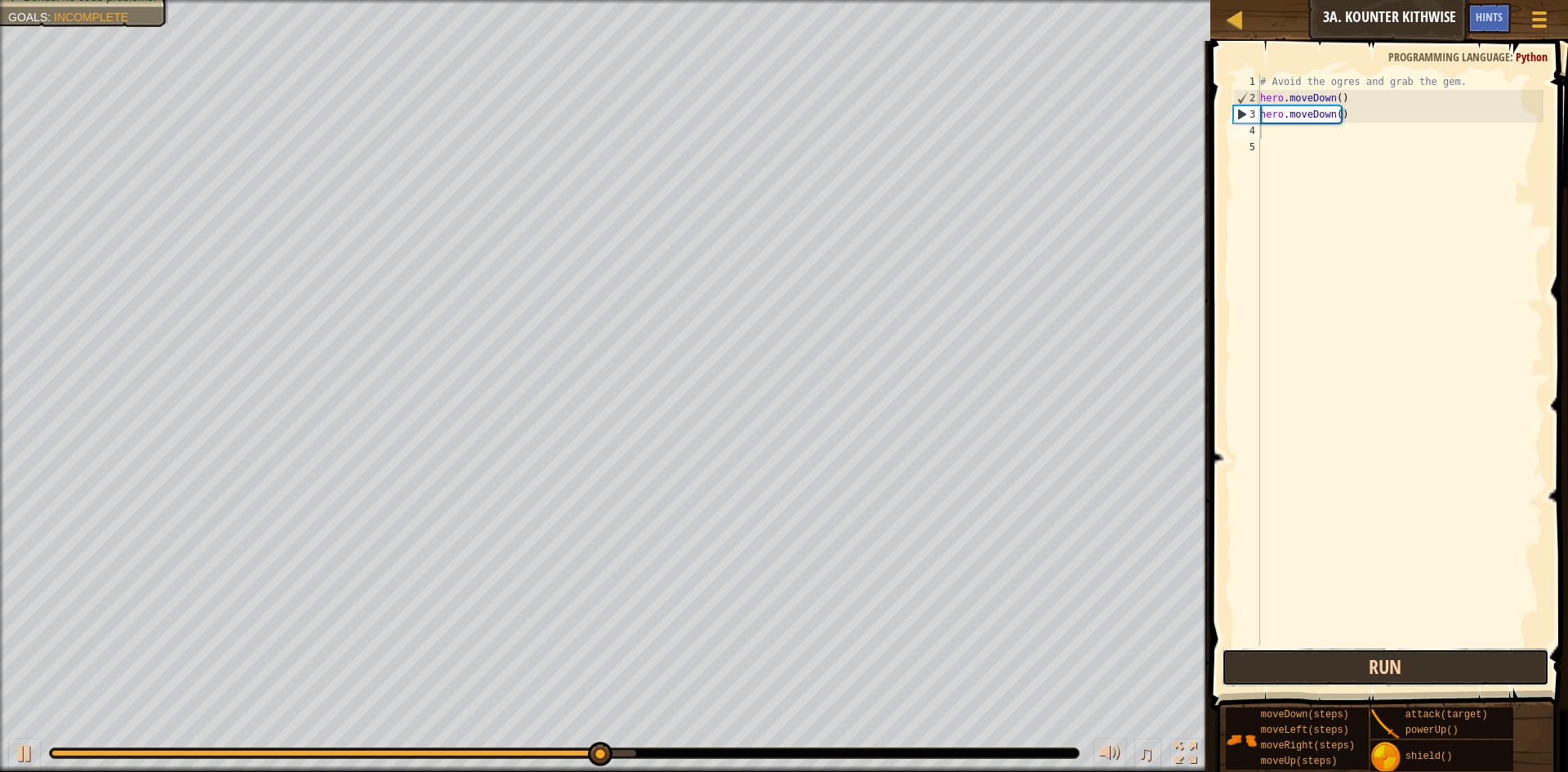
click at [1258, 667] on button "Run" at bounding box center [1385, 667] width 328 height 37
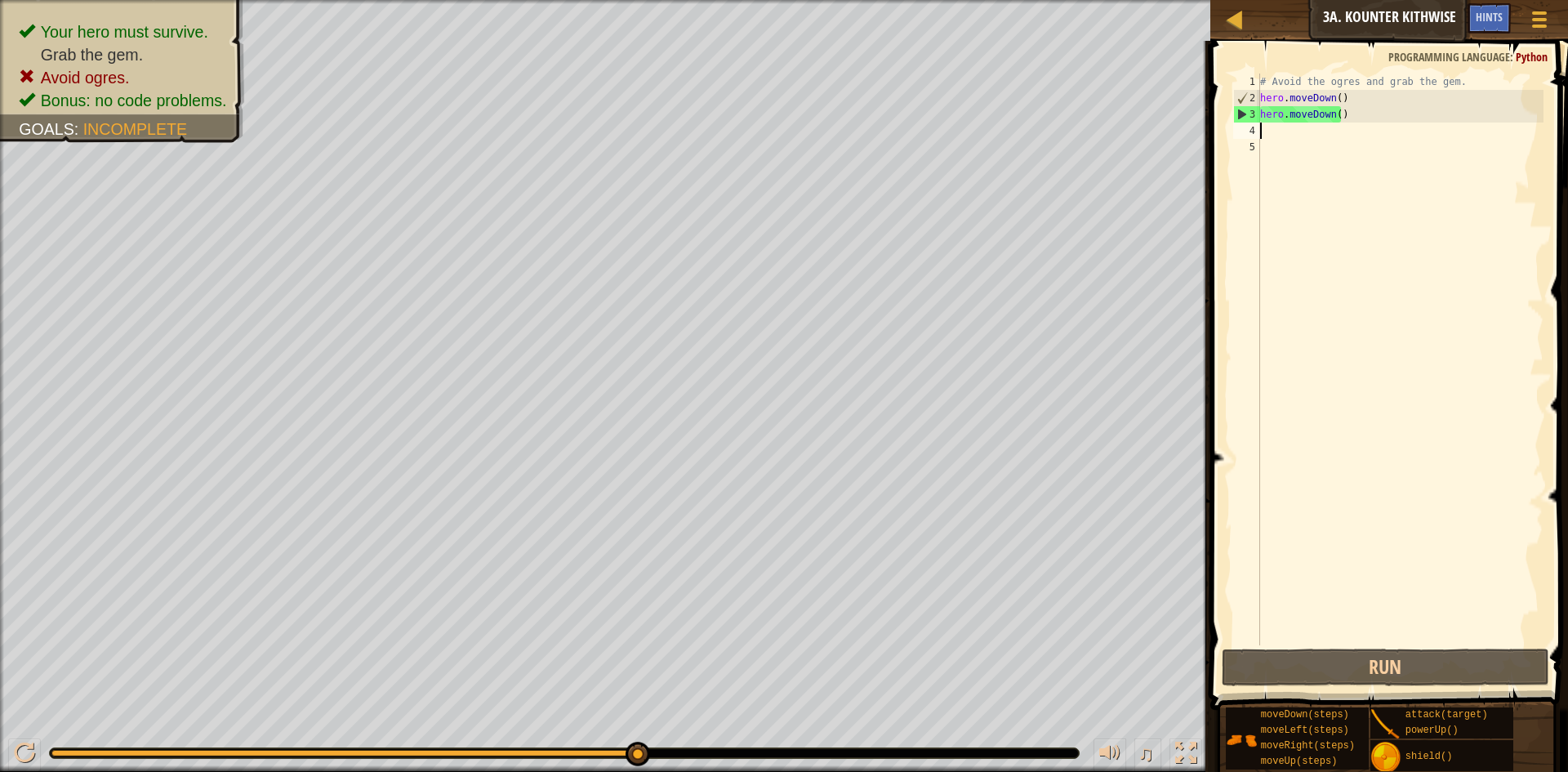
type textarea "h"
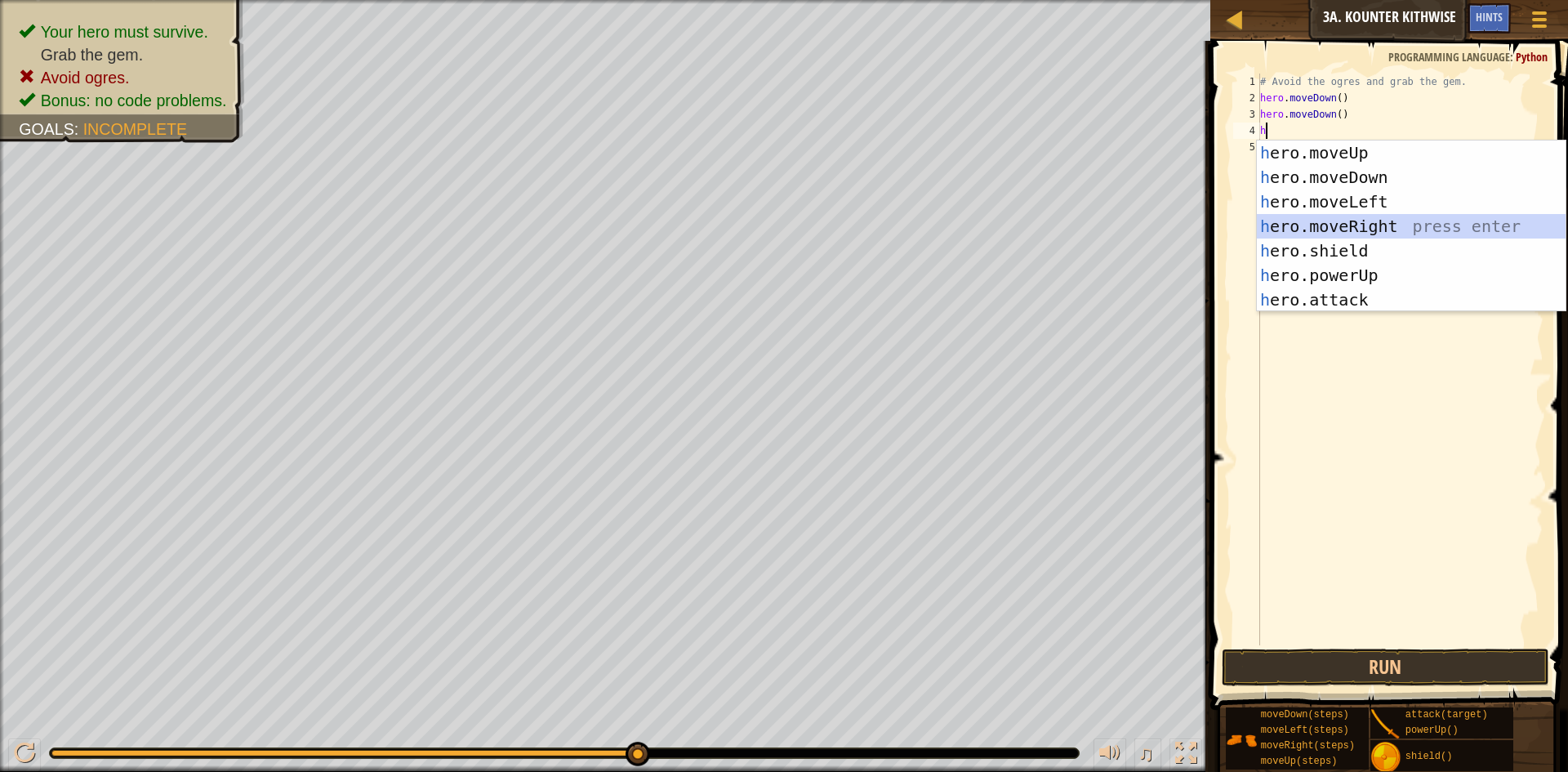
click at [1258, 228] on div "h ero.moveUp press enter h ero.moveDown press enter h ero.moveLeft press enter …" at bounding box center [1411, 251] width 309 height 220
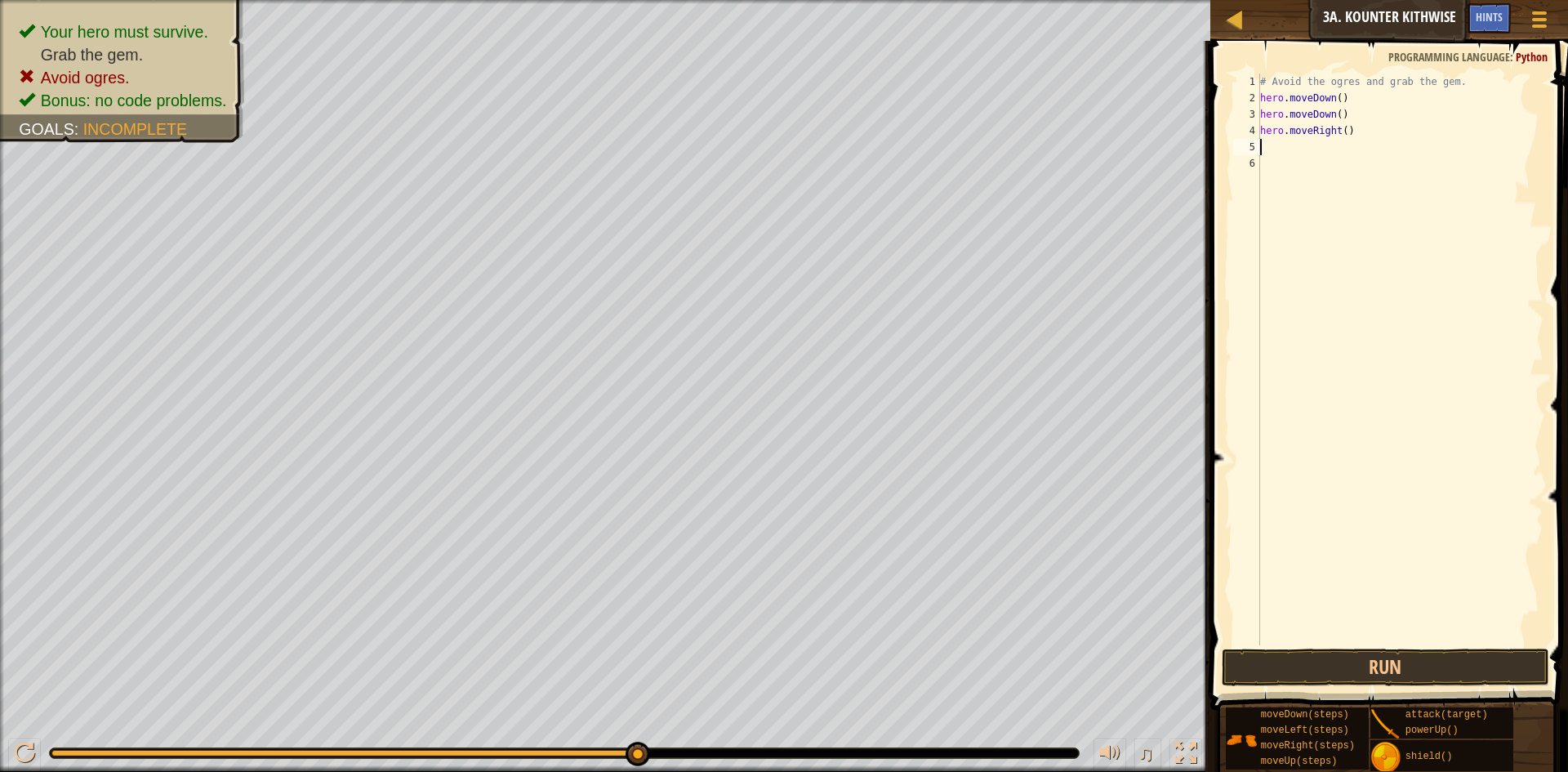
type textarea "h"
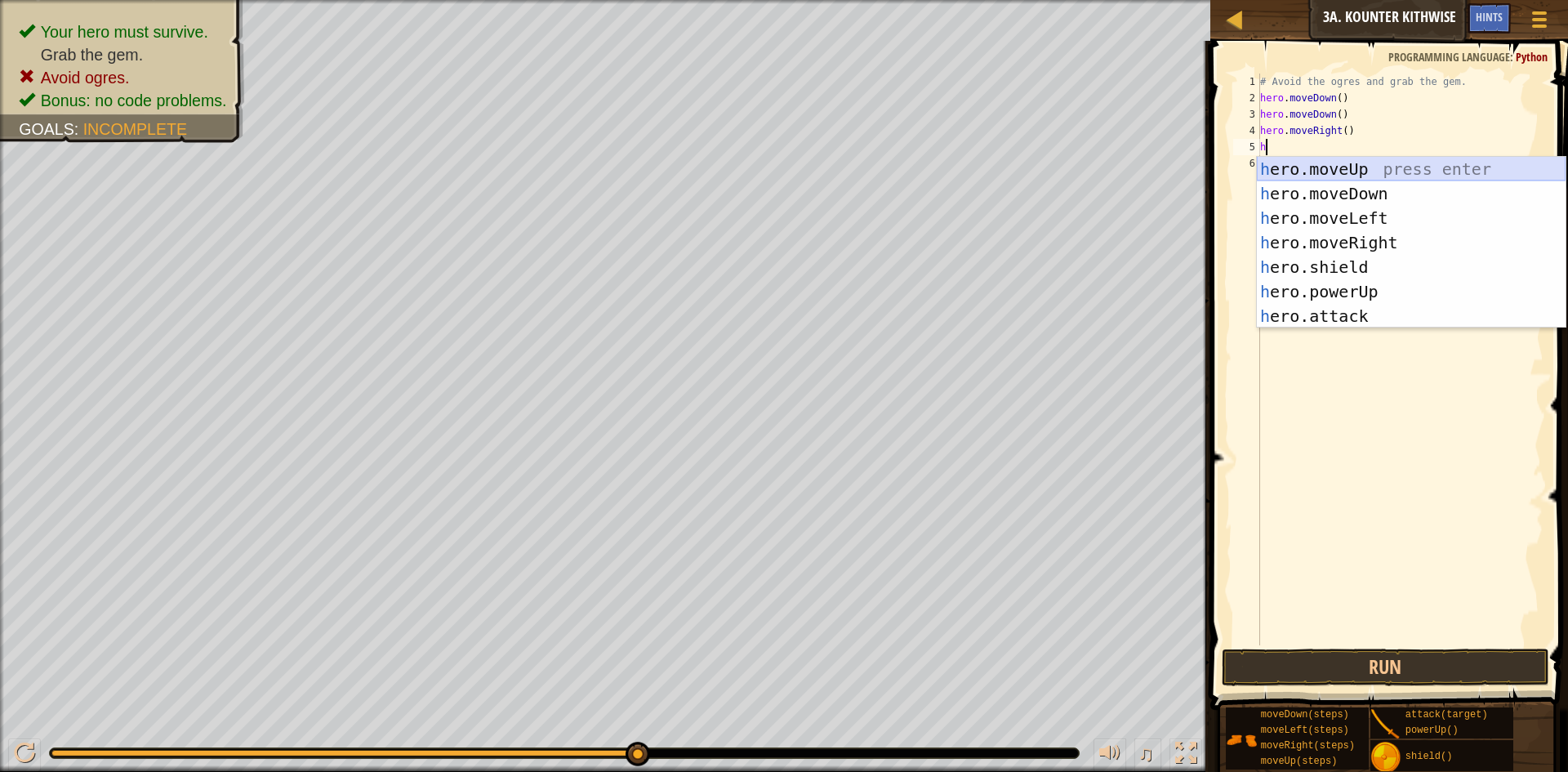
click at [1258, 165] on div "h ero.moveUp press enter h ero.moveDown press enter h ero.moveLeft press enter …" at bounding box center [1411, 267] width 309 height 220
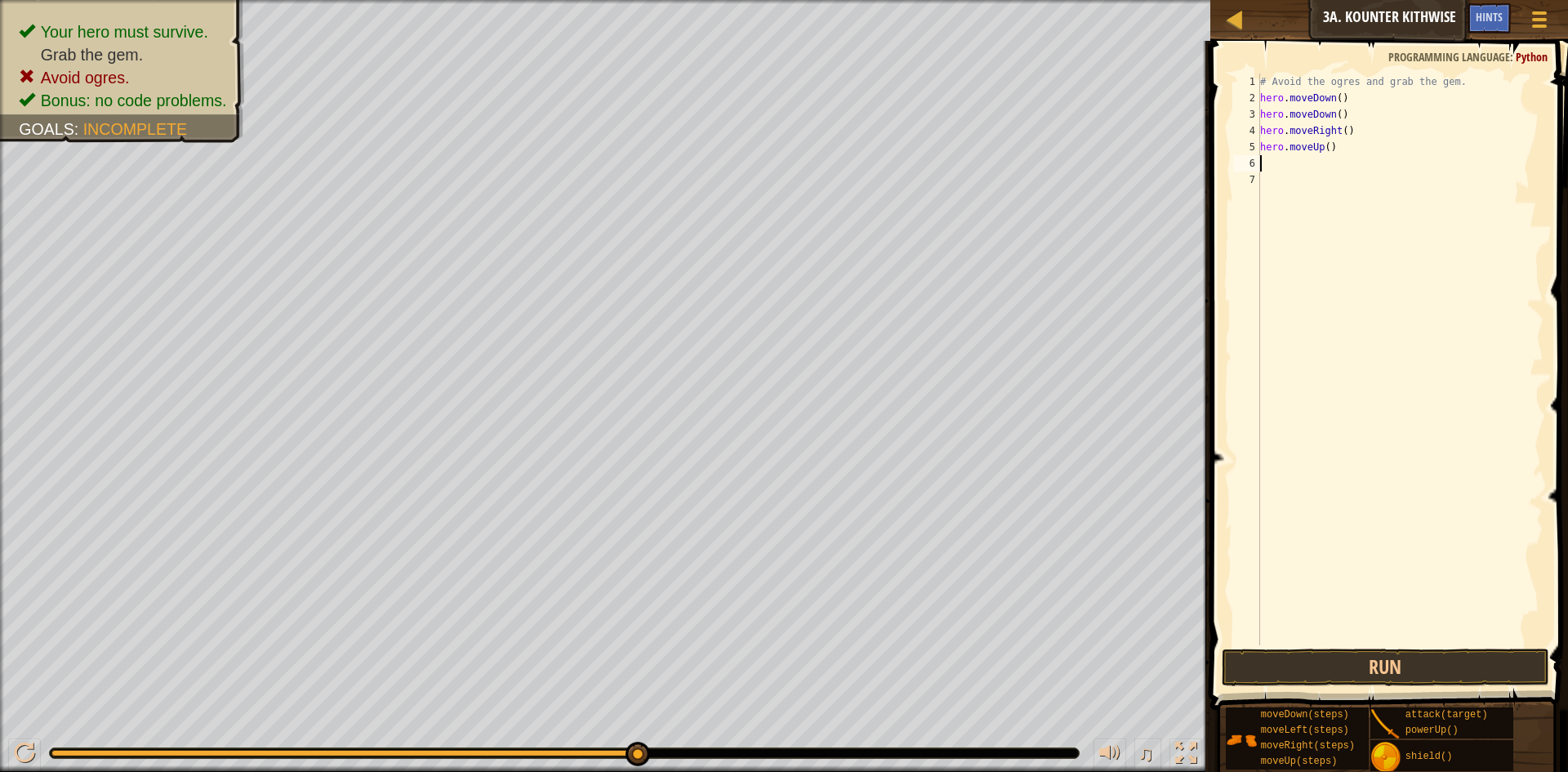
type textarea "h"
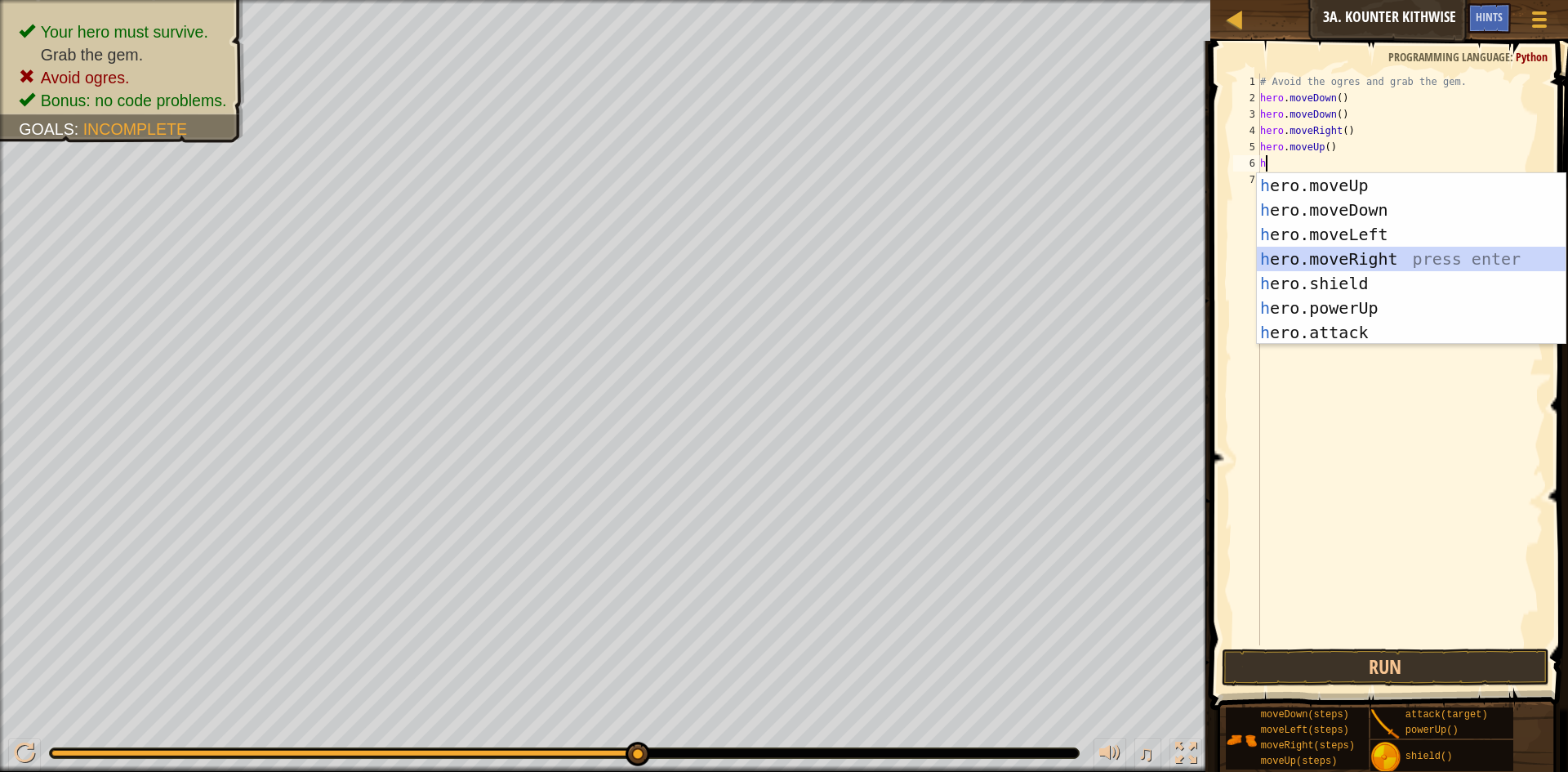
click at [1258, 257] on div "h ero.moveUp press enter h ero.moveDown press enter h ero.moveLeft press enter …" at bounding box center [1411, 284] width 309 height 220
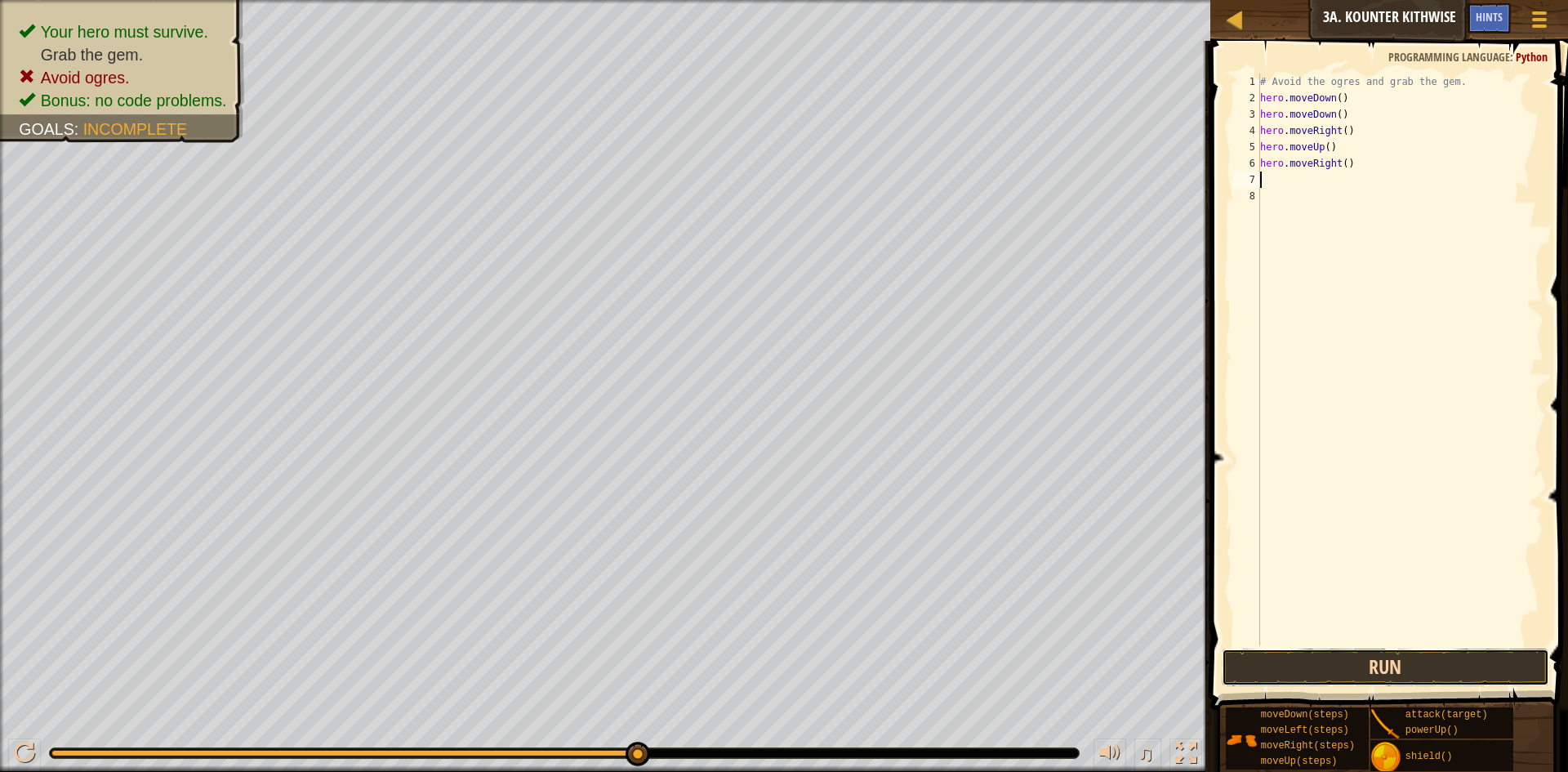
click at [1258, 665] on button "Run" at bounding box center [1385, 667] width 328 height 37
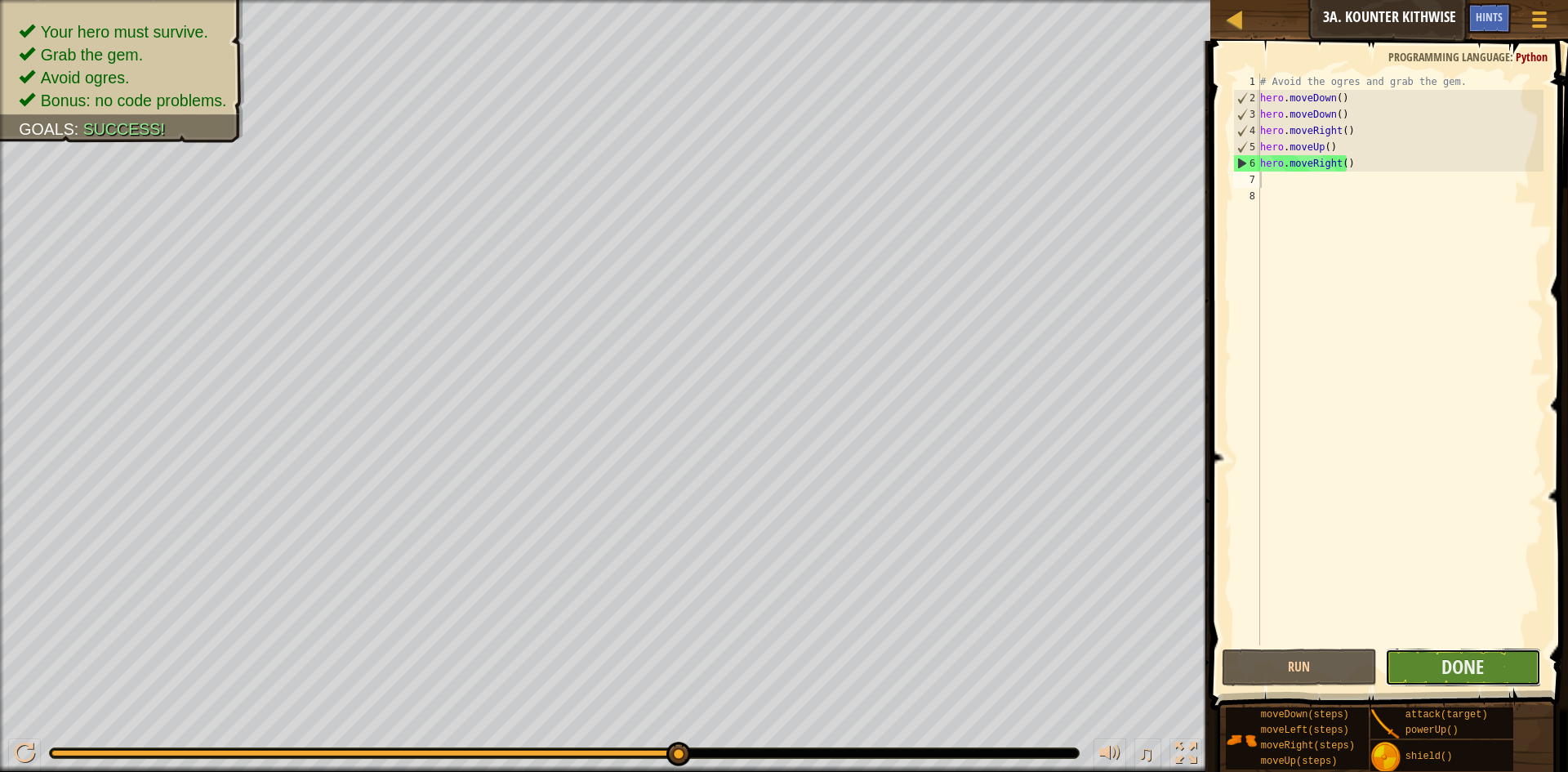
click at [1258, 655] on button "Done" at bounding box center [1463, 667] width 156 height 37
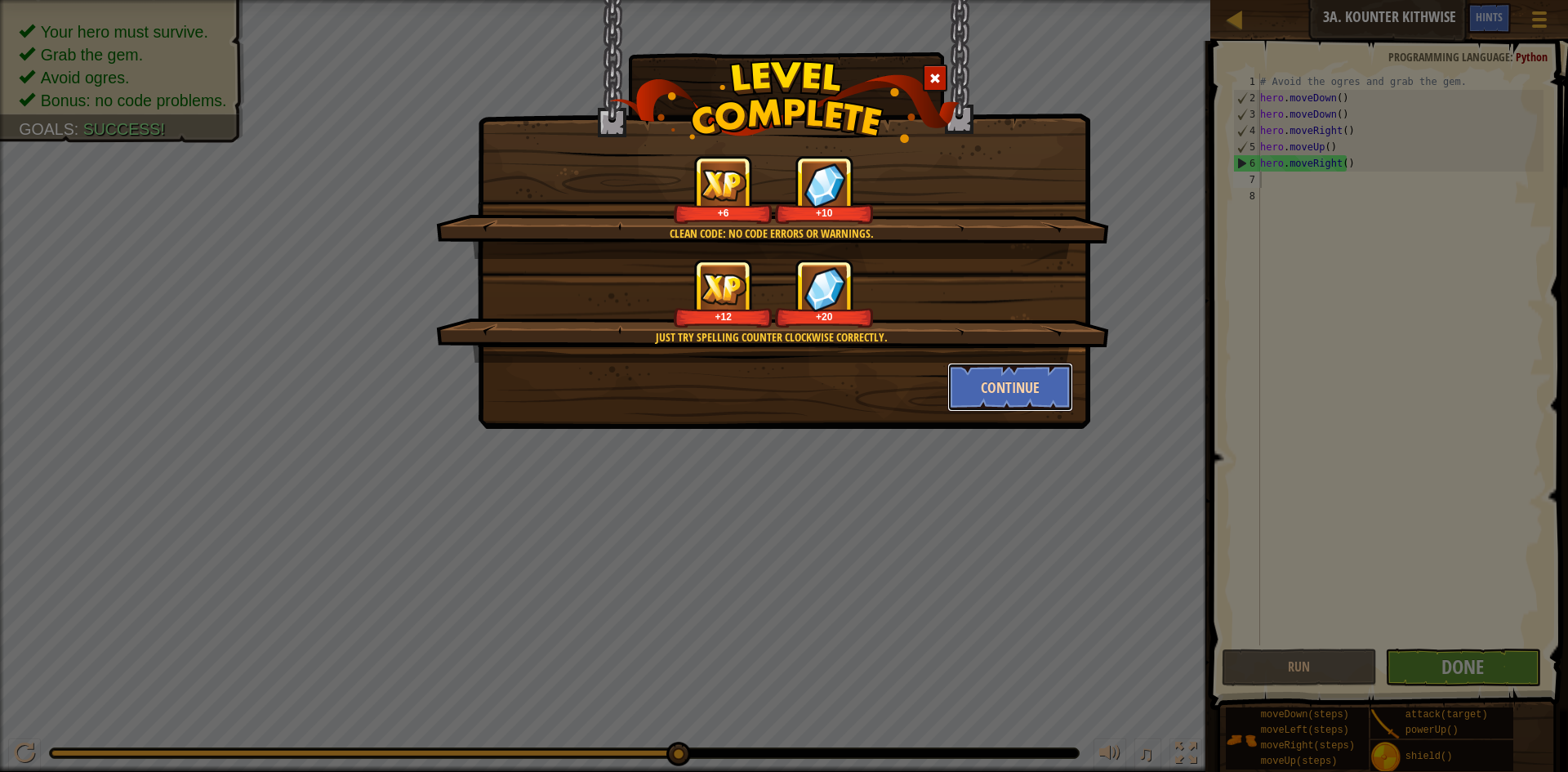
click at [1004, 376] on button "Continue" at bounding box center [1011, 387] width 127 height 49
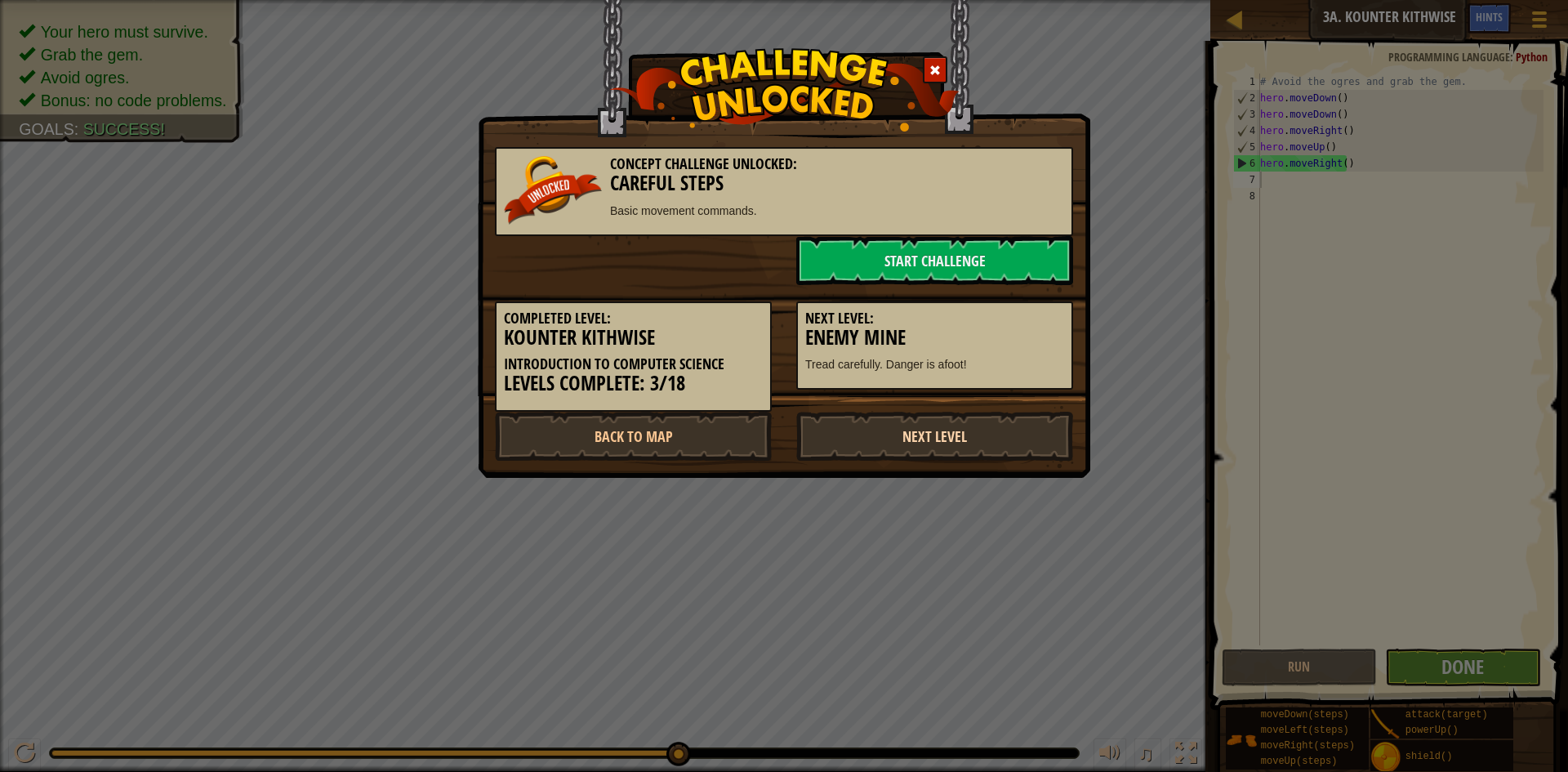
click at [1000, 442] on link "Next Level" at bounding box center [934, 436] width 277 height 49
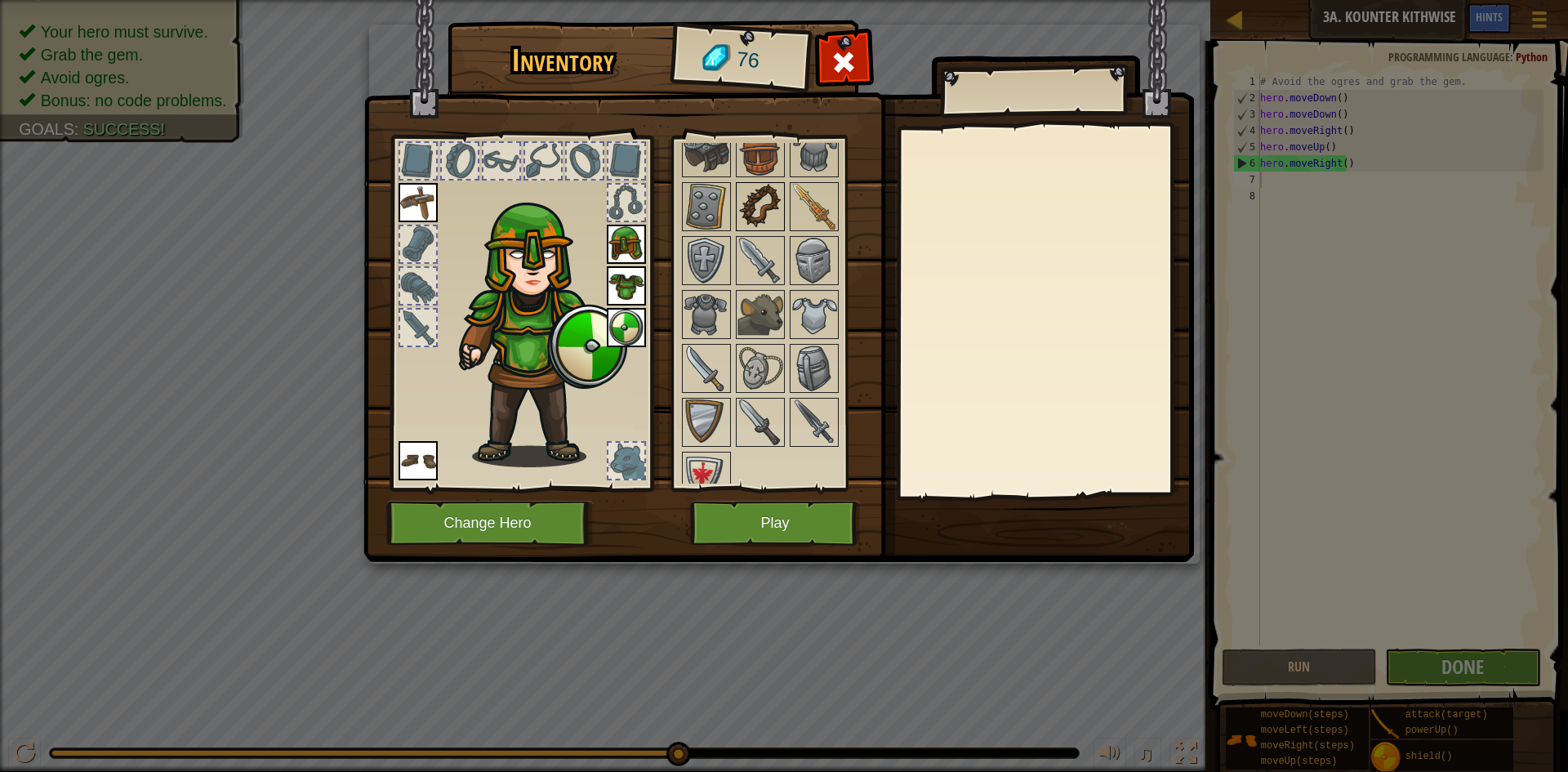
scroll to position [327, 0]
click at [756, 290] on img at bounding box center [760, 313] width 46 height 46
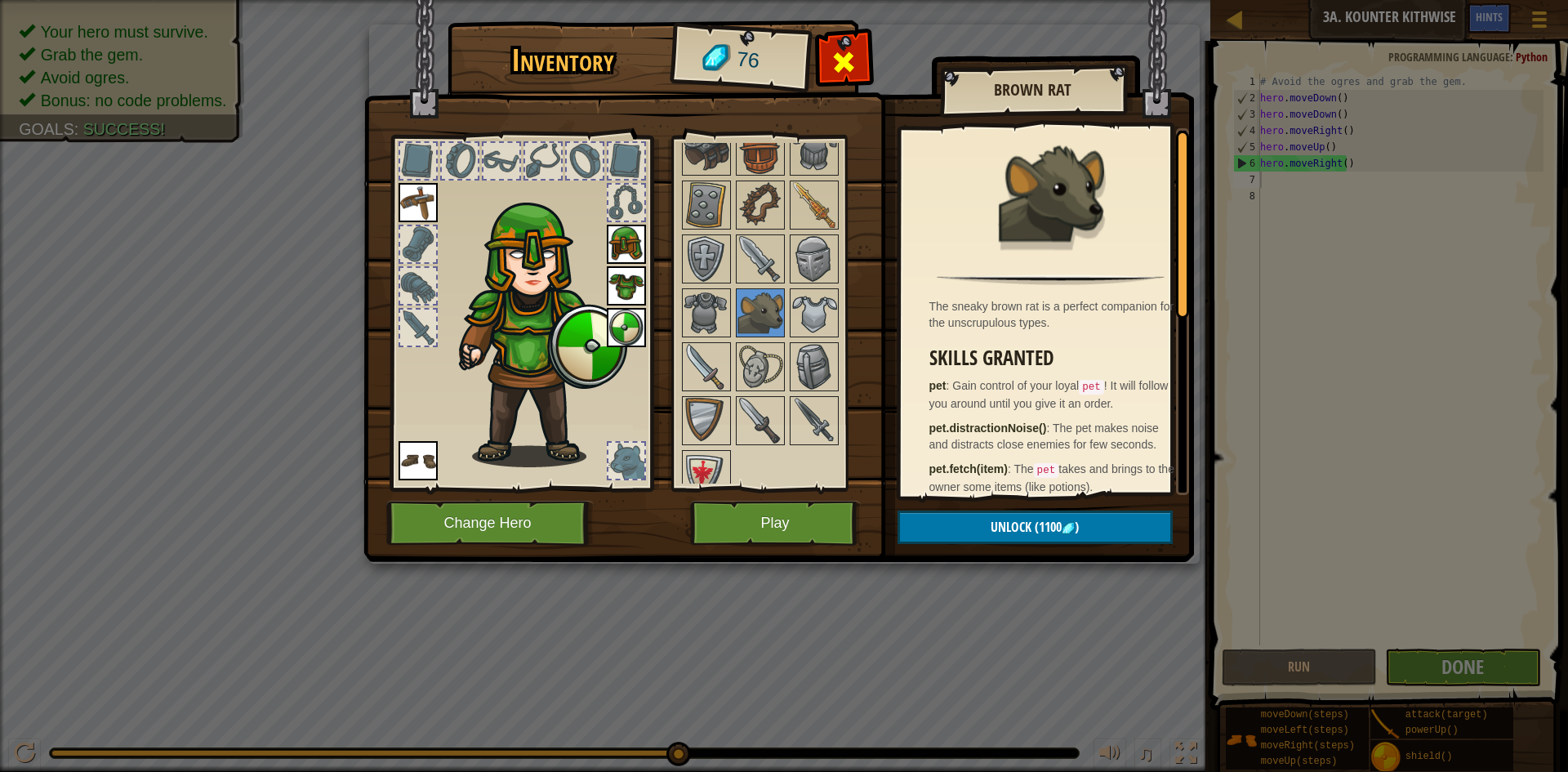
click at [838, 63] on span at bounding box center [844, 63] width 26 height 26
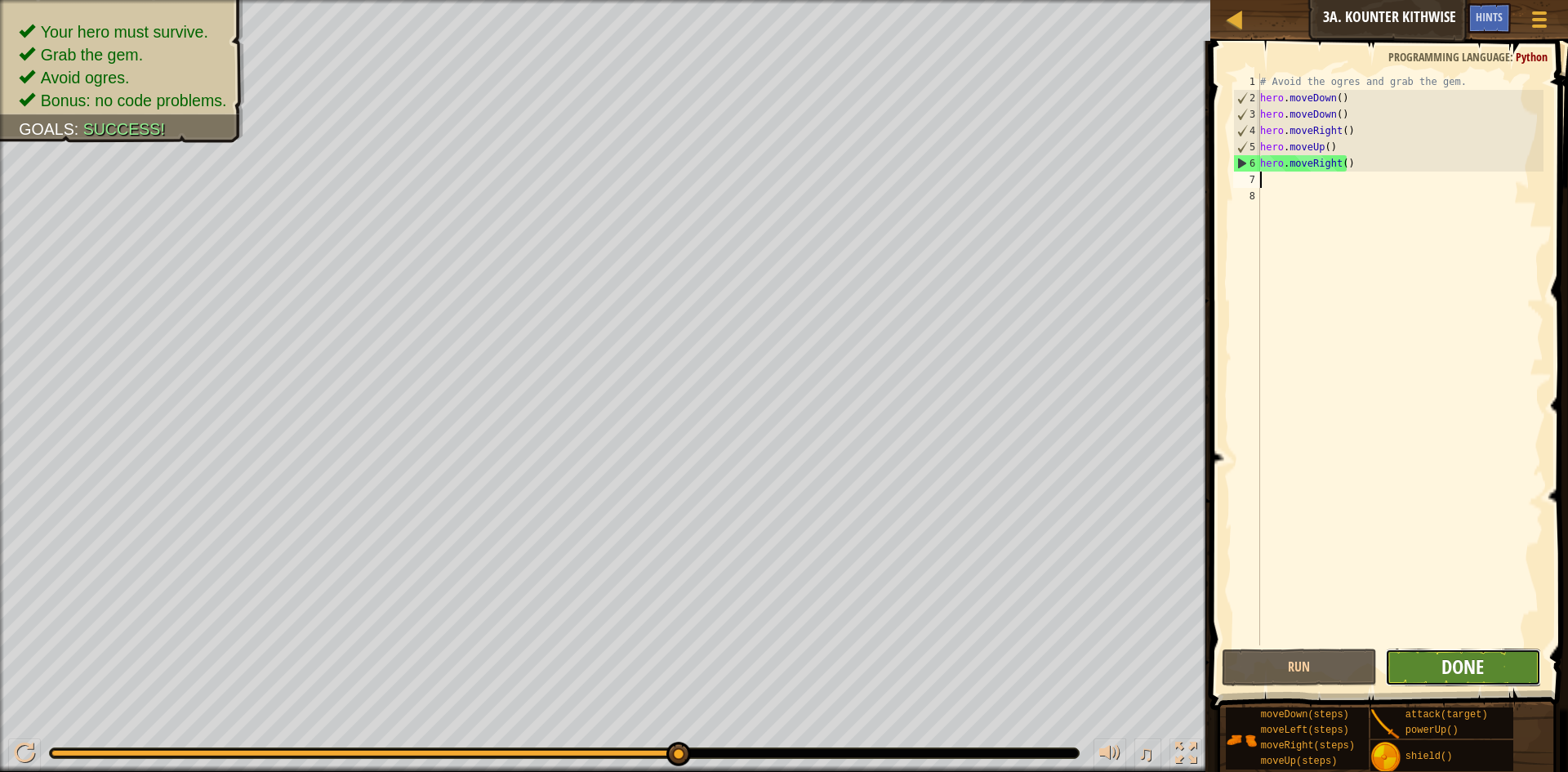
click at [1258, 662] on span "Done" at bounding box center [1463, 667] width 43 height 26
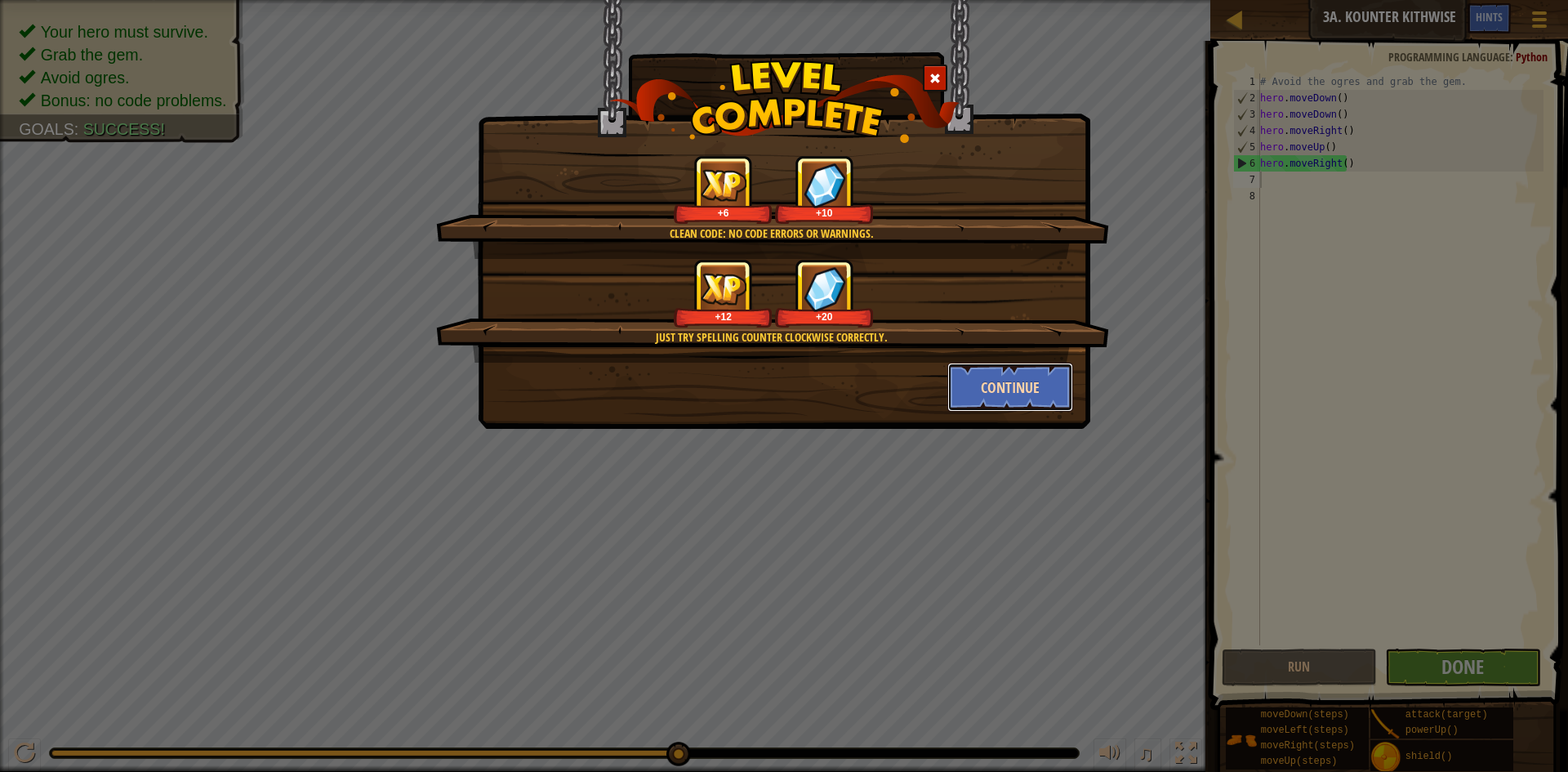
click at [982, 383] on button "Continue" at bounding box center [1011, 387] width 127 height 49
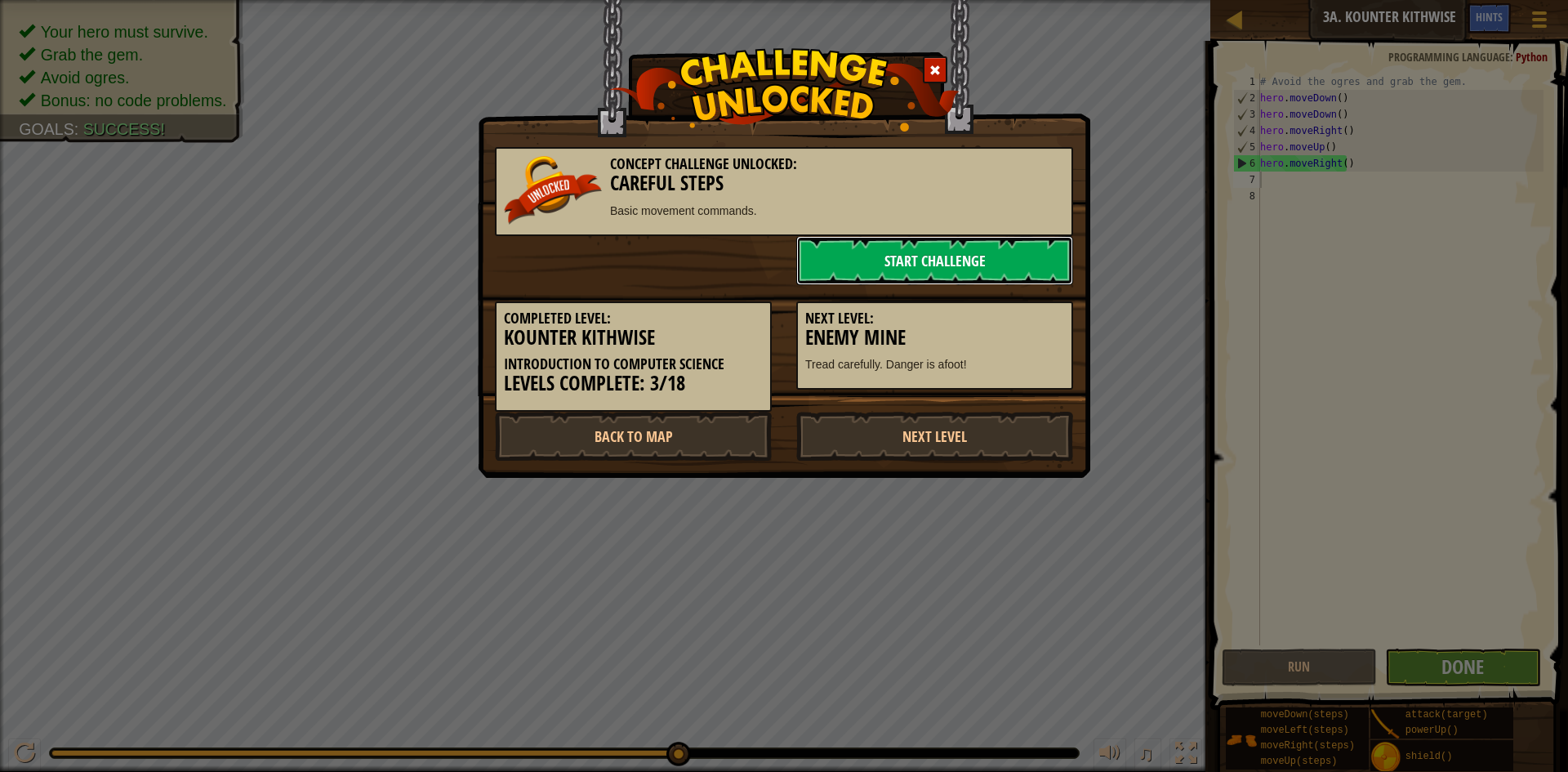
click at [952, 261] on link "Start Challenge" at bounding box center [934, 260] width 277 height 49
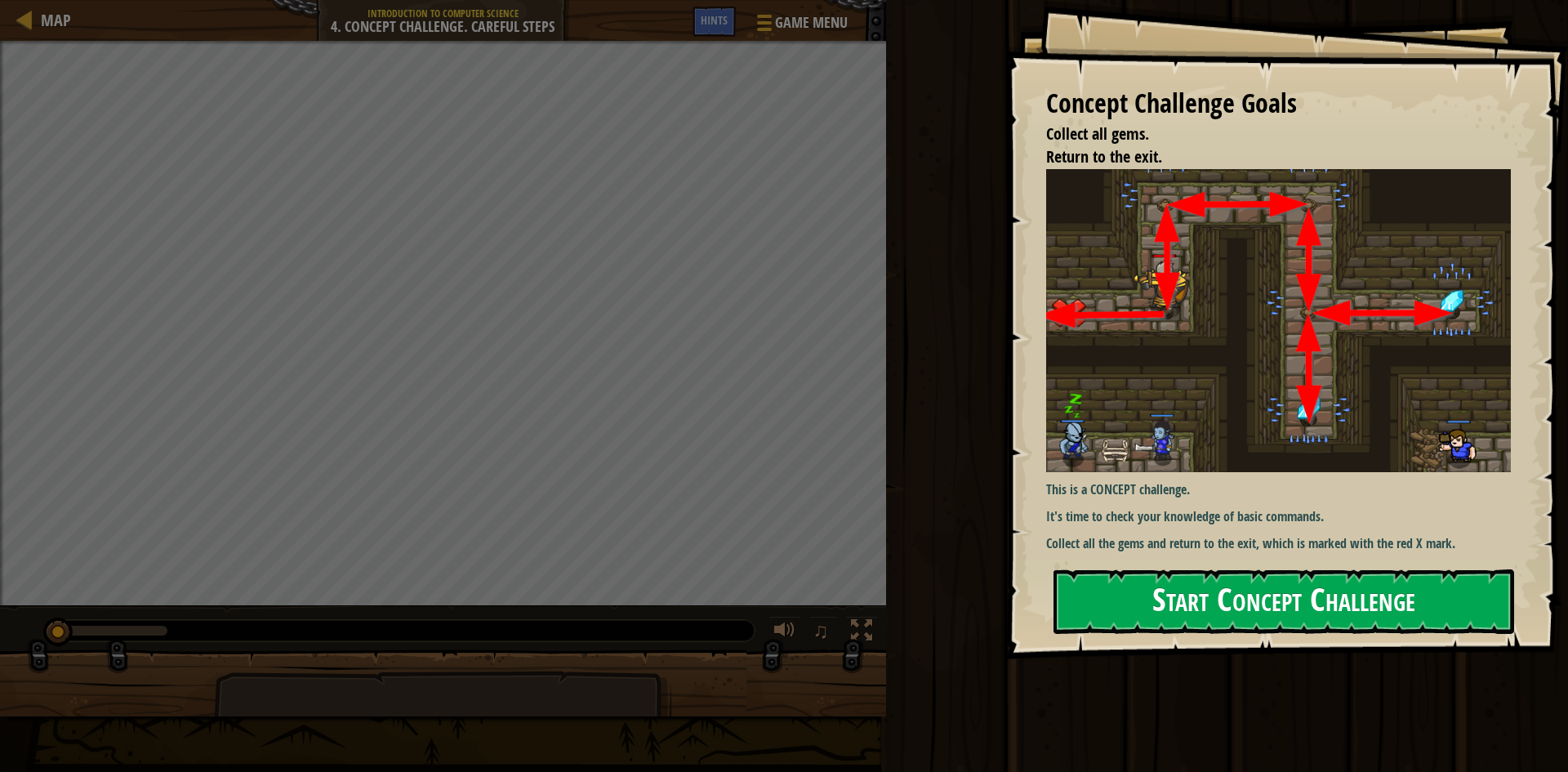
click at [1258, 585] on button "Start Concept Challenge" at bounding box center [1284, 601] width 461 height 64
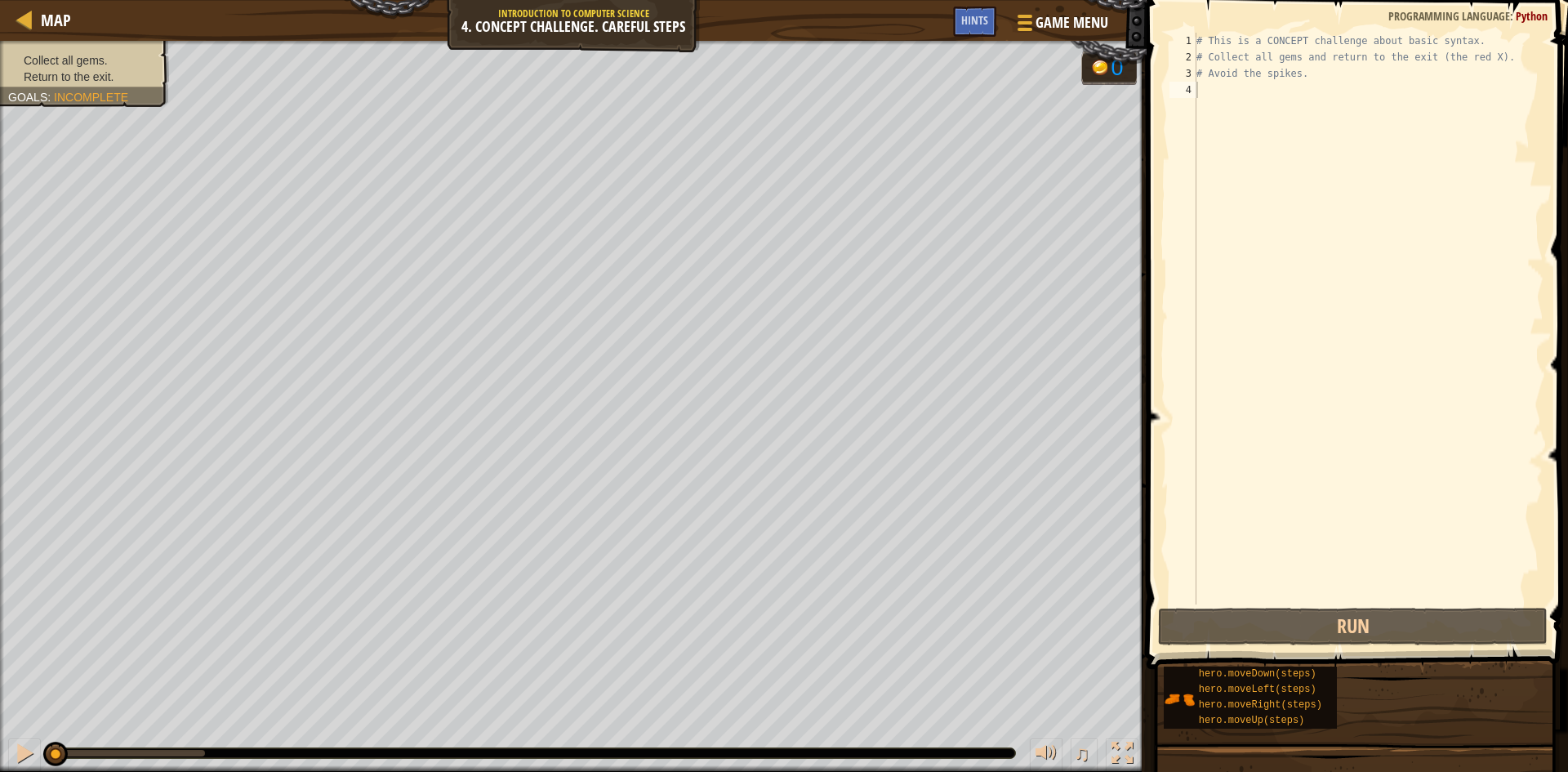
click at [1188, 35] on div "1 2 3 4 # This is a CONCEPT challenge about basic syntax. # Collect all gems an…" at bounding box center [1355, 367] width 427 height 717
click at [1205, 43] on div "# This is a CONCEPT challenge about basic syntax. # Collect all gems and return…" at bounding box center [1368, 335] width 350 height 605
click at [1208, 41] on div "# This is a CONCEPT challenge about basic syntax. # Collect all gems and return…" at bounding box center [1368, 335] width 350 height 605
click at [1258, 36] on div "# This is a CONCEPT challenge about basic syntax. # Collect all gems and return…" at bounding box center [1368, 335] width 350 height 605
click at [1198, 75] on div "# This is a CONCEPT challenge about basic syntax. 1 2 3 4 # This is a CONCEPT c…" at bounding box center [1355, 318] width 377 height 572
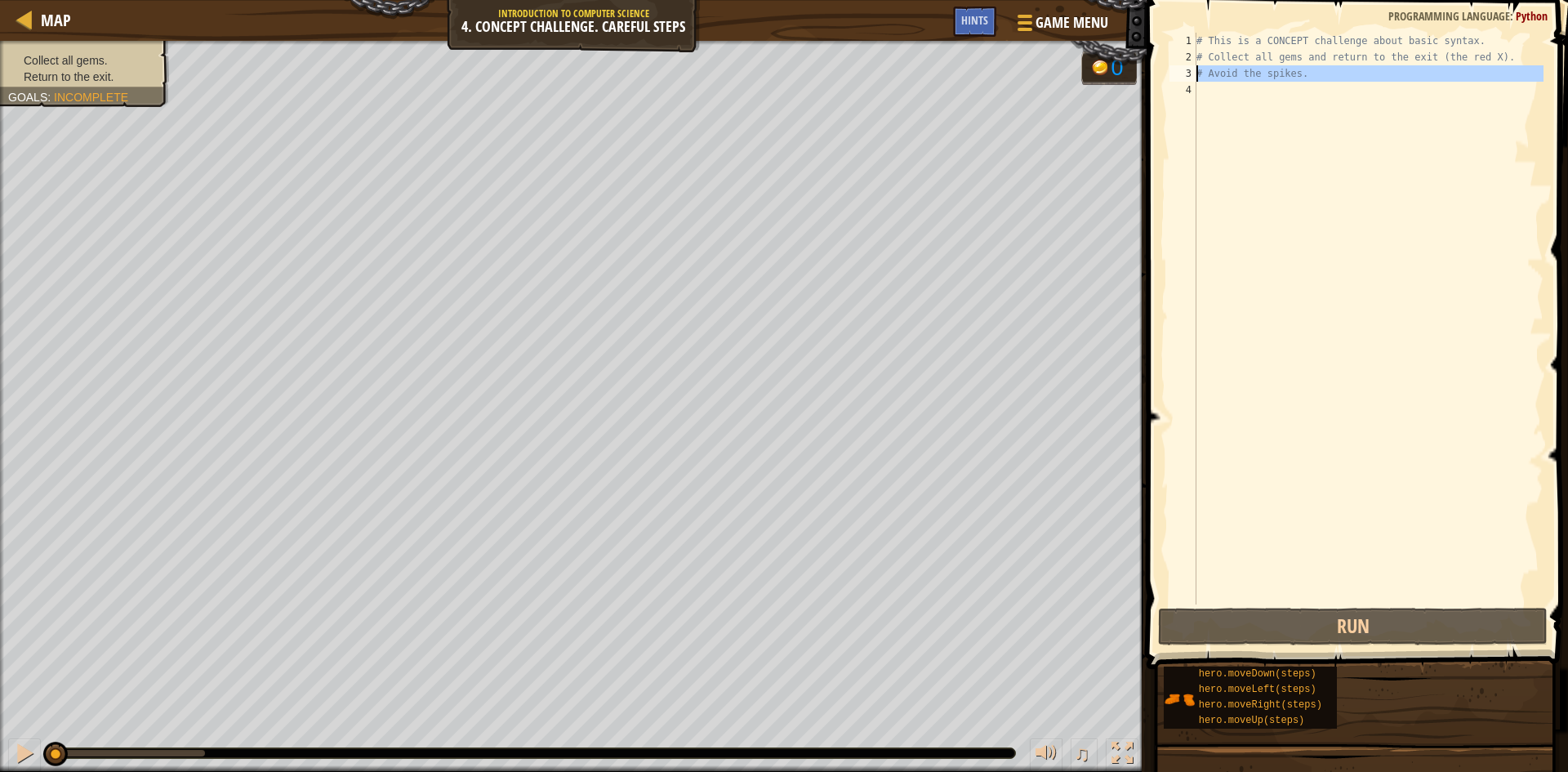
type textarea "# Avoid the spikes."
click at [1203, 93] on div "# This is a CONCEPT challenge about basic syntax. # Collect all gems and return…" at bounding box center [1368, 318] width 350 height 572
type textarea "h"
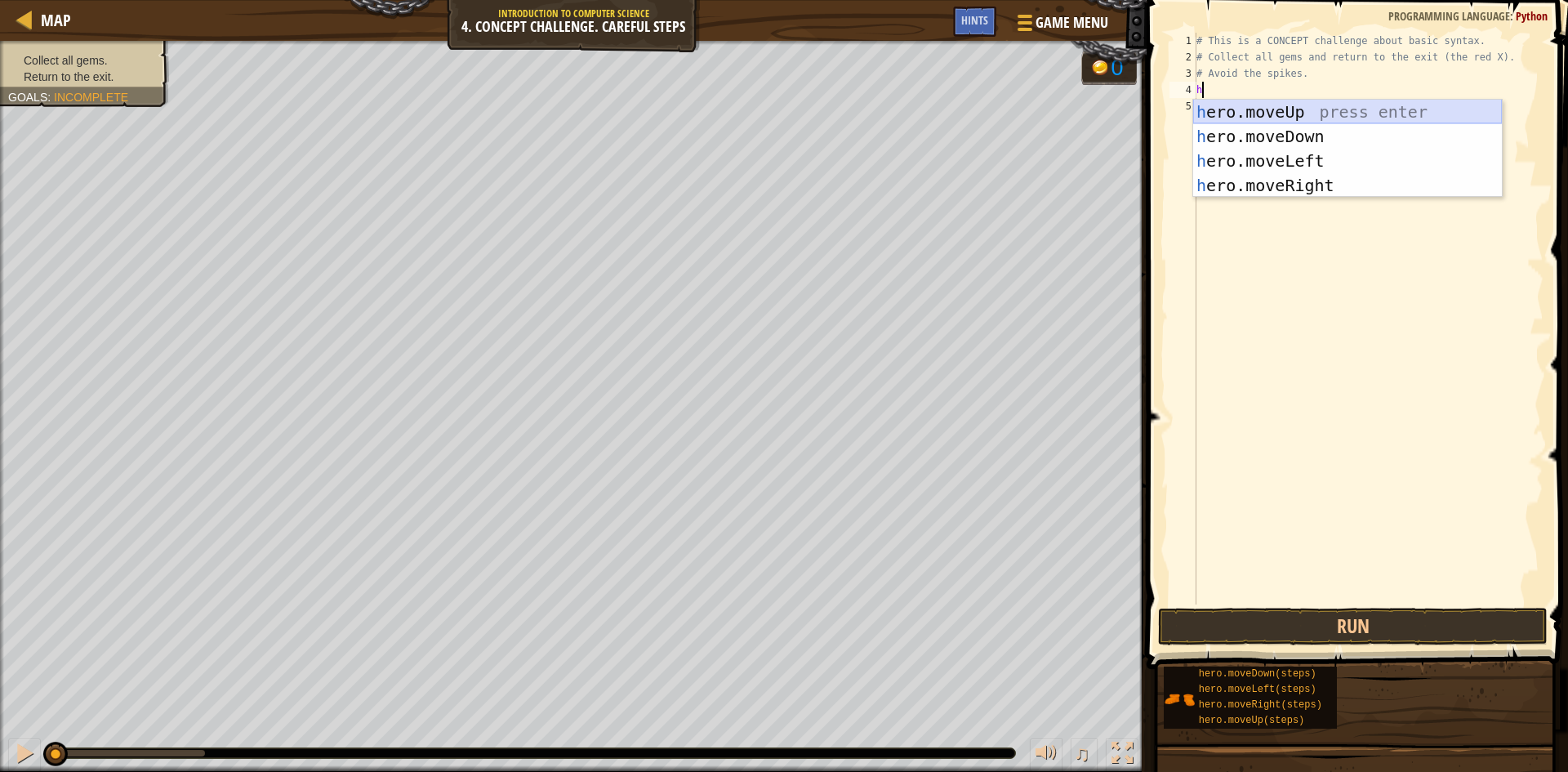
click at [1258, 106] on div "h ero.moveUp press enter h ero.moveDown press enter h ero.moveLeft press enter …" at bounding box center [1348, 174] width 309 height 147
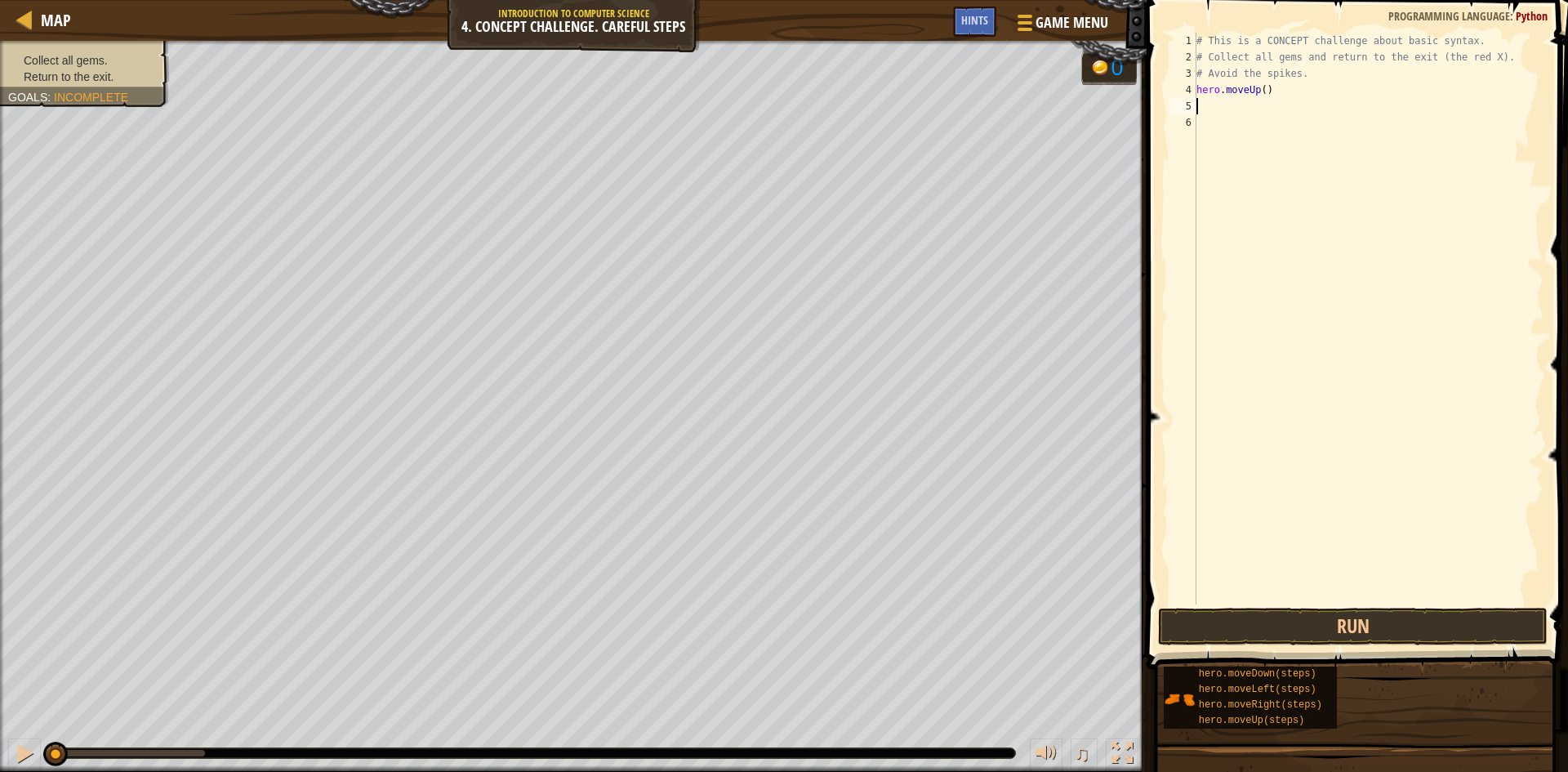
type textarea "h"
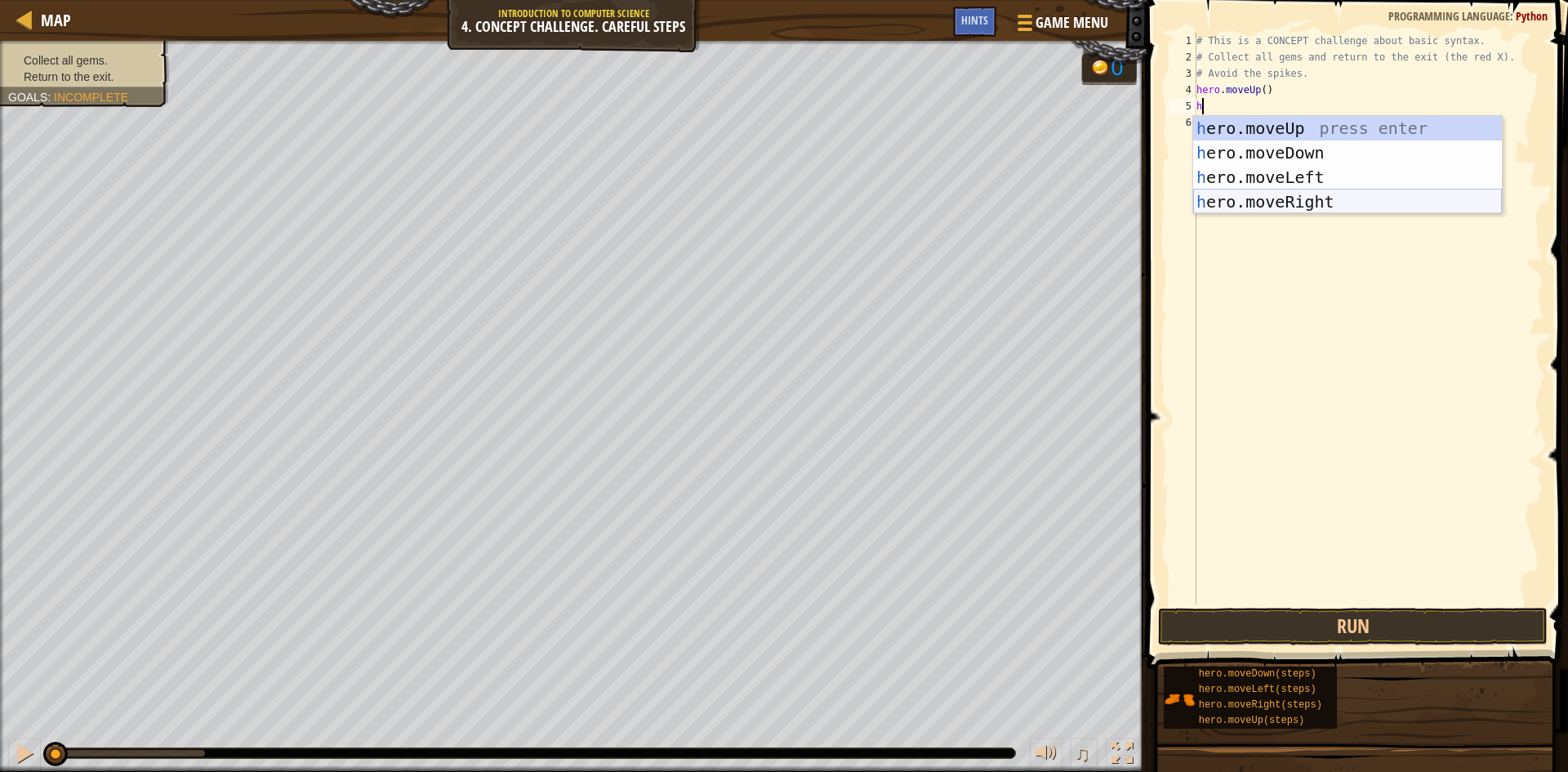
click at [1258, 207] on div "h ero.moveUp press enter h ero.moveDown press enter h ero.moveLeft press enter …" at bounding box center [1348, 189] width 309 height 147
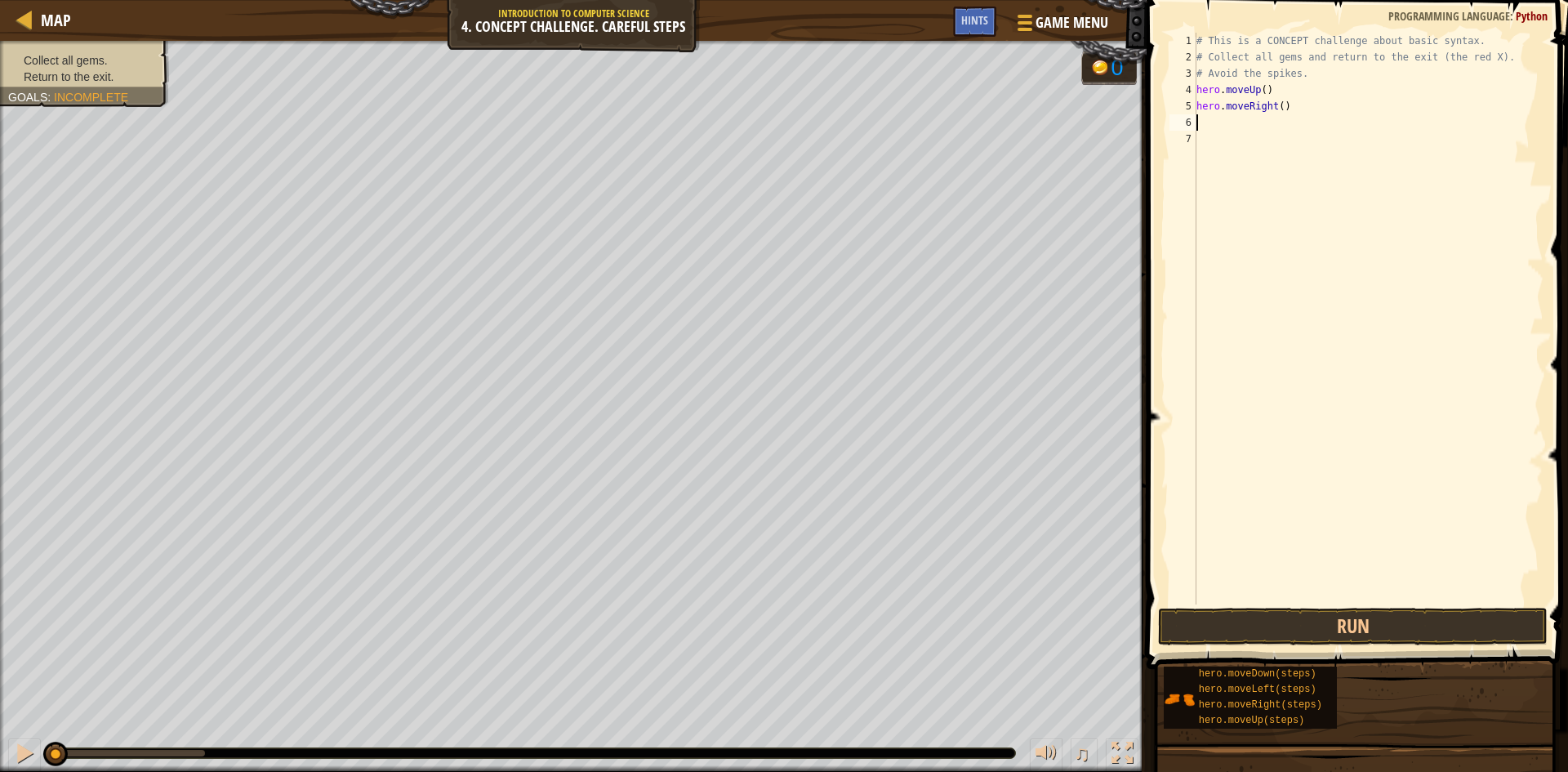
type textarea "h"
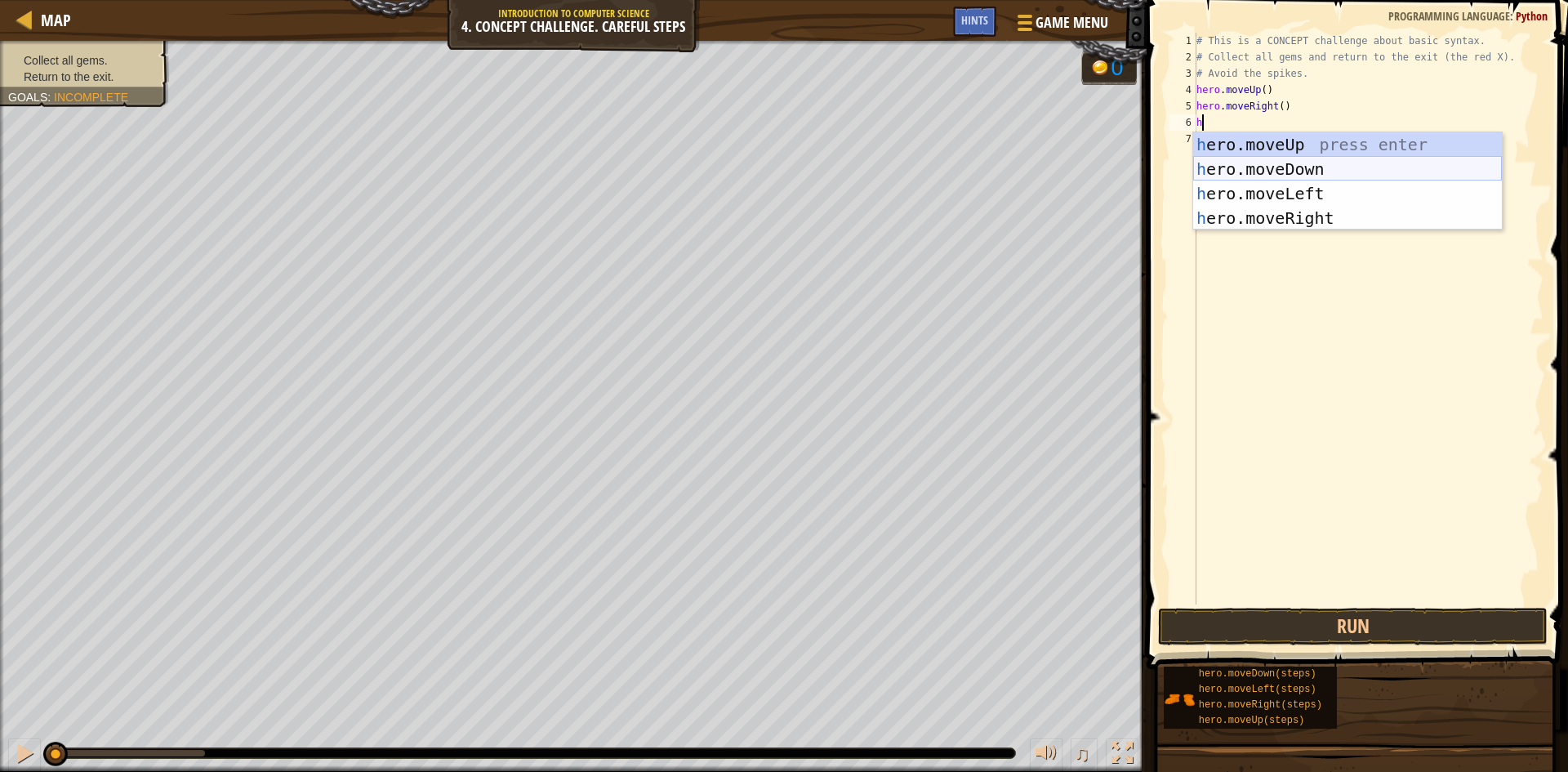
click at [1258, 163] on div "h ero.moveUp press enter h ero.moveDown press enter h ero.moveLeft press enter …" at bounding box center [1348, 206] width 309 height 147
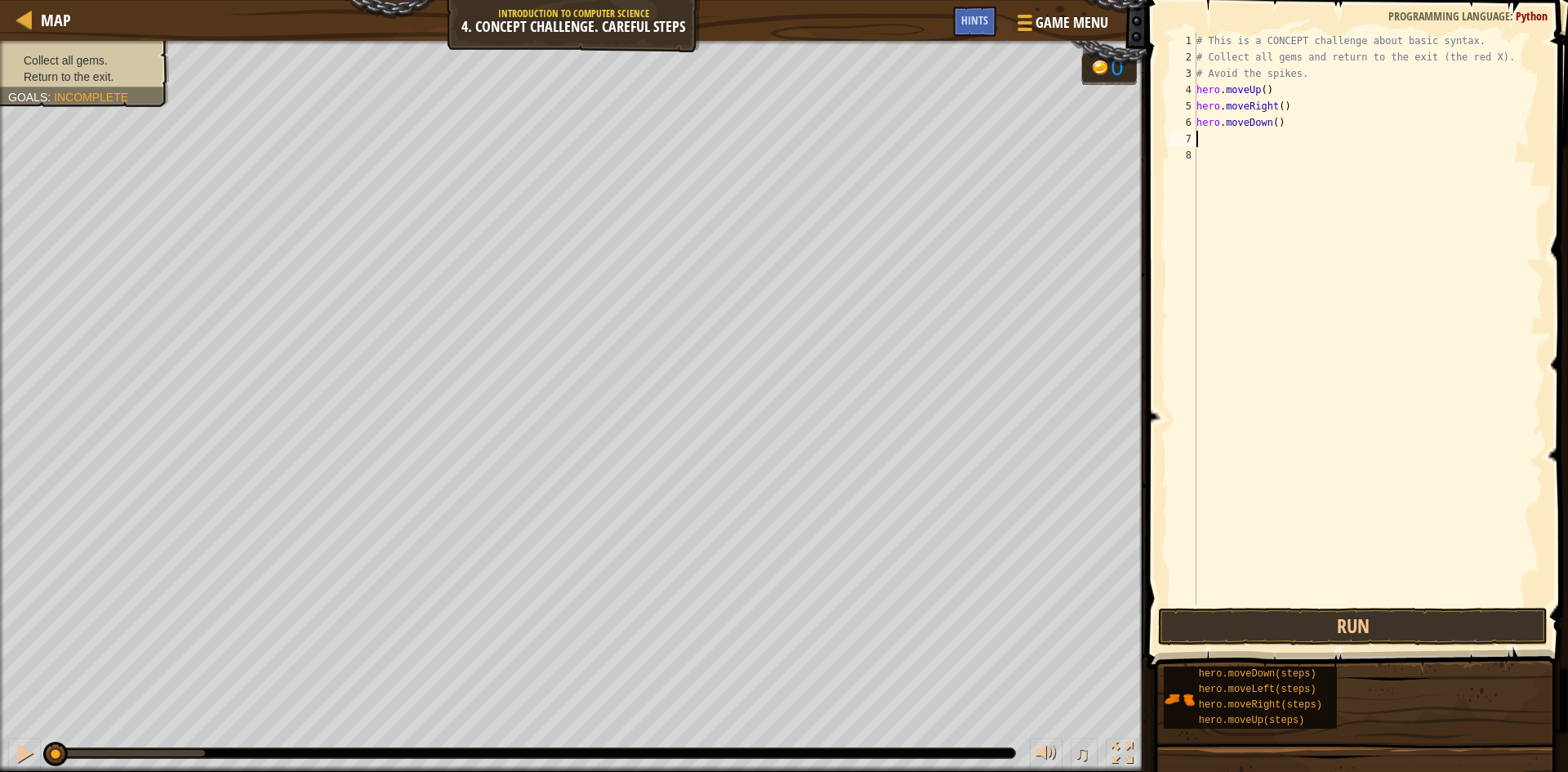
type textarea "h"
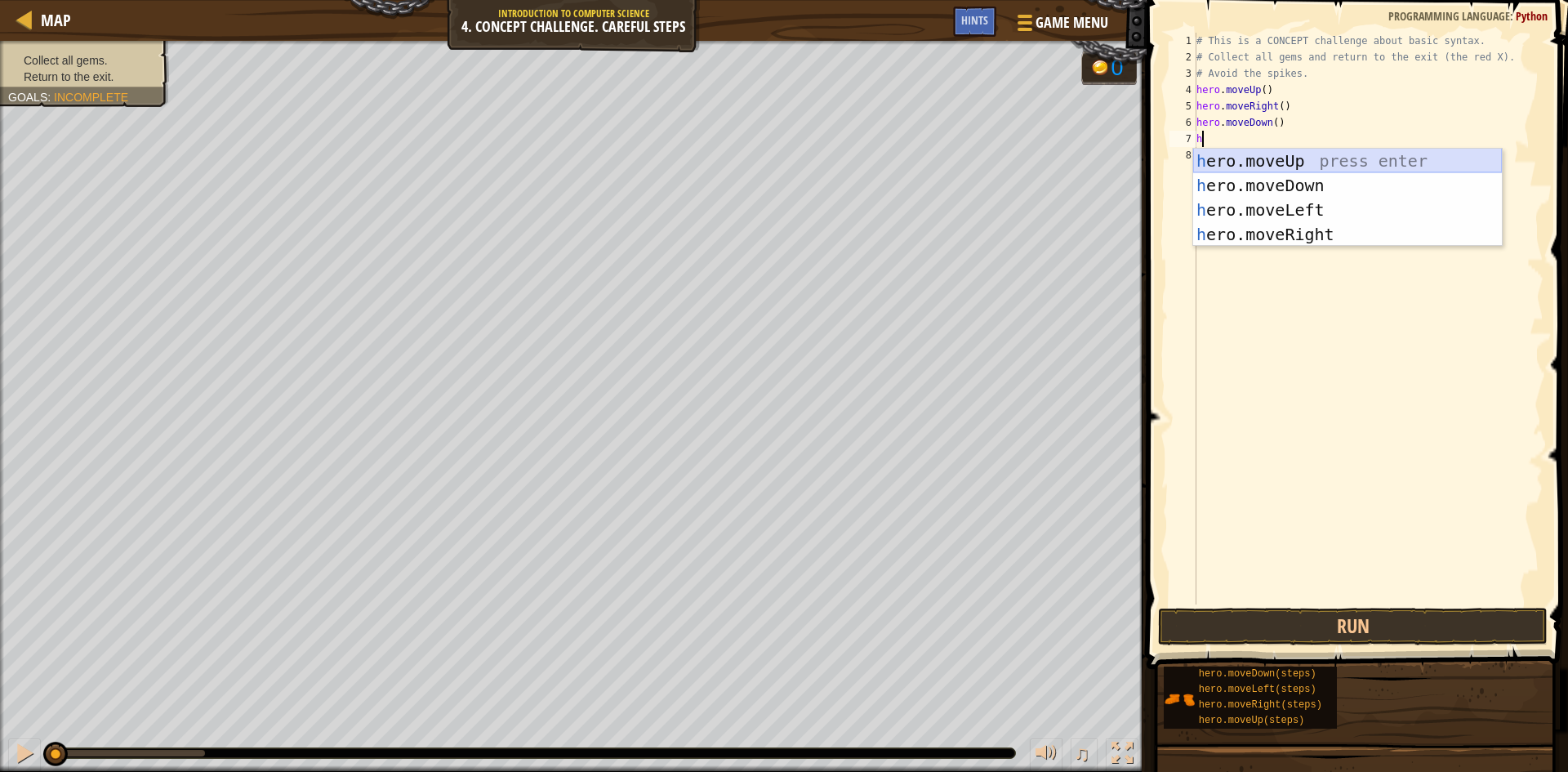
click at [1258, 161] on div "h ero.moveUp press enter h ero.moveDown press enter h ero.moveLeft press enter …" at bounding box center [1348, 222] width 309 height 147
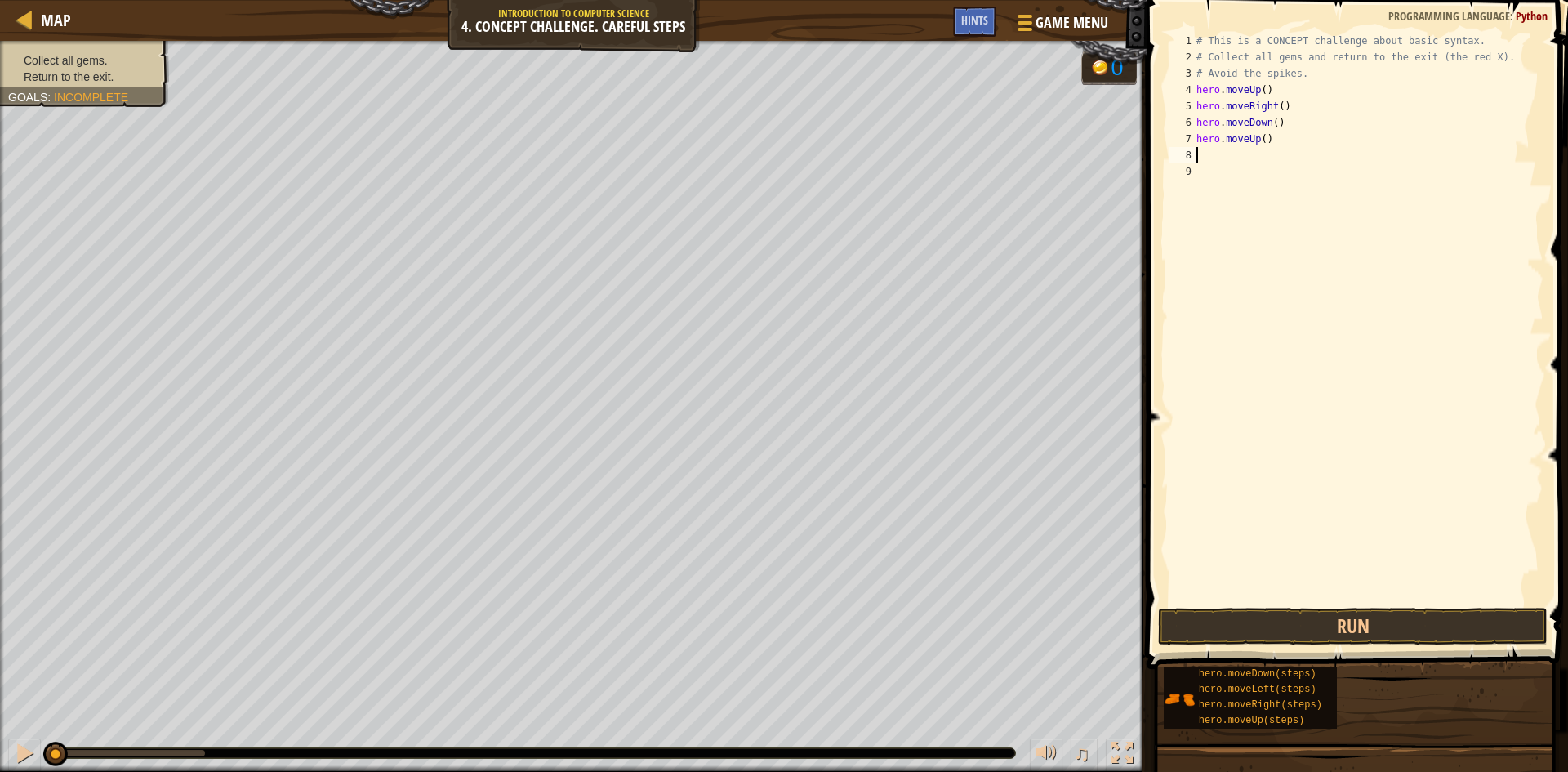
type textarea "h"
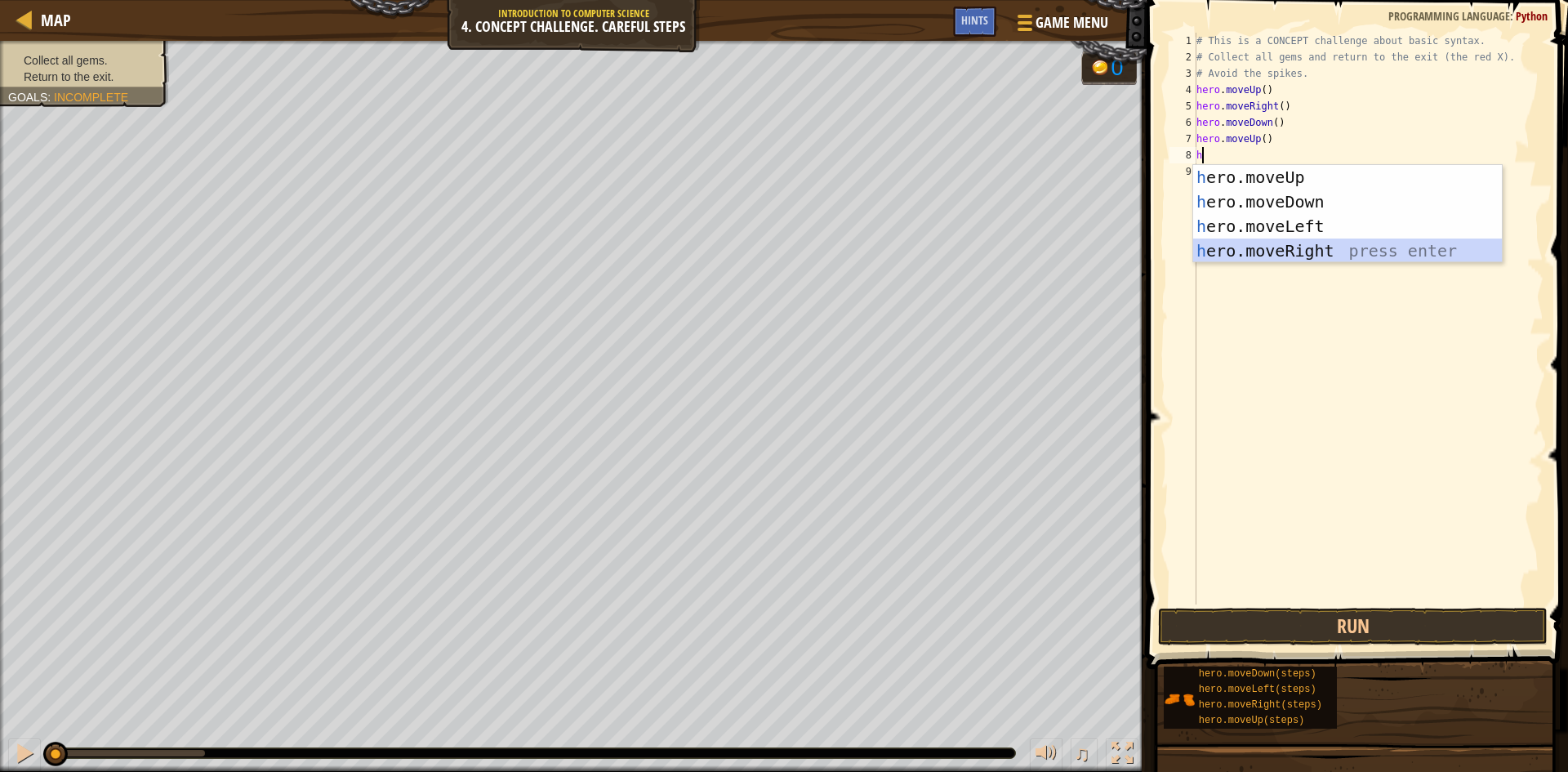
click at [1225, 253] on div "h ero.moveUp press enter h ero.moveDown press enter h ero.moveLeft press enter …" at bounding box center [1348, 239] width 309 height 147
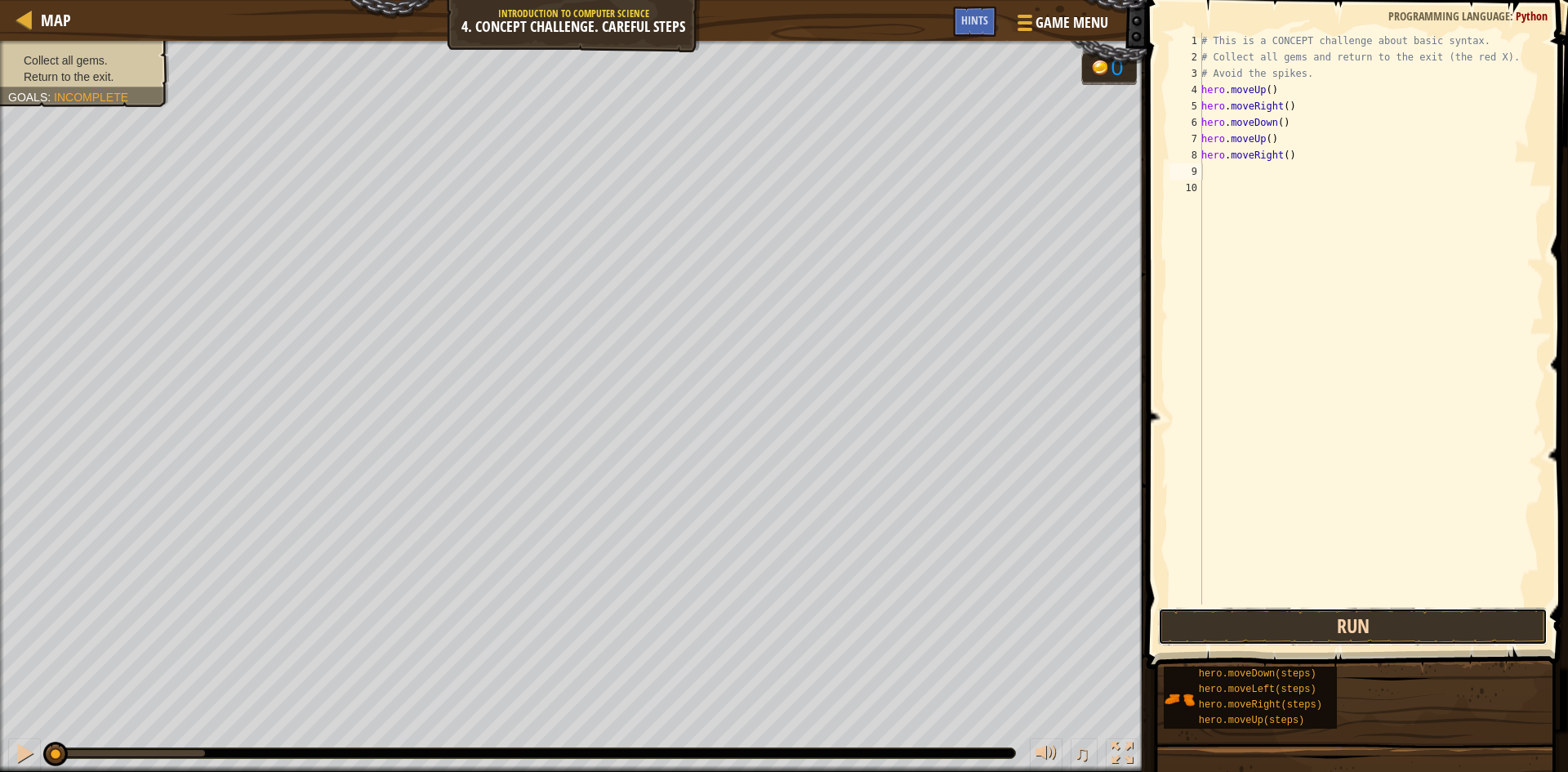
click at [1258, 625] on button "Run" at bounding box center [1352, 626] width 389 height 37
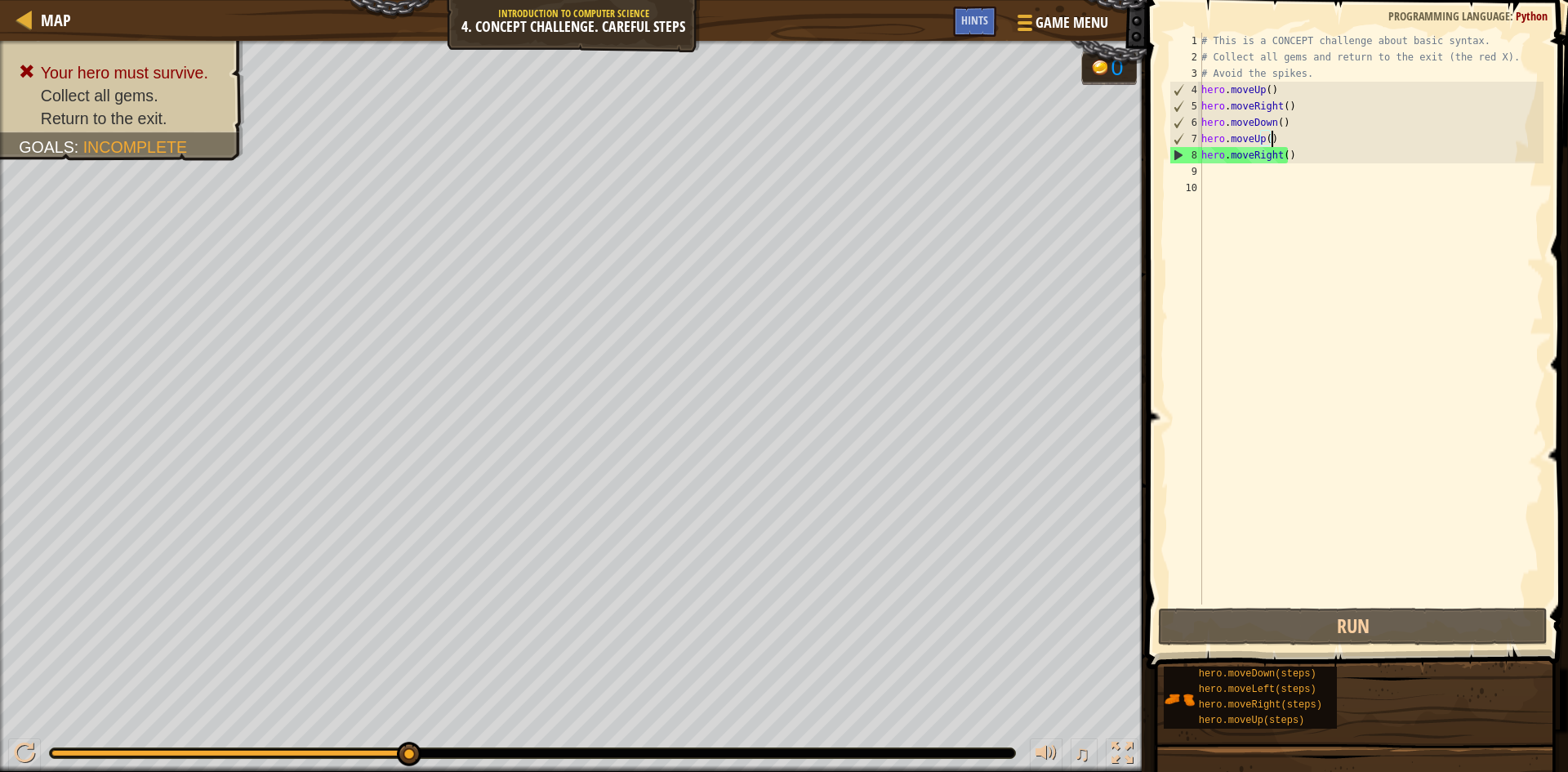
click at [1258, 141] on div "# This is a CONCEPT challenge about basic syntax. # Collect all gems and return…" at bounding box center [1371, 335] width 345 height 605
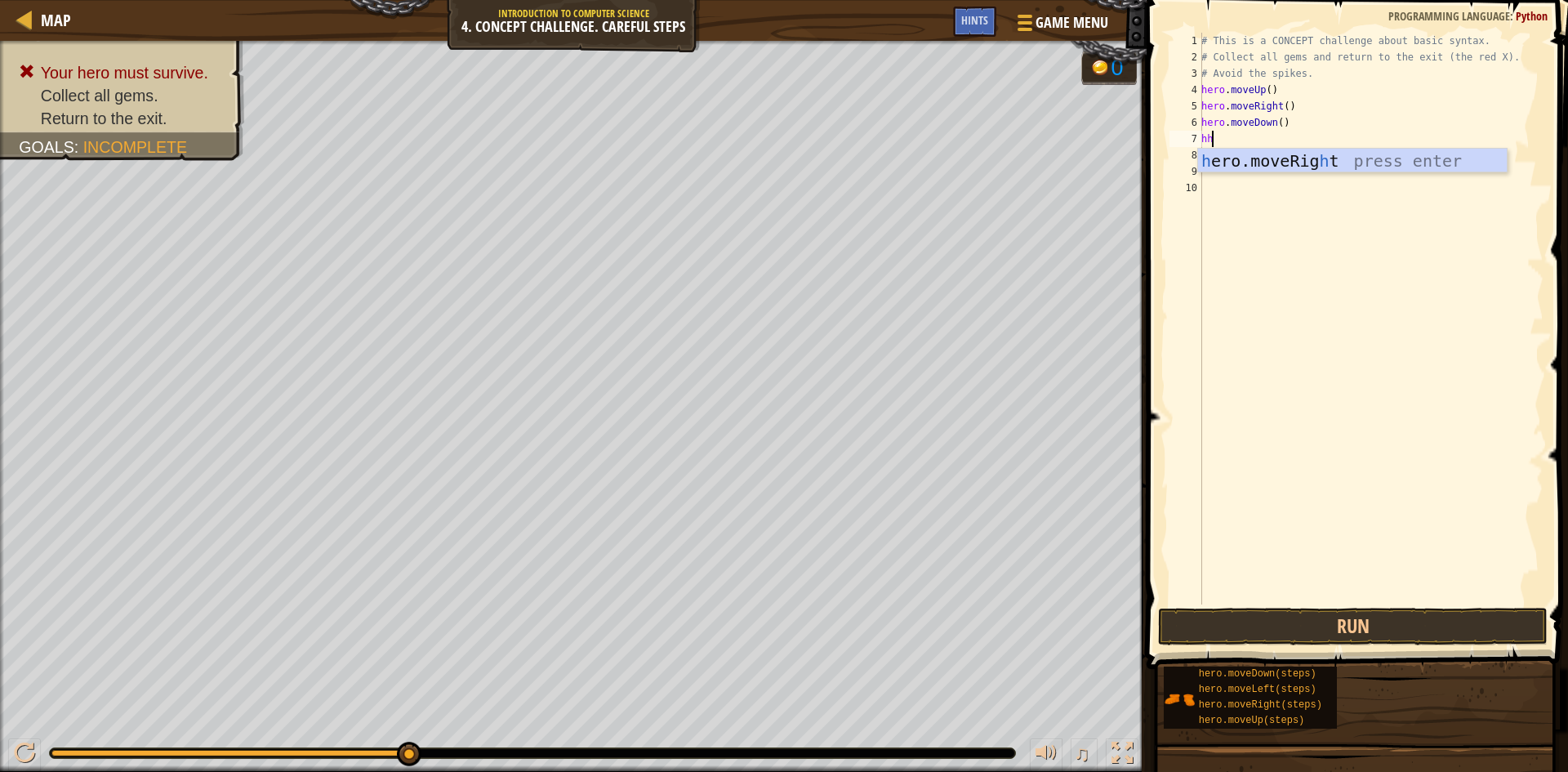
type textarea "h"
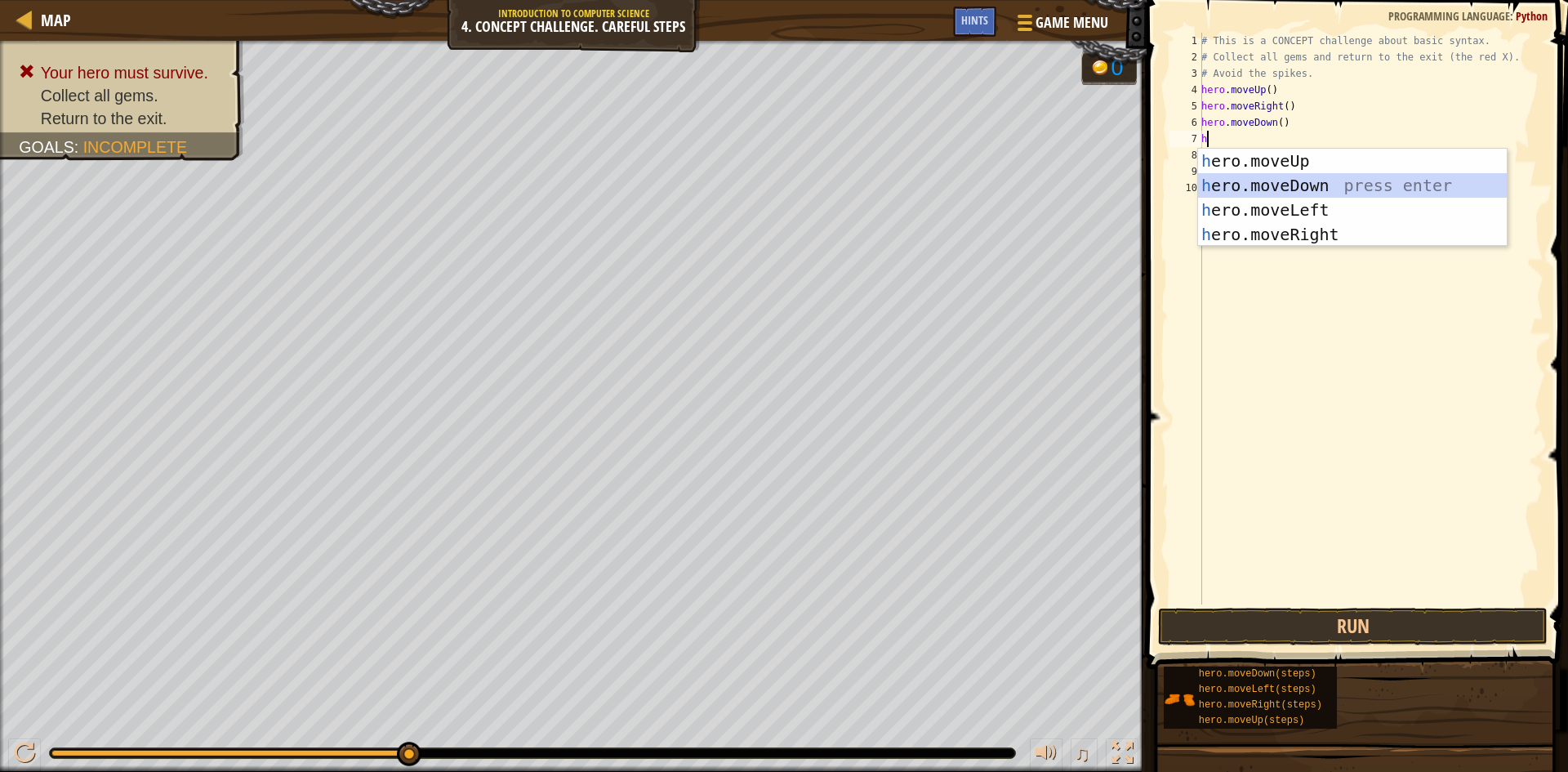
click at [1258, 186] on div "h ero.moveUp press enter h ero.moveDown press enter h ero.moveLeft press enter …" at bounding box center [1352, 222] width 309 height 147
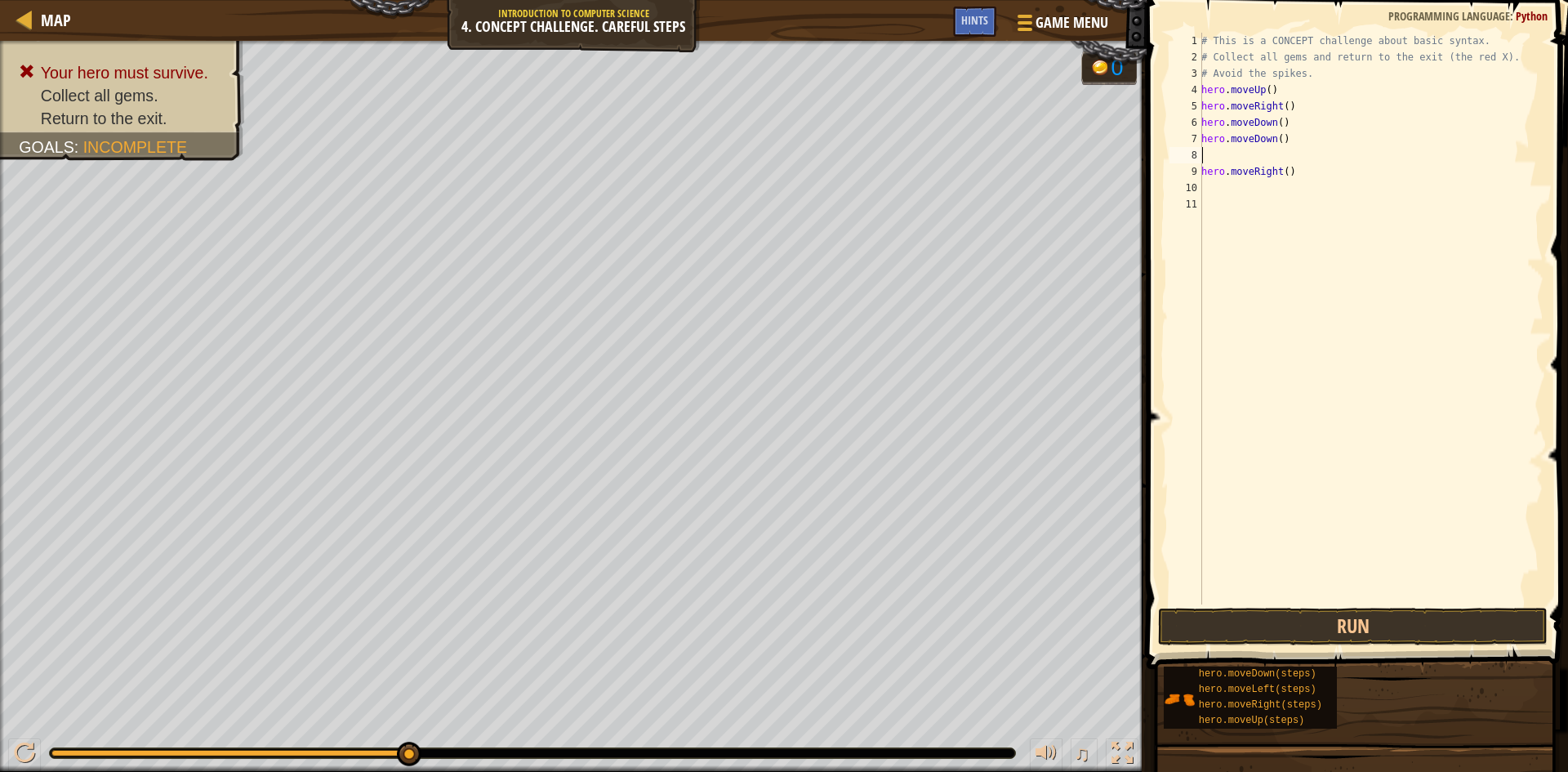
click at [1258, 174] on div "# This is a CONCEPT challenge about basic syntax. # Collect all gems and return…" at bounding box center [1371, 335] width 345 height 605
type textarea "hero.moveRight()"
click at [1258, 180] on div "# This is a CONCEPT challenge about basic syntax. # Collect all gems and return…" at bounding box center [1371, 335] width 345 height 605
click at [1258, 167] on div "# This is a CONCEPT challenge about basic syntax. # Collect all gems and return…" at bounding box center [1371, 335] width 345 height 605
type textarea "h"
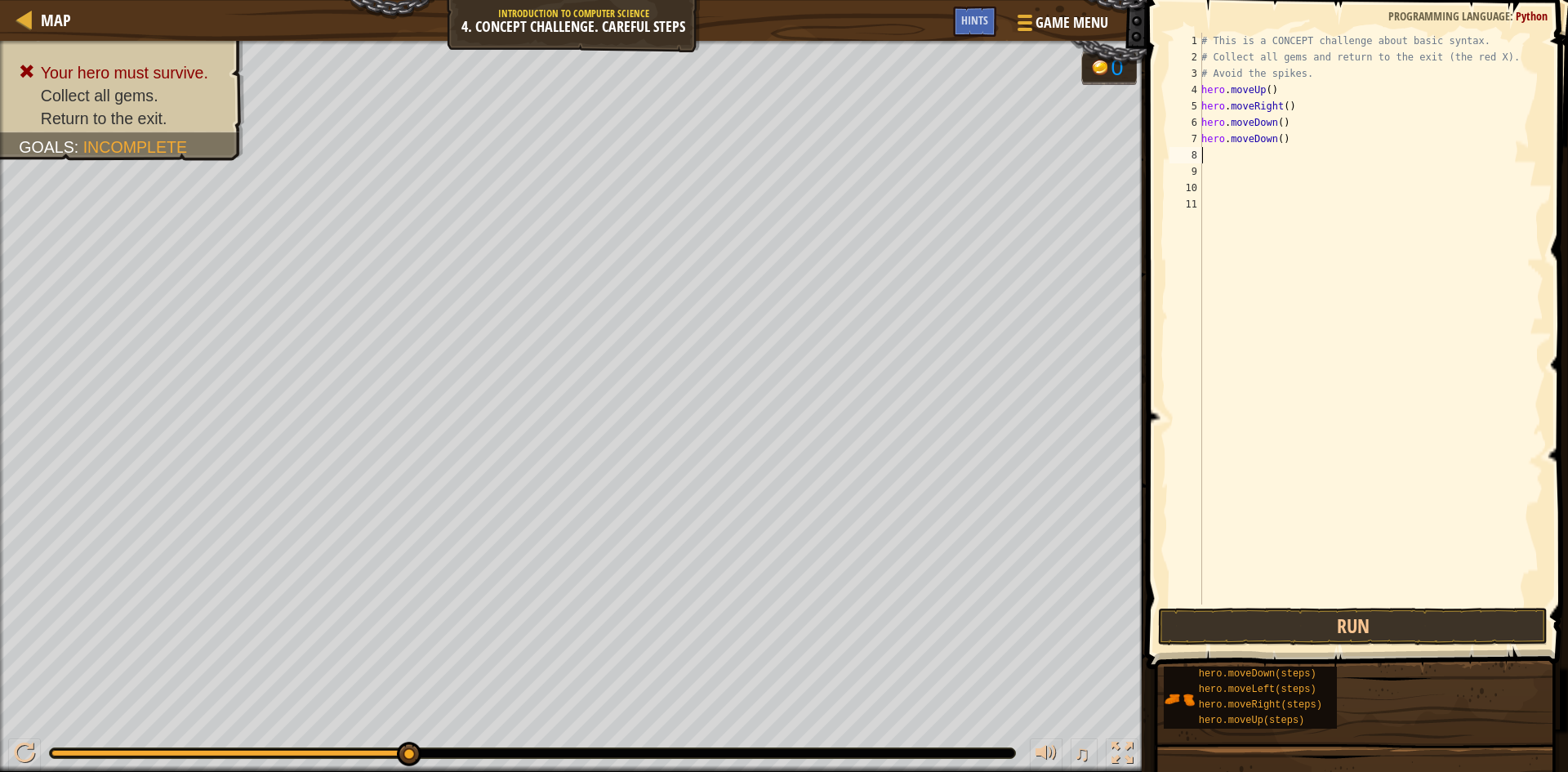
click at [1208, 159] on div "# This is a CONCEPT challenge about basic syntax. # Collect all gems and return…" at bounding box center [1371, 335] width 345 height 605
type textarea "h"
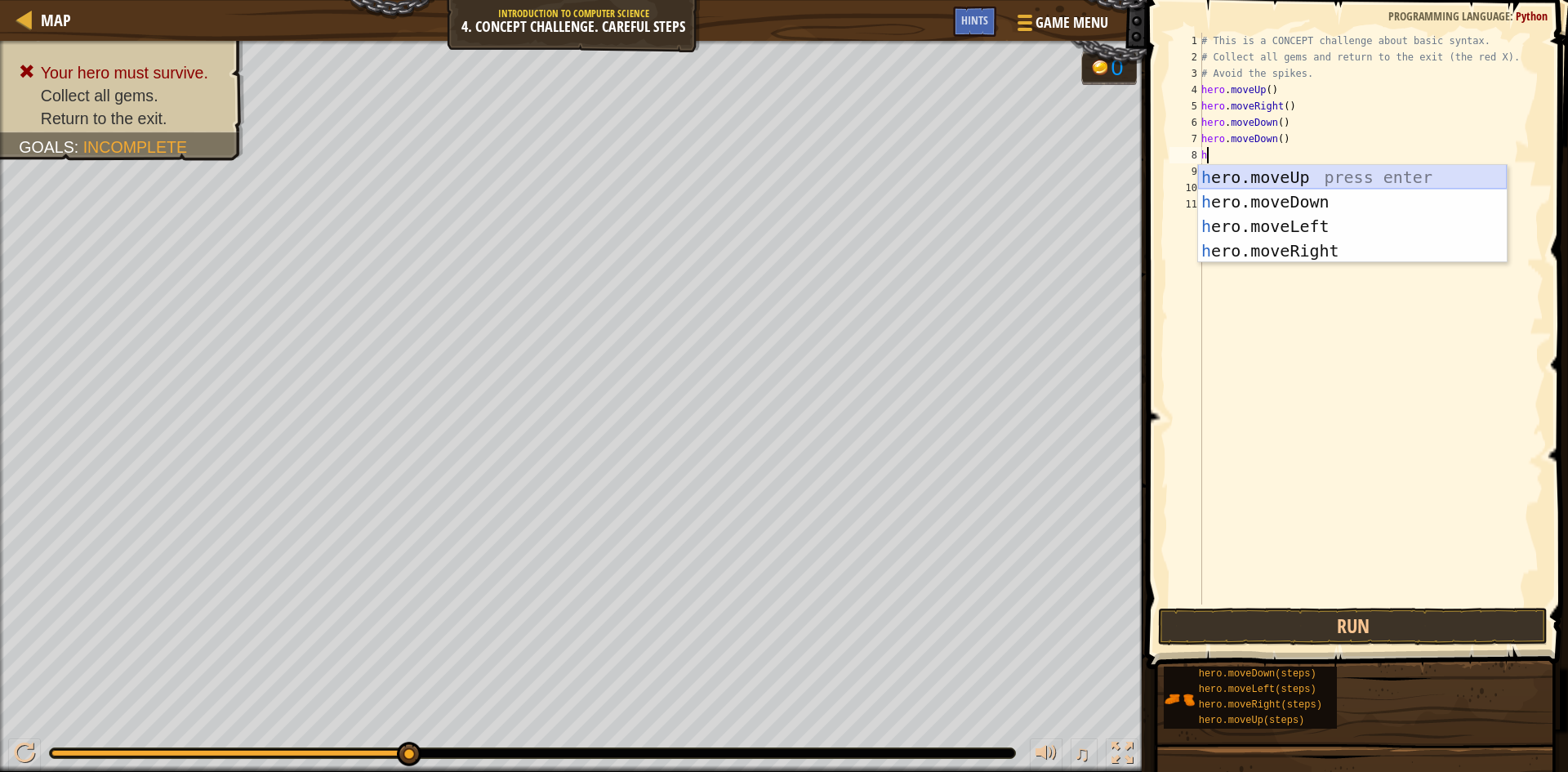
click at [1258, 181] on div "h ero.moveUp press enter h ero.moveDown press enter h ero.moveLeft press enter …" at bounding box center [1352, 239] width 309 height 147
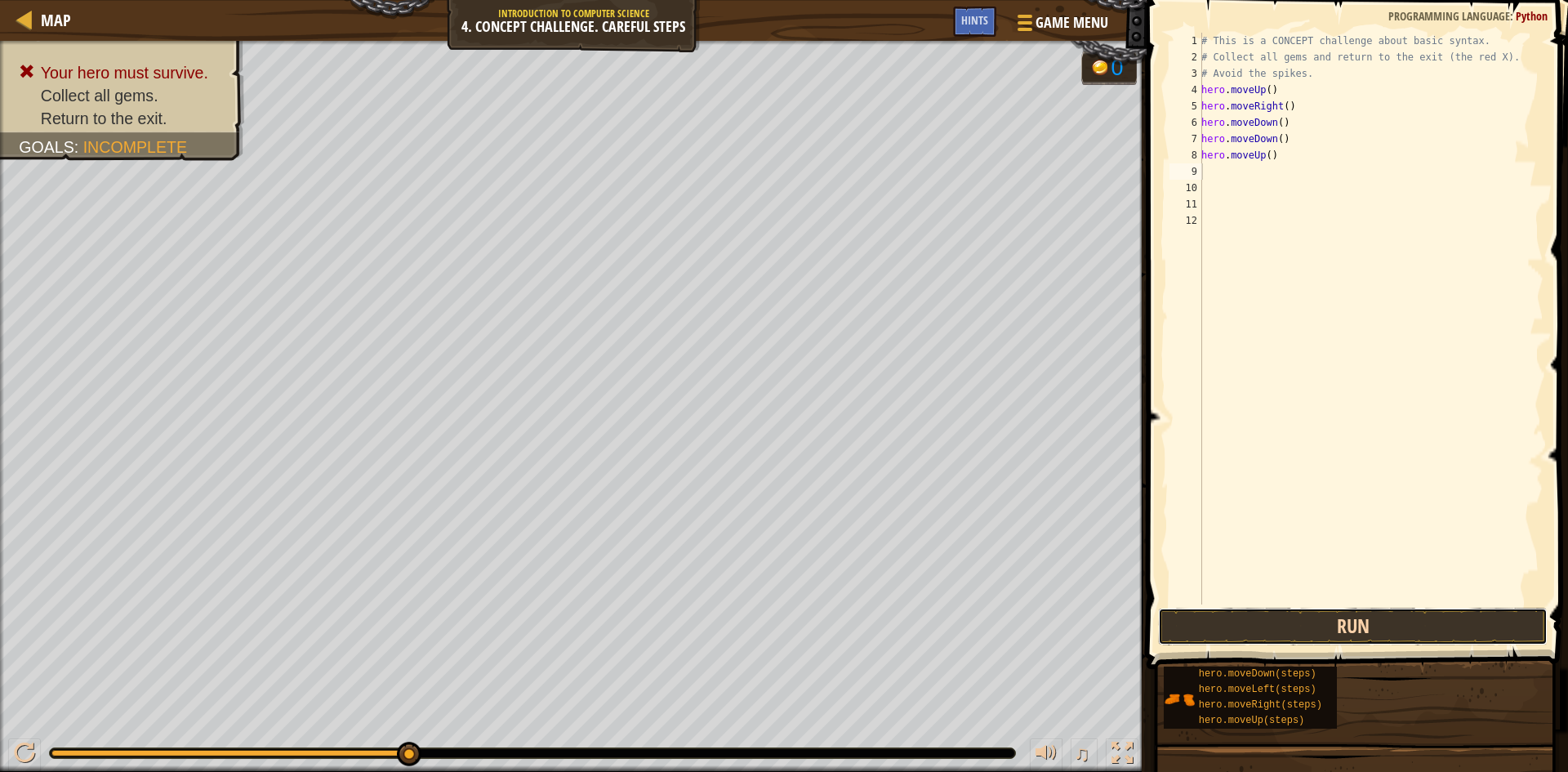
click at [1258, 616] on button "Run" at bounding box center [1352, 626] width 389 height 37
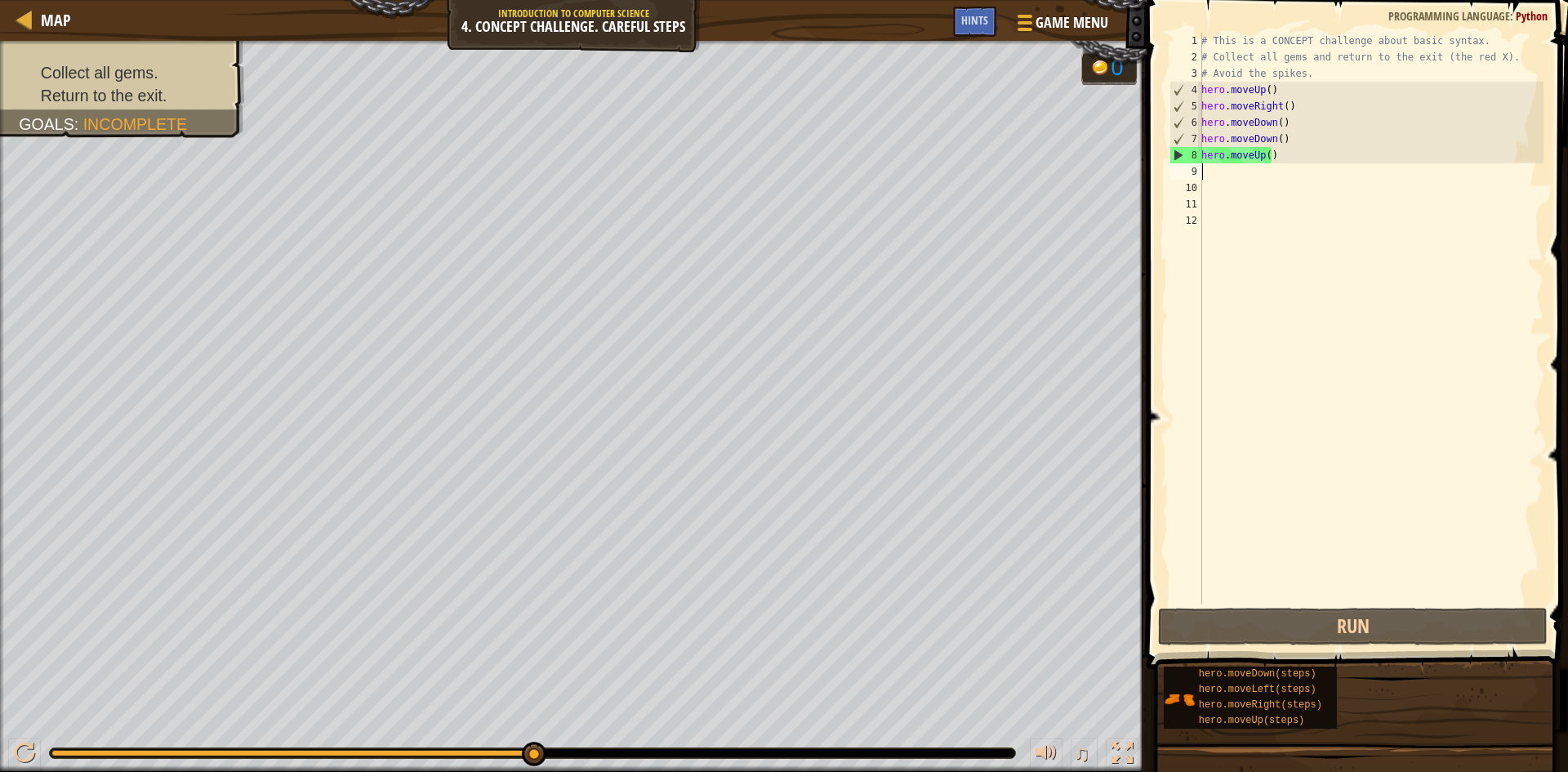
type textarea "h"
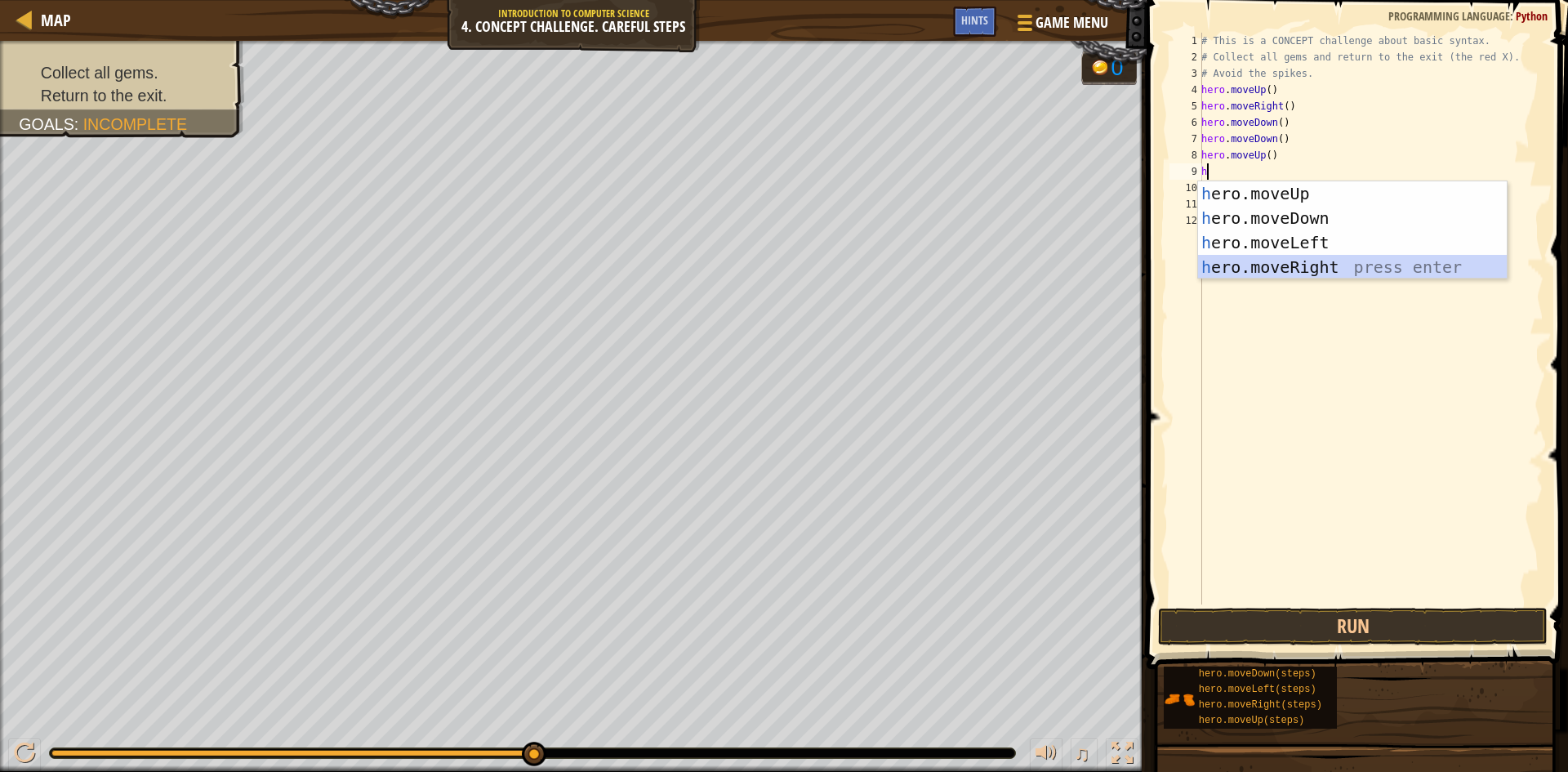
click at [1258, 267] on div "h ero.moveUp press enter h ero.moveDown press enter h ero.moveLeft press enter …" at bounding box center [1352, 255] width 309 height 147
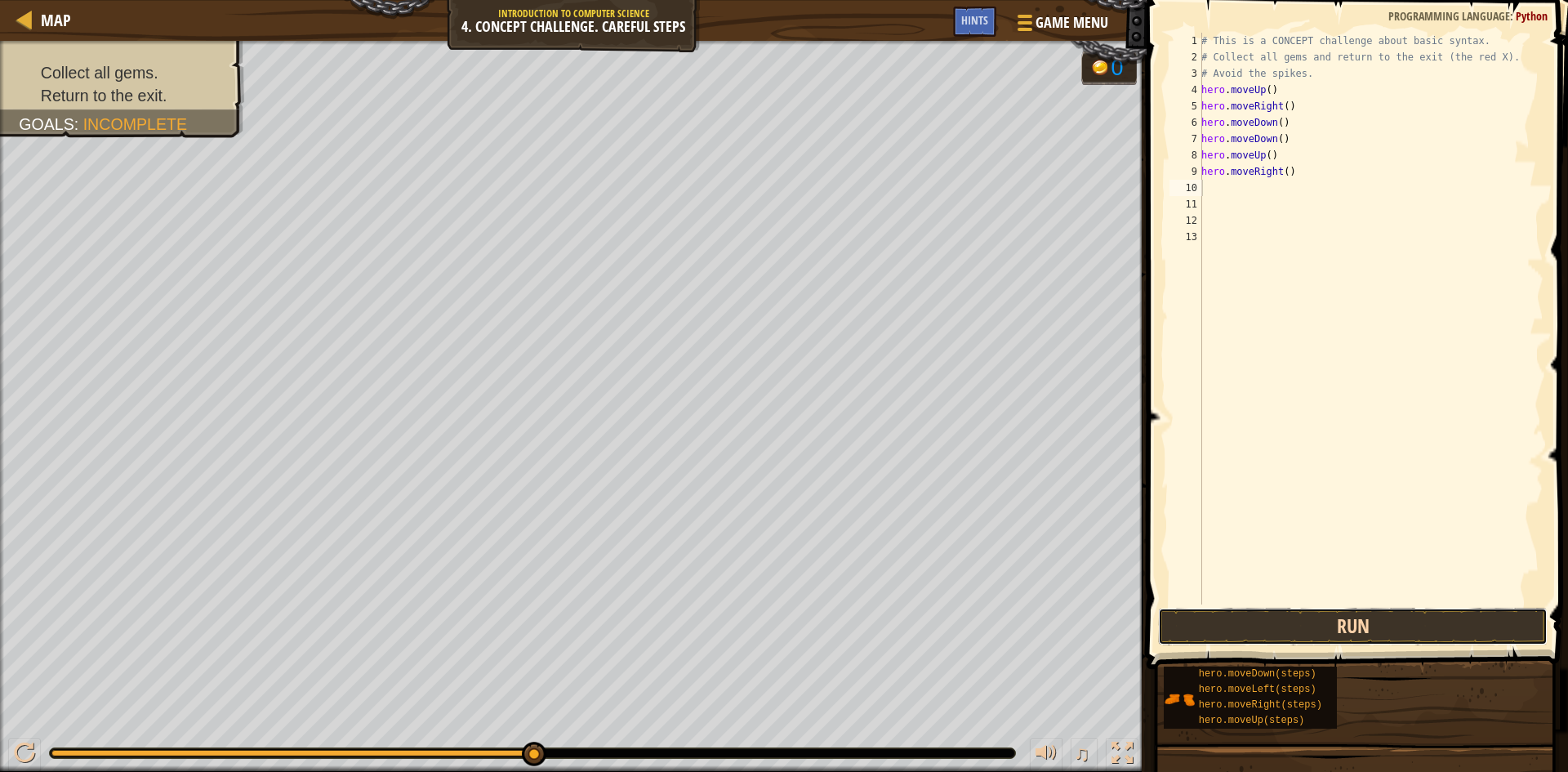
click at [1258, 621] on button "Run" at bounding box center [1352, 626] width 389 height 37
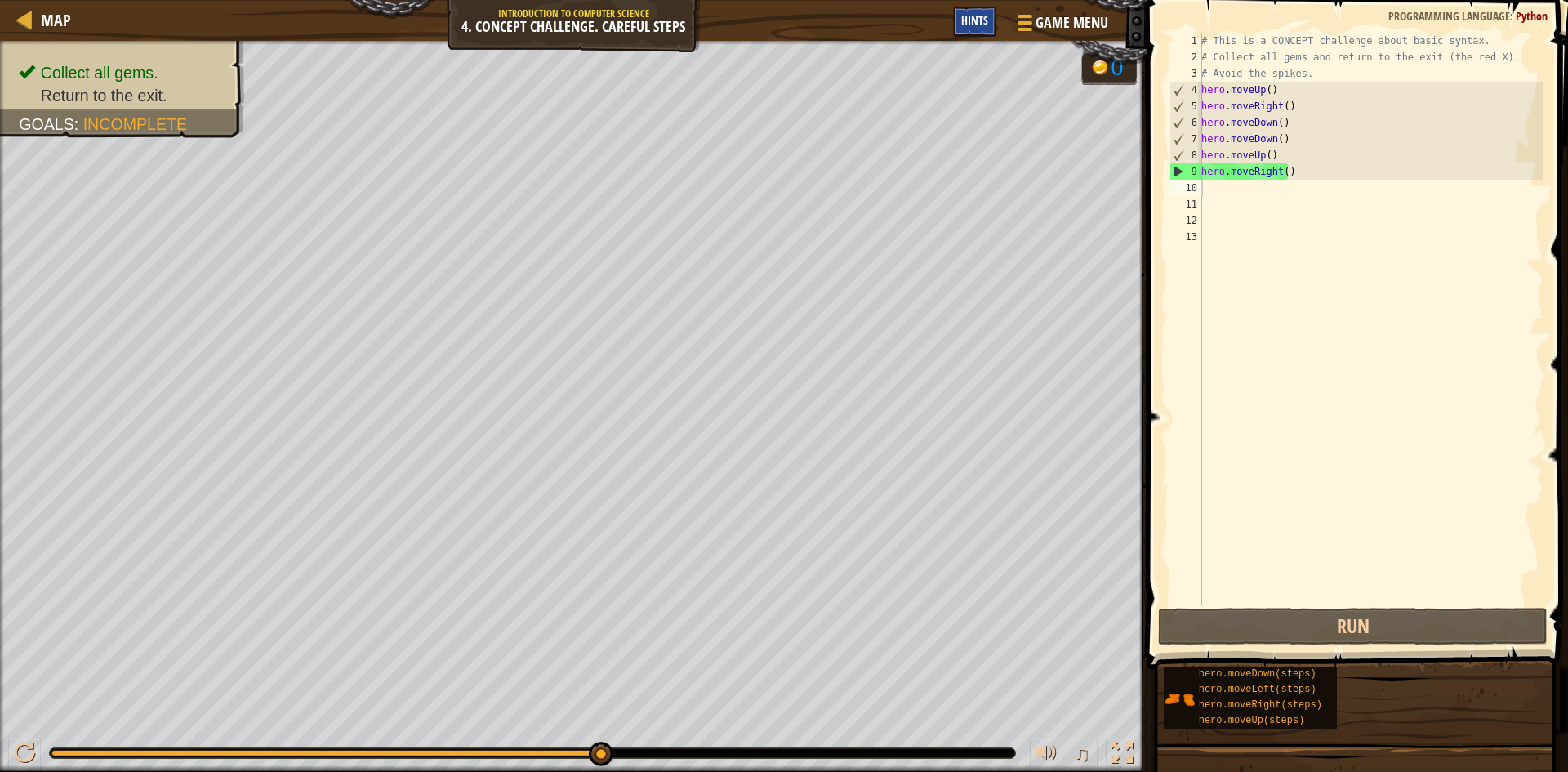
click at [967, 15] on span "Hints" at bounding box center [974, 20] width 27 height 16
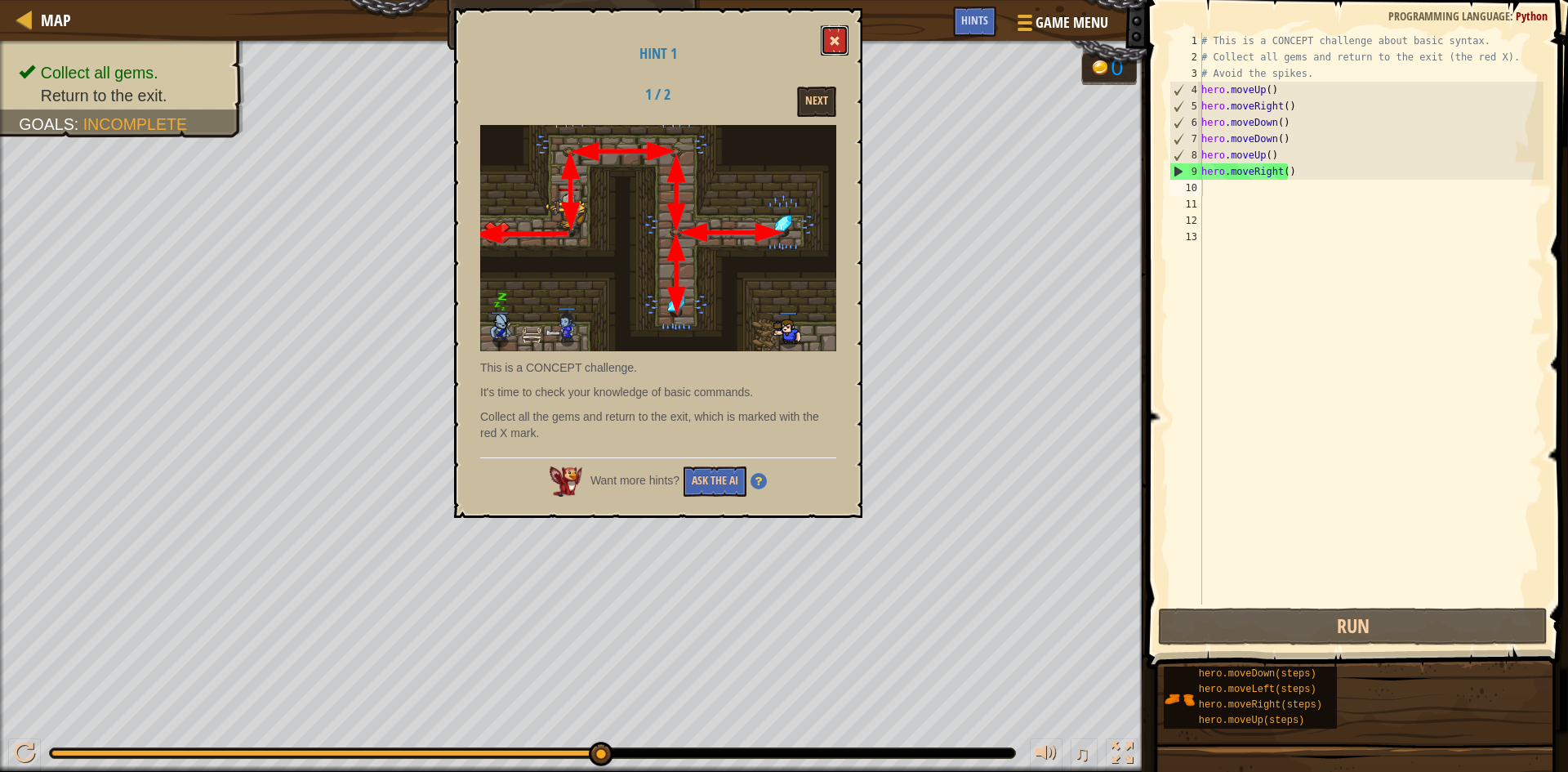
click at [835, 32] on button at bounding box center [835, 40] width 28 height 30
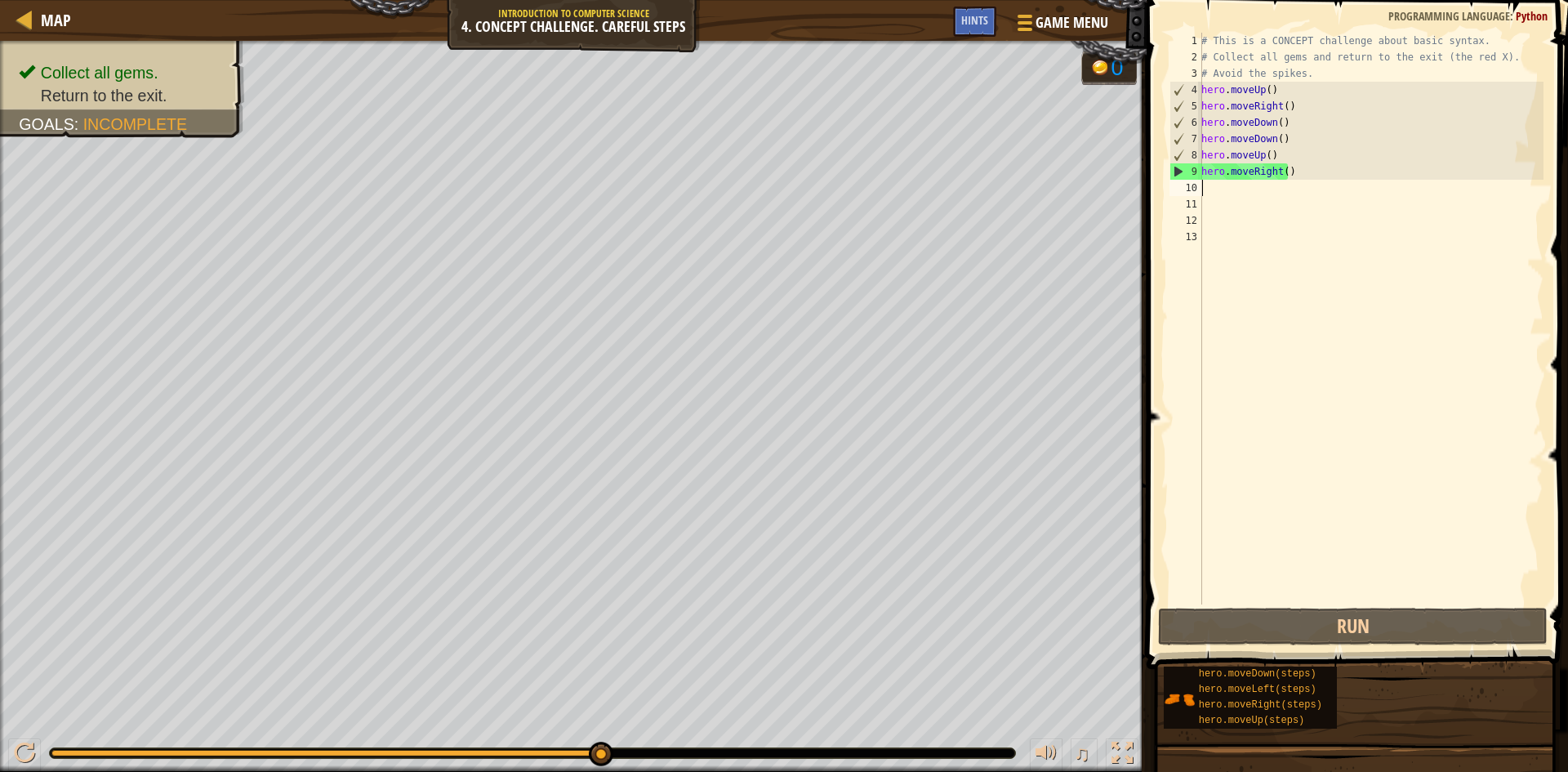
click at [1200, 183] on div "10" at bounding box center [1185, 189] width 33 height 17
type textarea "h"
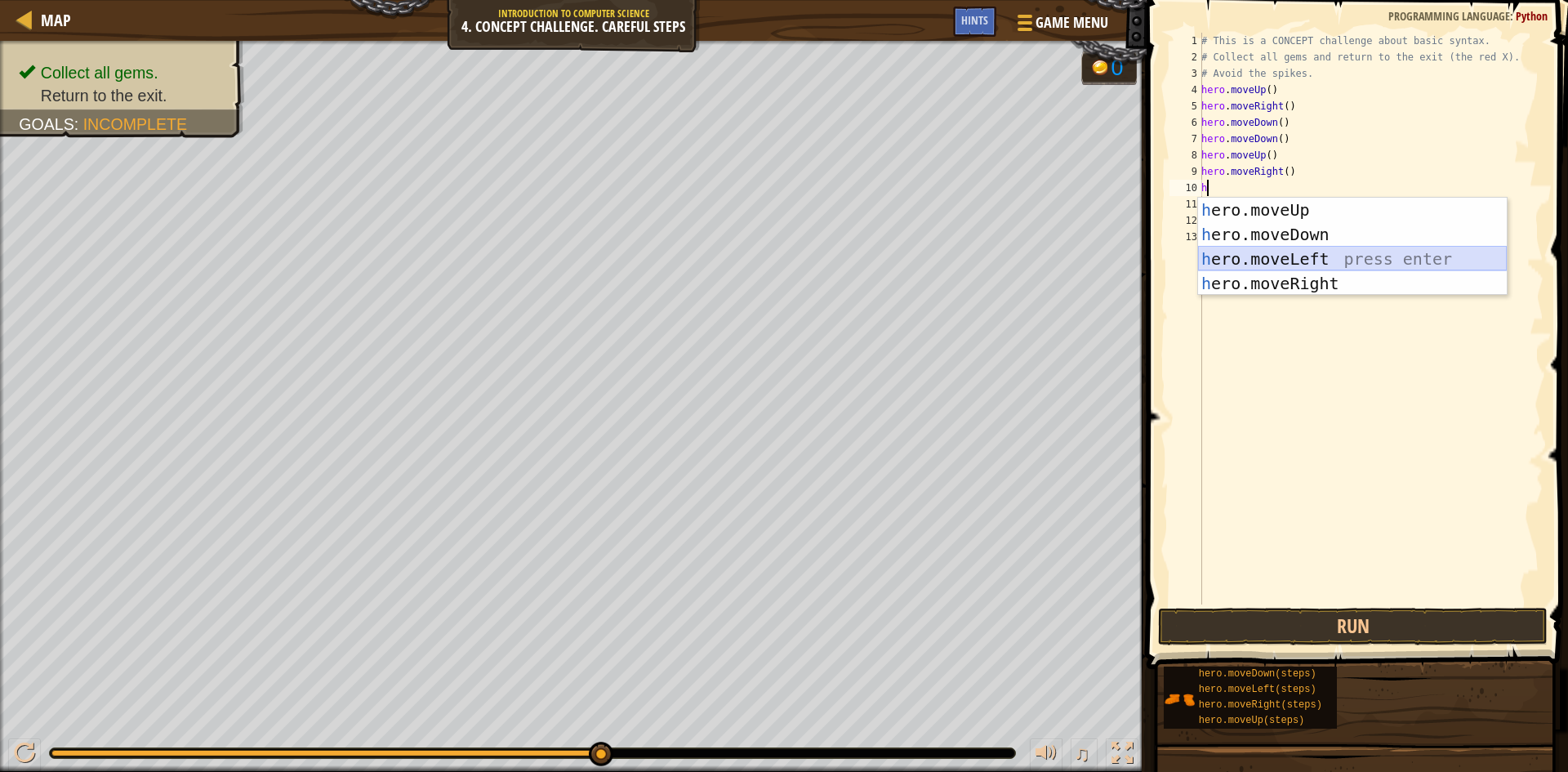
click at [1251, 259] on div "h ero.moveUp press enter h ero.moveDown press enter h ero.moveLeft press enter …" at bounding box center [1352, 272] width 309 height 147
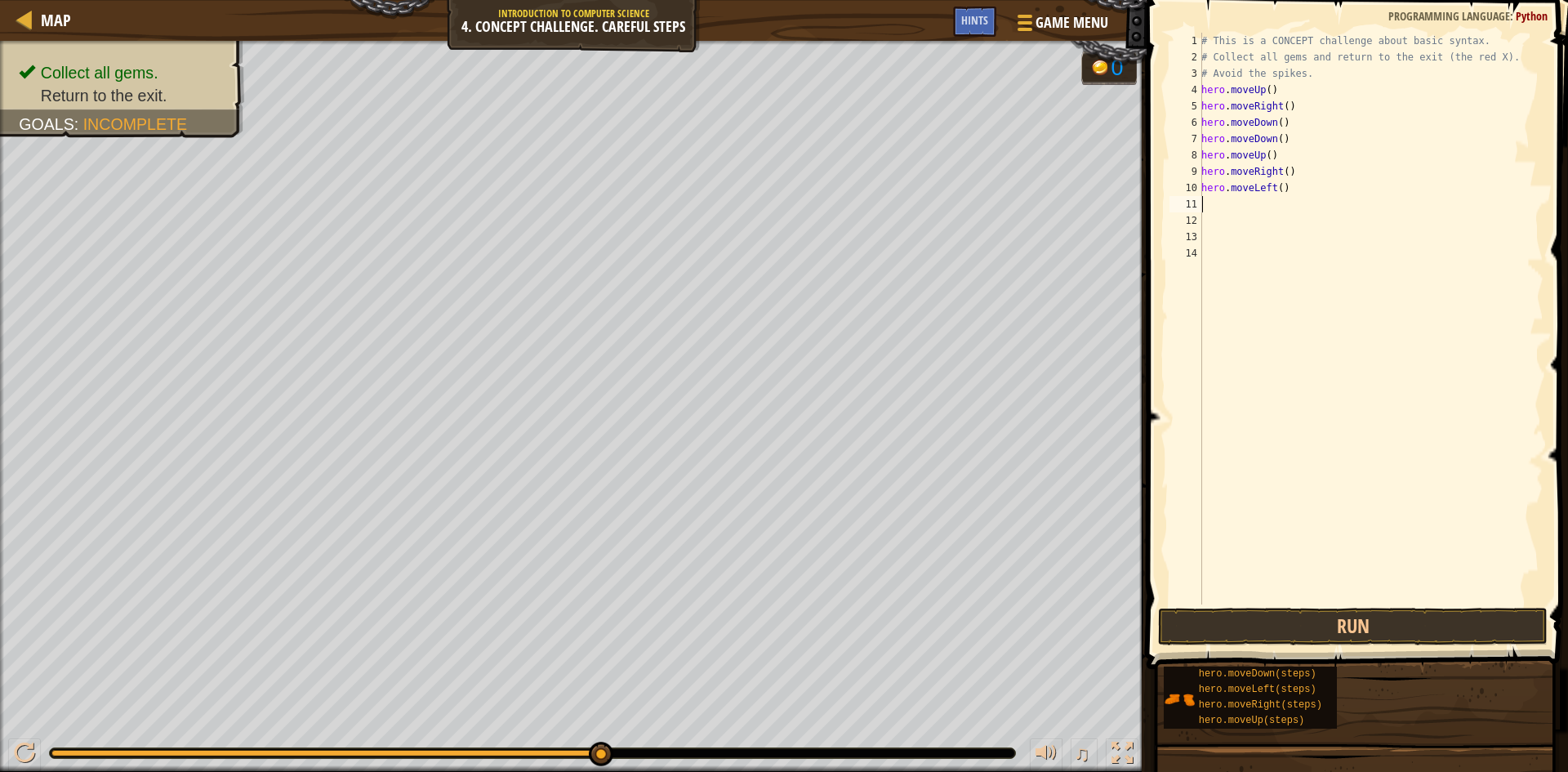
type textarea "h"
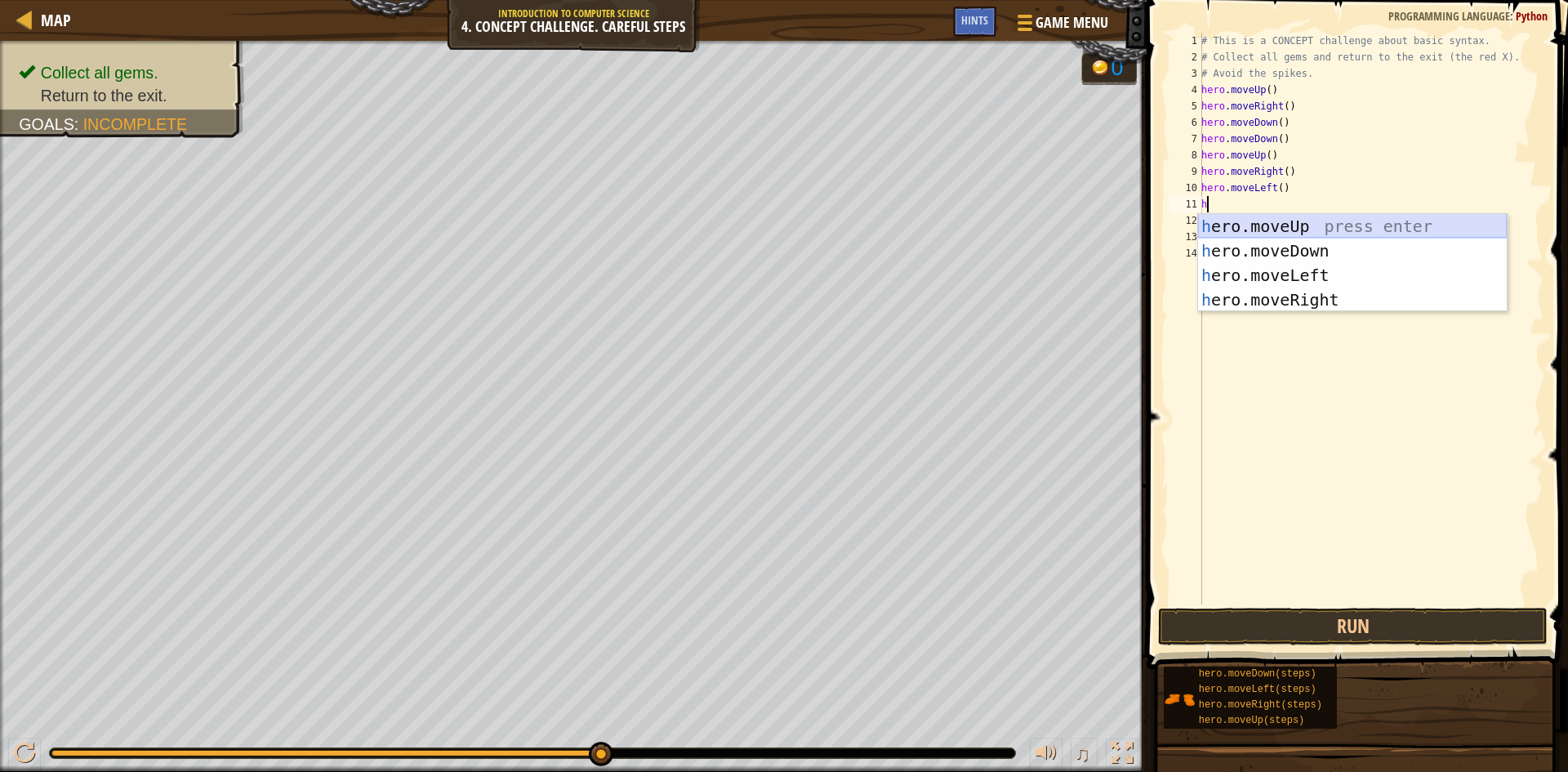
click at [1258, 223] on div "h ero.moveUp press enter h ero.moveDown press enter h ero.moveLeft press enter …" at bounding box center [1352, 288] width 309 height 147
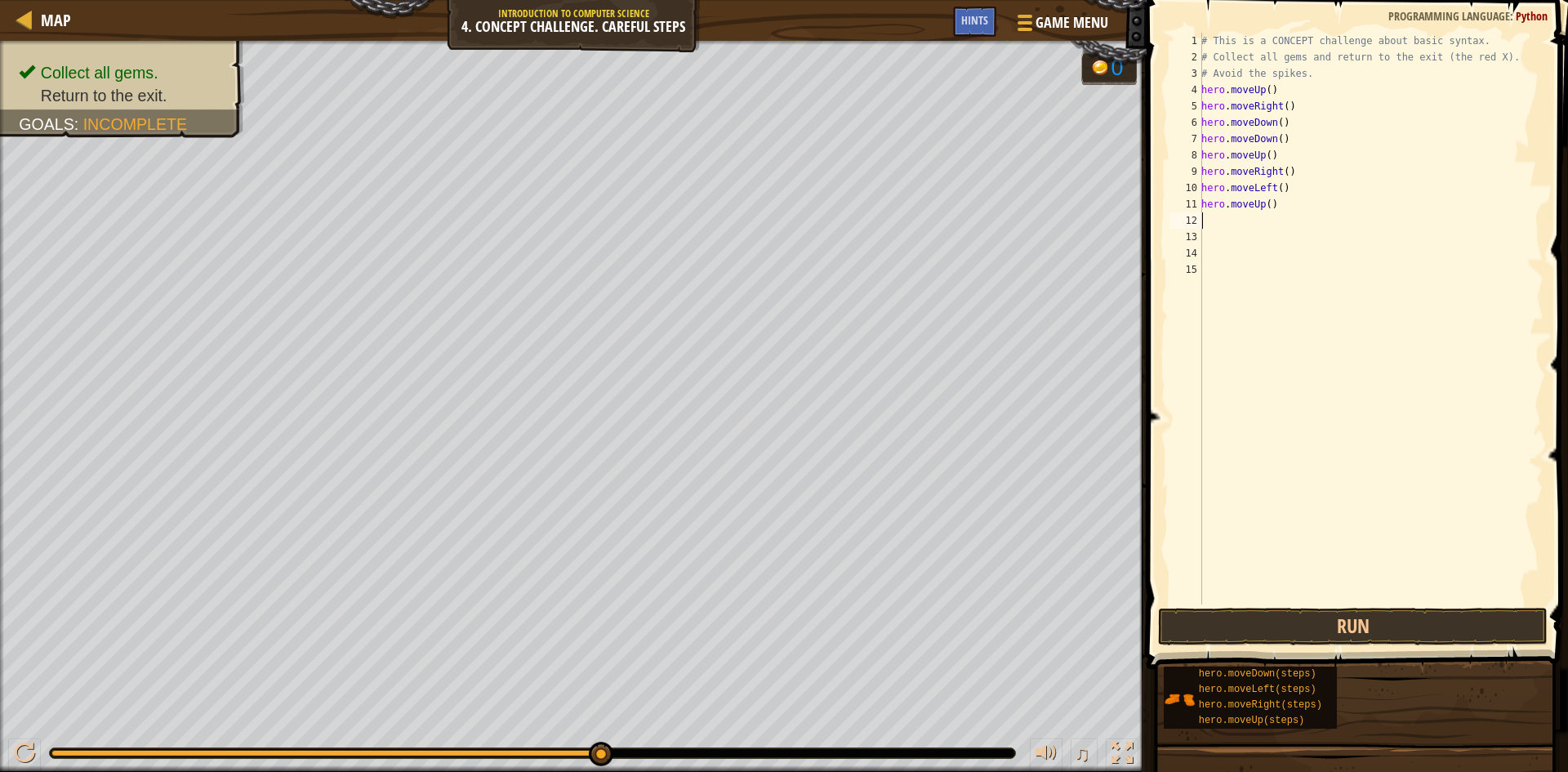
type textarea "h"
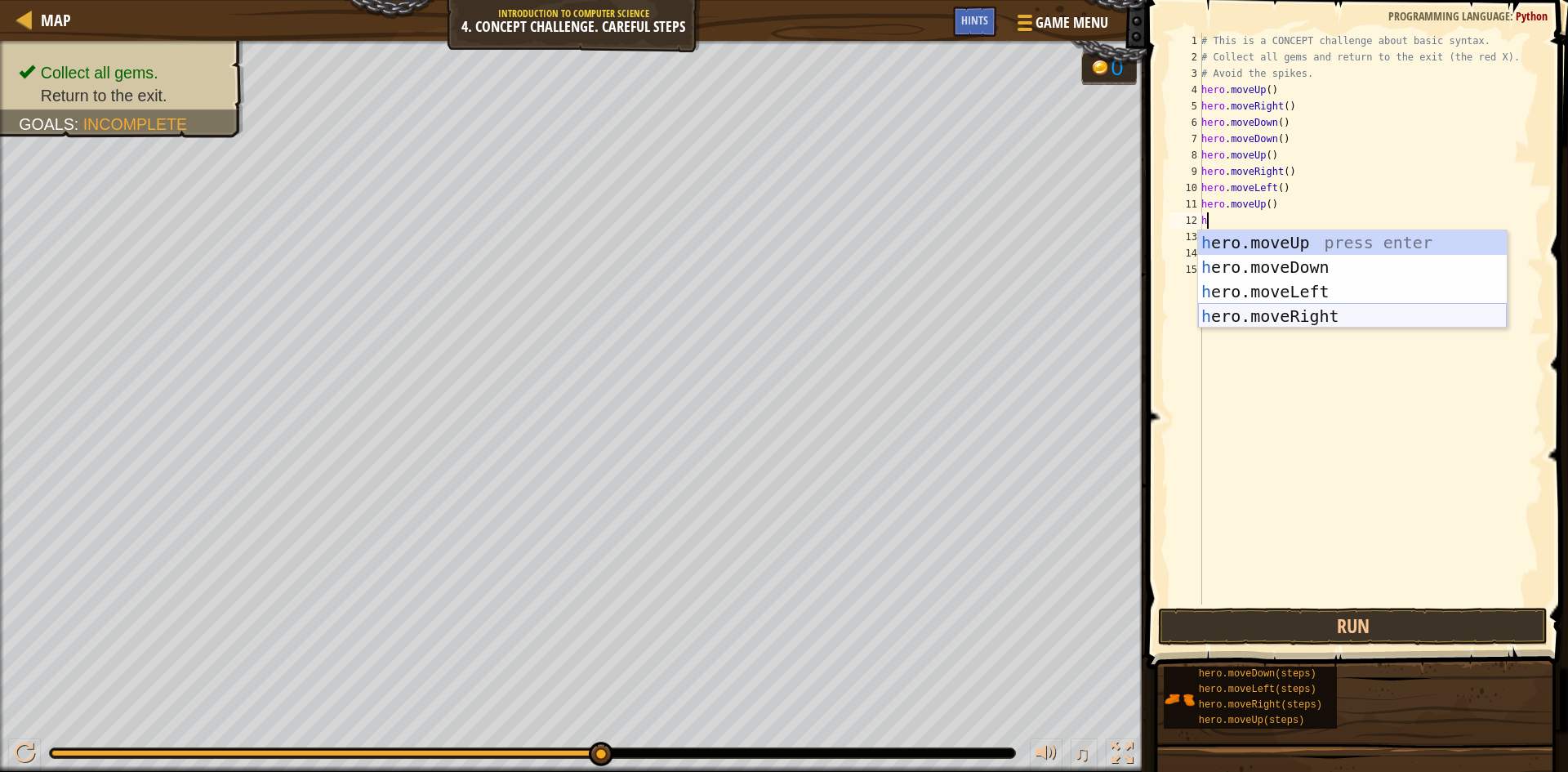
click at [1258, 324] on div "h ero.moveUp press enter h ero.moveDown press enter h ero.moveLeft press enter …" at bounding box center [1352, 304] width 309 height 147
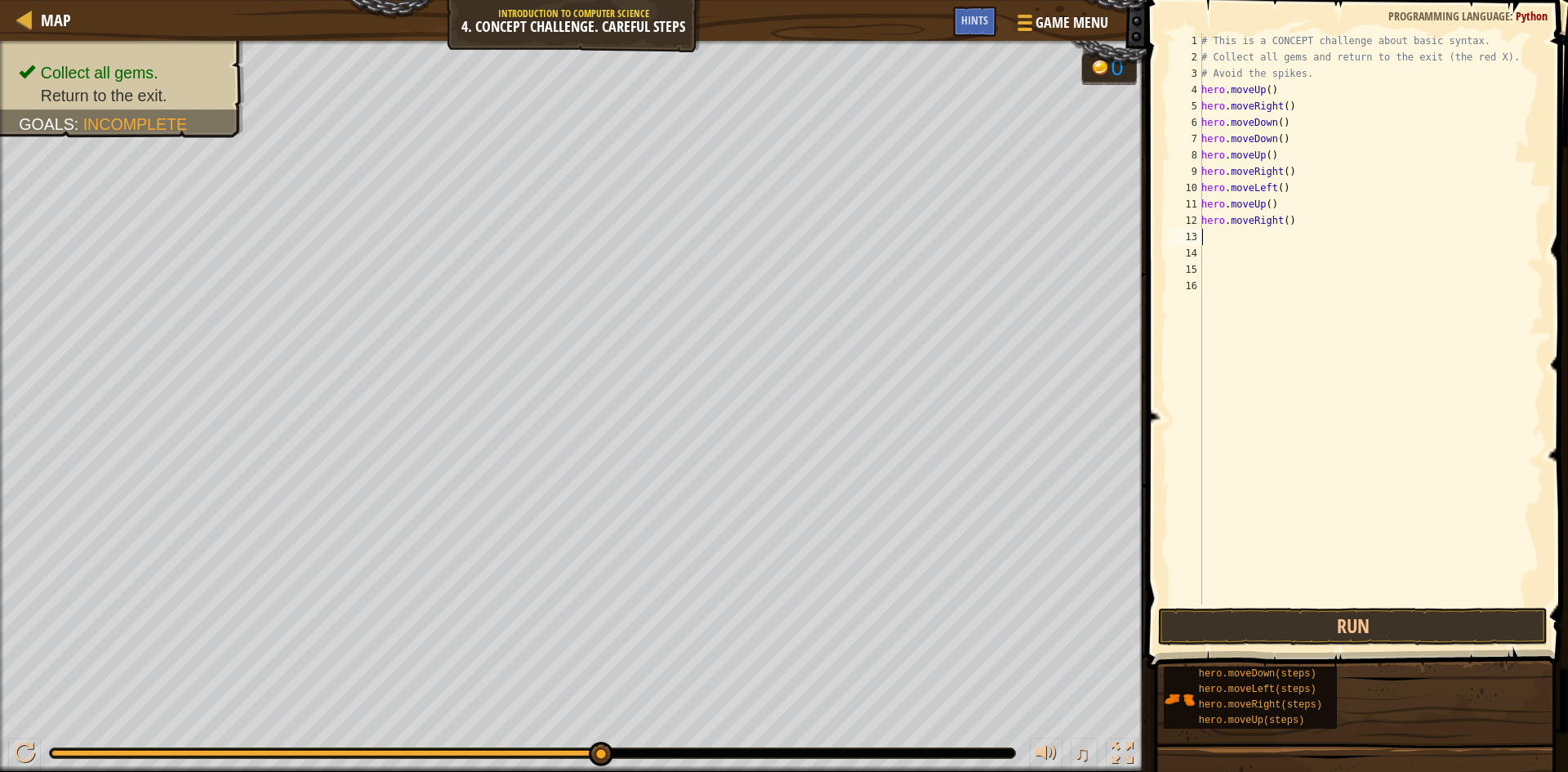
type textarea "h"
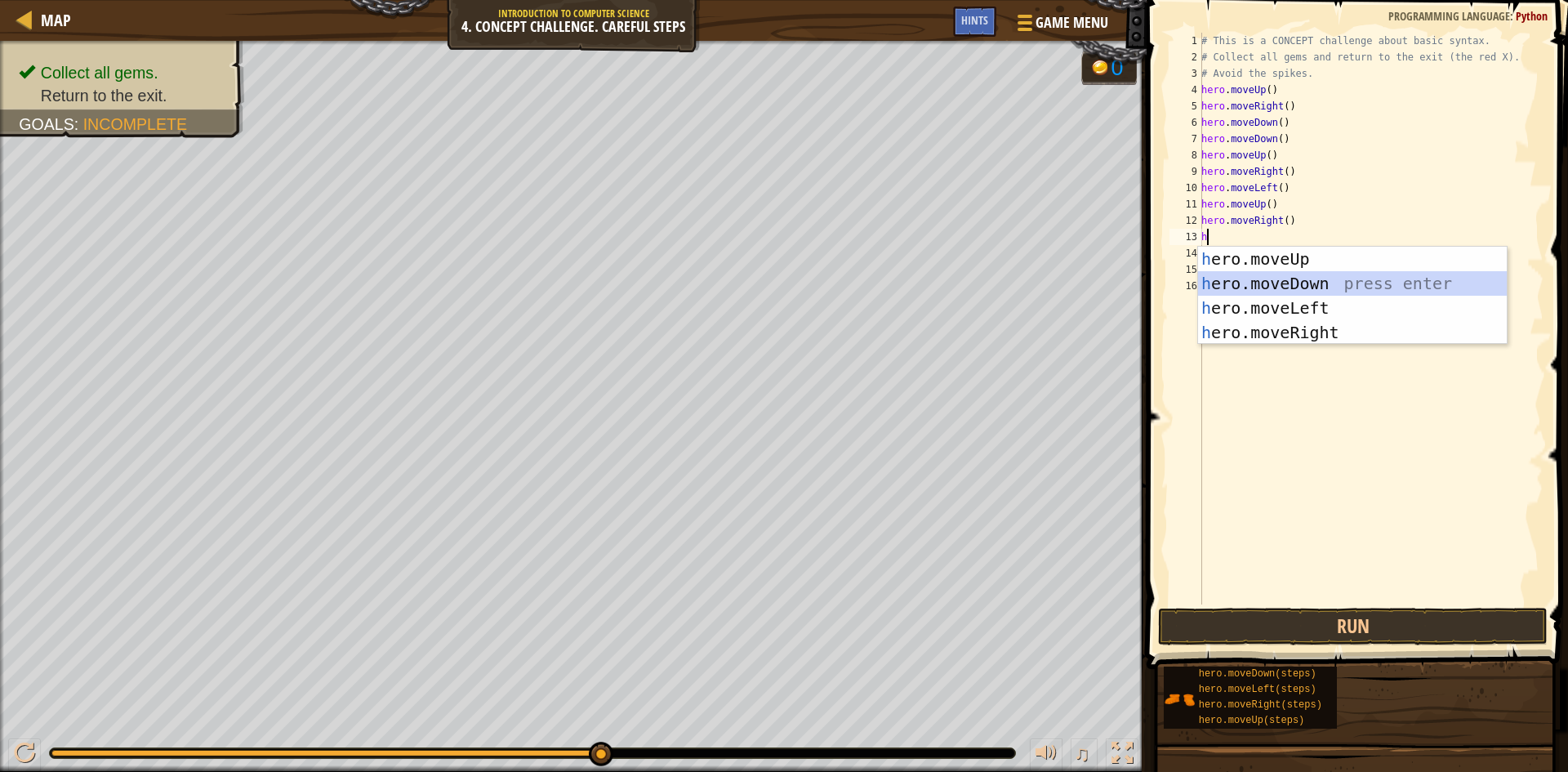
click at [1253, 277] on div "h ero.moveUp press enter h ero.moveDown press enter h ero.moveLeft press enter …" at bounding box center [1352, 320] width 309 height 147
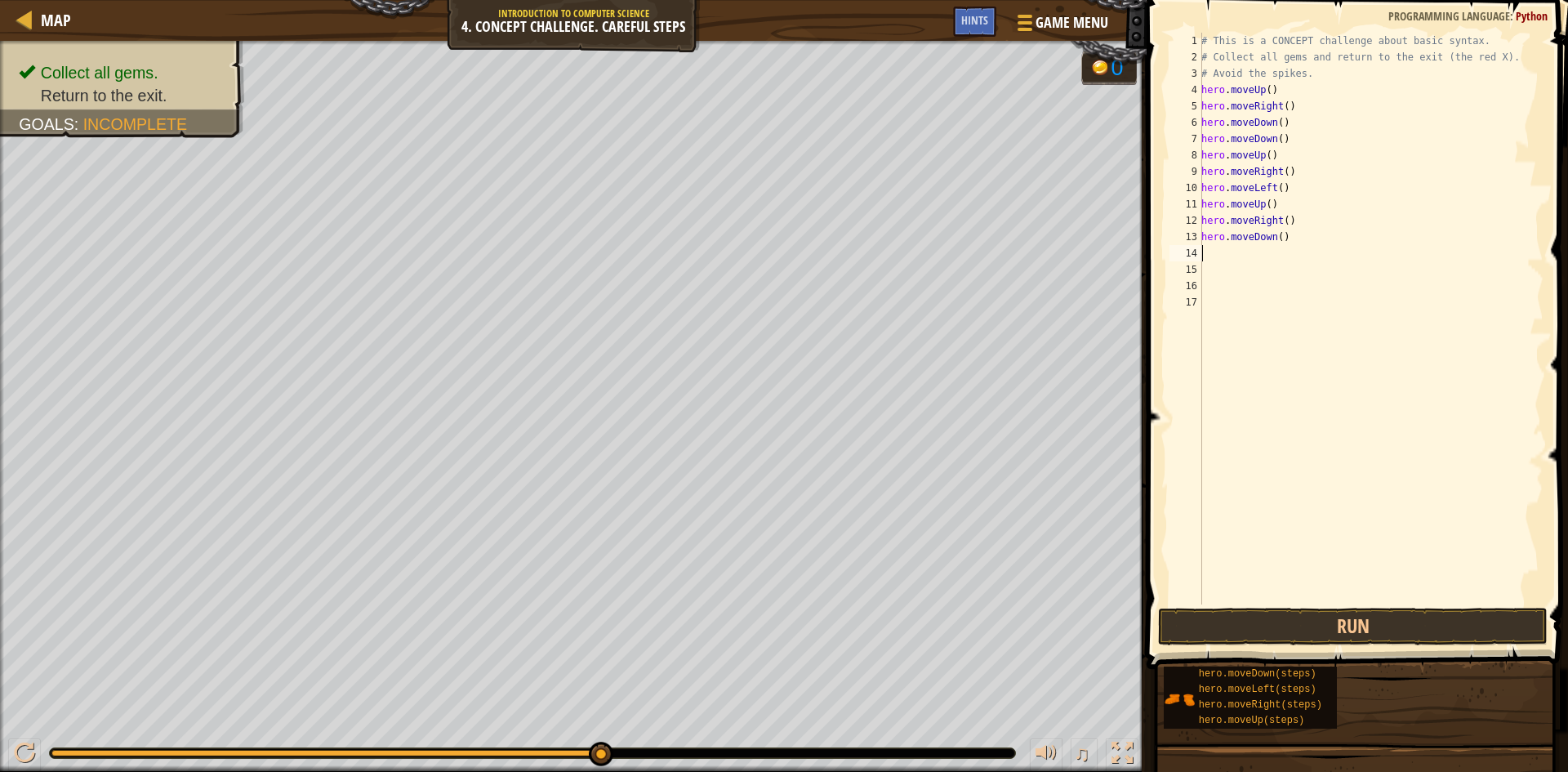
type textarea "h"
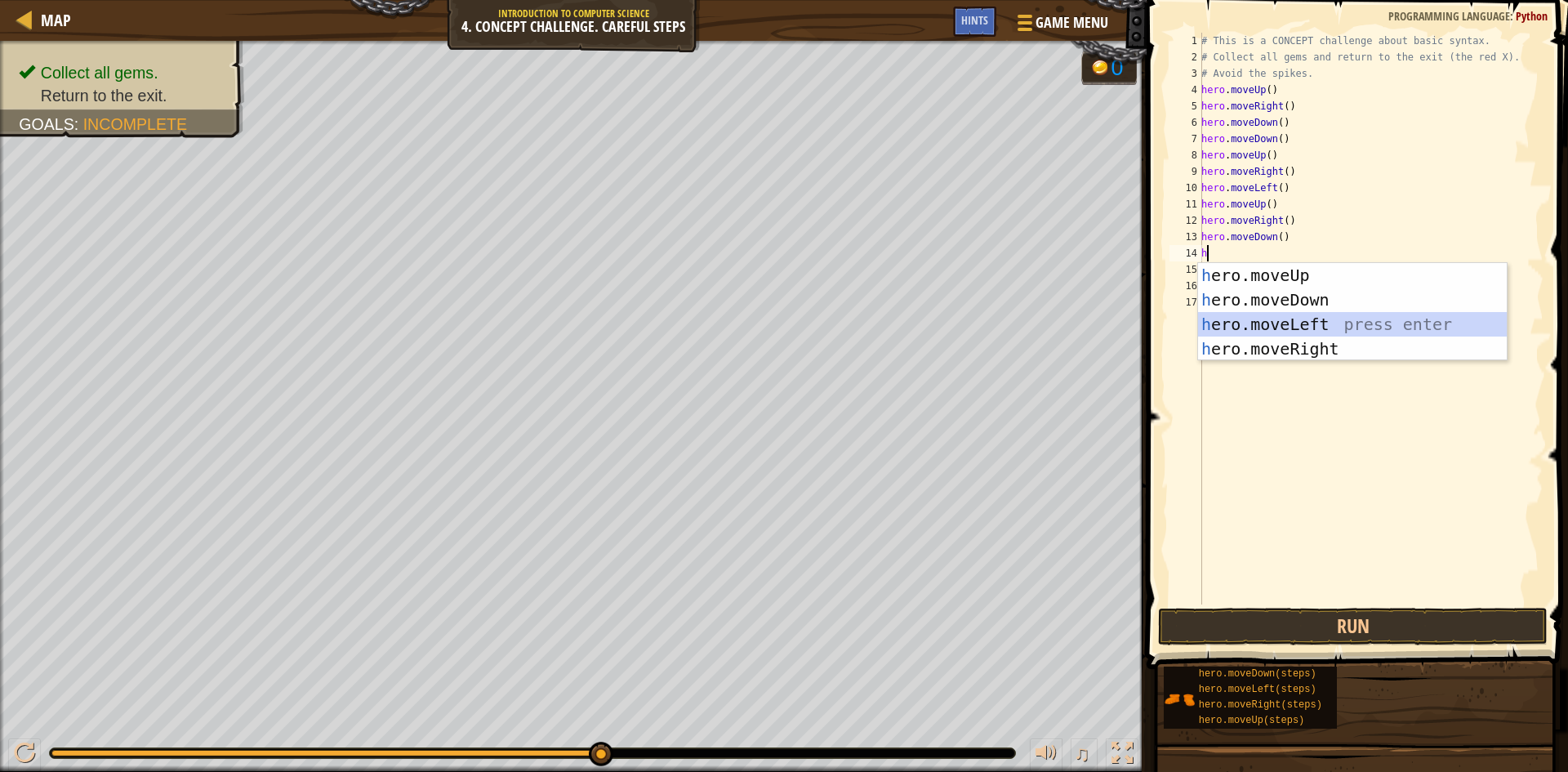
click at [1258, 327] on div "h ero.moveUp press enter h ero.moveDown press enter h ero.moveLeft press enter …" at bounding box center [1352, 337] width 309 height 147
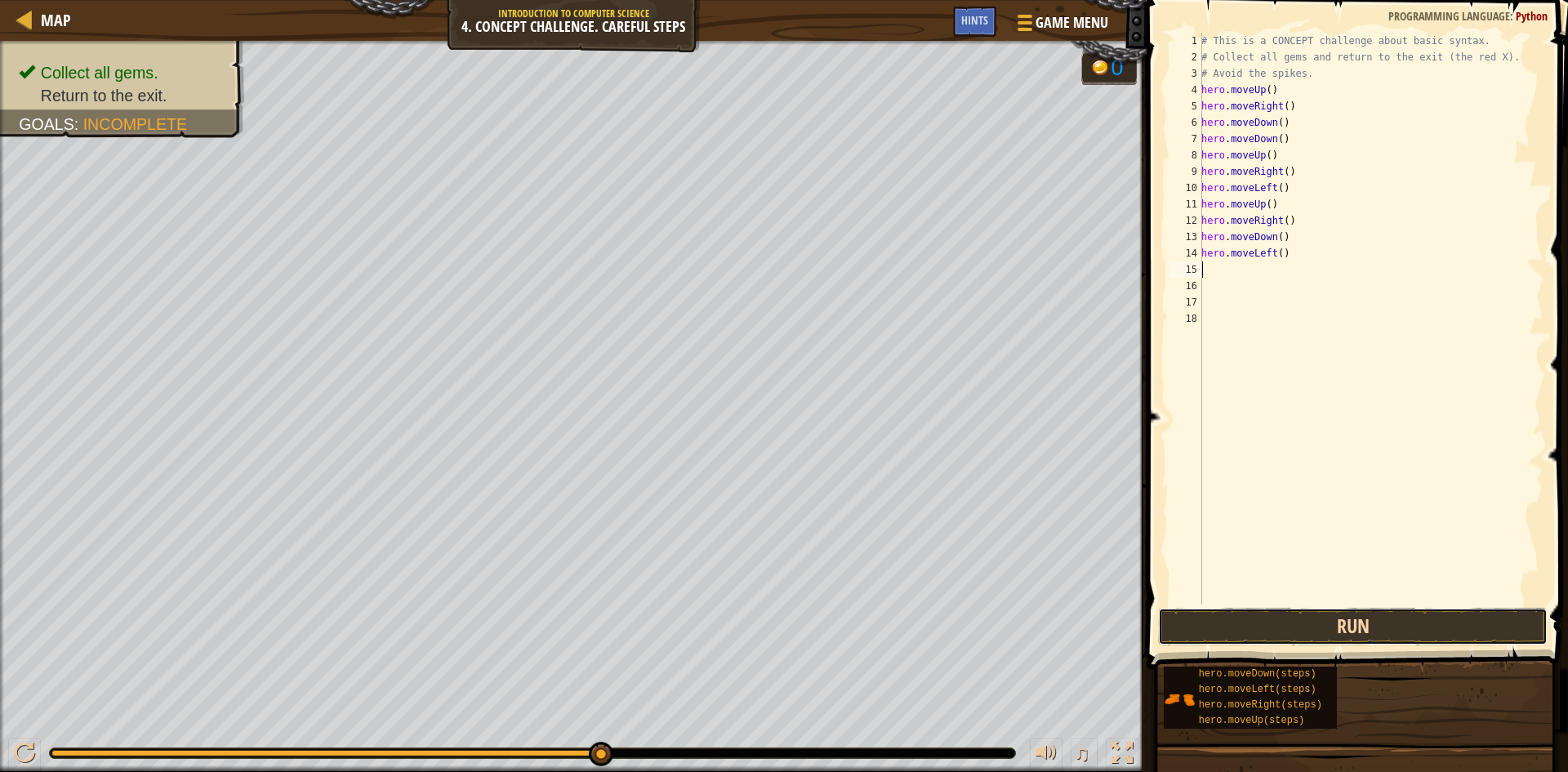
click at [1258, 623] on button "Run" at bounding box center [1352, 626] width 389 height 37
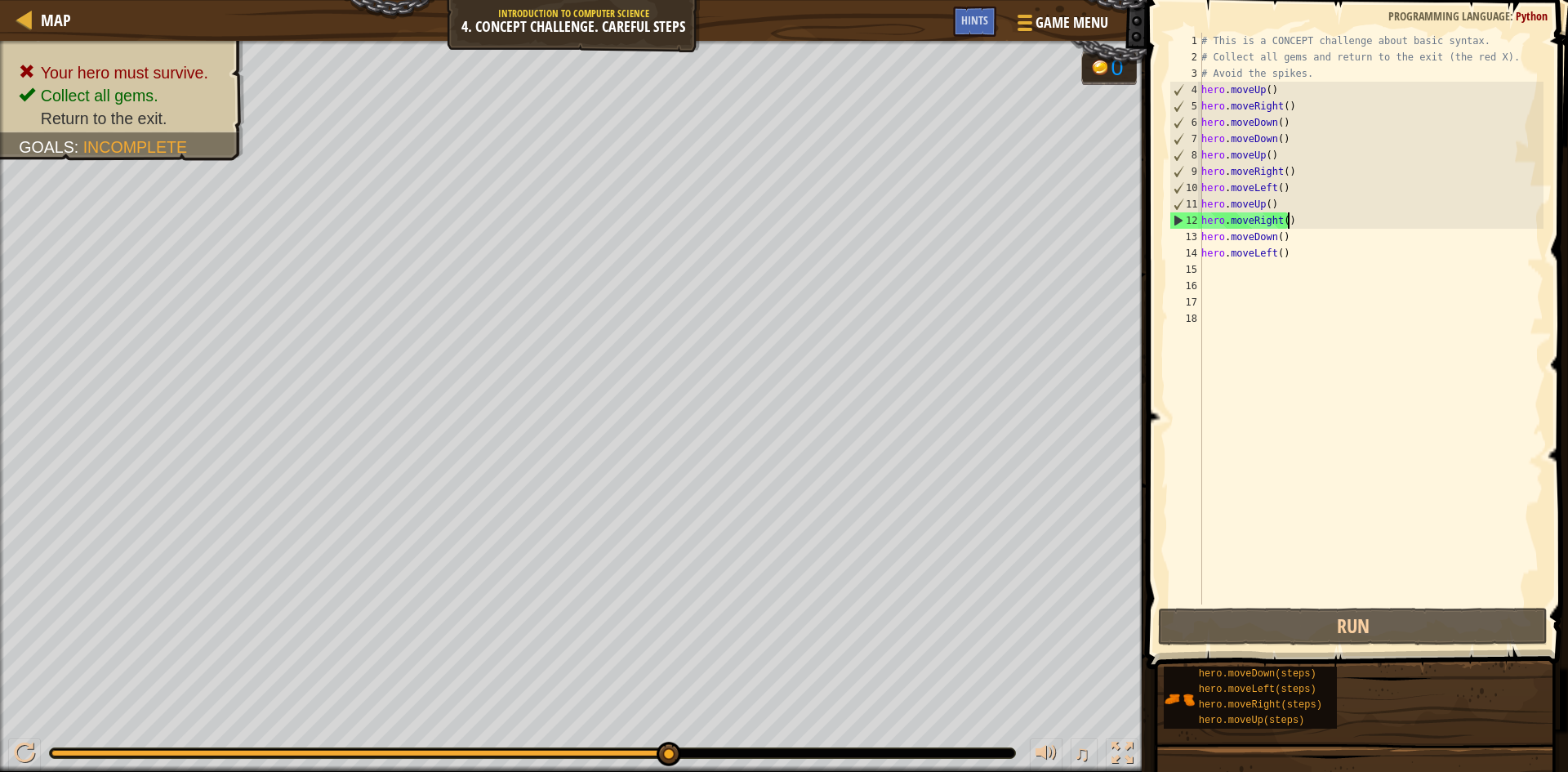
click at [1258, 219] on div "# This is a CONCEPT challenge about basic syntax. # Collect all gems and return…" at bounding box center [1371, 335] width 345 height 605
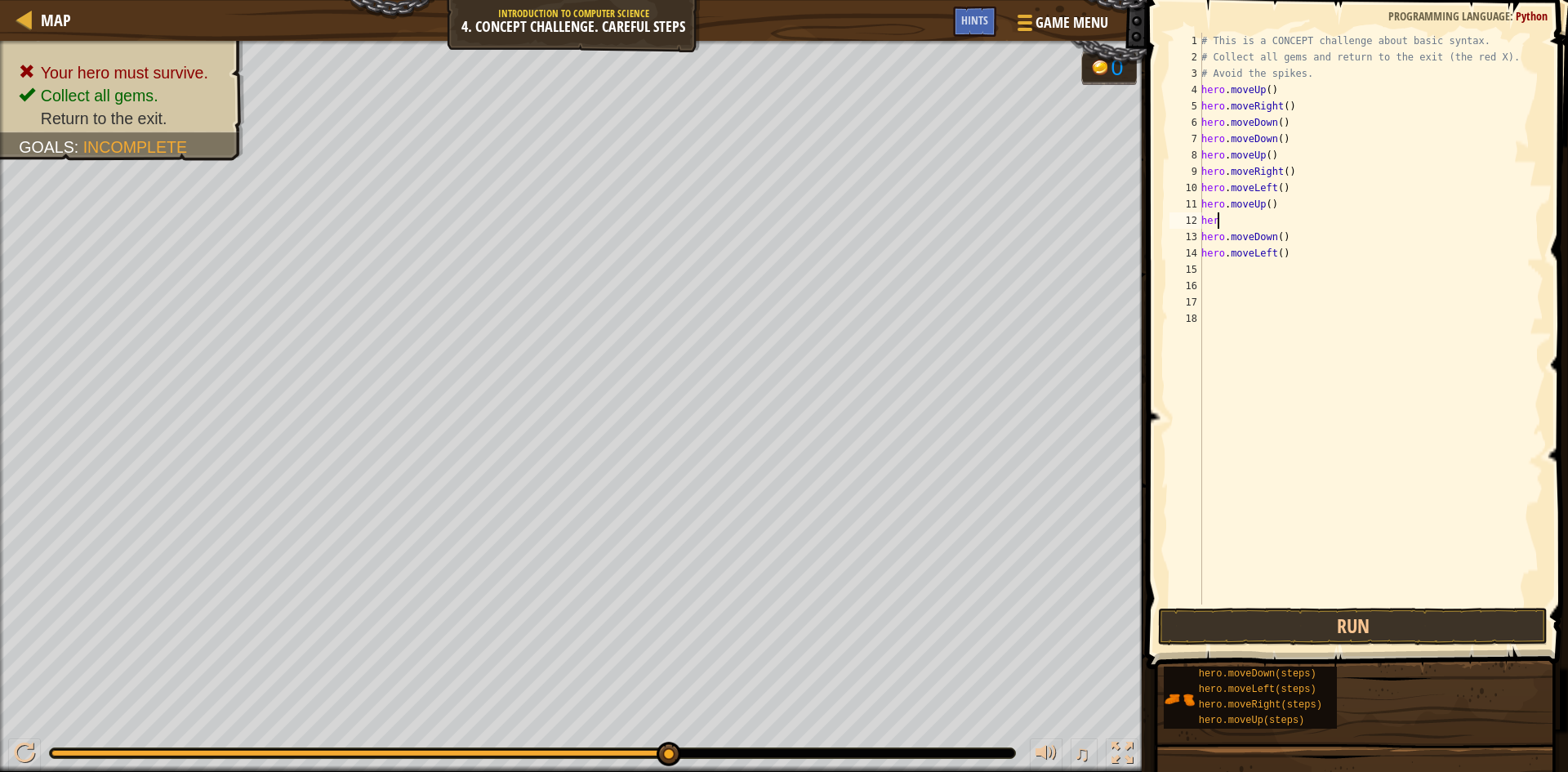
type textarea "hero"
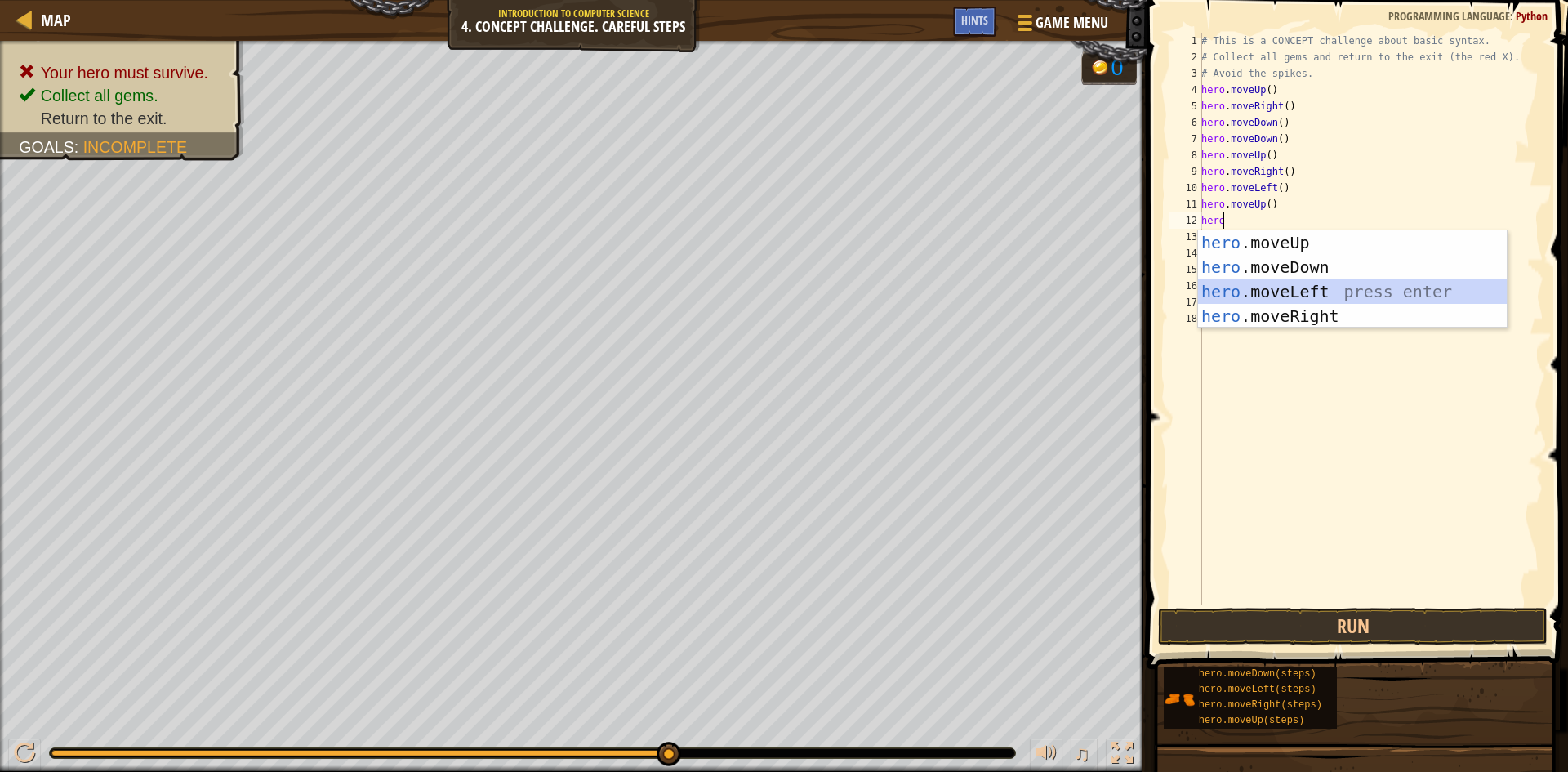
click at [1258, 295] on div "hero .moveUp press enter hero .moveDown press enter hero .moveLeft press enter …" at bounding box center [1352, 304] width 309 height 147
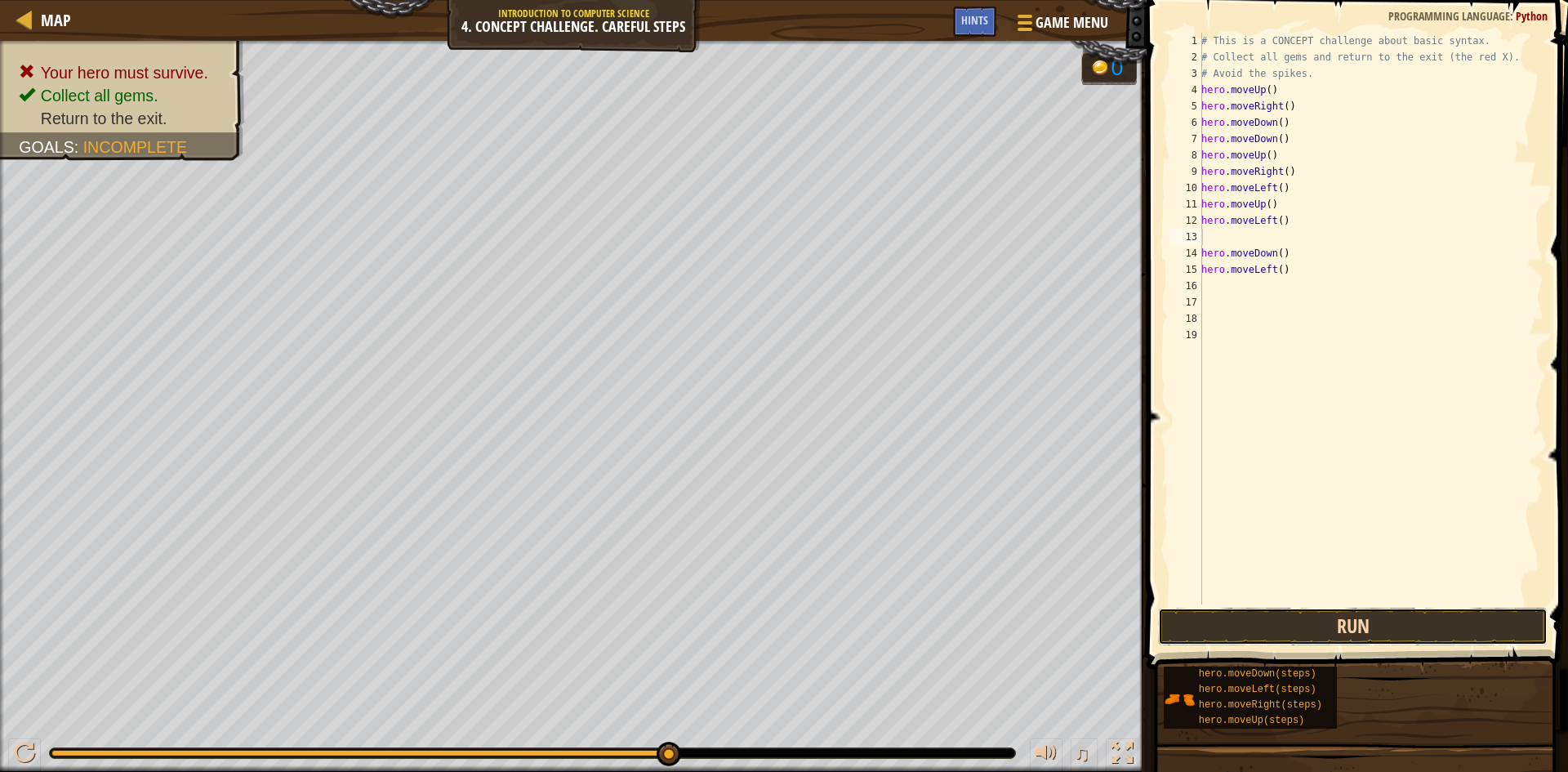
click at [1258, 626] on button "Run" at bounding box center [1352, 626] width 389 height 37
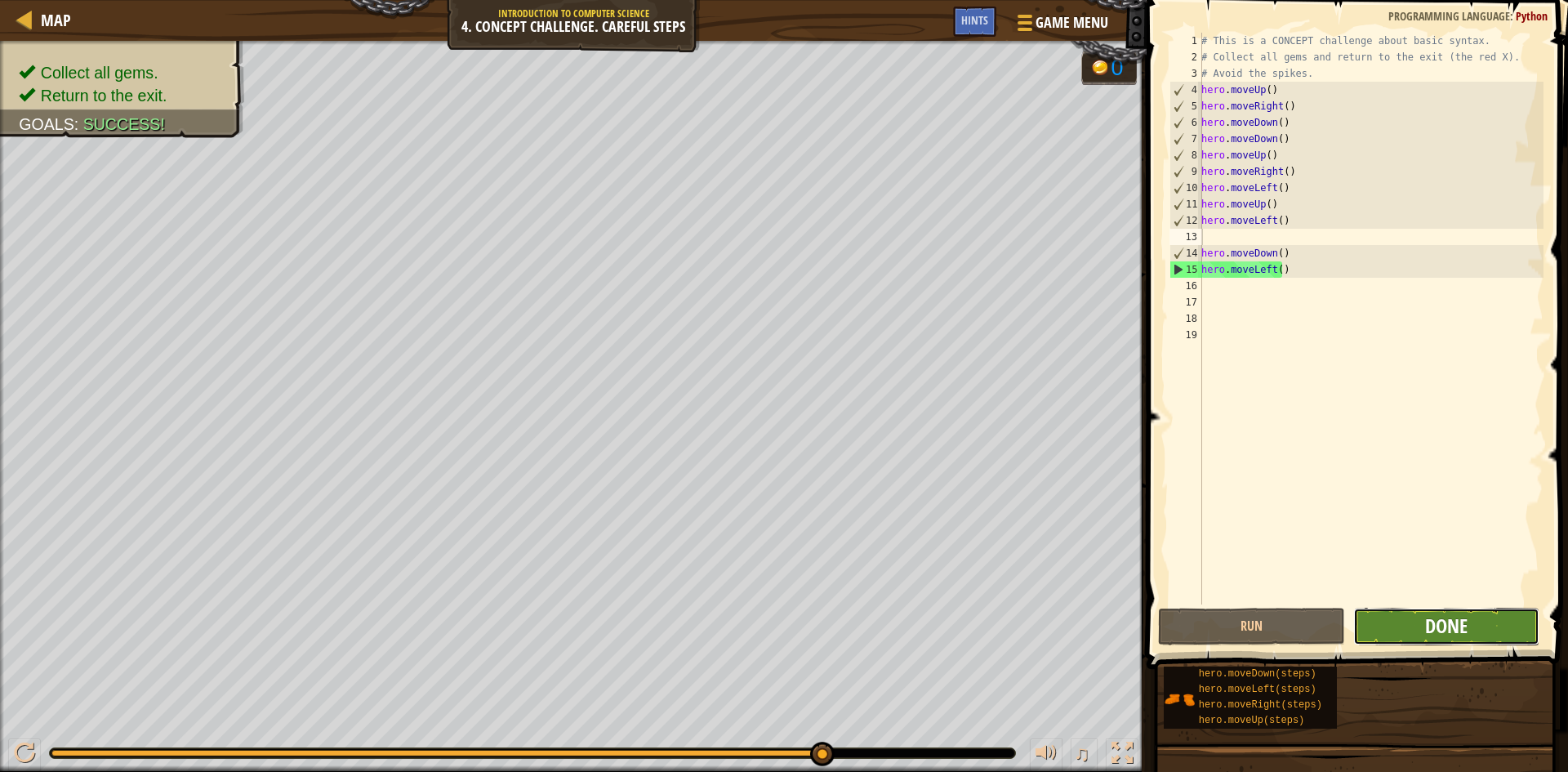
click at [1258, 623] on span "Done" at bounding box center [1447, 625] width 43 height 26
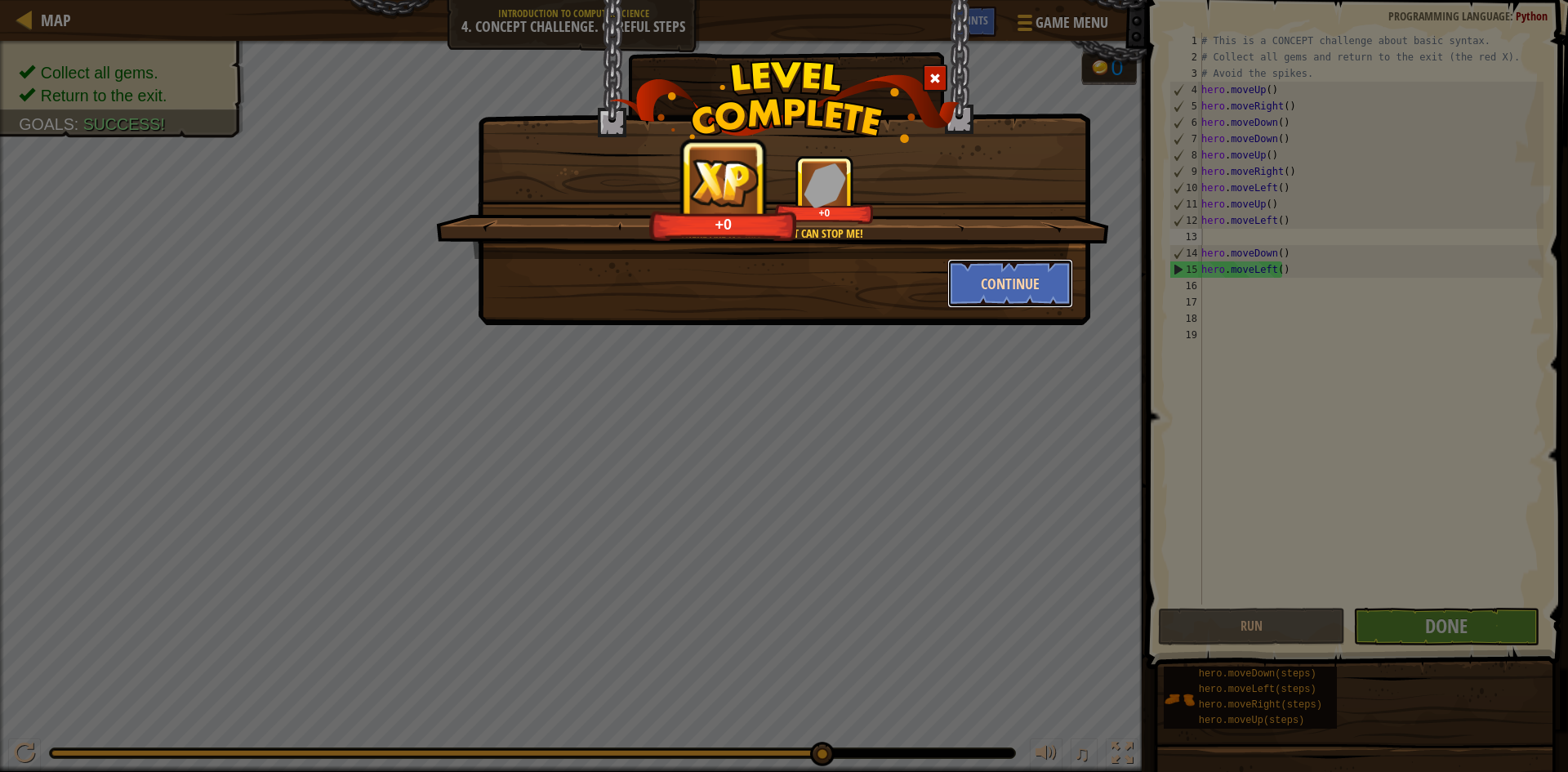
click at [995, 294] on button "Continue" at bounding box center [1011, 283] width 127 height 49
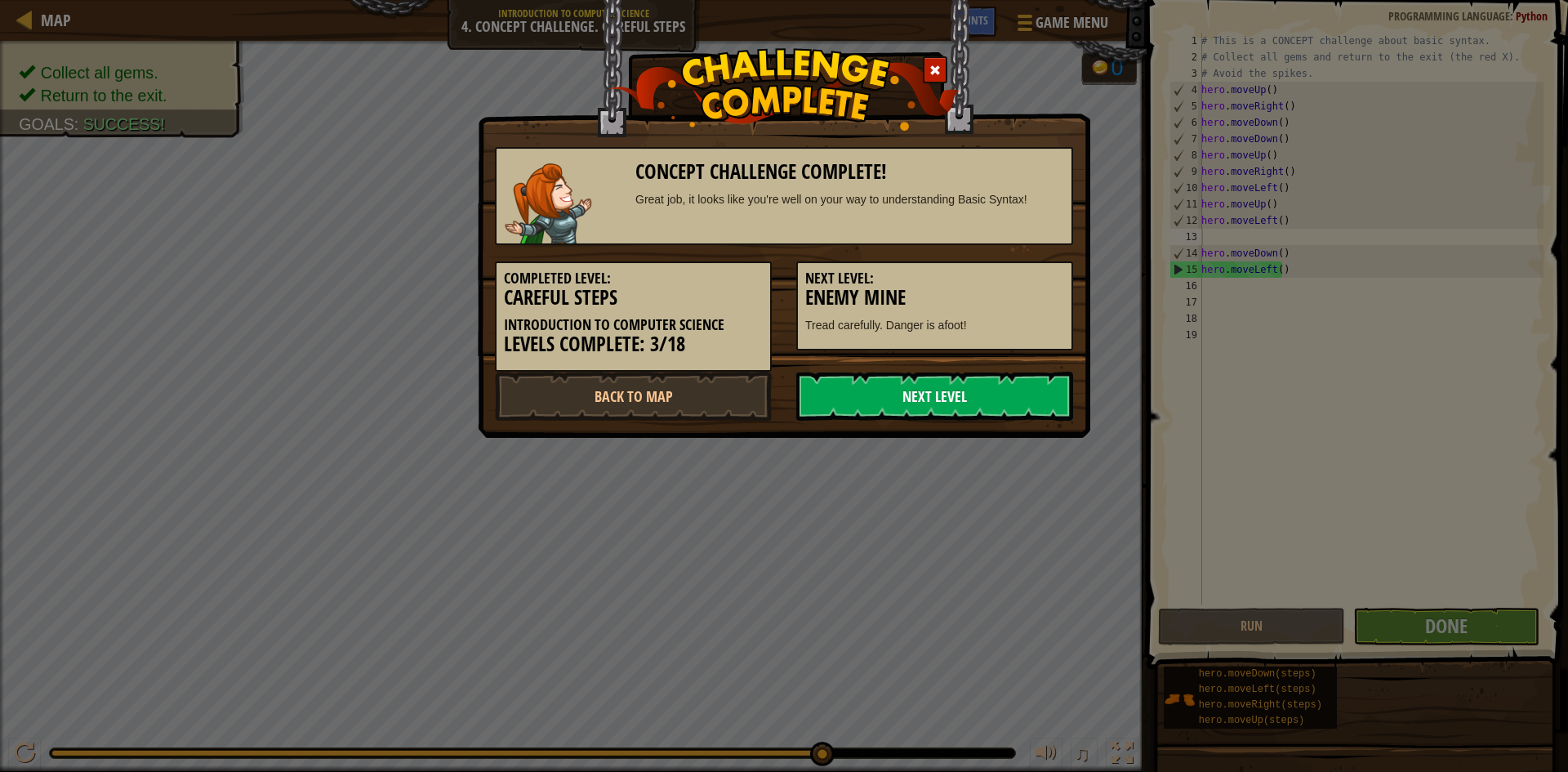
click at [981, 385] on link "Next Level" at bounding box center [934, 396] width 277 height 49
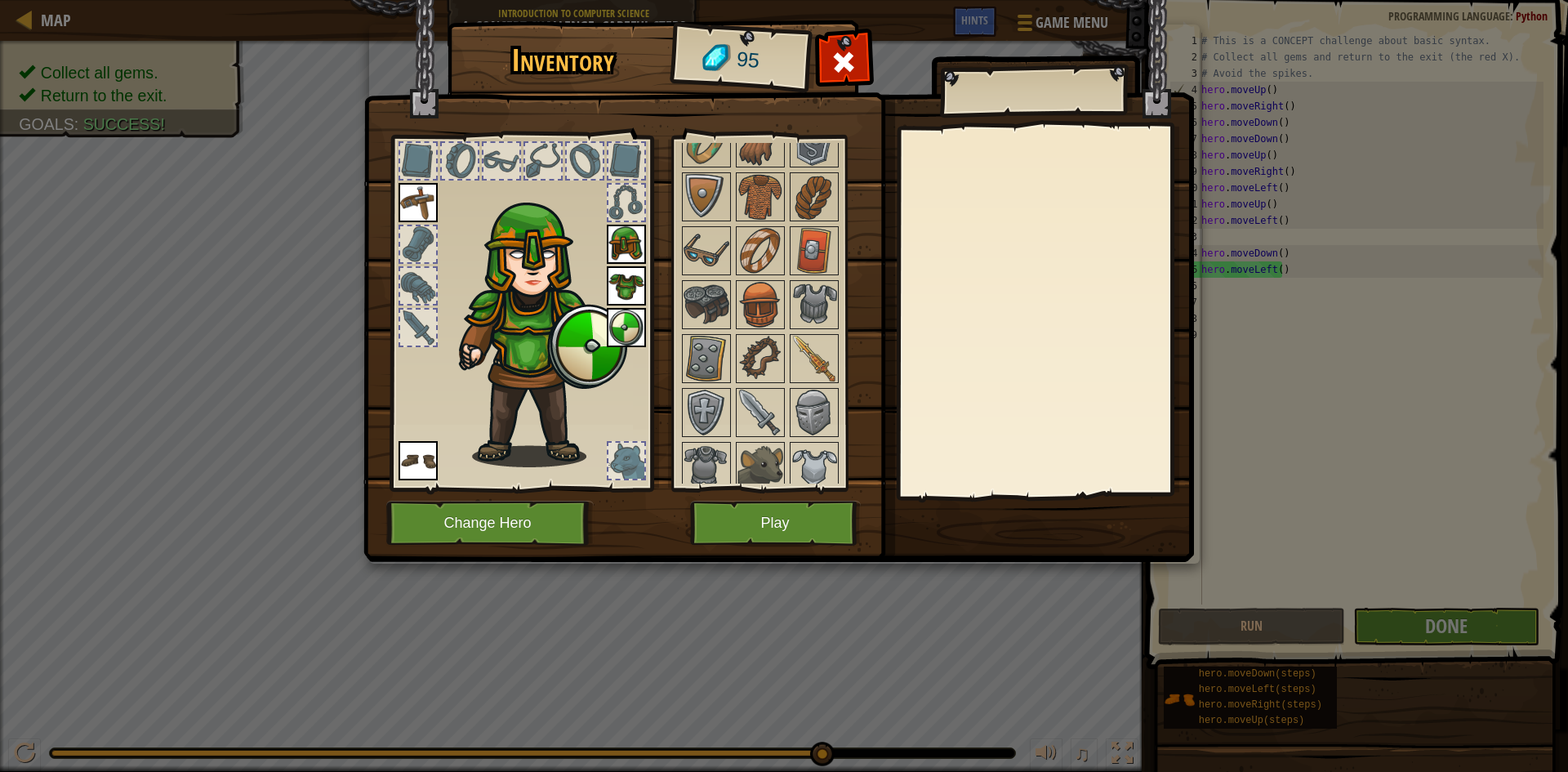
scroll to position [327, 0]
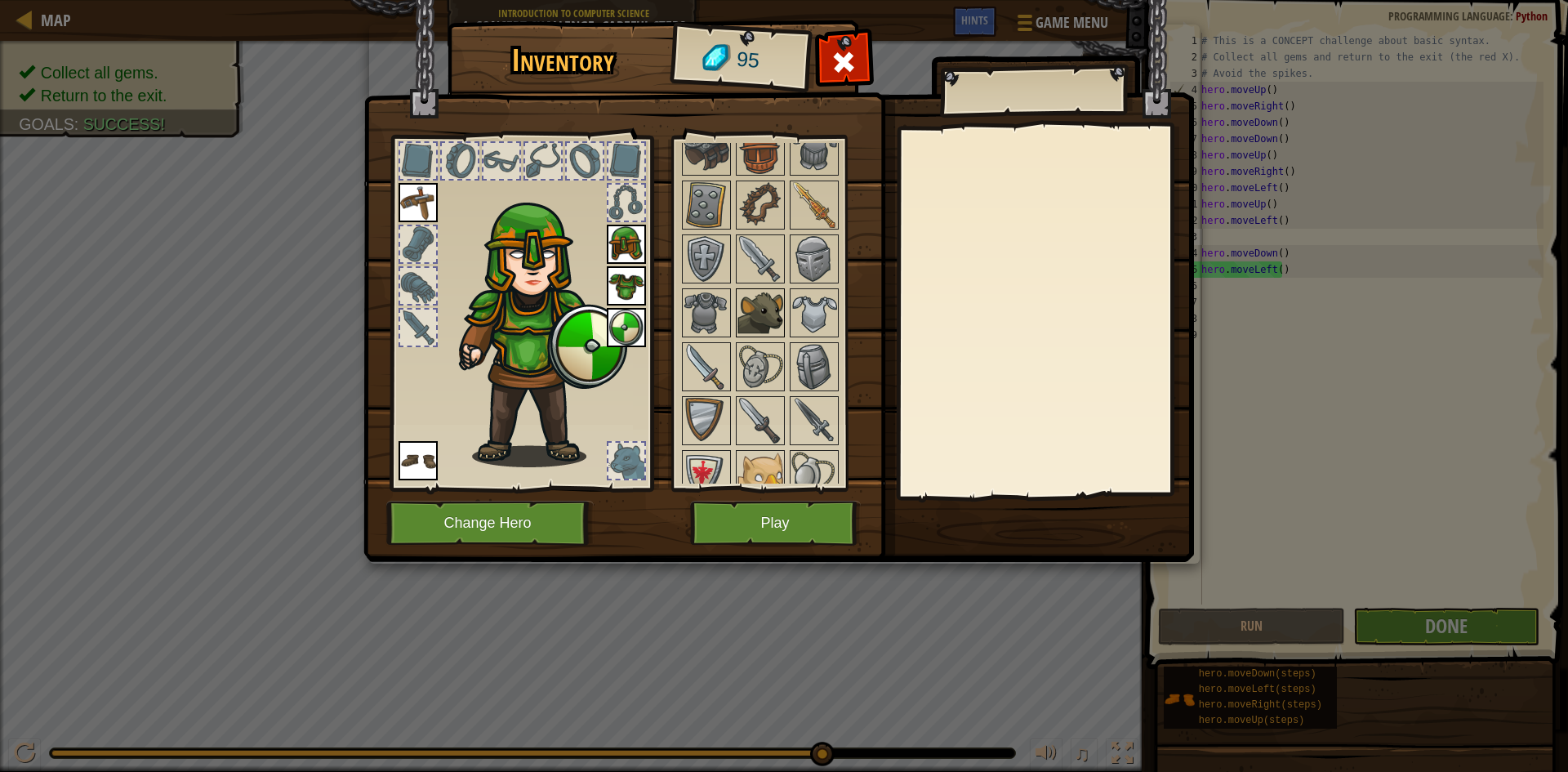
click at [755, 314] on img at bounding box center [760, 313] width 46 height 46
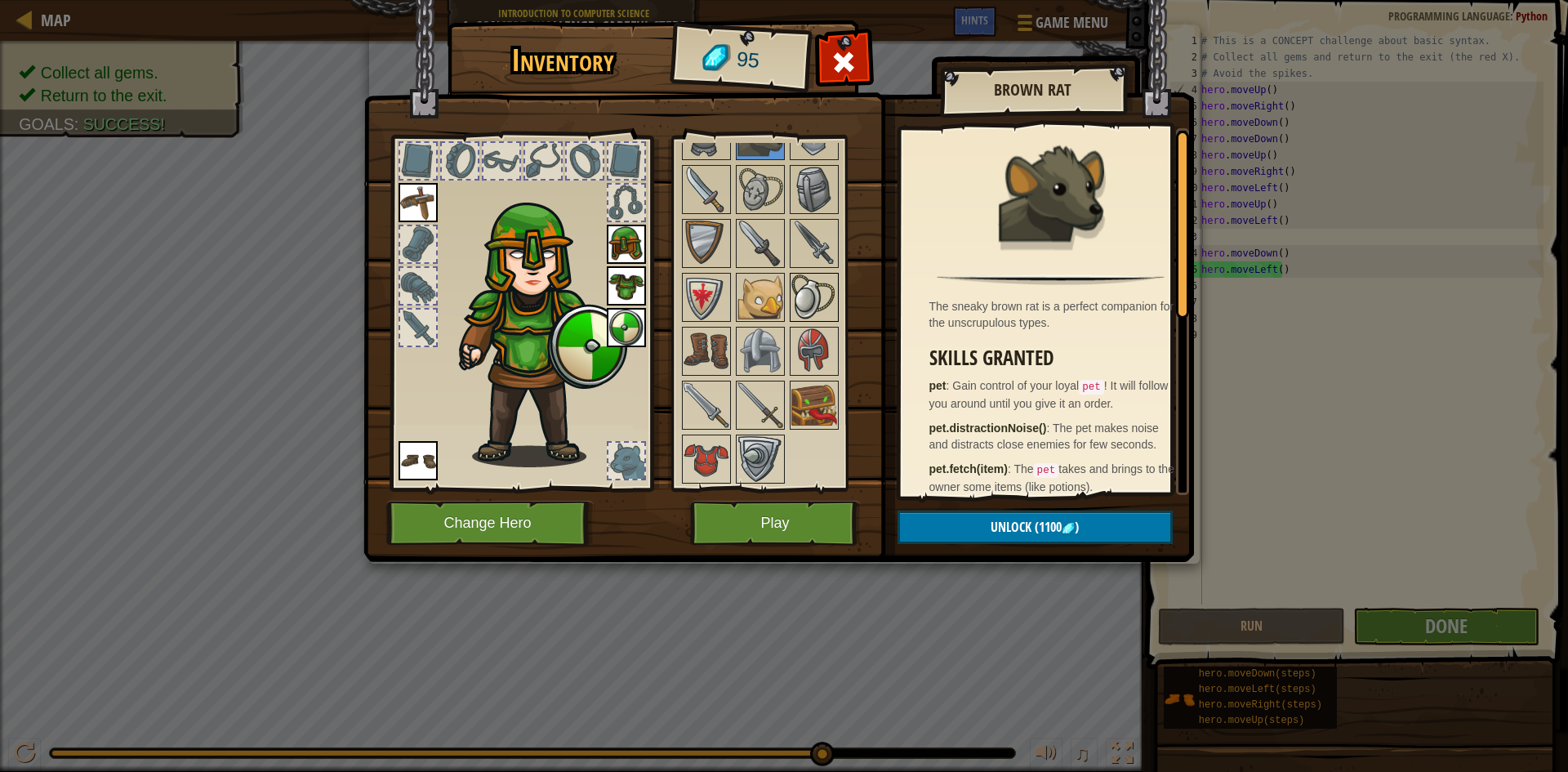
scroll to position [507, 0]
click at [749, 288] on img at bounding box center [760, 294] width 46 height 46
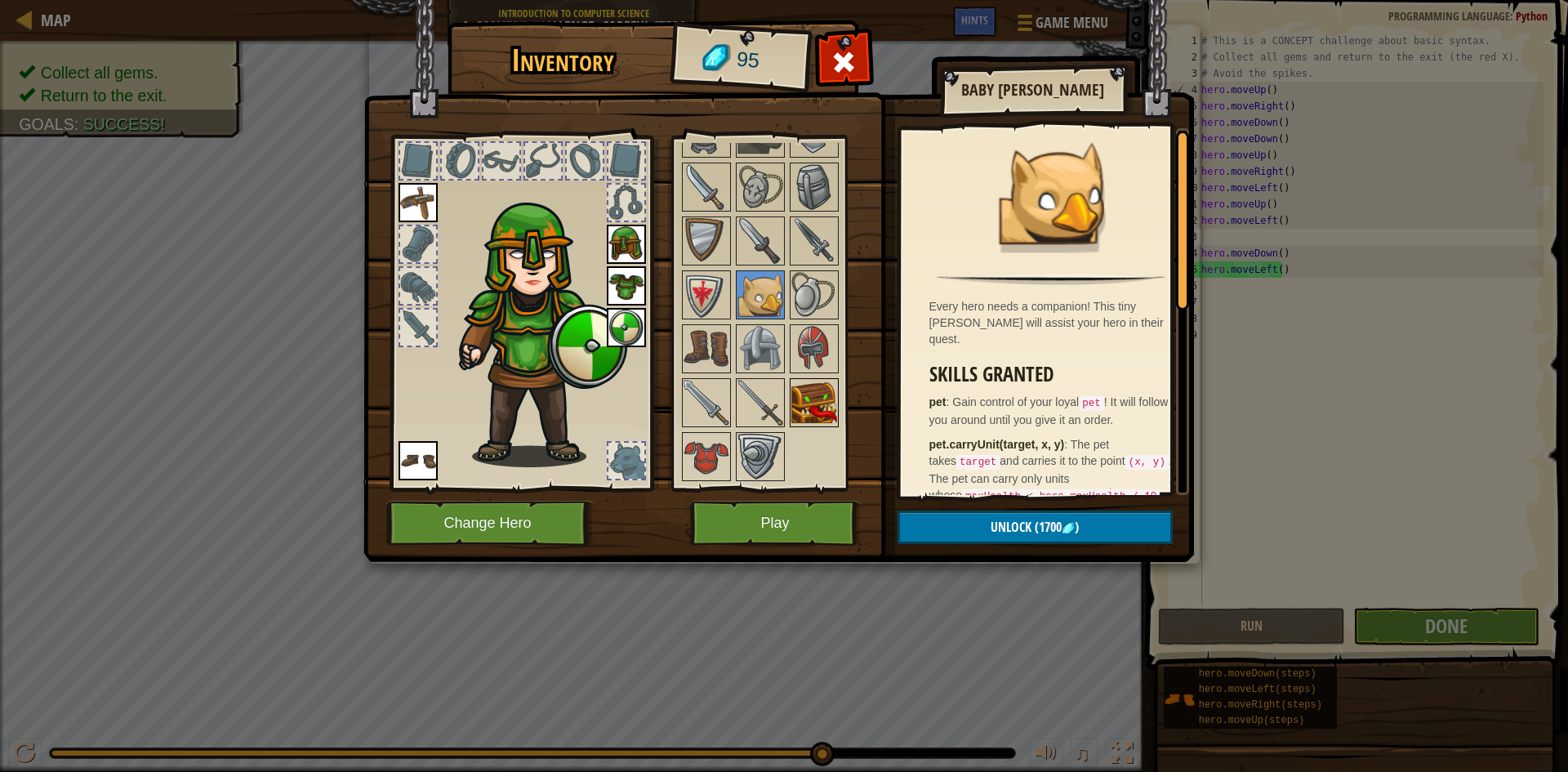
click at [820, 394] on img at bounding box center [814, 402] width 46 height 46
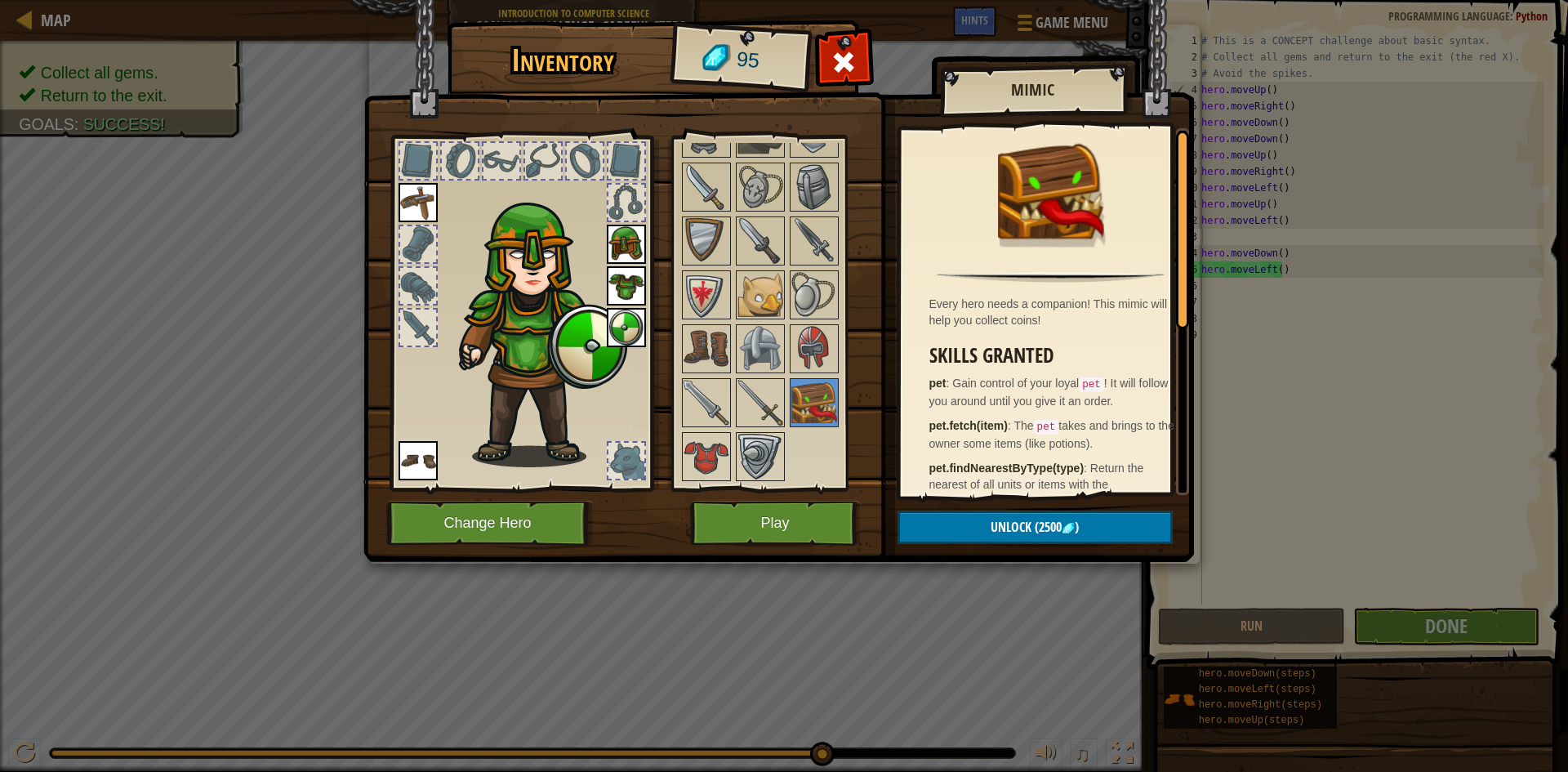
scroll to position [0, 0]
click at [777, 516] on button "Play" at bounding box center [776, 524] width 171 height 45
